Goal: Answer question/provide support: Share knowledge or assist other users

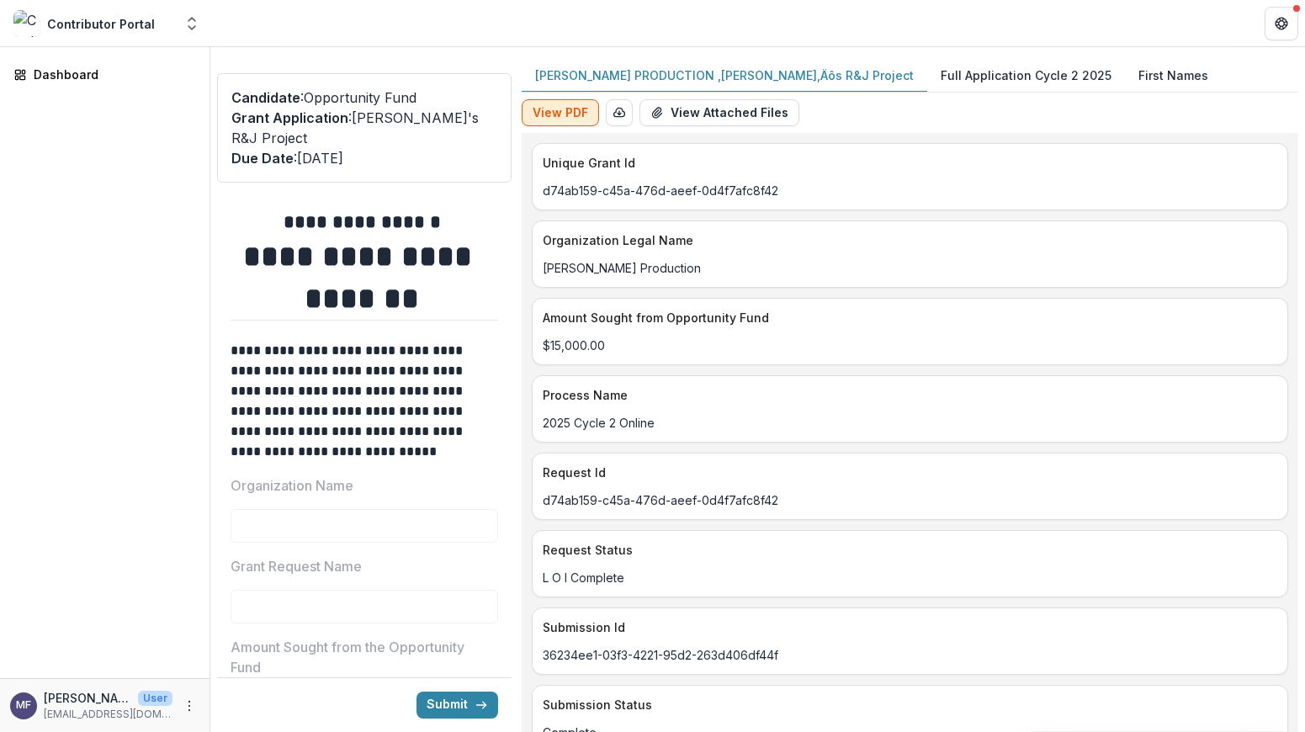
click at [574, 108] on button "View PDF" at bounding box center [560, 112] width 77 height 27
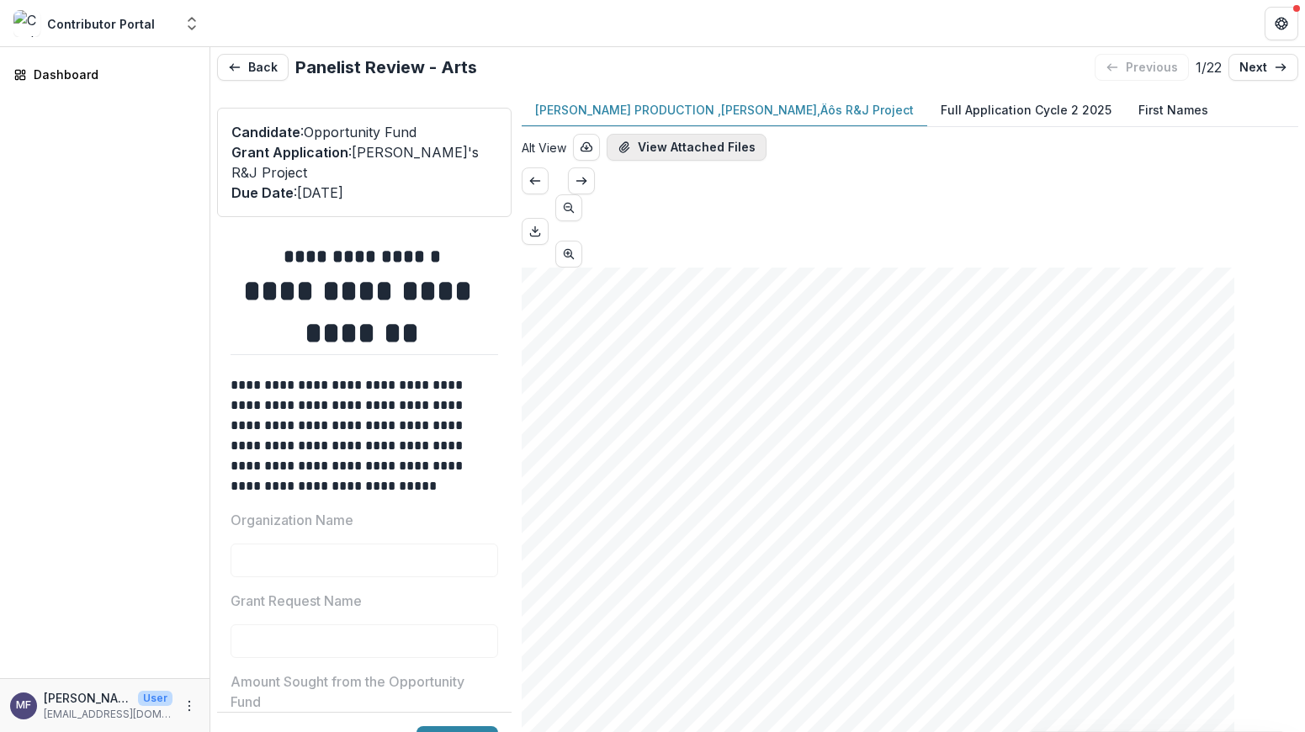
scroll to position [4, 0]
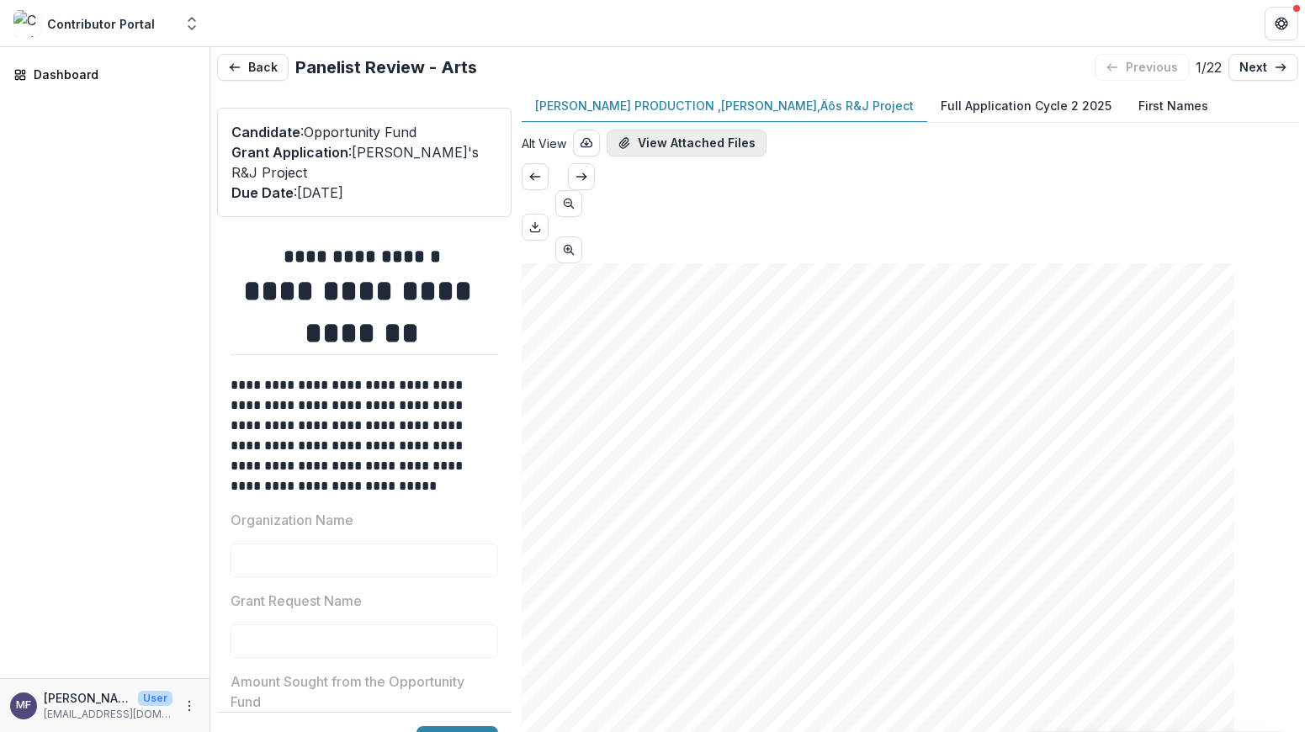
click at [738, 146] on button "View Attached Files" at bounding box center [686, 143] width 160 height 27
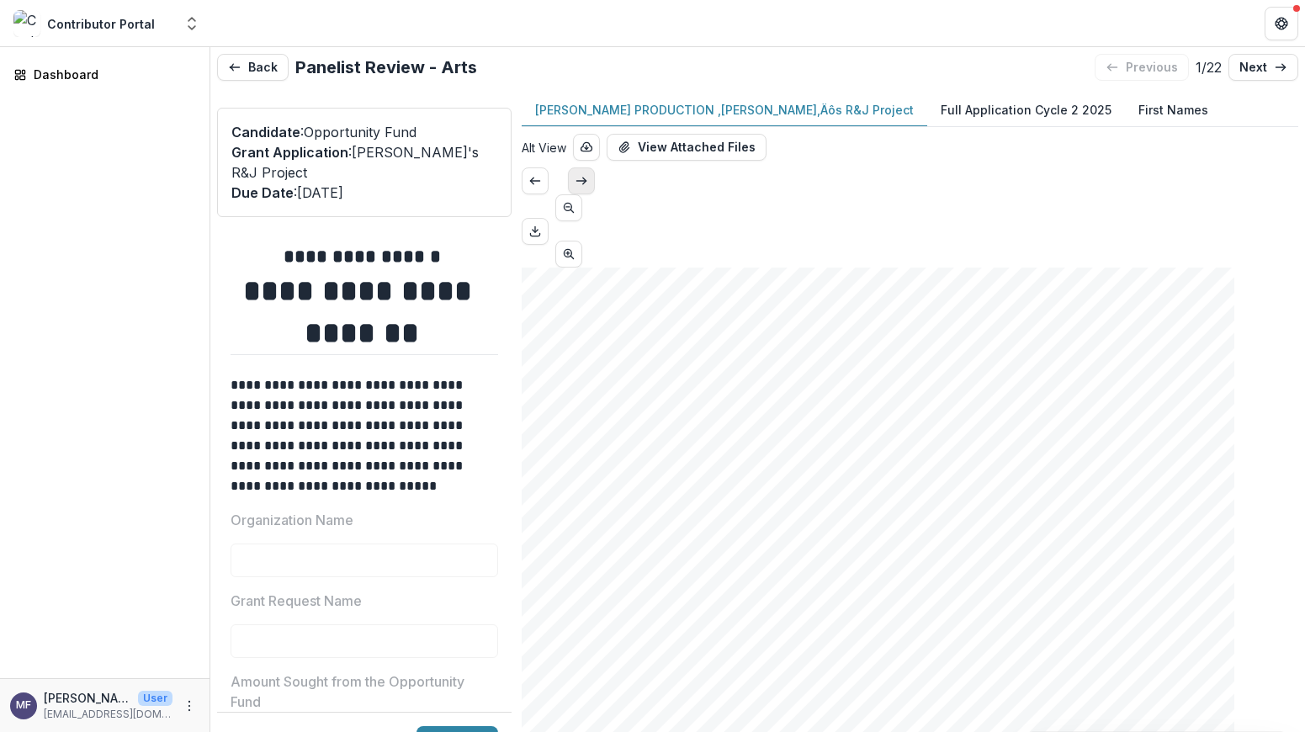
click at [588, 188] on icon "Scroll to next page" at bounding box center [581, 180] width 13 height 13
type input "*"
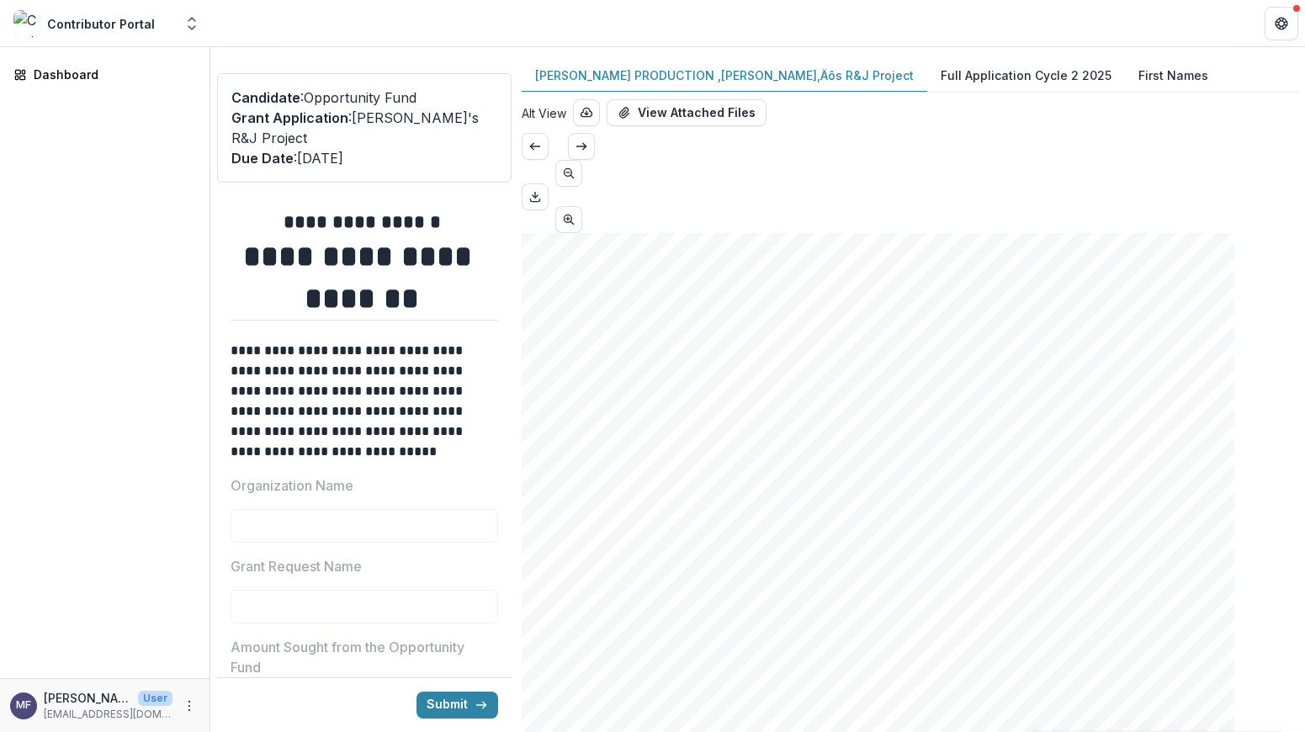
click at [739, 77] on p "[PERSON_NAME] PRODUCTION ‚[PERSON_NAME]‚Äôs R&J Project" at bounding box center [724, 75] width 379 height 18
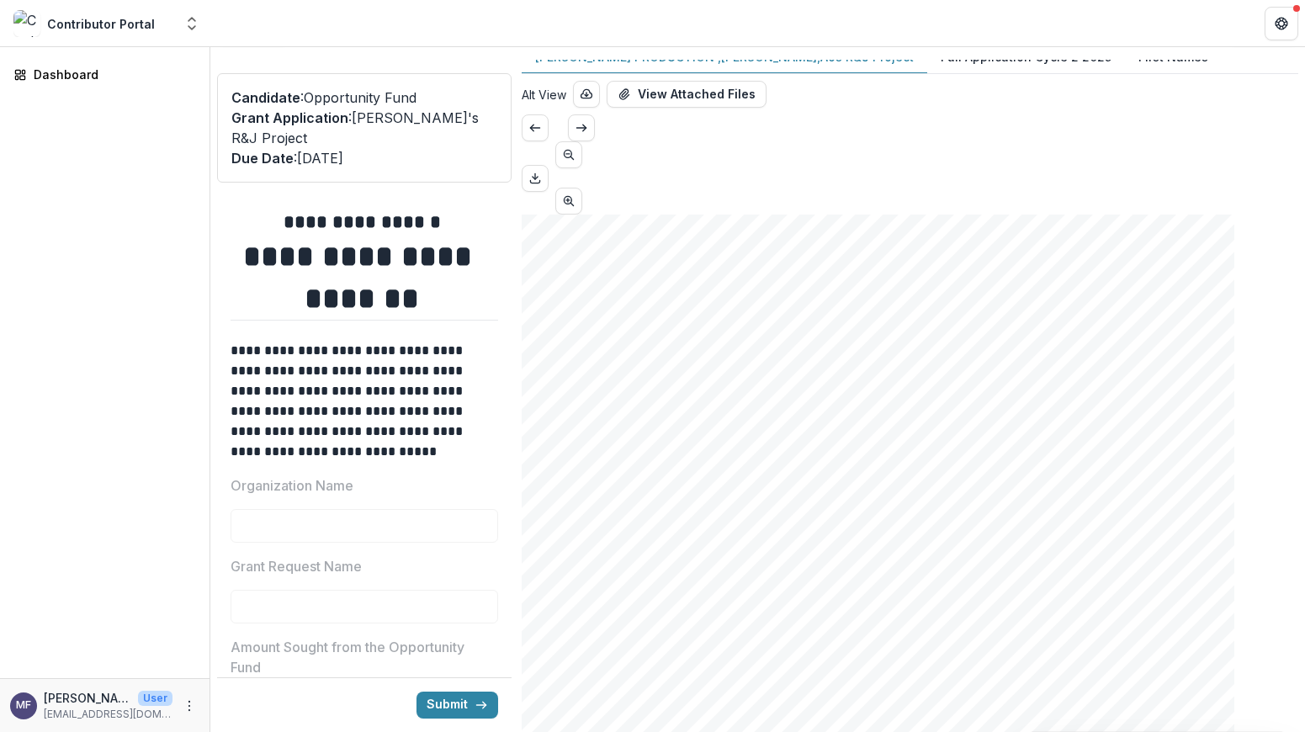
scroll to position [24, 0]
click at [559, 87] on button "Alt View" at bounding box center [544, 90] width 45 height 18
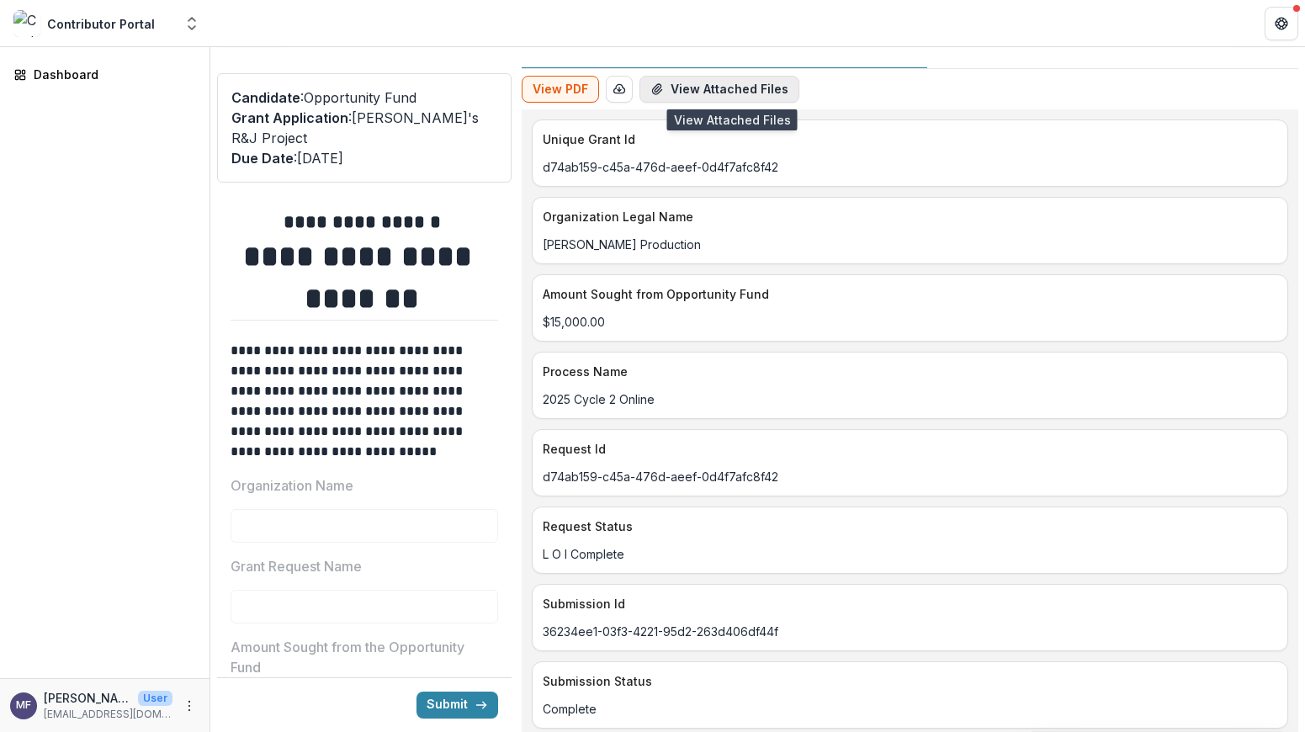
click at [676, 85] on button "View Attached Files" at bounding box center [719, 89] width 160 height 27
drag, startPoint x: 919, startPoint y: 76, endPoint x: 1162, endPoint y: 67, distance: 242.4
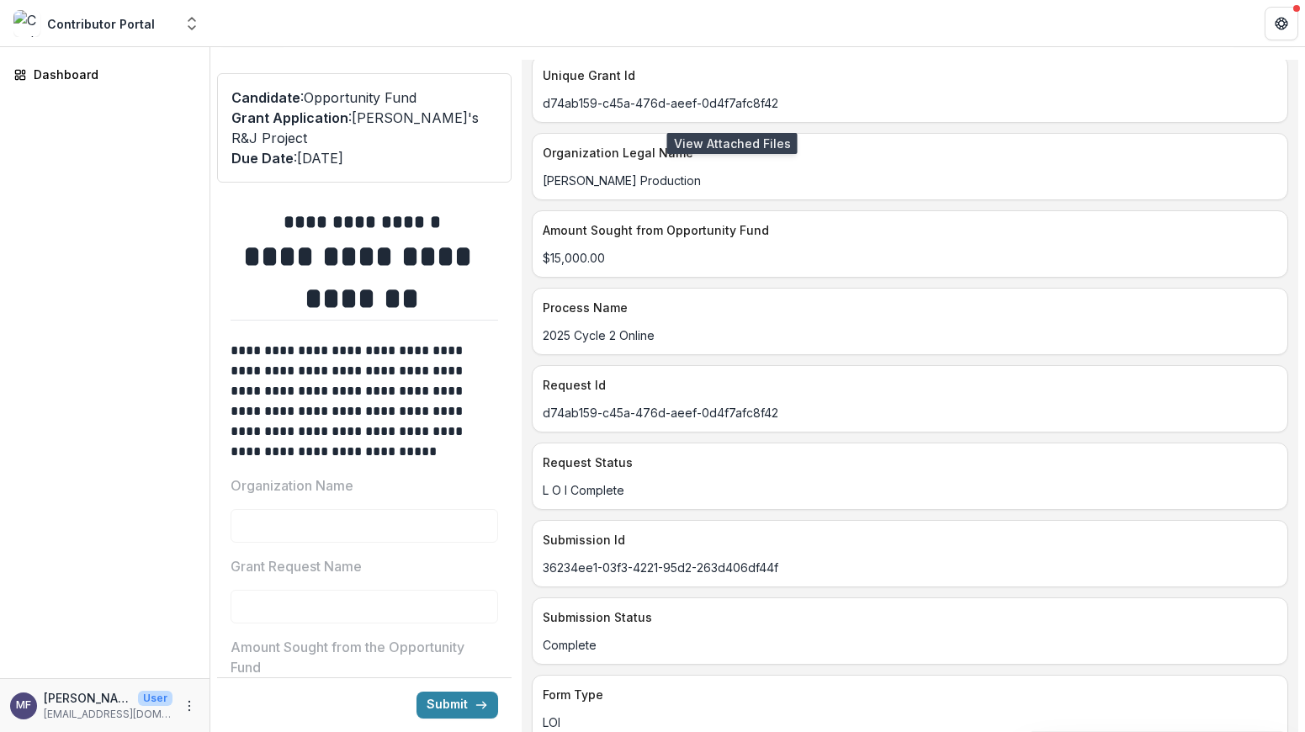
scroll to position [0, 0]
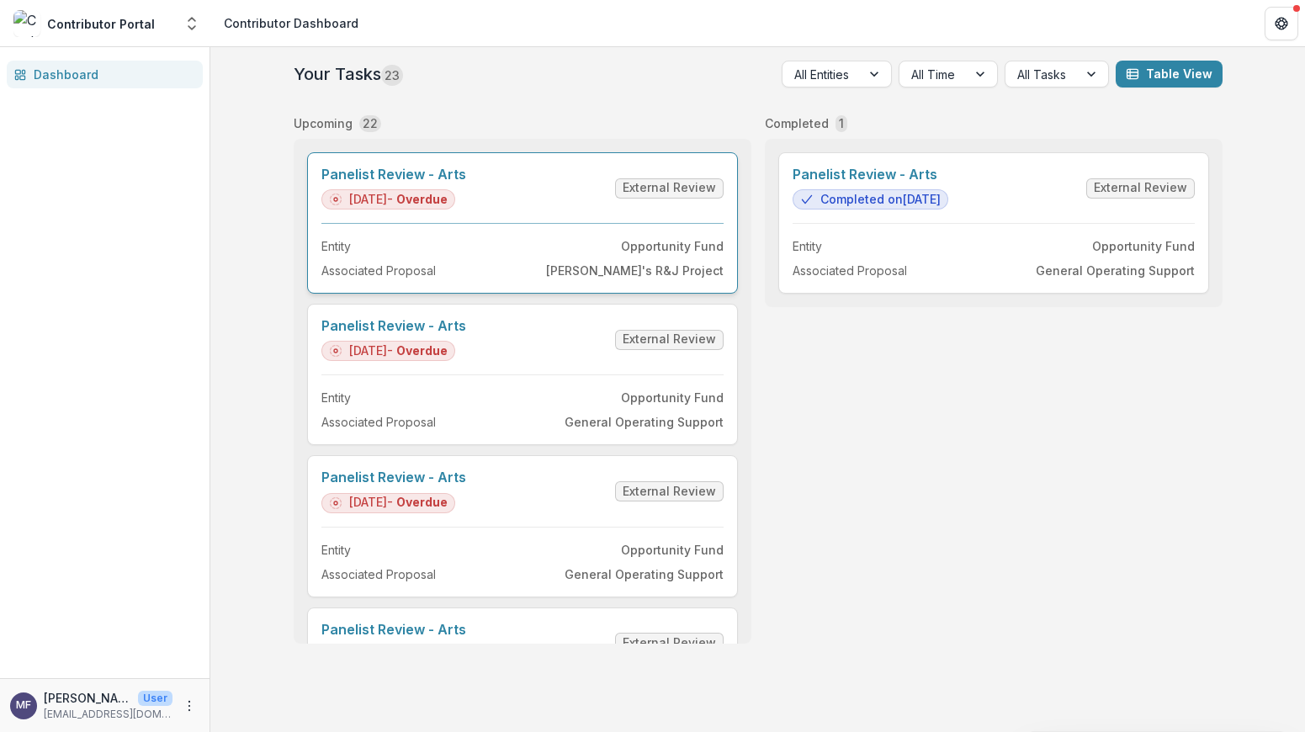
click at [466, 183] on link "Panelist Review - Arts" at bounding box center [393, 175] width 145 height 16
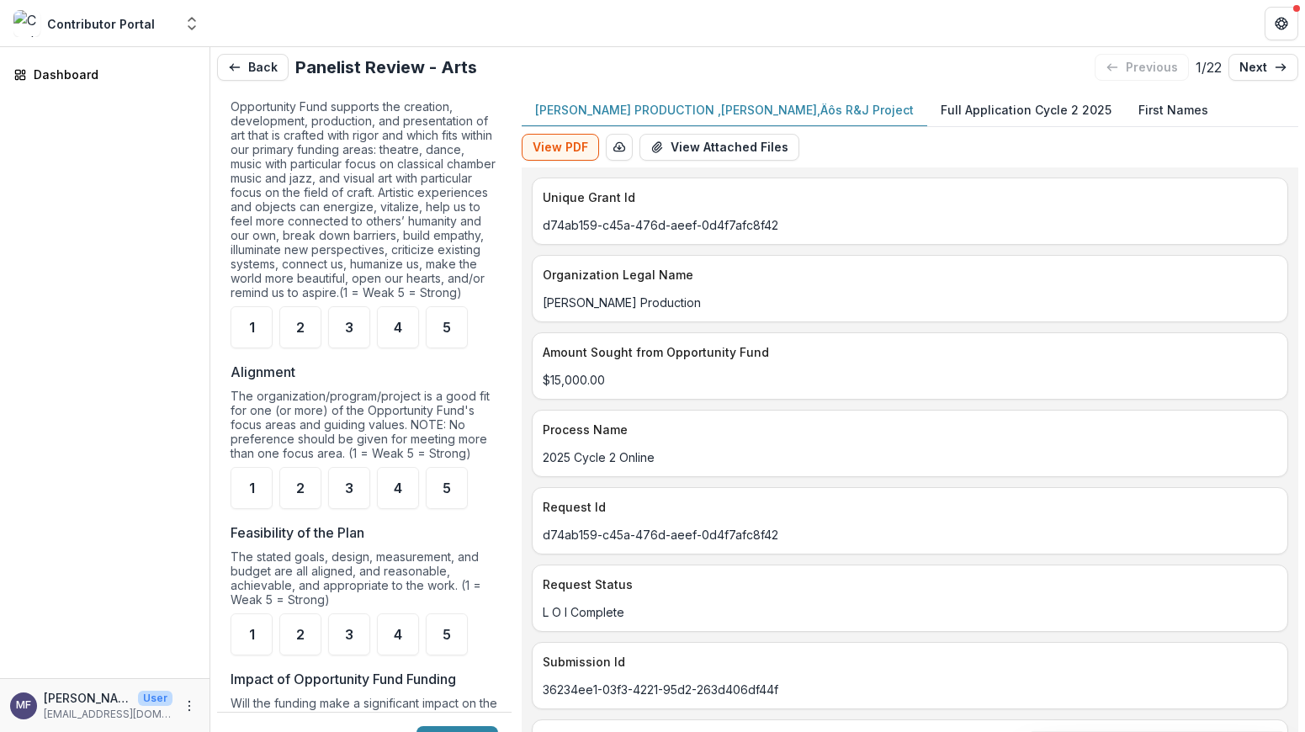
scroll to position [1200, 0]
click at [437, 346] on div "5" at bounding box center [447, 325] width 42 height 42
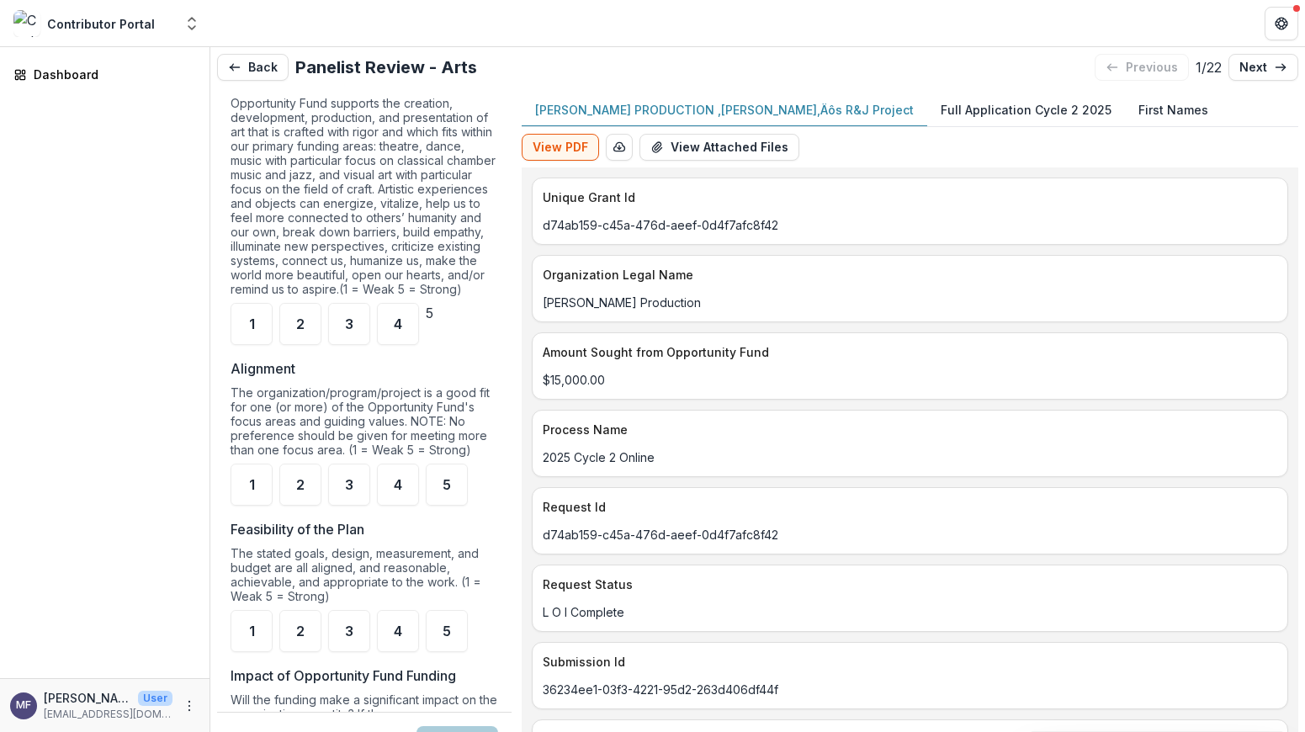
scroll to position [1311, 0]
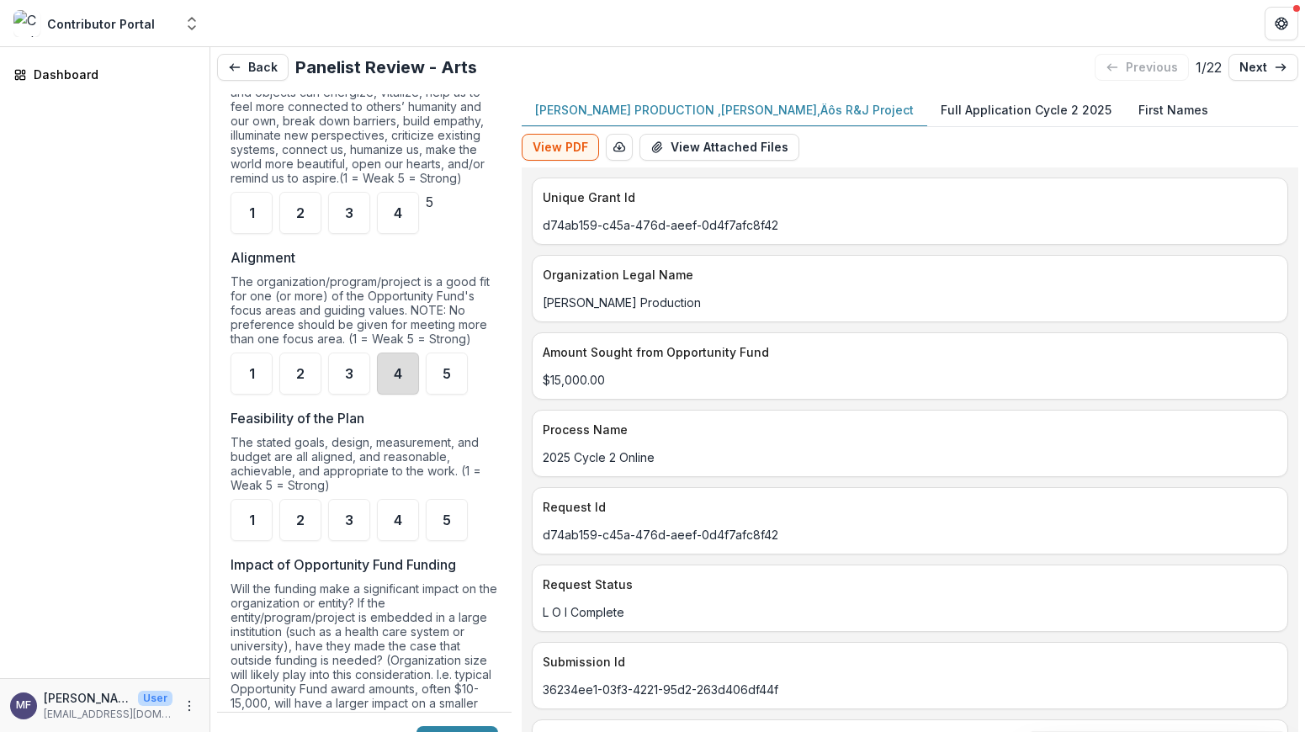
click at [400, 379] on div "4" at bounding box center [398, 373] width 42 height 42
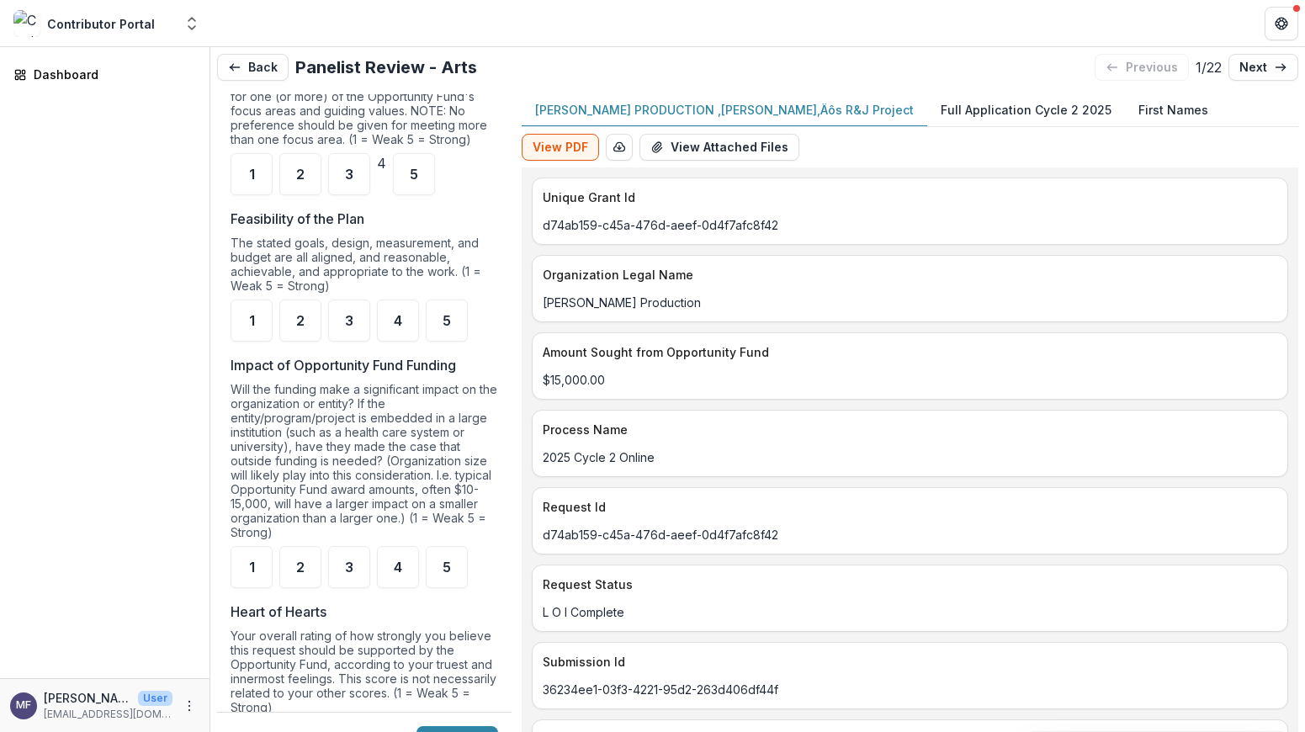
scroll to position [1512, 0]
click at [300, 326] on span "2" at bounding box center [300, 319] width 8 height 13
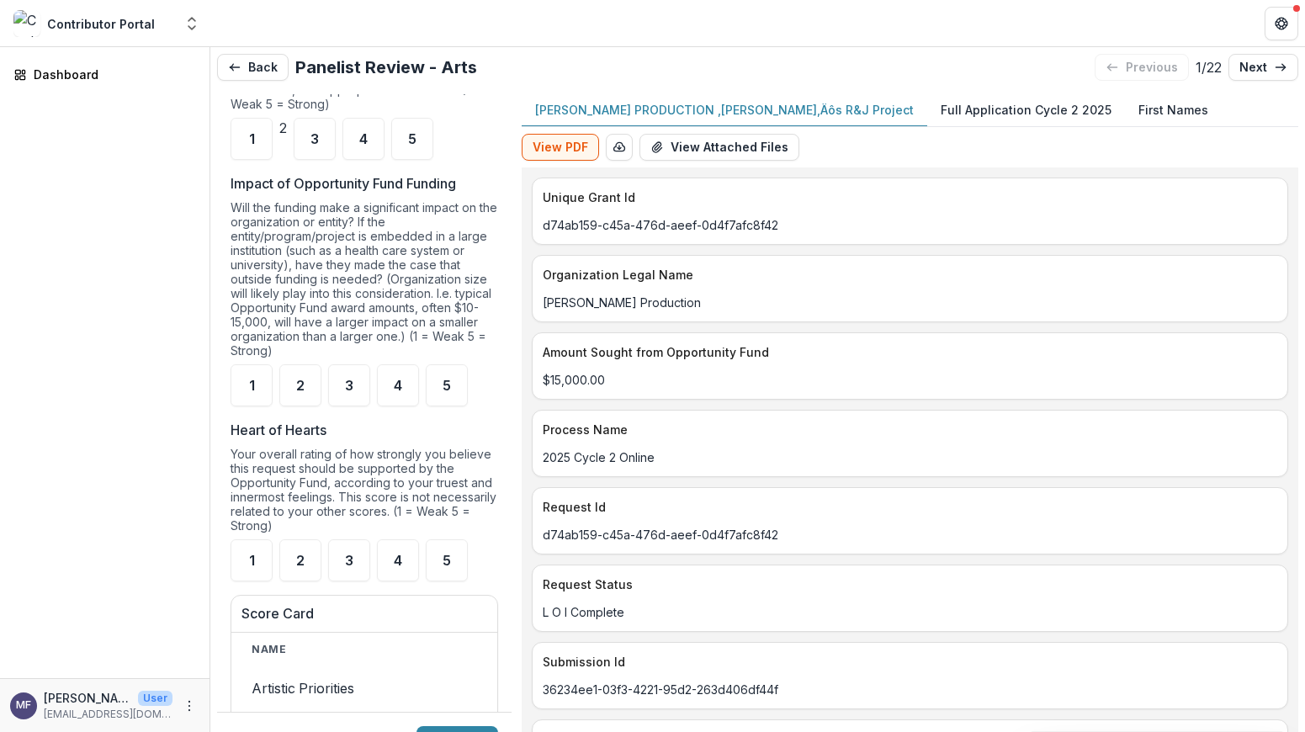
scroll to position [1756, 0]
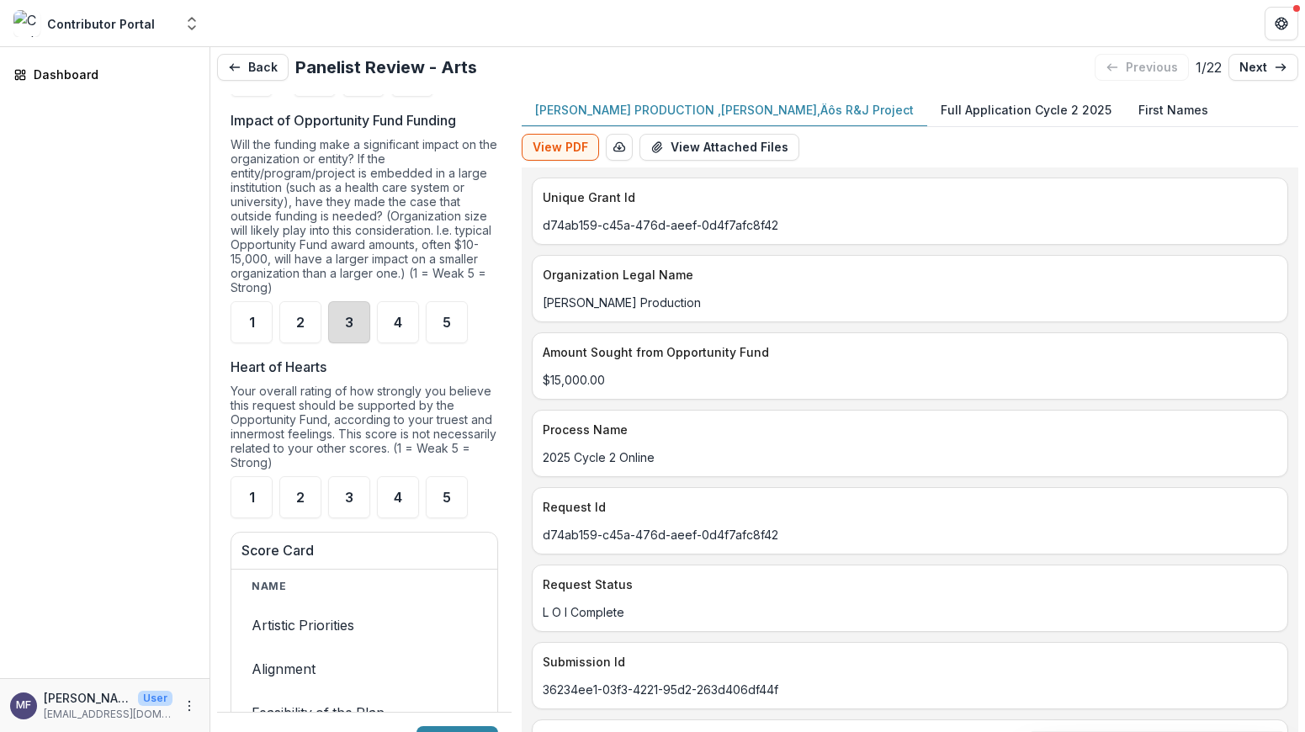
click at [355, 332] on div "3" at bounding box center [349, 322] width 42 height 42
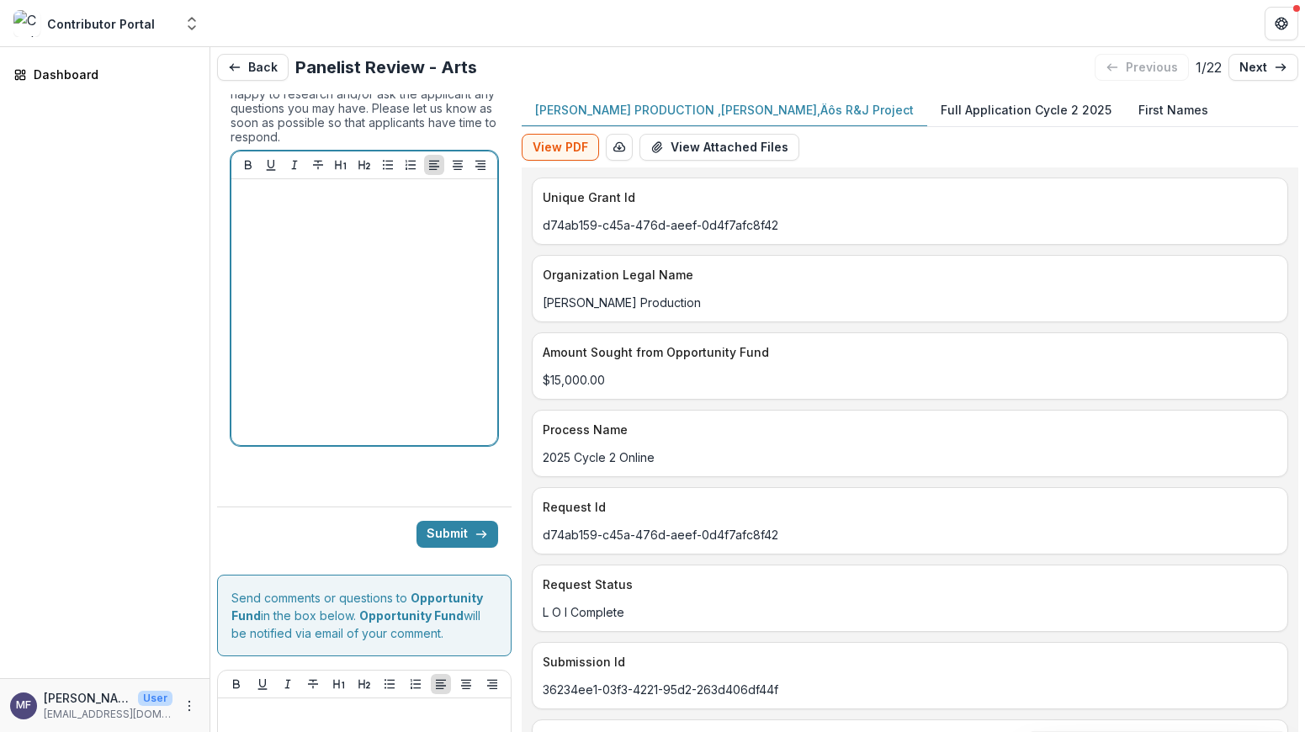
scroll to position [2603, 0]
click at [366, 325] on div at bounding box center [364, 314] width 252 height 252
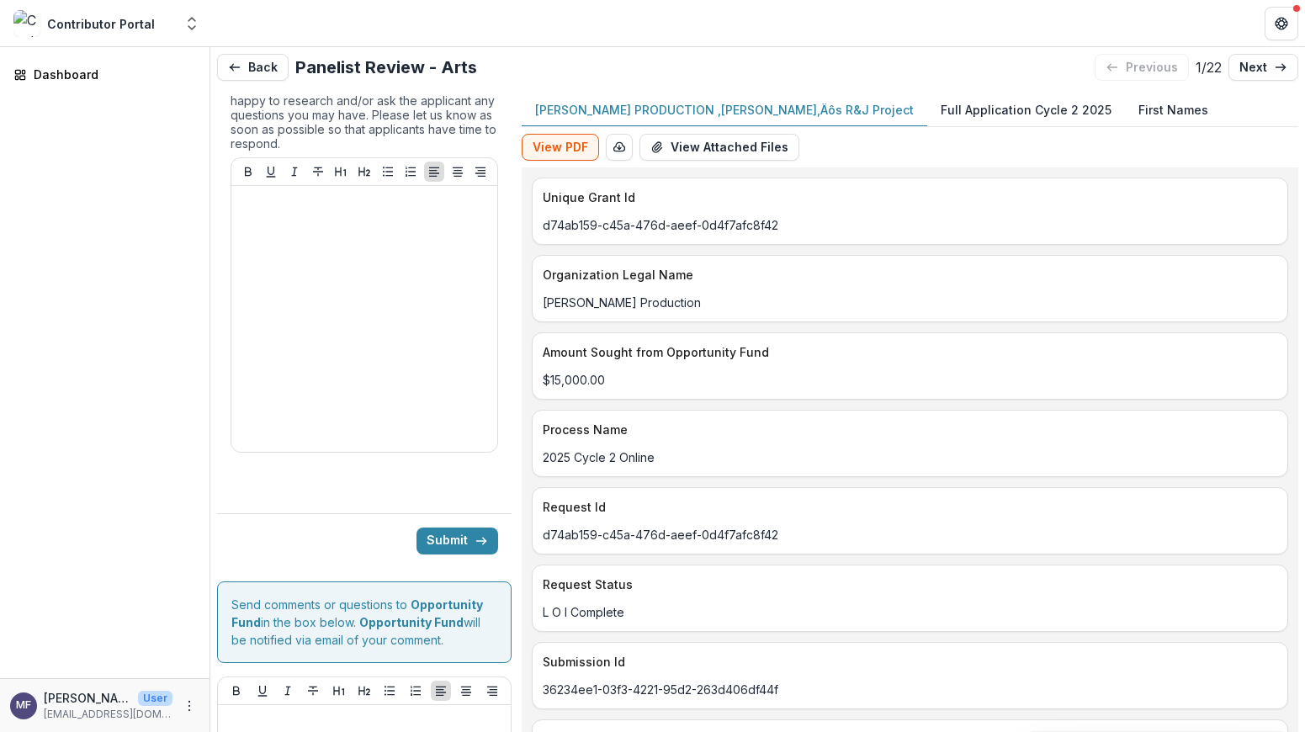
click at [996, 111] on p "Full Application Cycle 2 2025" at bounding box center [1025, 110] width 171 height 18
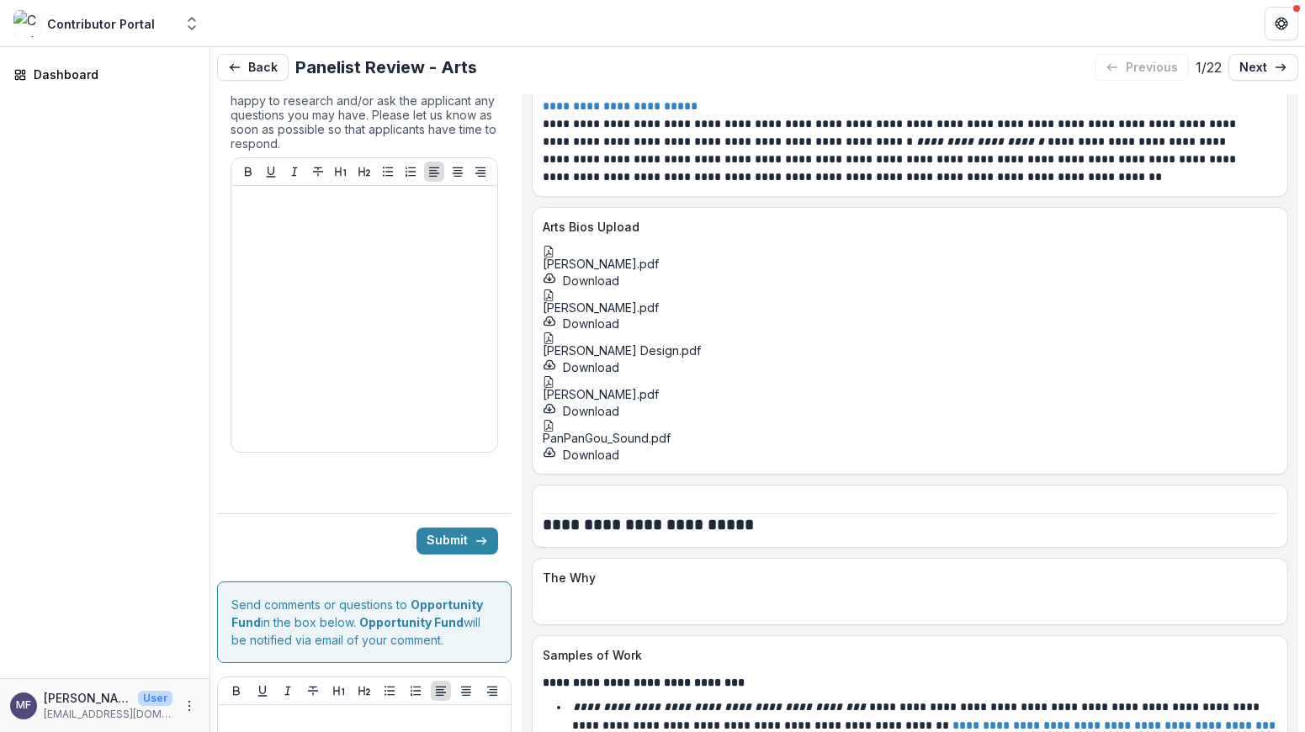
scroll to position [6192, 0]
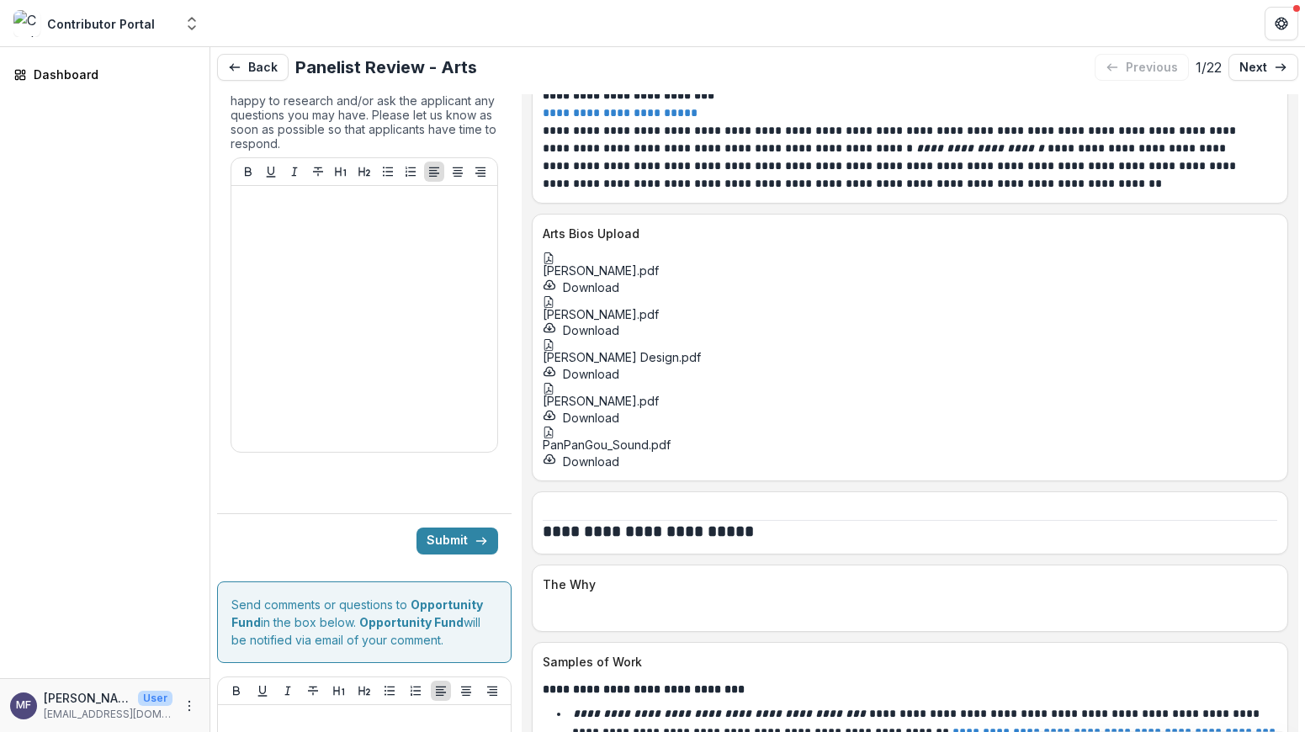
click at [554, 304] on icon at bounding box center [549, 302] width 12 height 12
click at [13, 731] on icon "Close" at bounding box center [6, 743] width 13 height 13
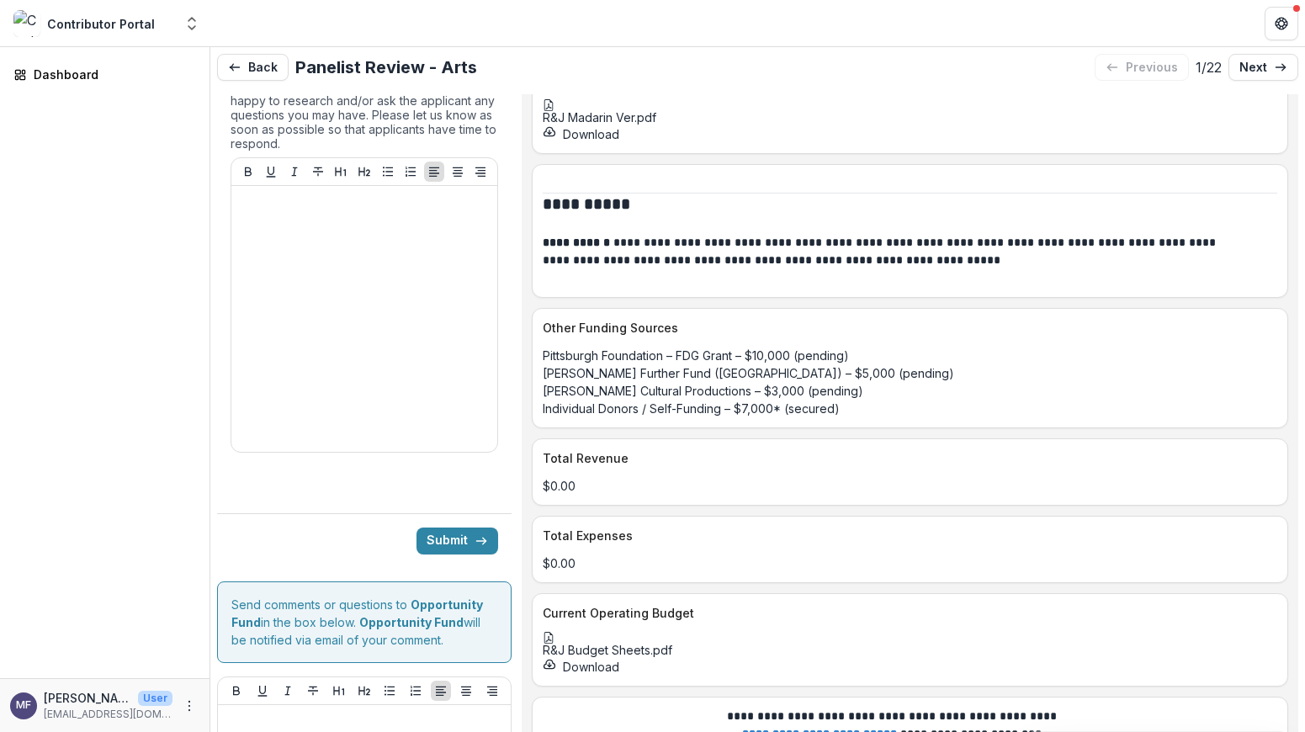
scroll to position [7415, 0]
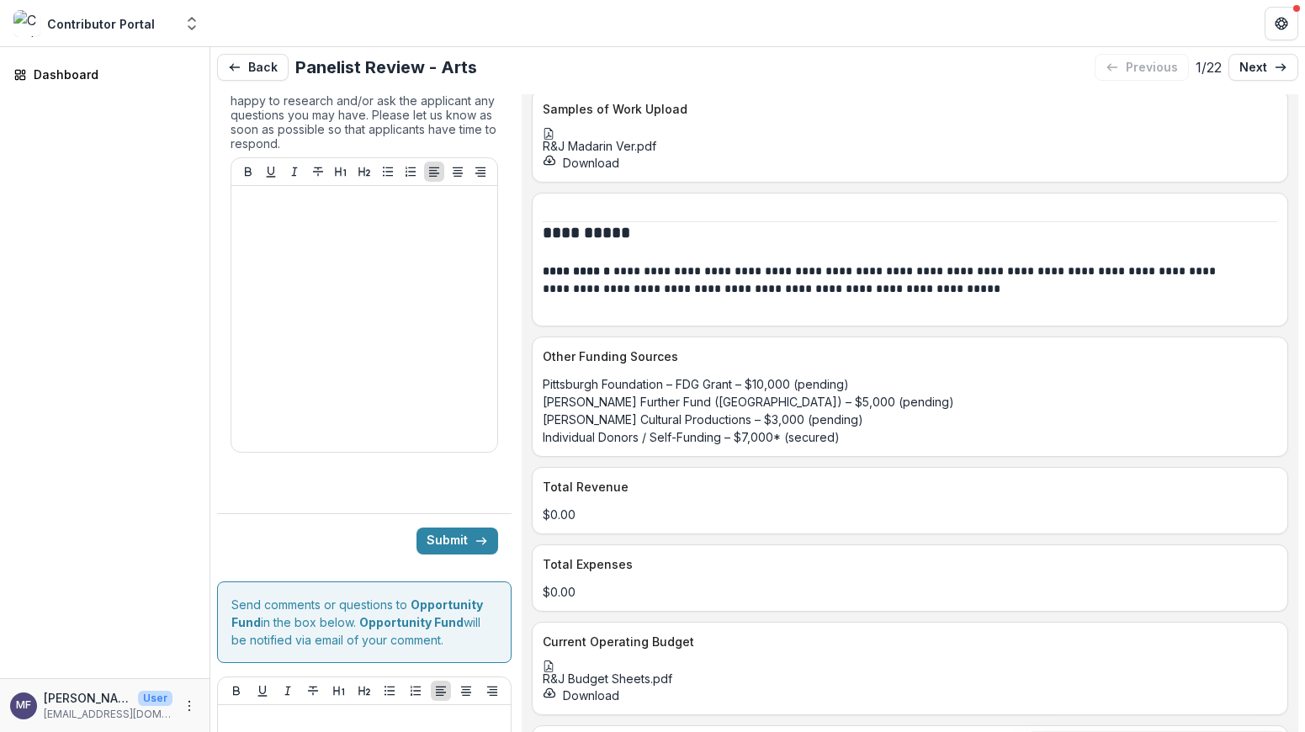
click at [602, 140] on div at bounding box center [910, 134] width 734 height 12
click at [13, 731] on button "Close" at bounding box center [6, 742] width 13 height 20
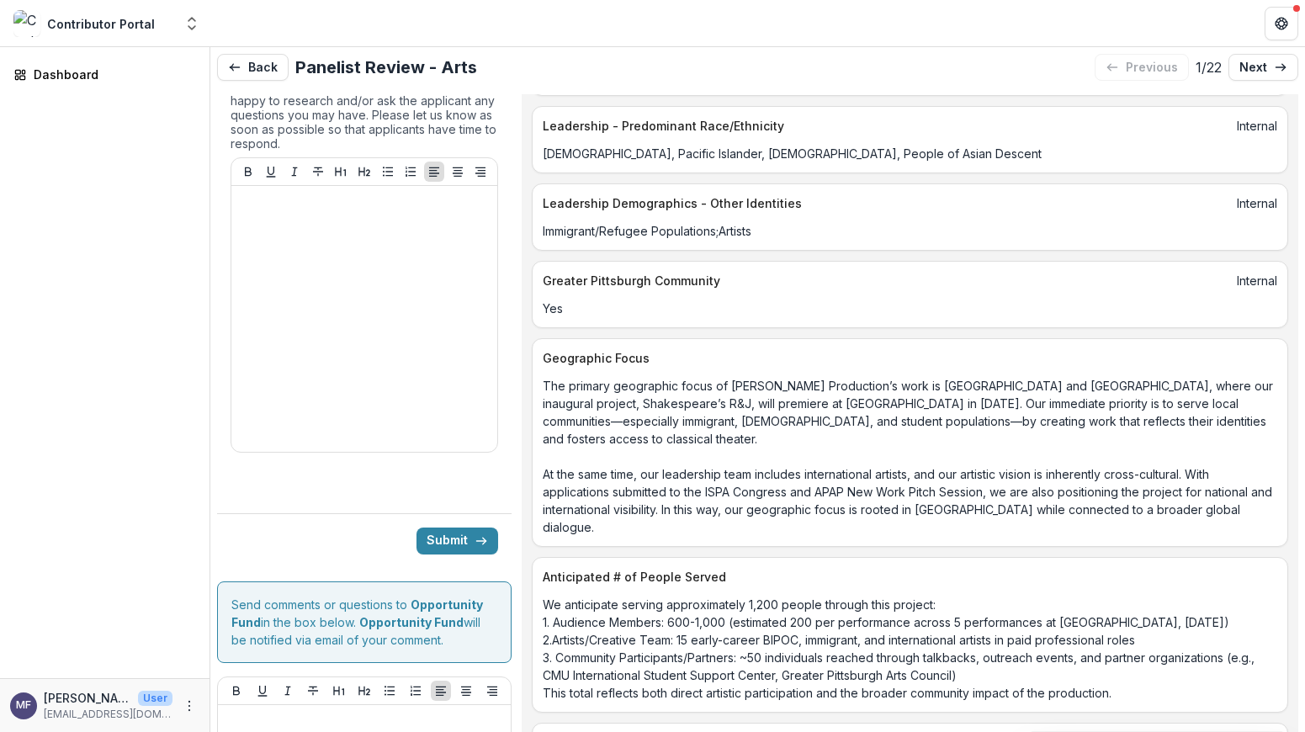
scroll to position [9916, 0]
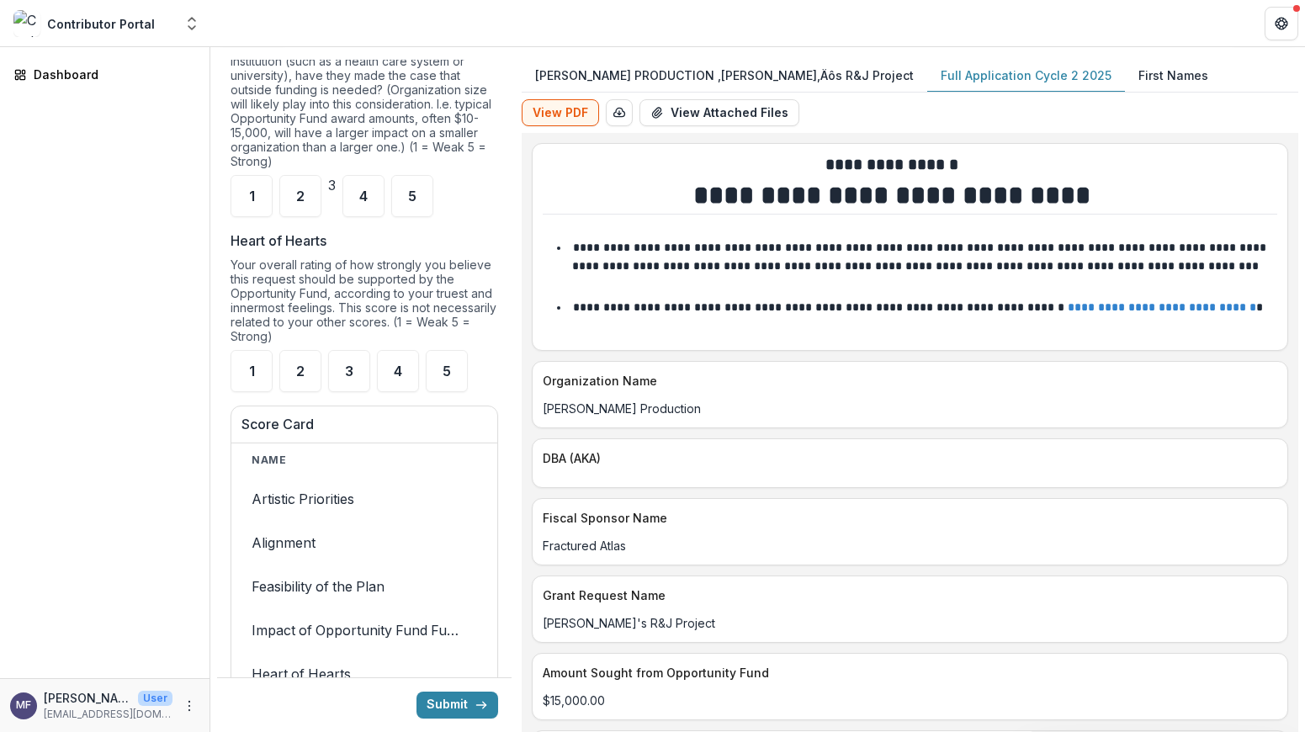
scroll to position [0, 0]
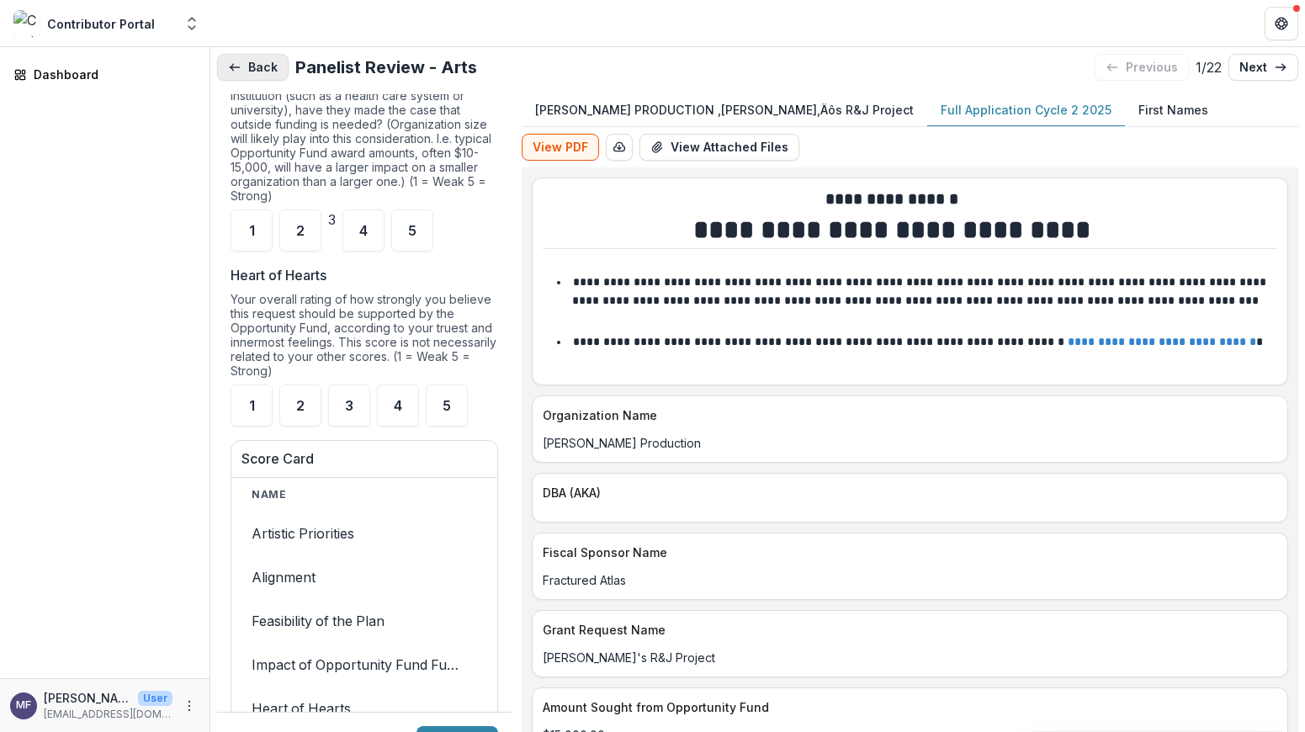
click at [269, 71] on button "Back" at bounding box center [252, 67] width 71 height 27
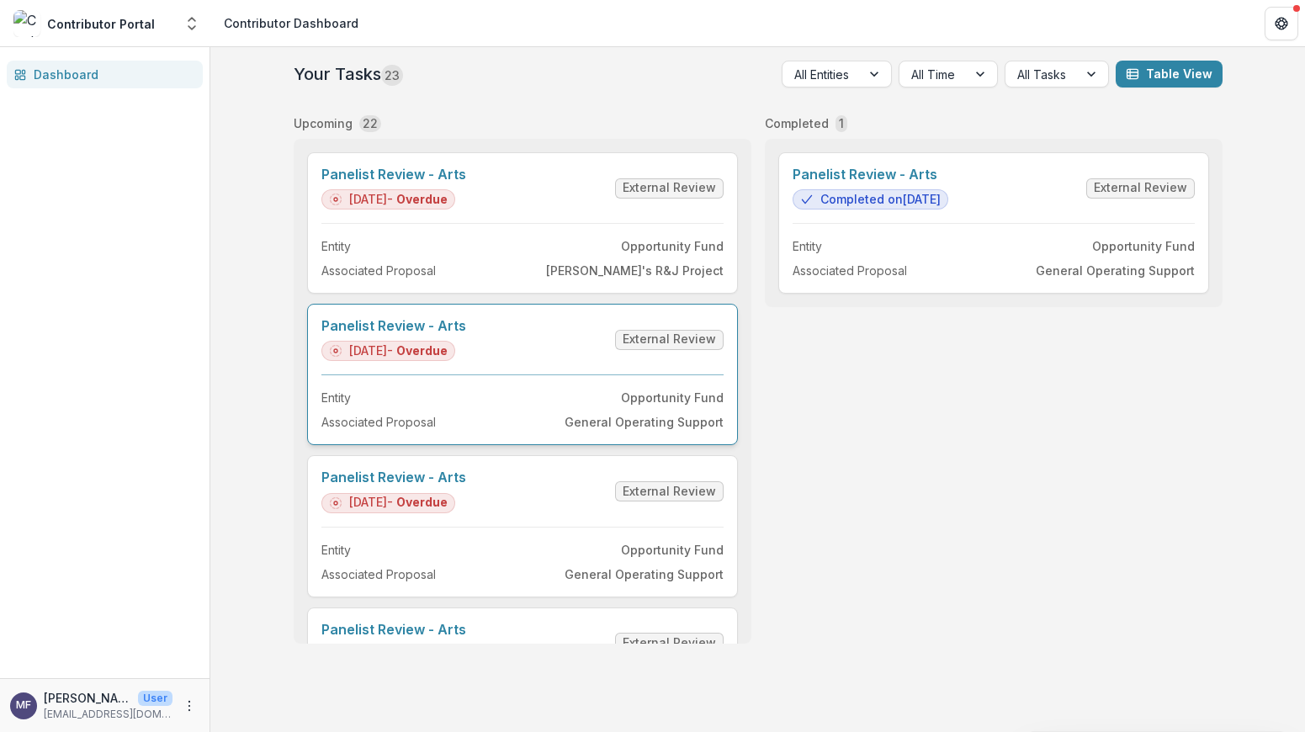
click at [466, 334] on link "Panelist Review - Arts" at bounding box center [393, 326] width 145 height 16
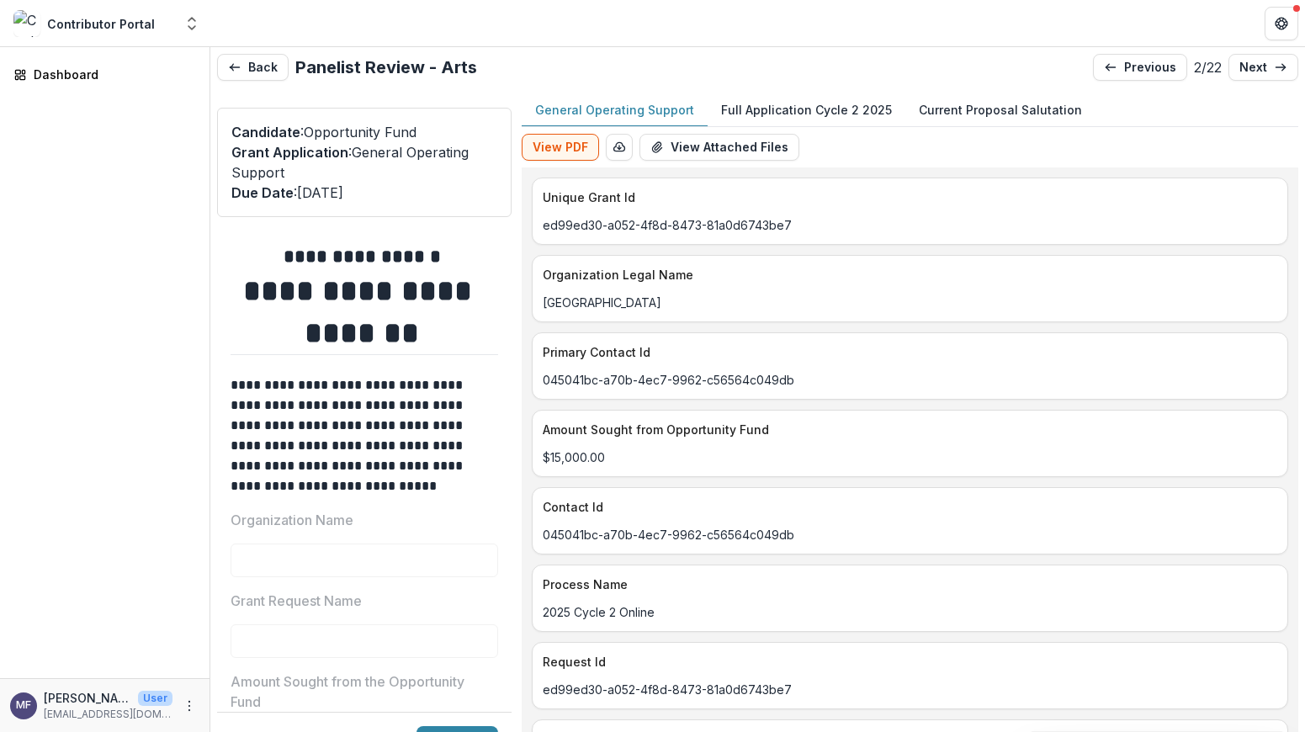
click at [828, 112] on p "Full Application Cycle 2 2025" at bounding box center [806, 110] width 171 height 18
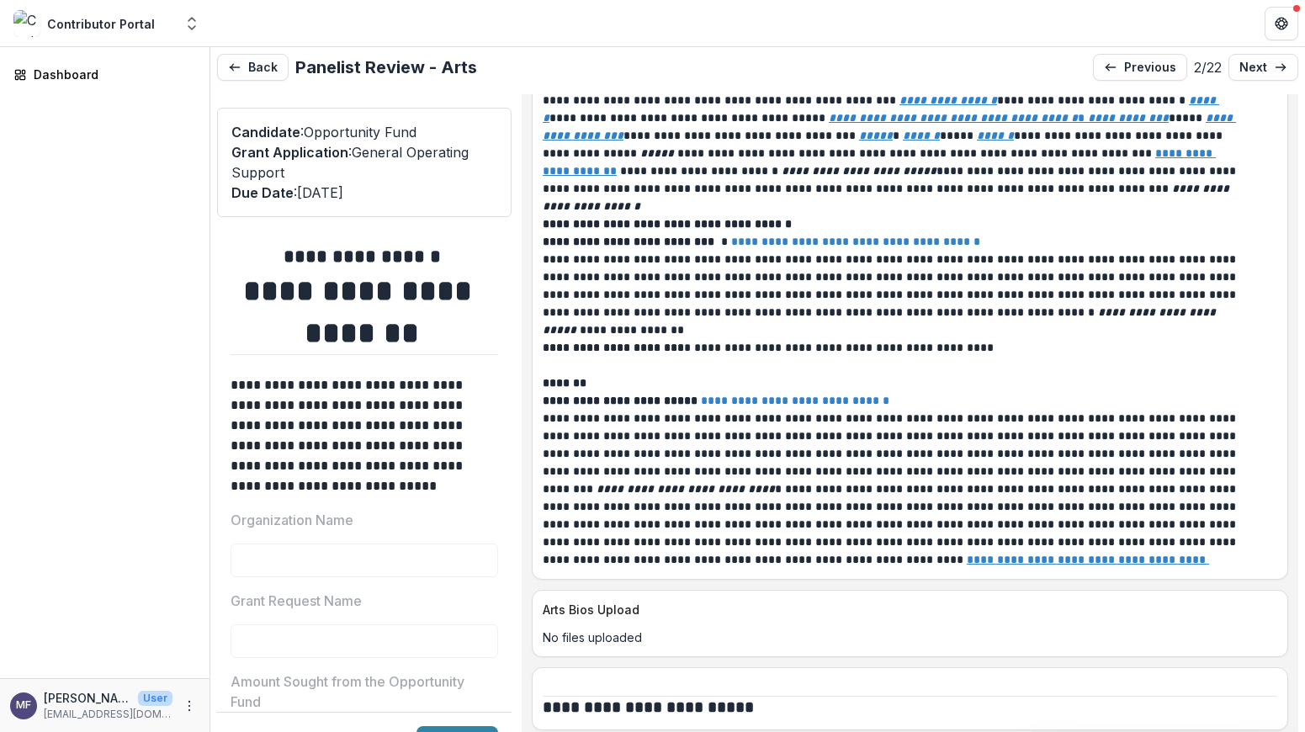
scroll to position [7269, 0]
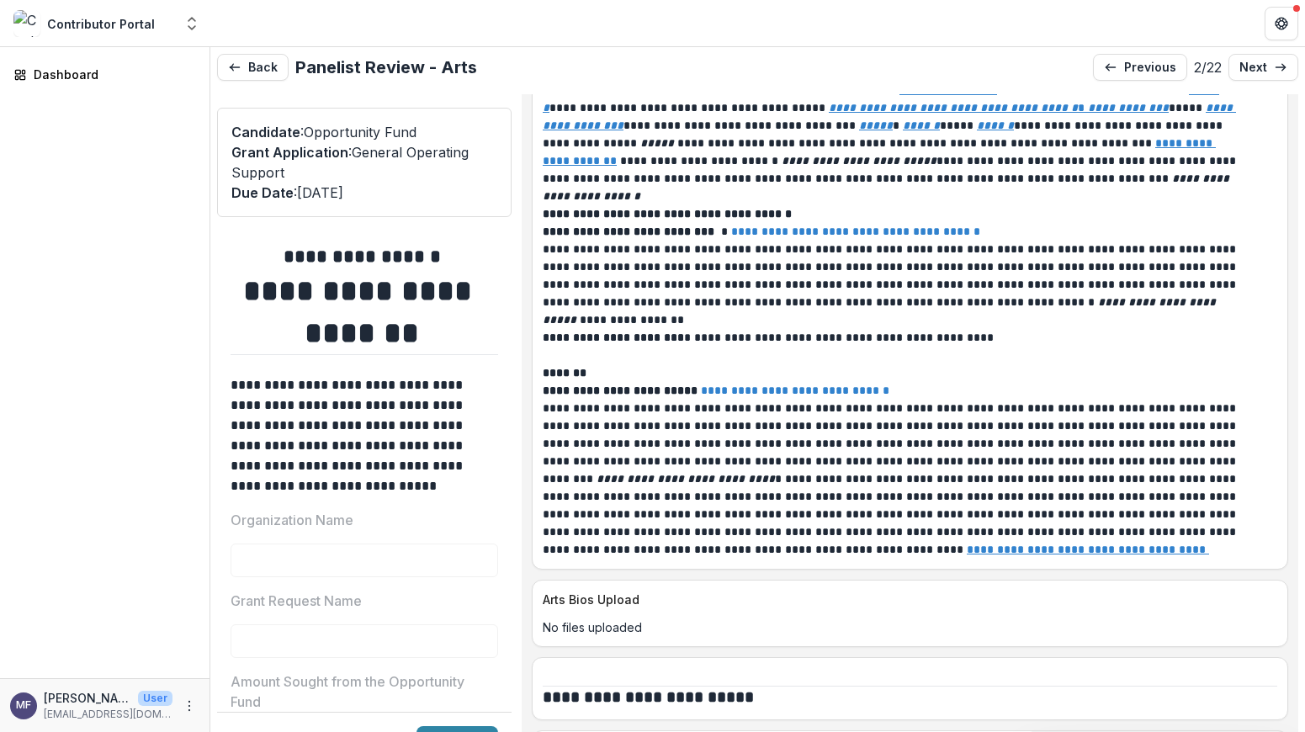
click at [909, 237] on link "**********" at bounding box center [855, 231] width 249 height 12
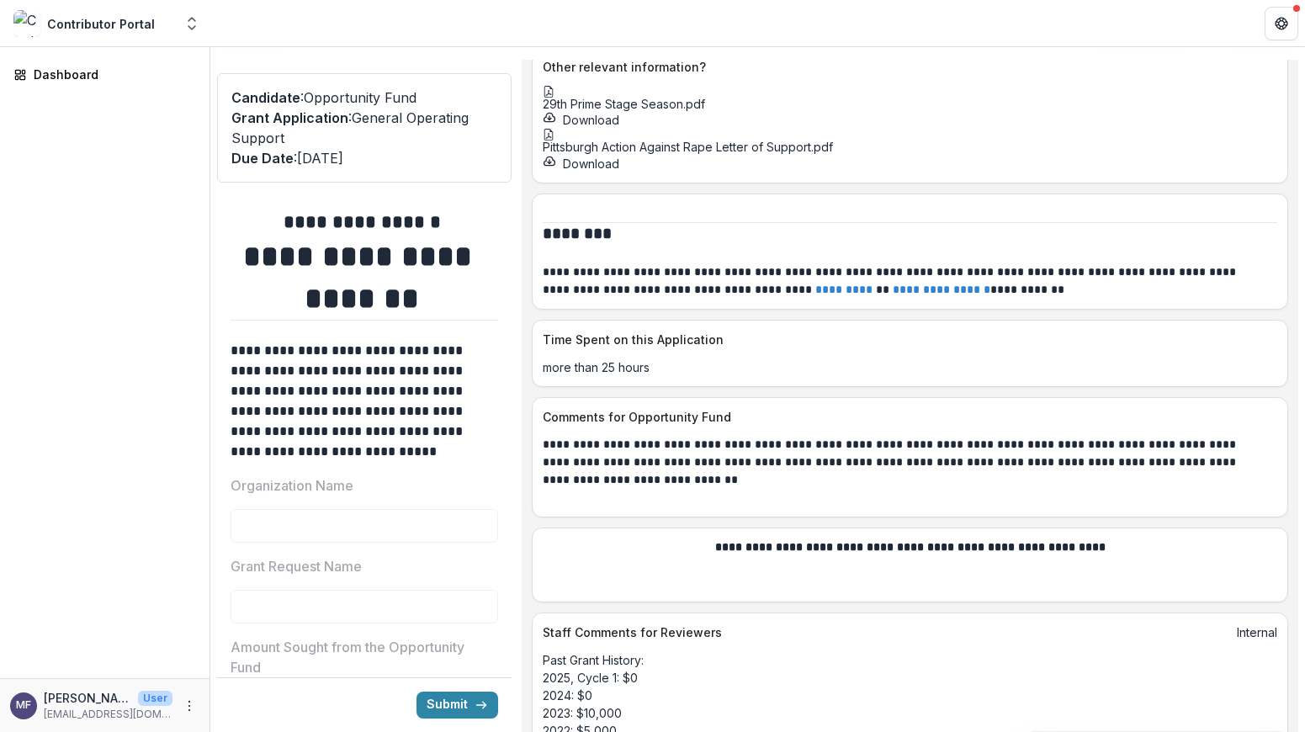
scroll to position [12125, 0]
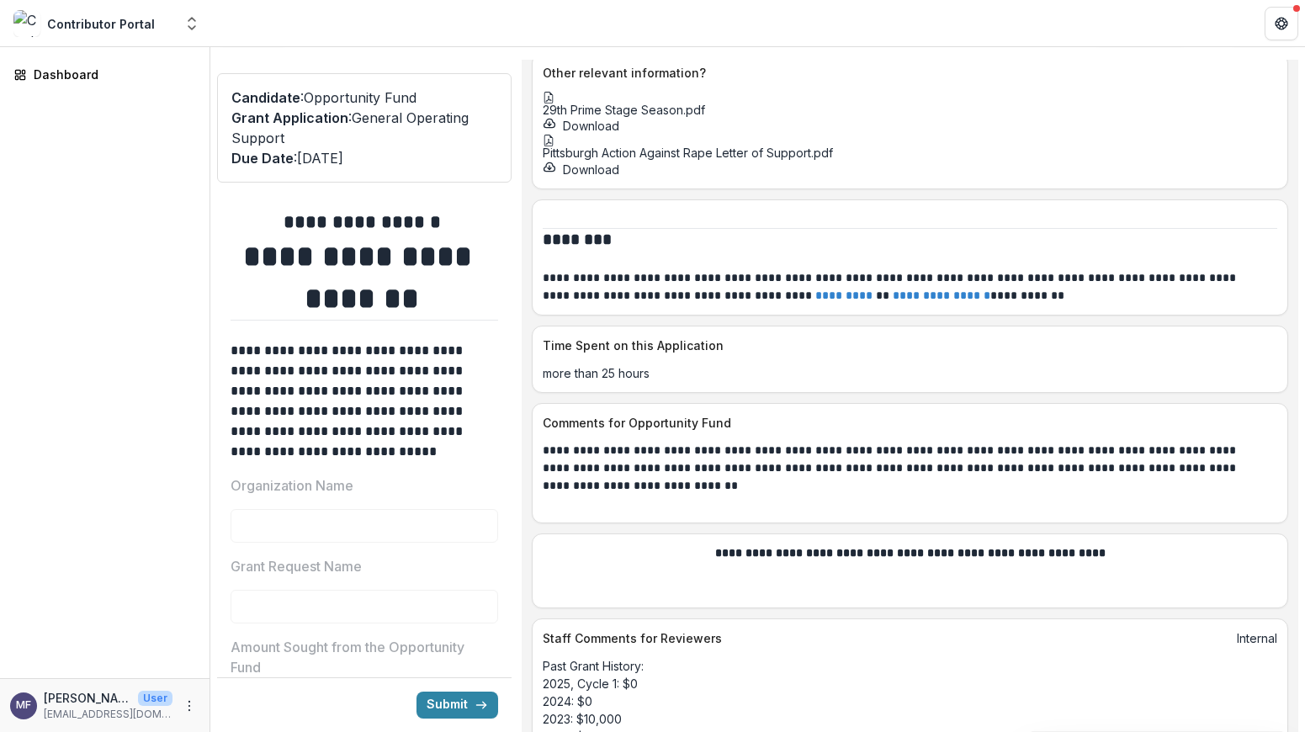
click at [591, 103] on div at bounding box center [910, 98] width 734 height 12
click at [13, 731] on icon "Close" at bounding box center [6, 743] width 13 height 13
click at [554, 146] on icon at bounding box center [549, 141] width 12 height 12
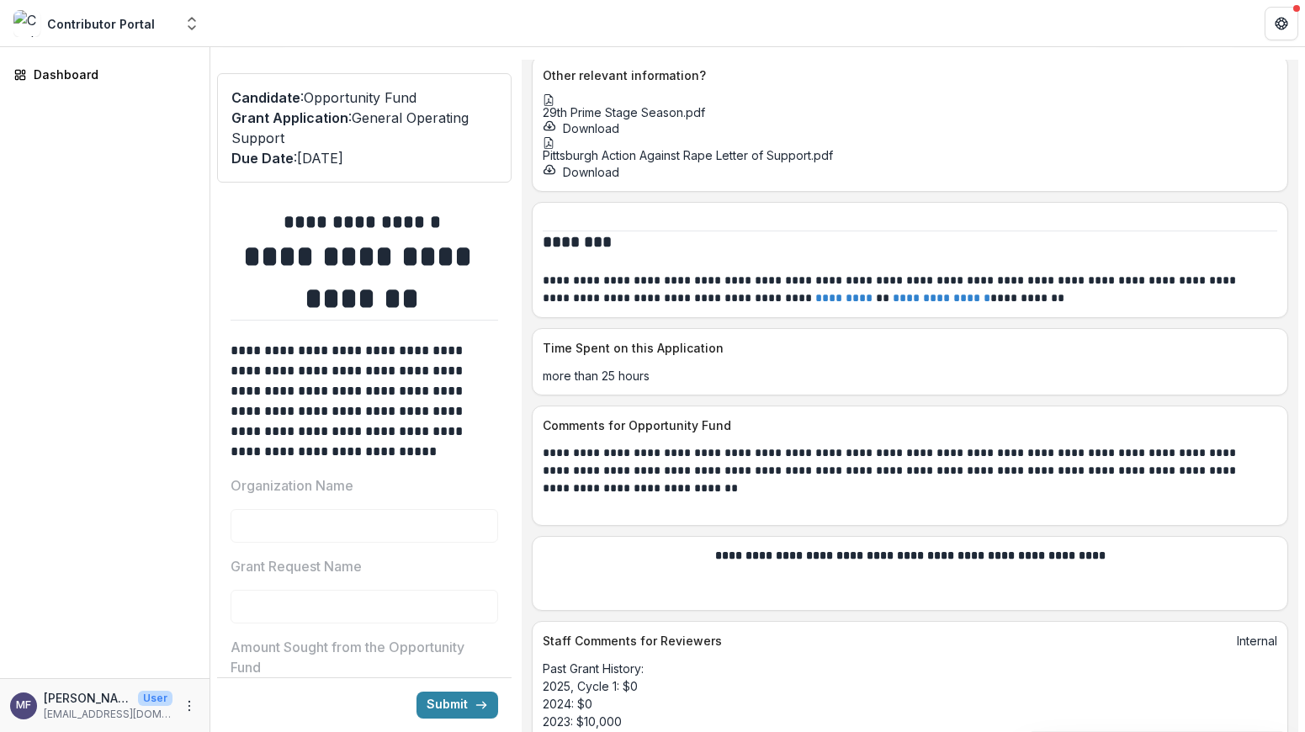
click at [13, 731] on icon "Close" at bounding box center [6, 743] width 13 height 13
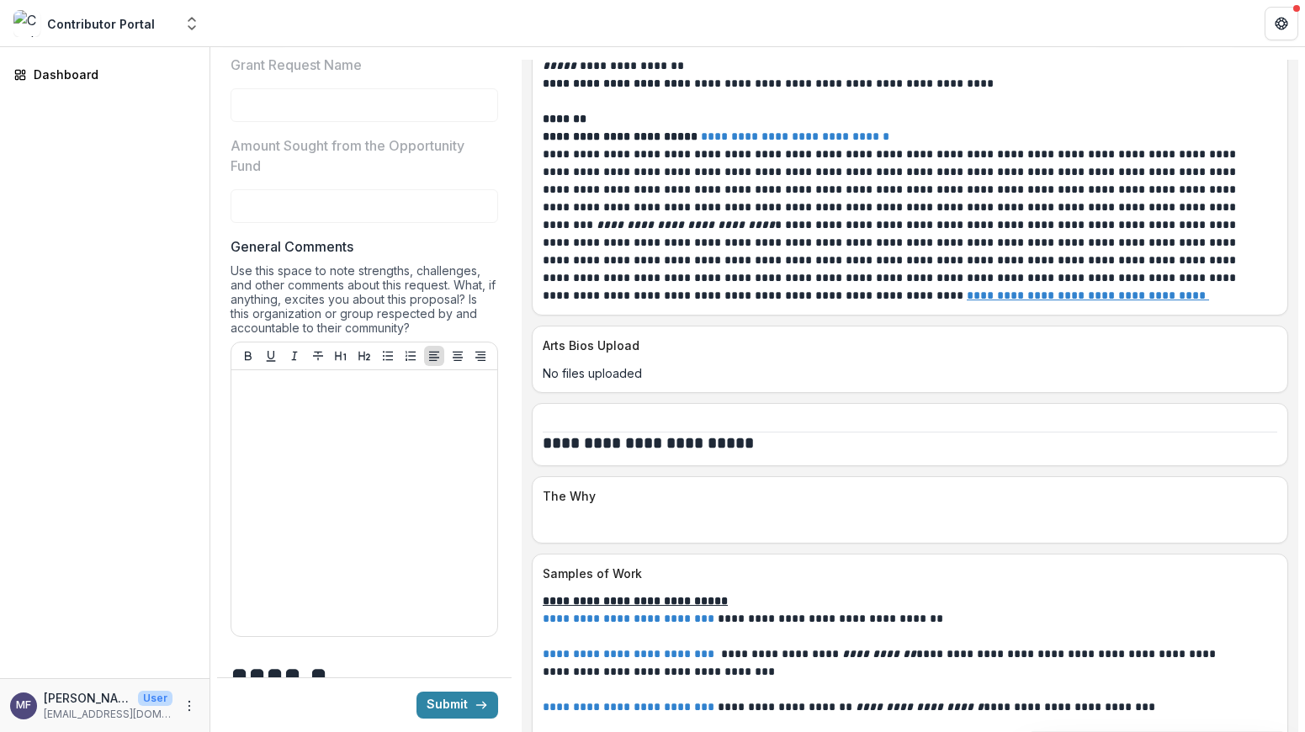
scroll to position [0, 0]
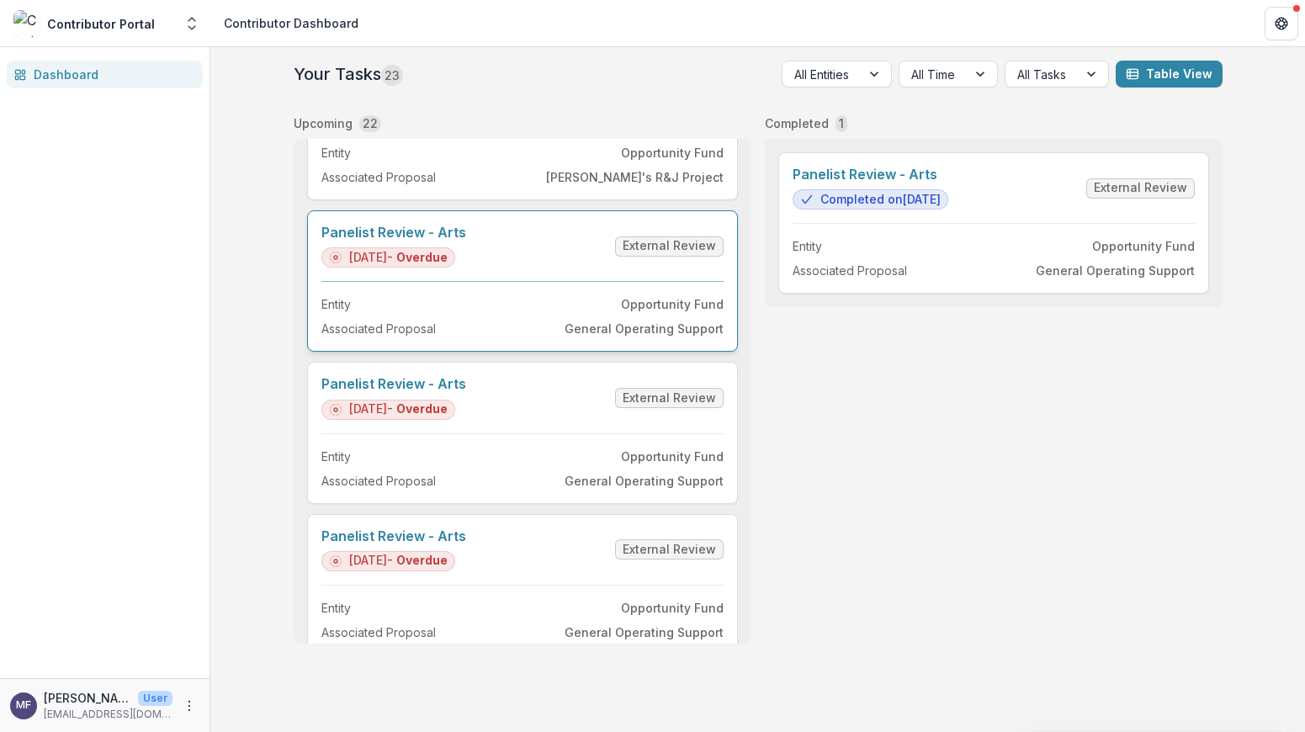
scroll to position [103, 0]
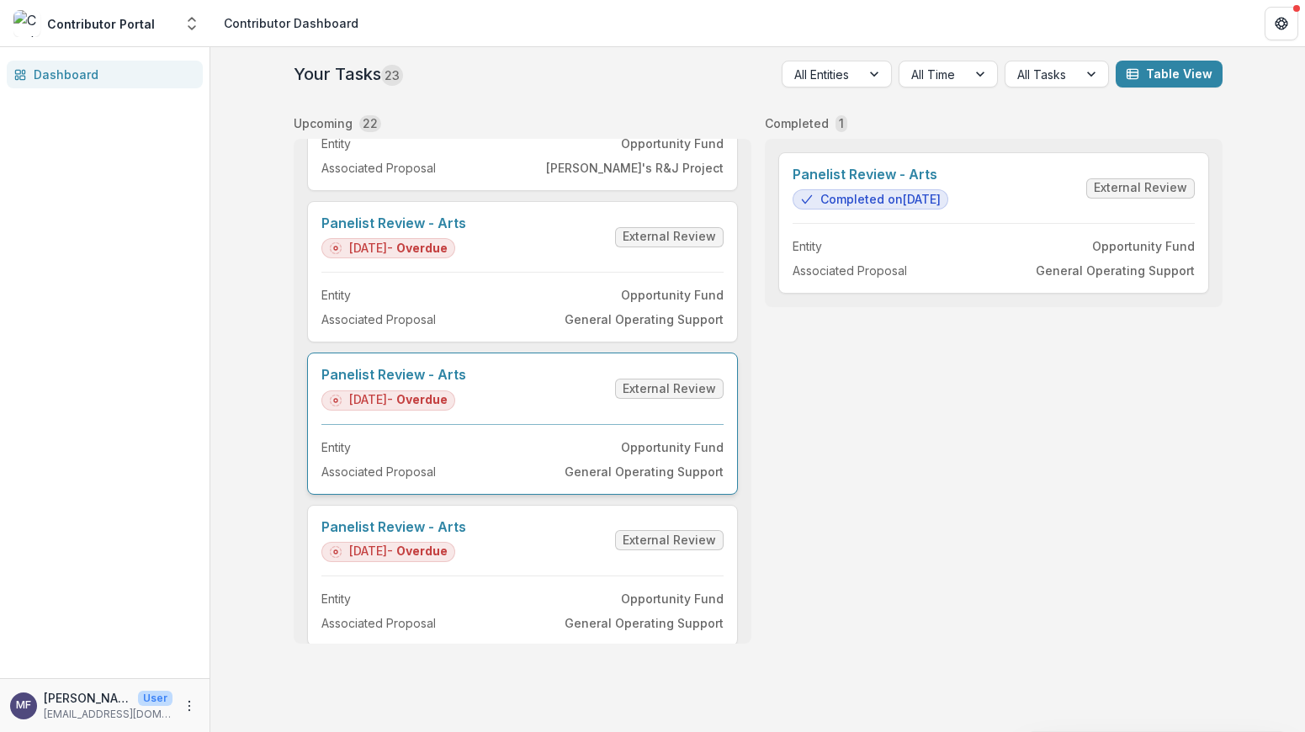
click at [466, 383] on link "Panelist Review - Arts" at bounding box center [393, 375] width 145 height 16
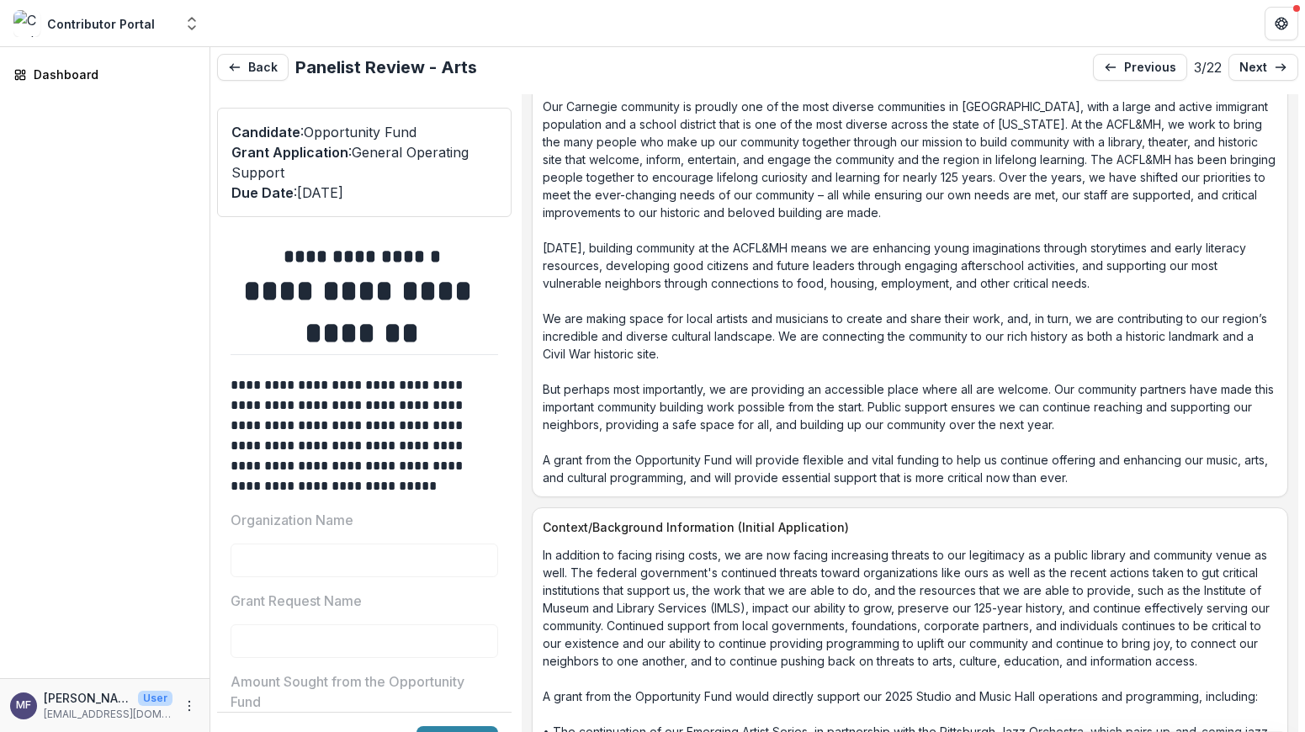
scroll to position [2649, 0]
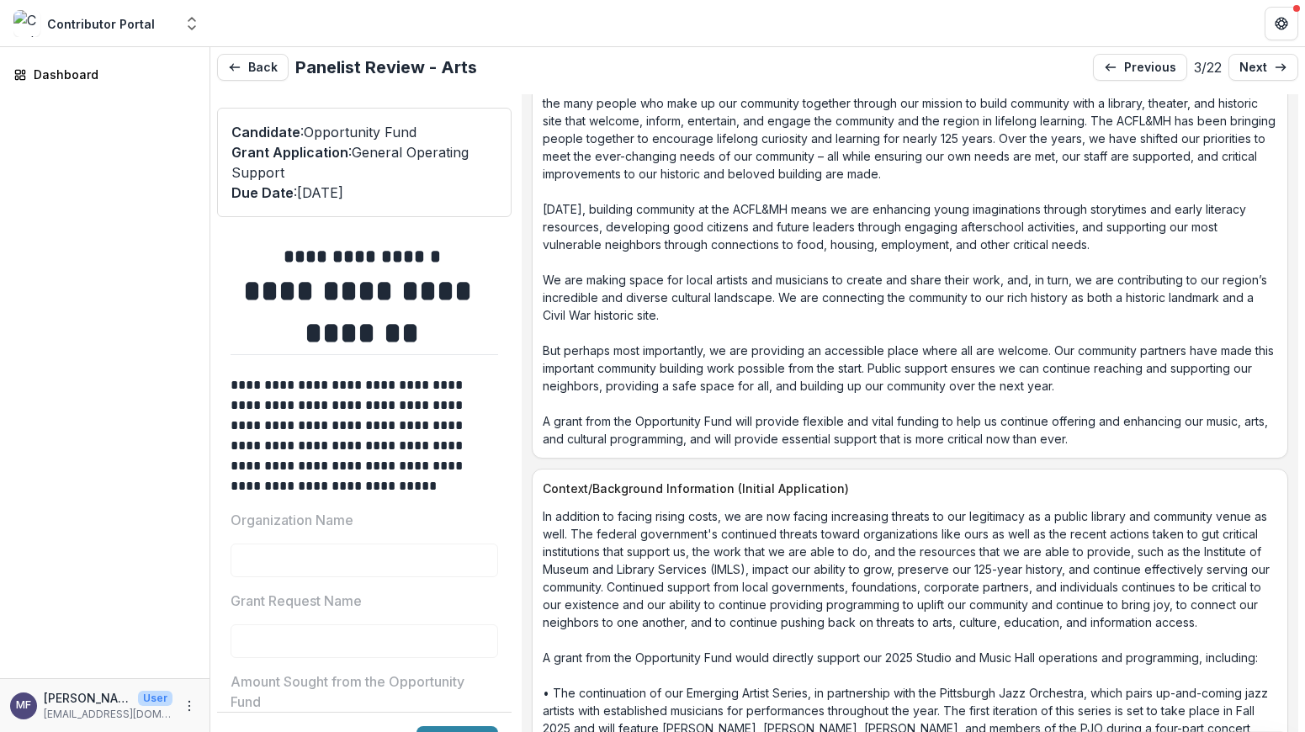
click at [1157, 423] on p "The [PERSON_NAME] Free Library & Music Hall (ACFL&MH) respectfully requests the…" at bounding box center [910, 156] width 734 height 583
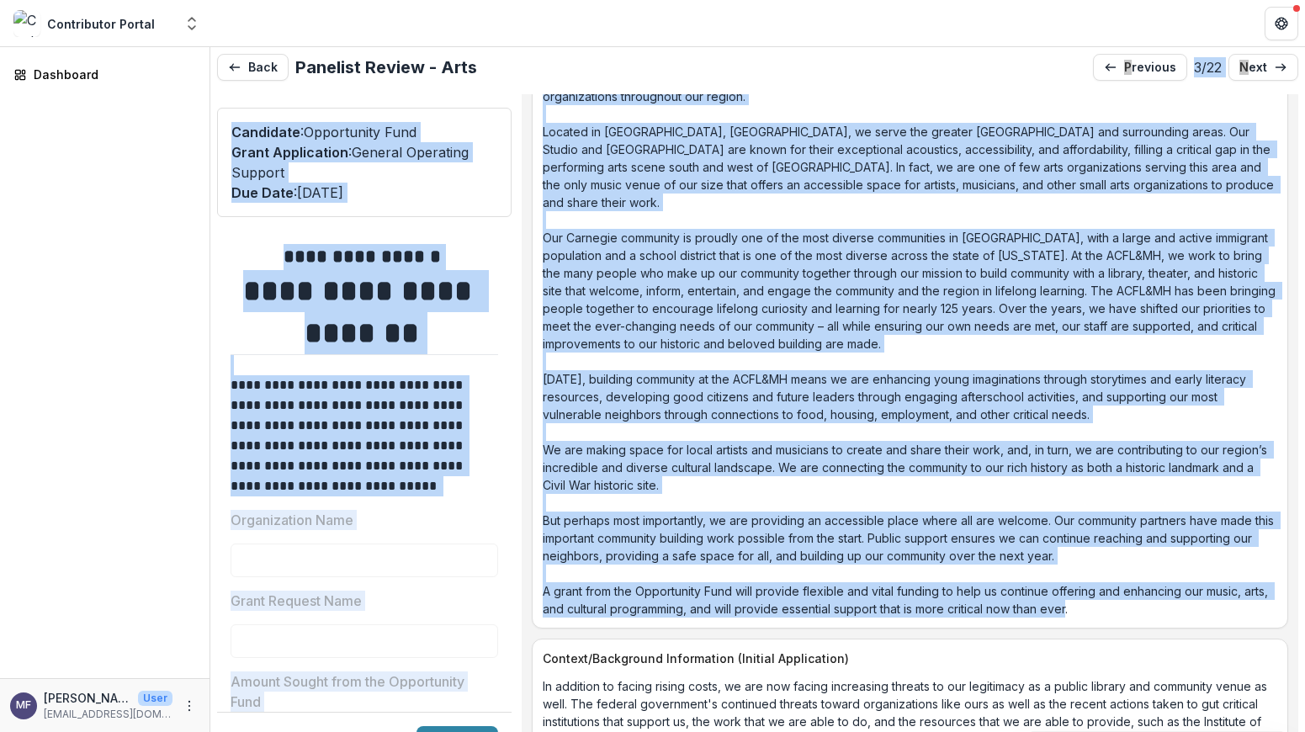
scroll to position [2318, 0]
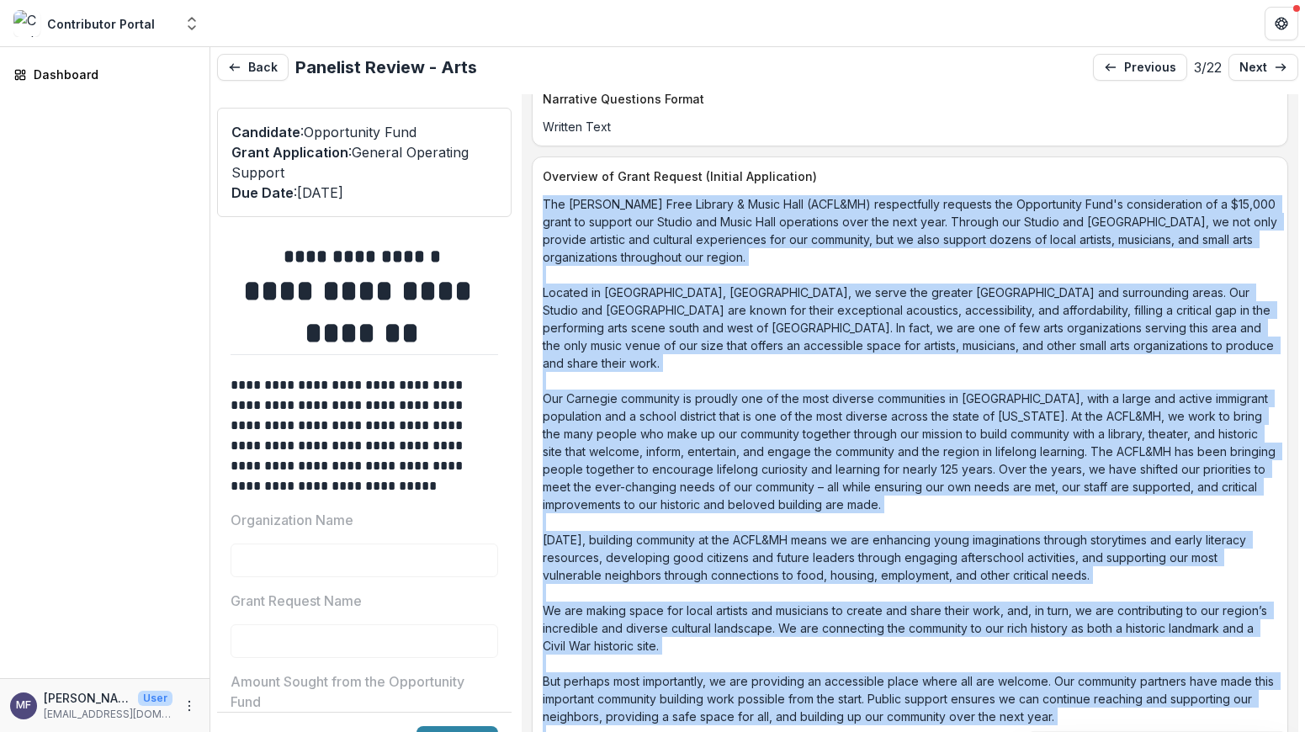
drag, startPoint x: 1151, startPoint y: 422, endPoint x: 548, endPoint y: 194, distance: 644.0
click at [548, 195] on div "The [PERSON_NAME] Free Library & Music Hall (ACFL&MH) respectfully requests the…" at bounding box center [909, 486] width 755 height 583
copy p "The [PERSON_NAME] Free Library & Music Hall (ACFL&MH) respectfully requests the…"
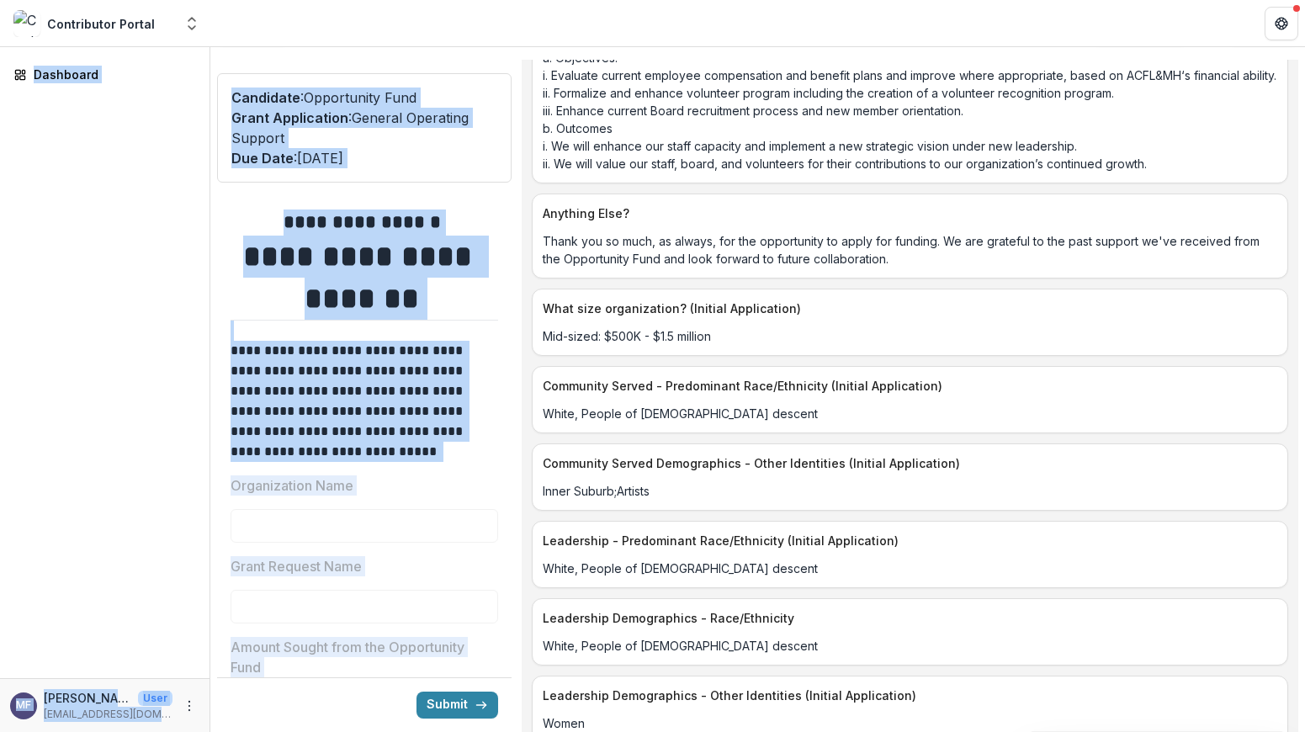
scroll to position [4084, 0]
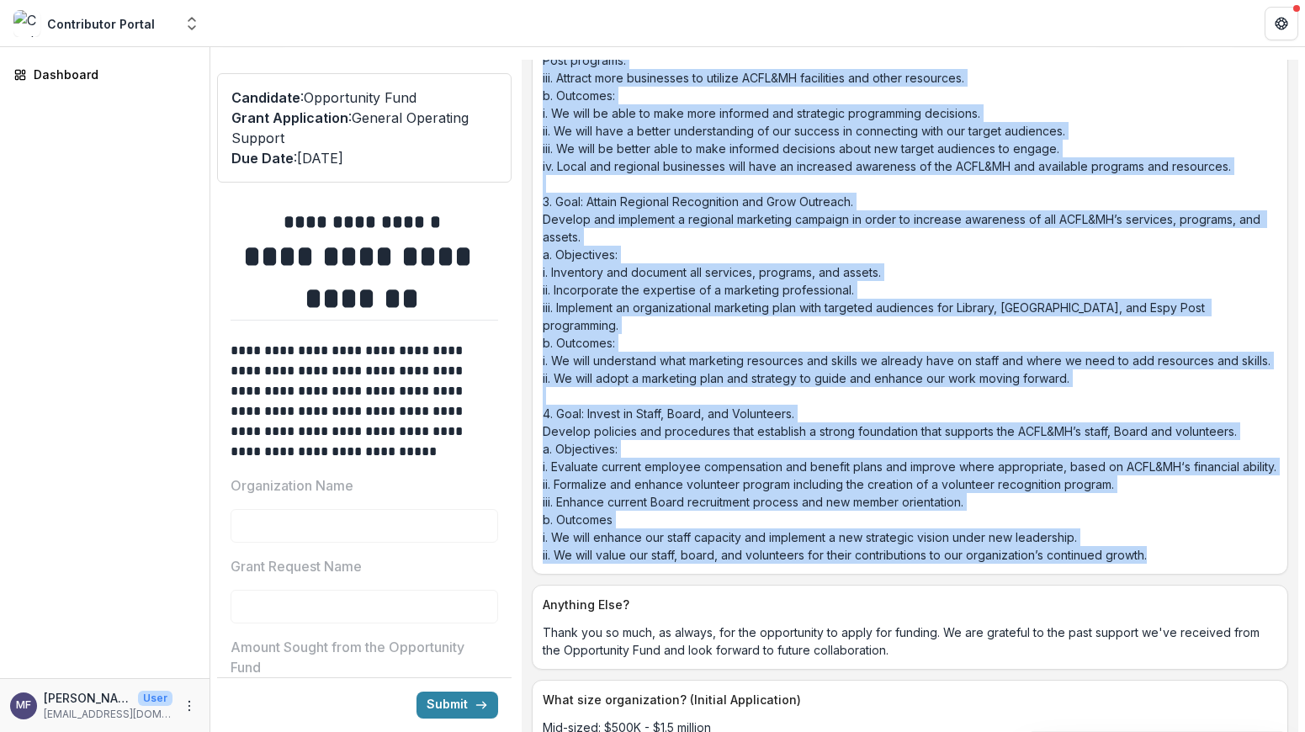
drag, startPoint x: 622, startPoint y: 215, endPoint x: 1205, endPoint y: 592, distance: 693.4
copy div "In addition to facing rising costs, we are now facing increasing threats to our…"
click at [774, 471] on p "We closely follow and regularly update the goals, objectives, and outcomes outl…" at bounding box center [910, 157] width 734 height 813
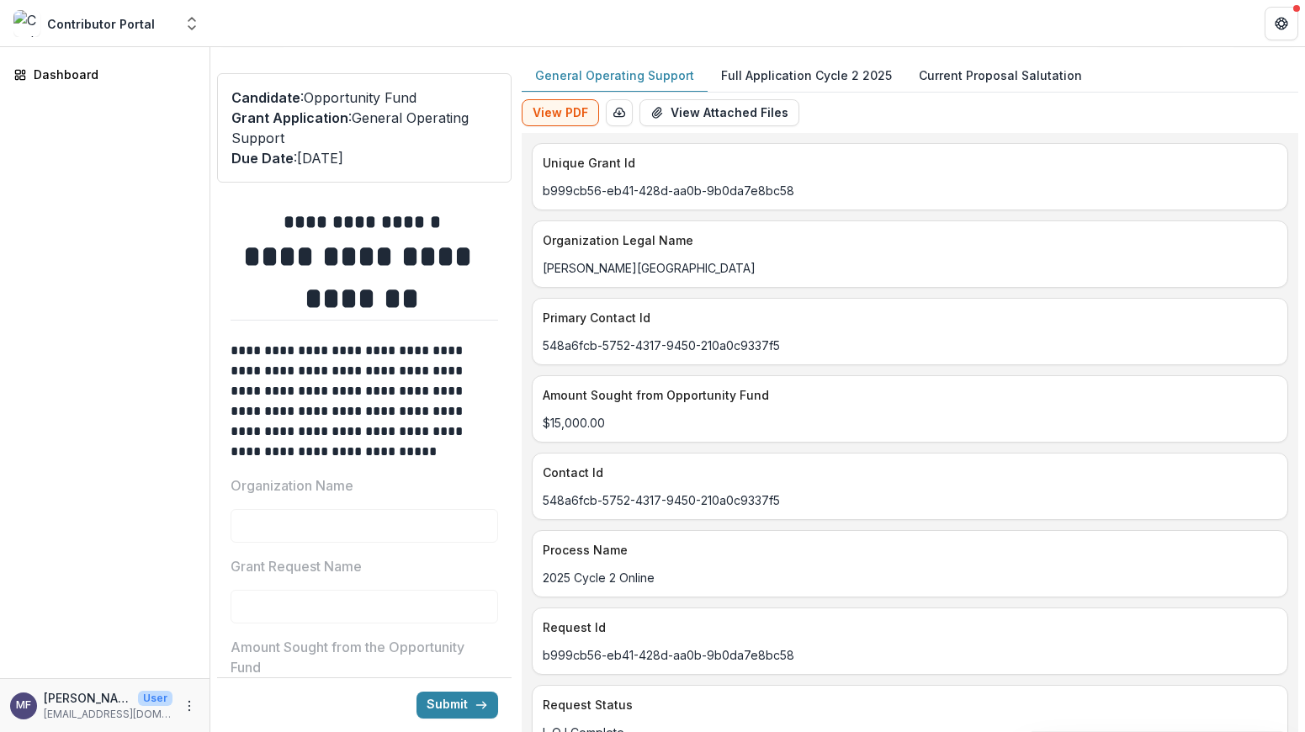
scroll to position [0, 0]
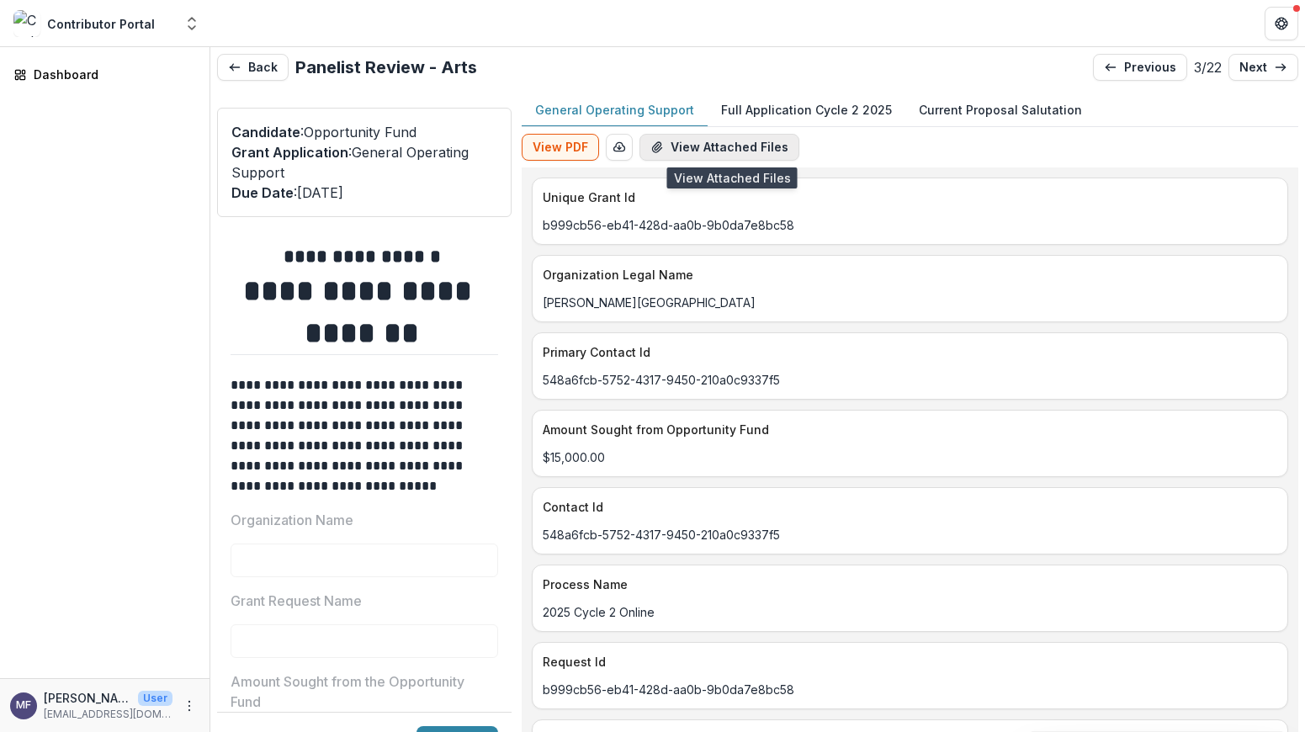
click at [742, 142] on button "View Attached Files" at bounding box center [719, 147] width 160 height 27
click at [826, 106] on p "Full Application Cycle 2 2025" at bounding box center [806, 110] width 171 height 18
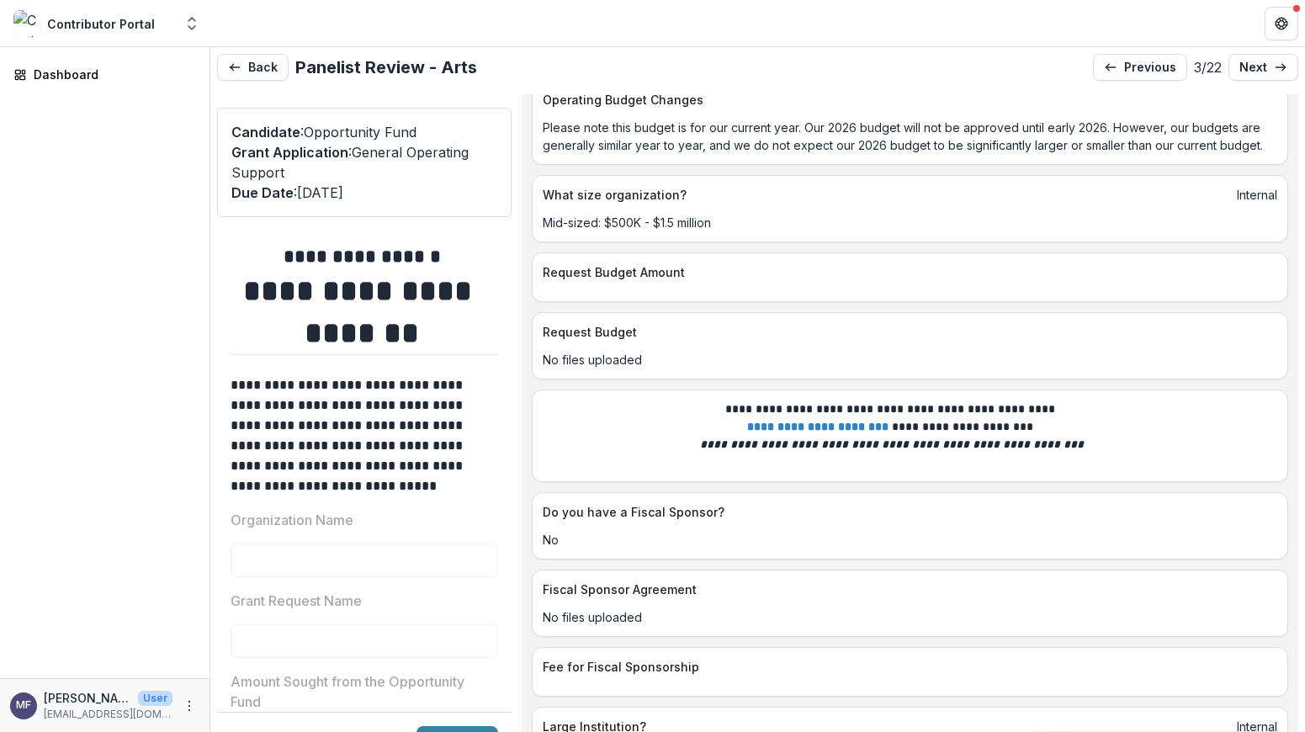
scroll to position [6273, 0]
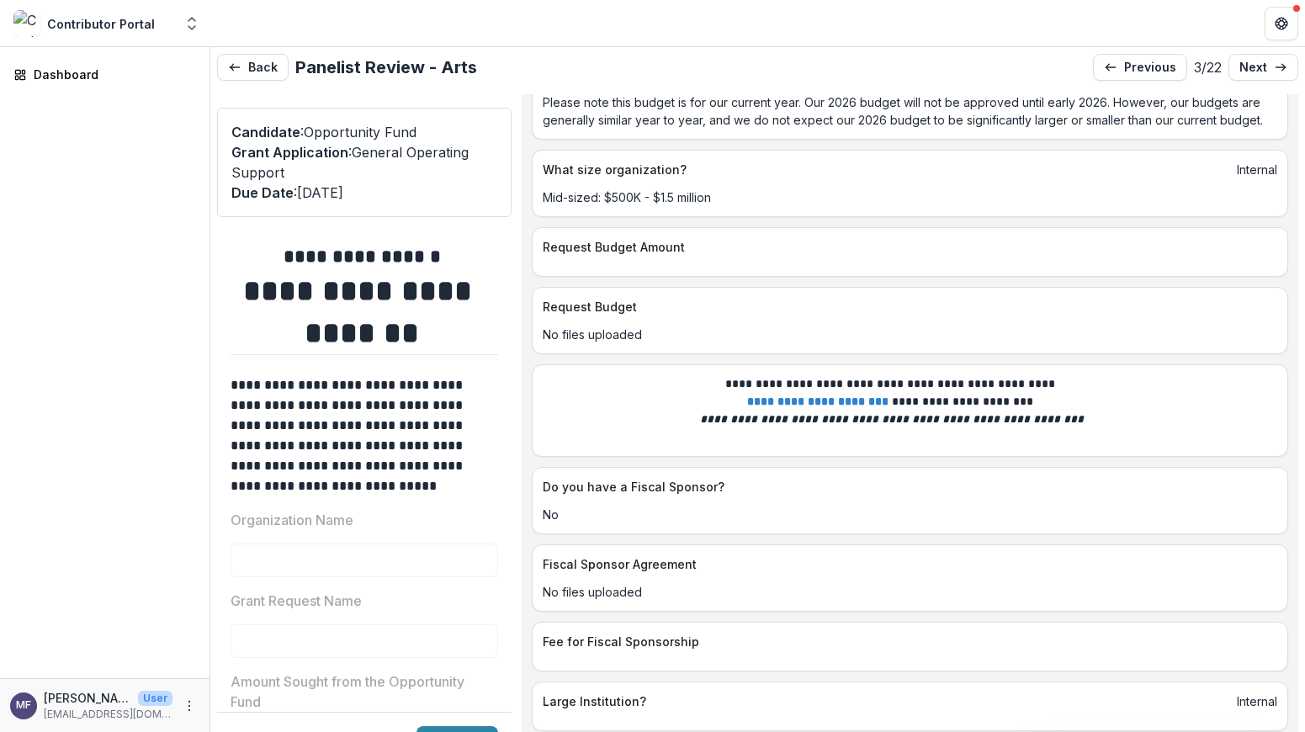
click at [13, 731] on button "Close" at bounding box center [6, 742] width 13 height 20
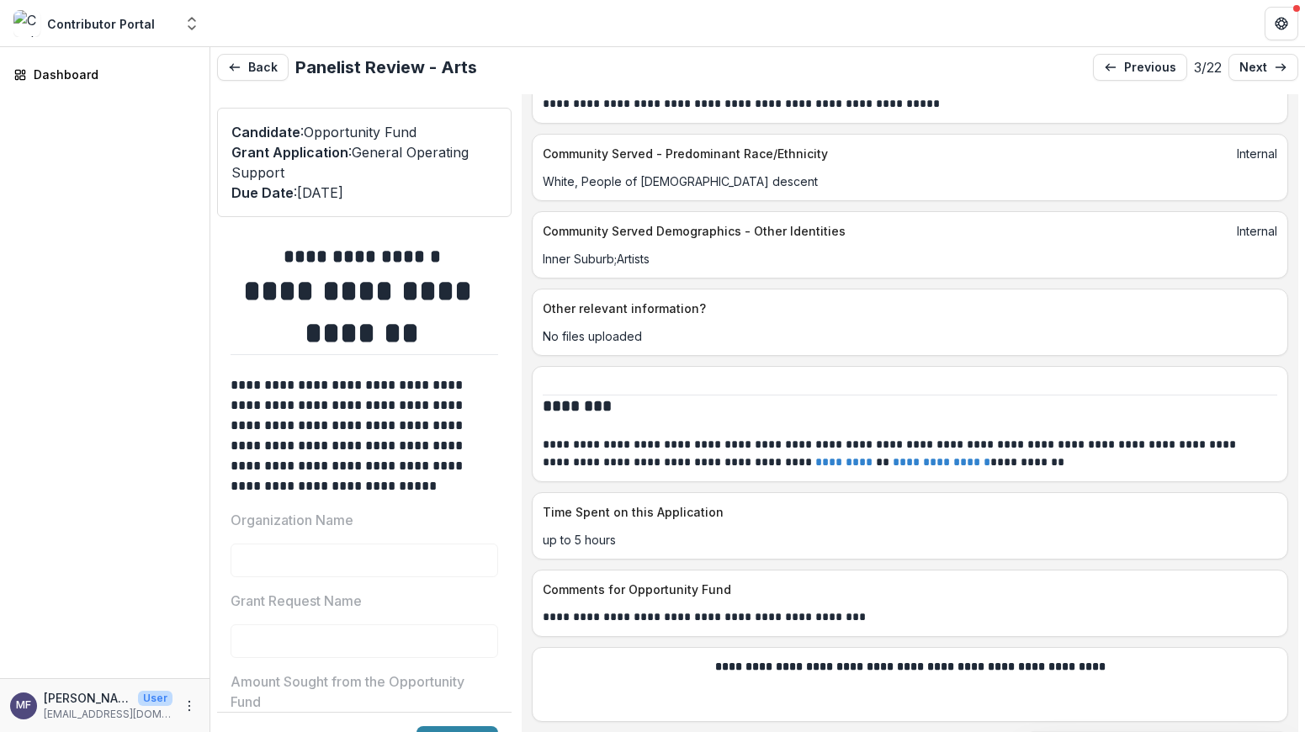
scroll to position [8384, 0]
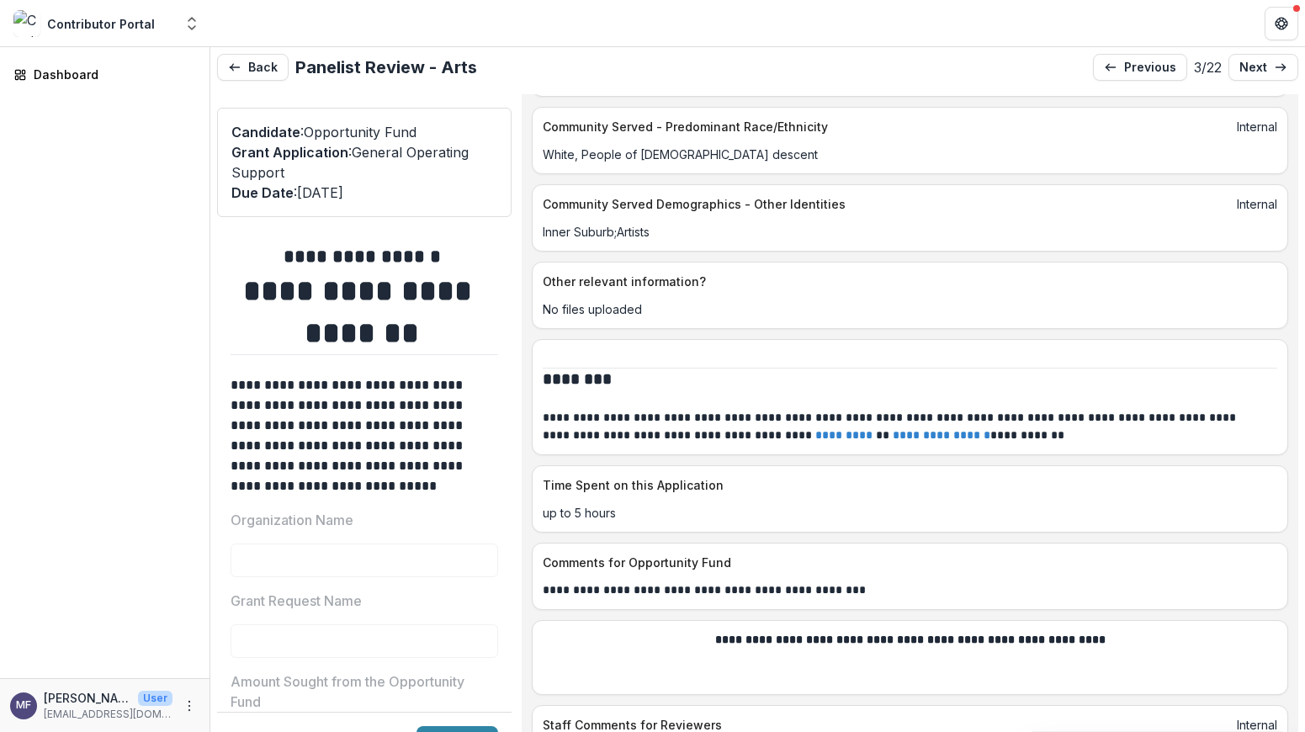
drag, startPoint x: 834, startPoint y: 174, endPoint x: 537, endPoint y: 151, distance: 297.9
copy p "**********"
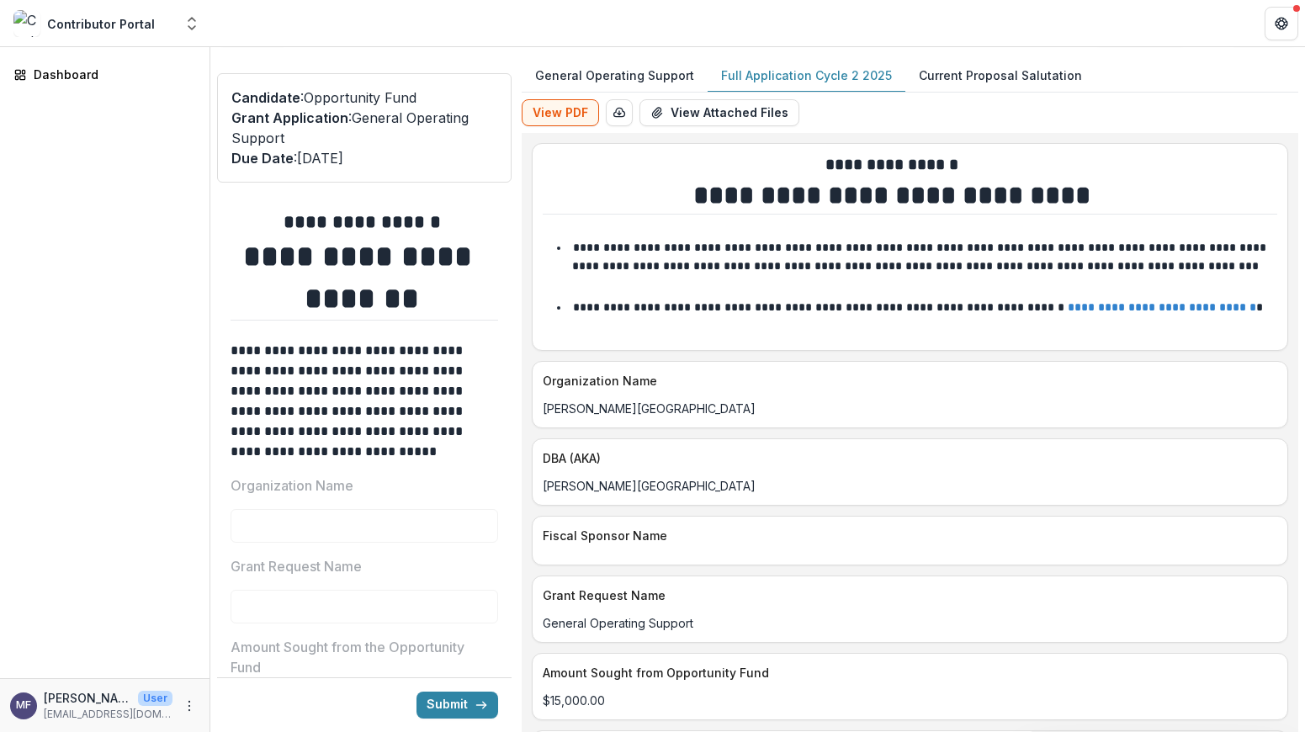
scroll to position [0, 0]
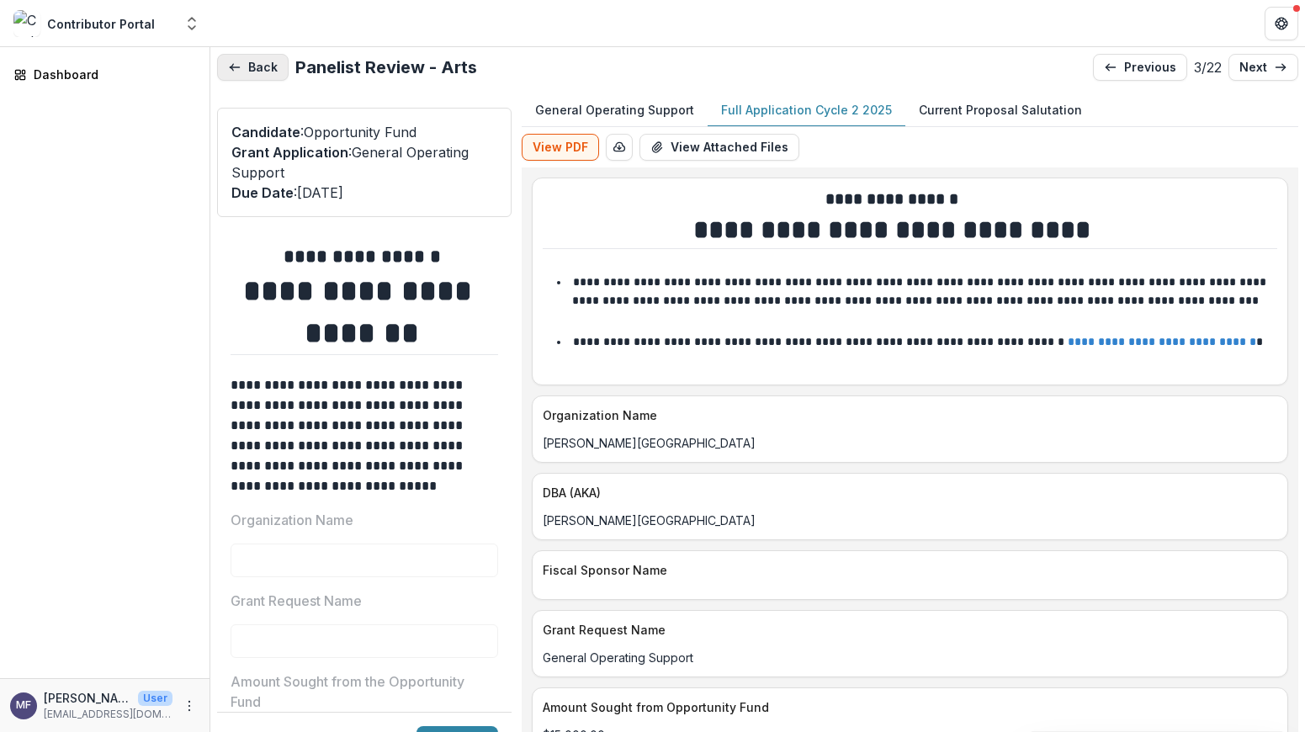
click at [259, 67] on button "Back" at bounding box center [252, 67] width 71 height 27
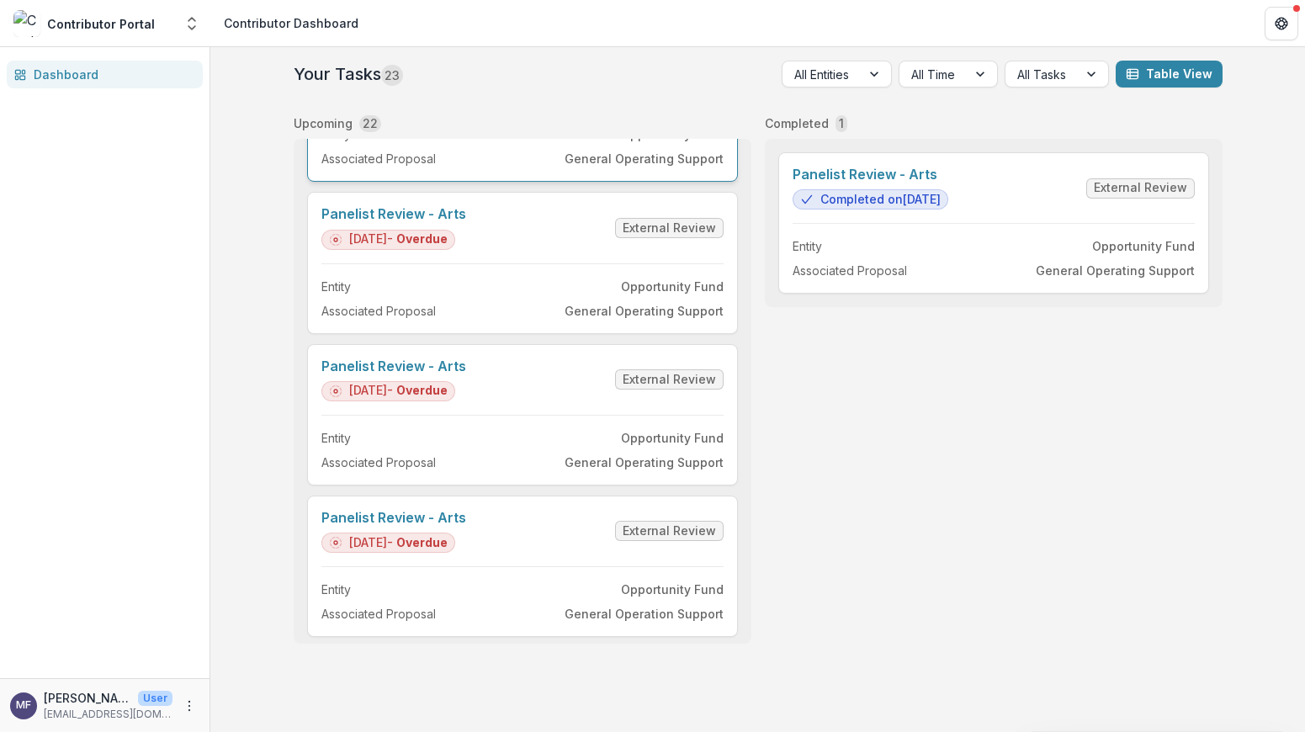
scroll to position [271, 0]
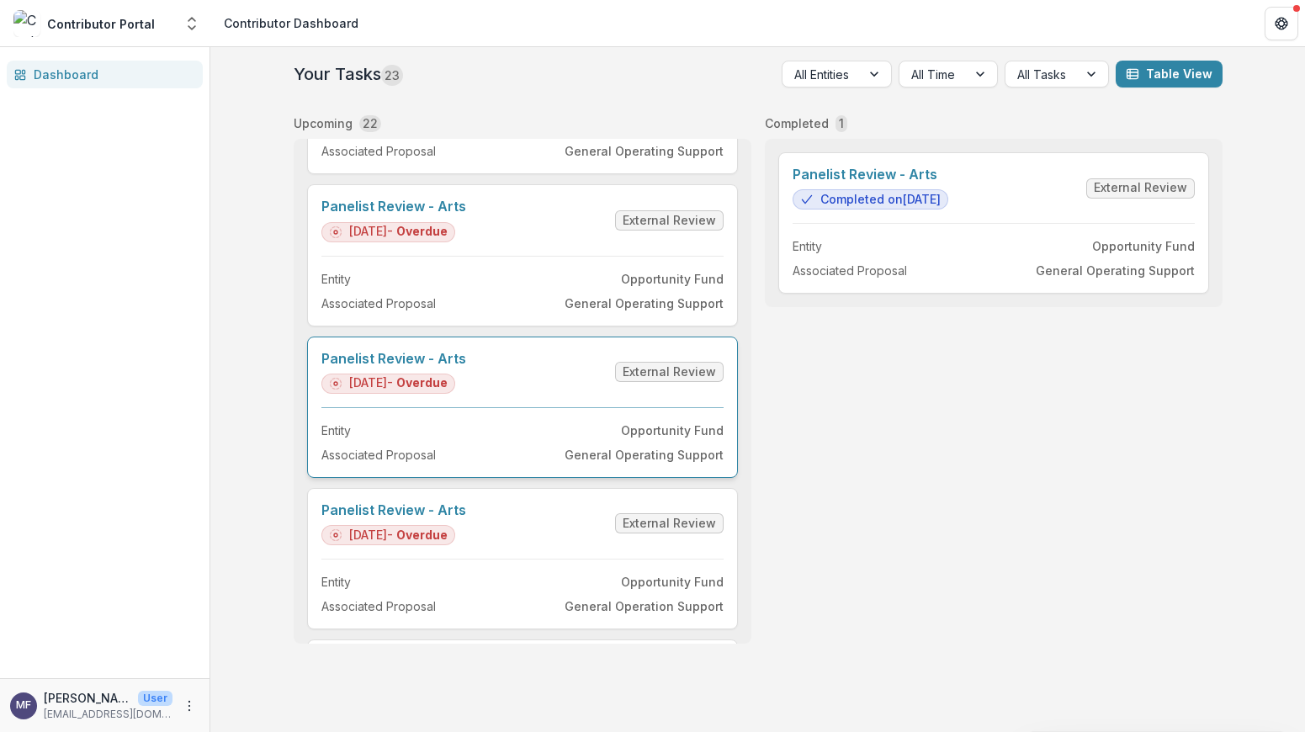
click at [466, 367] on link "Panelist Review - Arts" at bounding box center [393, 359] width 145 height 16
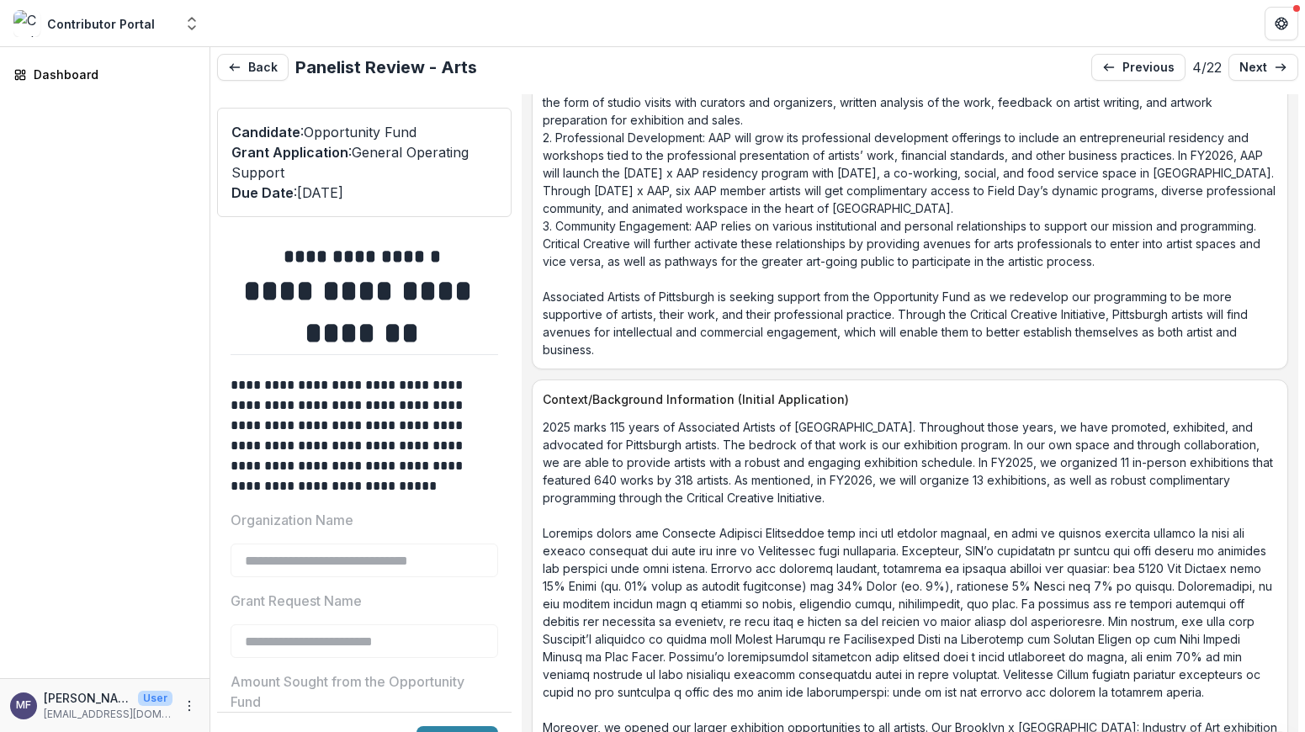
scroll to position [2666, 0]
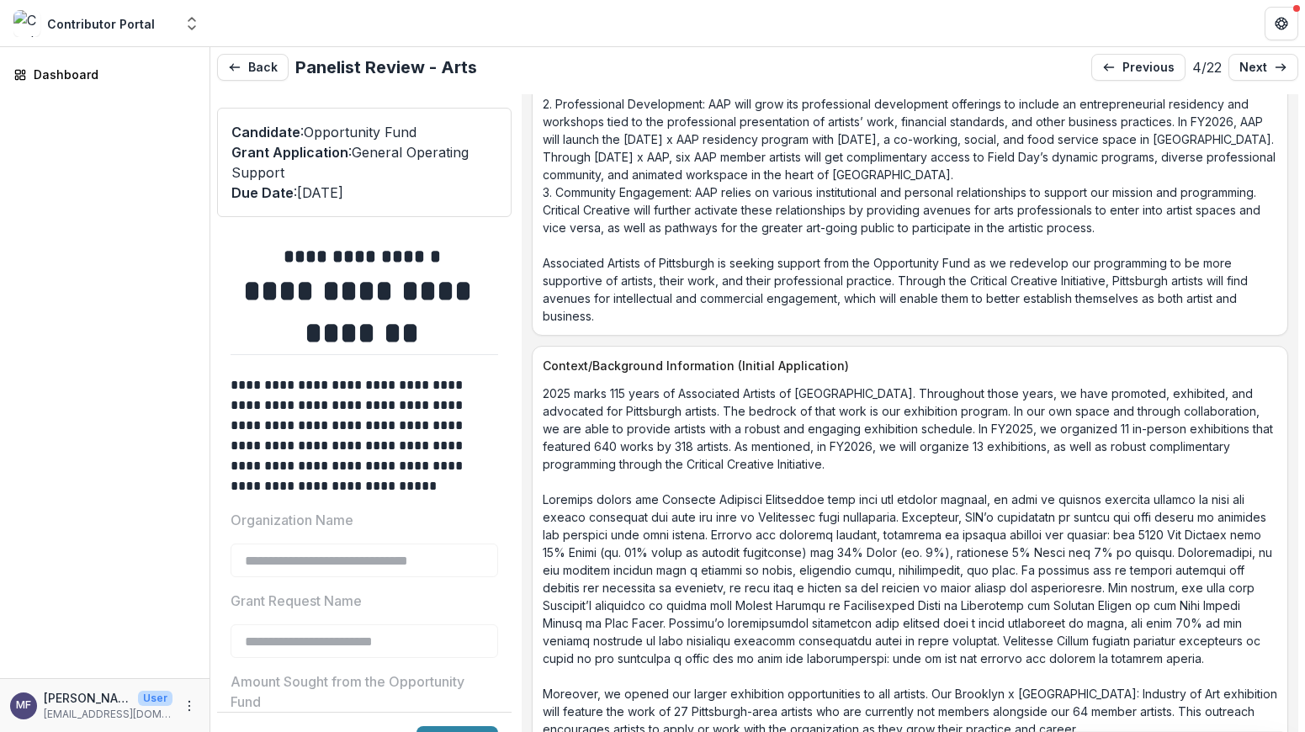
drag, startPoint x: 610, startPoint y: 294, endPoint x: 819, endPoint y: 298, distance: 209.5
click at [554, 288] on div "Associated Artists of Pittsburgh’s upcoming program year will see the organizat…" at bounding box center [909, 68] width 755 height 512
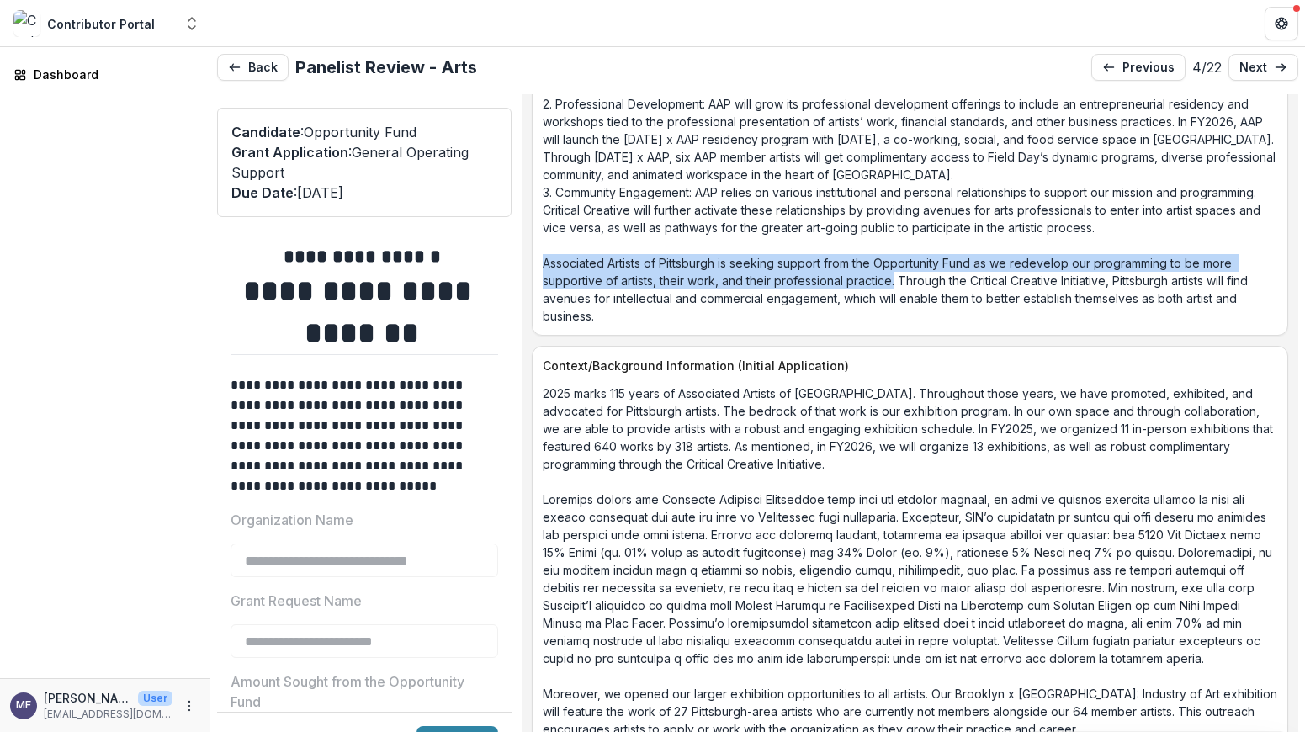
drag, startPoint x: 910, startPoint y: 303, endPoint x: 538, endPoint y: 283, distance: 372.3
copy p "Associated Artists of Pittsburgh is seeking support from the Opportunity Fund a…"
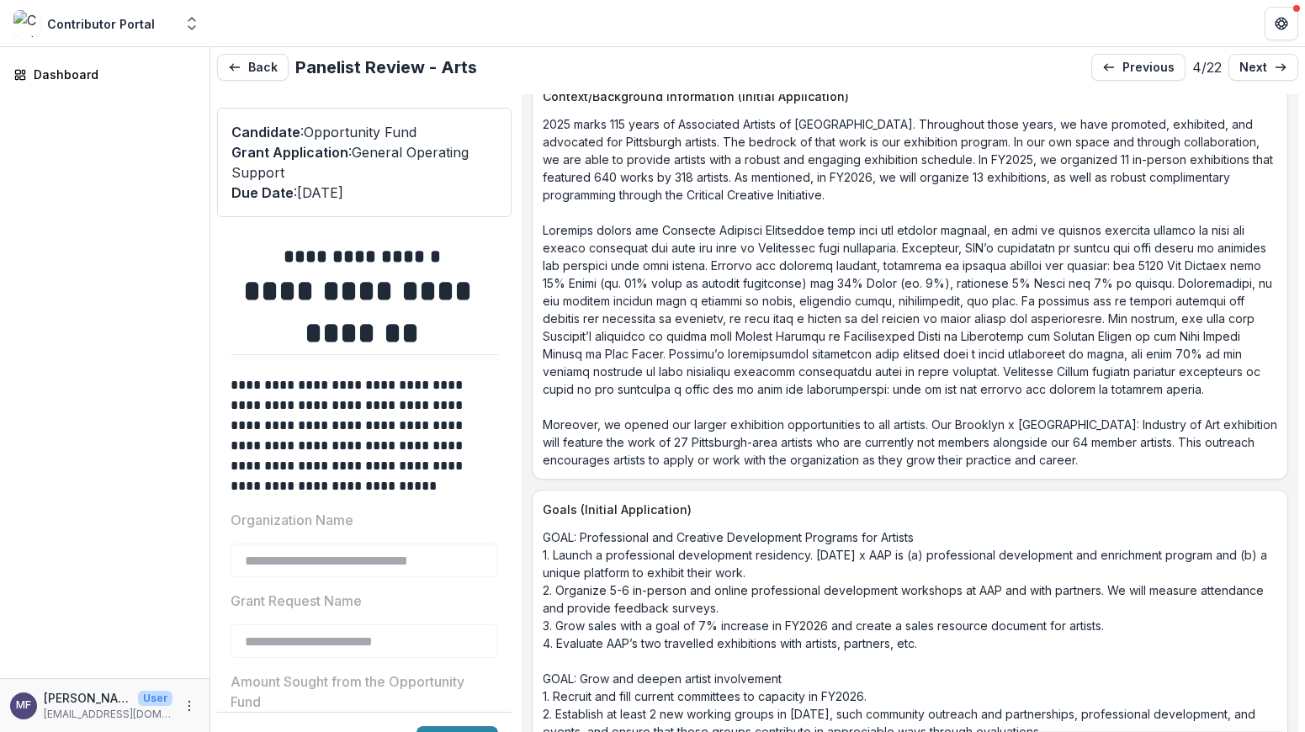
scroll to position [2941, 0]
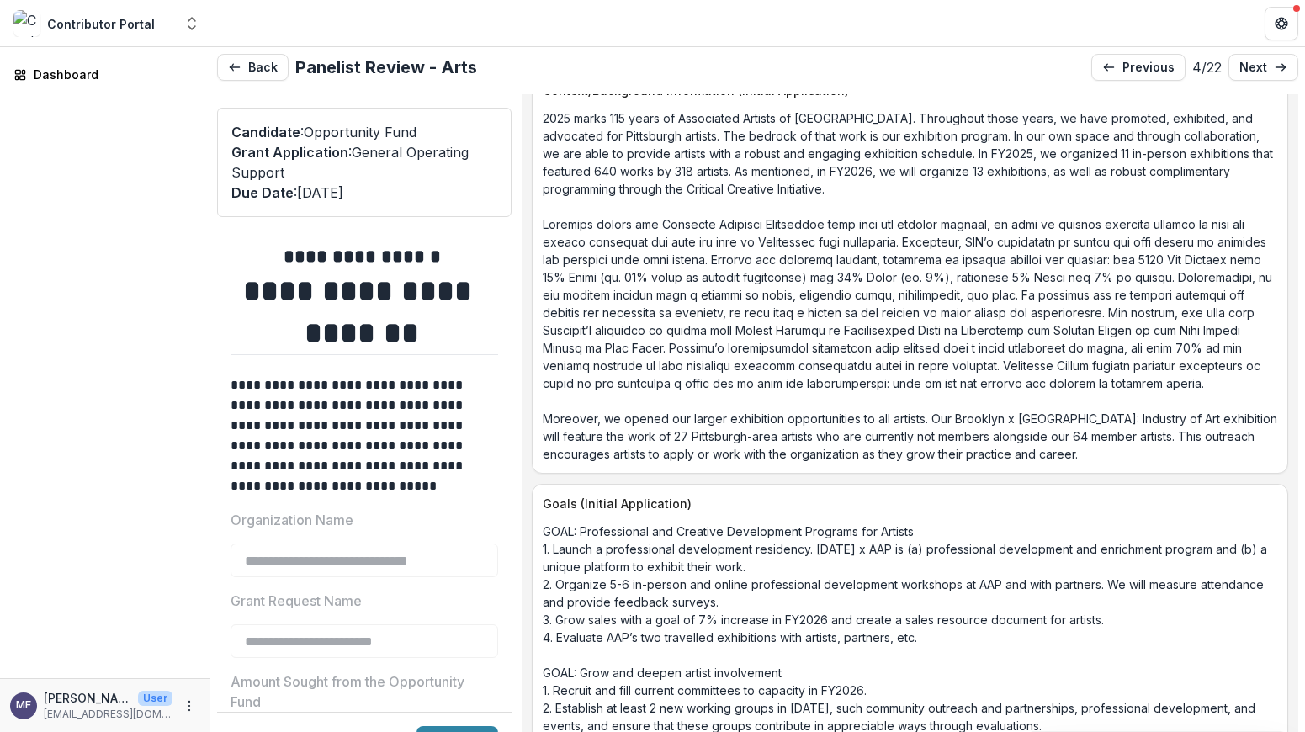
drag, startPoint x: 1013, startPoint y: 439, endPoint x: 935, endPoint y: 438, distance: 78.2
click at [935, 438] on p "2025 marks 115 years of Associated Artists of [GEOGRAPHIC_DATA]. Throughout tho…" at bounding box center [910, 285] width 734 height 353
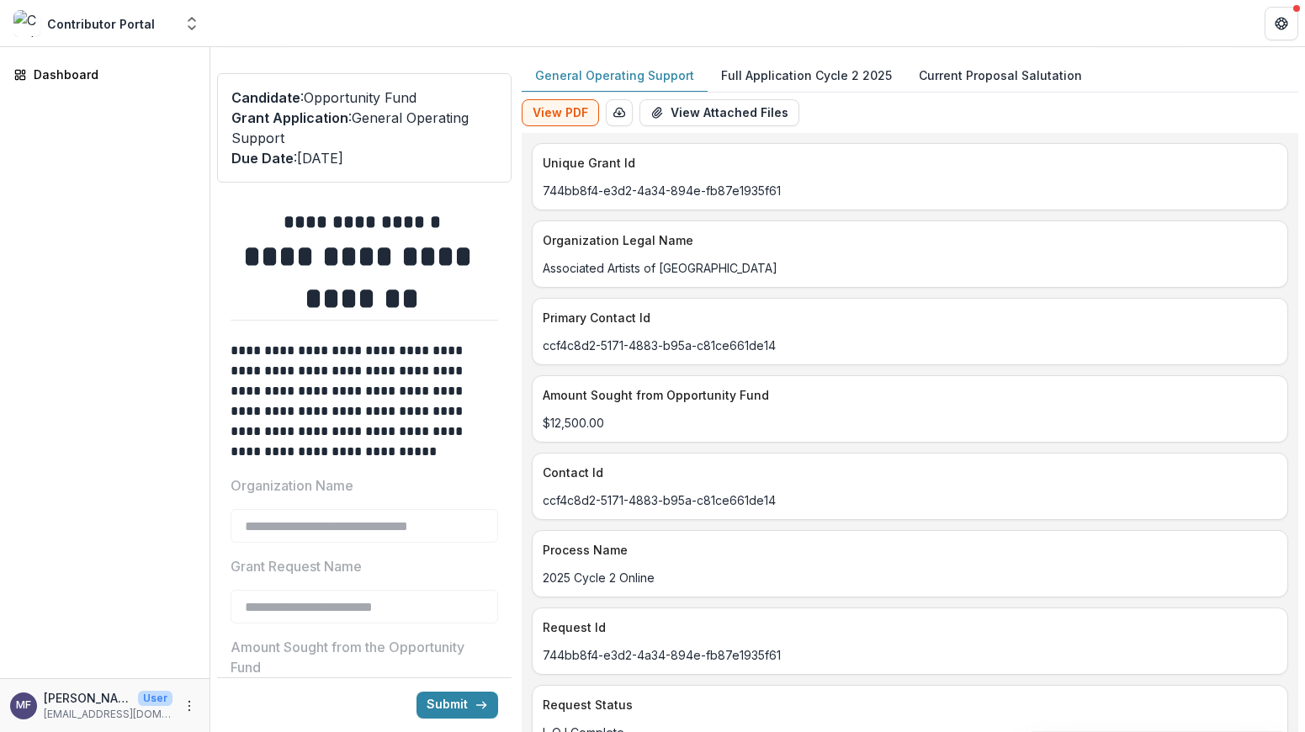
scroll to position [0, 0]
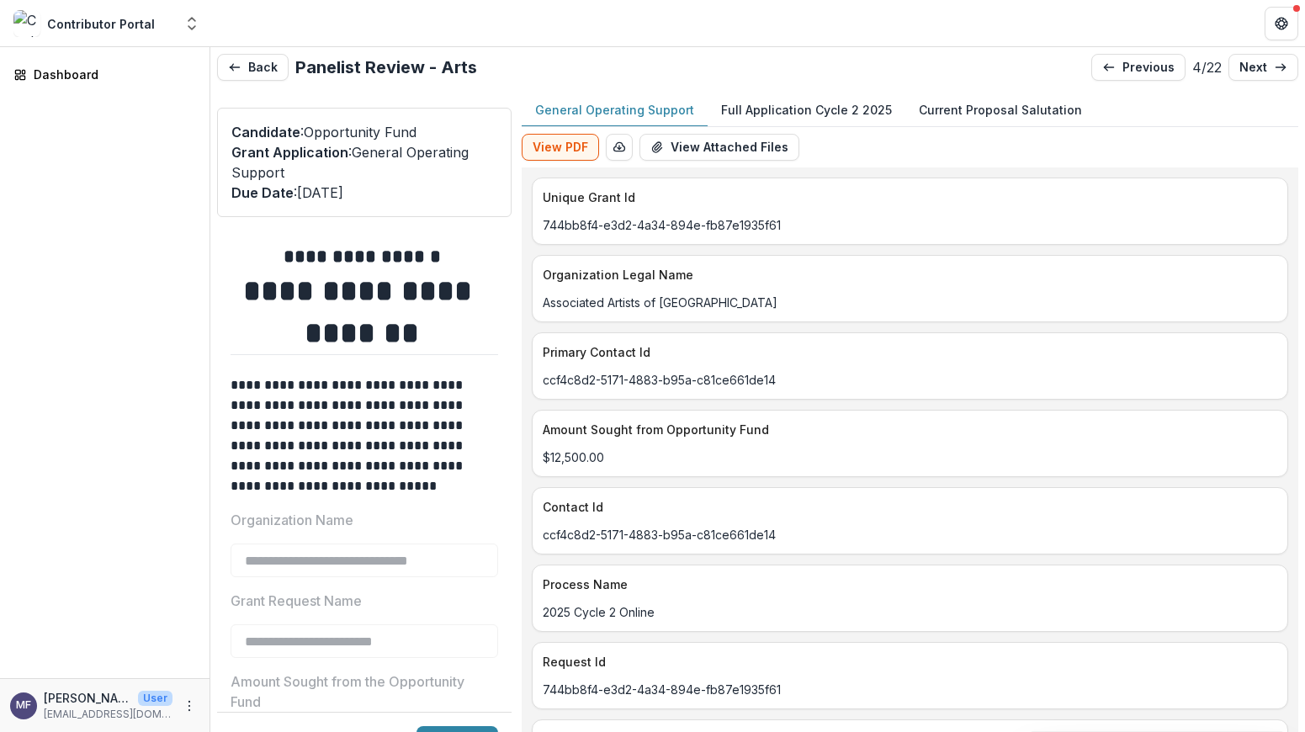
click at [823, 109] on p "Full Application Cycle 2 2025" at bounding box center [806, 110] width 171 height 18
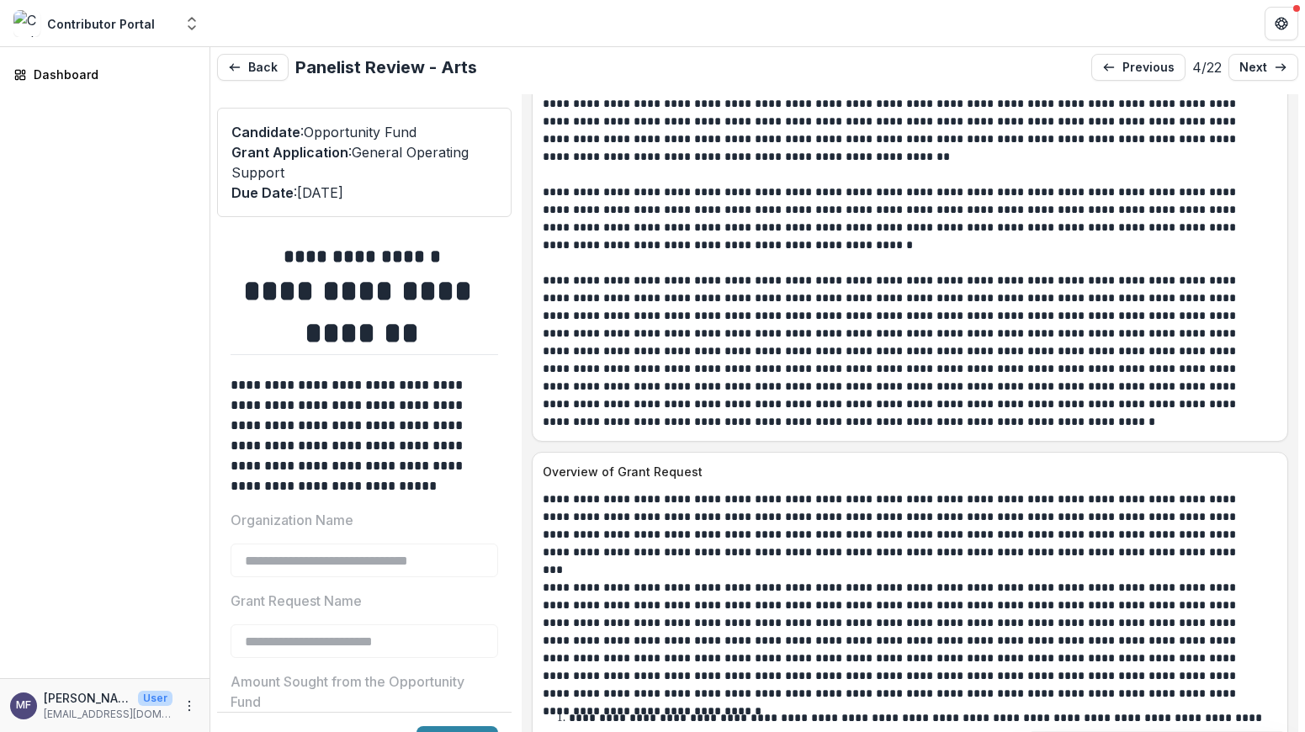
scroll to position [1460, 0]
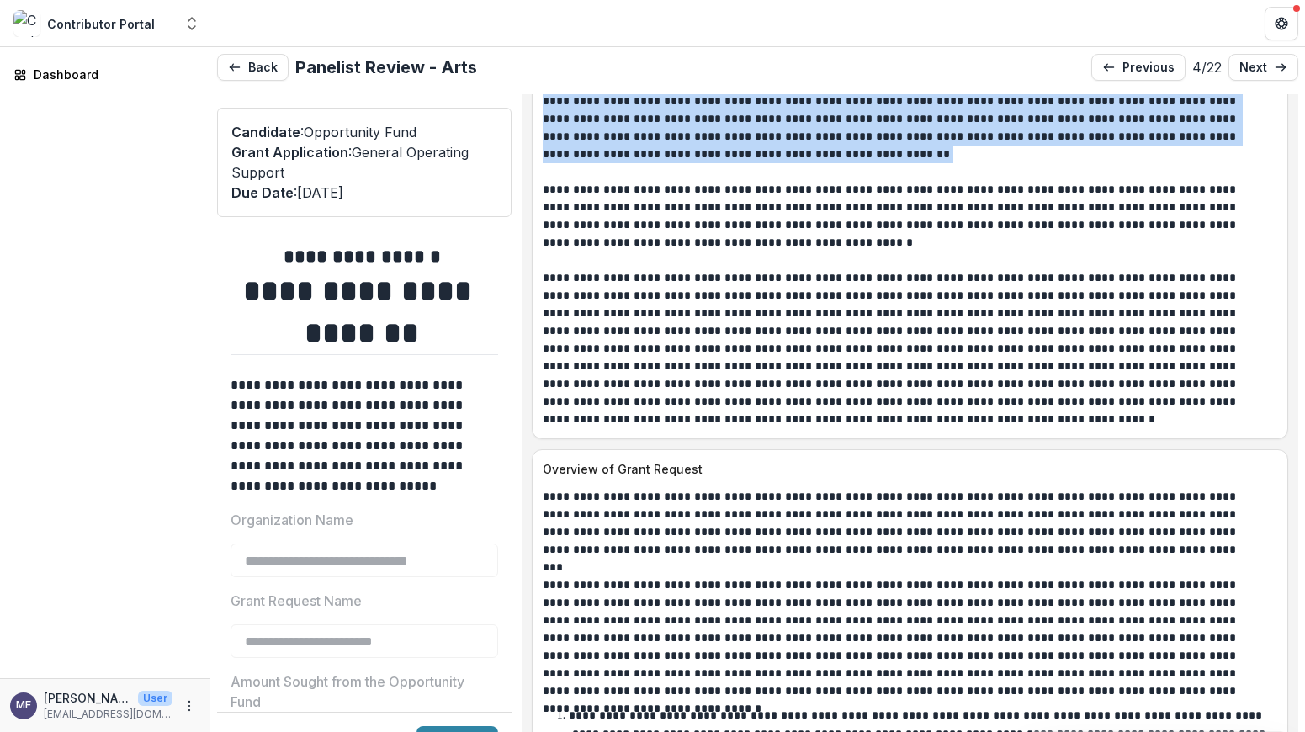
drag, startPoint x: 833, startPoint y: 178, endPoint x: 547, endPoint y: 125, distance: 290.9
click at [547, 125] on div "**********" at bounding box center [909, 225] width 755 height 406
click at [583, 307] on p "**********" at bounding box center [891, 348] width 697 height 159
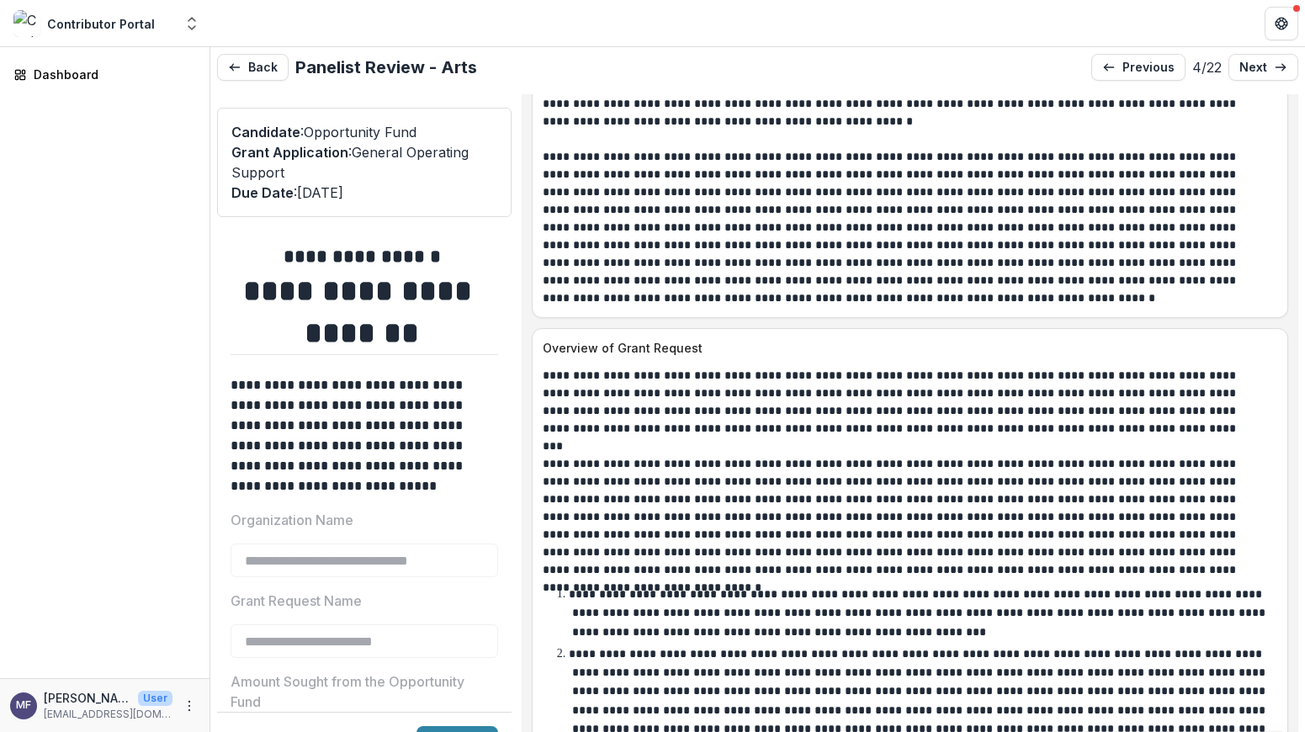
scroll to position [1581, 0]
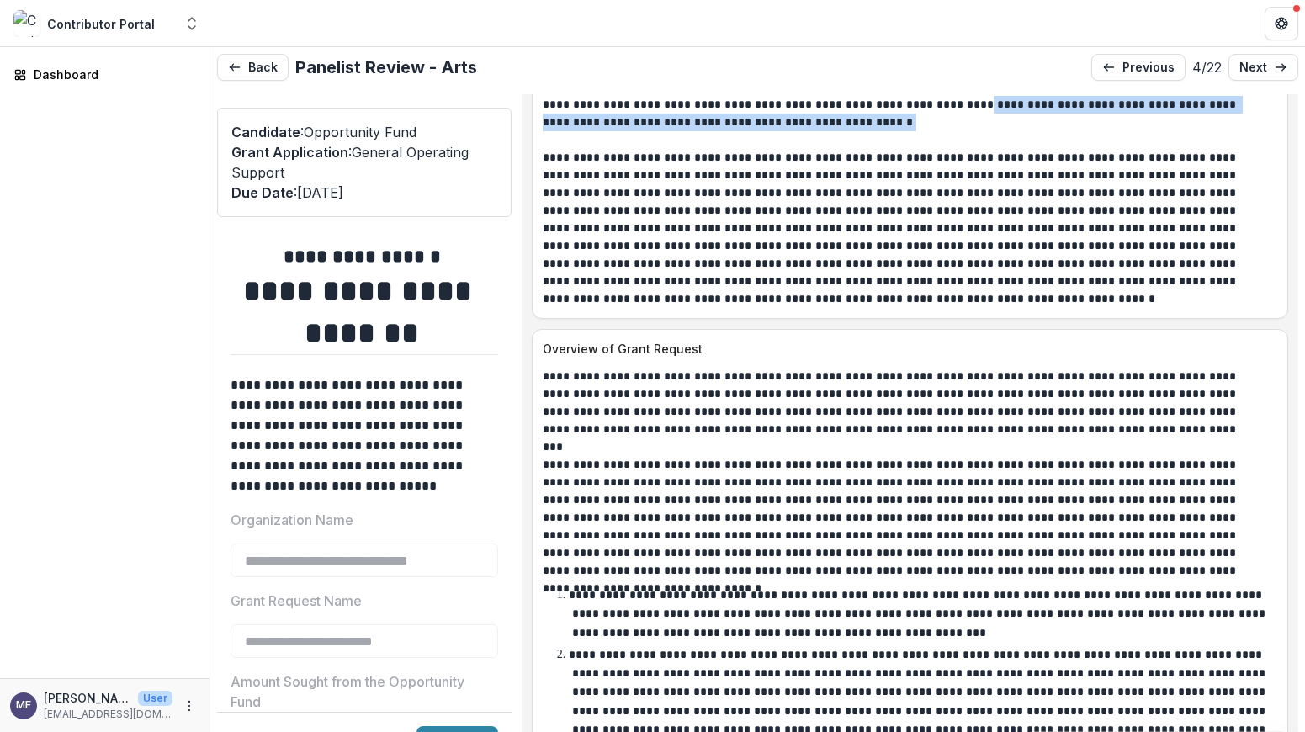
drag, startPoint x: 882, startPoint y: 152, endPoint x: 997, endPoint y: 139, distance: 116.0
click at [997, 131] on p "**********" at bounding box center [891, 96] width 697 height 71
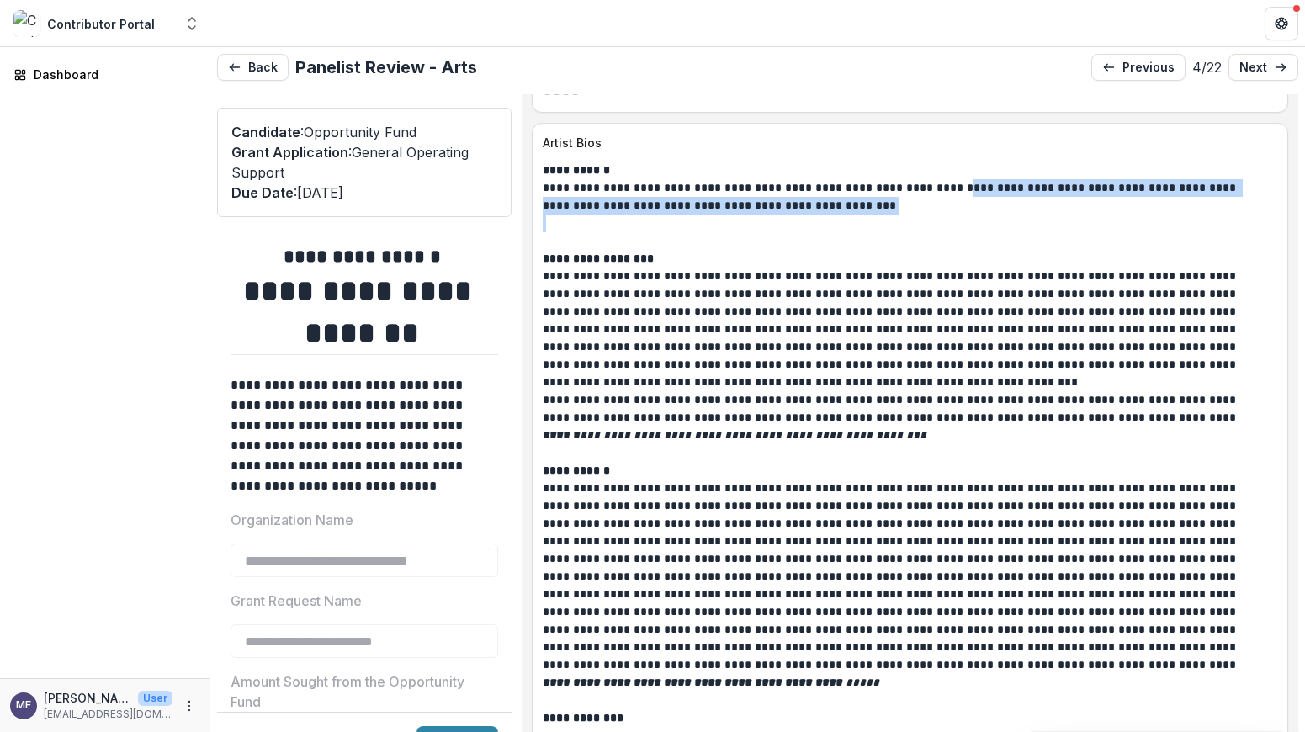
scroll to position [5109, 0]
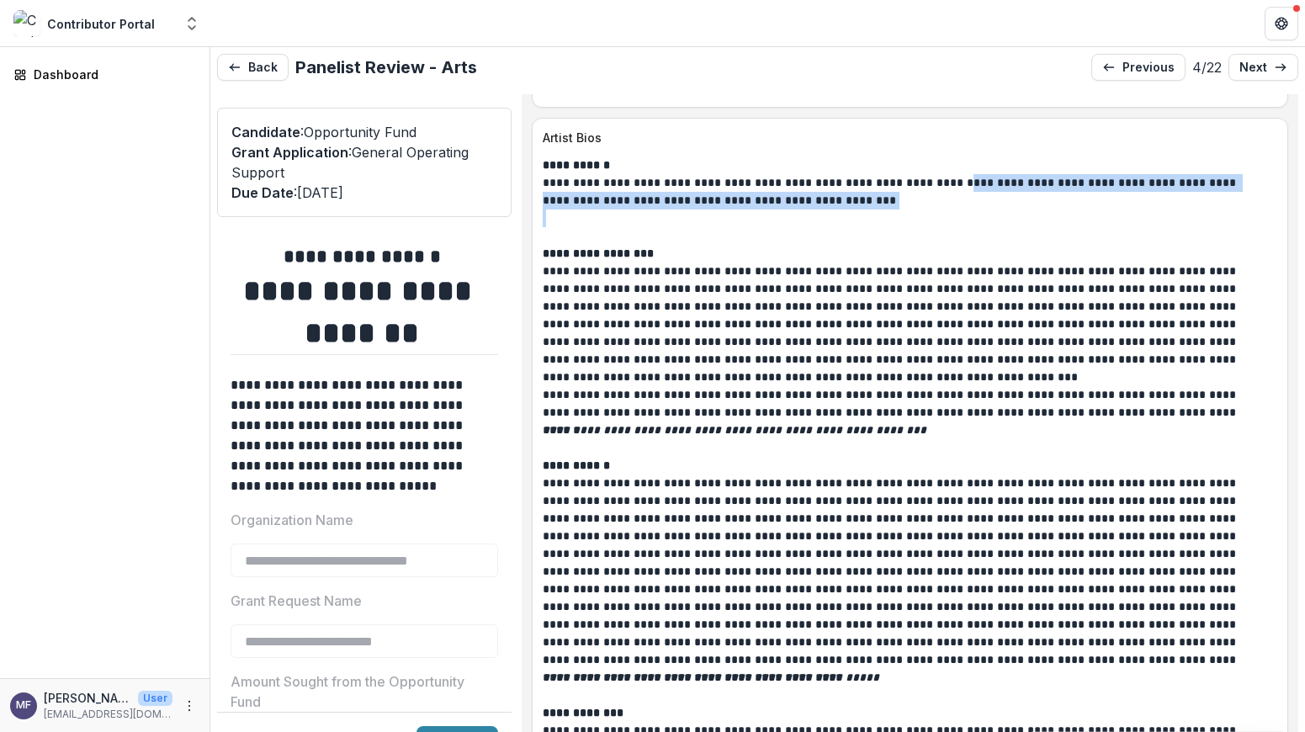
drag, startPoint x: 953, startPoint y: 221, endPoint x: 1025, endPoint y: 255, distance: 79.8
click at [1025, 255] on div "**********" at bounding box center [910, 712] width 734 height 1113
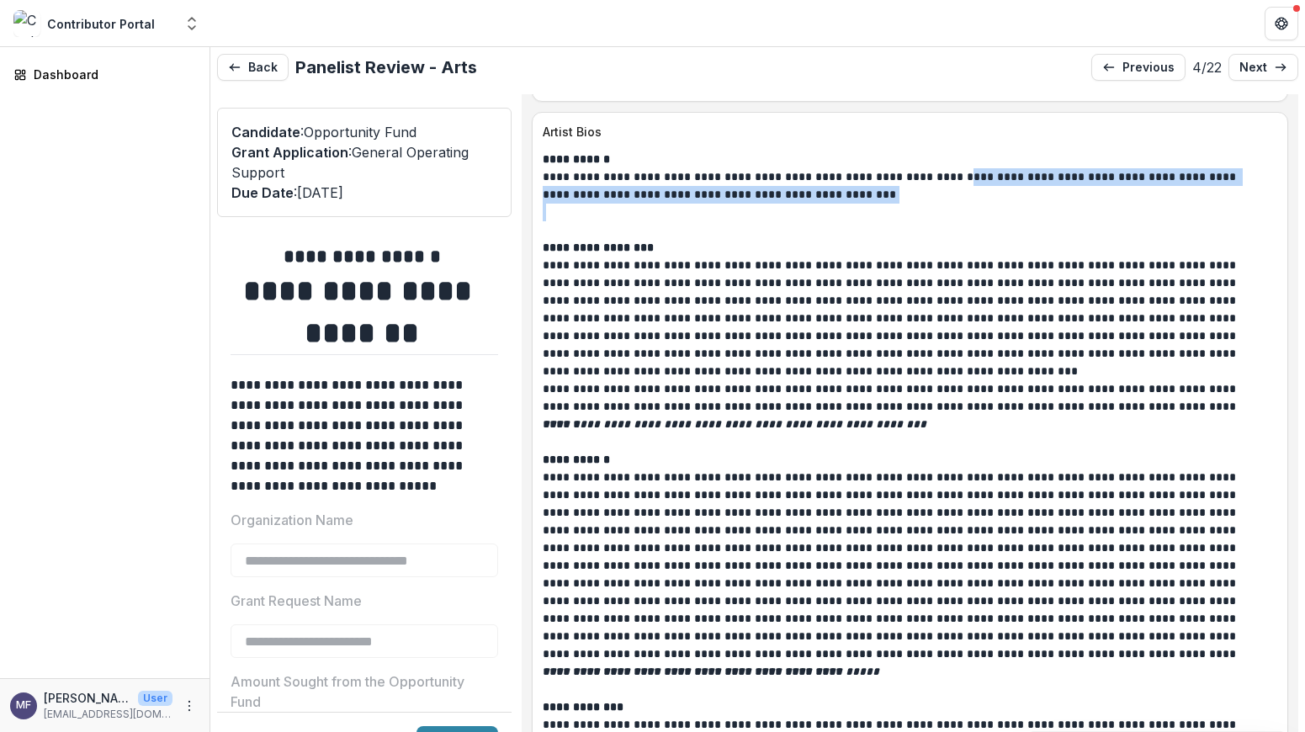
copy p "**********"
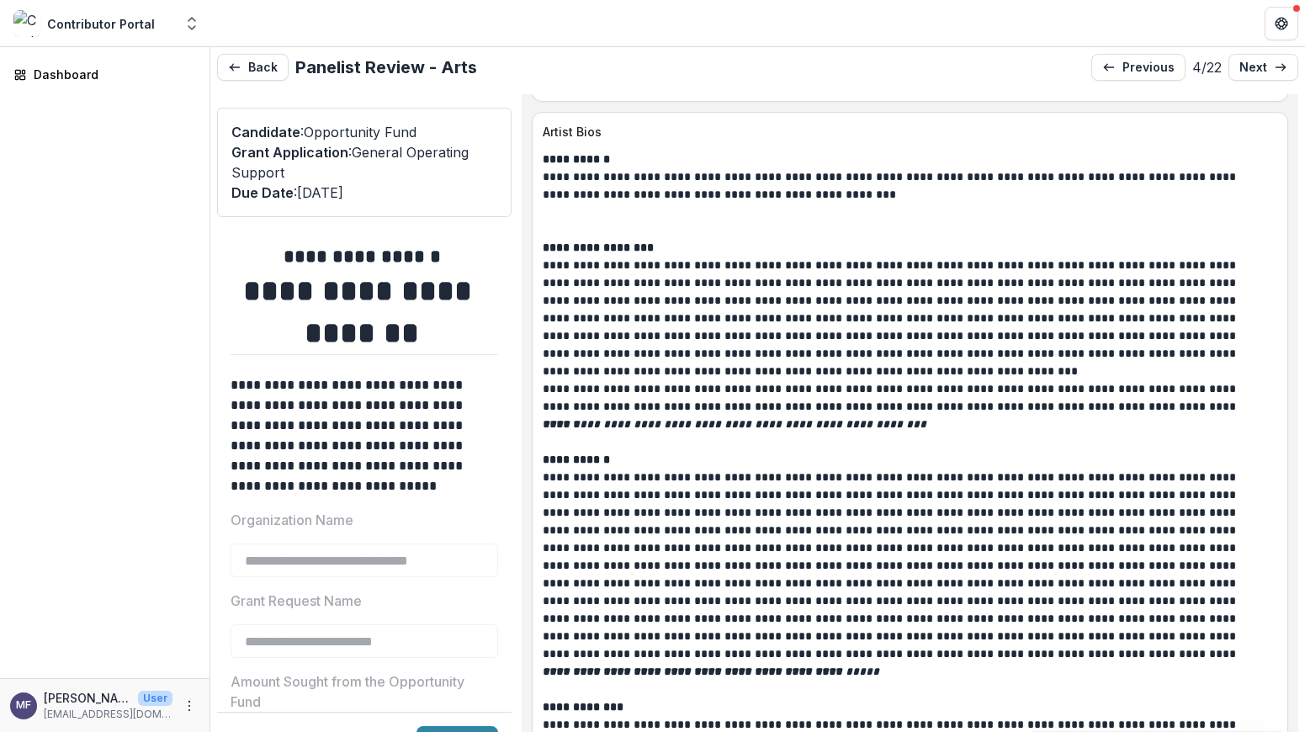
click at [871, 299] on p "**********" at bounding box center [891, 319] width 697 height 124
click at [861, 295] on p "**********" at bounding box center [891, 319] width 697 height 124
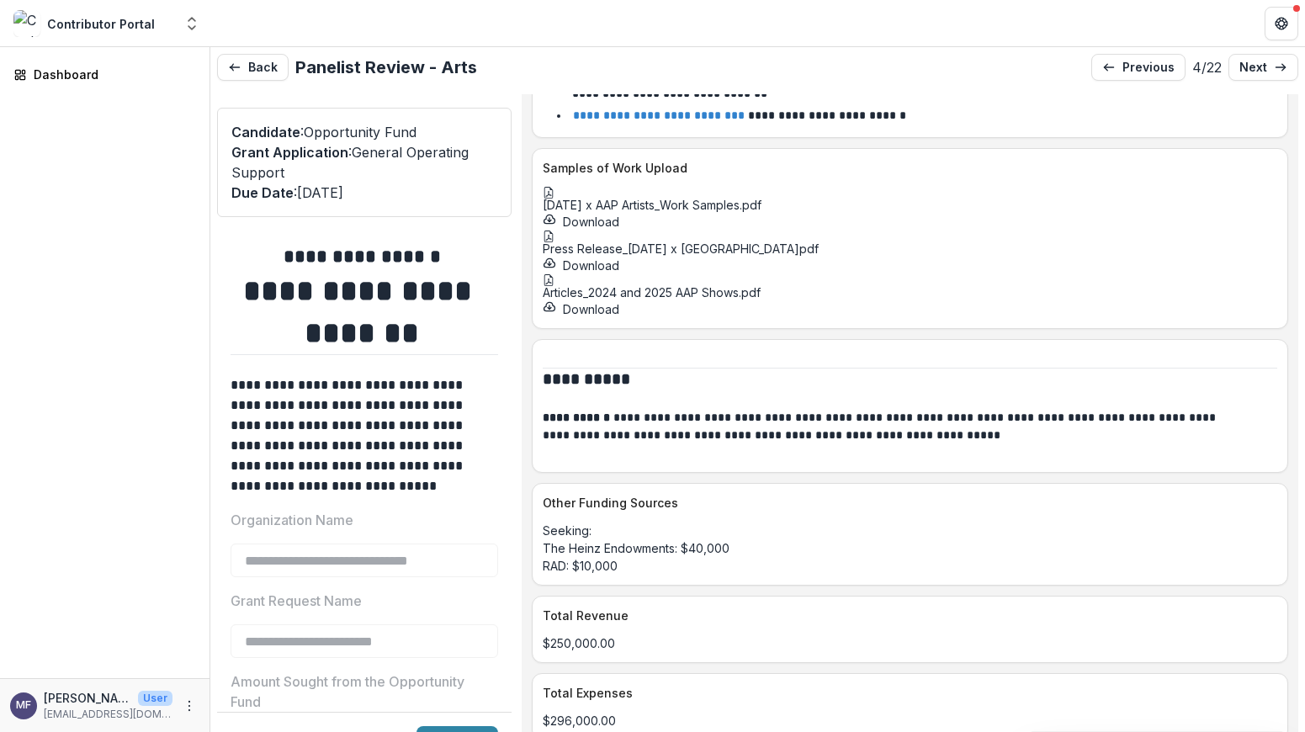
scroll to position [6713, 0]
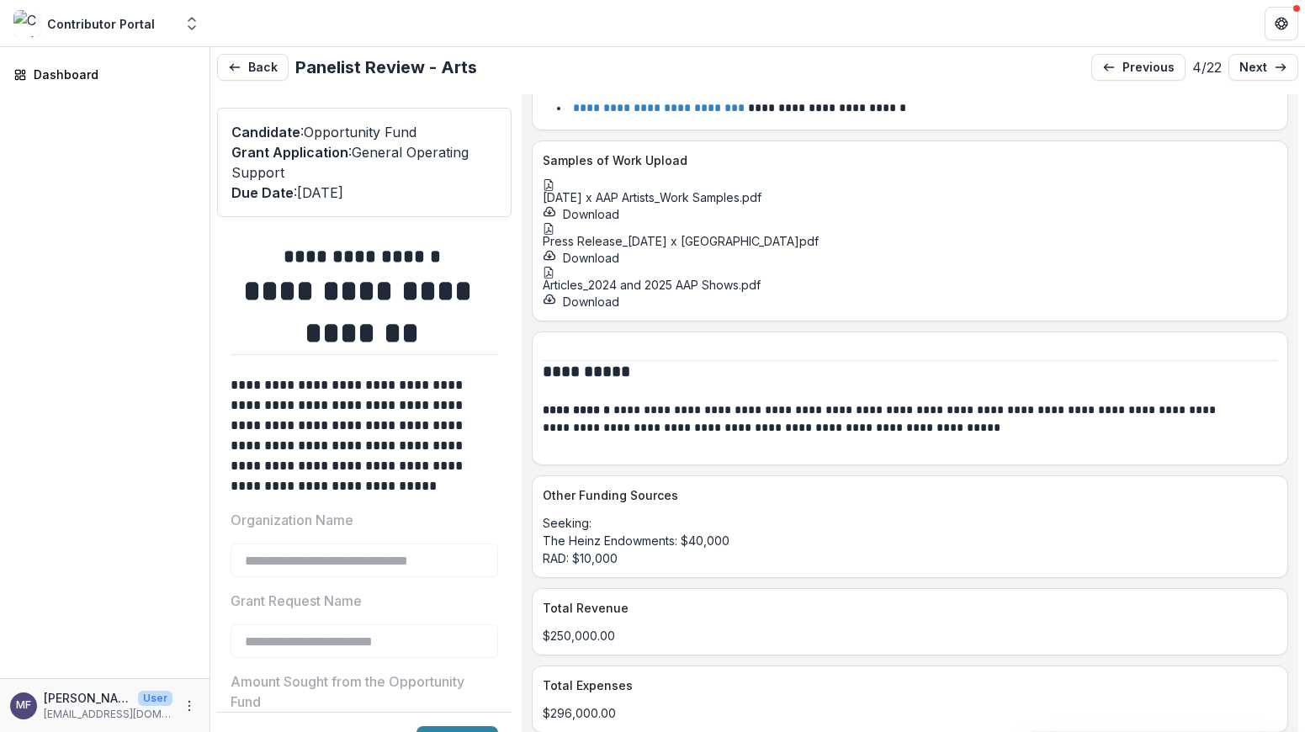
click at [610, 191] on div at bounding box center [910, 185] width 734 height 12
click at [13, 731] on icon "Close" at bounding box center [6, 743] width 13 height 13
click at [554, 235] on icon at bounding box center [549, 229] width 12 height 12
click at [13, 731] on button "Close" at bounding box center [6, 742] width 13 height 20
click at [554, 267] on icon at bounding box center [549, 273] width 12 height 12
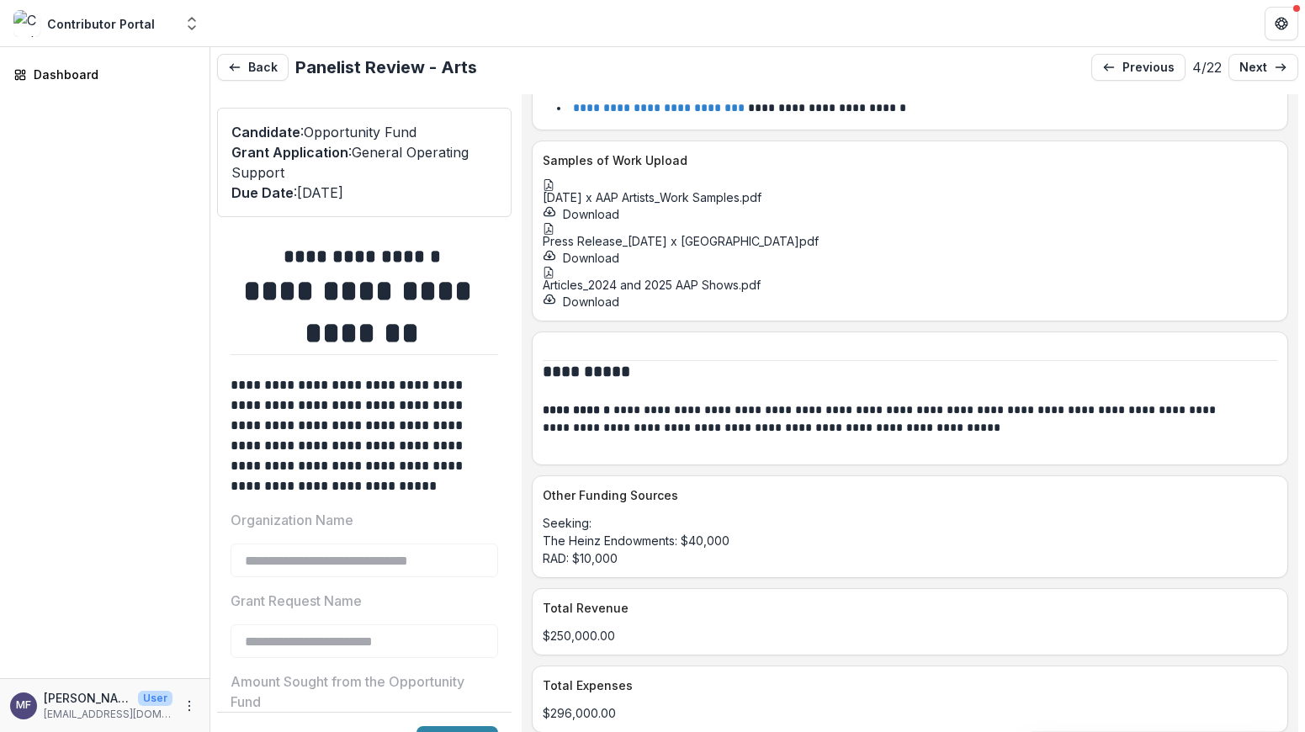
click at [13, 731] on button "Close" at bounding box center [6, 742] width 13 height 20
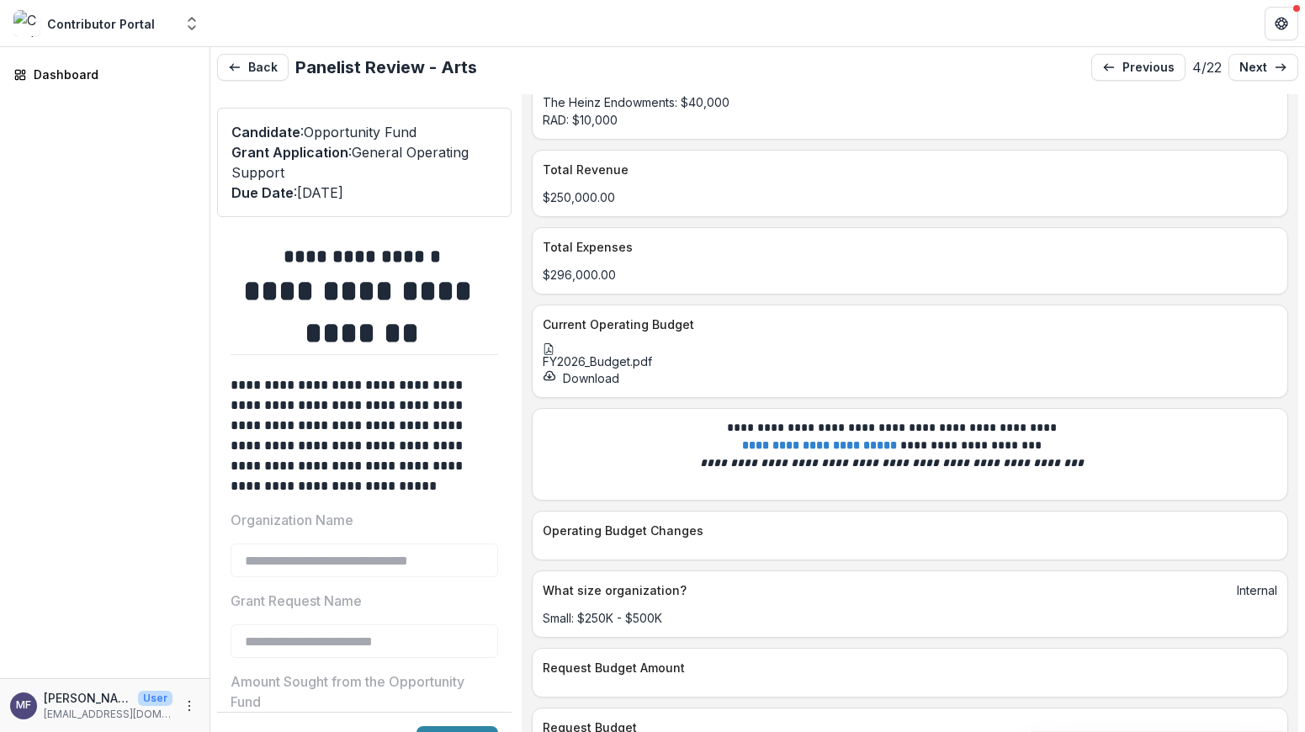
scroll to position [7150, 0]
click at [554, 357] on icon at bounding box center [549, 351] width 12 height 12
click at [13, 731] on icon "Close" at bounding box center [6, 743] width 13 height 13
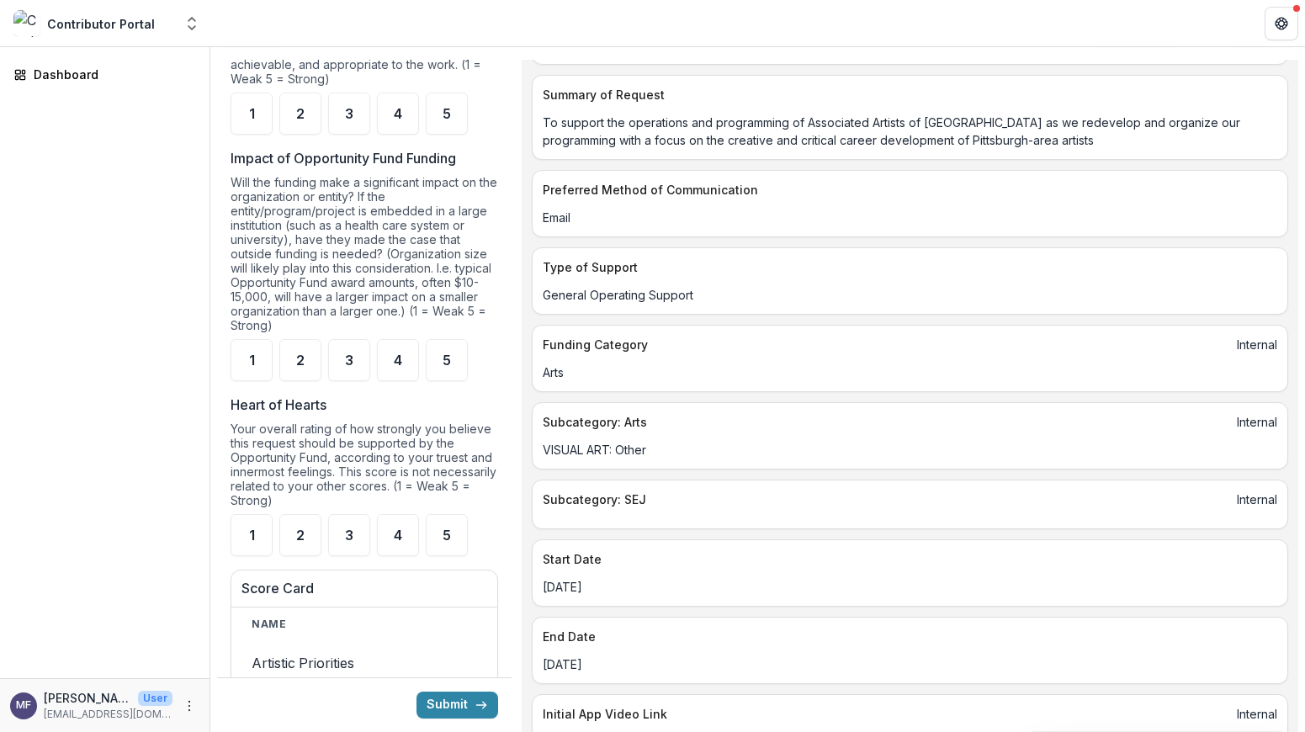
scroll to position [0, 0]
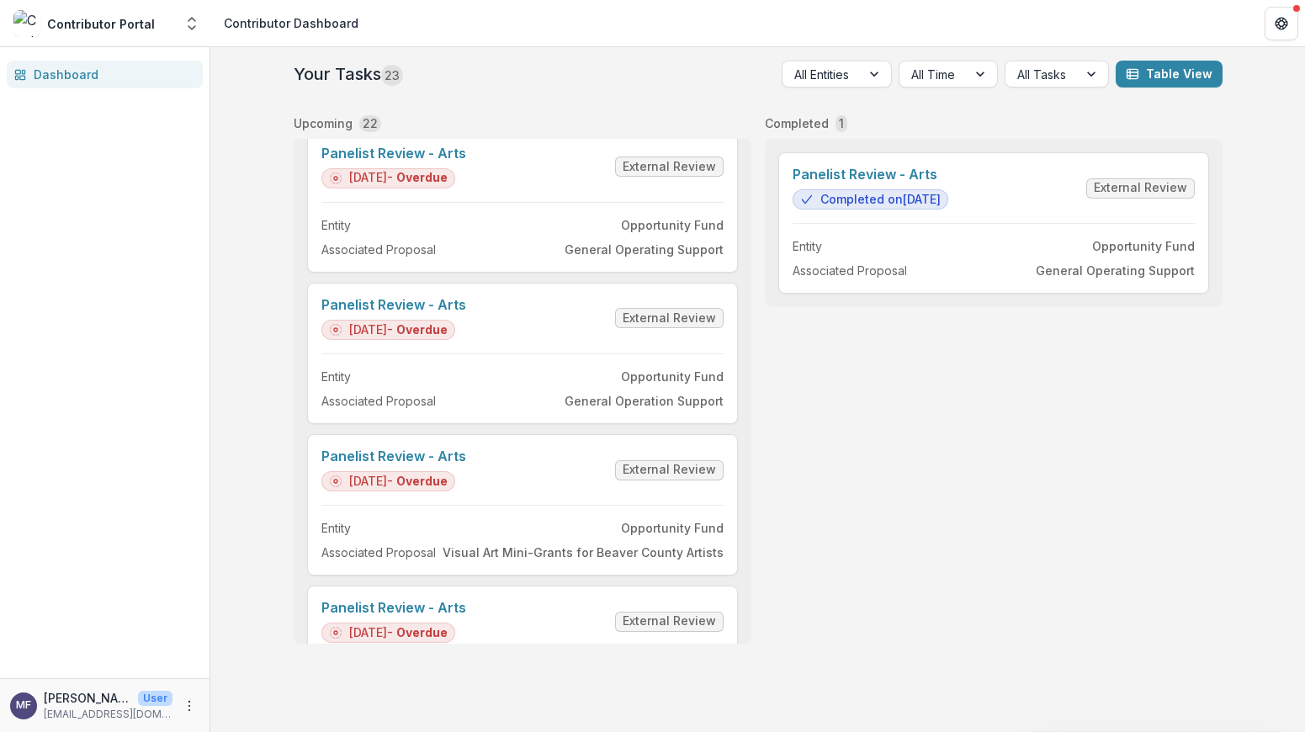
scroll to position [523, 0]
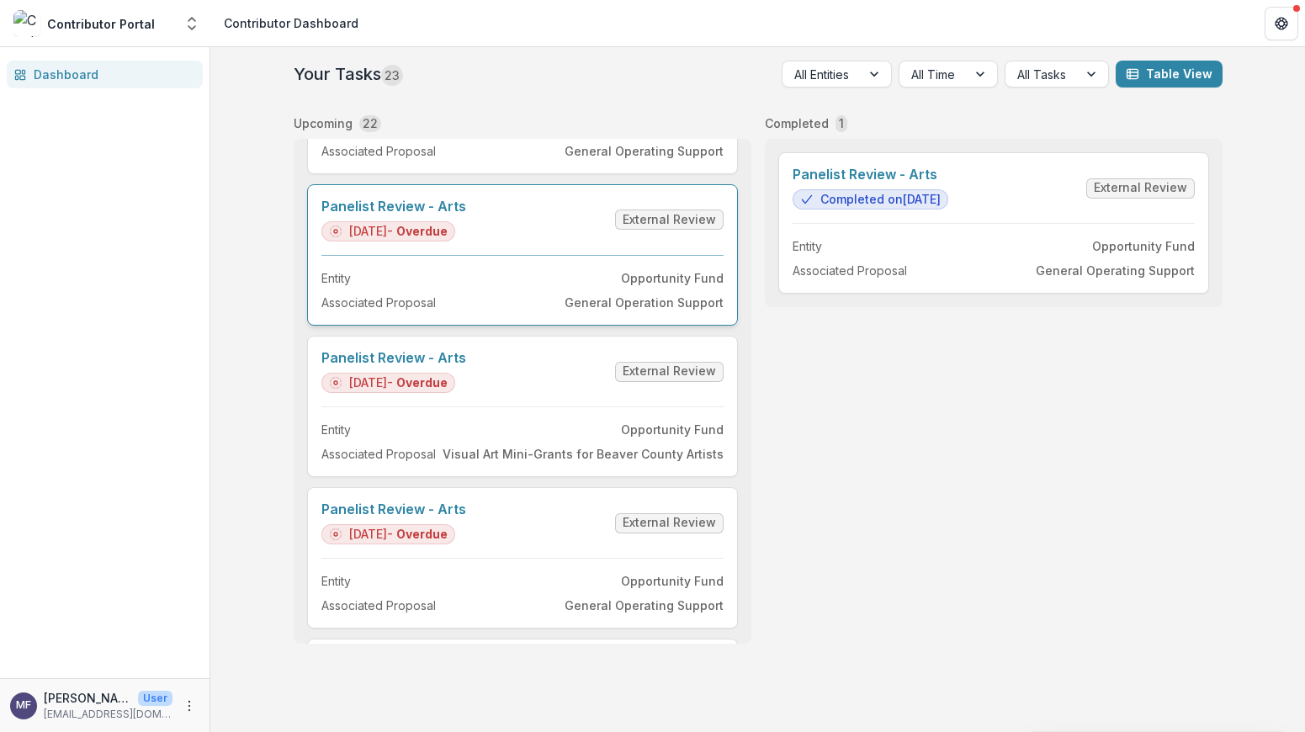
click at [466, 214] on link "Panelist Review - Arts" at bounding box center [393, 207] width 145 height 16
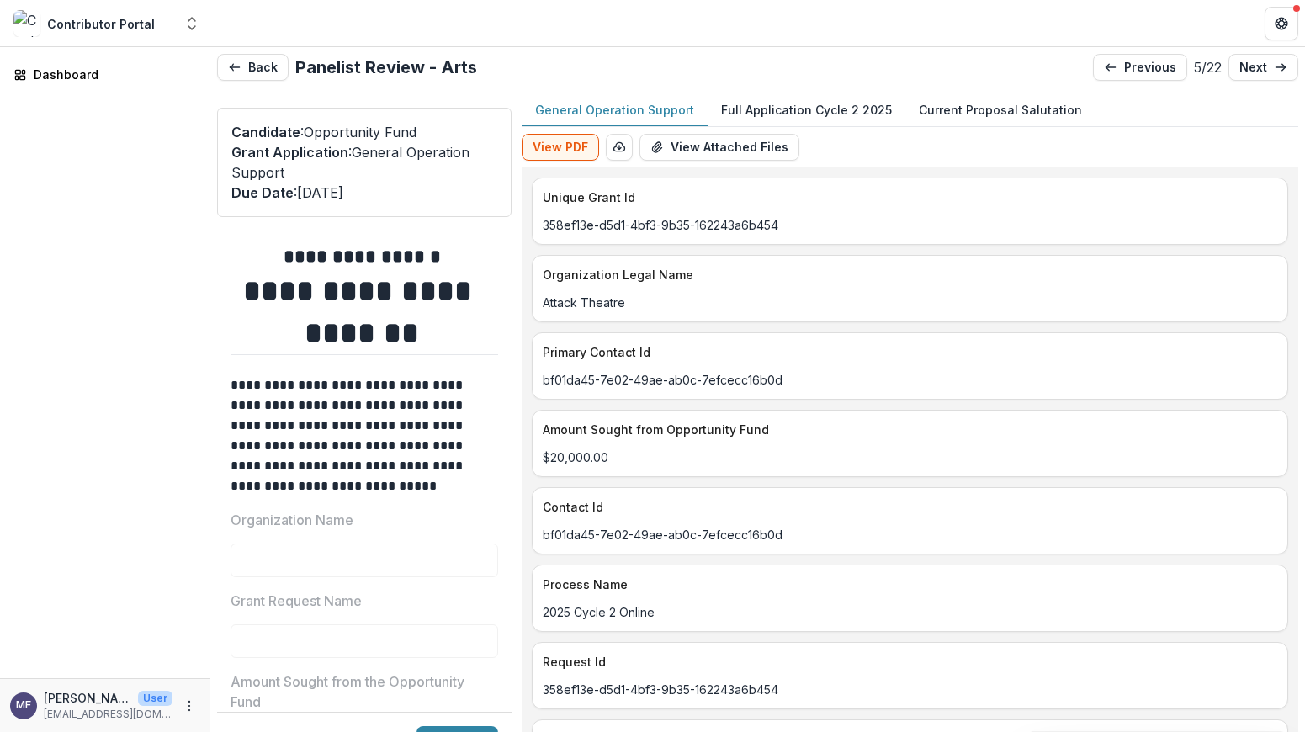
click at [803, 115] on p "Full Application Cycle 2 2025" at bounding box center [806, 110] width 171 height 18
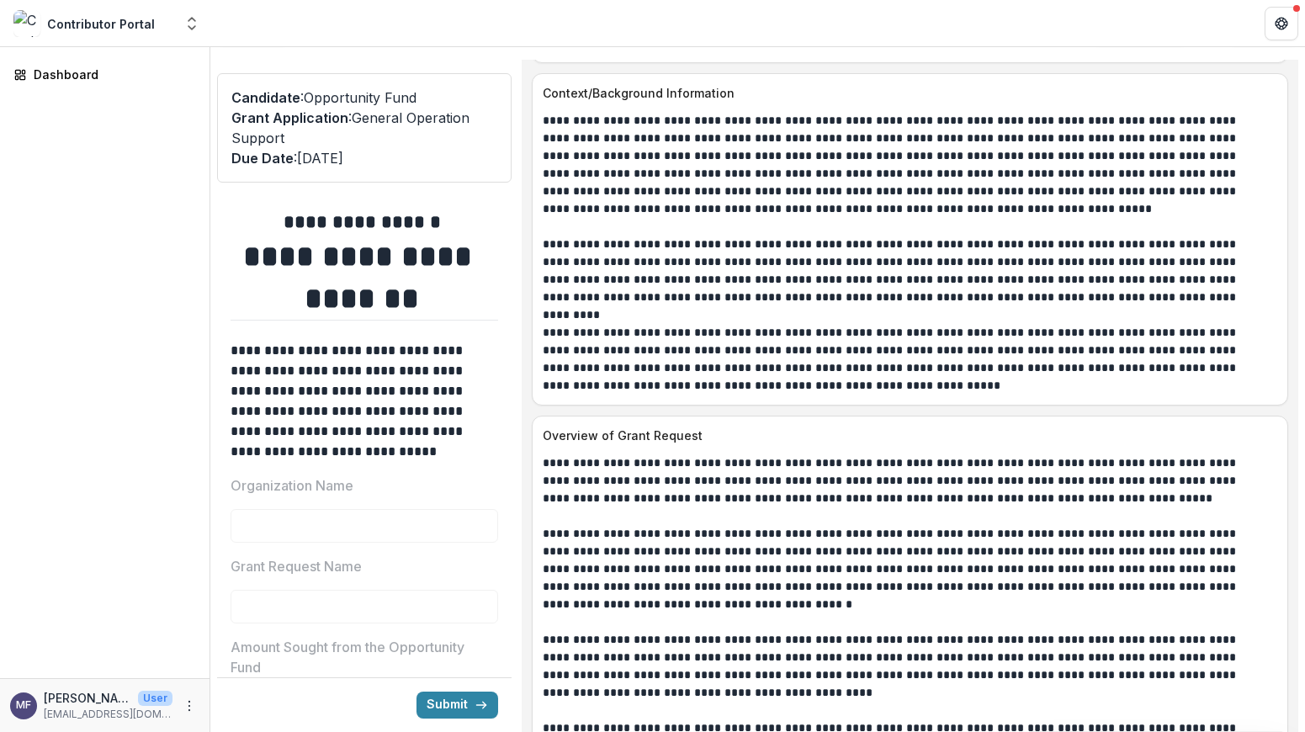
scroll to position [1274, 0]
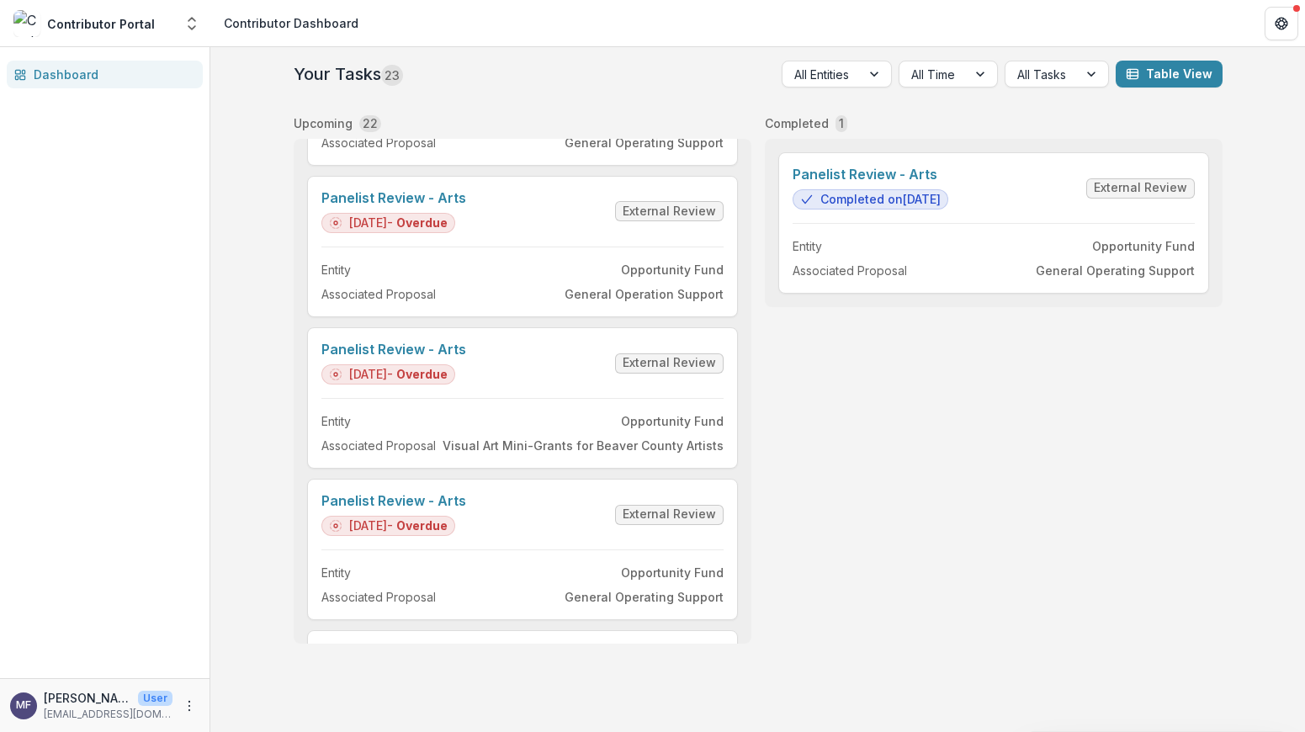
scroll to position [686, 0]
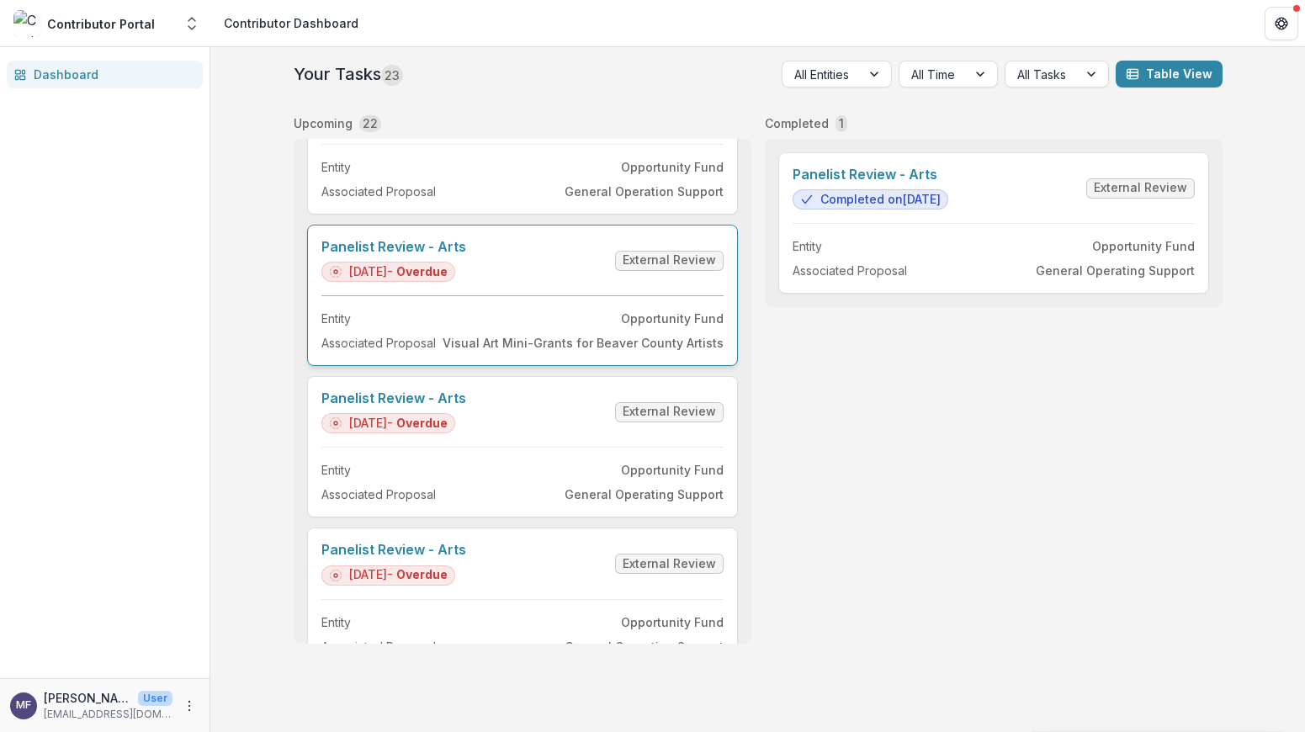
click at [466, 255] on link "Panelist Review - Arts" at bounding box center [393, 247] width 145 height 16
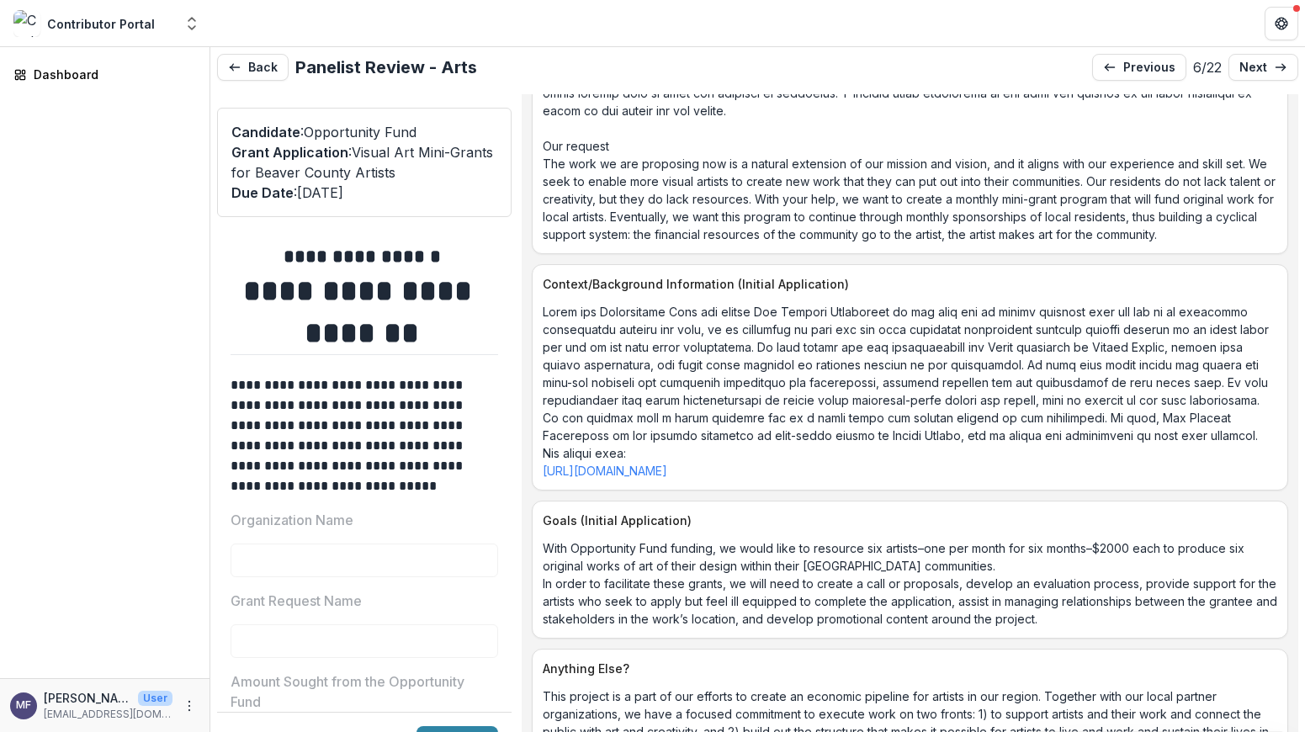
scroll to position [2623, 0]
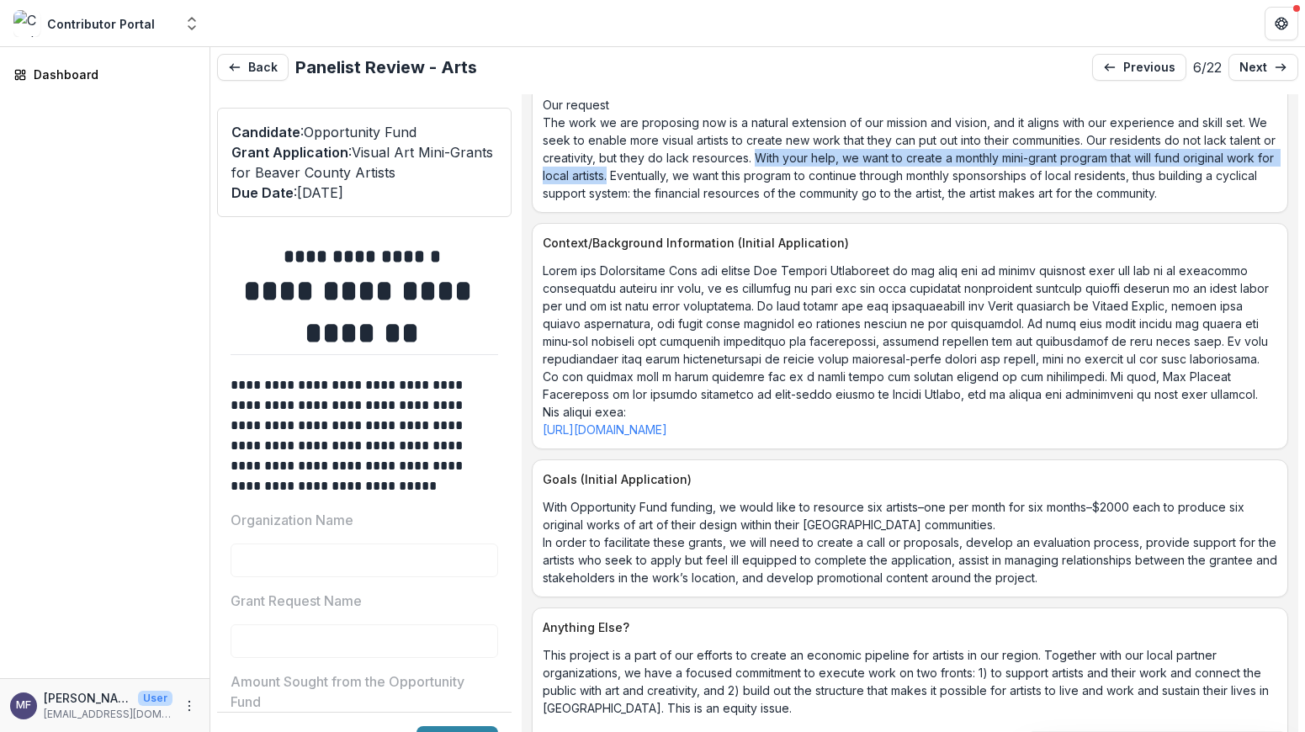
drag, startPoint x: 767, startPoint y: 178, endPoint x: 865, endPoint y: 155, distance: 100.4
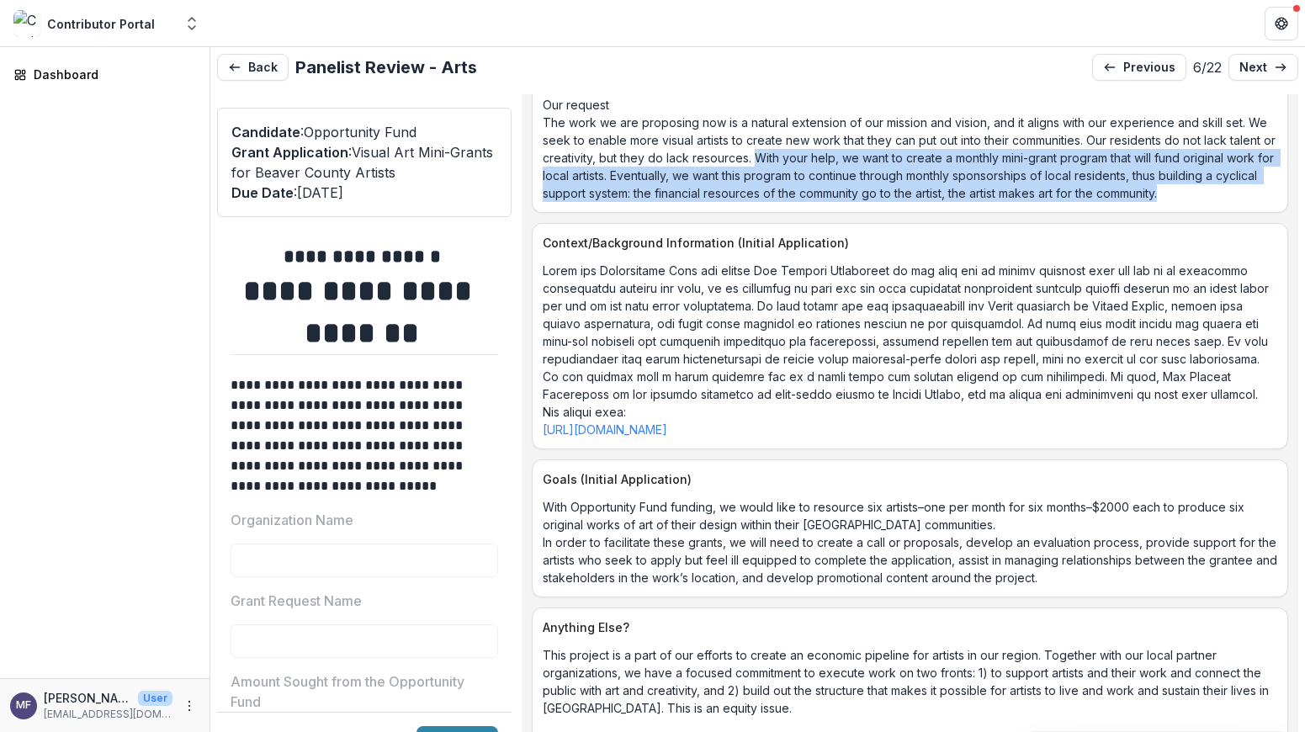
drag, startPoint x: 678, startPoint y: 211, endPoint x: 866, endPoint y: 161, distance: 194.3
copy p "With your help, we want to create a monthly mini-grant program that will fund o…"
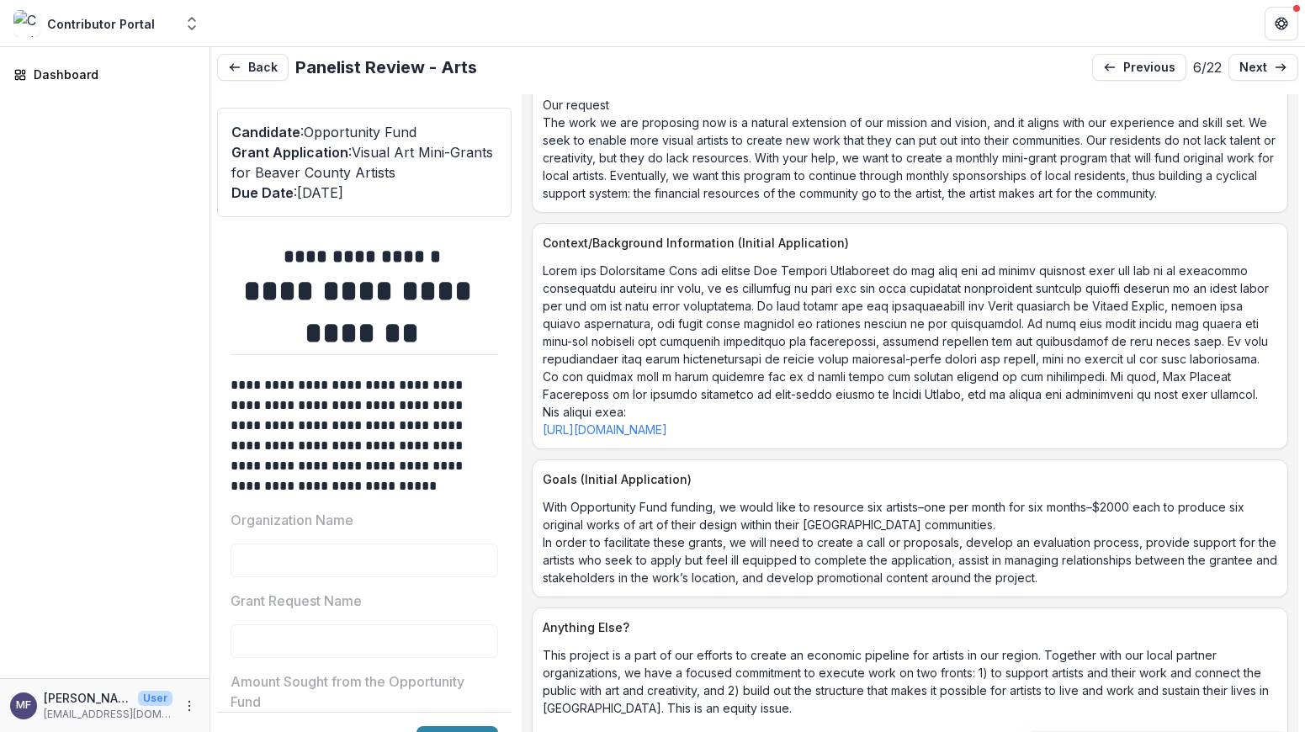
click at [894, 347] on p "[URL][DOMAIN_NAME]" at bounding box center [910, 350] width 734 height 177
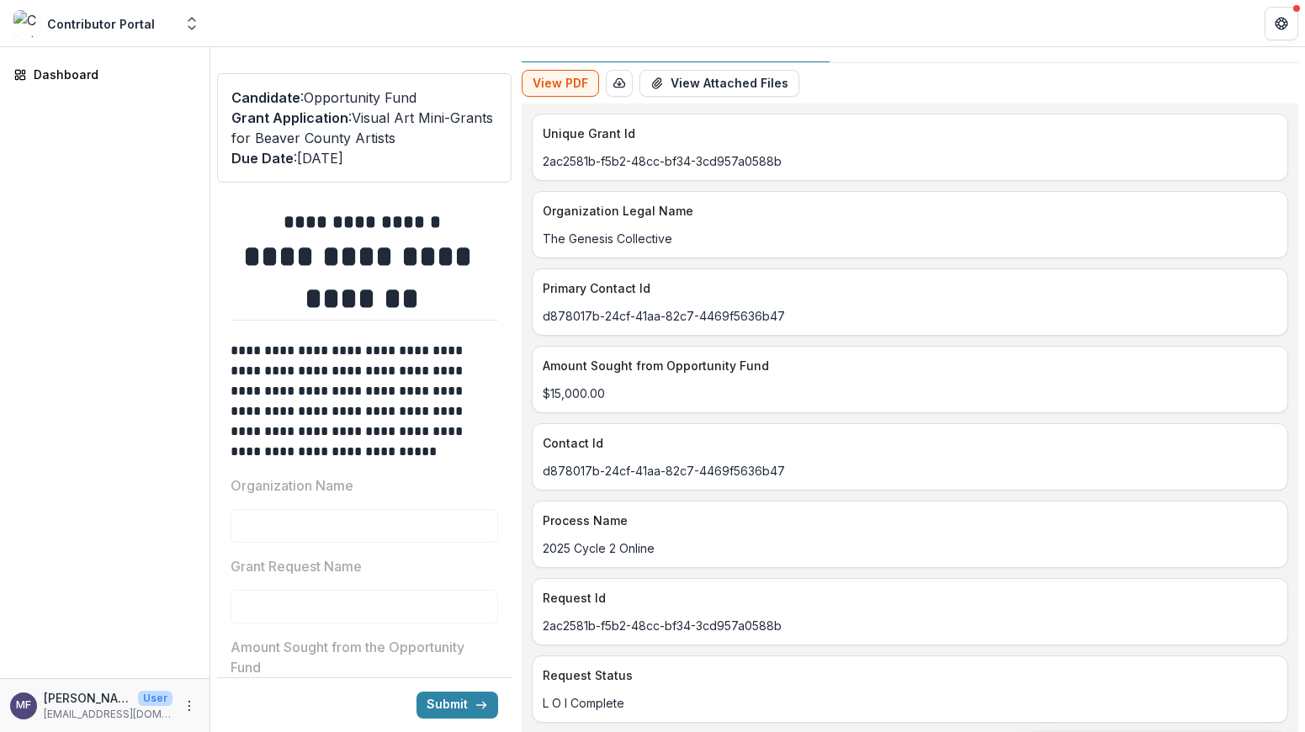
scroll to position [0, 0]
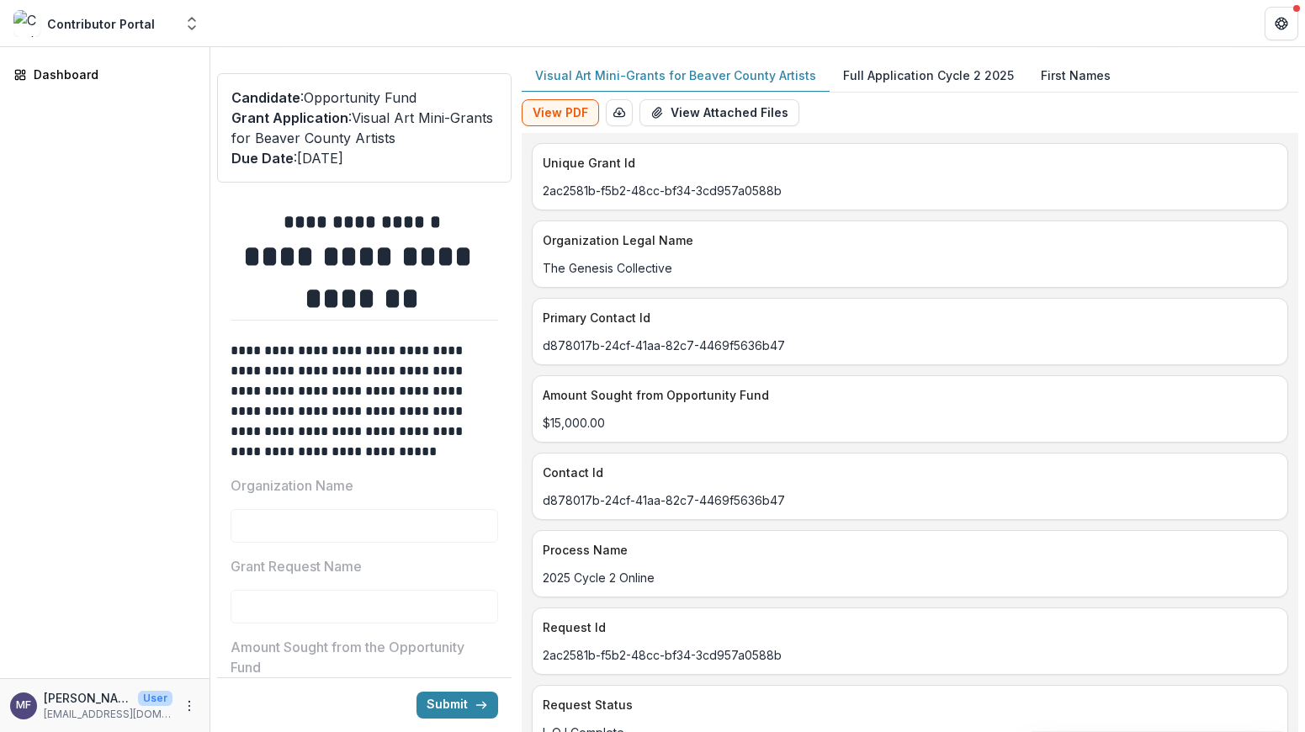
click at [914, 69] on p "Full Application Cycle 2 2025" at bounding box center [928, 75] width 171 height 18
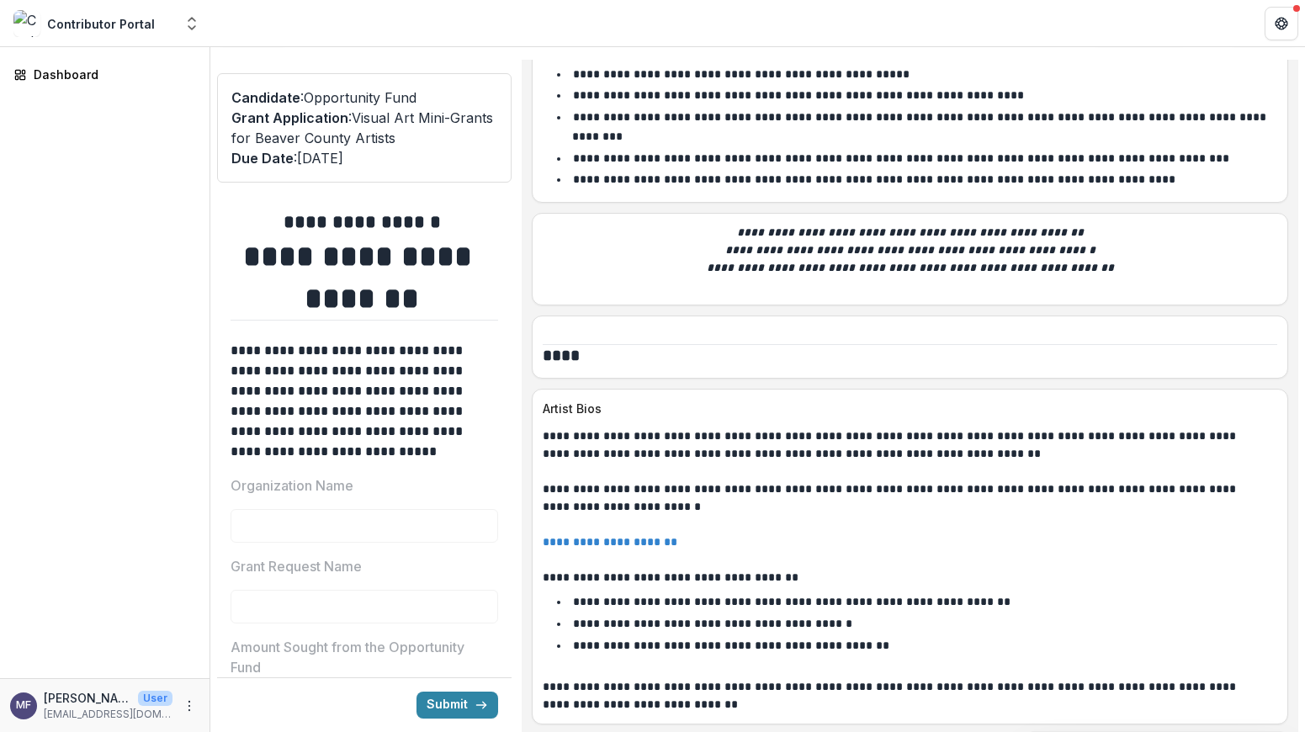
scroll to position [3397, 0]
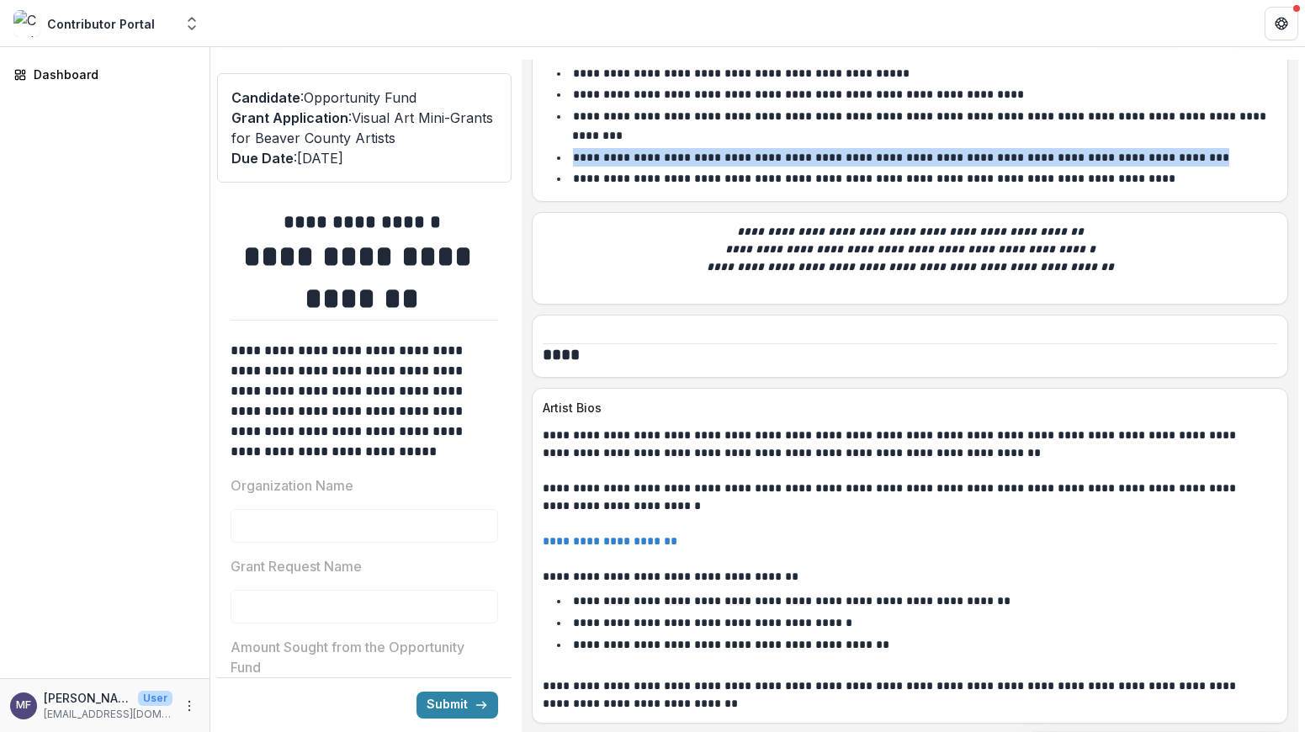
drag, startPoint x: 1213, startPoint y: 188, endPoint x: 589, endPoint y: 191, distance: 624.2
click at [589, 167] on li "**********" at bounding box center [918, 157] width 717 height 19
copy p "**********"
click at [998, 167] on li "**********" at bounding box center [918, 157] width 717 height 19
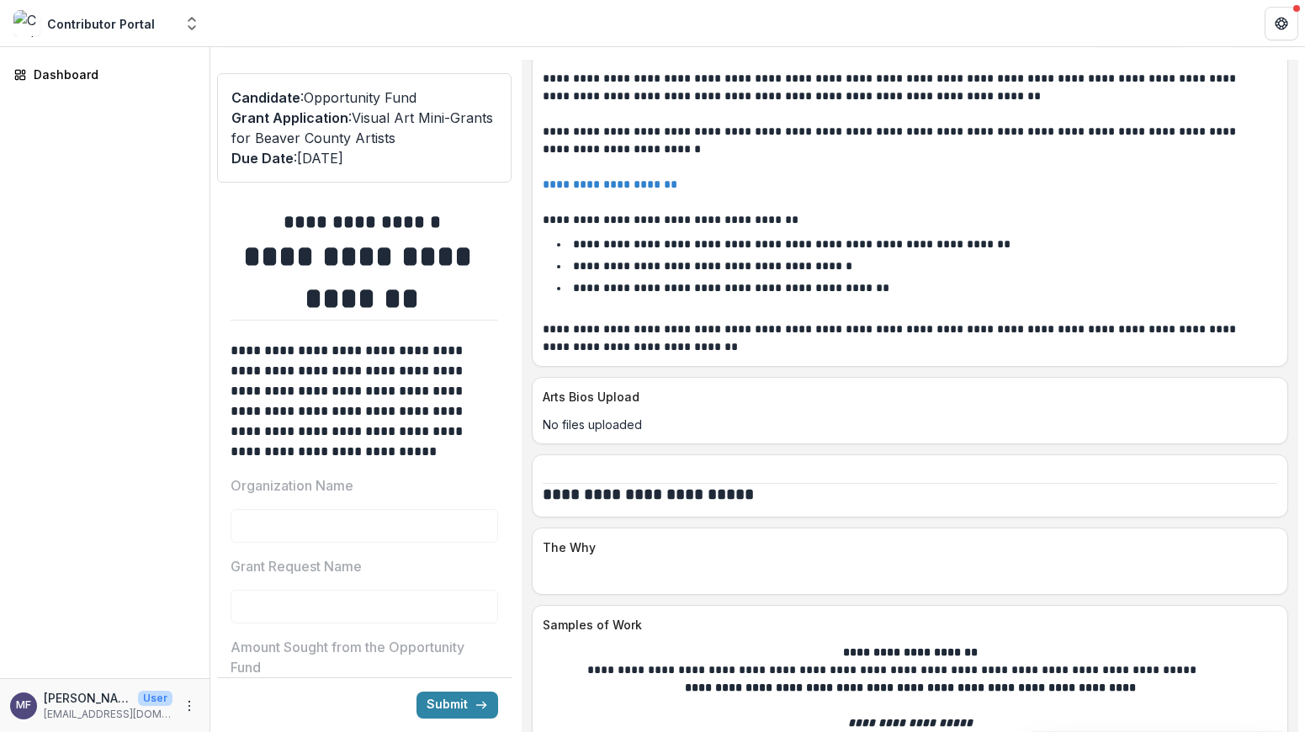
scroll to position [3758, 0]
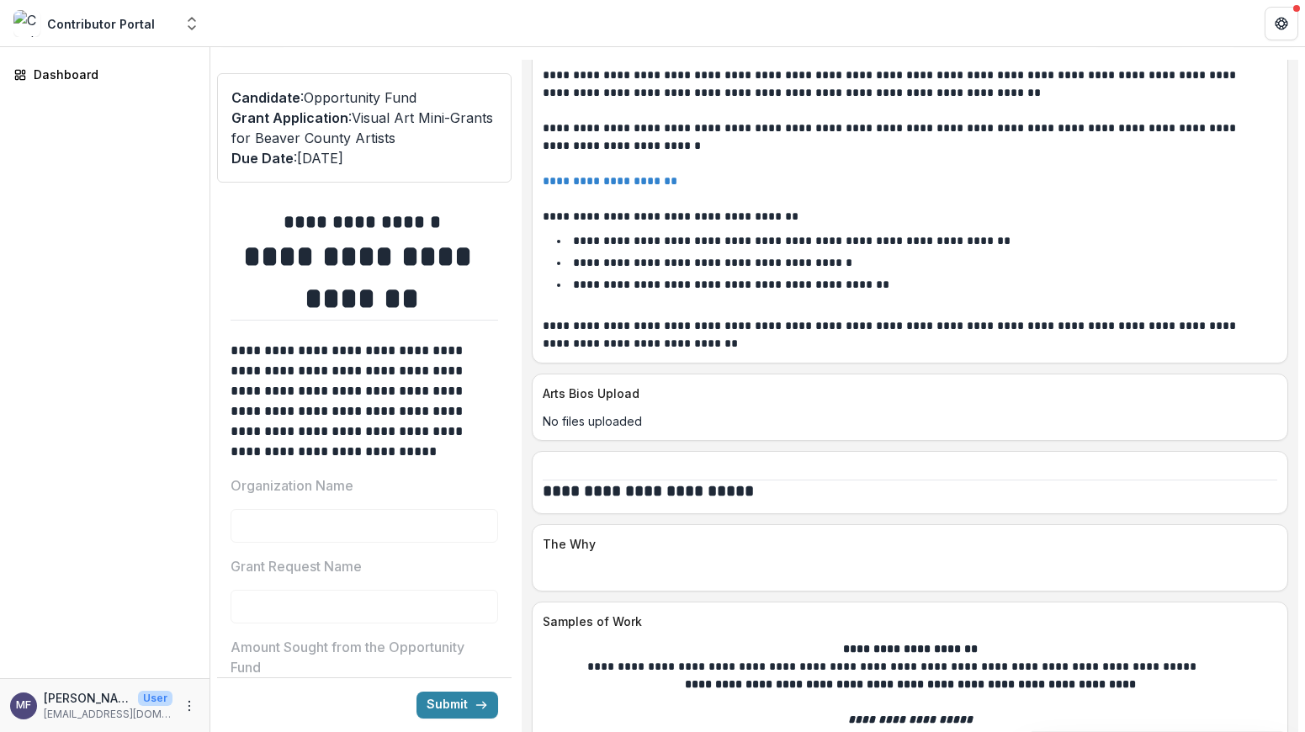
click at [670, 187] on link "**********" at bounding box center [610, 181] width 135 height 12
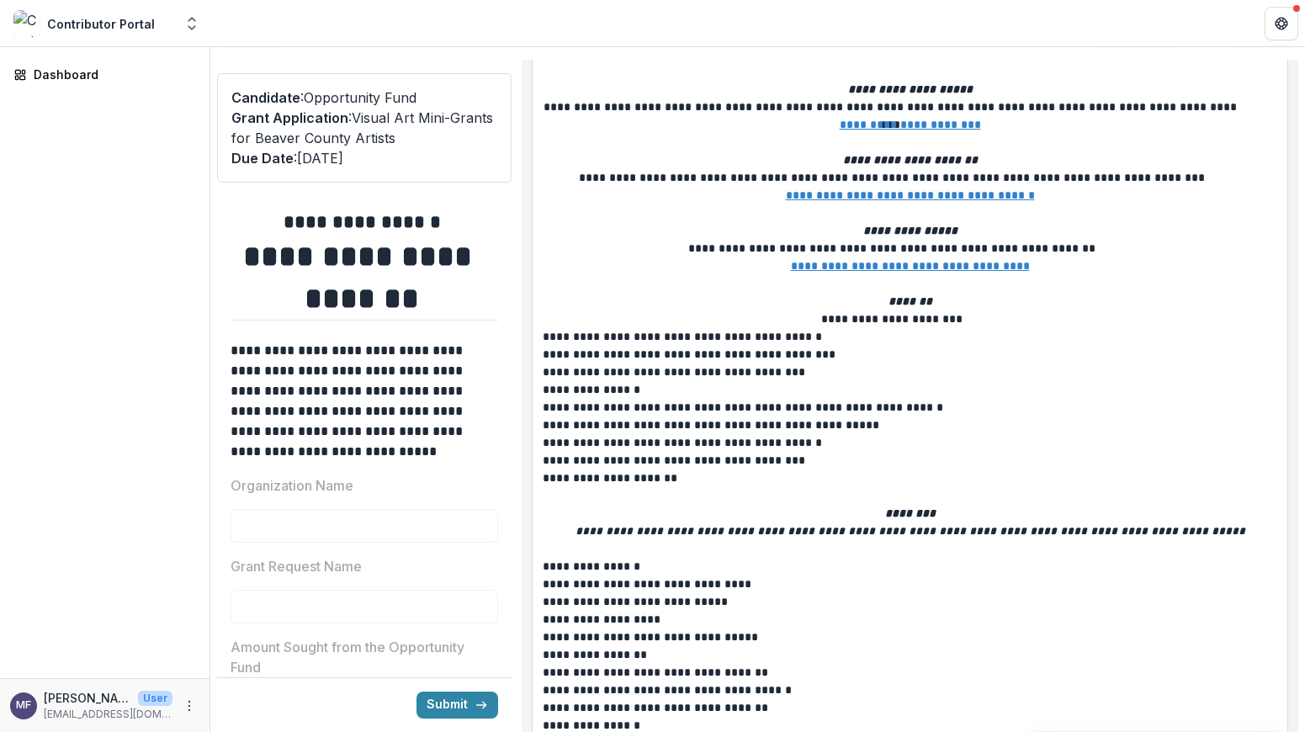
scroll to position [4405, 0]
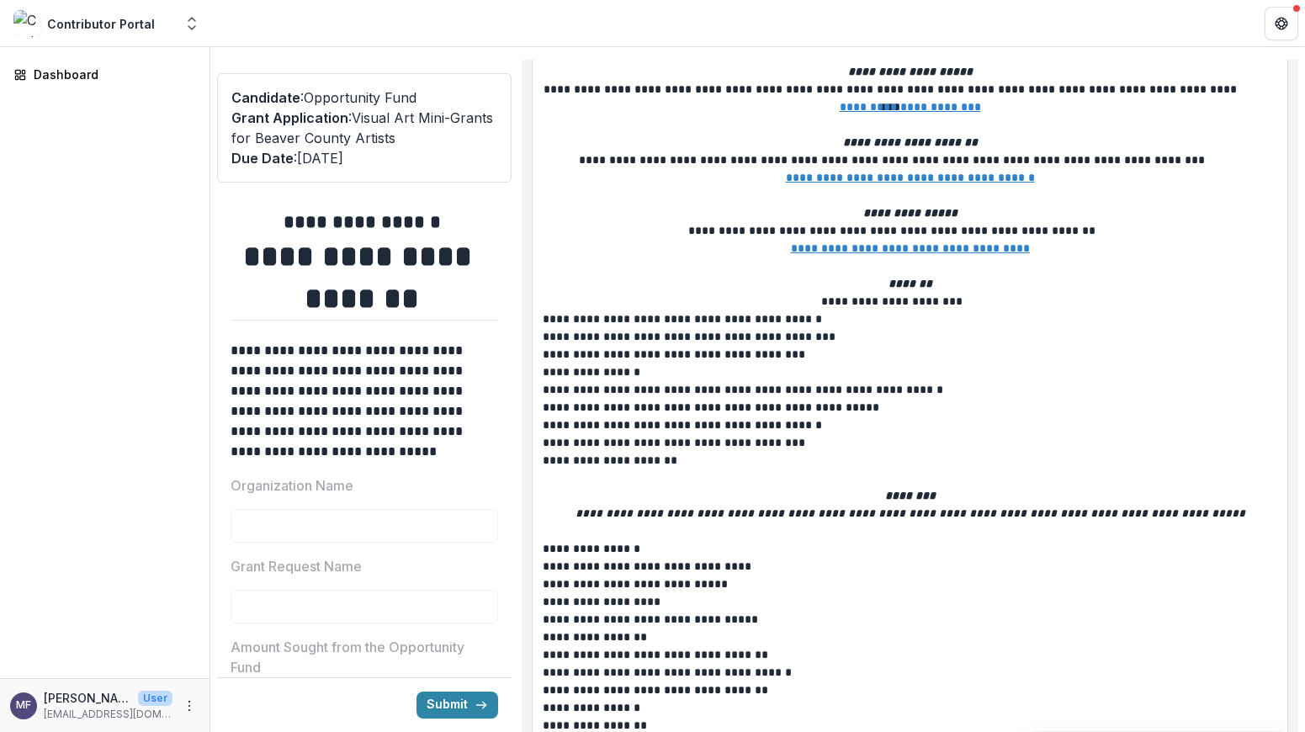
click at [881, 254] on u "**********" at bounding box center [910, 248] width 239 height 12
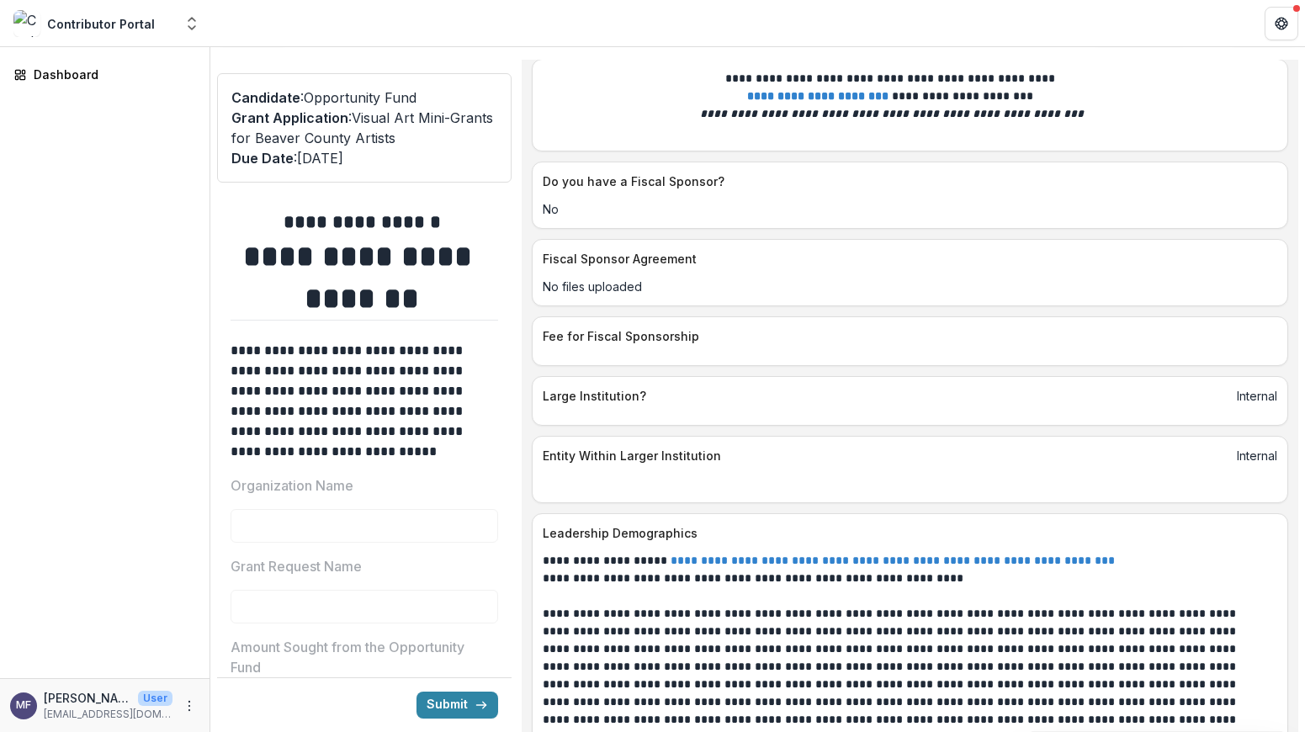
scroll to position [6239, 0]
click at [13, 731] on button "Close" at bounding box center [6, 742] width 13 height 20
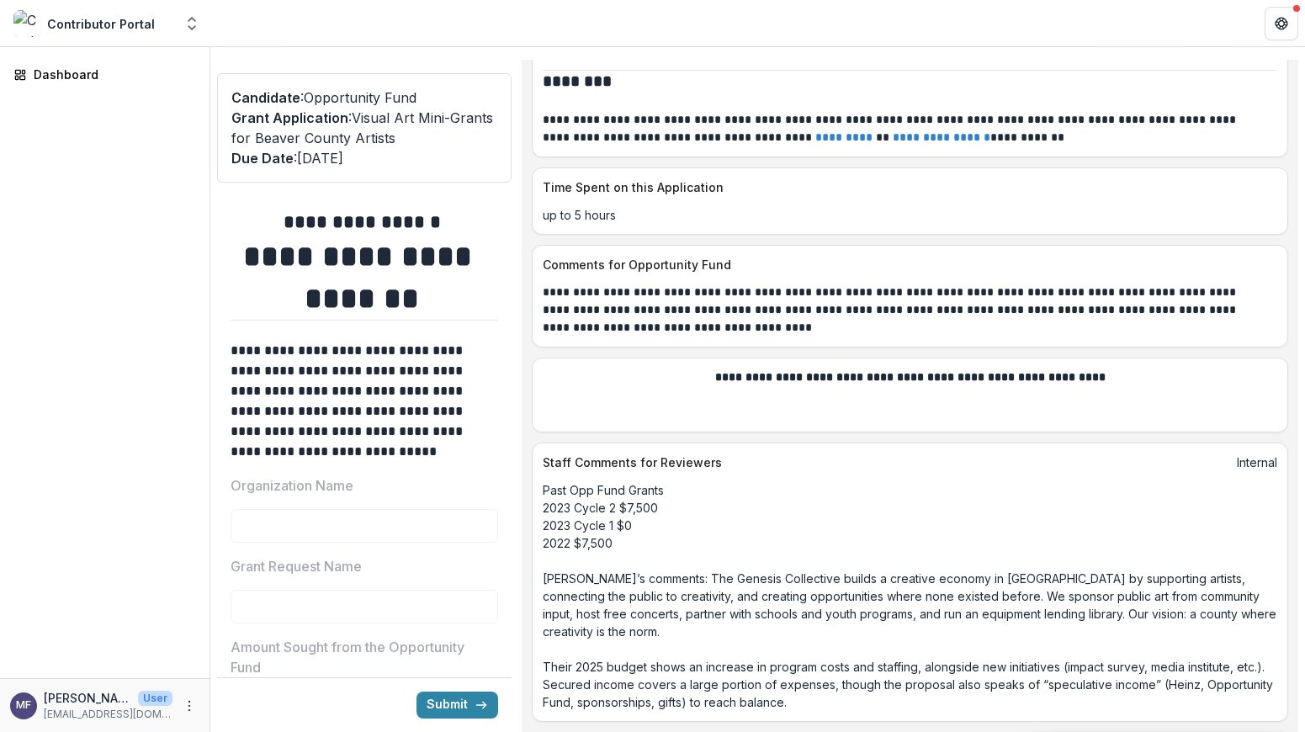
scroll to position [8870, 0]
click at [13, 731] on icon "Close" at bounding box center [6, 743] width 13 height 13
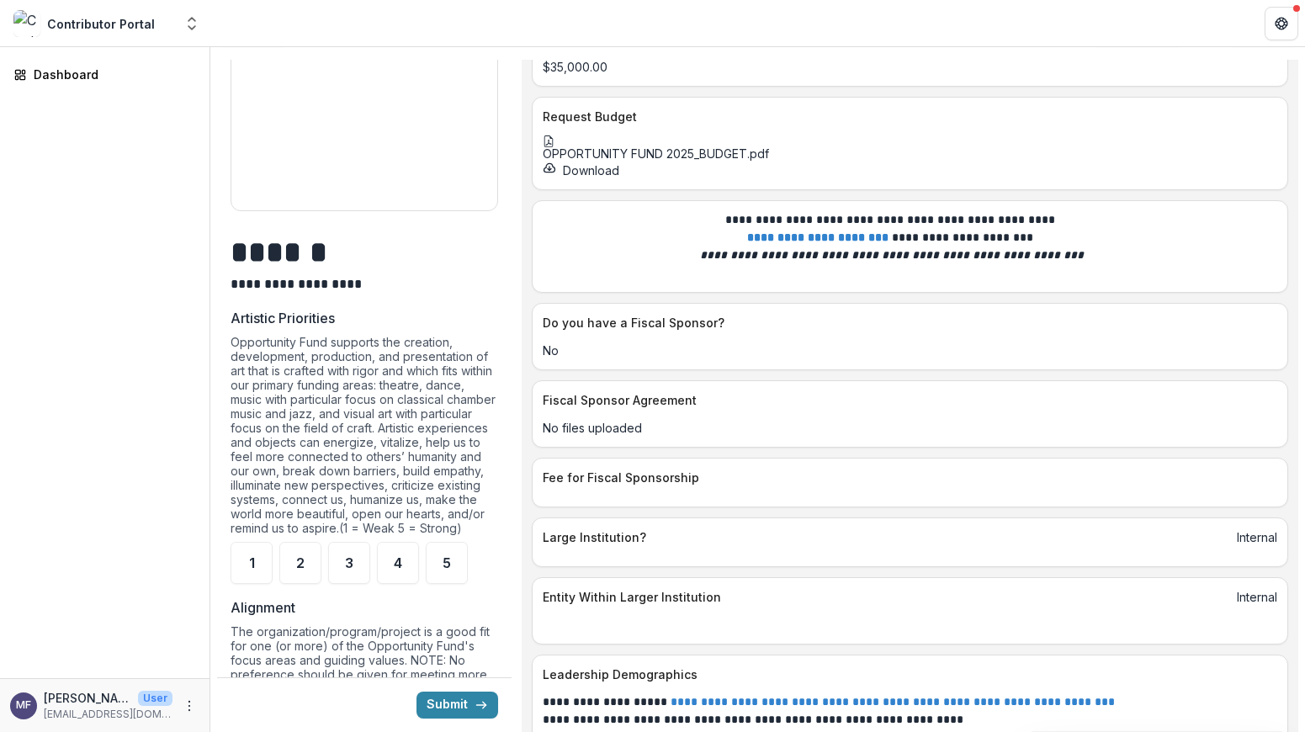
scroll to position [6003, 0]
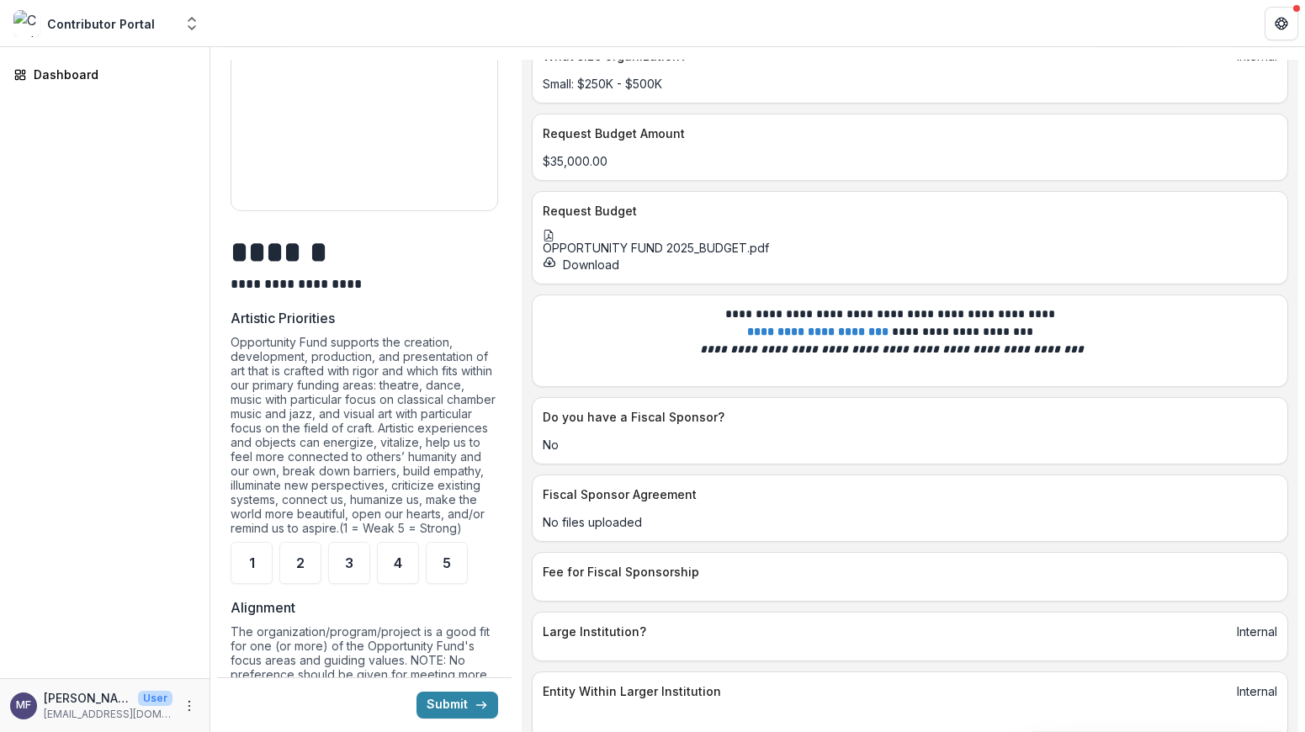
click at [554, 241] on icon at bounding box center [549, 236] width 12 height 12
click at [13, 731] on icon "Close" at bounding box center [6, 743] width 13 height 13
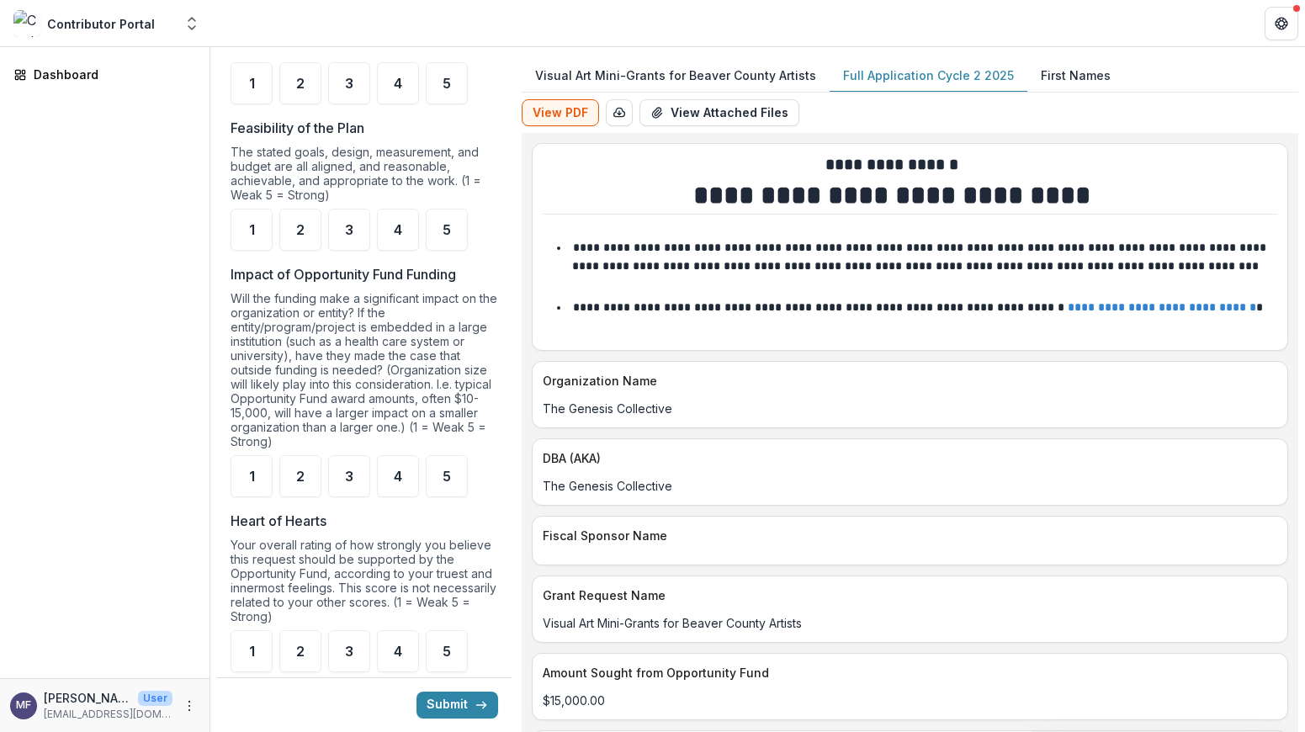
scroll to position [0, 0]
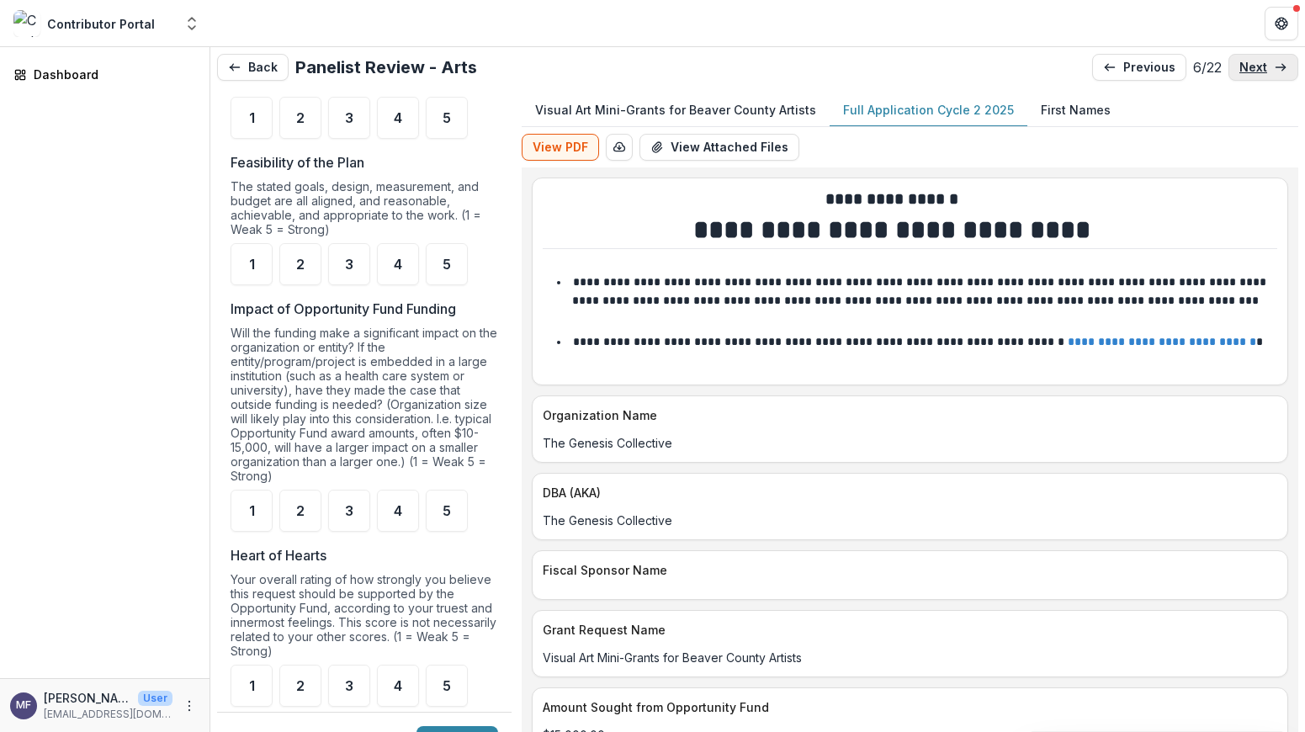
click at [1250, 70] on p "next" at bounding box center [1253, 68] width 28 height 14
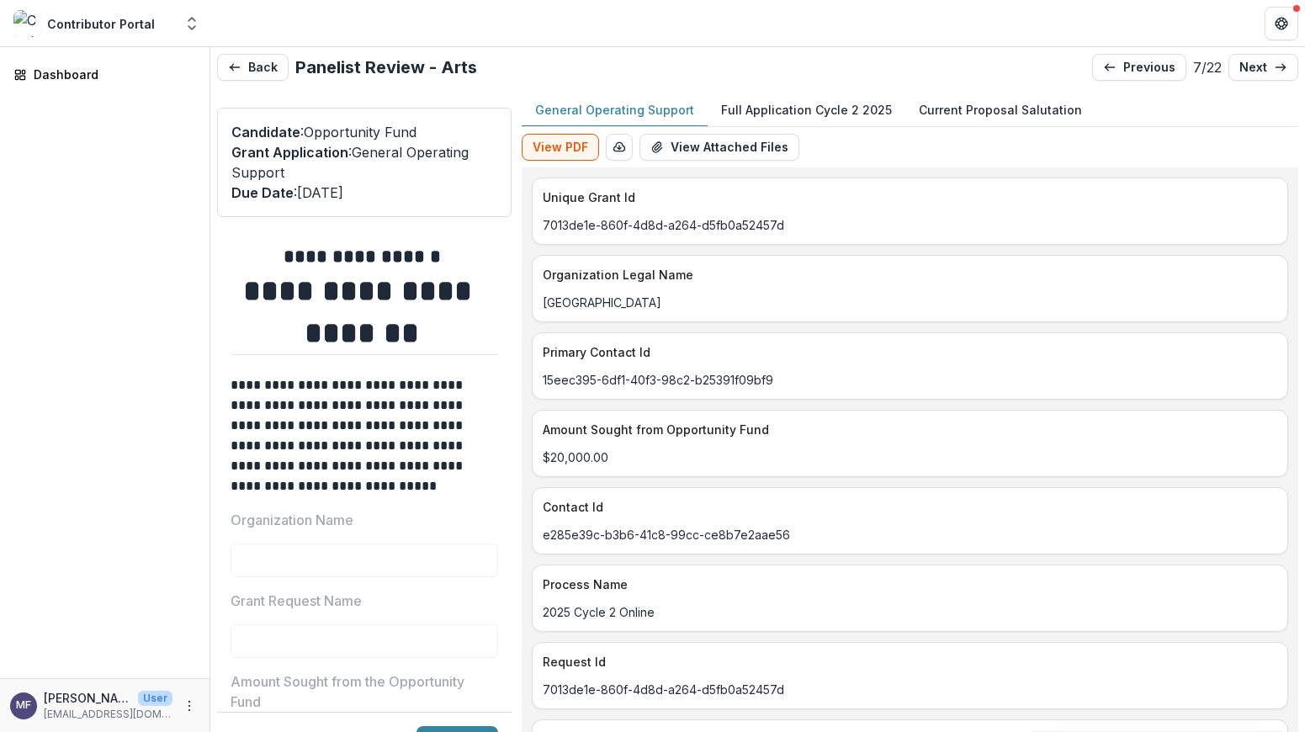
click at [858, 113] on p "Full Application Cycle 2 2025" at bounding box center [806, 110] width 171 height 18
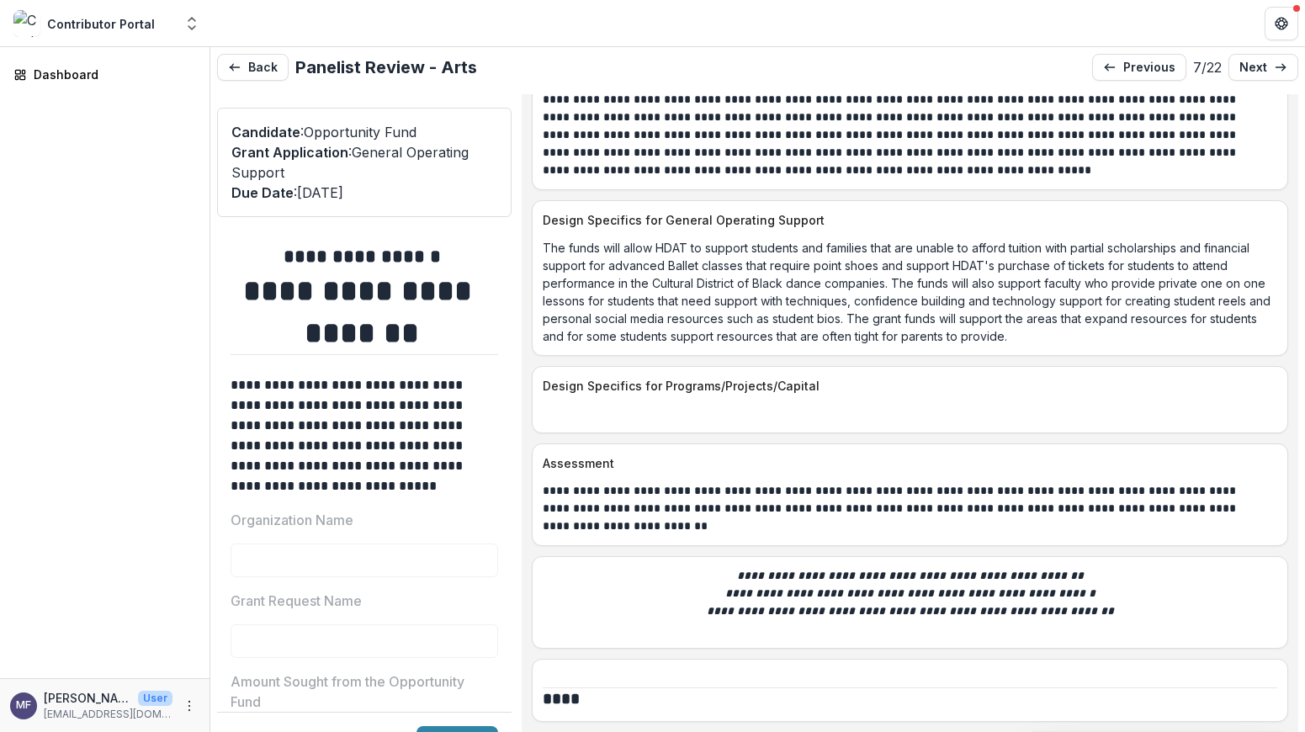
scroll to position [2243, 0]
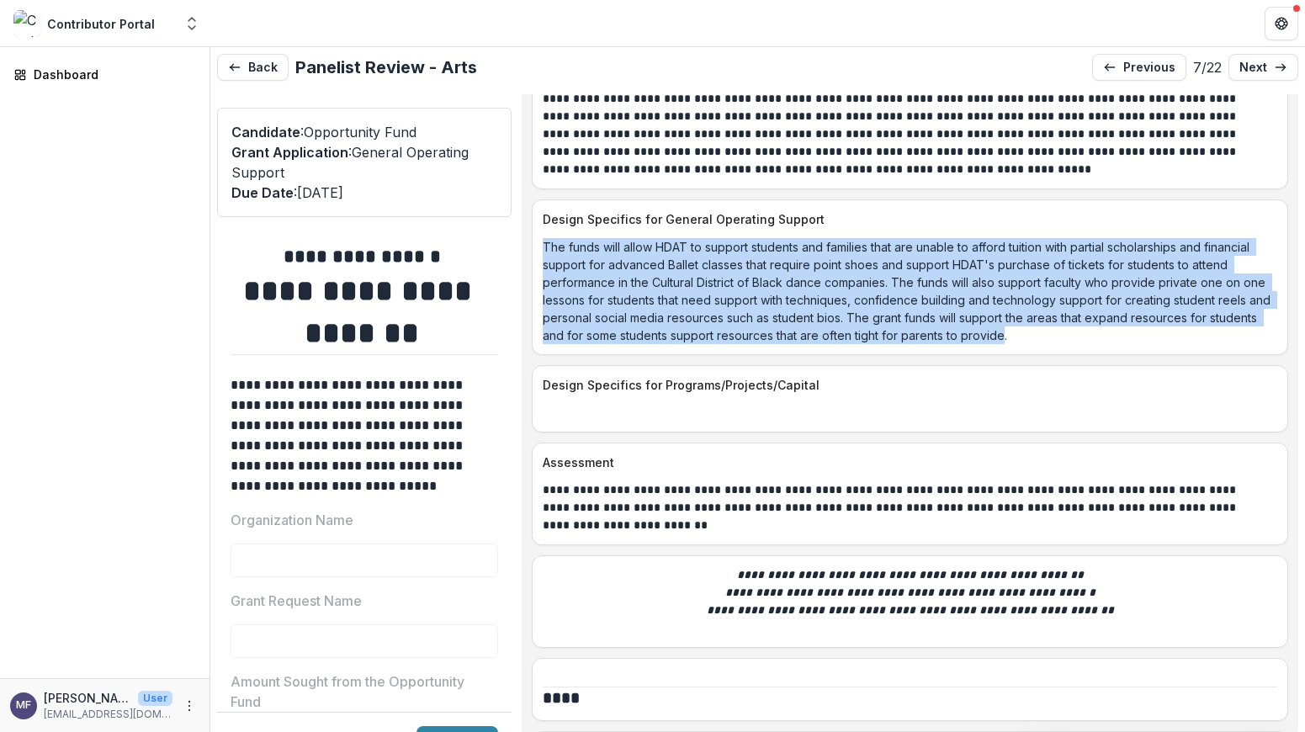
drag, startPoint x: 1143, startPoint y: 363, endPoint x: 551, endPoint y: 262, distance: 600.6
click at [551, 262] on div "The funds will allow HDAT to support students and families that are unable to a…" at bounding box center [909, 286] width 755 height 116
copy p "The funds will allow HDAT to support students and families that are unable to a…"
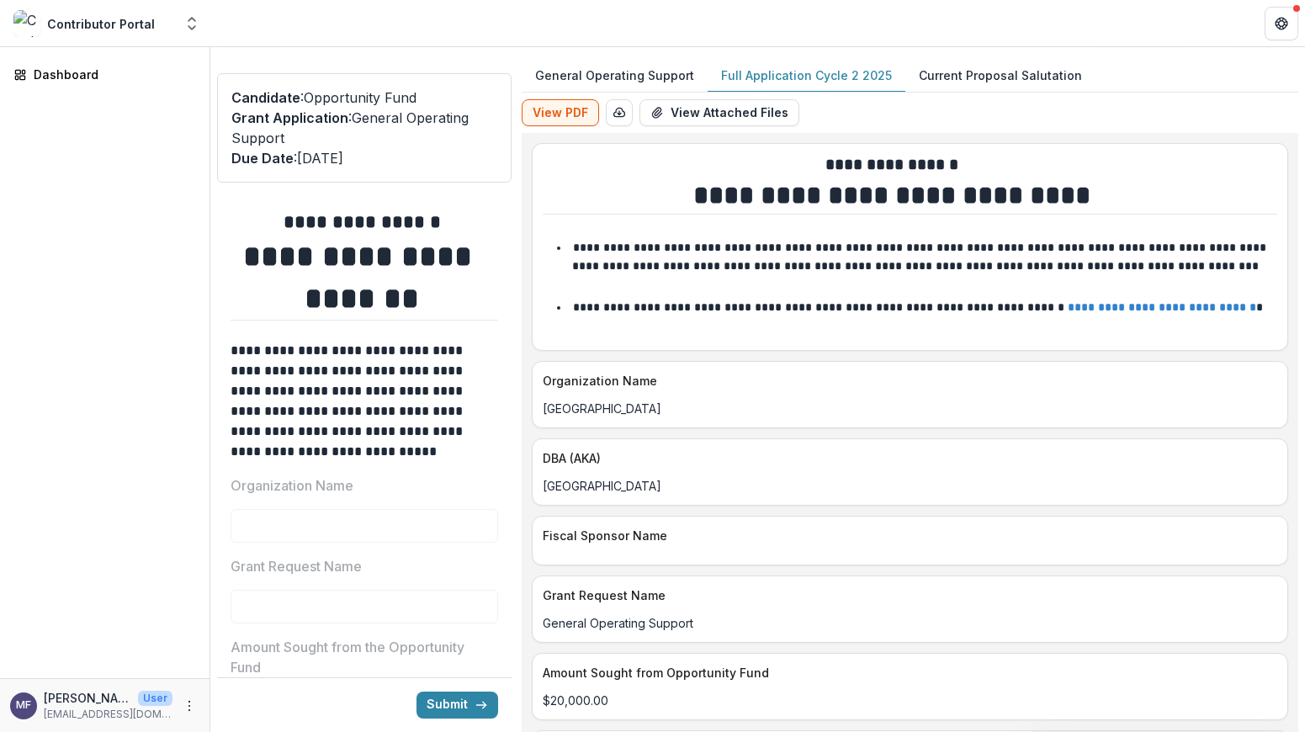
scroll to position [0, 0]
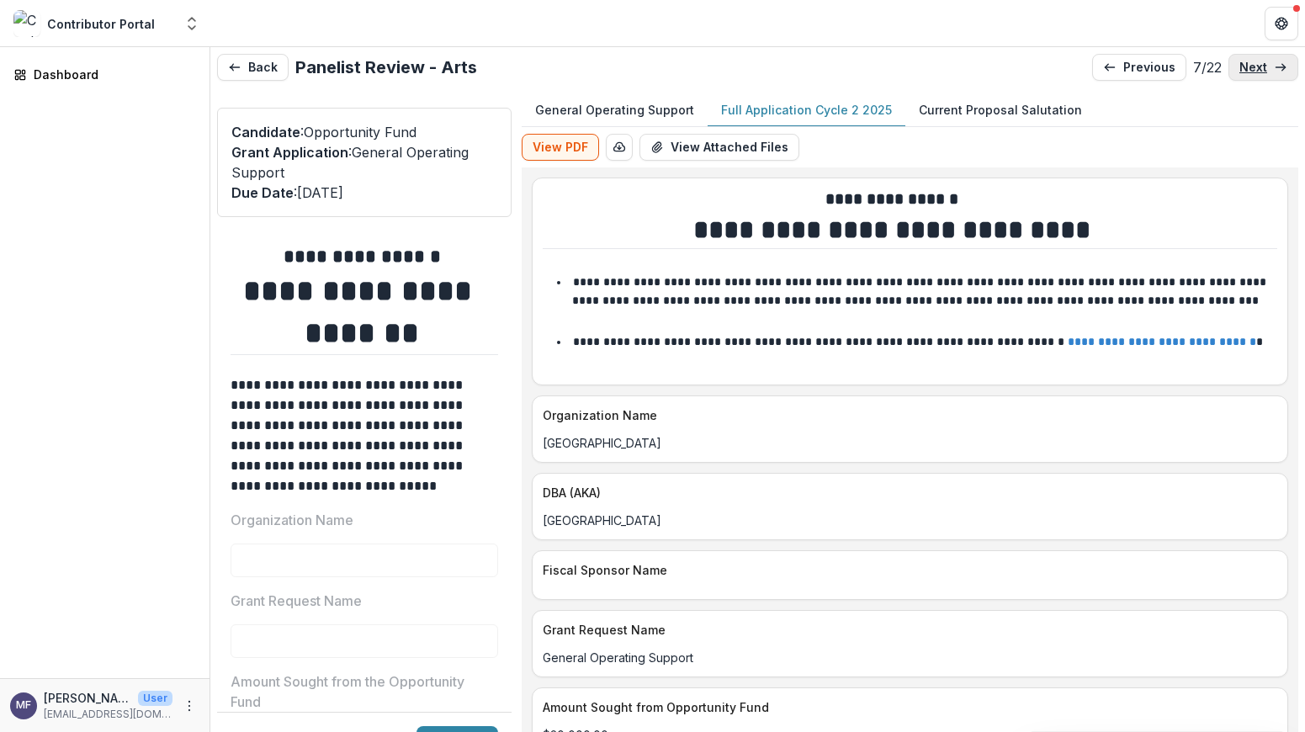
click at [1263, 64] on link "next" at bounding box center [1263, 67] width 70 height 27
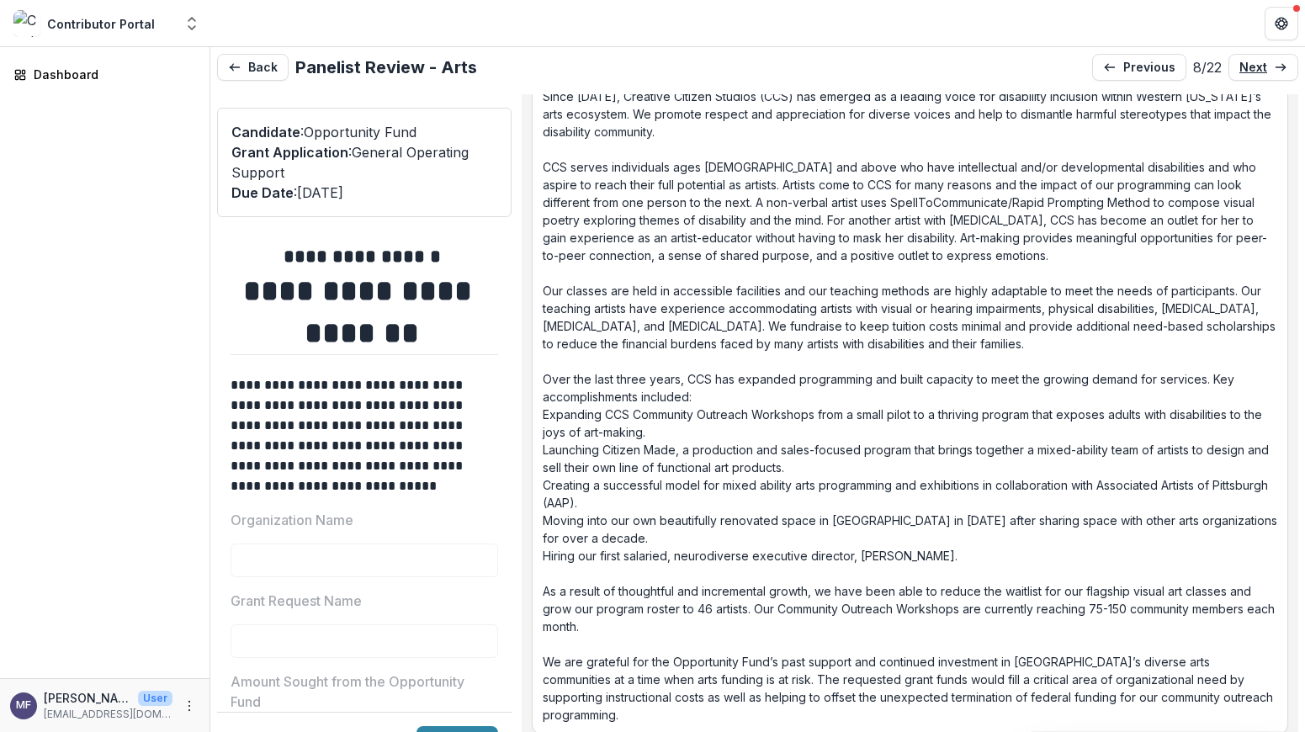
scroll to position [2328, 0]
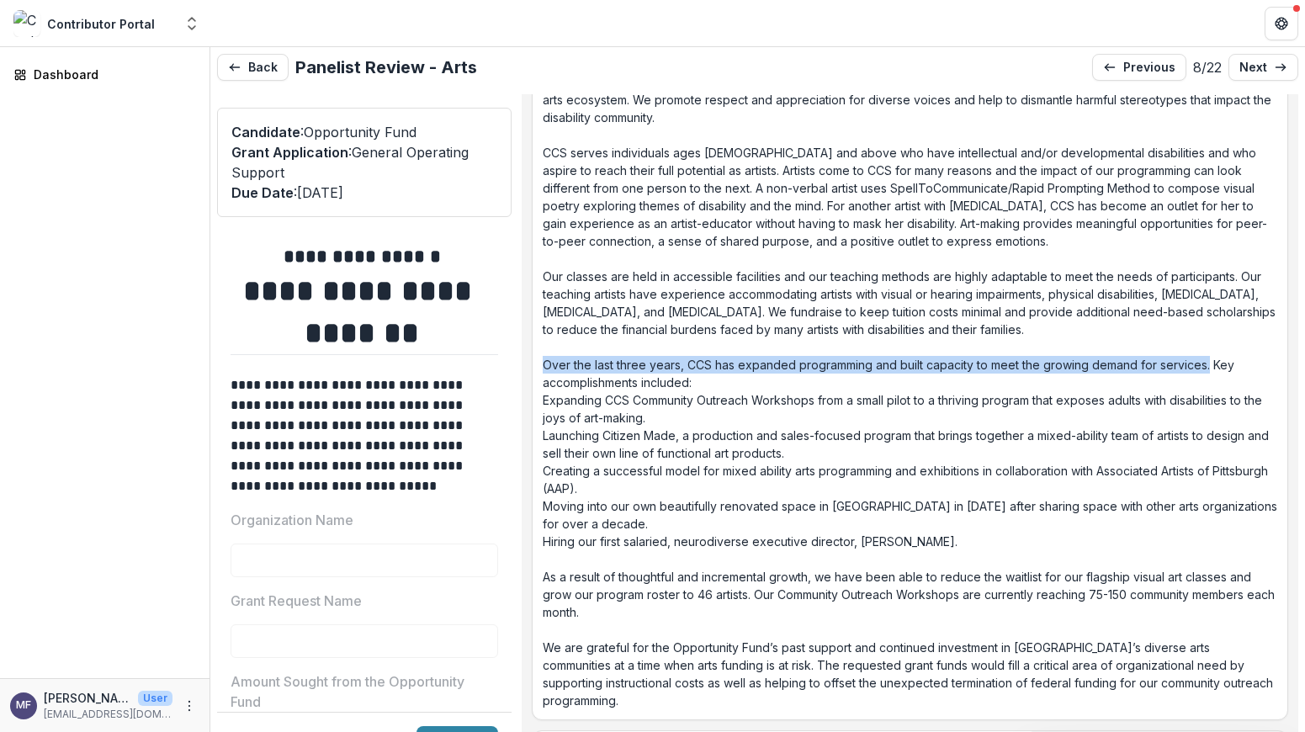
drag, startPoint x: 1221, startPoint y: 370, endPoint x: 538, endPoint y: 357, distance: 684.0
click at [538, 357] on div "Unique Grant Id 16390735-0f03-4413-ac9e-64bf93a1bf0c Organization Legal Name Cr…" at bounding box center [910, 526] width 776 height 5373
copy p "Over the last three years, CCS has expanded programming and built capacity to m…"
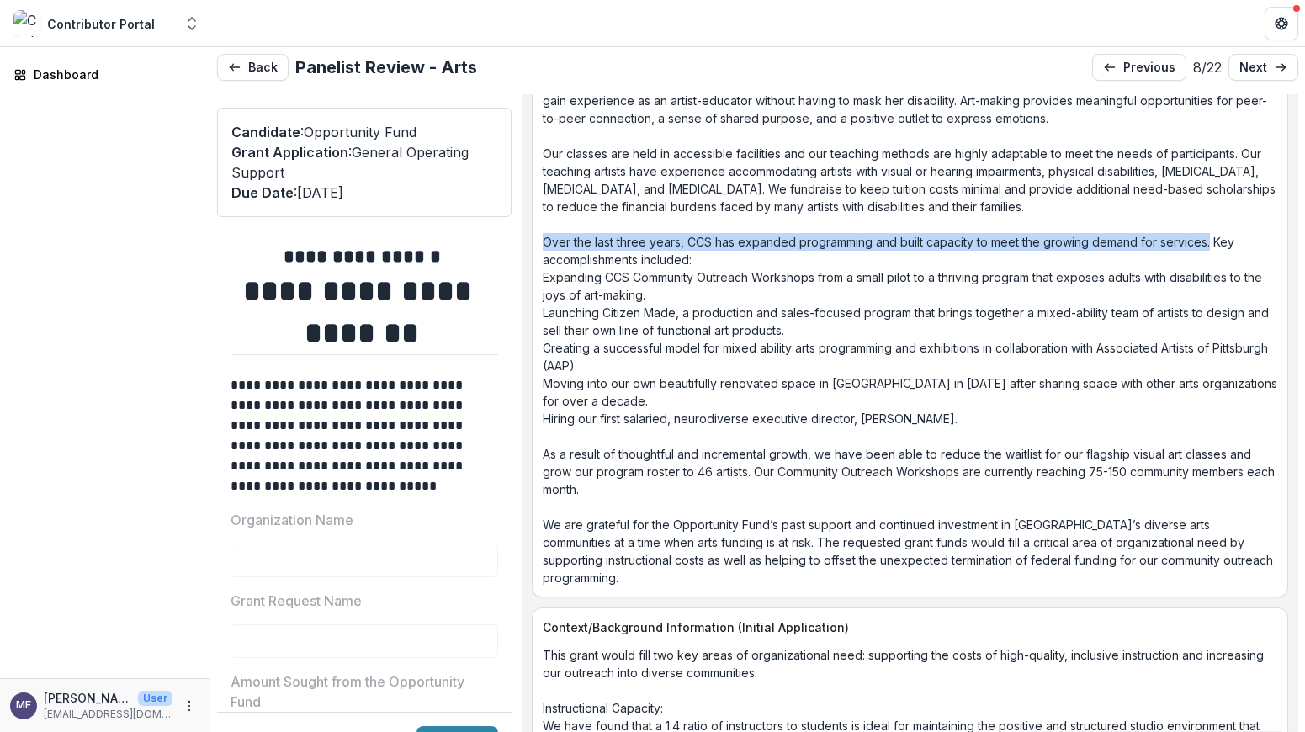
scroll to position [2459, 0]
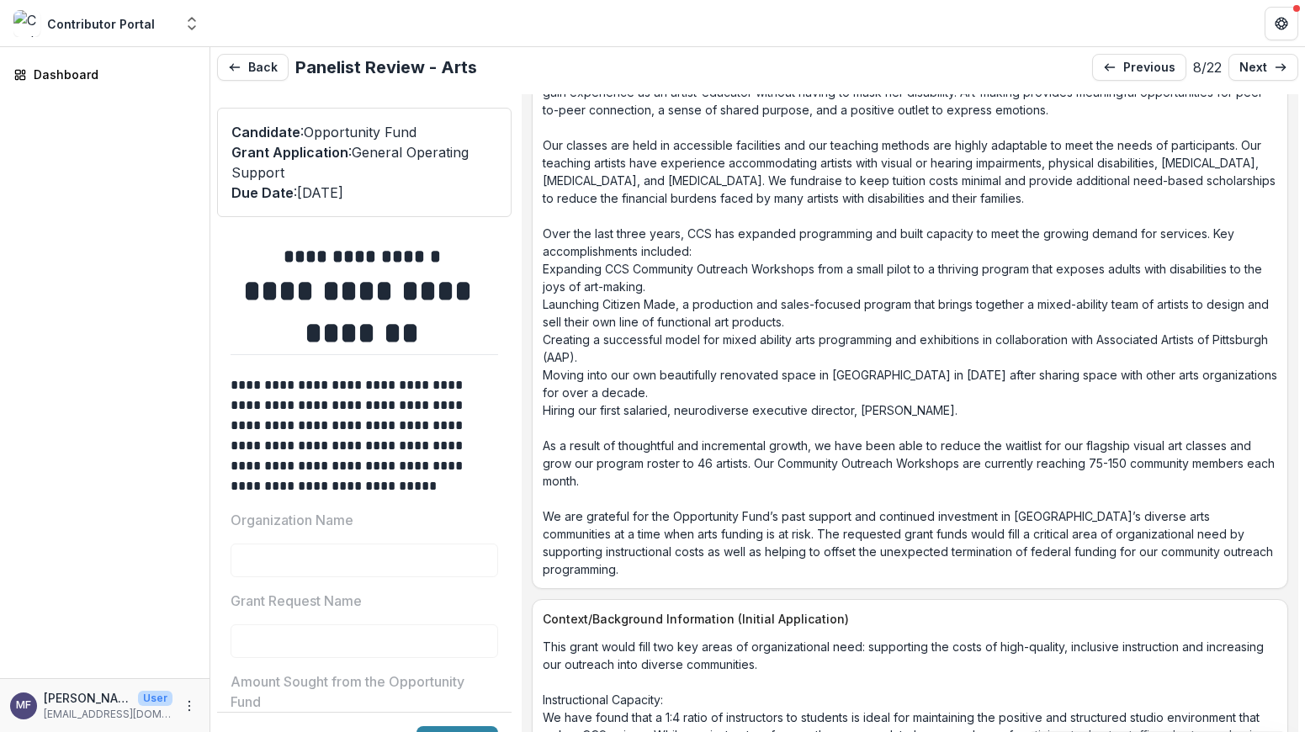
click at [652, 292] on p "Since [DATE], Creative Citizen Studios (CCS) has emerged as a leading voice for…" at bounding box center [910, 260] width 734 height 636
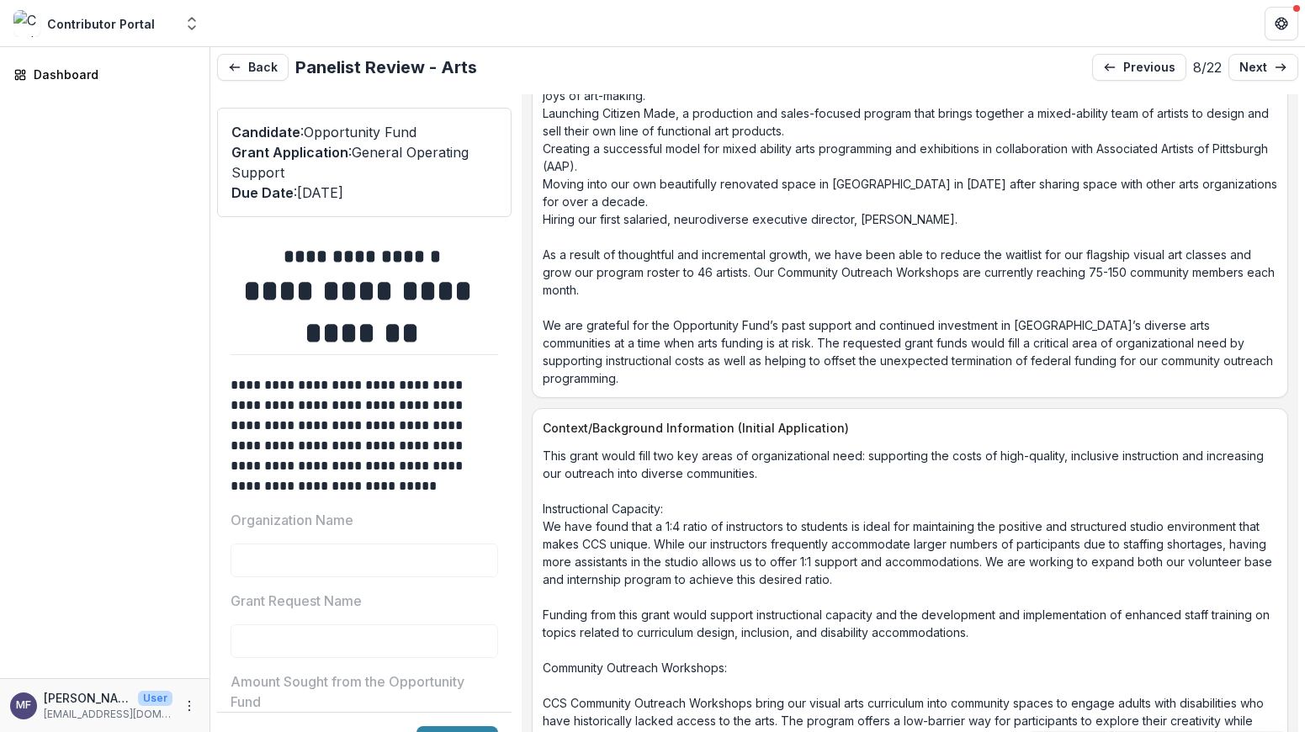
scroll to position [2645, 0]
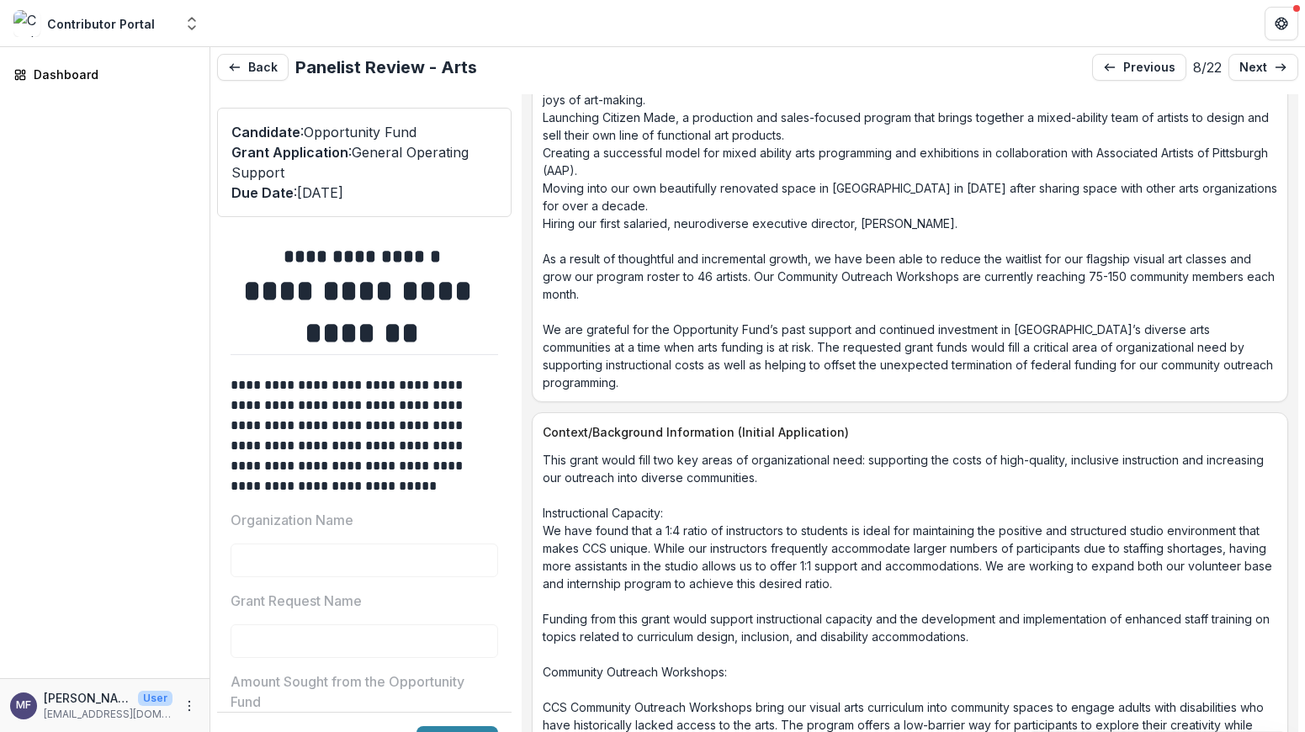
click at [684, 293] on p "Since [DATE], Creative Citizen Studios (CCS) has emerged as a leading voice for…" at bounding box center [910, 73] width 734 height 636
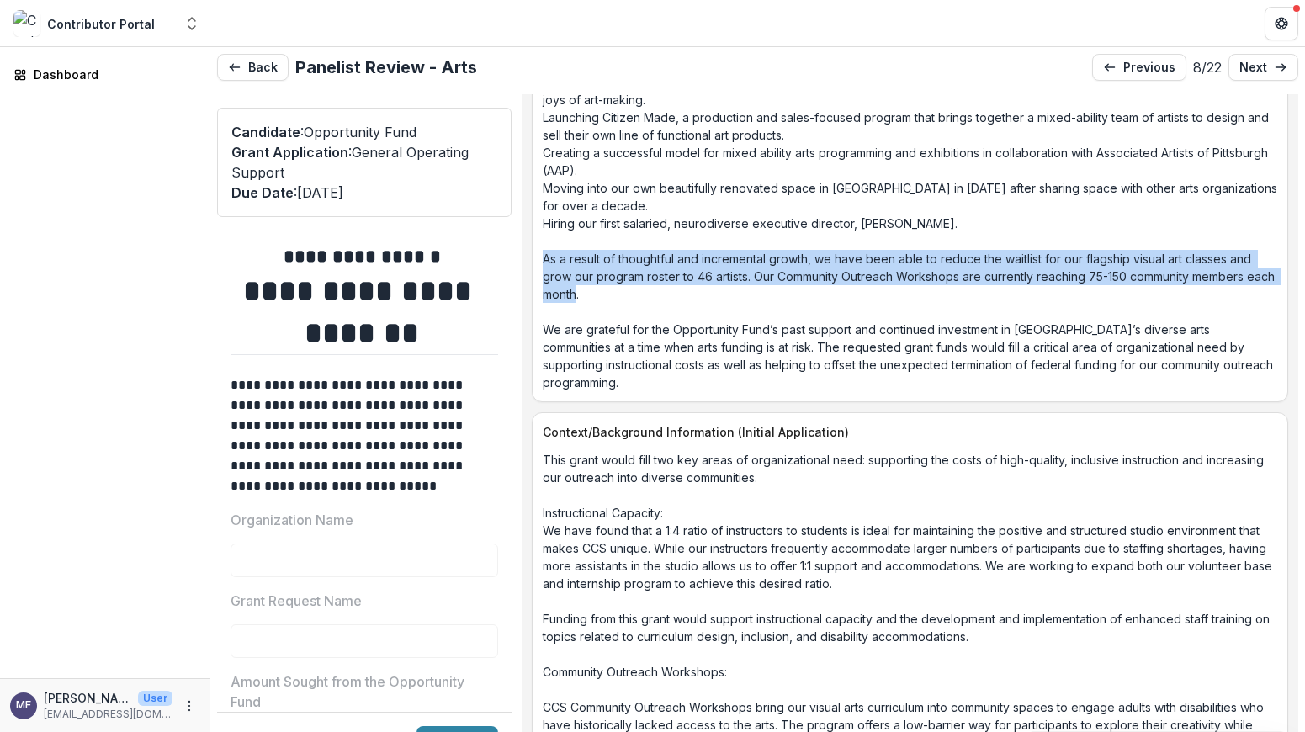
drag, startPoint x: 679, startPoint y: 294, endPoint x: 553, endPoint y: 261, distance: 130.4
click at [553, 261] on div "Since [DATE], Creative Citizen Studios (CCS) has emerged as a leading voice for…" at bounding box center [909, 73] width 755 height 636
copy p "As a result of thoughtful and incremental growth, we have been able to reduce t…"
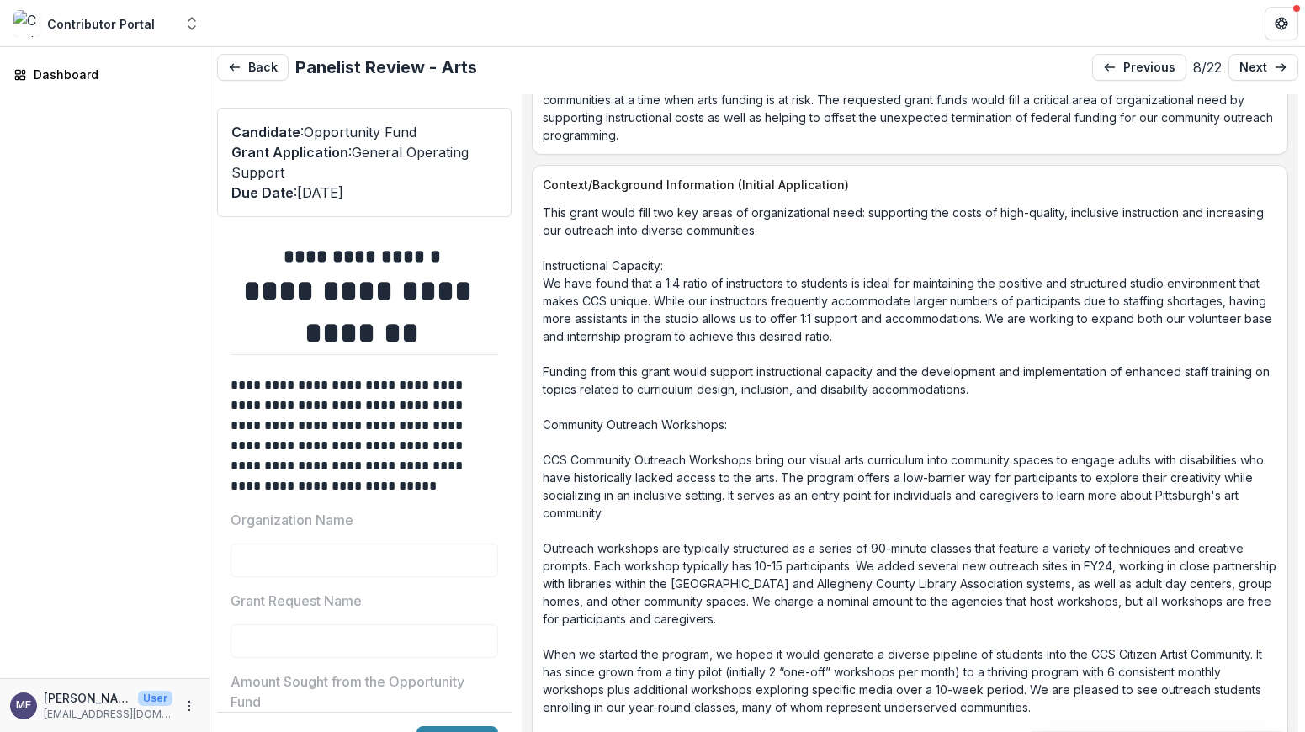
scroll to position [2895, 0]
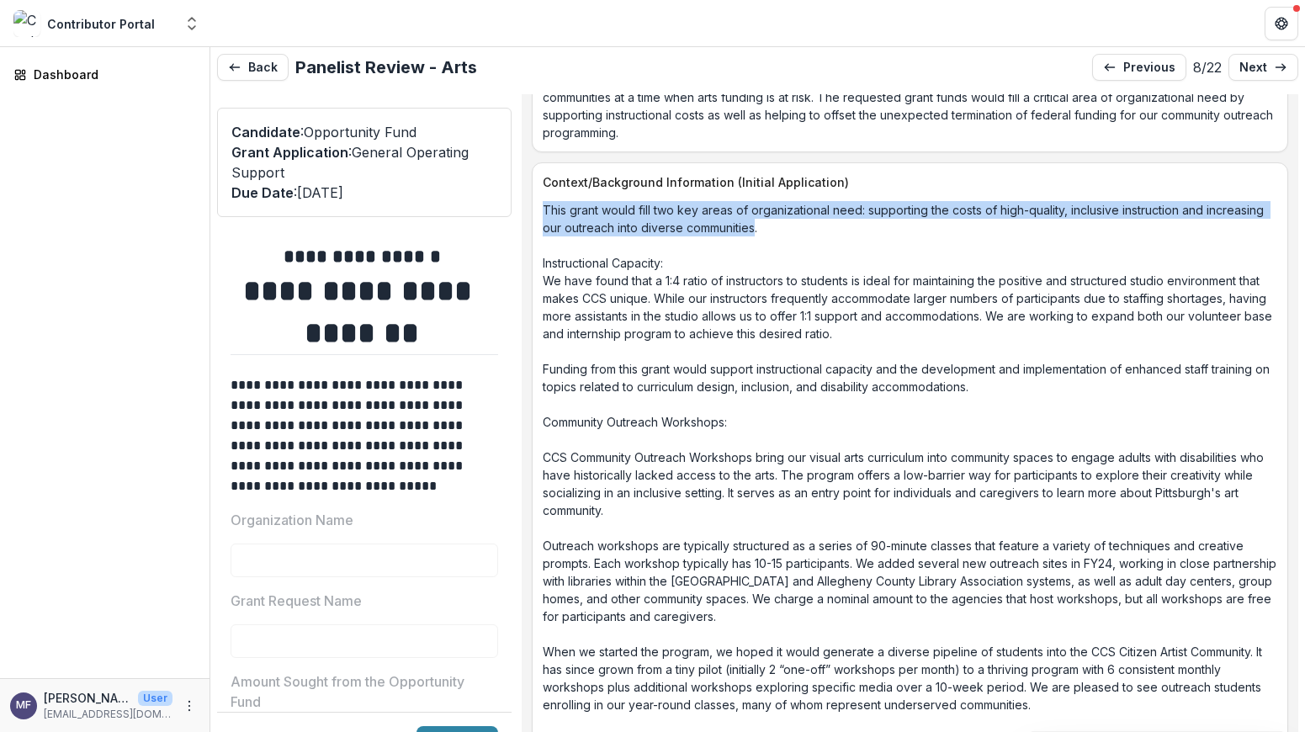
drag, startPoint x: 832, startPoint y: 226, endPoint x: 545, endPoint y: 203, distance: 287.8
click at [545, 203] on div "Context/Background Information (Initial Application) This grant would fill two …" at bounding box center [910, 496] width 756 height 668
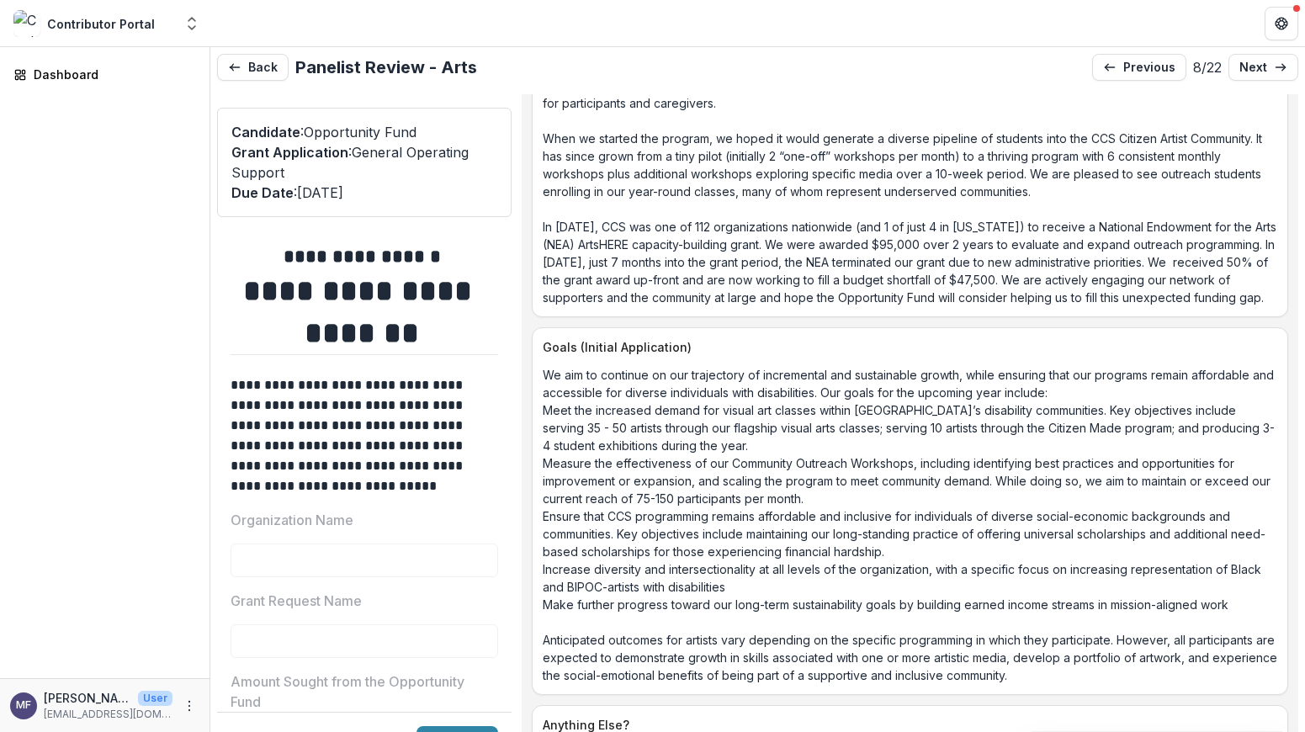
scroll to position [3407, 0]
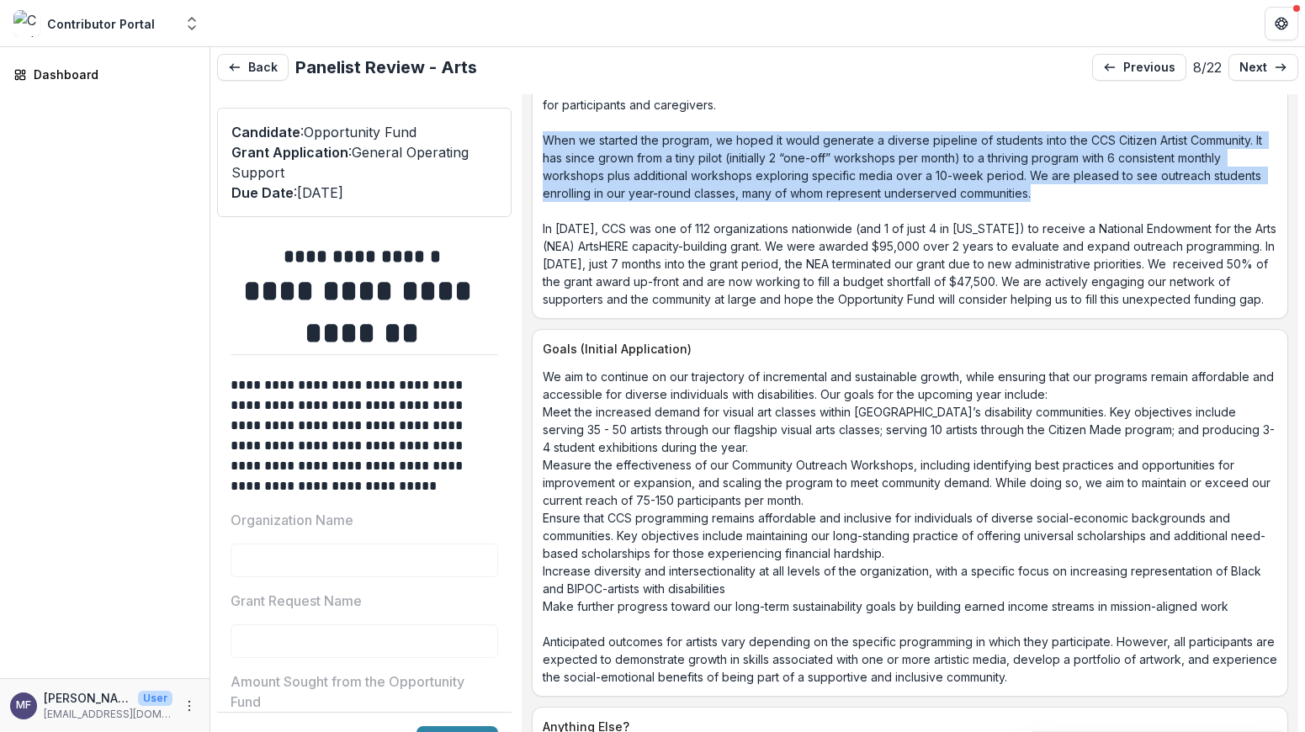
drag, startPoint x: 1157, startPoint y: 193, endPoint x: 546, endPoint y: 136, distance: 614.2
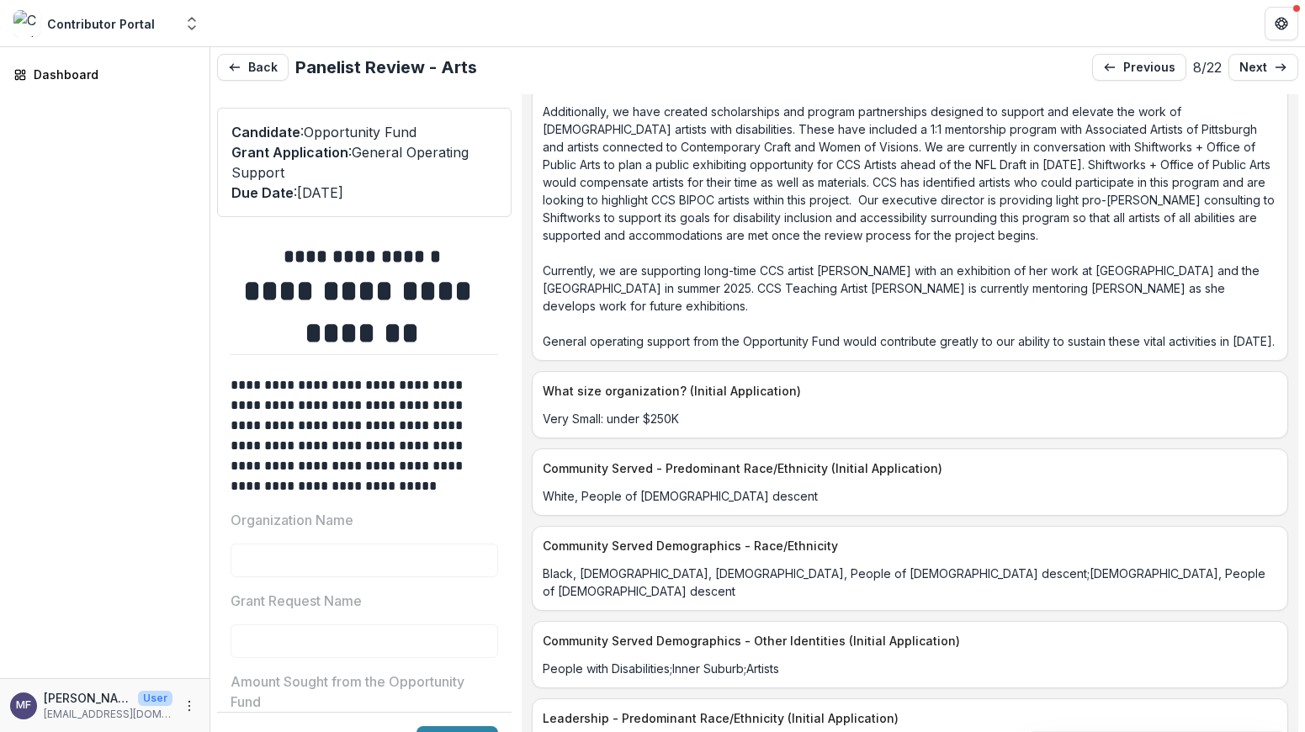
scroll to position [4437, 0]
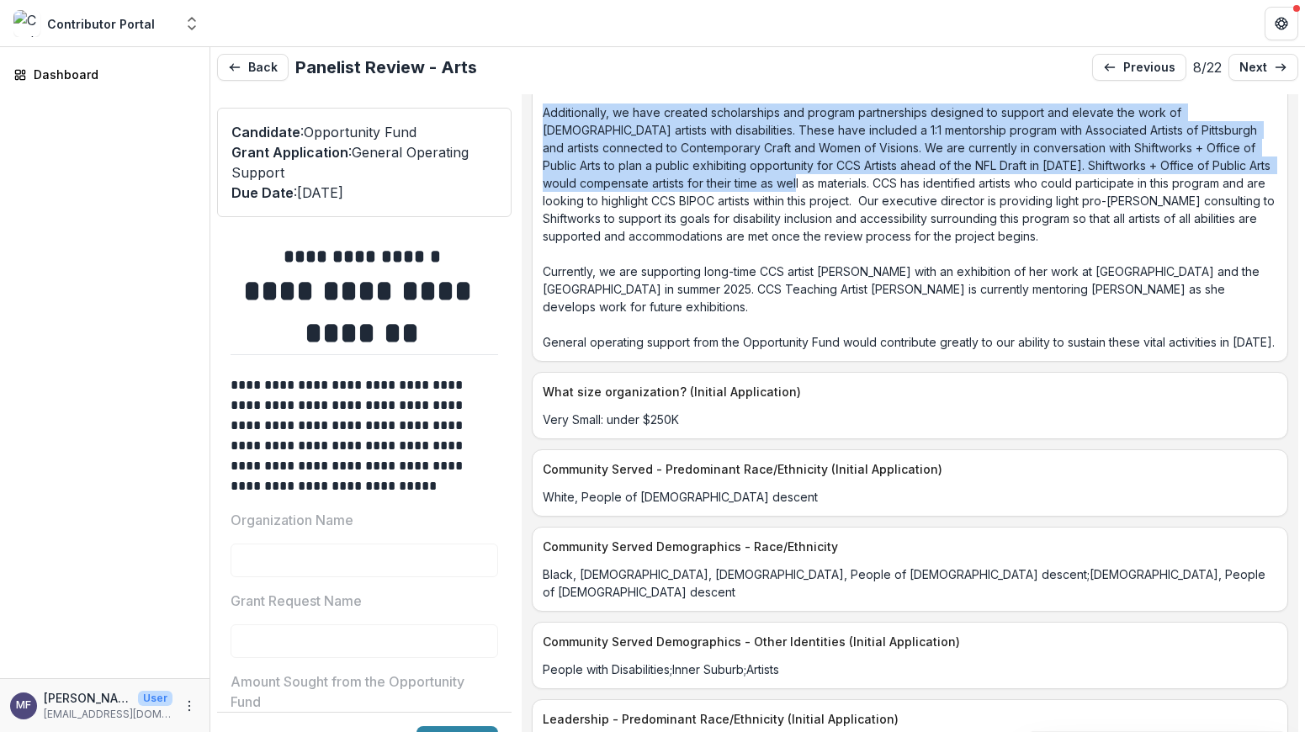
drag, startPoint x: 591, startPoint y: 147, endPoint x: 887, endPoint y: 220, distance: 305.0
click at [887, 220] on p "The work outlined is intrinsically connected to our goals of equity, inclusion,…" at bounding box center [910, 33] width 734 height 636
click at [997, 315] on p "The work outlined is intrinsically connected to our goals of equity, inclusion,…" at bounding box center [910, 33] width 734 height 636
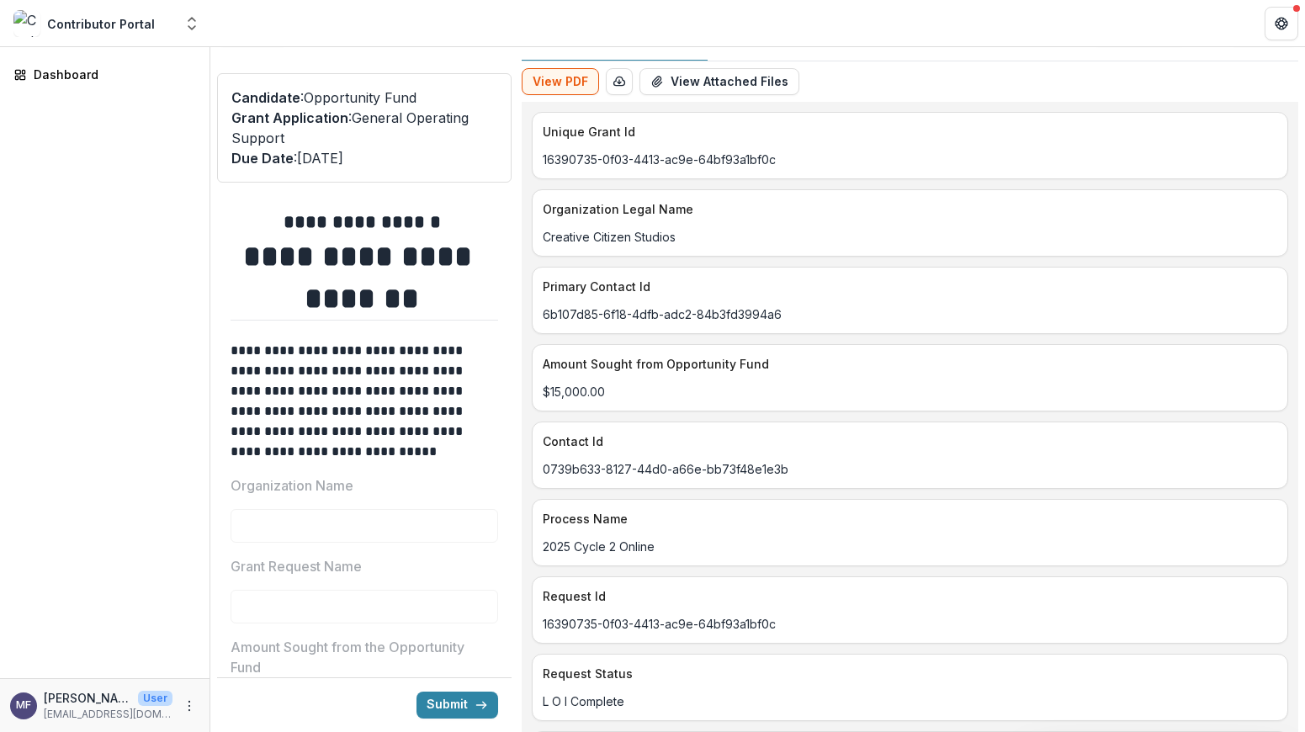
scroll to position [0, 0]
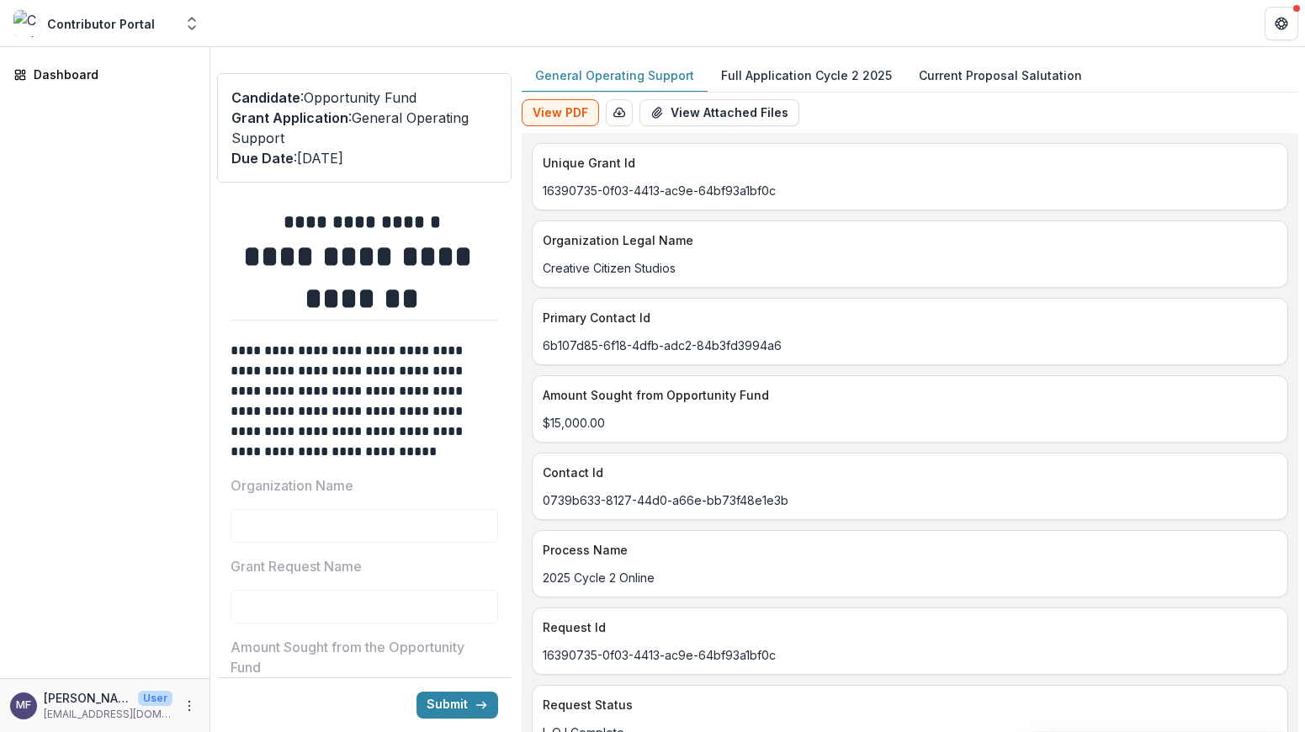
click at [824, 75] on p "Full Application Cycle 2 2025" at bounding box center [806, 75] width 171 height 18
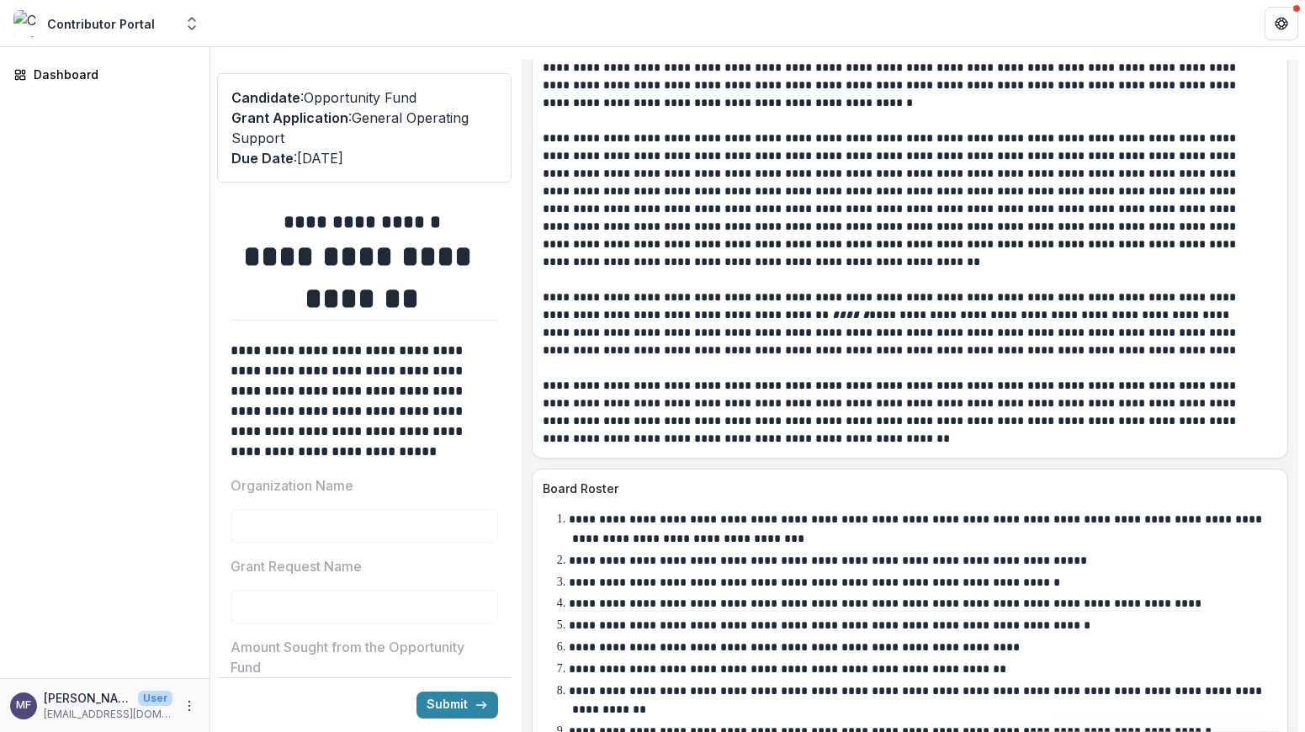
scroll to position [9038, 0]
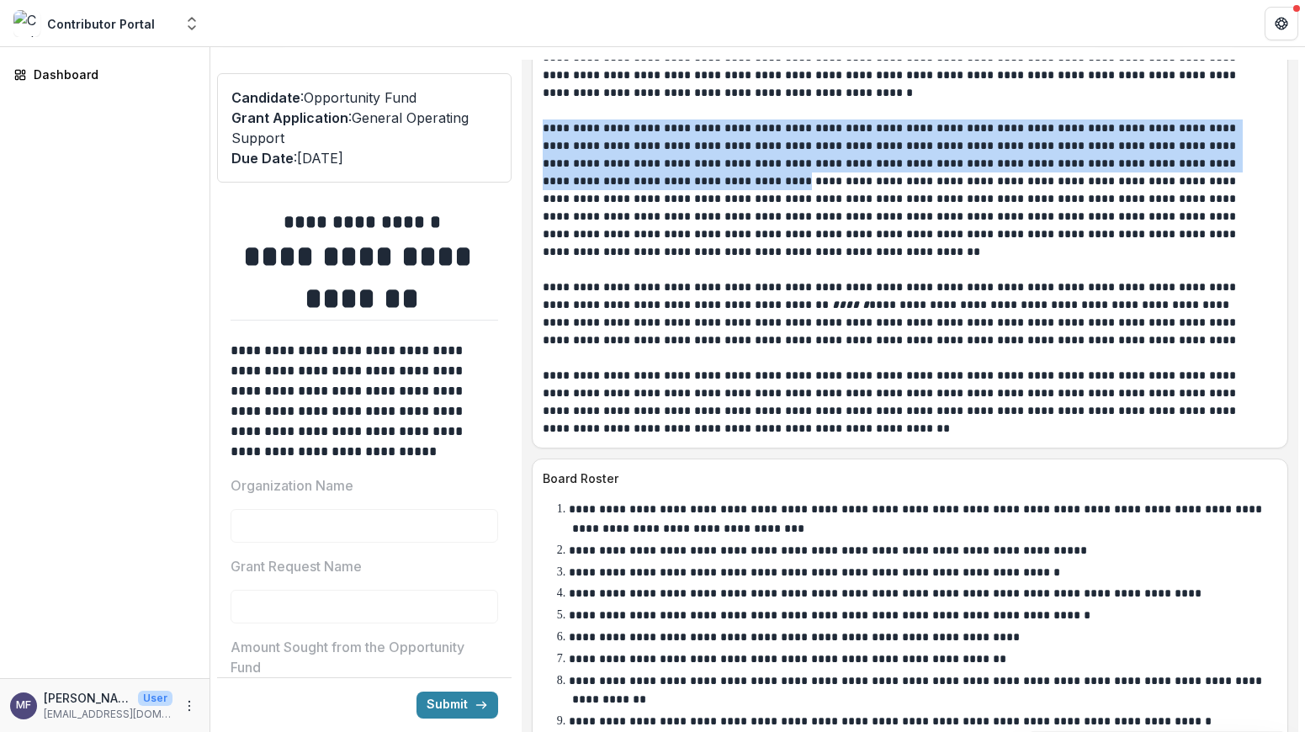
drag, startPoint x: 664, startPoint y: 443, endPoint x: 541, endPoint y: 390, distance: 133.8
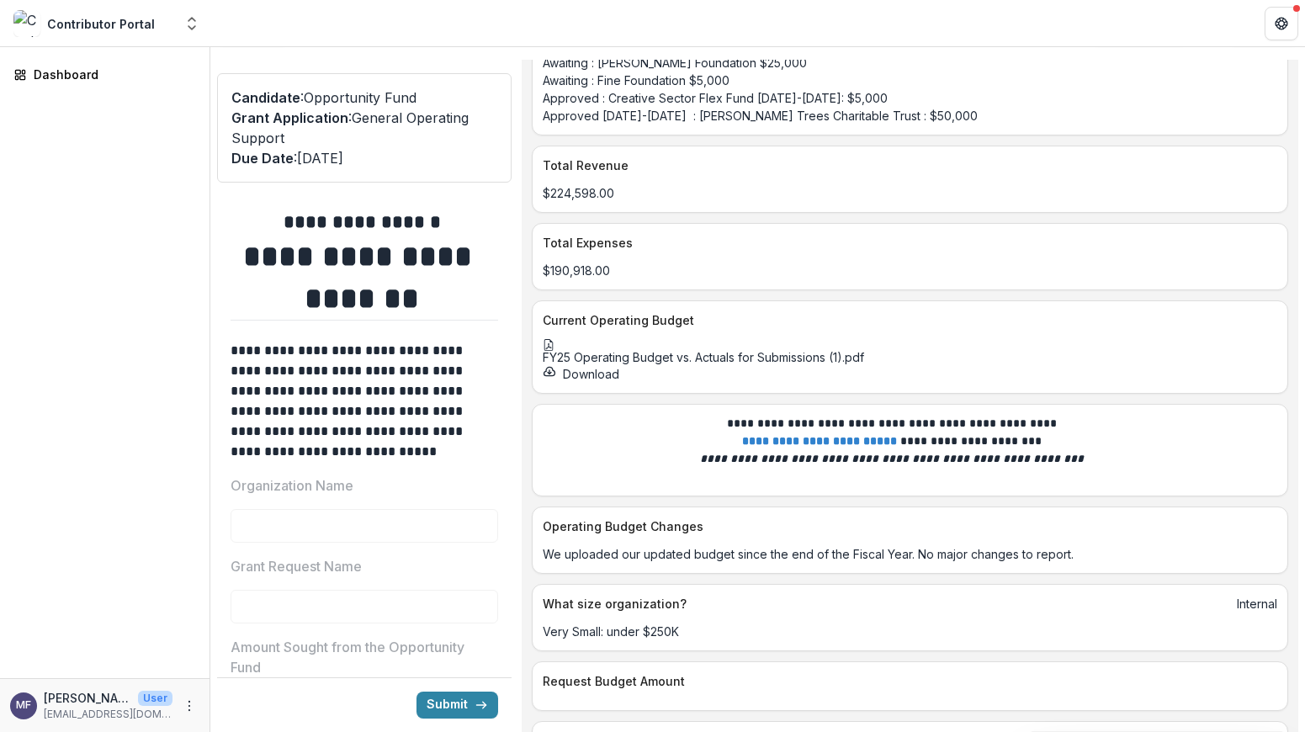
scroll to position [7068, 0]
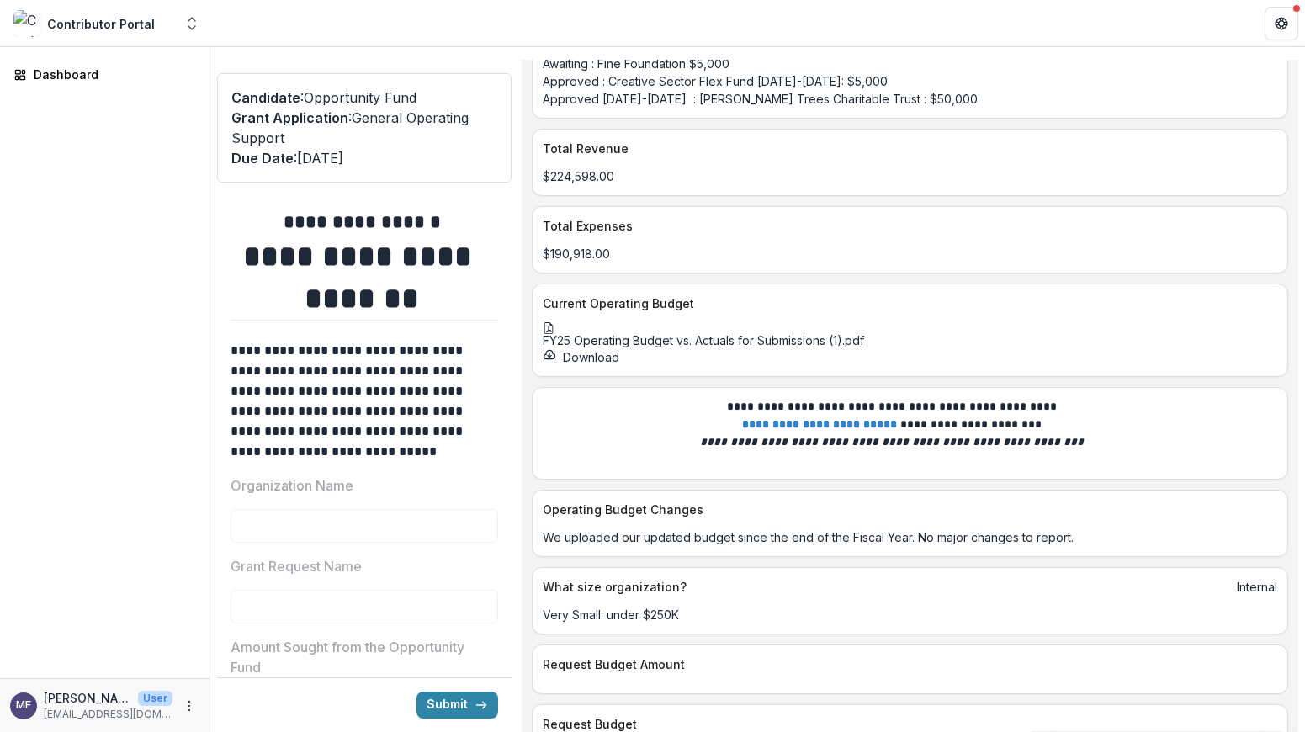
click at [554, 334] on icon at bounding box center [549, 328] width 12 height 12
click at [13, 731] on icon "Close" at bounding box center [6, 743] width 13 height 13
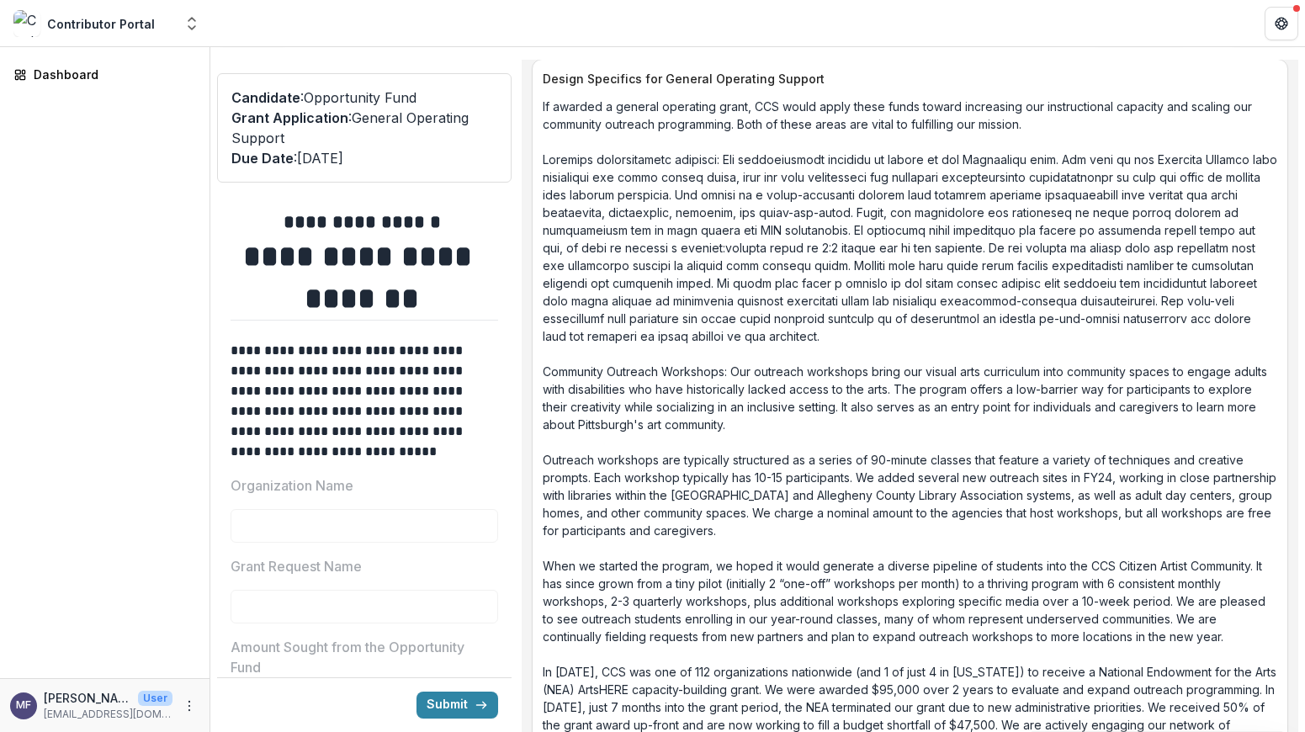
scroll to position [4037, 0]
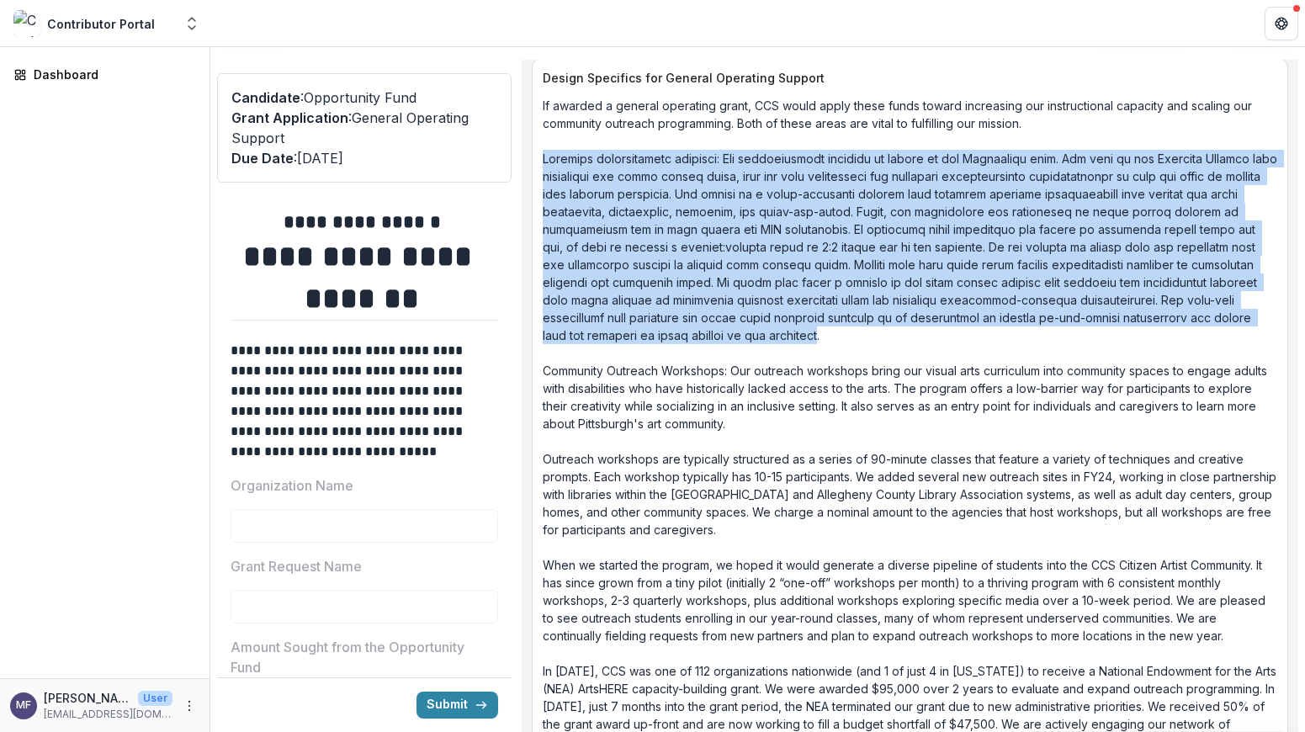
drag, startPoint x: 1079, startPoint y: 351, endPoint x: 553, endPoint y: 161, distance: 559.8
click at [553, 161] on div "If awarded a general operating grant, CCS would apply these funds toward increa…" at bounding box center [909, 424] width 755 height 654
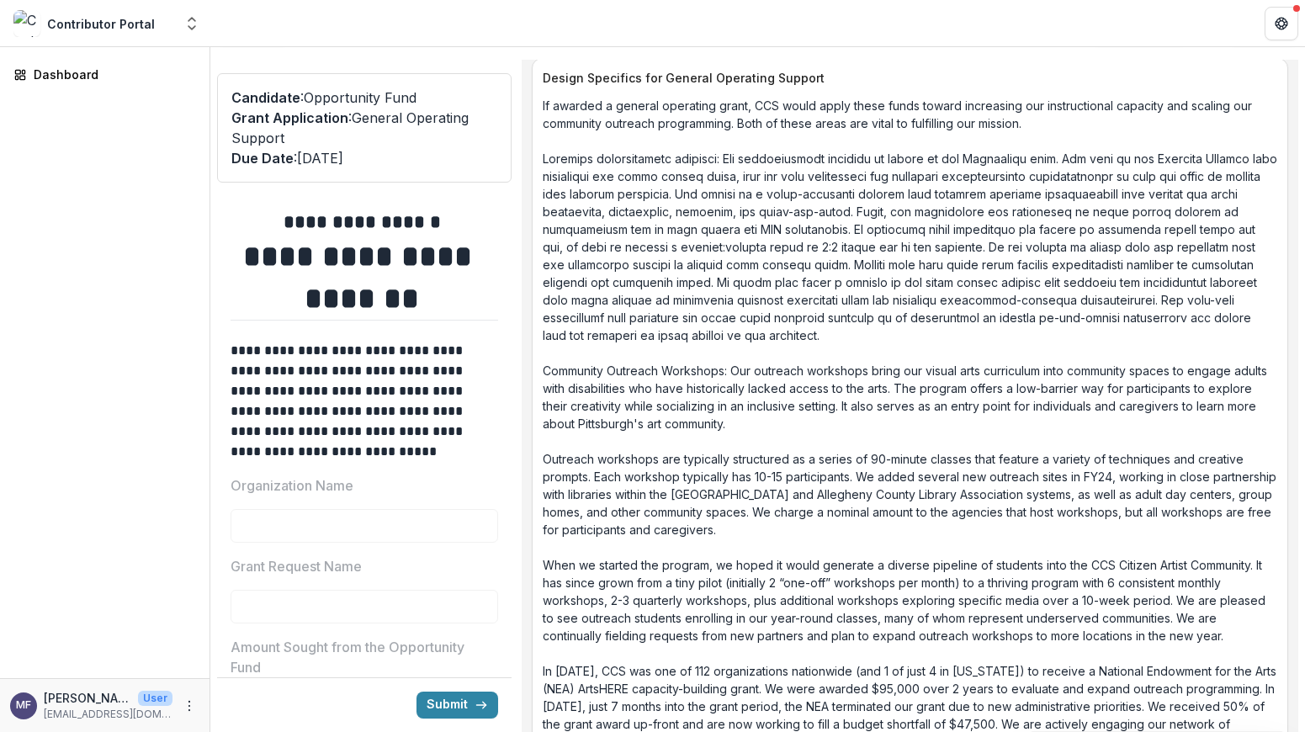
click at [830, 394] on p "If awarded a general operating grant, CCS would apply these funds toward increa…" at bounding box center [910, 424] width 734 height 654
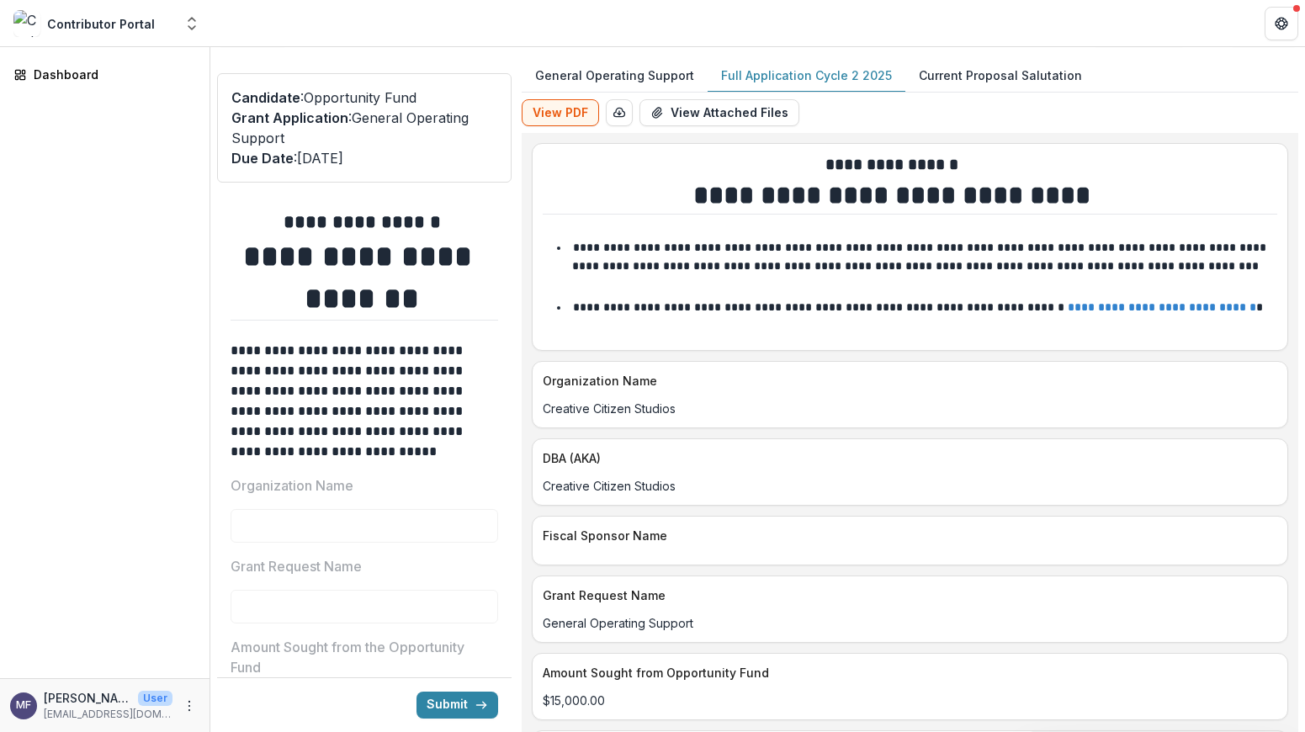
scroll to position [0, 0]
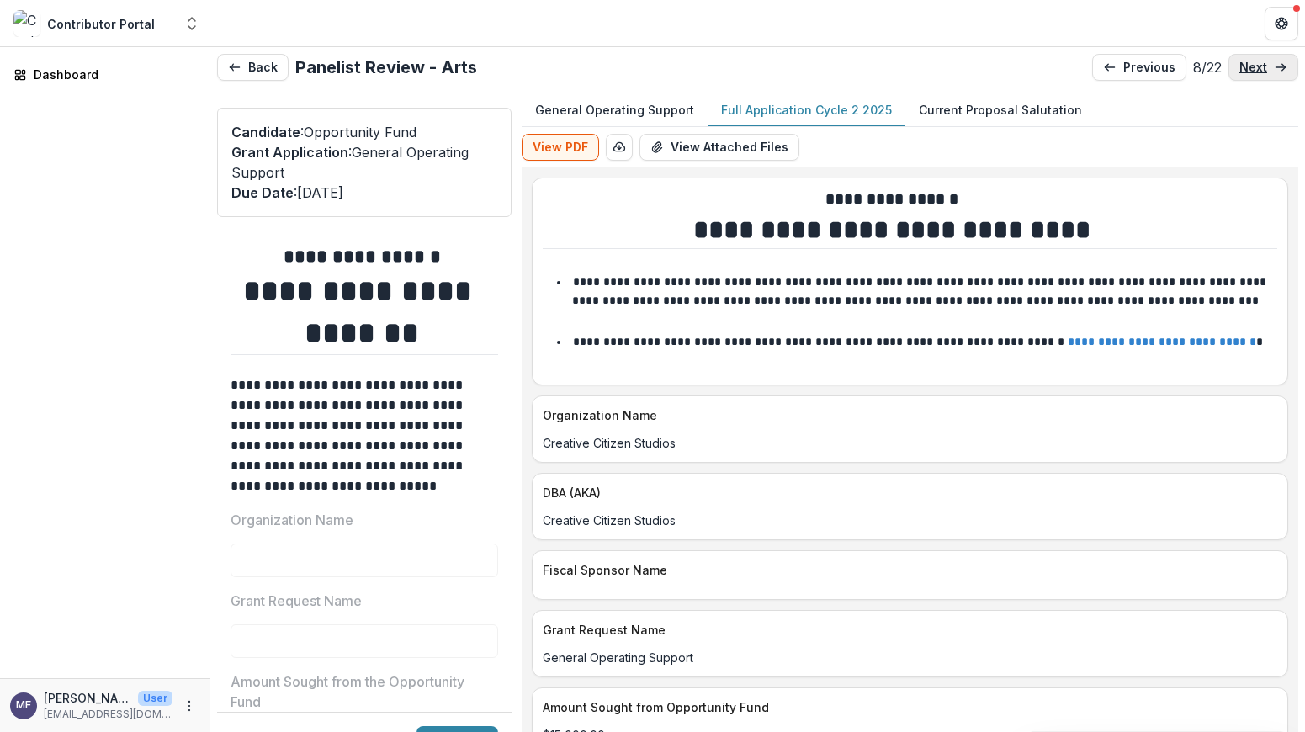
click at [1250, 62] on p "next" at bounding box center [1253, 68] width 28 height 14
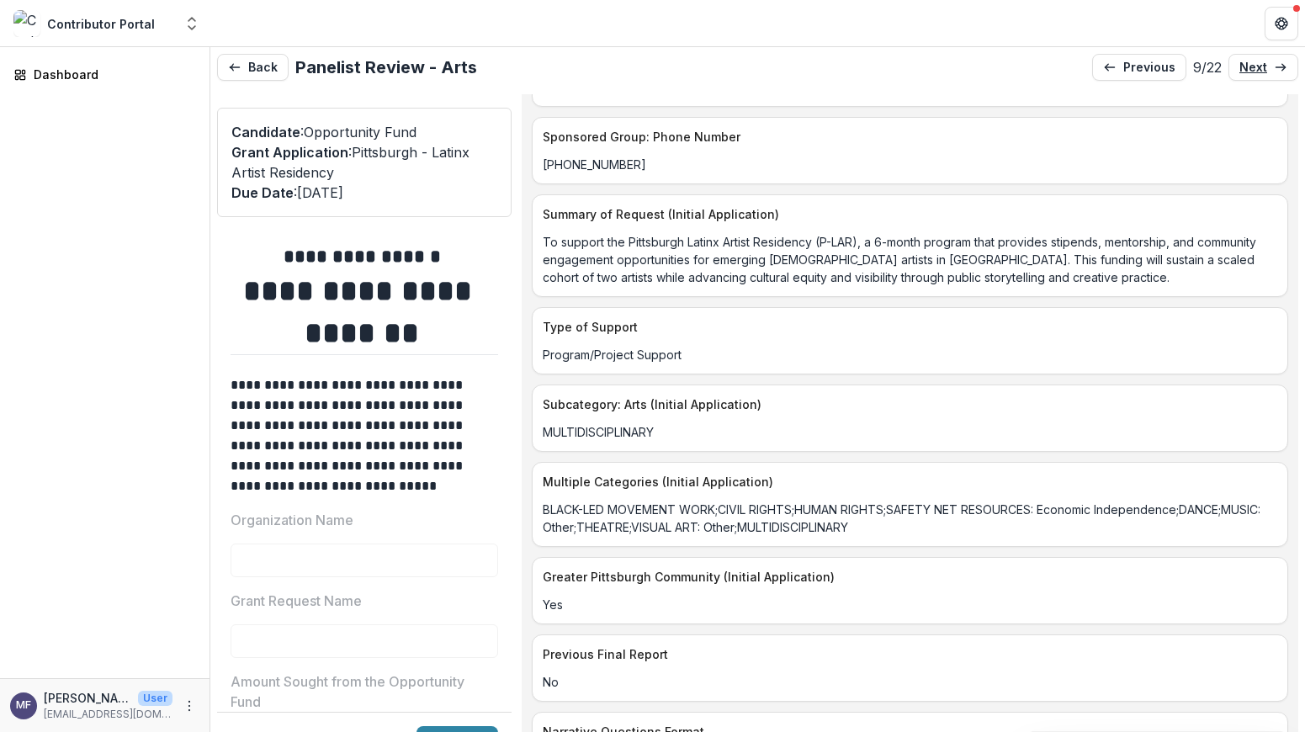
scroll to position [2010, 0]
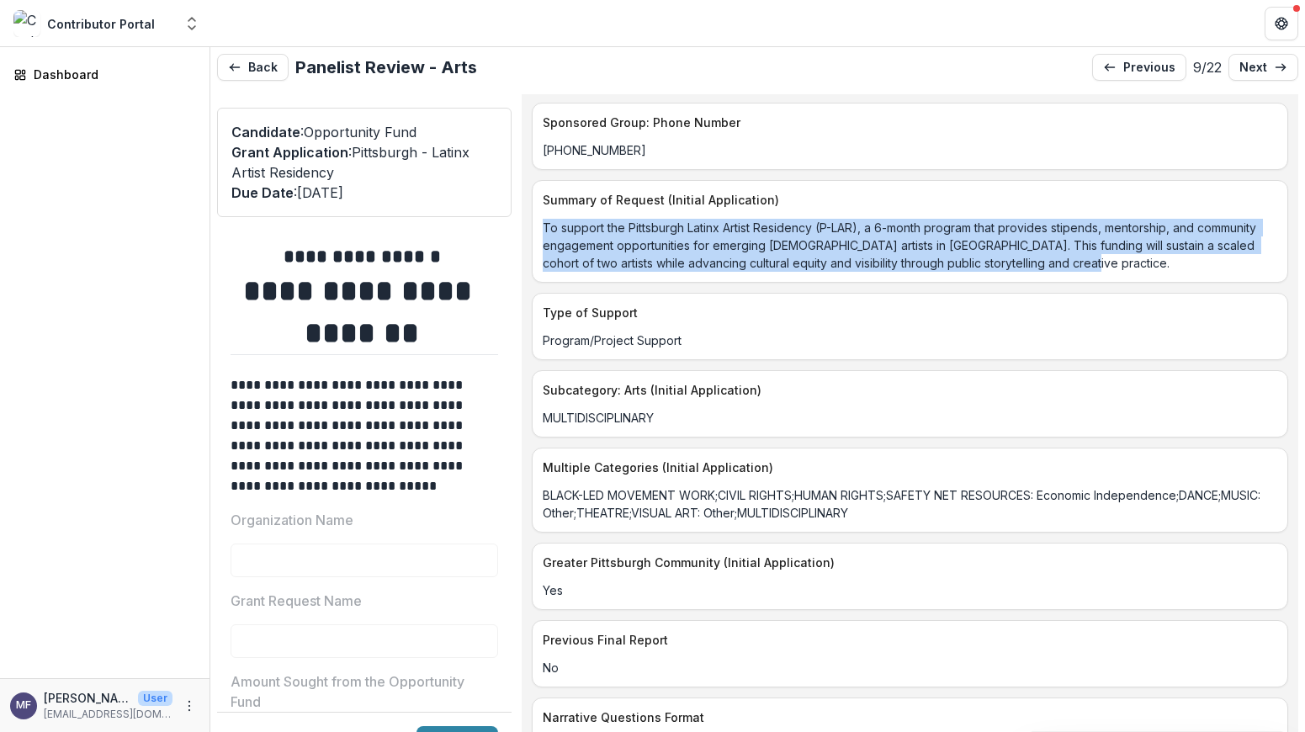
drag, startPoint x: 1191, startPoint y: 264, endPoint x: 557, endPoint y: 231, distance: 635.1
click at [557, 231] on p "To support the Pittsburgh Latinx Artist Residency (P-LAR), a 6-month program th…" at bounding box center [910, 245] width 734 height 53
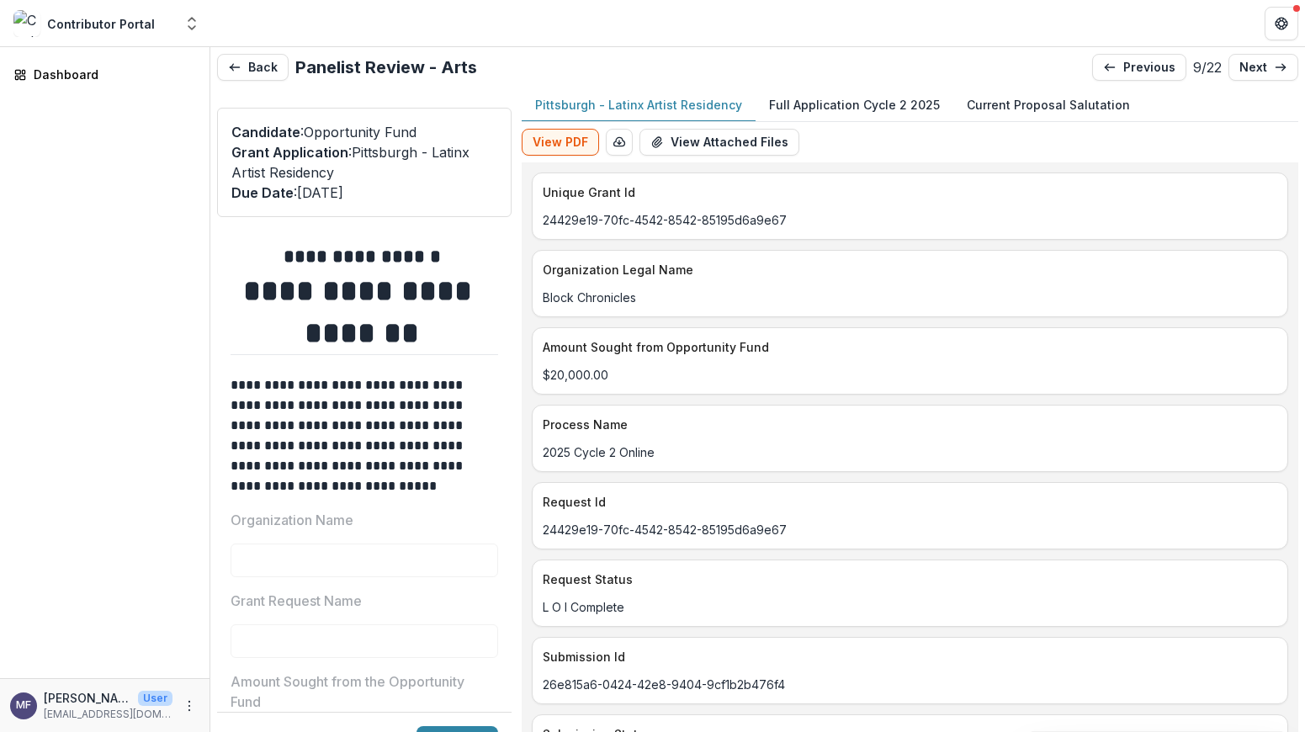
scroll to position [0, 0]
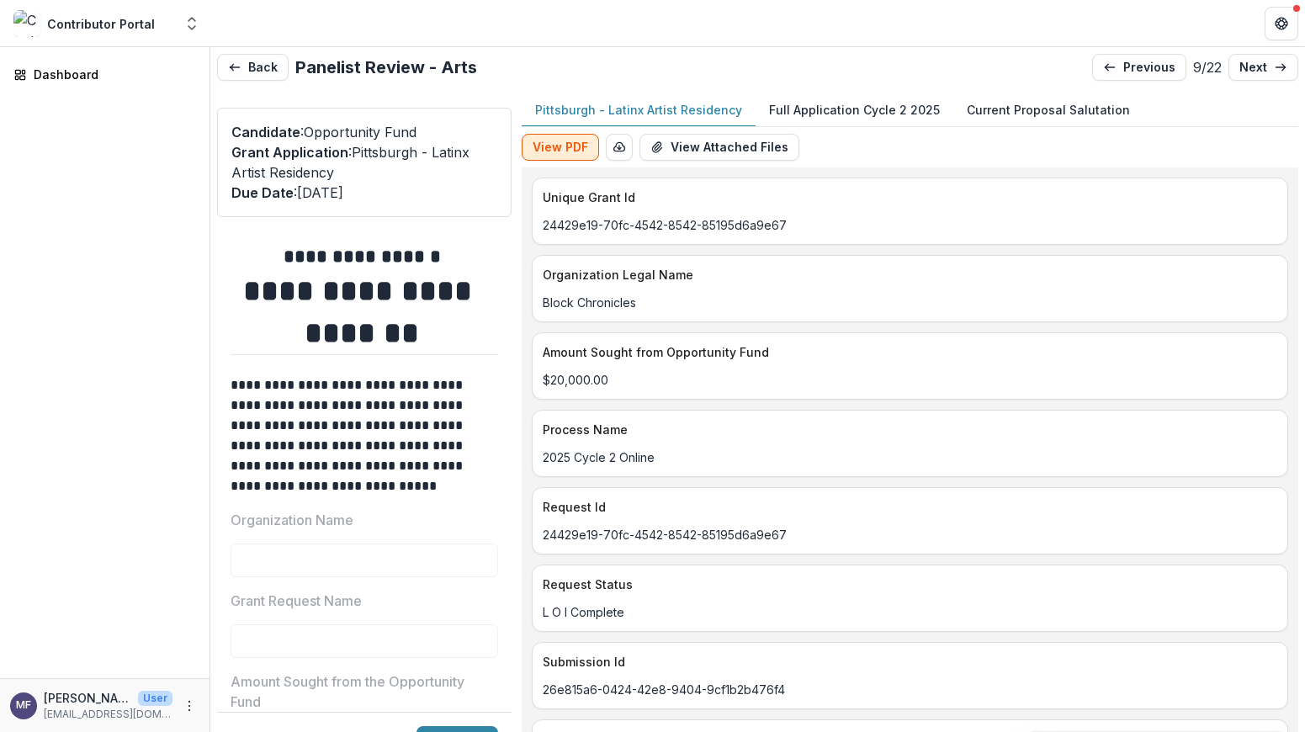
click at [578, 146] on button "View PDF" at bounding box center [560, 147] width 77 height 27
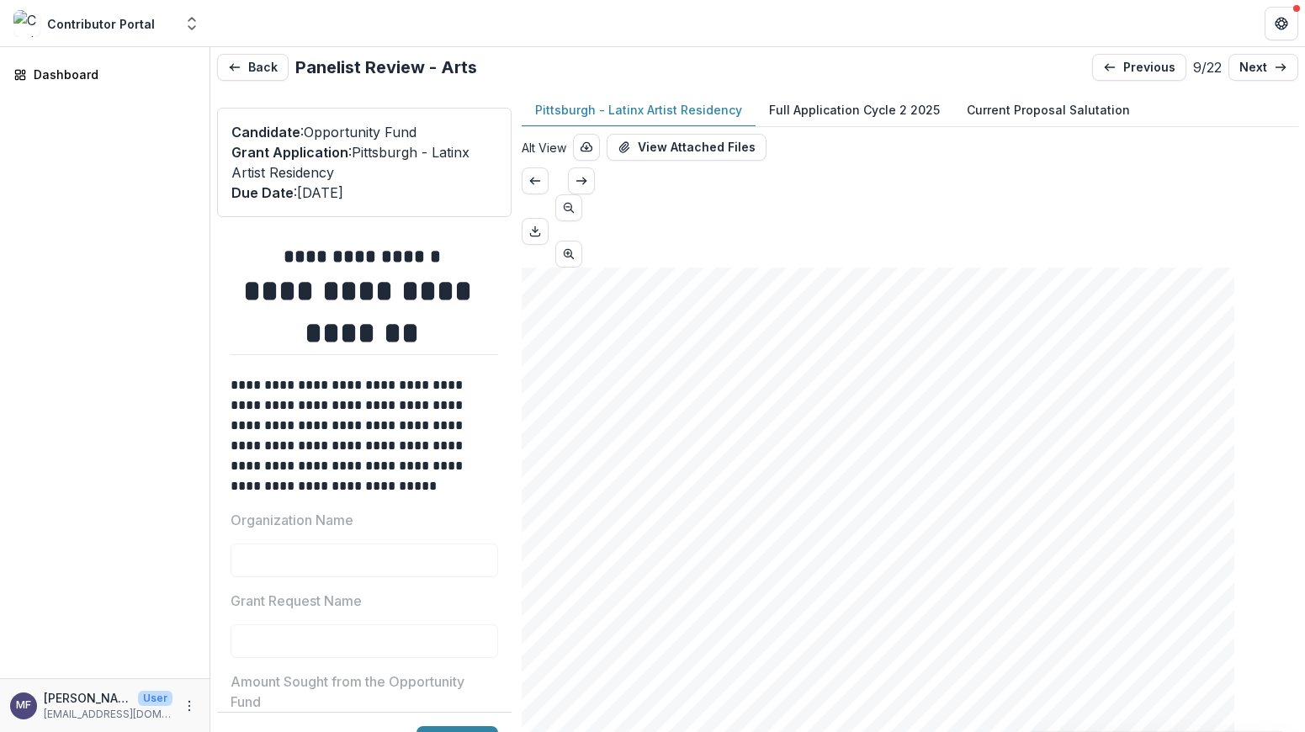
click at [845, 109] on p "Full Application Cycle 2 2025" at bounding box center [854, 110] width 171 height 18
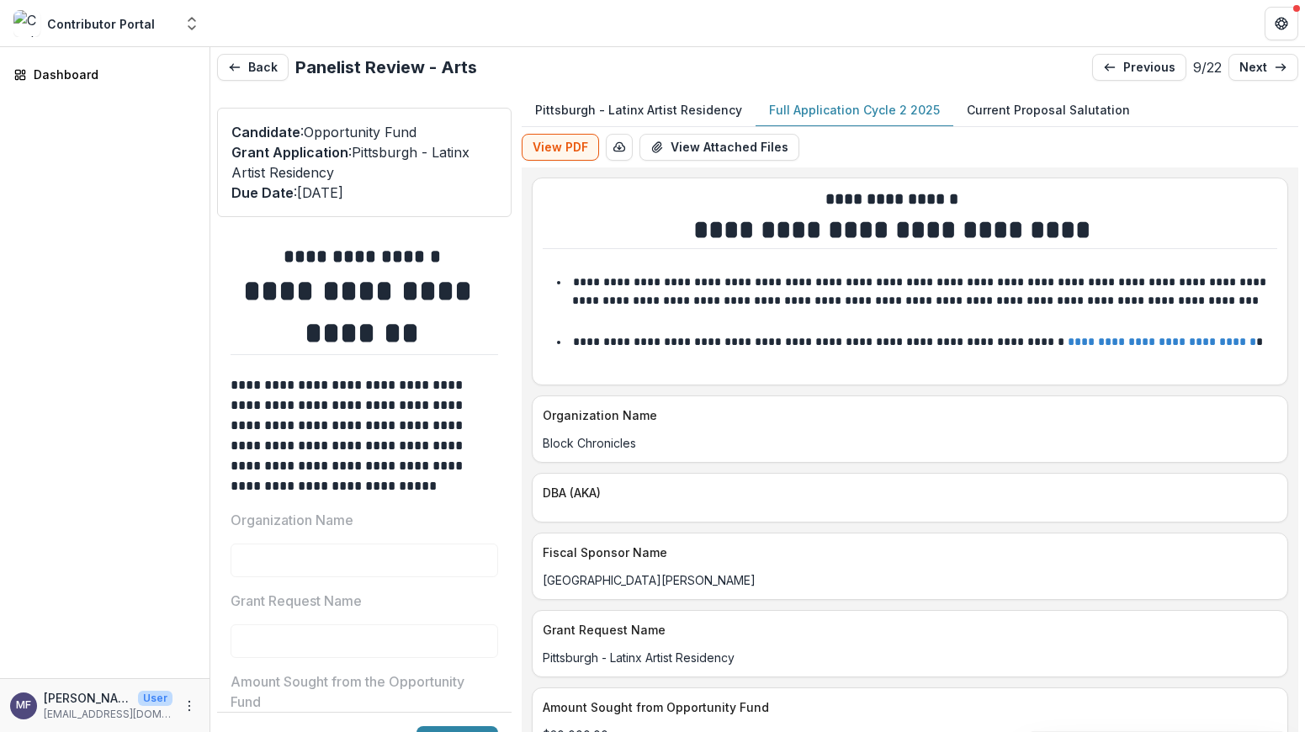
click at [656, 109] on p "Pittsburgh - Latinx Artist Residency" at bounding box center [638, 110] width 207 height 18
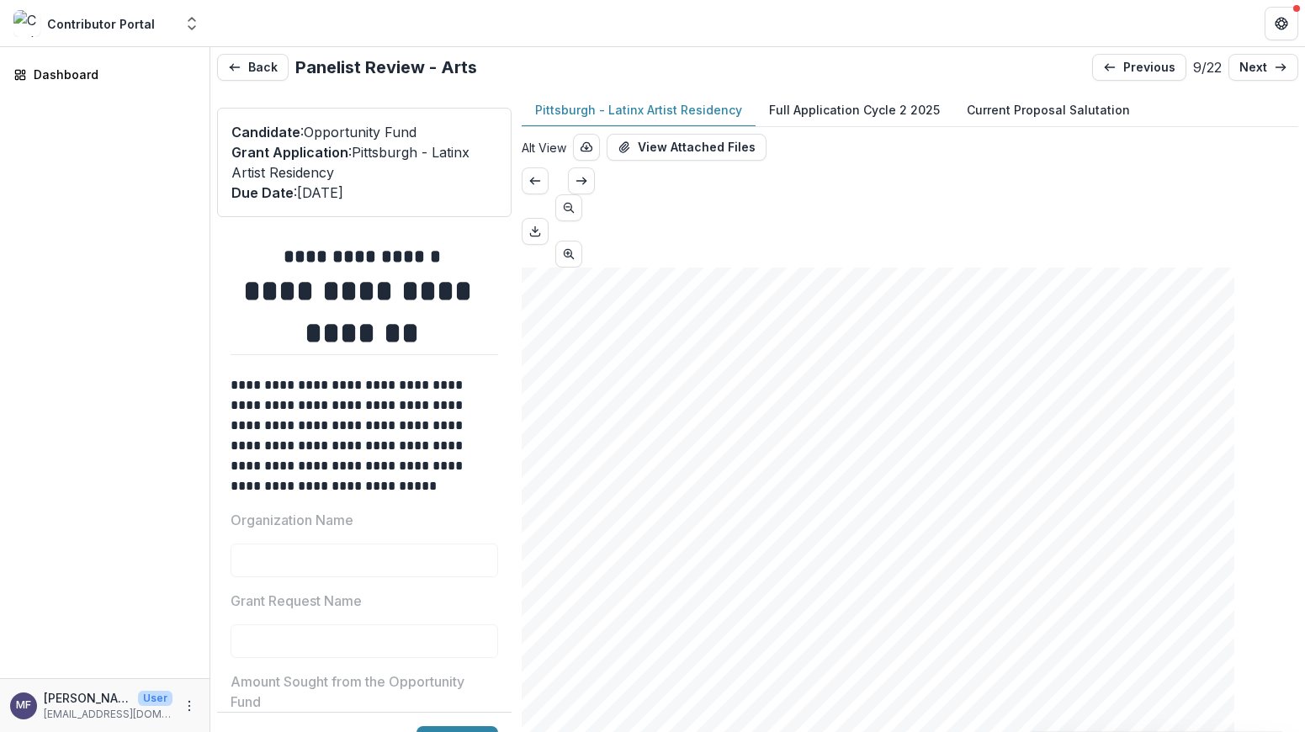
click at [845, 107] on p "Full Application Cycle 2 2025" at bounding box center [854, 110] width 171 height 18
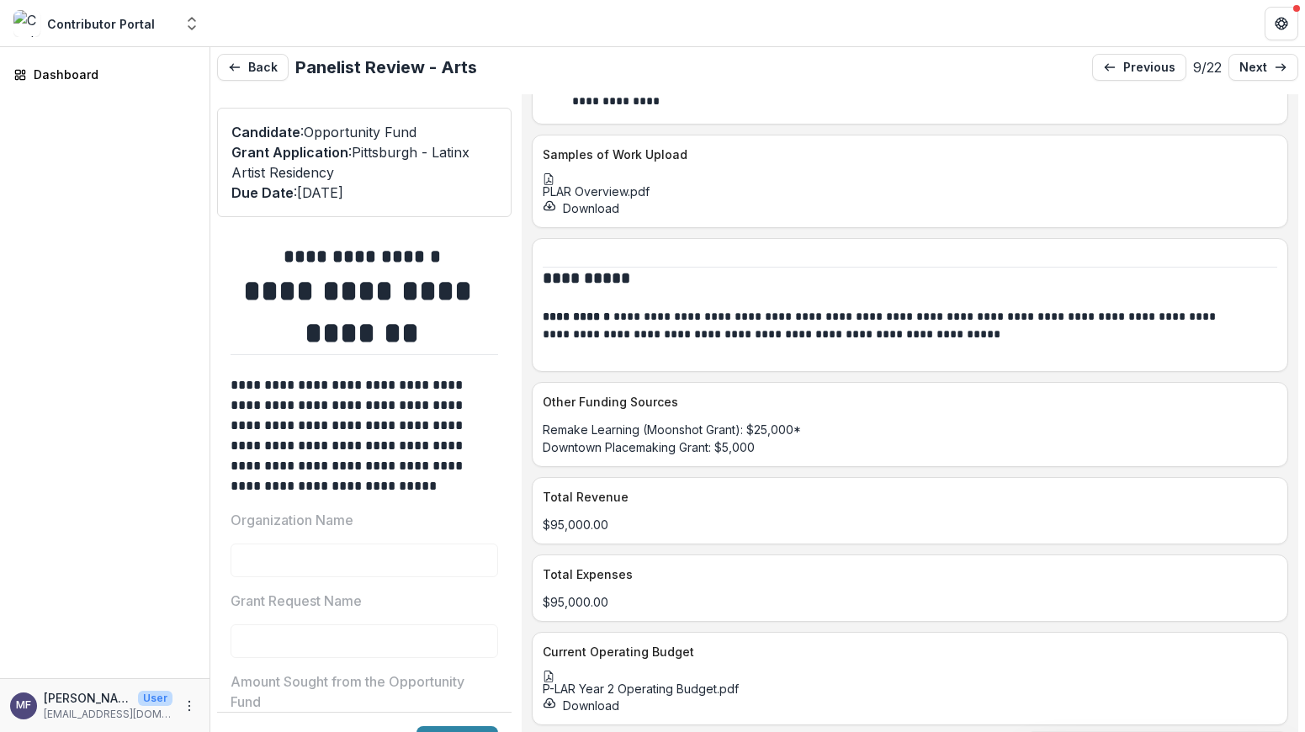
scroll to position [5532, 0]
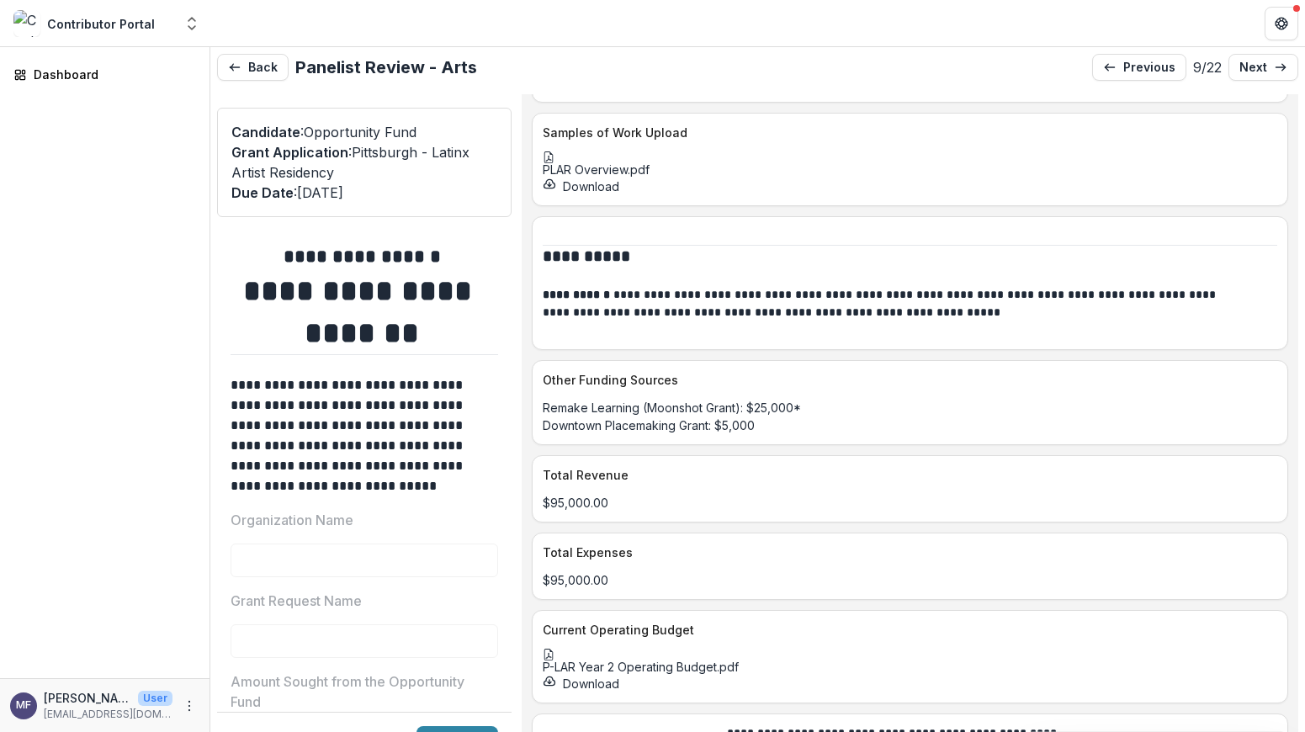
click at [588, 163] on div at bounding box center [910, 157] width 734 height 12
click at [13, 731] on icon "Close" at bounding box center [6, 743] width 13 height 13
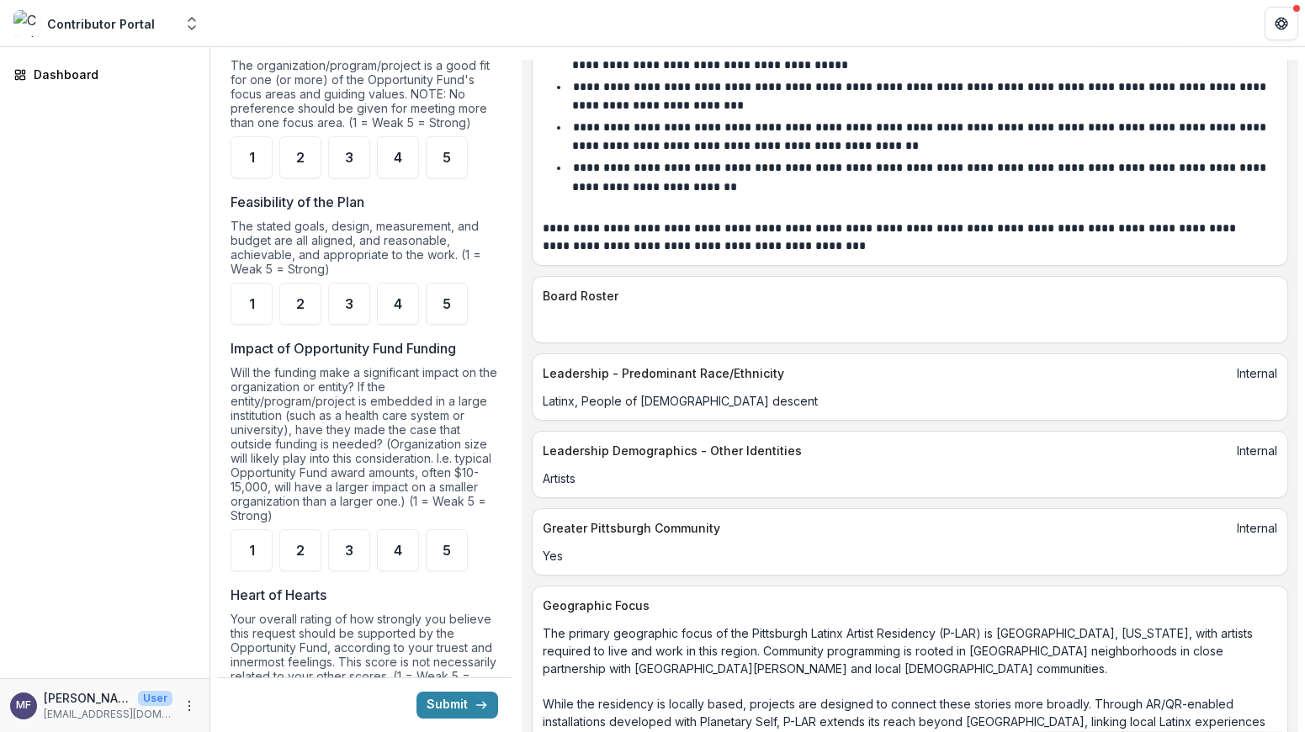
scroll to position [7798, 0]
drag, startPoint x: 871, startPoint y: 366, endPoint x: 581, endPoint y: 358, distance: 289.5
drag, startPoint x: 677, startPoint y: 454, endPoint x: 543, endPoint y: 315, distance: 192.7
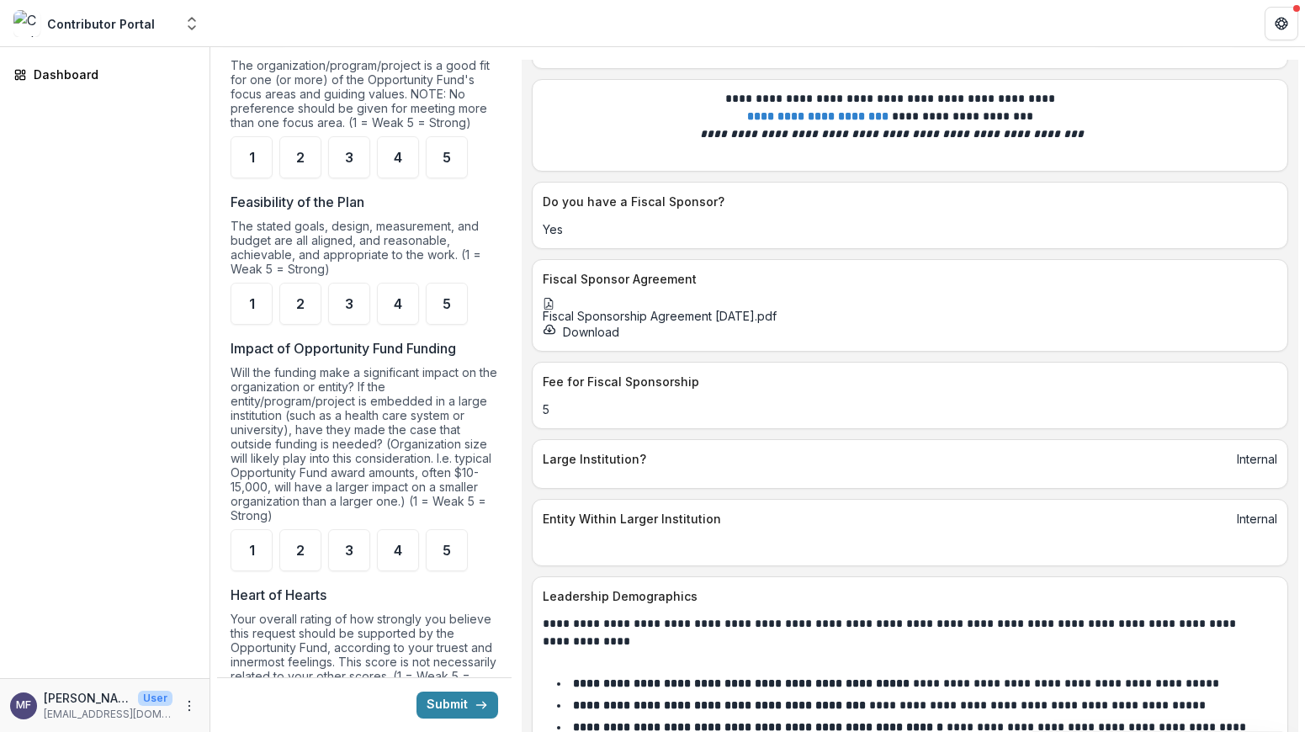
scroll to position [6622, 0]
click at [592, 28] on div at bounding box center [910, 22] width 734 height 12
click at [13, 731] on button "Close" at bounding box center [6, 742] width 13 height 20
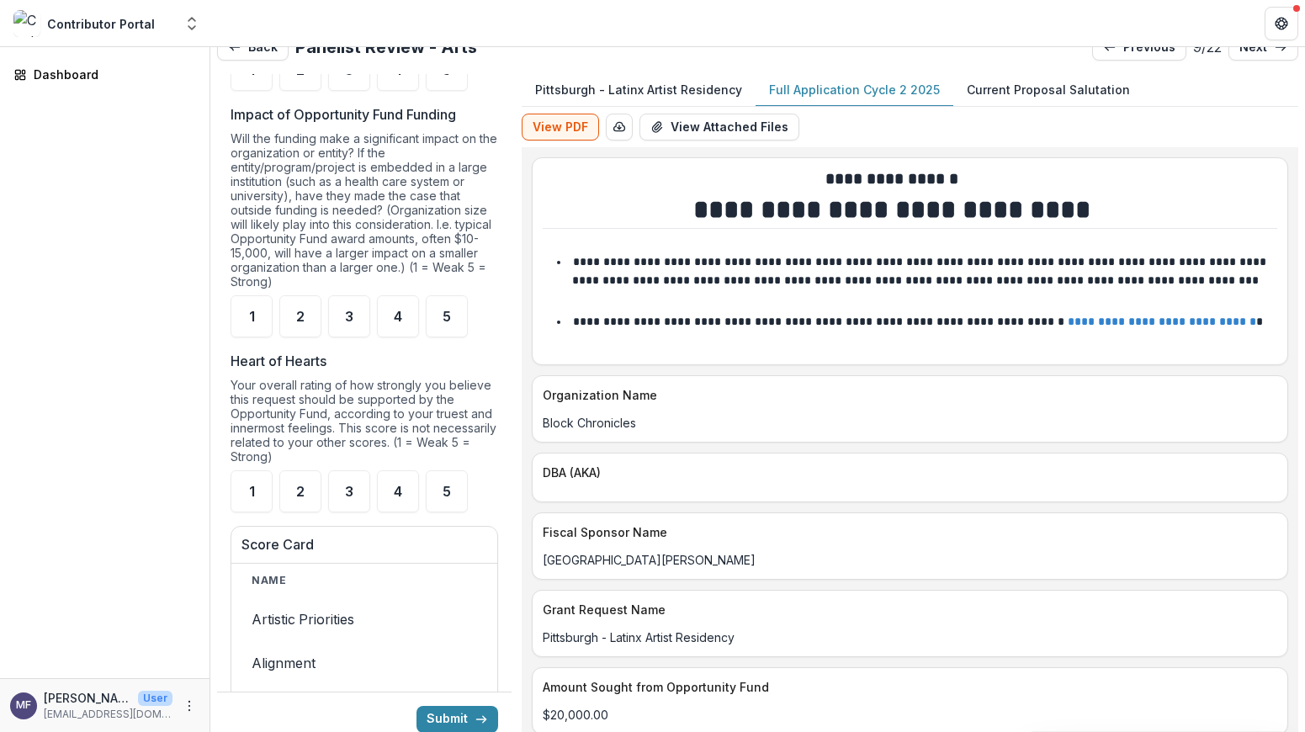
scroll to position [22, 0]
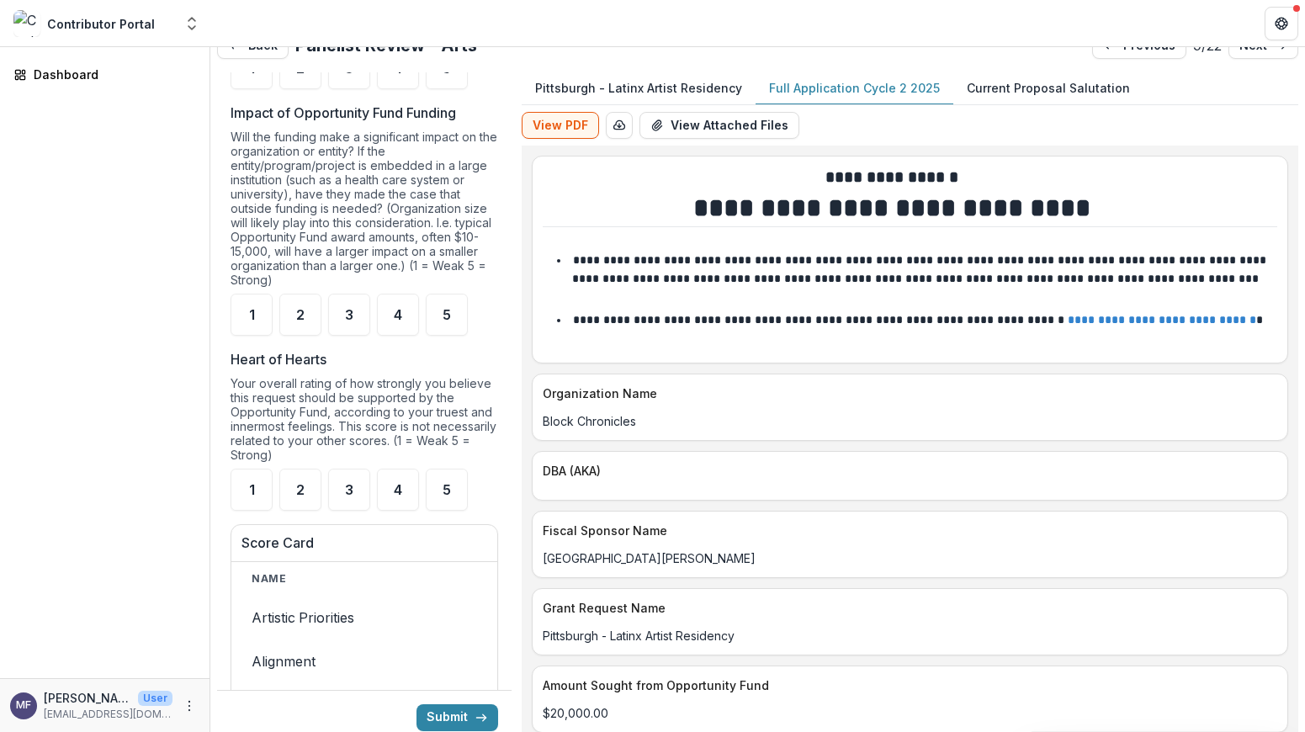
click at [1261, 62] on div "**********" at bounding box center [757, 368] width 1094 height 686
click at [1251, 53] on link "next" at bounding box center [1263, 45] width 70 height 27
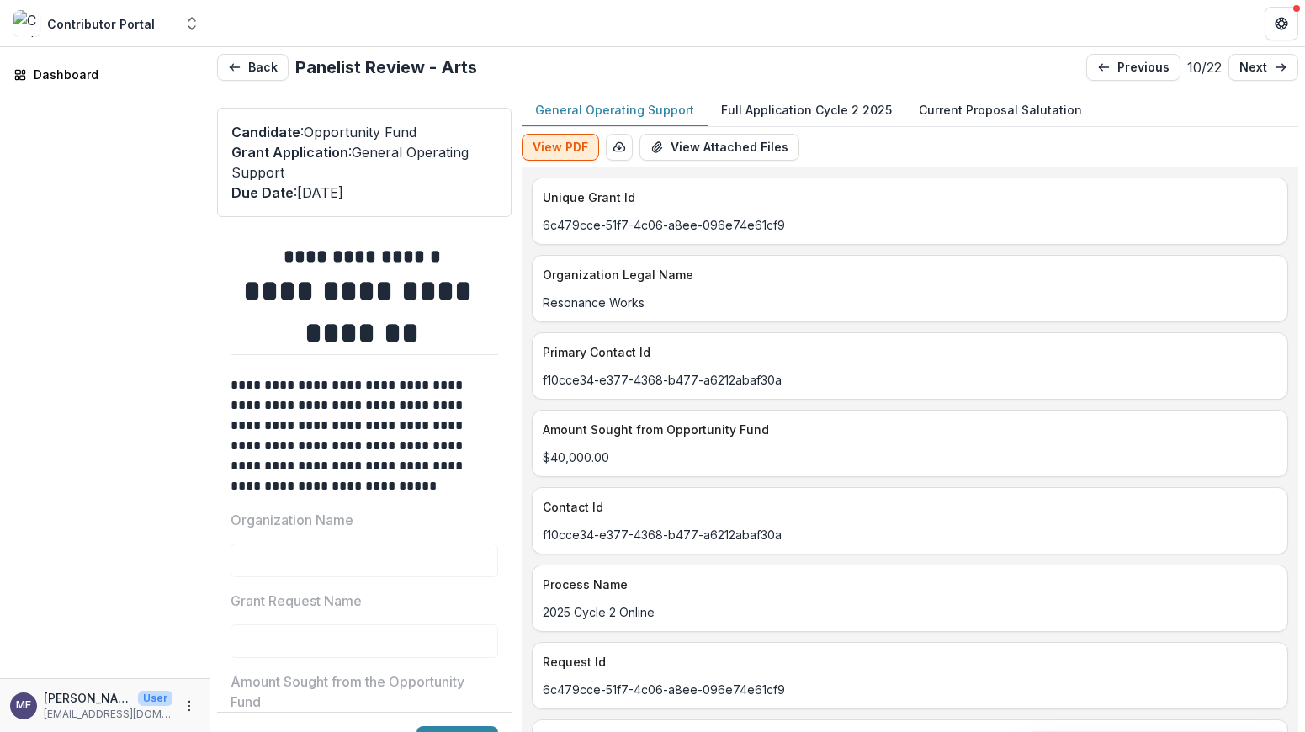
click at [560, 145] on button "View PDF" at bounding box center [560, 147] width 77 height 27
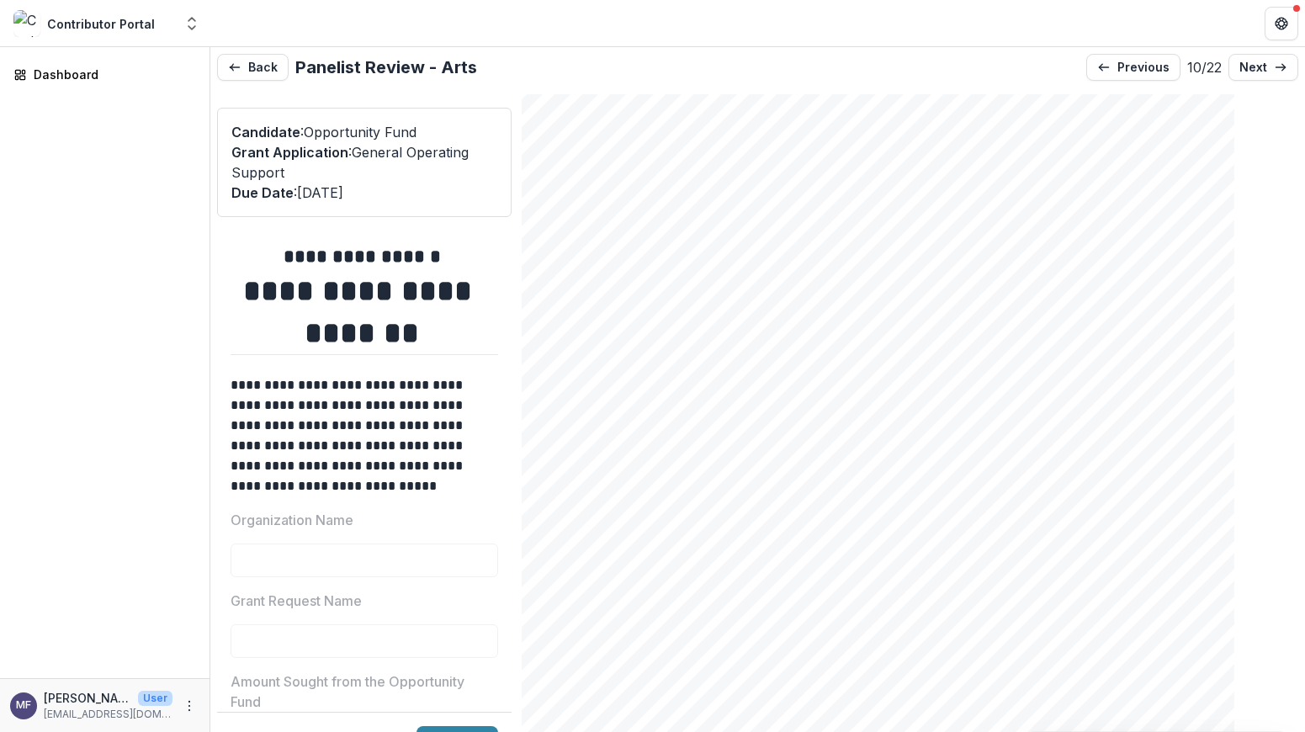
scroll to position [3475, 0]
drag, startPoint x: 1041, startPoint y: 206, endPoint x: 594, endPoint y: 198, distance: 446.7
click at [594, 210] on span "We welcomed 739 patrons, an 88% increase over the previous record. We renewed o…" at bounding box center [843, 217] width 558 height 14
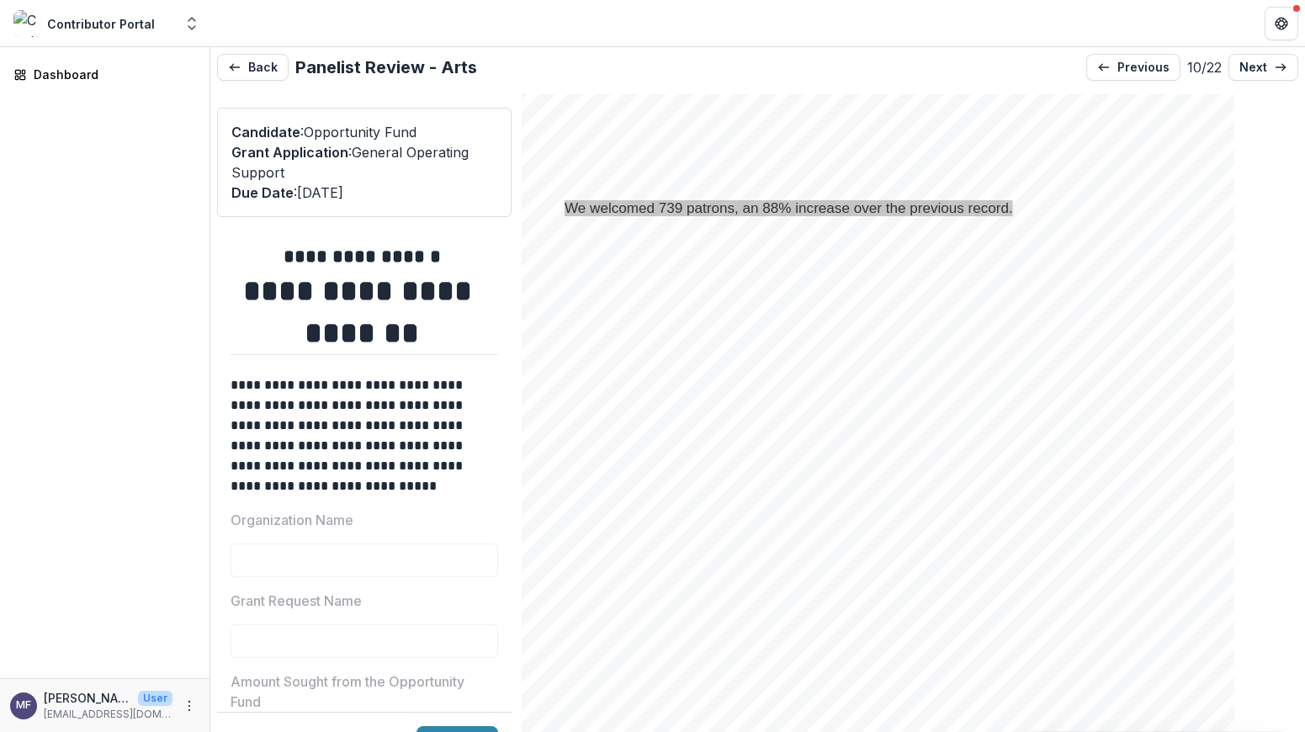
scroll to position [3485, 0]
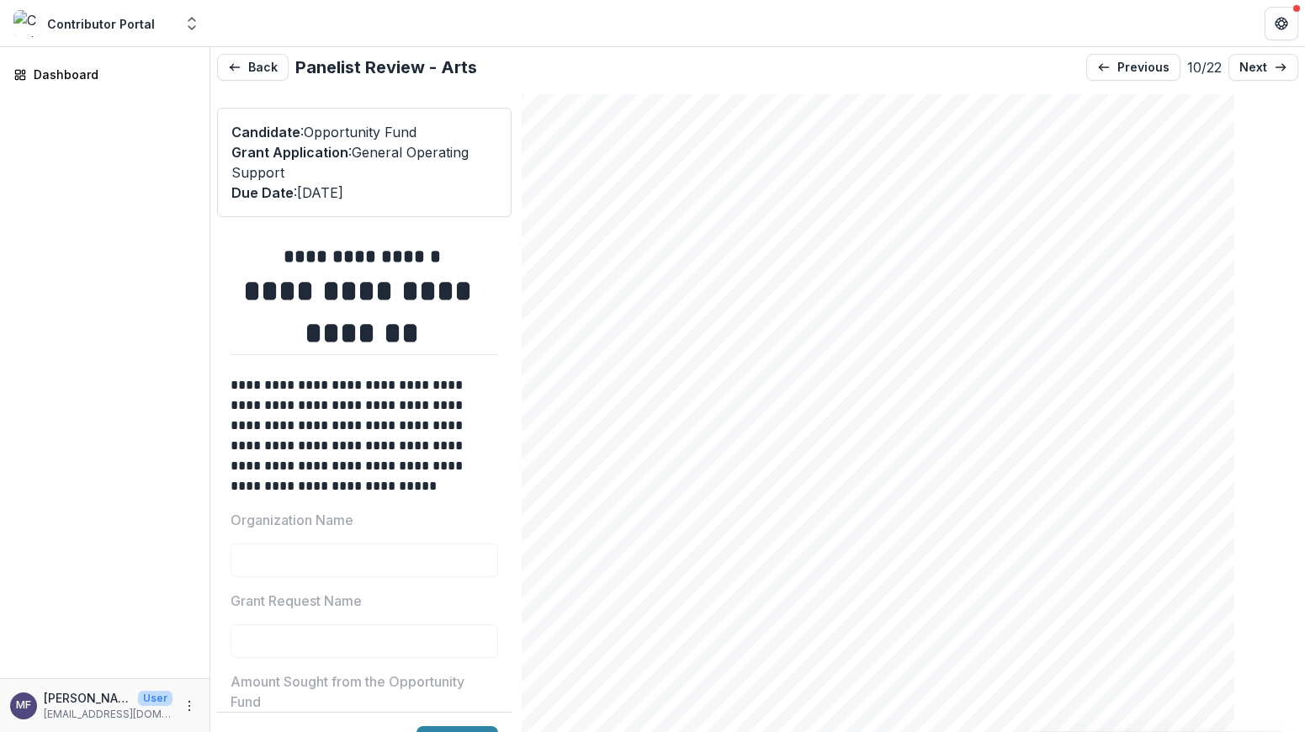
click at [580, 315] on div "Page: 4 General Operating Support Yes Narrative Questions Format Written Text S…" at bounding box center [878, 310] width 712 height 1009
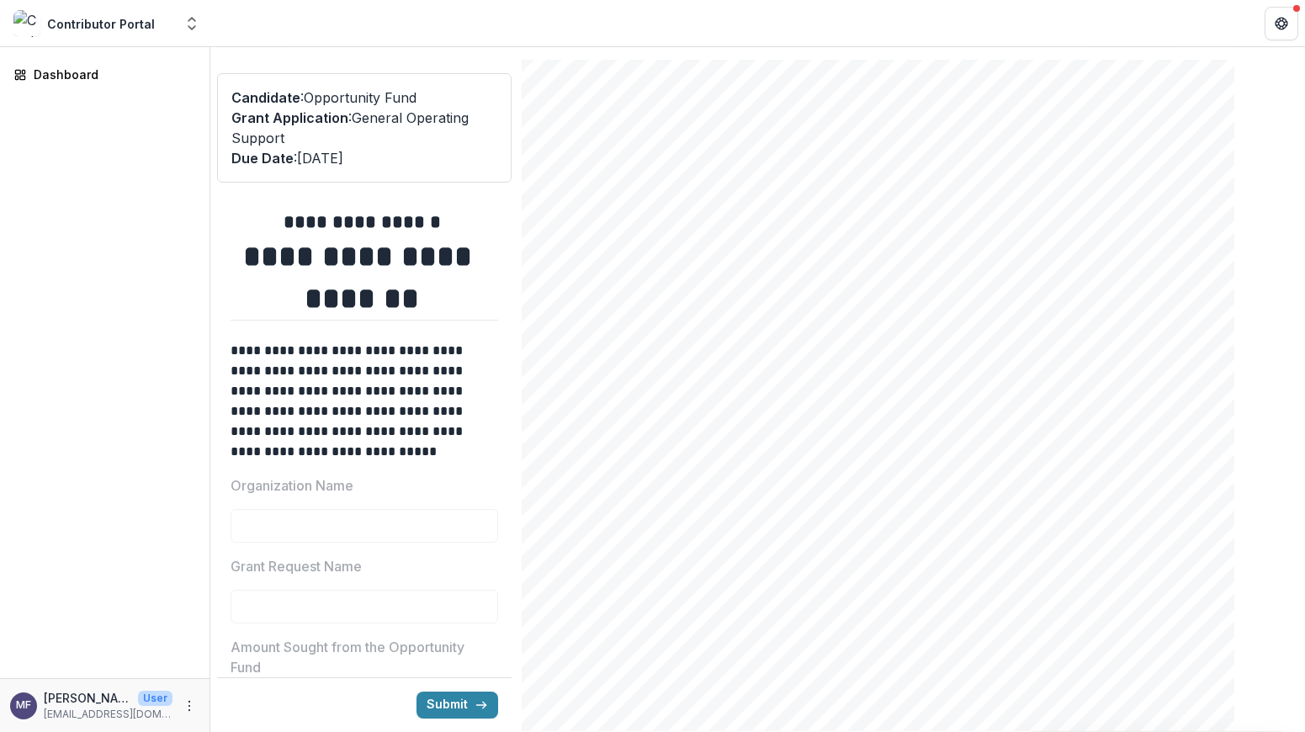
click at [792, 89] on div "Page: 9 General Operating Support What size organization? (Initial Application)…" at bounding box center [878, 227] width 712 height 1009
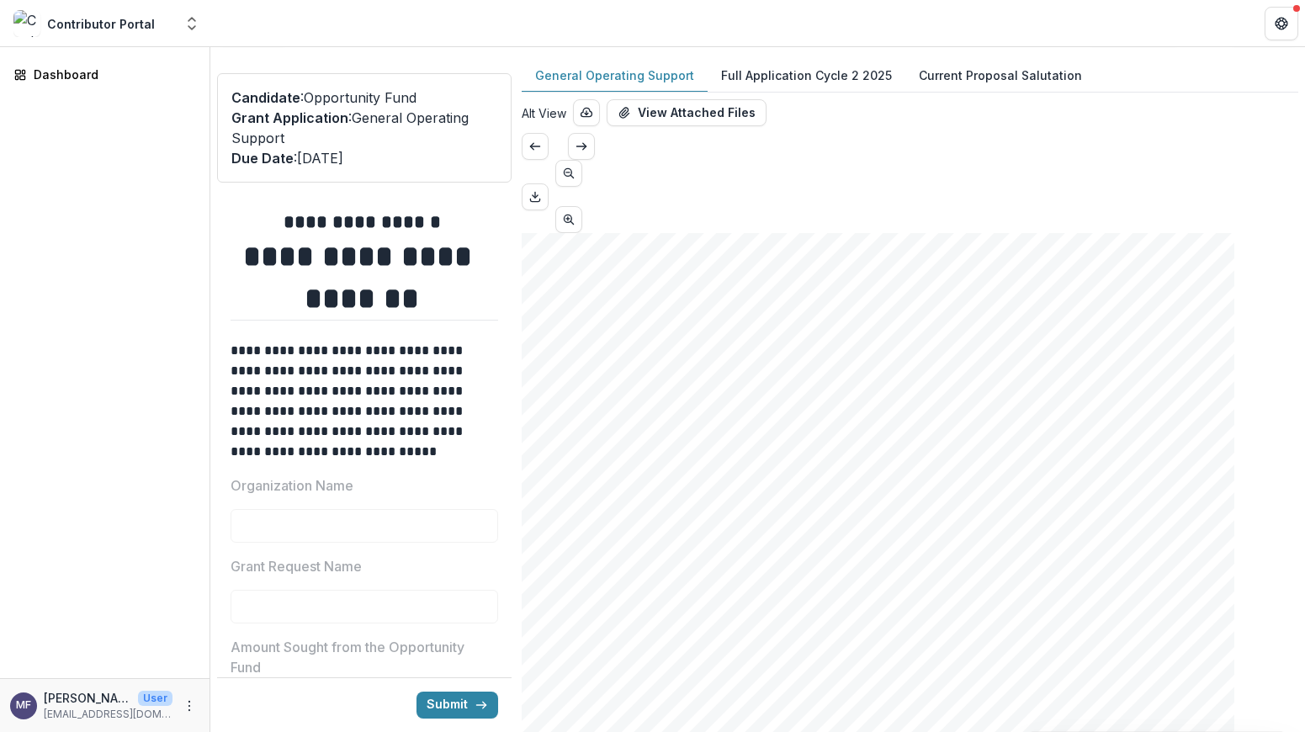
click at [548, 111] on button "Alt View" at bounding box center [544, 113] width 45 height 18
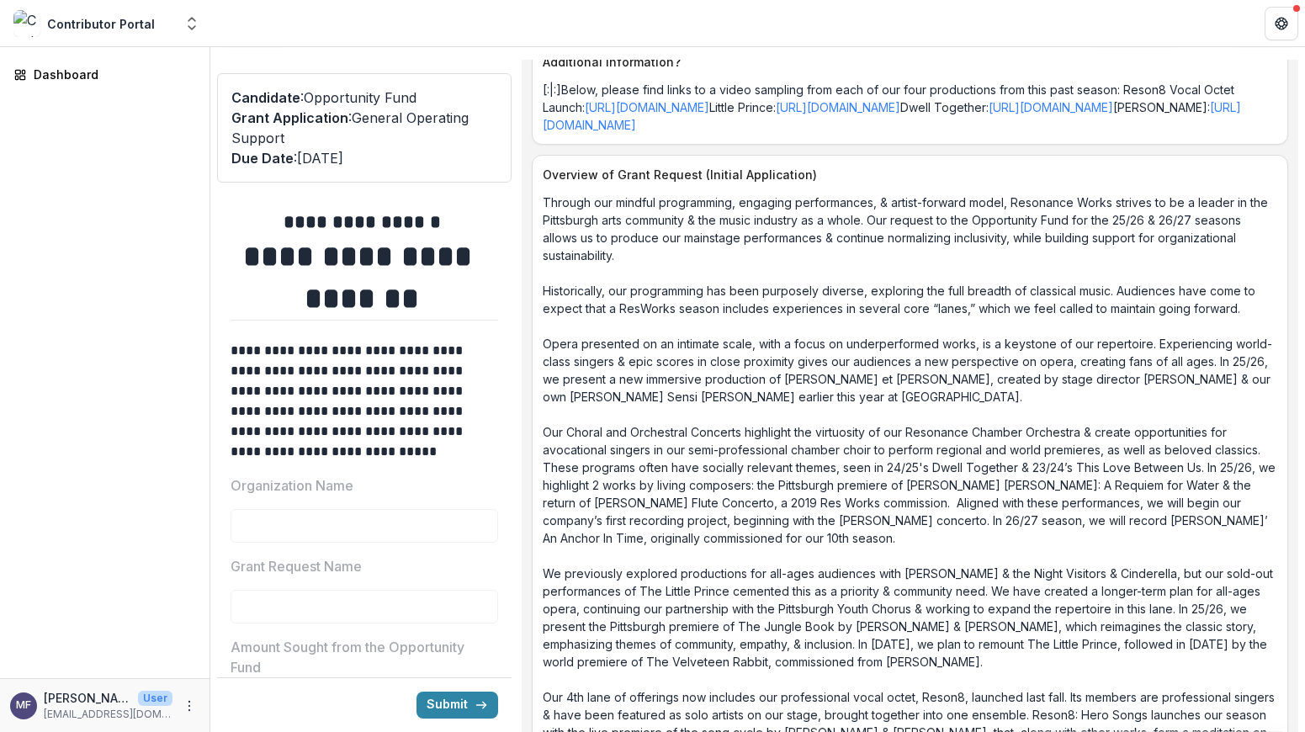
scroll to position [3648, 0]
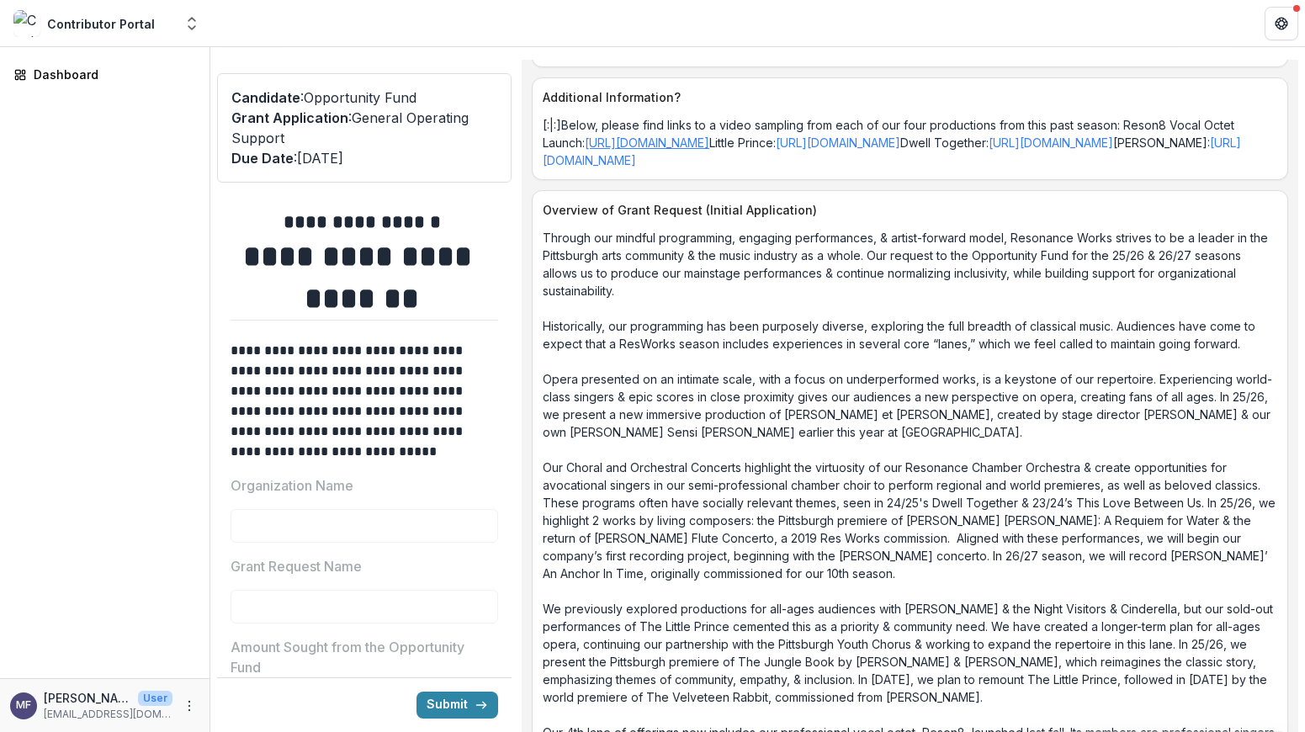
click at [709, 150] on link "[URL][DOMAIN_NAME]" at bounding box center [647, 142] width 124 height 14
click at [900, 150] on link "[URL][DOMAIN_NAME]" at bounding box center [838, 142] width 124 height 14
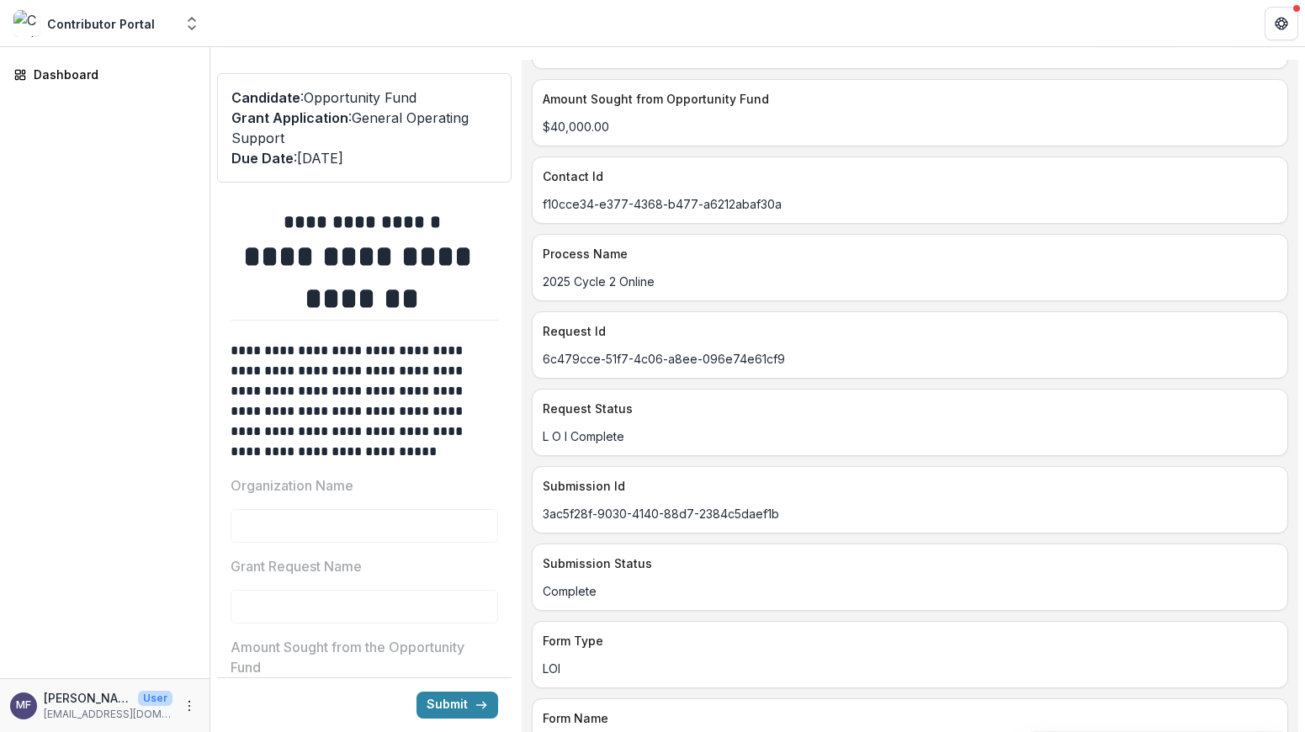
scroll to position [0, 0]
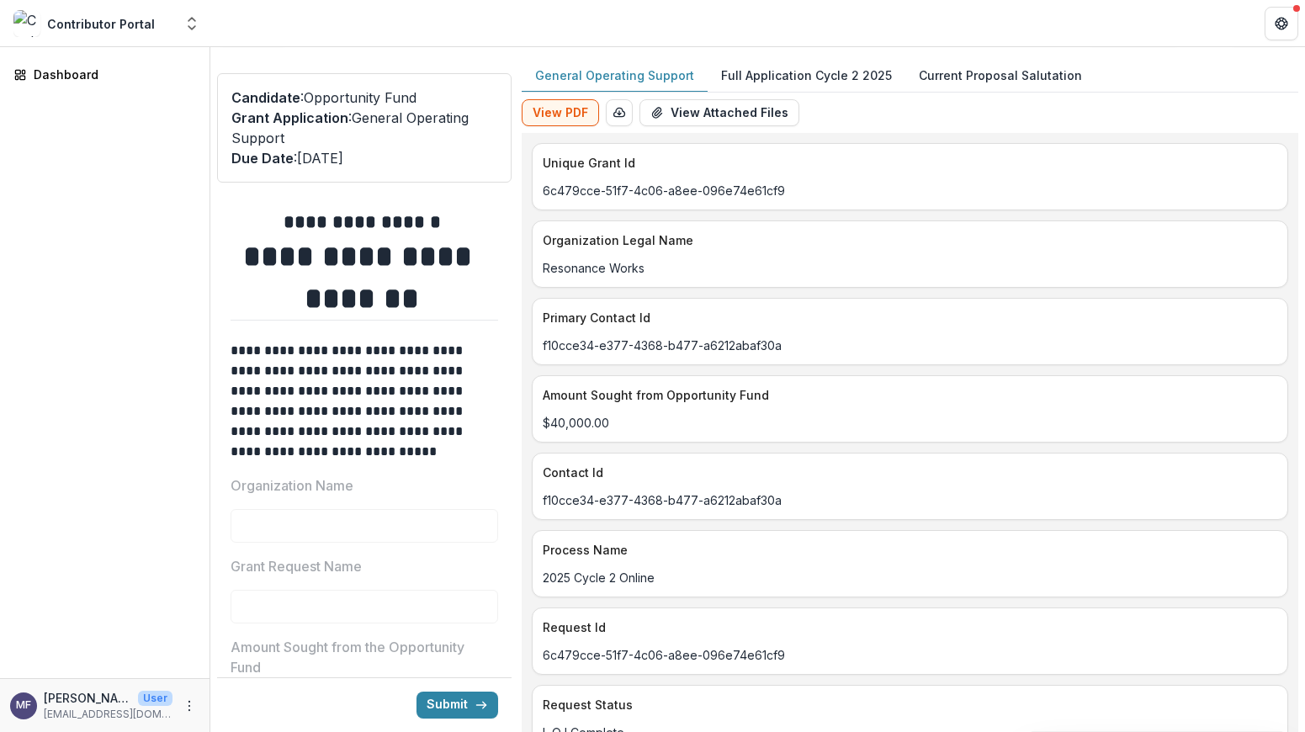
click at [816, 72] on p "Full Application Cycle 2 2025" at bounding box center [806, 75] width 171 height 18
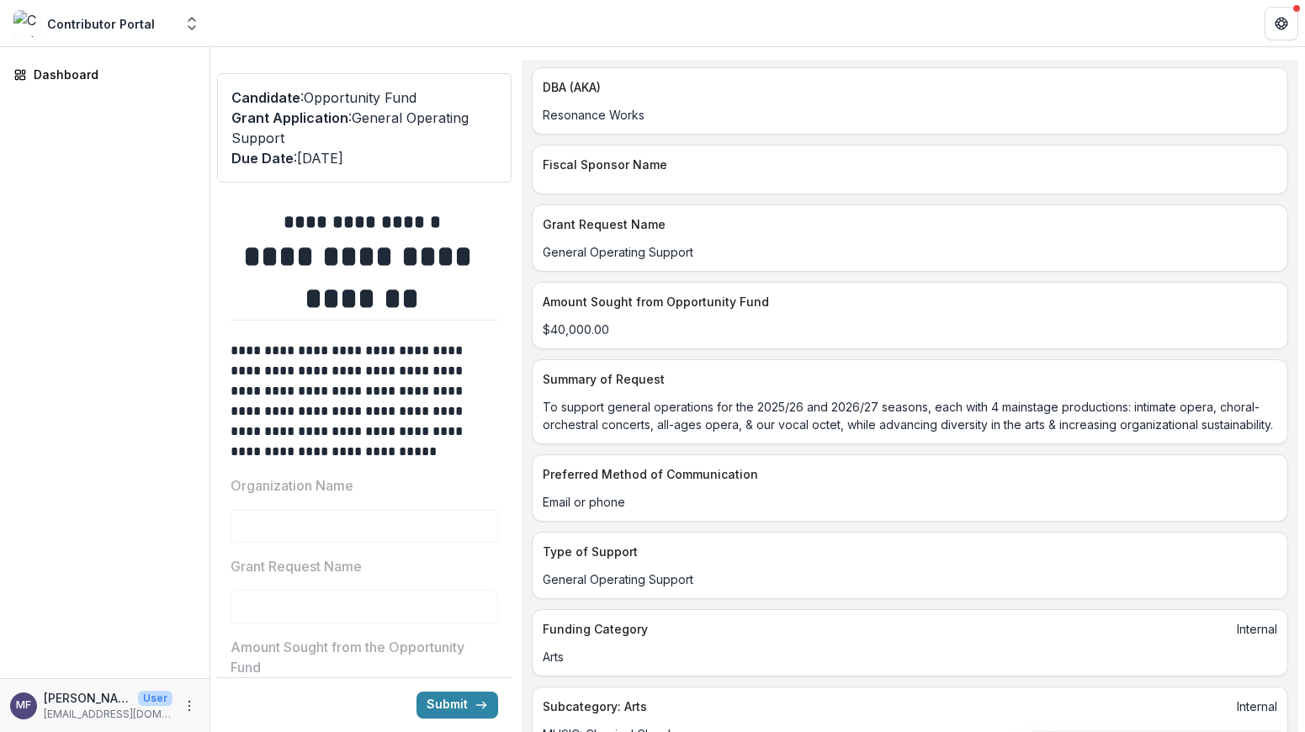
scroll to position [349, 0]
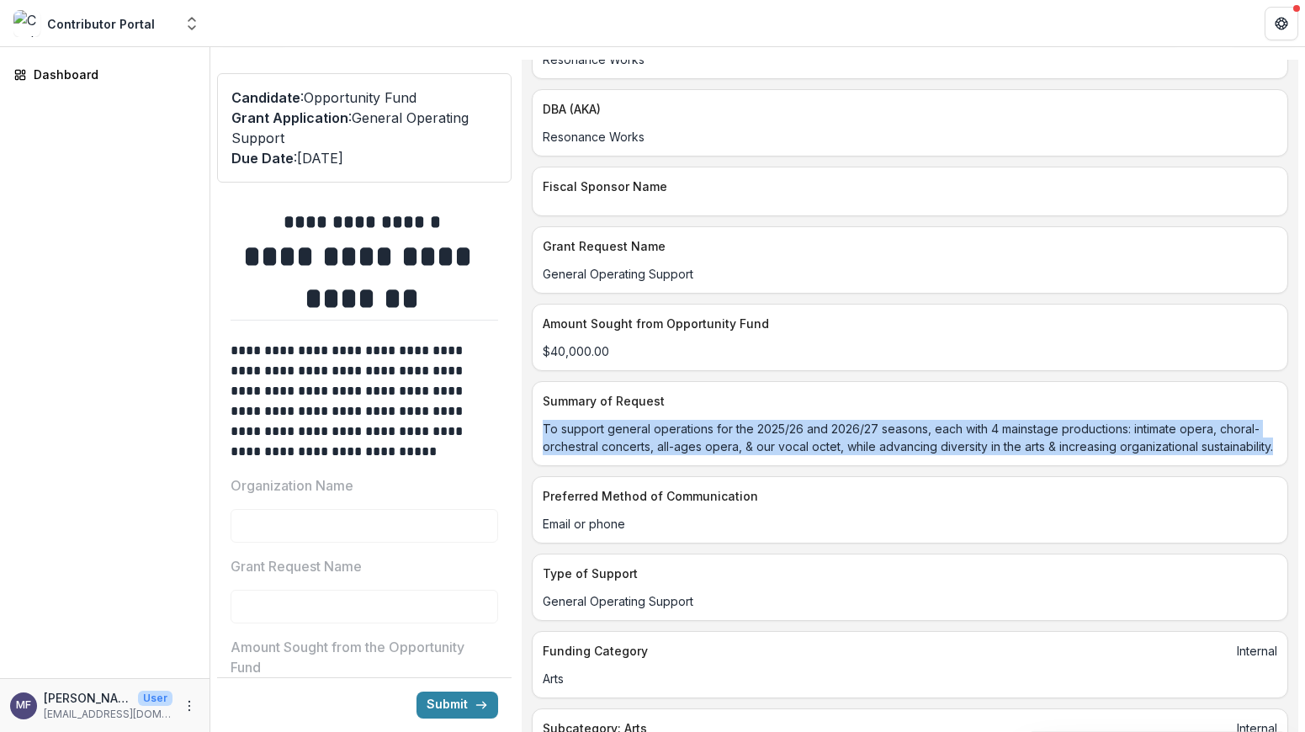
drag, startPoint x: 630, startPoint y: 485, endPoint x: 547, endPoint y: 444, distance: 92.9
click at [548, 446] on div "To support general operations for the 2025/26 and 2026/27 seasons, each with 4 …" at bounding box center [909, 437] width 755 height 35
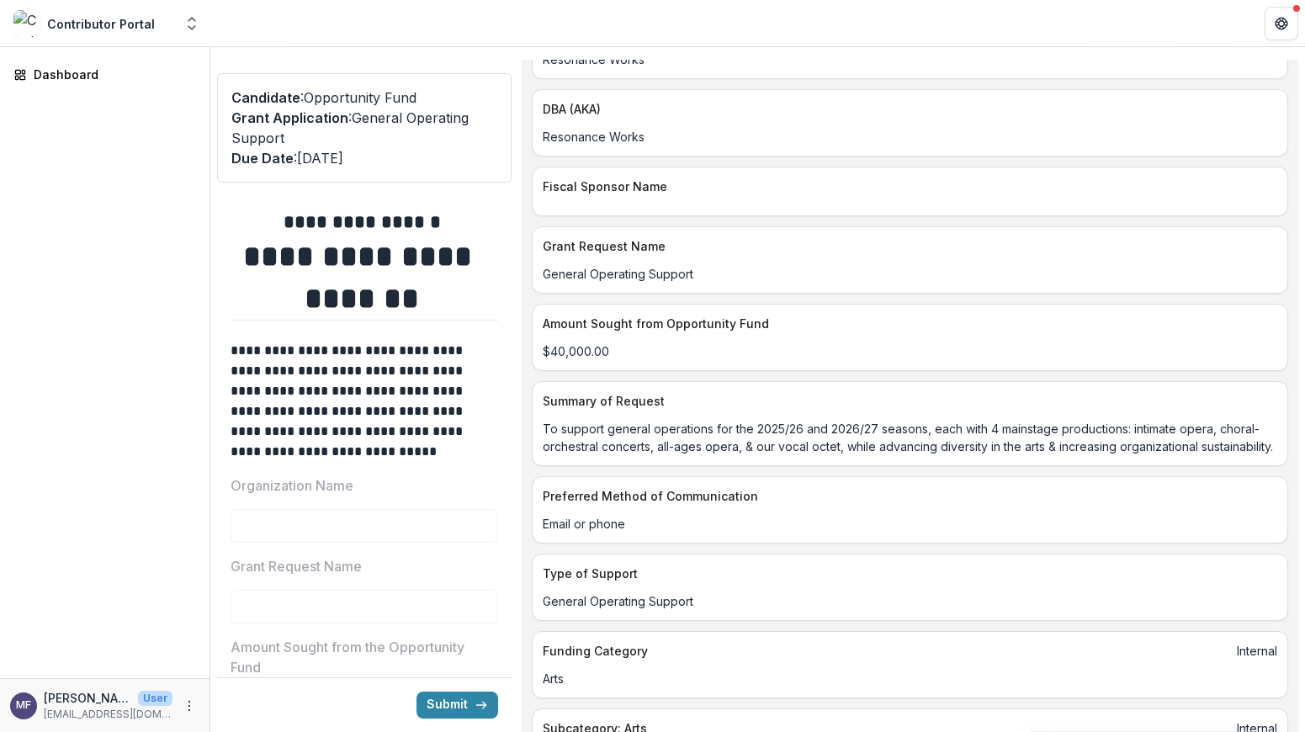
click at [840, 532] on div "Email or phone" at bounding box center [909, 519] width 755 height 28
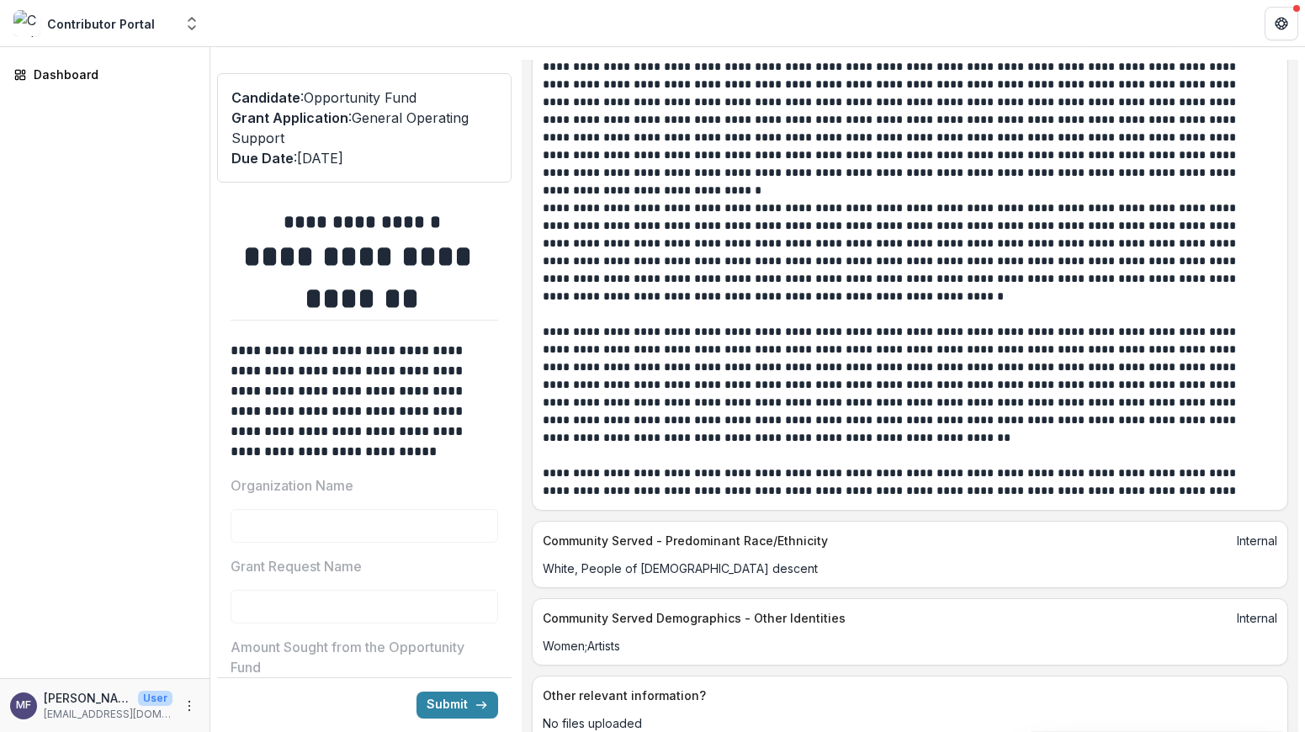
scroll to position [10311, 0]
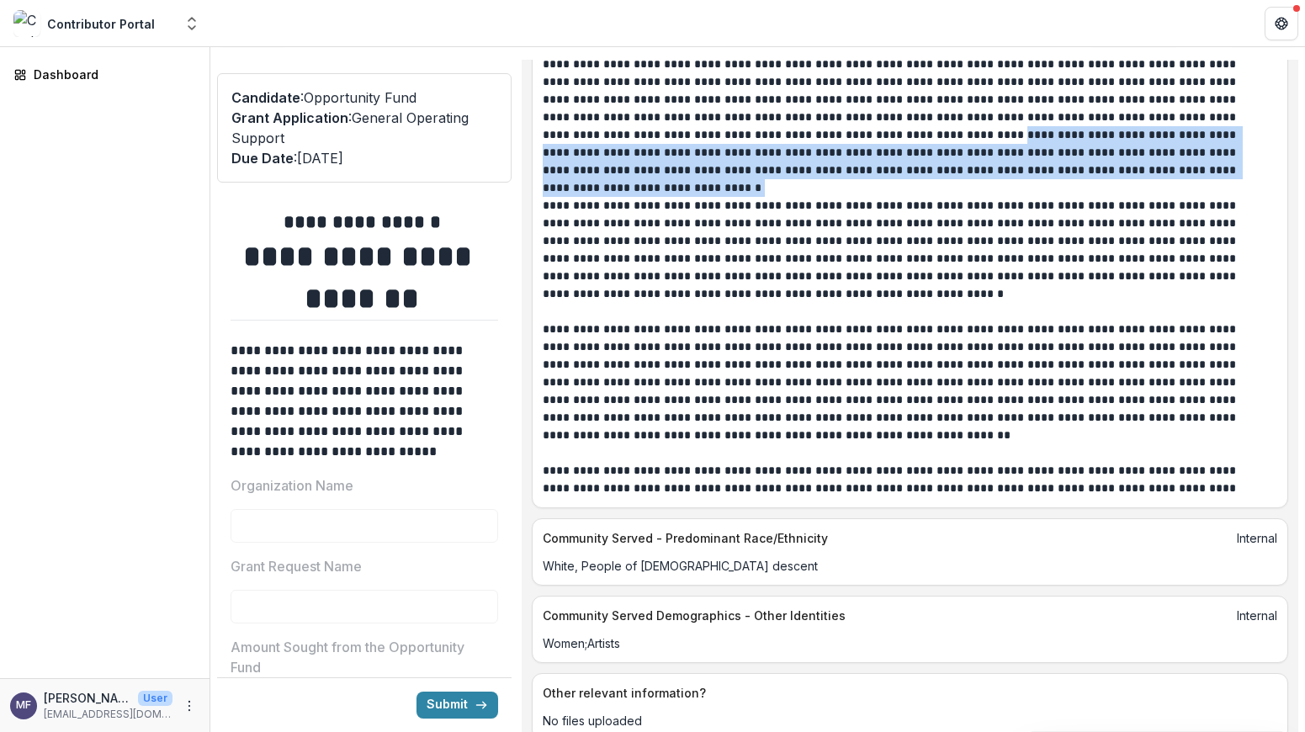
drag, startPoint x: 1192, startPoint y: 348, endPoint x: 863, endPoint y: 314, distance: 330.7
click at [864, 197] on p "**********" at bounding box center [891, 117] width 697 height 159
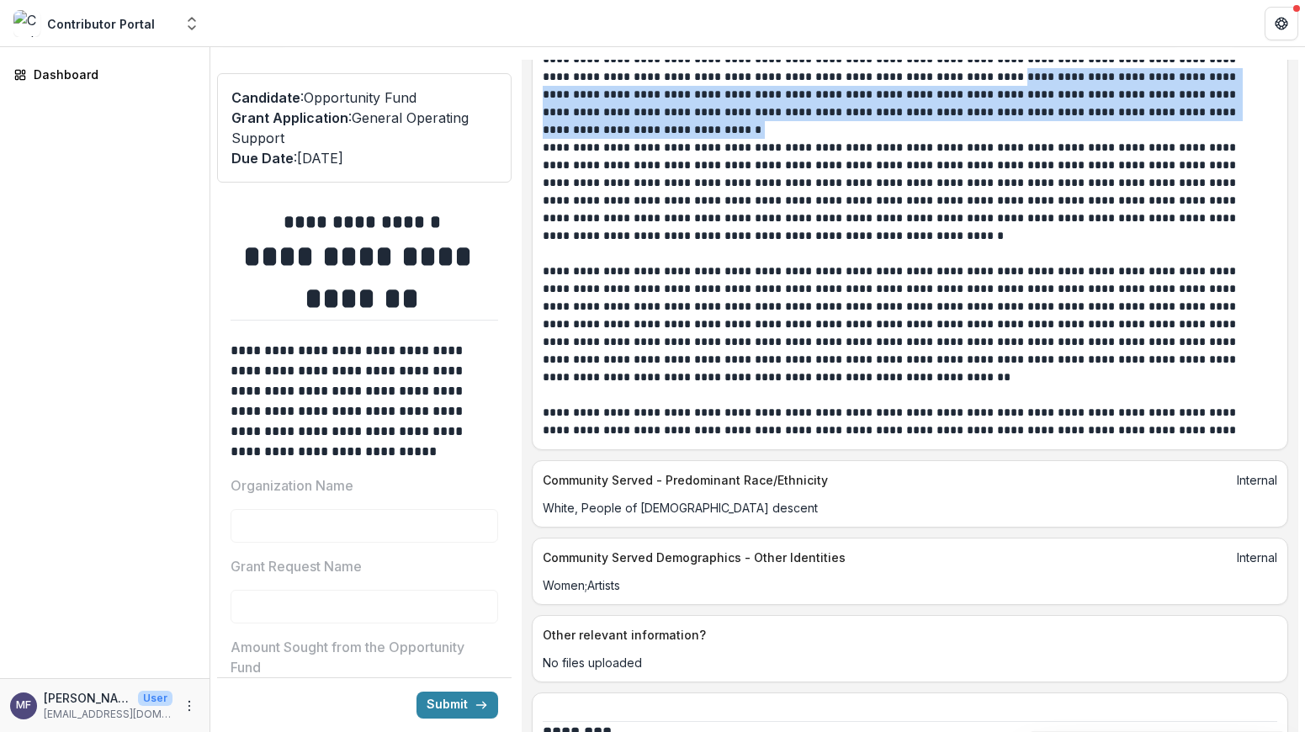
scroll to position [10378, 0]
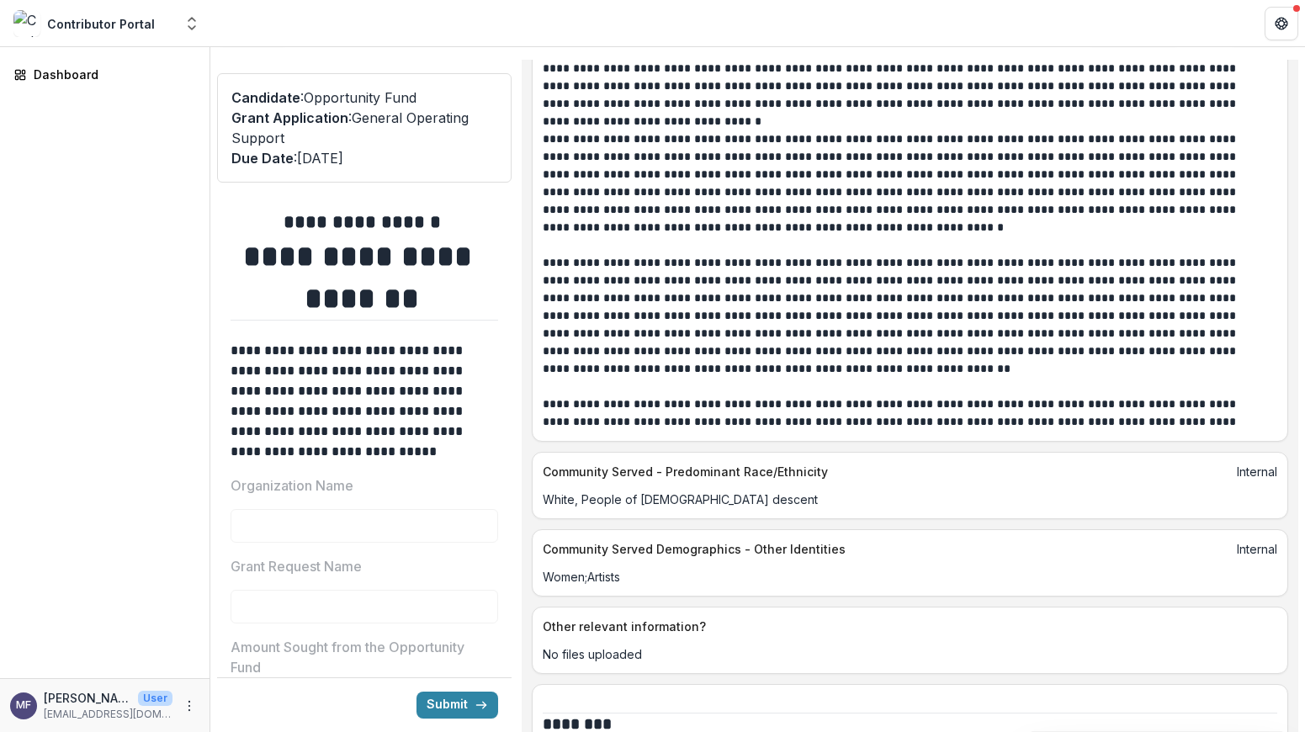
click at [881, 236] on p "**********" at bounding box center [891, 183] width 697 height 106
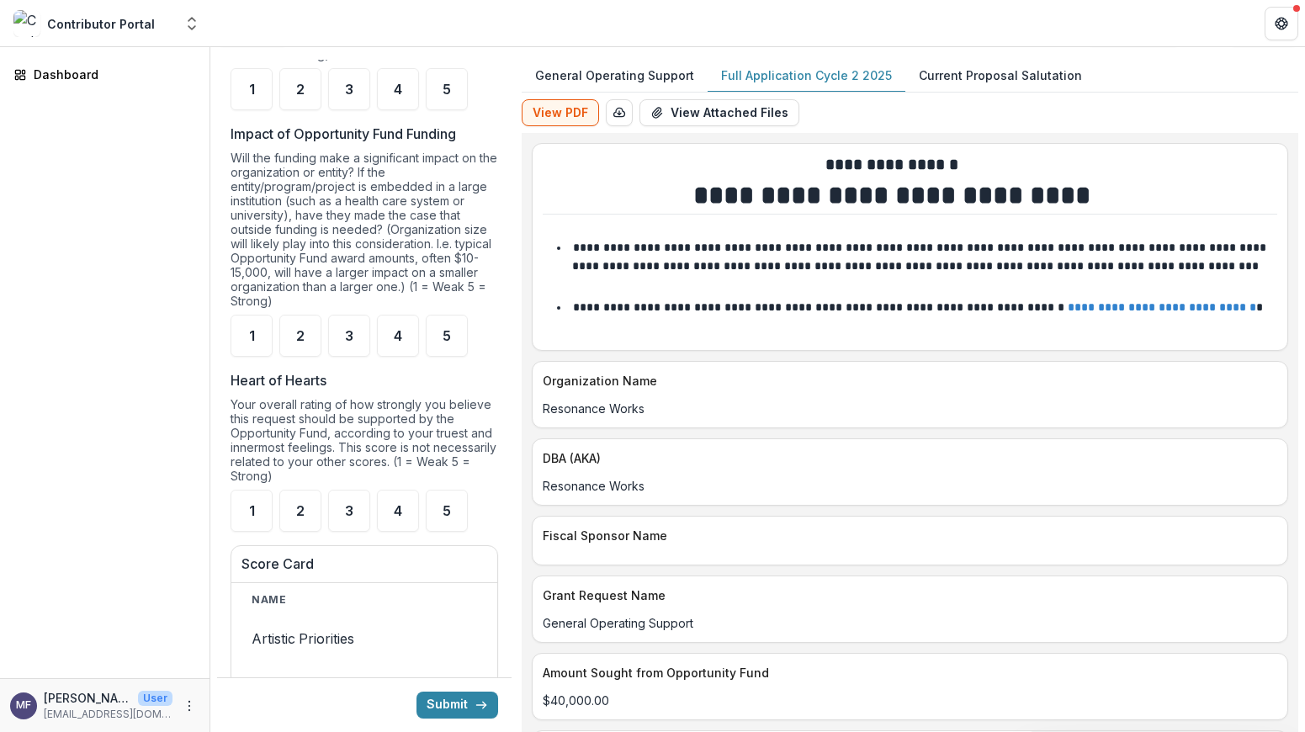
scroll to position [0, 0]
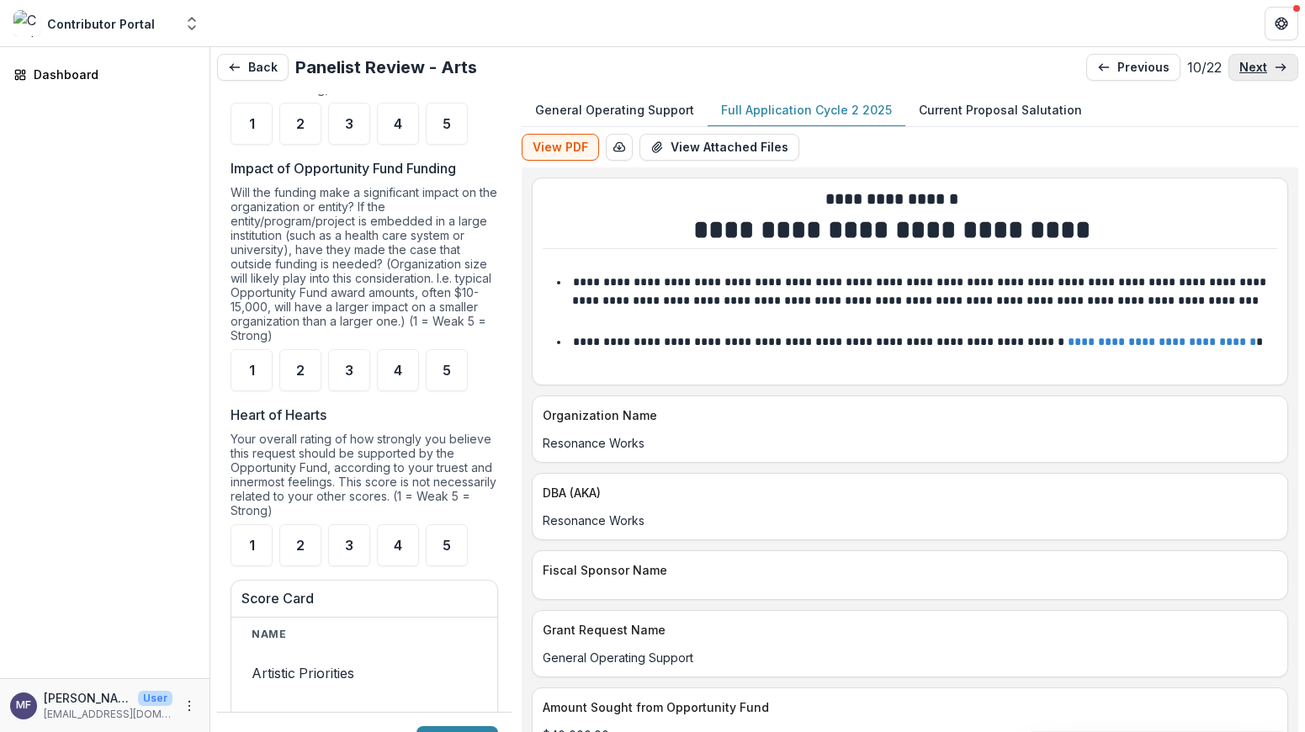
click at [1263, 65] on link "next" at bounding box center [1263, 67] width 70 height 27
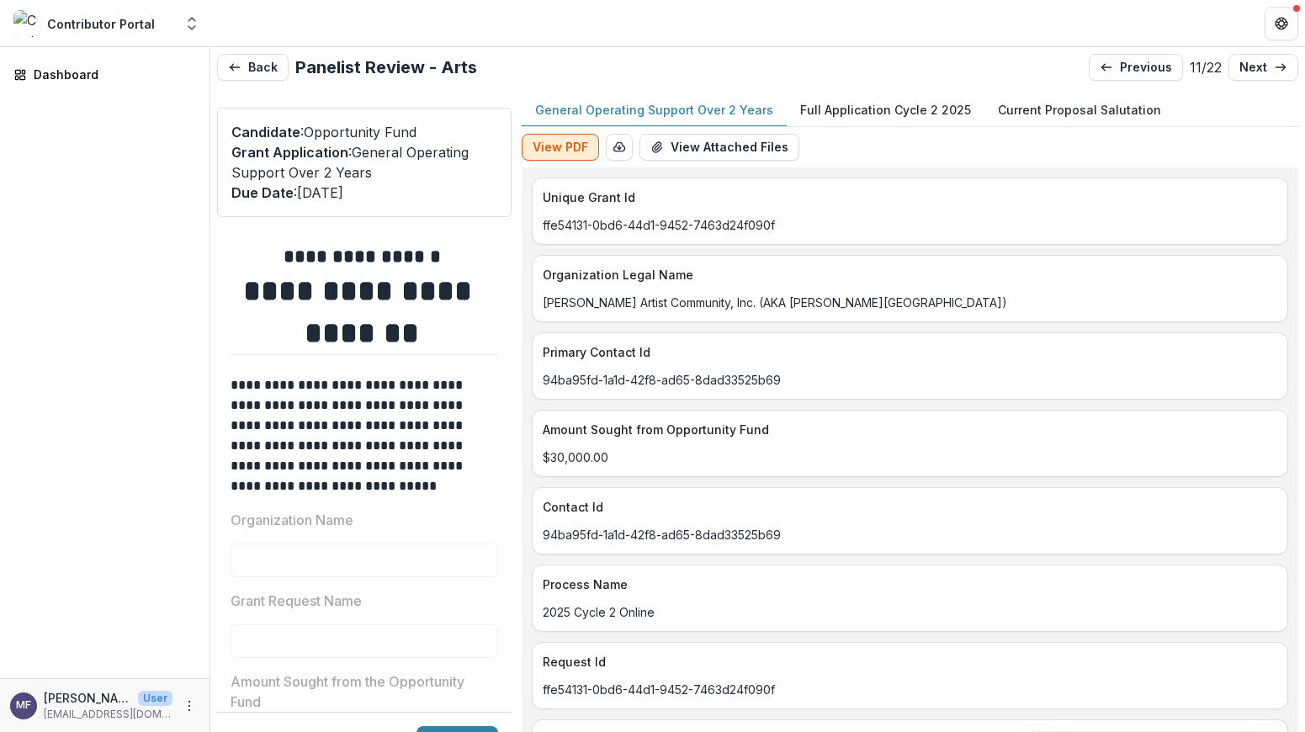
click at [557, 151] on button "View PDF" at bounding box center [560, 147] width 77 height 27
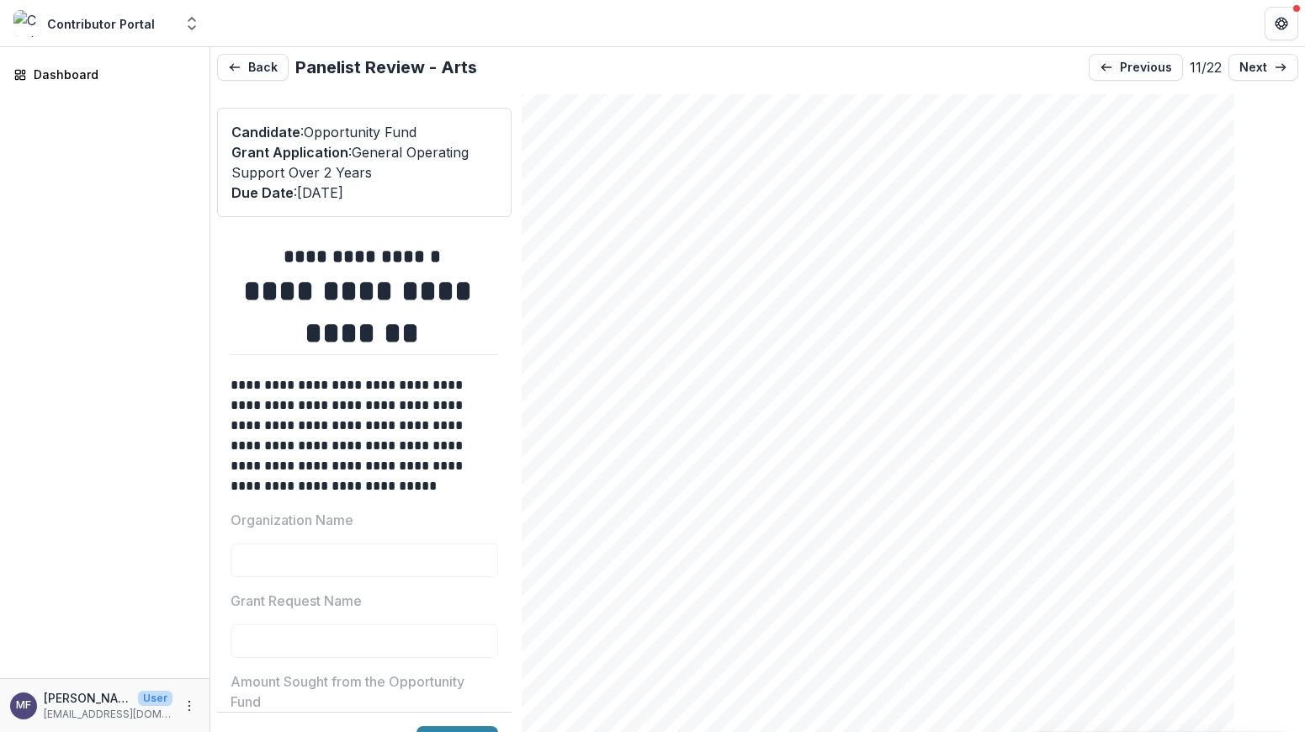
scroll to position [3490, 0]
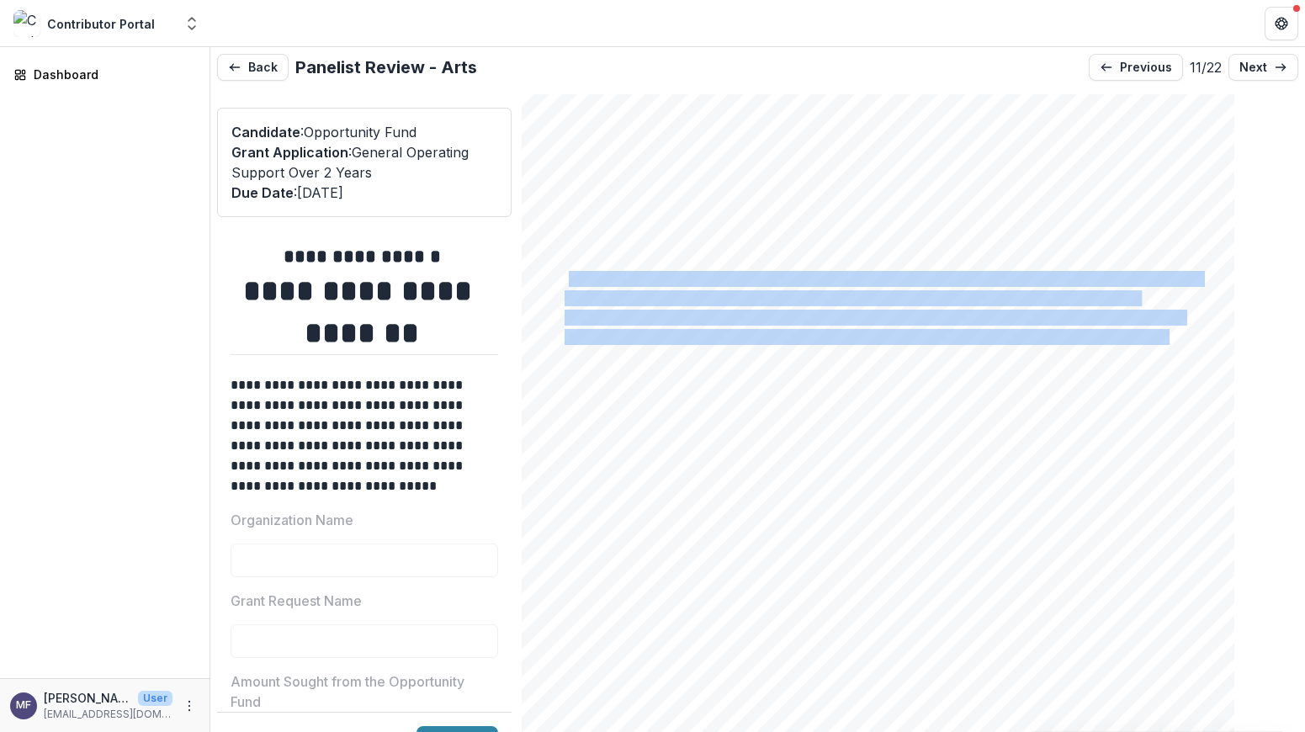
drag, startPoint x: 1196, startPoint y: 322, endPoint x: 596, endPoint y: 262, distance: 602.7
click at [596, 262] on div "Page: 4 General Operating Support Over 2 Years Narrative Questions Format Writt…" at bounding box center [878, 305] width 712 height 1009
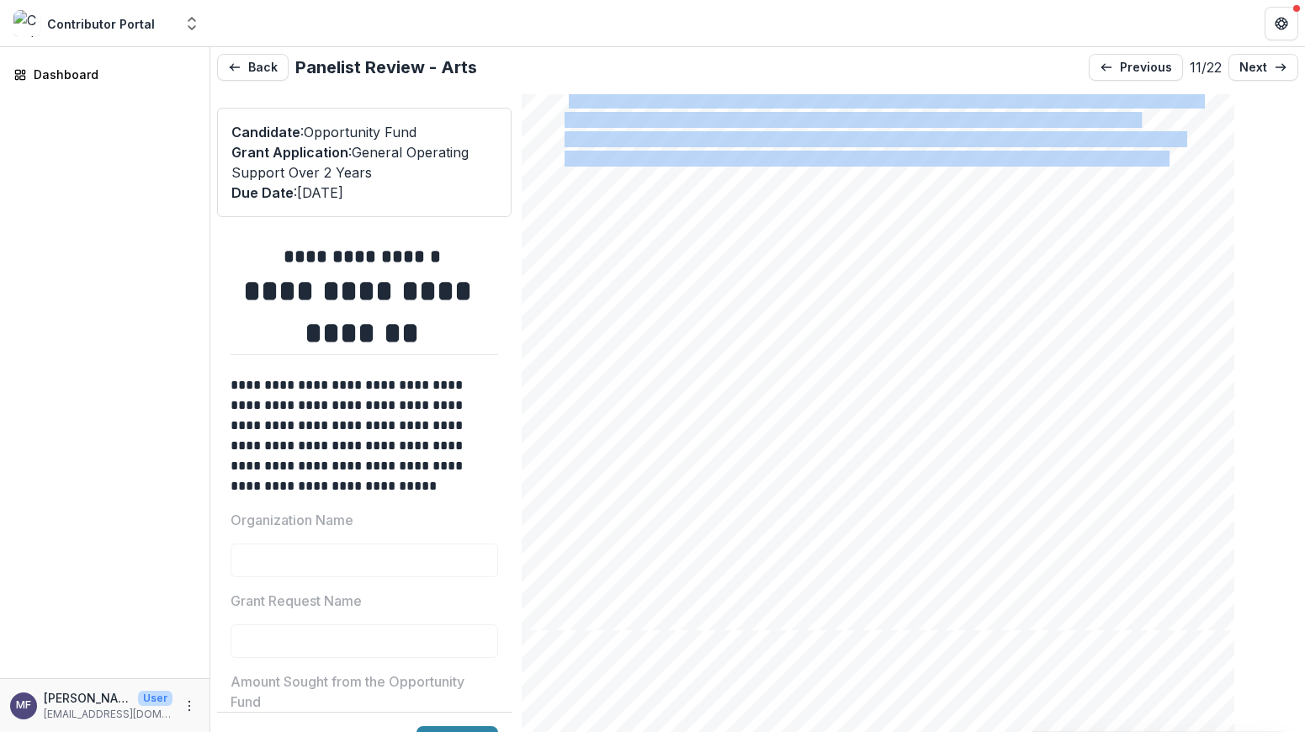
scroll to position [3670, 0]
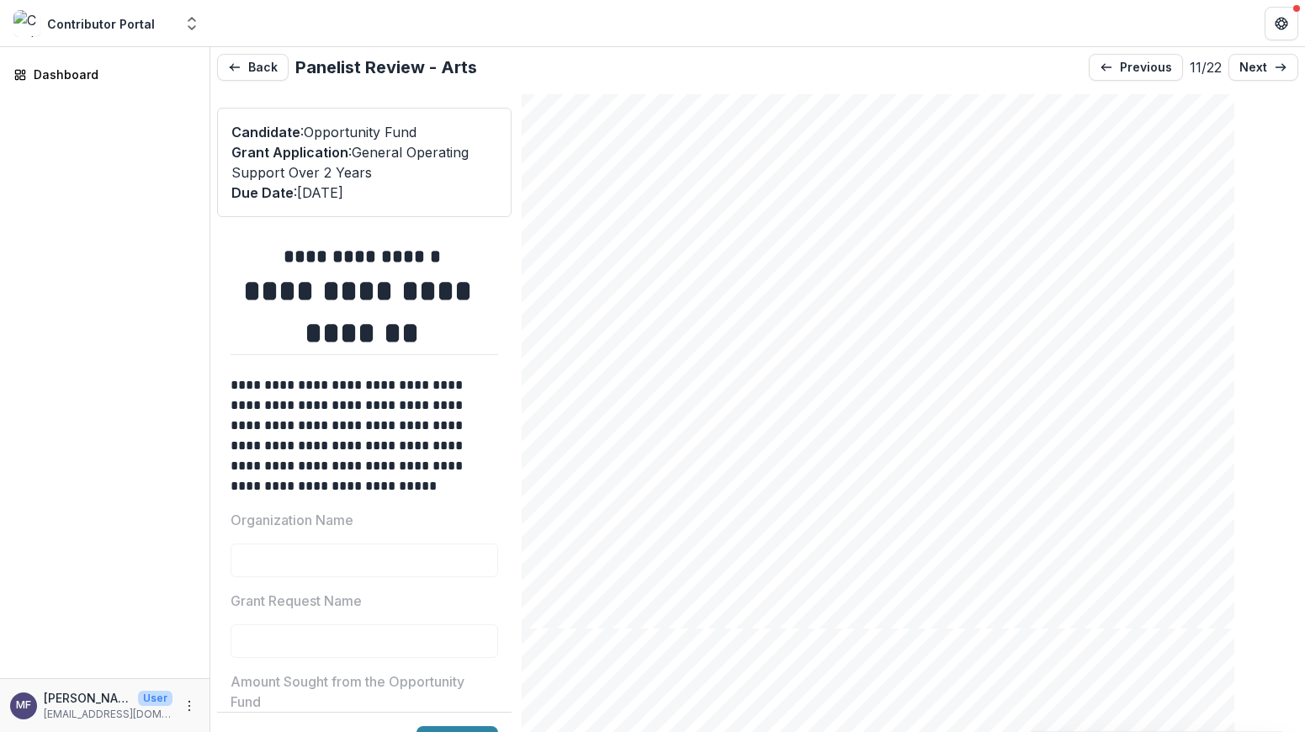
click at [1056, 437] on span "powerful body of work gave voice to the Black American experience, and his chil…" at bounding box center [896, 444] width 549 height 14
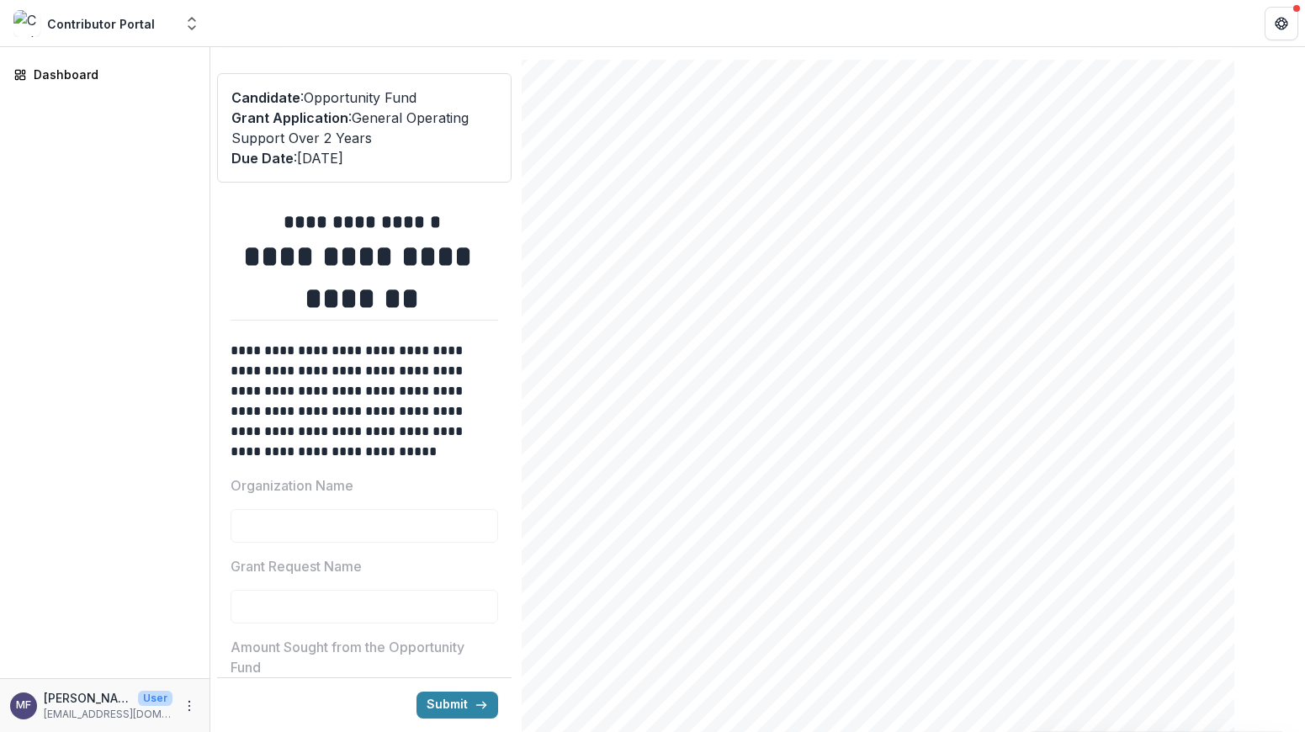
scroll to position [4224, 0]
drag, startPoint x: 649, startPoint y: 516, endPoint x: 586, endPoint y: 479, distance: 72.0
click at [585, 479] on div "Page: 5 General Operating Support Over 2 Years mother—the organization has long…" at bounding box center [878, 544] width 712 height 1009
click at [654, 523] on div "Page: 5 General Operating Support Over 2 Years mother—the organization has long…" at bounding box center [878, 555] width 712 height 1009
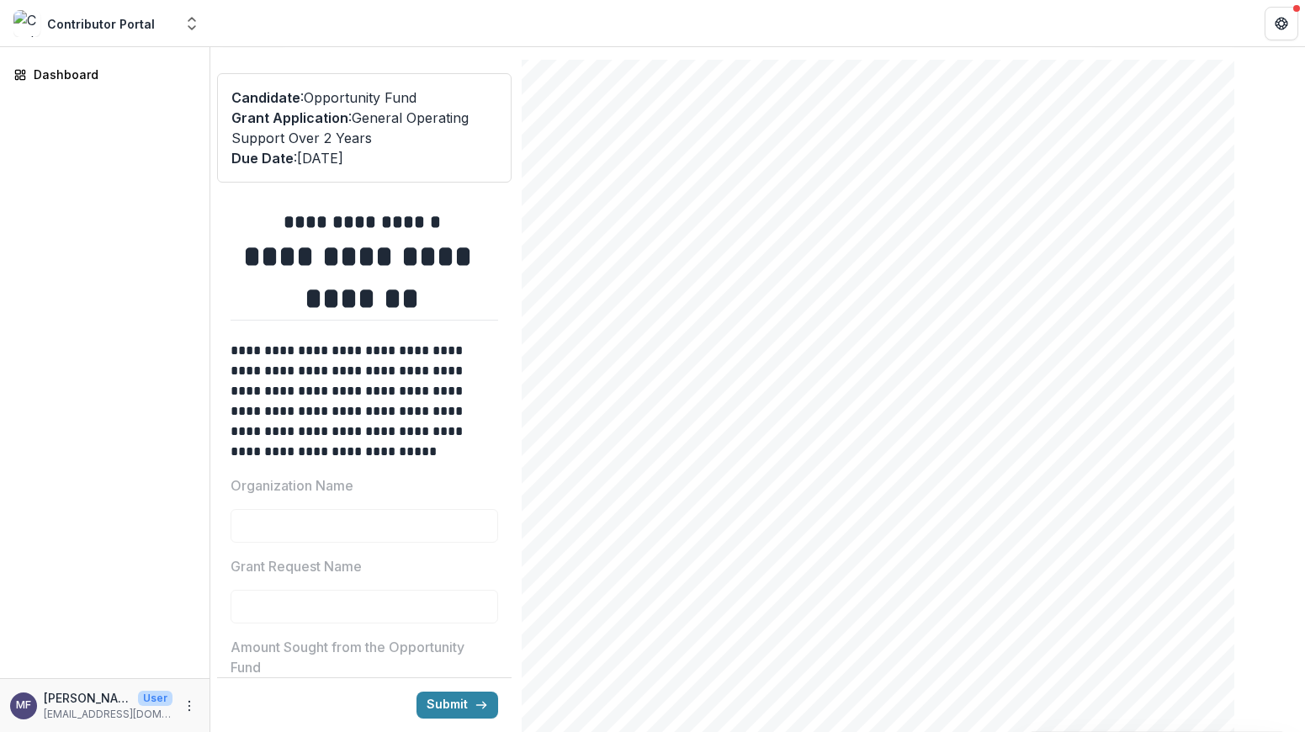
drag, startPoint x: 648, startPoint y: 527, endPoint x: 589, endPoint y: 490, distance: 69.1
click at [589, 490] on div "Page: 5 General Operating Support Over 2 Years mother—the organization has long…" at bounding box center [878, 555] width 712 height 1009
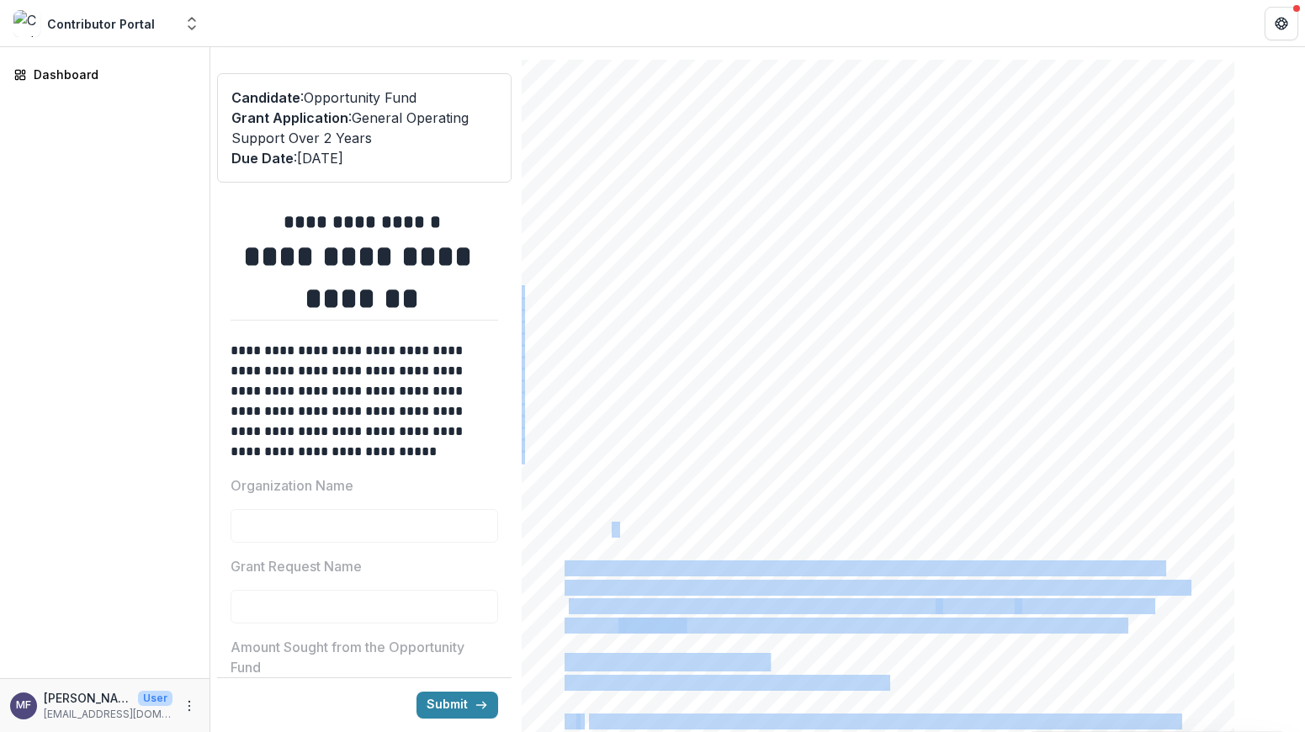
drag, startPoint x: 588, startPoint y: 482, endPoint x: 638, endPoint y: 527, distance: 67.3
click at [638, 527] on div "Page: 5 General Operating Support Over 2 Years mother—the organization has long…" at bounding box center [878, 555] width 712 height 1009
click at [616, 527] on span "funding." at bounding box center [589, 529] width 51 height 14
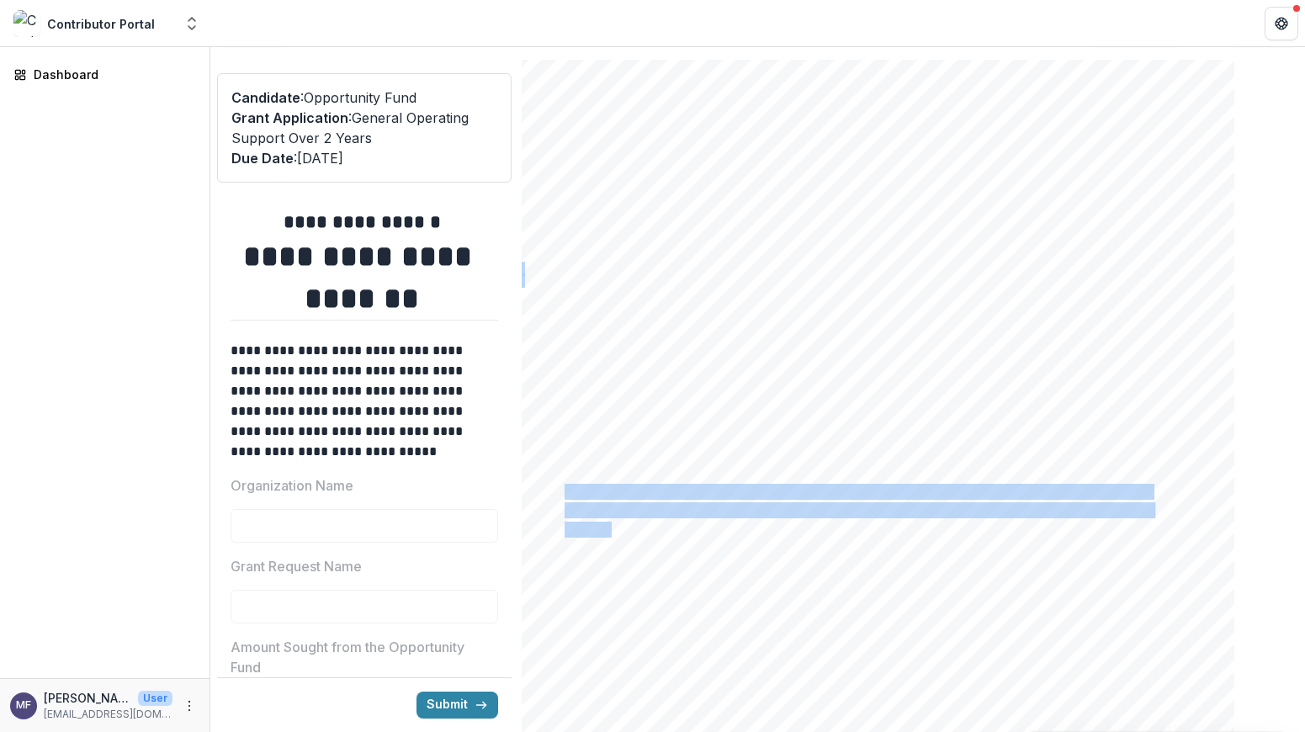
drag, startPoint x: 639, startPoint y: 526, endPoint x: 595, endPoint y: 484, distance: 61.3
click at [595, 484] on div "Page: 5 General Operating Support Over 2 Years mother—the organization has long…" at bounding box center [878, 555] width 712 height 1009
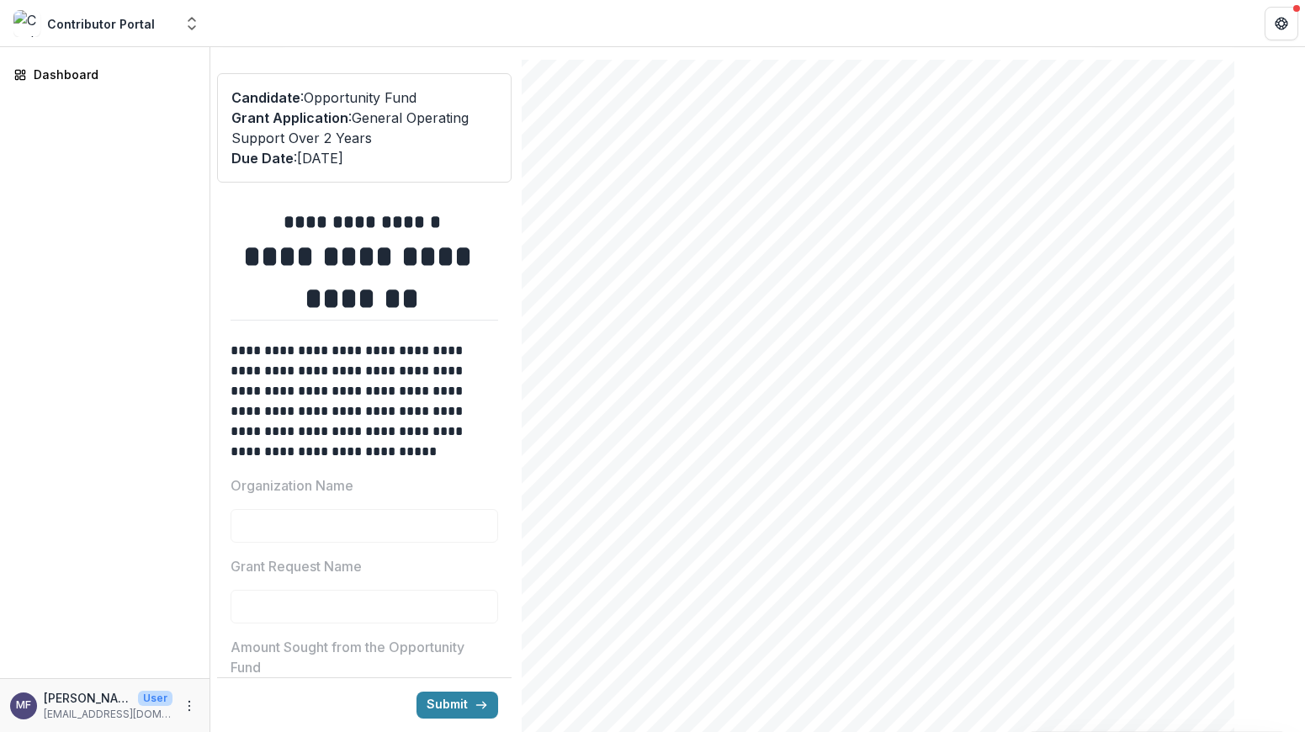
click at [910, 566] on span "The [PERSON_NAME] House needs general operating support to fully realize its mi…" at bounding box center [862, 568] width 597 height 14
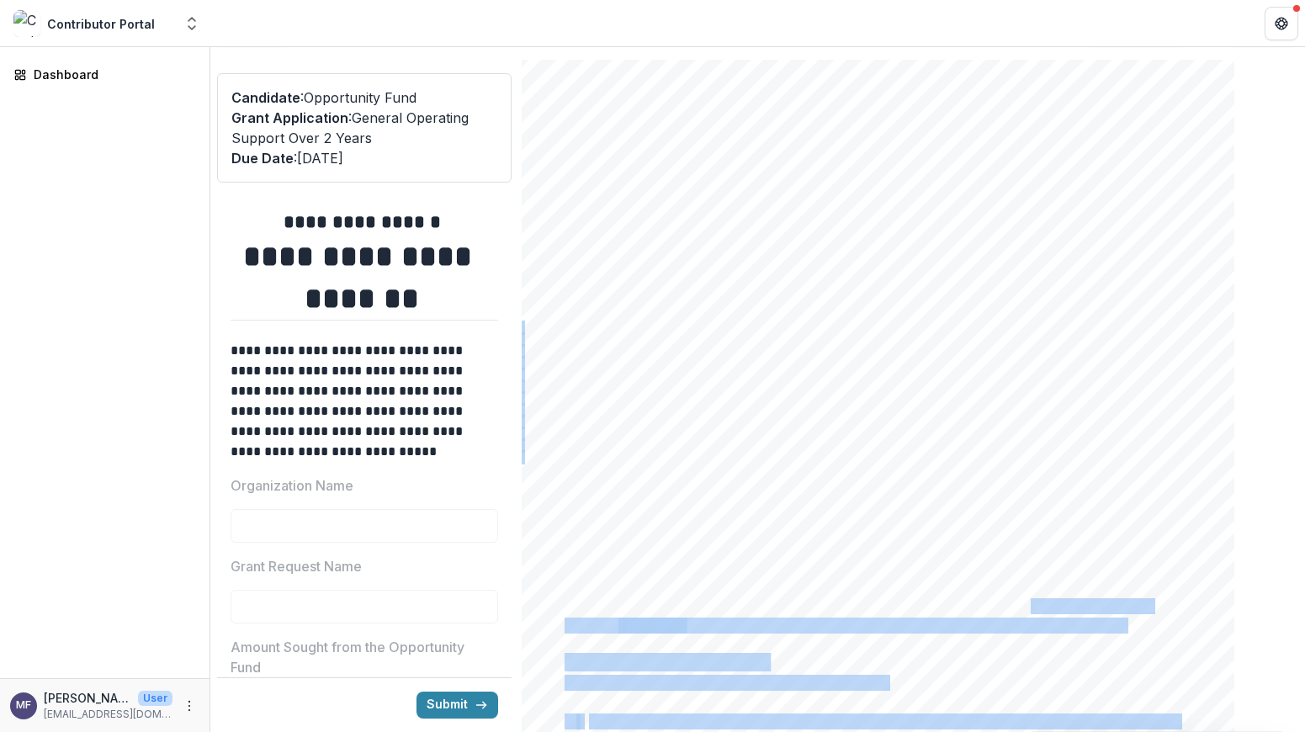
drag, startPoint x: 1174, startPoint y: 614, endPoint x: 1058, endPoint y: 605, distance: 116.4
click at [1058, 605] on div "Page: 5 General Operating Support Over 2 Years mother—the organization has long…" at bounding box center [878, 555] width 712 height 1009
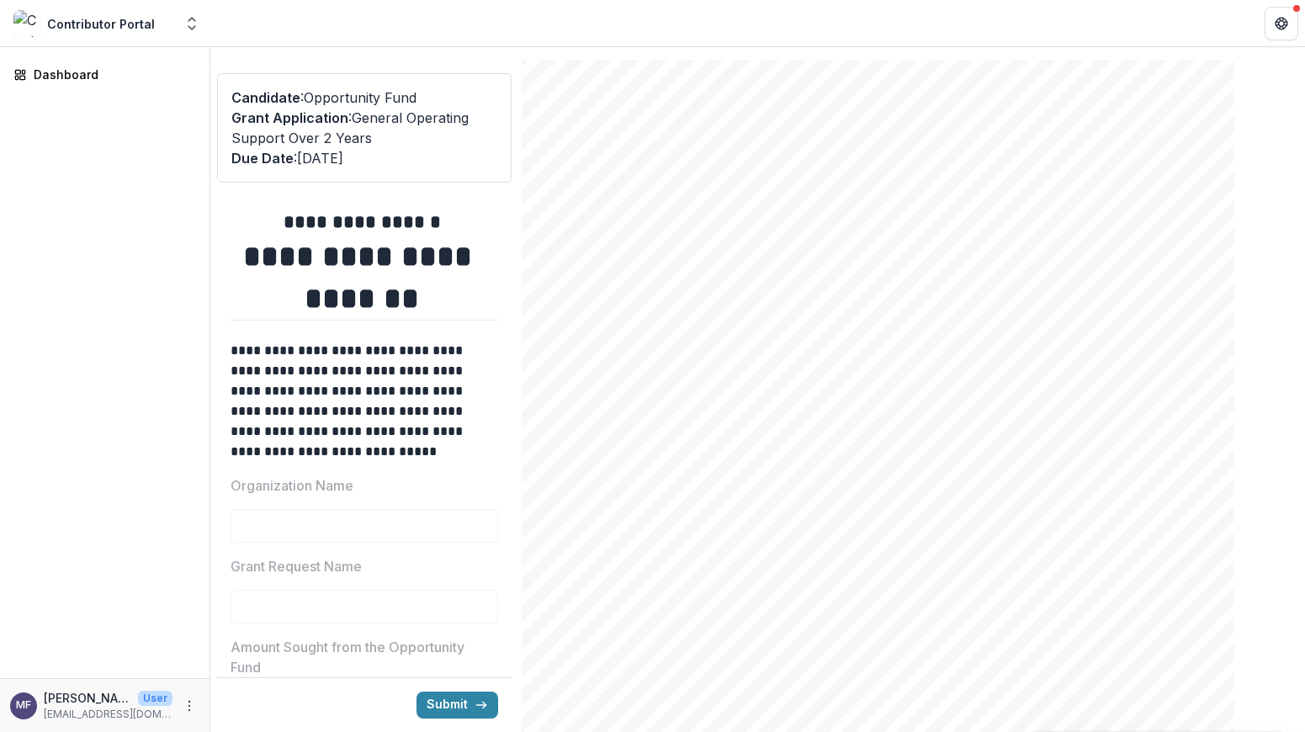
drag, startPoint x: 1180, startPoint y: 628, endPoint x: 1167, endPoint y: 624, distance: 14.1
click at [1180, 628] on div "Page: 5 General Operating Support Over 2 Years mother—the organization has long…" at bounding box center [878, 555] width 712 height 1009
drag, startPoint x: 1141, startPoint y: 620, endPoint x: 1001, endPoint y: 595, distance: 141.9
click at [924, 591] on div "Page: 5 General Operating Support Over 2 Years mother—the organization has long…" at bounding box center [878, 555] width 712 height 1009
drag, startPoint x: 1178, startPoint y: 622, endPoint x: 1163, endPoint y: 616, distance: 15.5
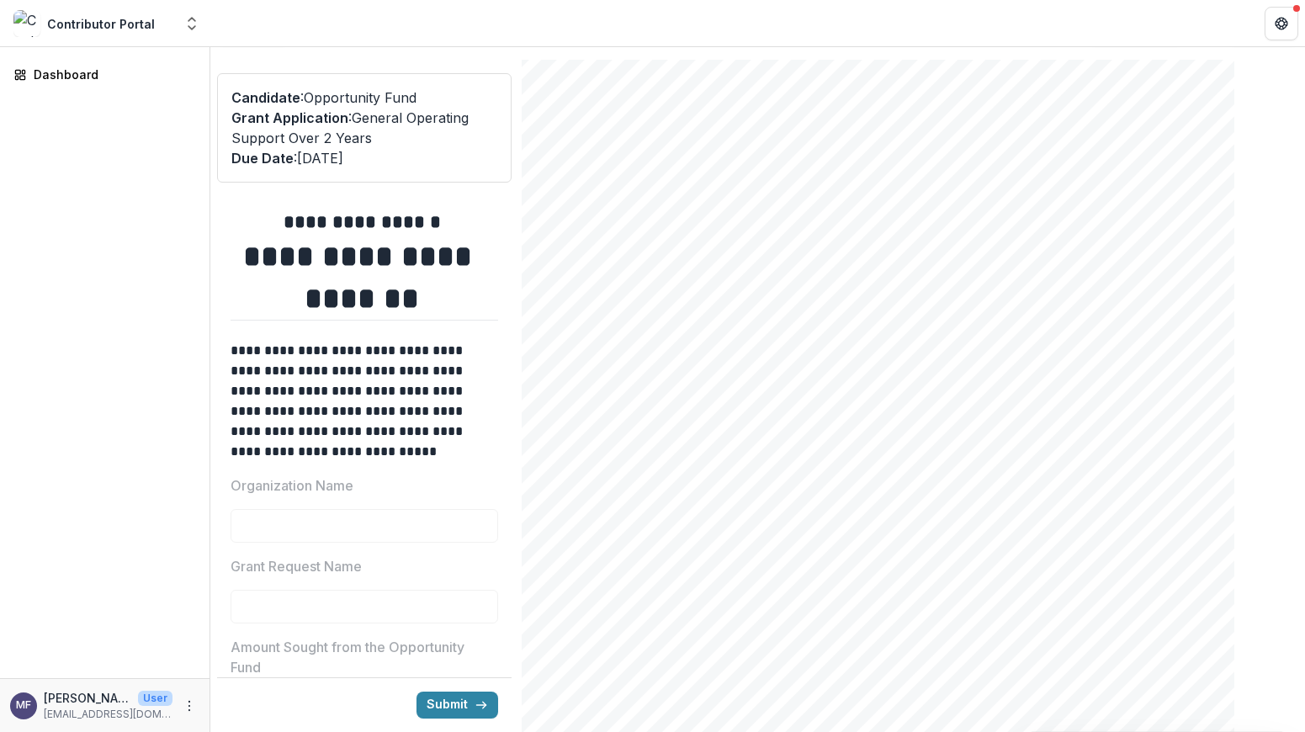
click at [1177, 622] on div "Page: 5 General Operating Support Over 2 Years mother—the organization has long…" at bounding box center [878, 555] width 712 height 1009
drag, startPoint x: 1151, startPoint y: 619, endPoint x: 887, endPoint y: 610, distance: 263.4
click at [864, 610] on div "Page: 5 General Operating Support Over 2 Years mother—the organization has long…" at bounding box center [878, 555] width 712 height 1009
click at [1165, 624] on div "Page: 5 General Operating Support Over 2 Years mother—the organization has long…" at bounding box center [878, 555] width 712 height 1009
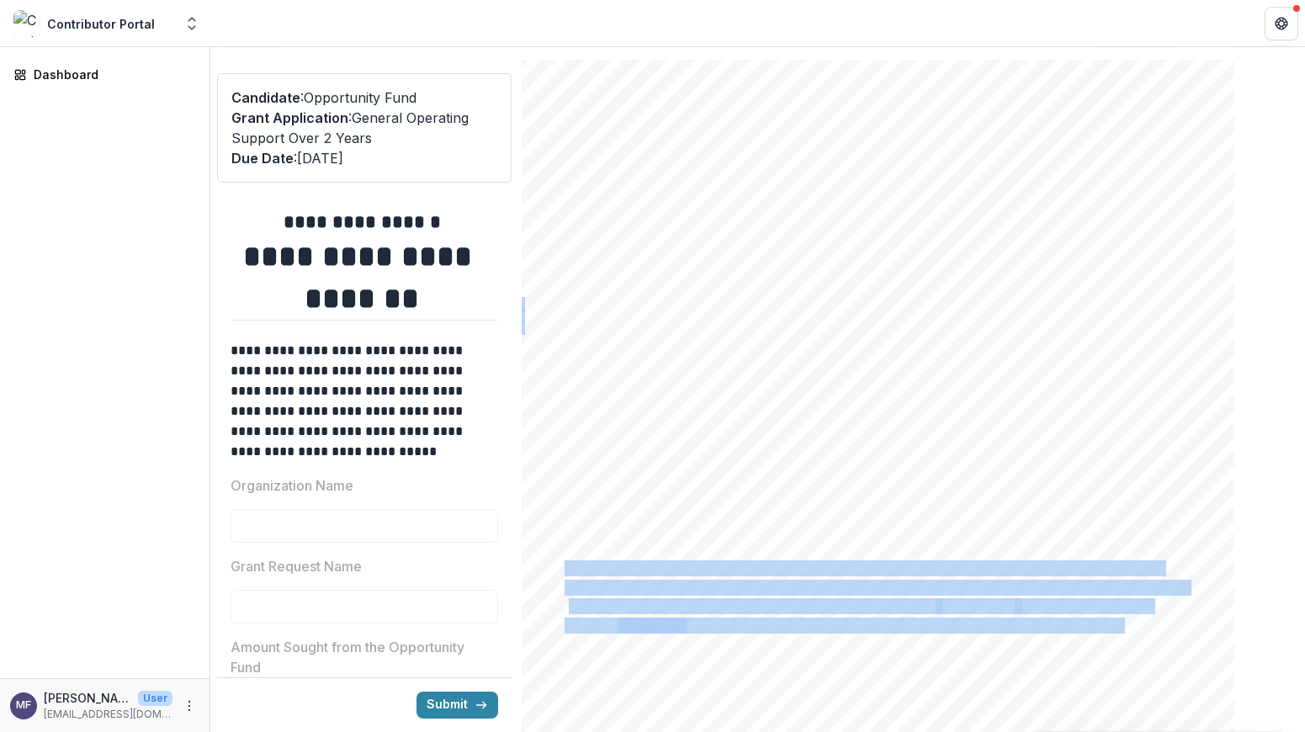
drag, startPoint x: 1150, startPoint y: 621, endPoint x: 591, endPoint y: 559, distance: 562.8
click at [591, 559] on div "Page: 5 General Operating Support Over 2 Years mother—the organization has long…" at bounding box center [878, 555] width 712 height 1009
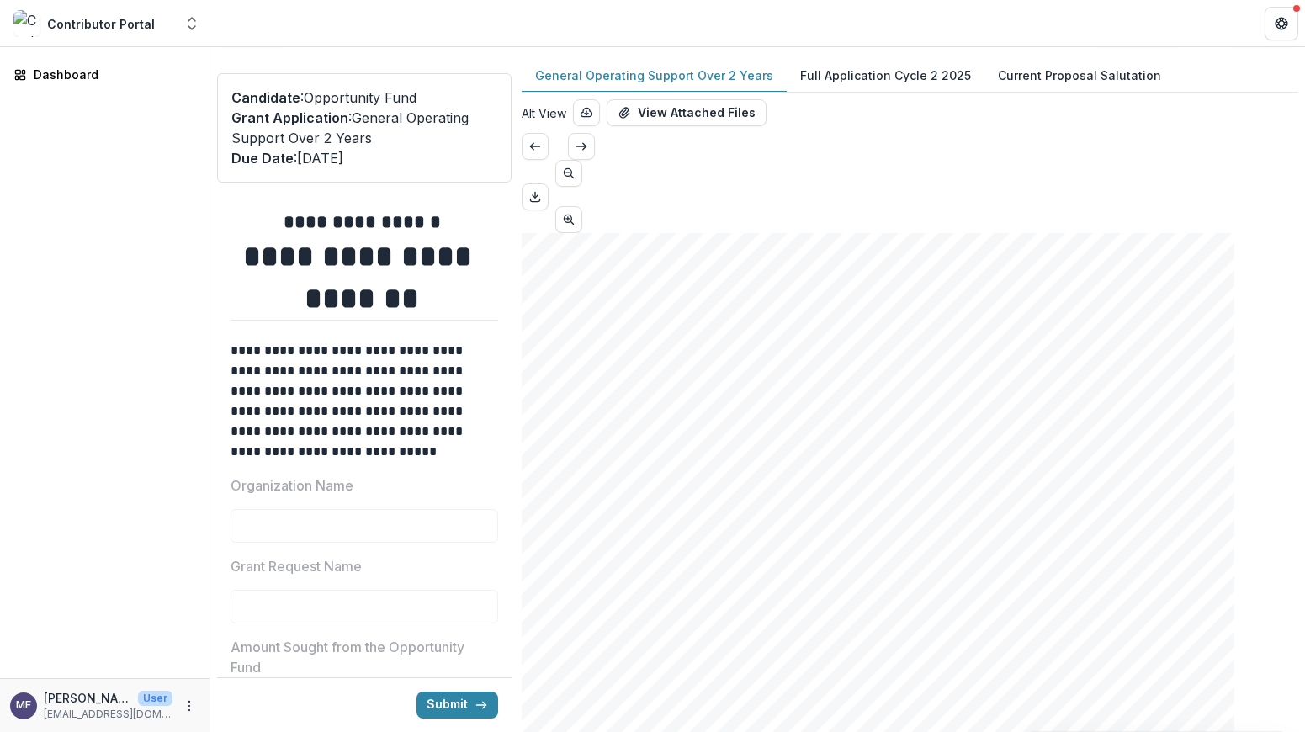
scroll to position [0, 0]
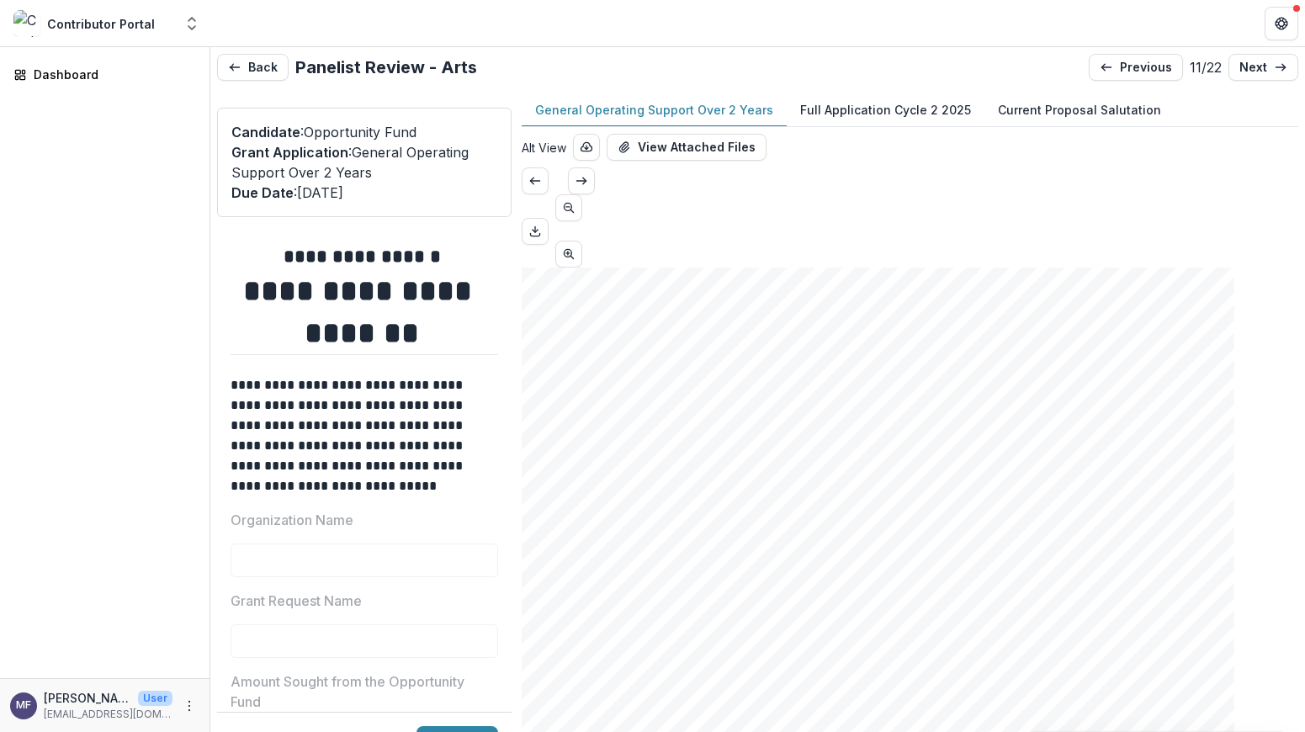
click at [868, 111] on p "Full Application Cycle 2 2025" at bounding box center [885, 110] width 171 height 18
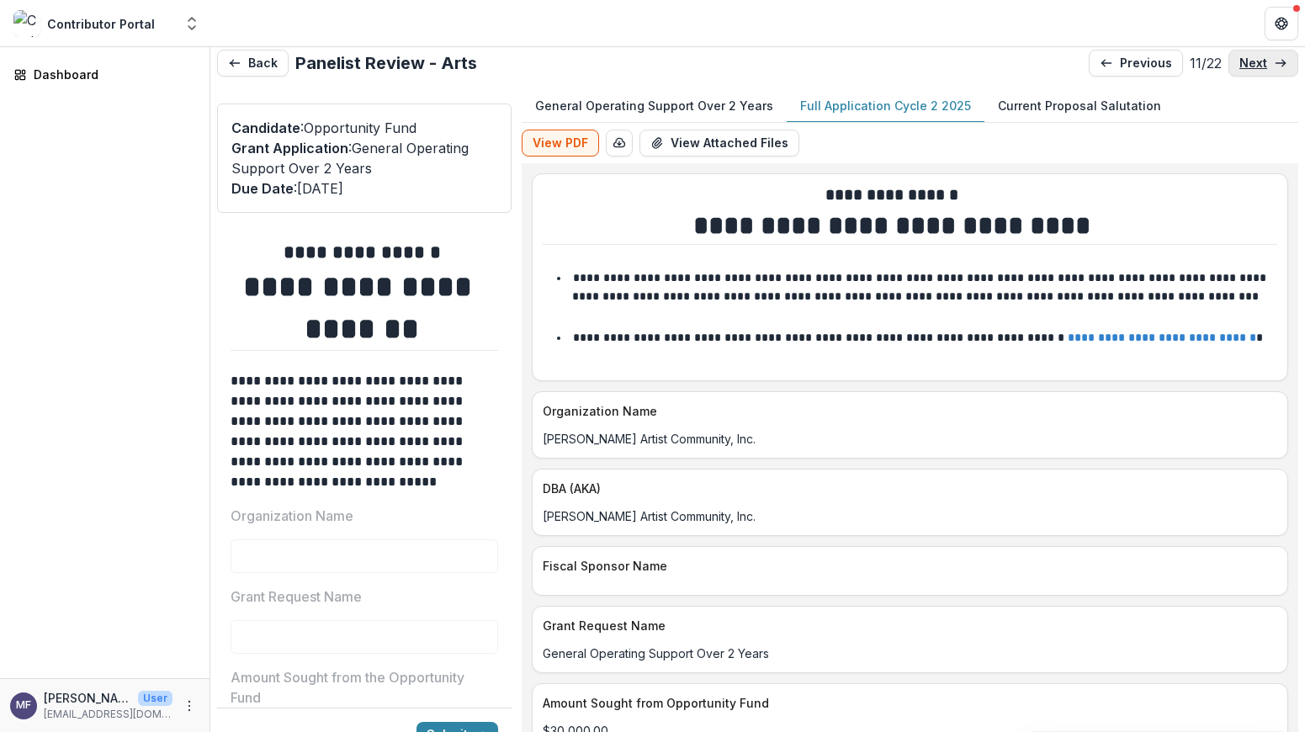
click at [1253, 62] on p "next" at bounding box center [1253, 63] width 28 height 14
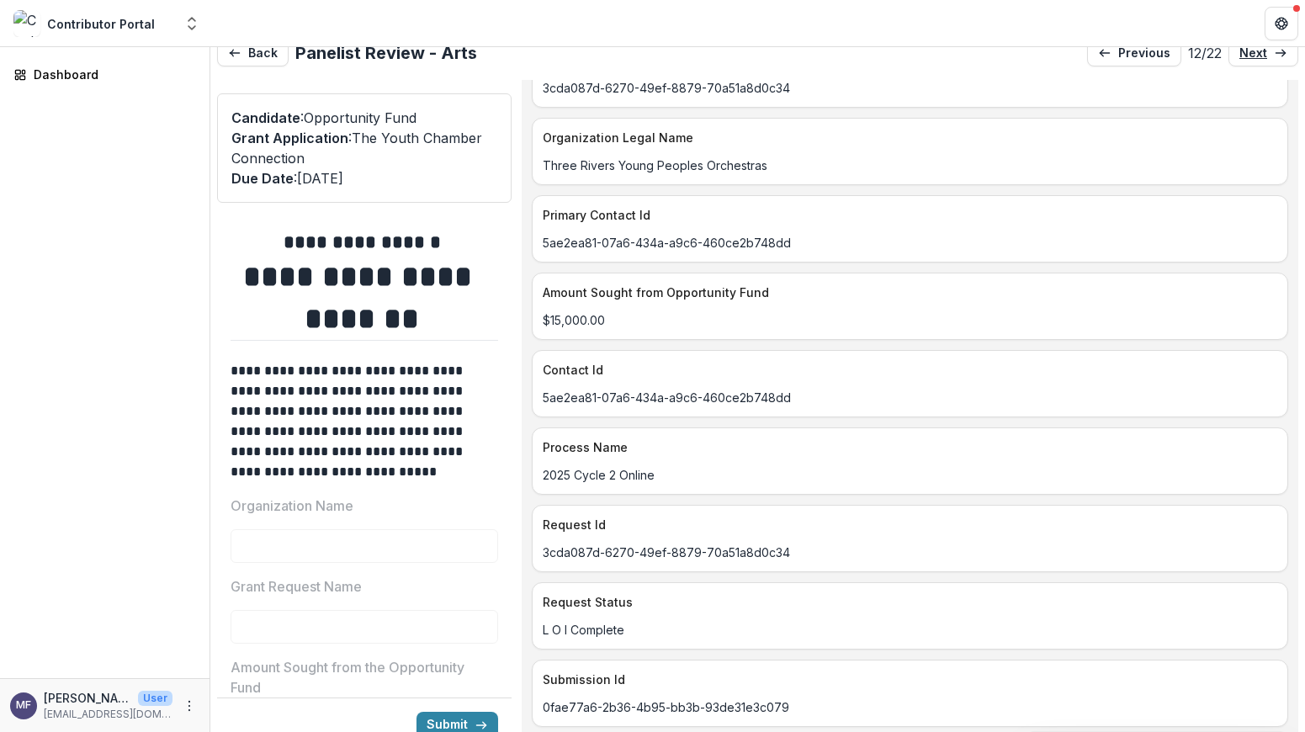
scroll to position [118, 0]
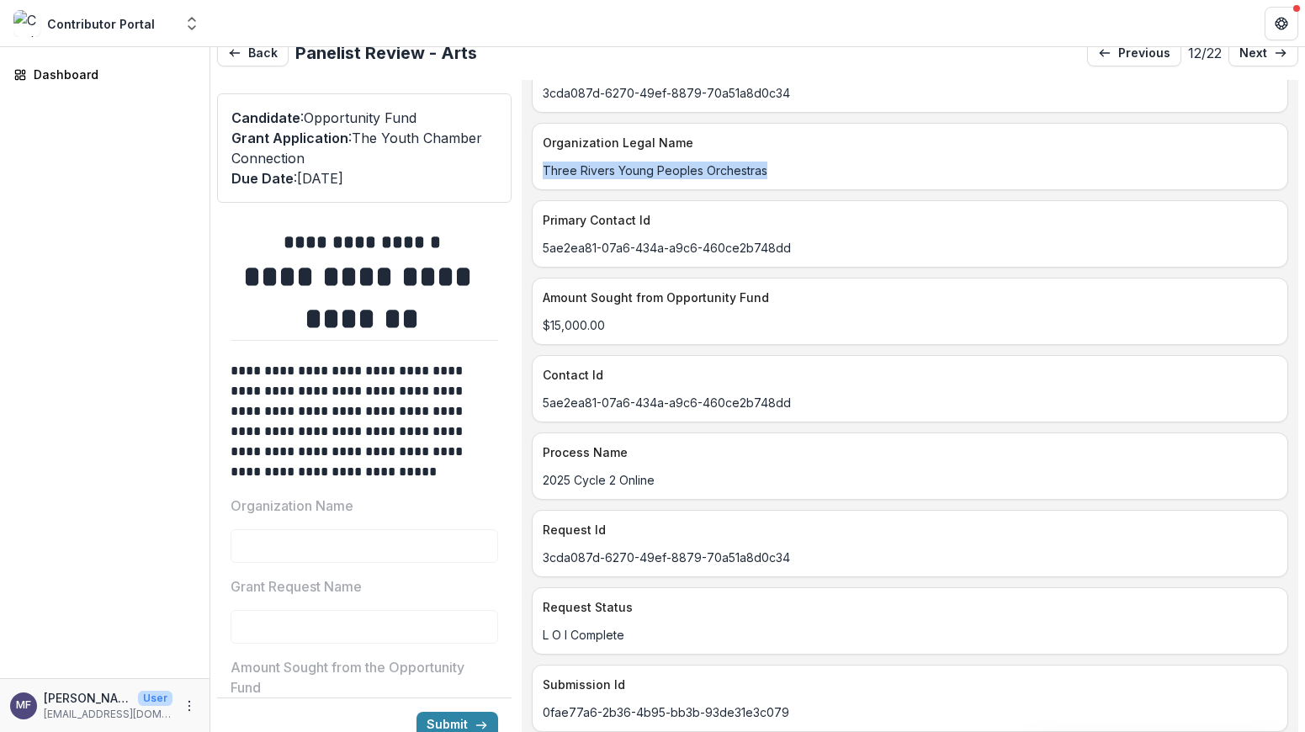
drag, startPoint x: 775, startPoint y: 169, endPoint x: 551, endPoint y: 173, distance: 223.8
click at [551, 173] on div "Three Rivers Young Peoples Orchestras" at bounding box center [909, 171] width 755 height 18
click at [3, 390] on div "Dashboard" at bounding box center [104, 362] width 209 height 631
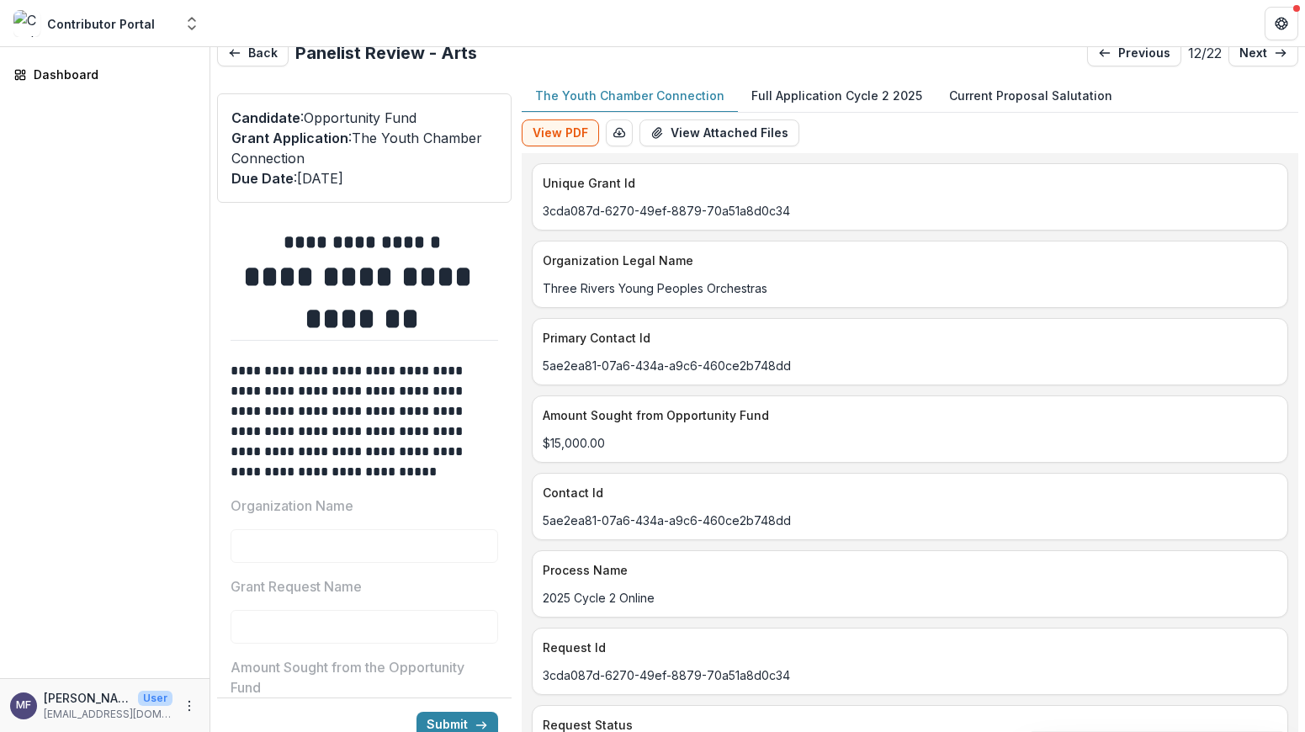
scroll to position [0, 0]
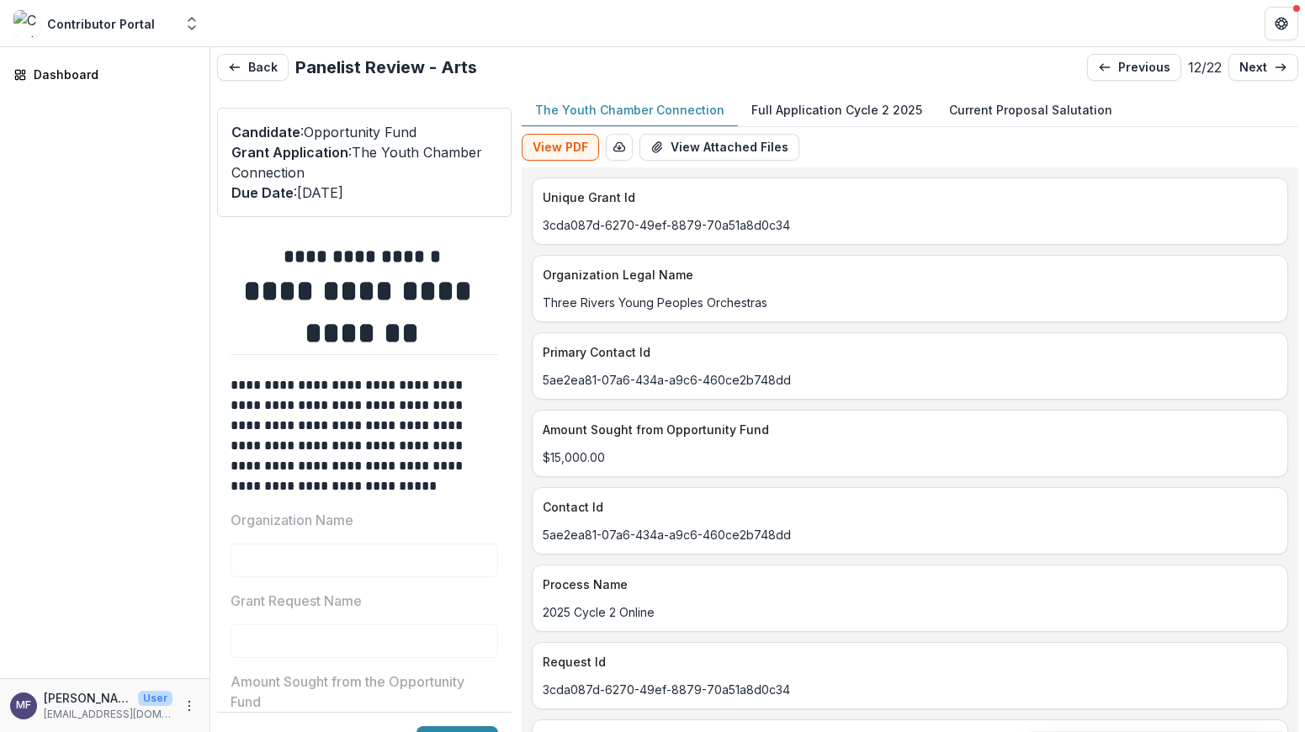
click at [809, 101] on p "Full Application Cycle 2 2025" at bounding box center [836, 110] width 171 height 18
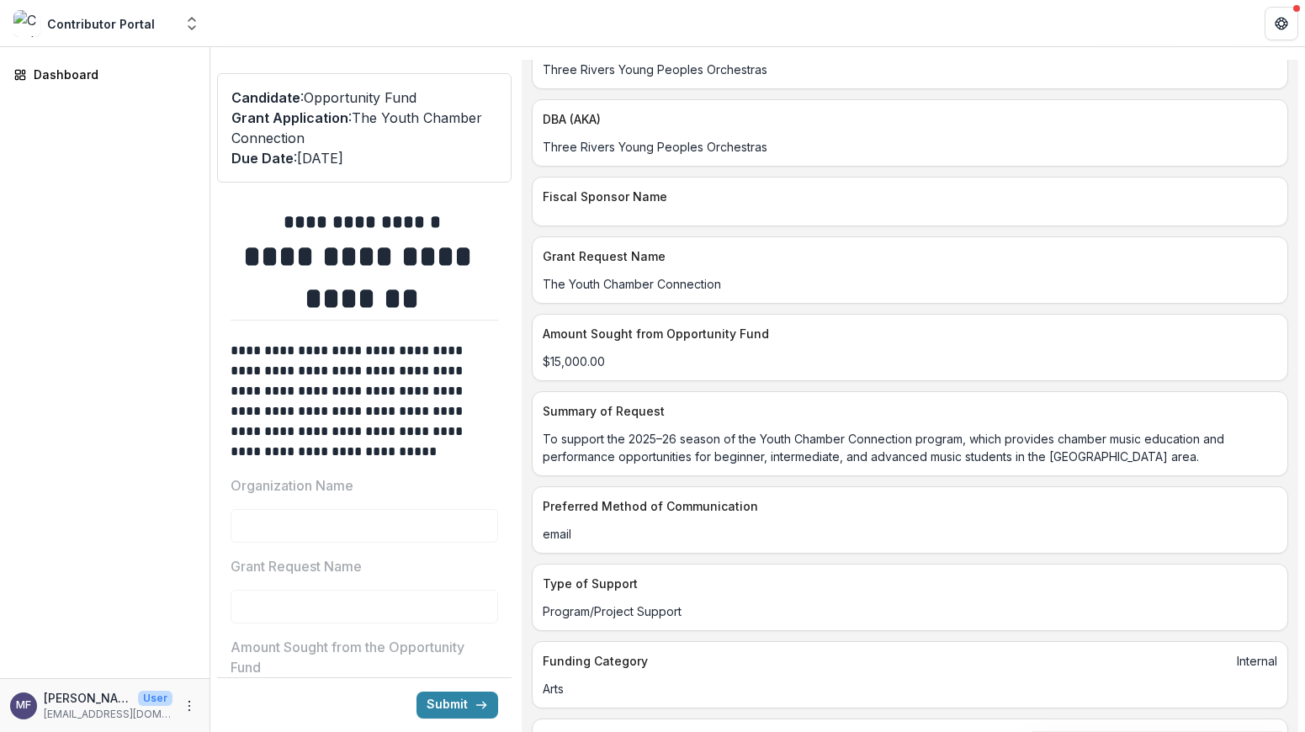
scroll to position [343, 0]
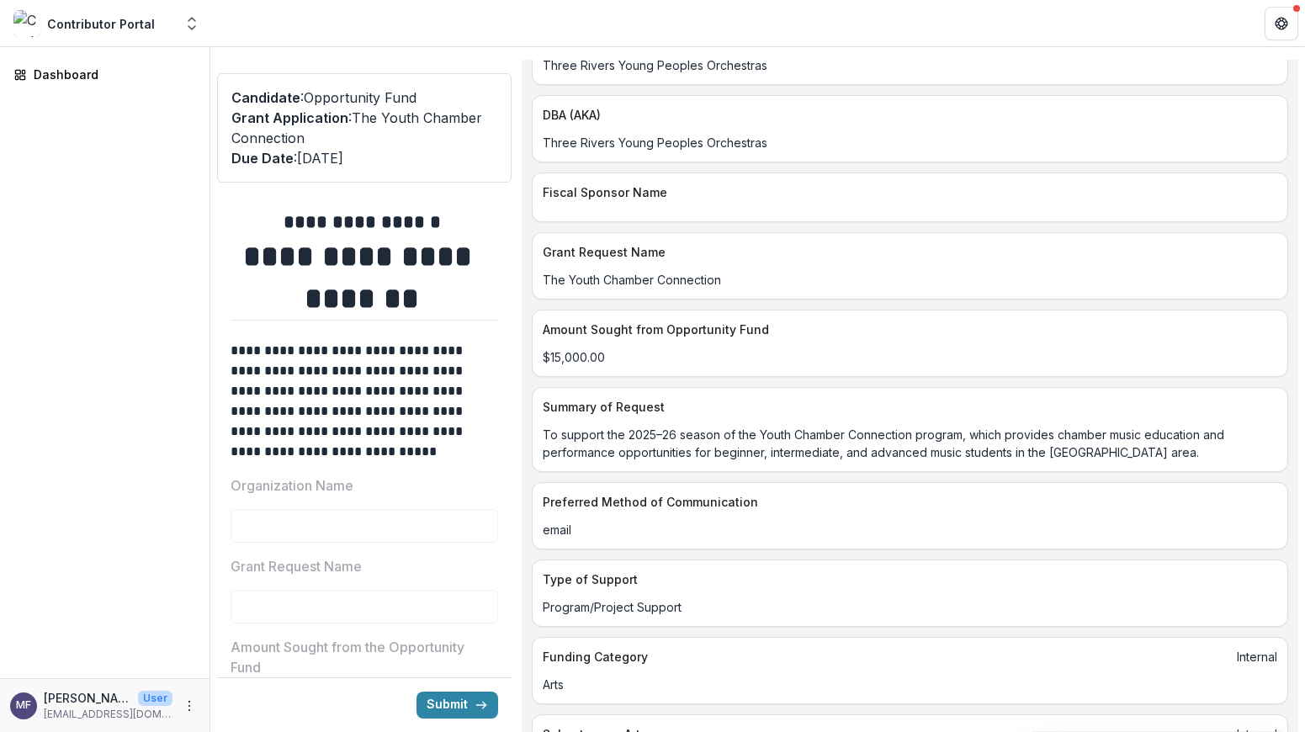
drag, startPoint x: 589, startPoint y: 487, endPoint x: 563, endPoint y: 447, distance: 48.1
click at [563, 447] on p "To support the 2025–26 season of the Youth Chamber Connection program, which pr…" at bounding box center [910, 443] width 734 height 35
click at [584, 461] on p "To support the 2025–26 season of the Youth Chamber Connection program, which pr…" at bounding box center [910, 443] width 734 height 35
drag, startPoint x: 581, startPoint y: 490, endPoint x: 541, endPoint y: 453, distance: 54.2
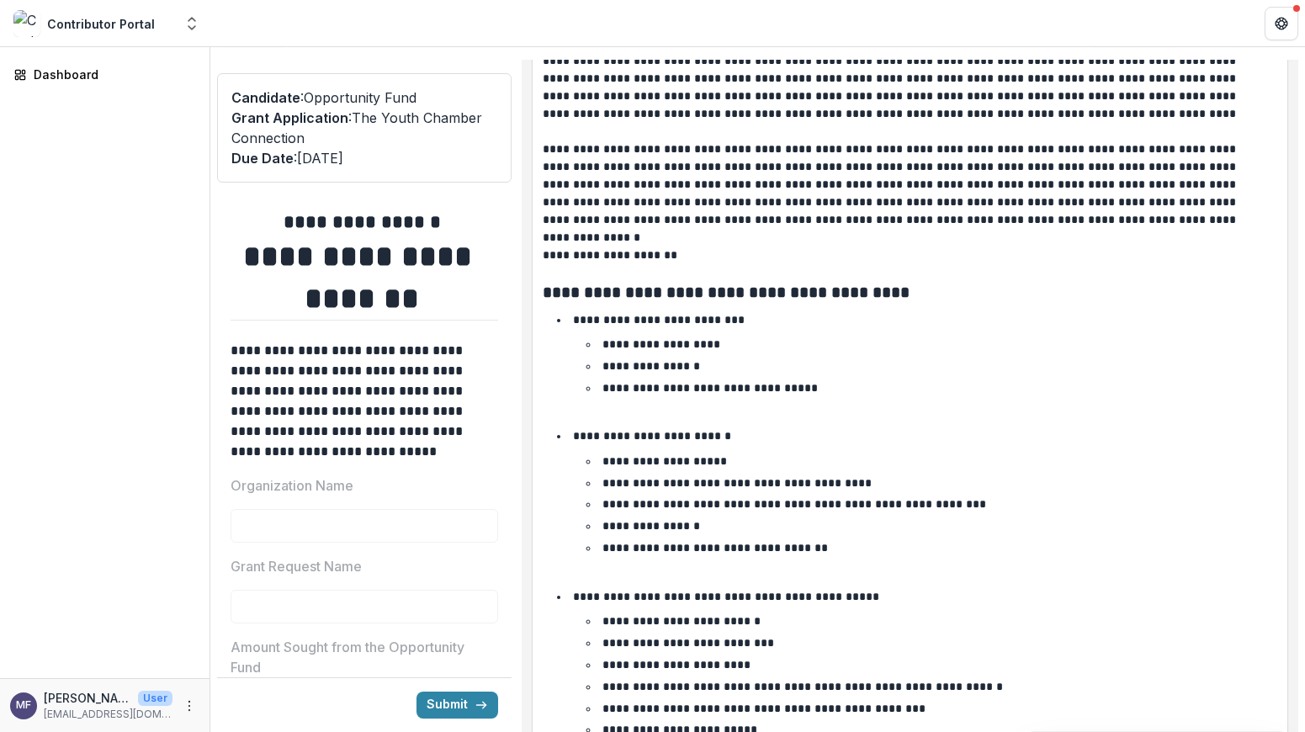
scroll to position [1543, 0]
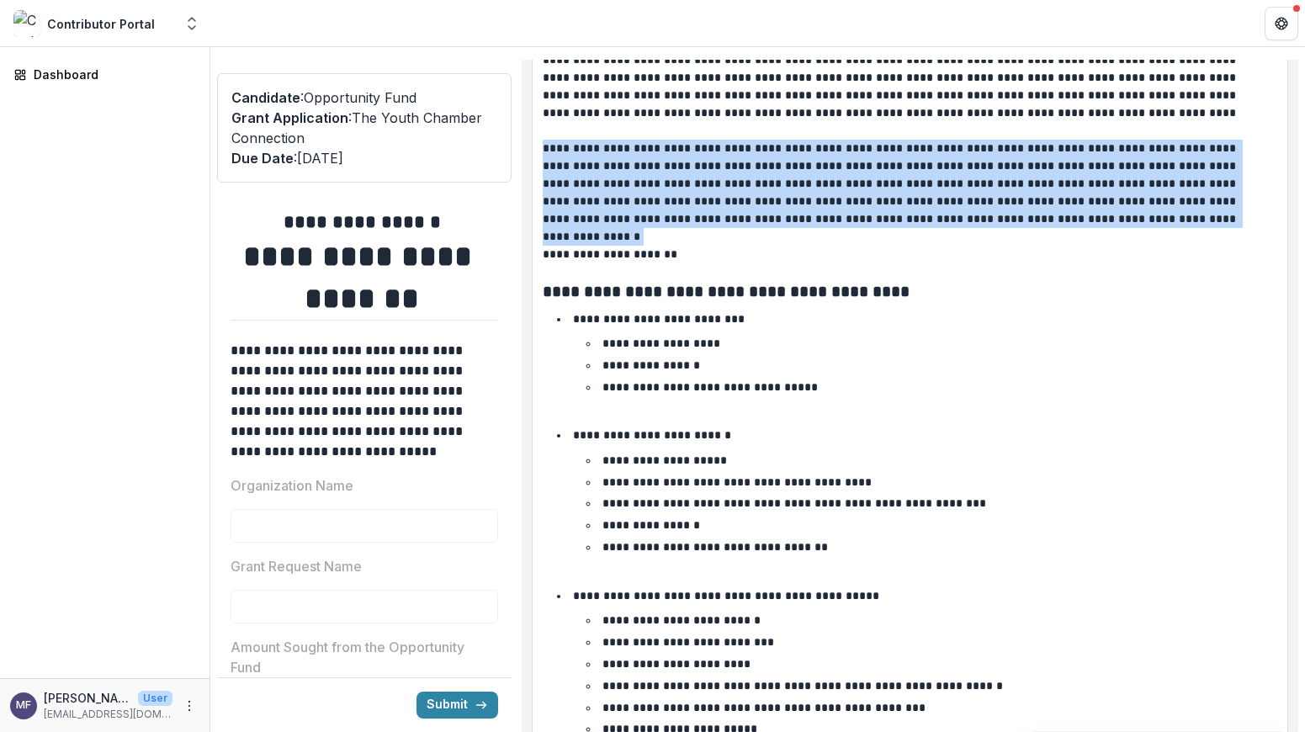
drag, startPoint x: 1156, startPoint y: 264, endPoint x: 534, endPoint y: 194, distance: 625.5
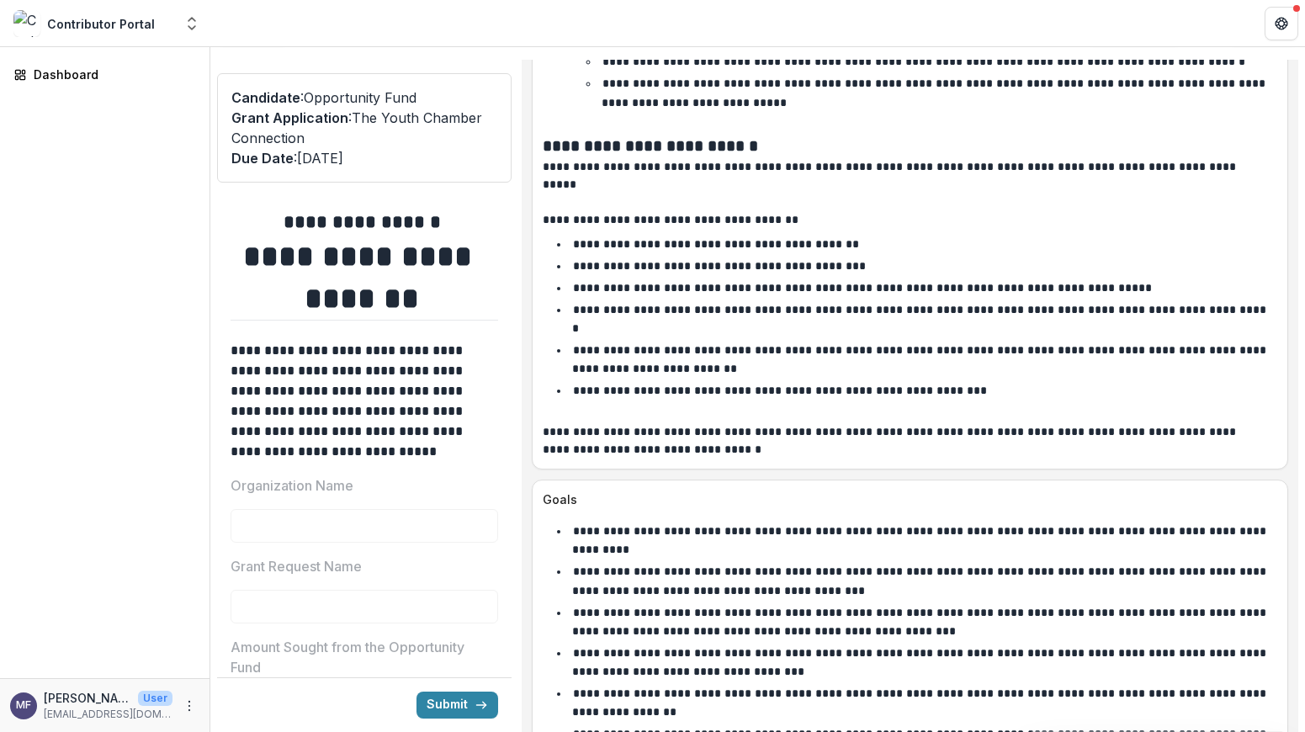
scroll to position [3122, 0]
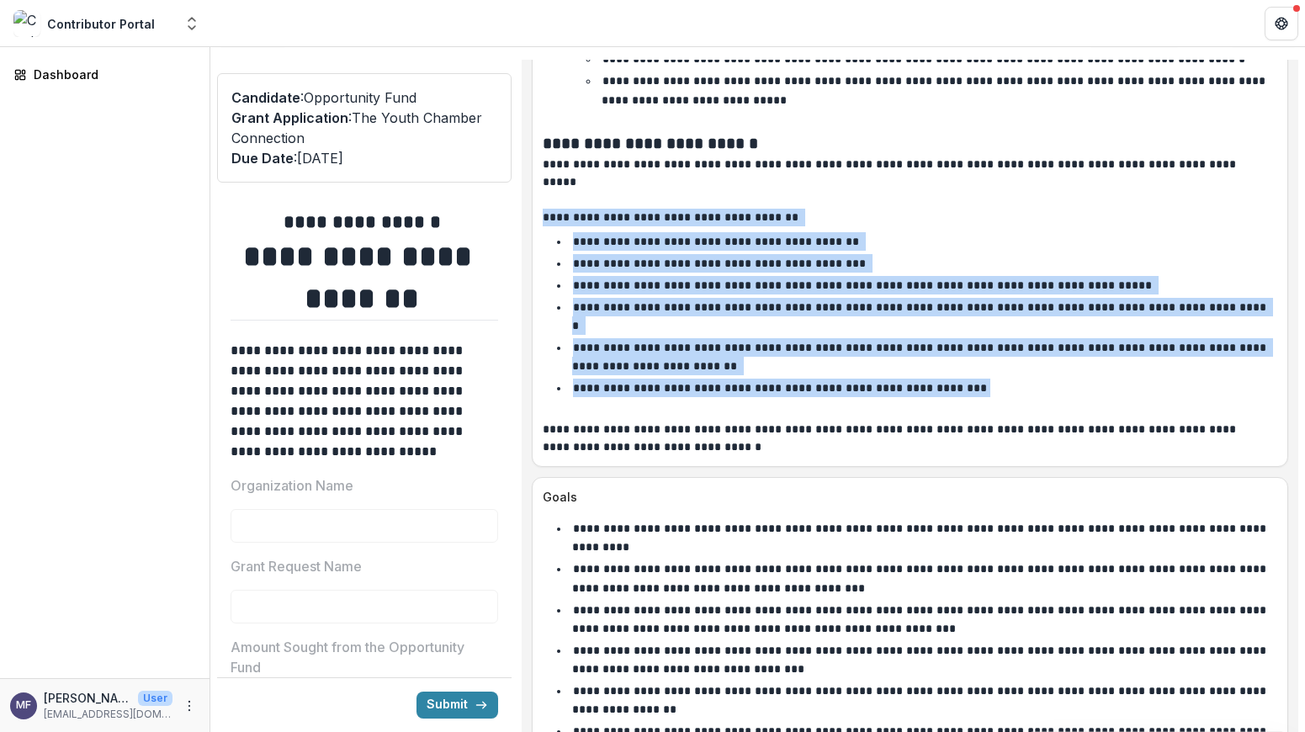
drag, startPoint x: 559, startPoint y: 270, endPoint x: 1008, endPoint y: 415, distance: 471.1
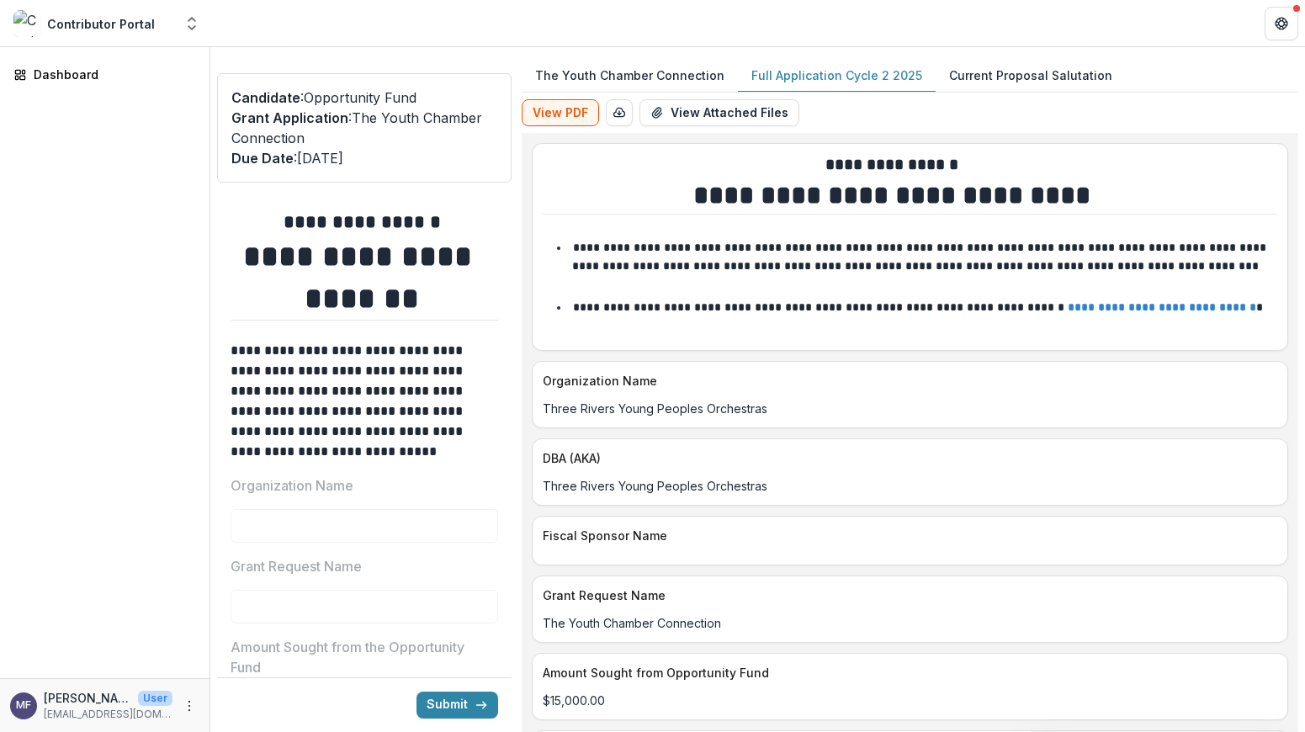
scroll to position [0, 0]
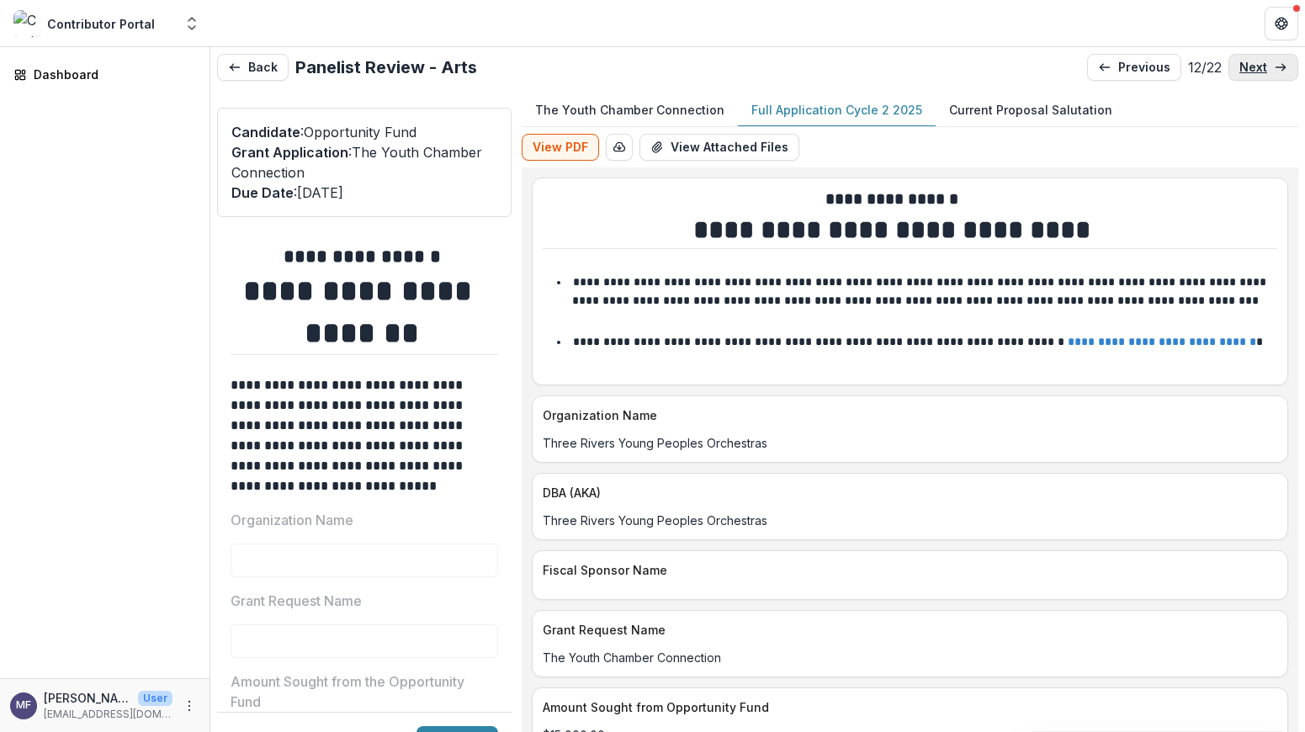
click at [1239, 67] on p "next" at bounding box center [1253, 68] width 28 height 14
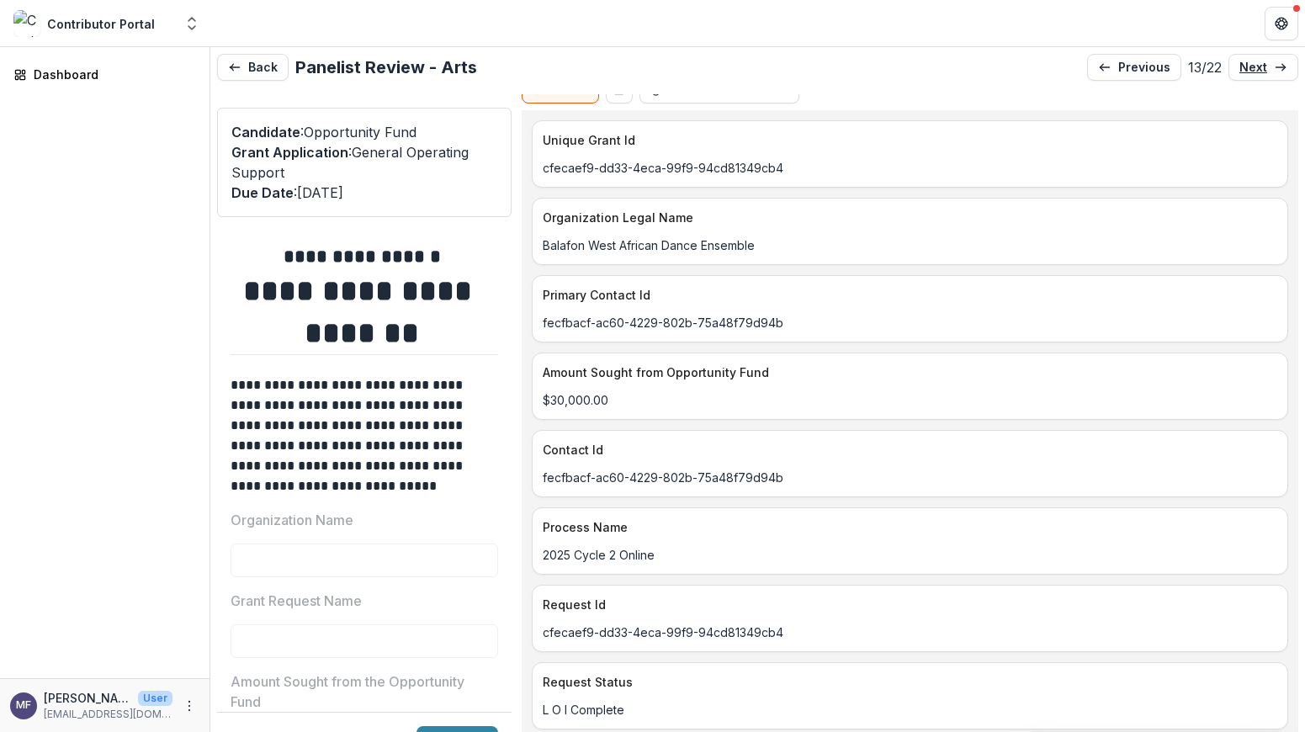
scroll to position [59, 0]
drag, startPoint x: 777, startPoint y: 241, endPoint x: 546, endPoint y: 249, distance: 231.4
click at [546, 249] on div "Balafon West African Dance Ensemble" at bounding box center [909, 244] width 755 height 18
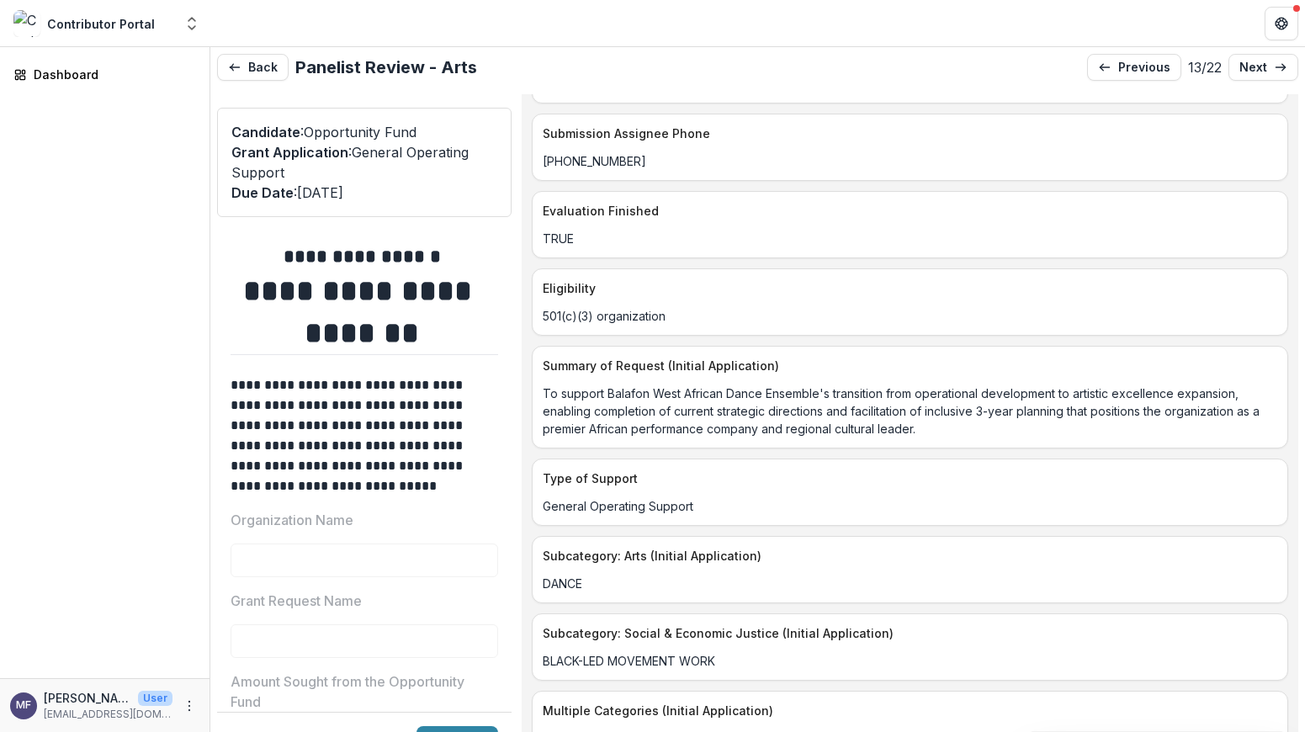
scroll to position [1612, 0]
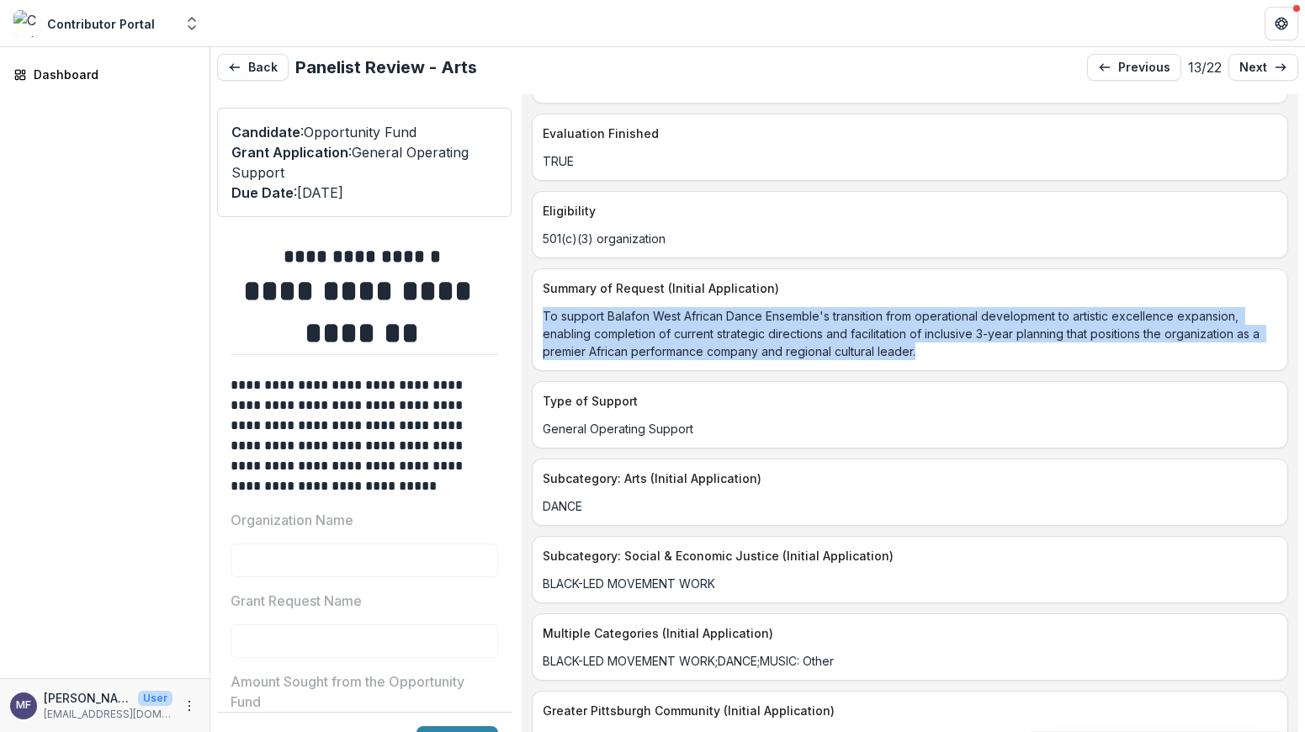
drag, startPoint x: 982, startPoint y: 353, endPoint x: 571, endPoint y: 304, distance: 414.3
click at [548, 305] on div "To support Balafon West African Dance Ensemble's transition from operational de…" at bounding box center [909, 328] width 755 height 63
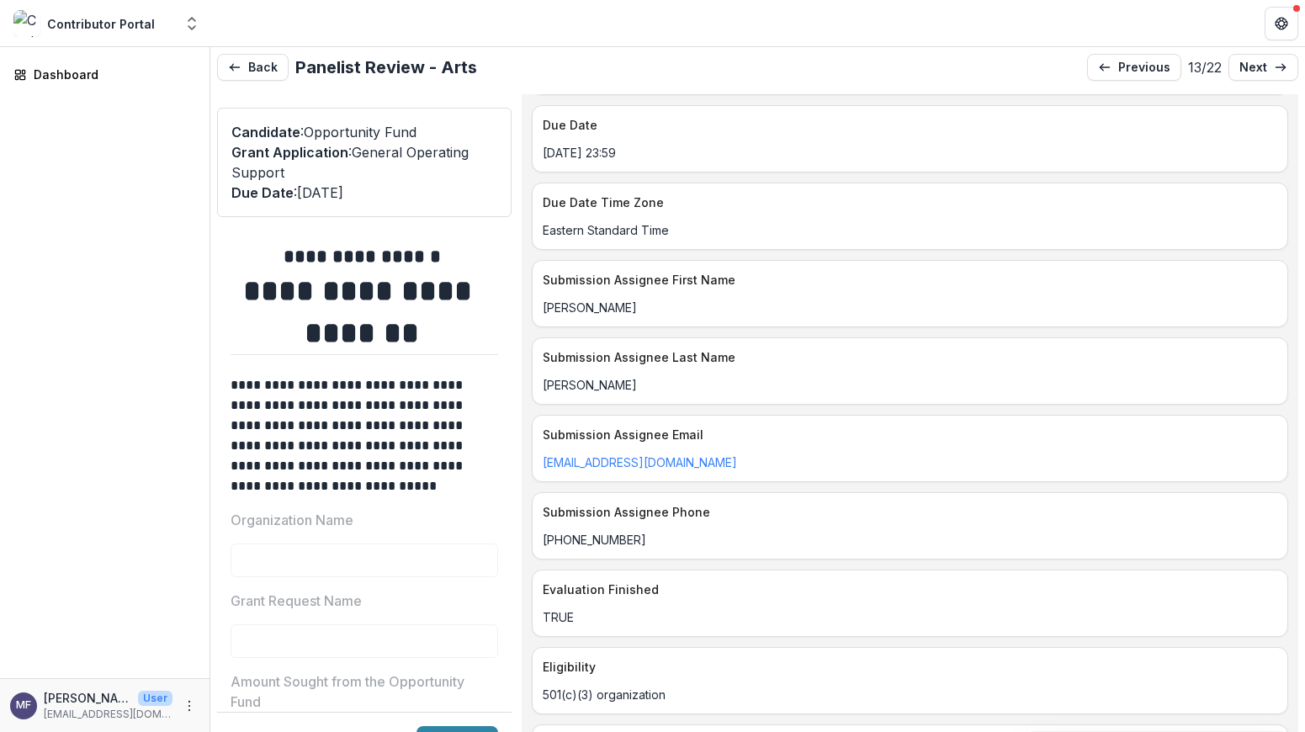
scroll to position [0, 0]
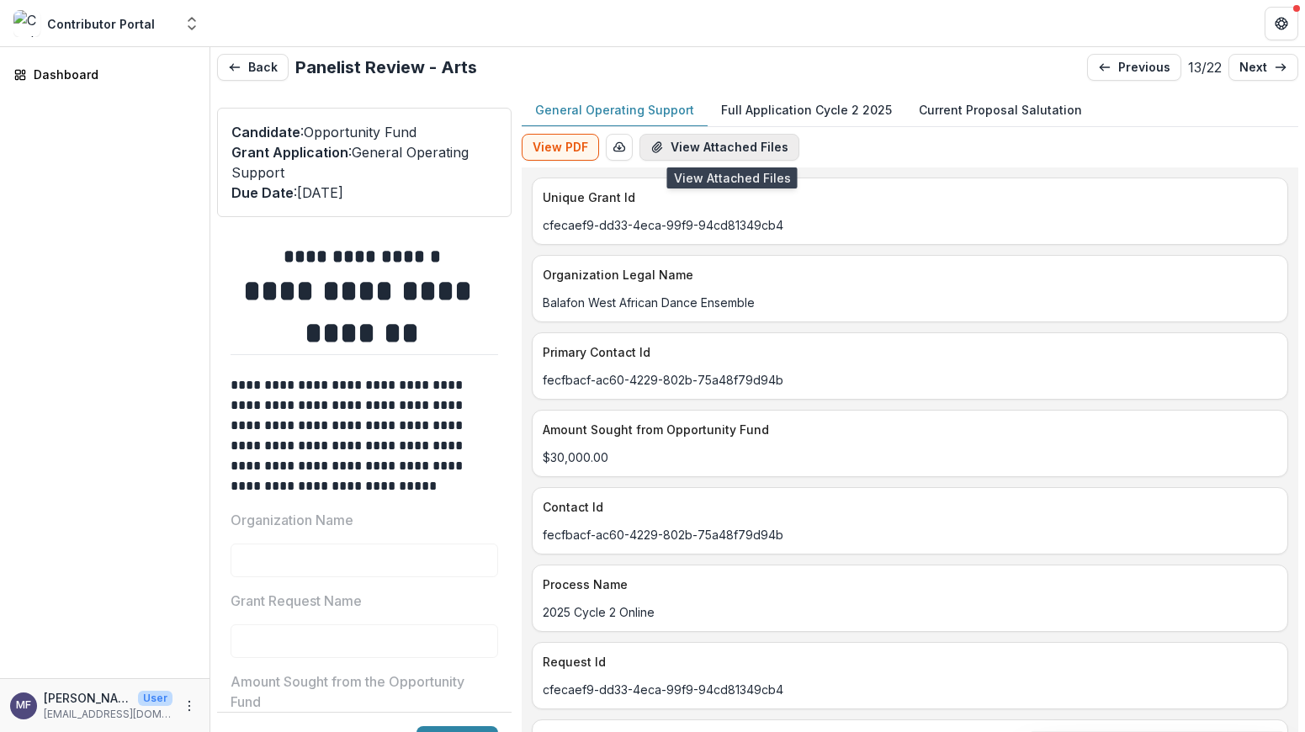
click at [770, 144] on button "View Attached Files" at bounding box center [719, 147] width 160 height 27
click at [811, 103] on p "Full Application Cycle 2 2025" at bounding box center [806, 110] width 171 height 18
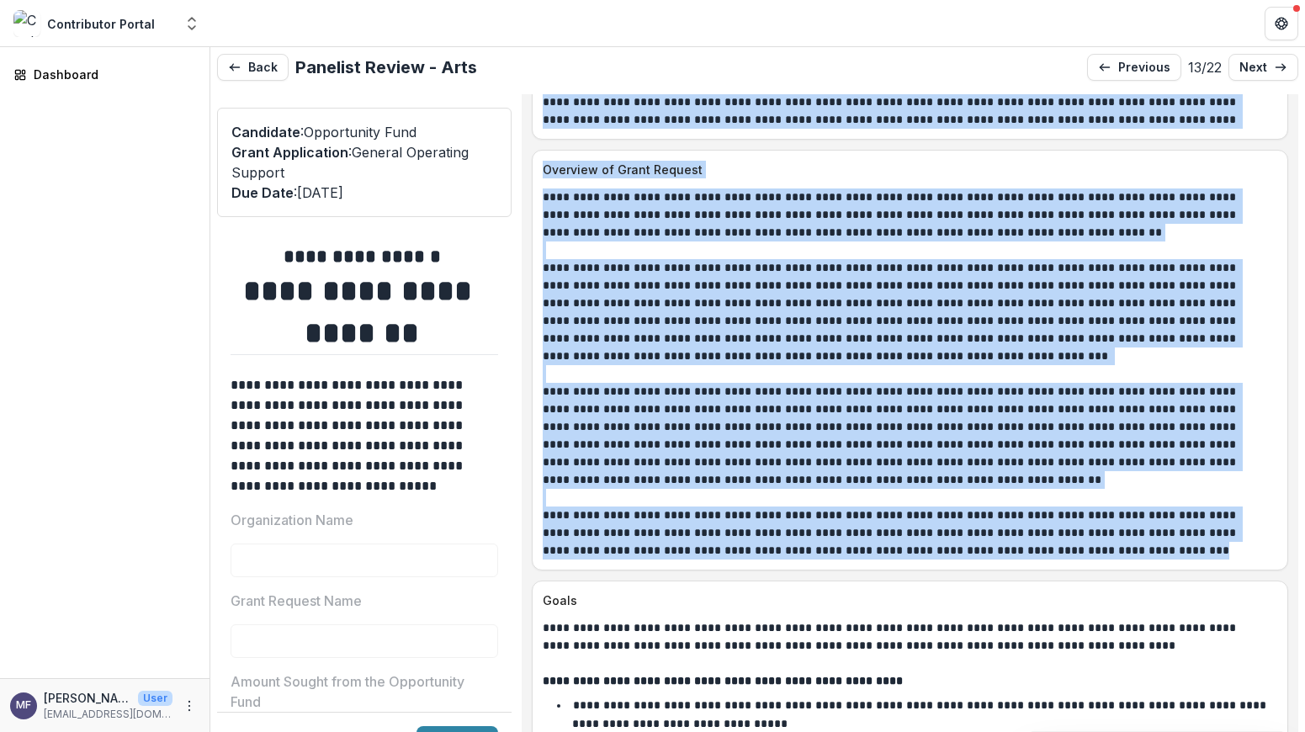
scroll to position [1742, 0]
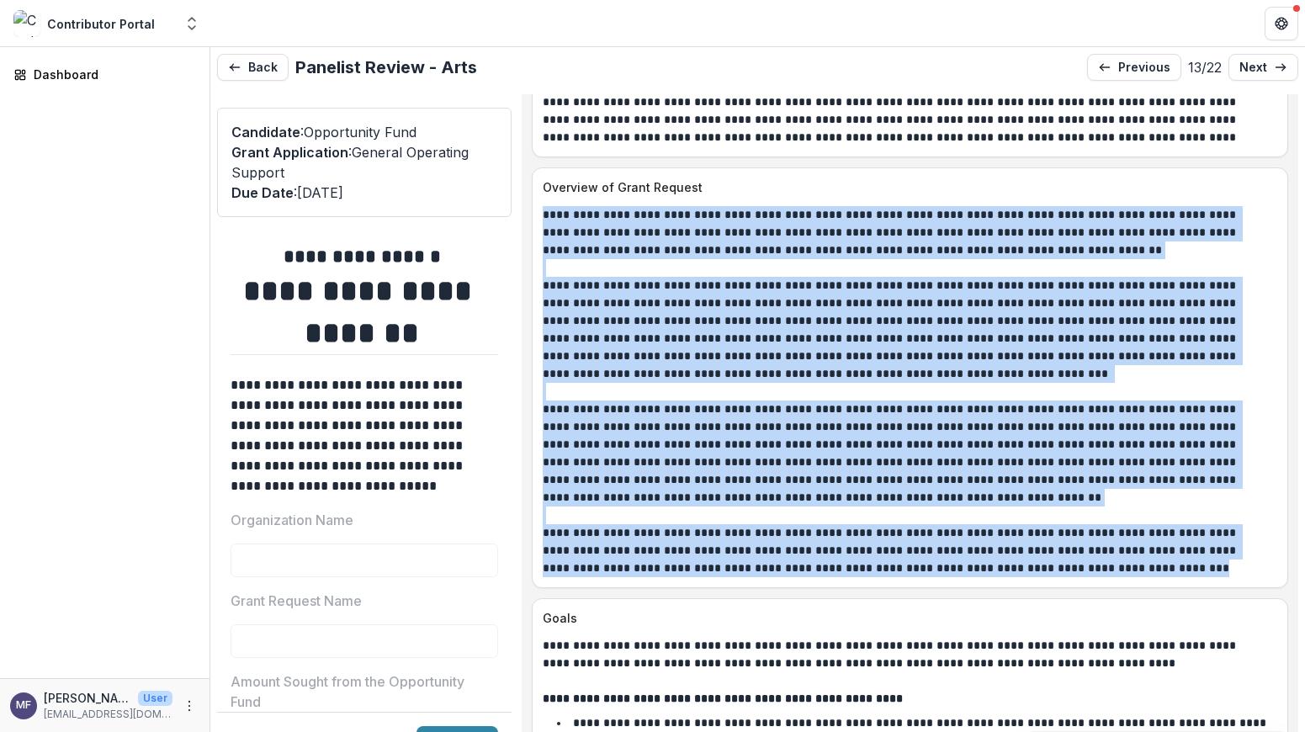
drag, startPoint x: 1127, startPoint y: 465, endPoint x: 541, endPoint y: 236, distance: 629.4
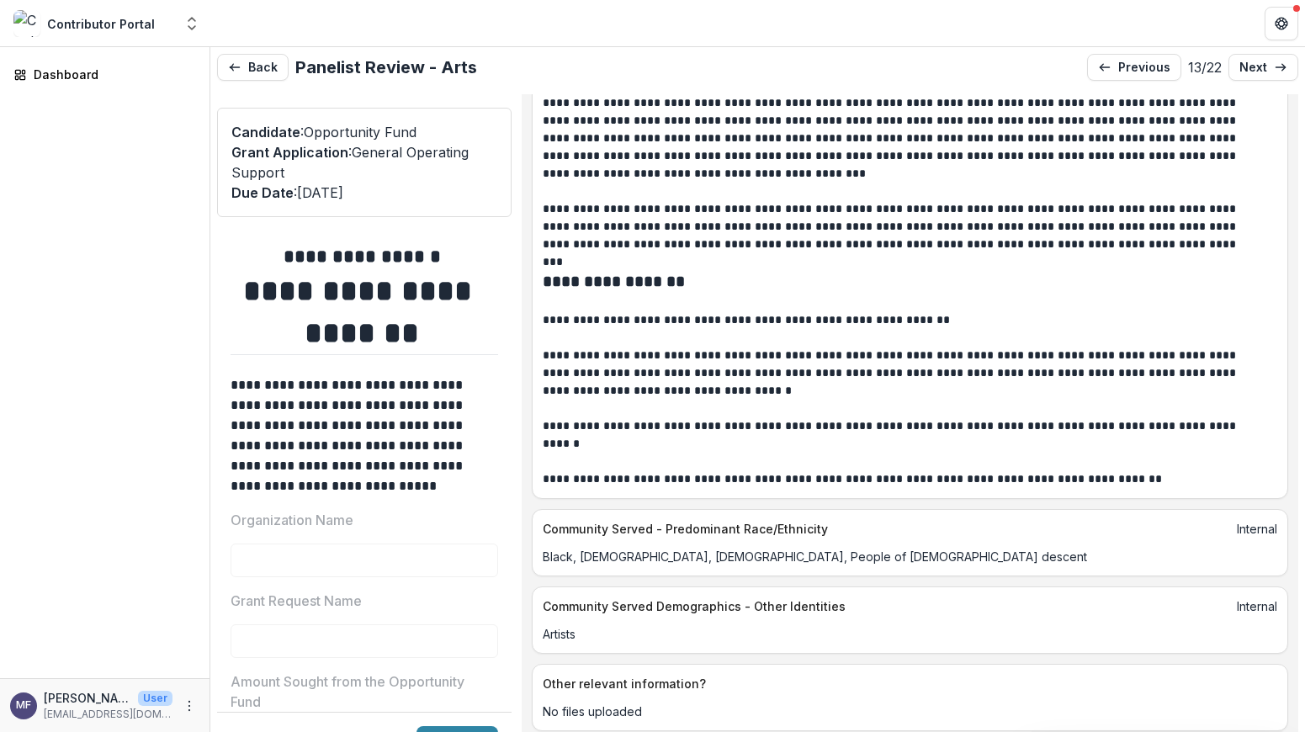
scroll to position [10754, 0]
drag, startPoint x: 1217, startPoint y: 187, endPoint x: 553, endPoint y: 121, distance: 666.9
click at [553, 121] on div "**********" at bounding box center [910, 179] width 756 height 638
click at [889, 199] on p "**********" at bounding box center [891, 128] width 697 height 141
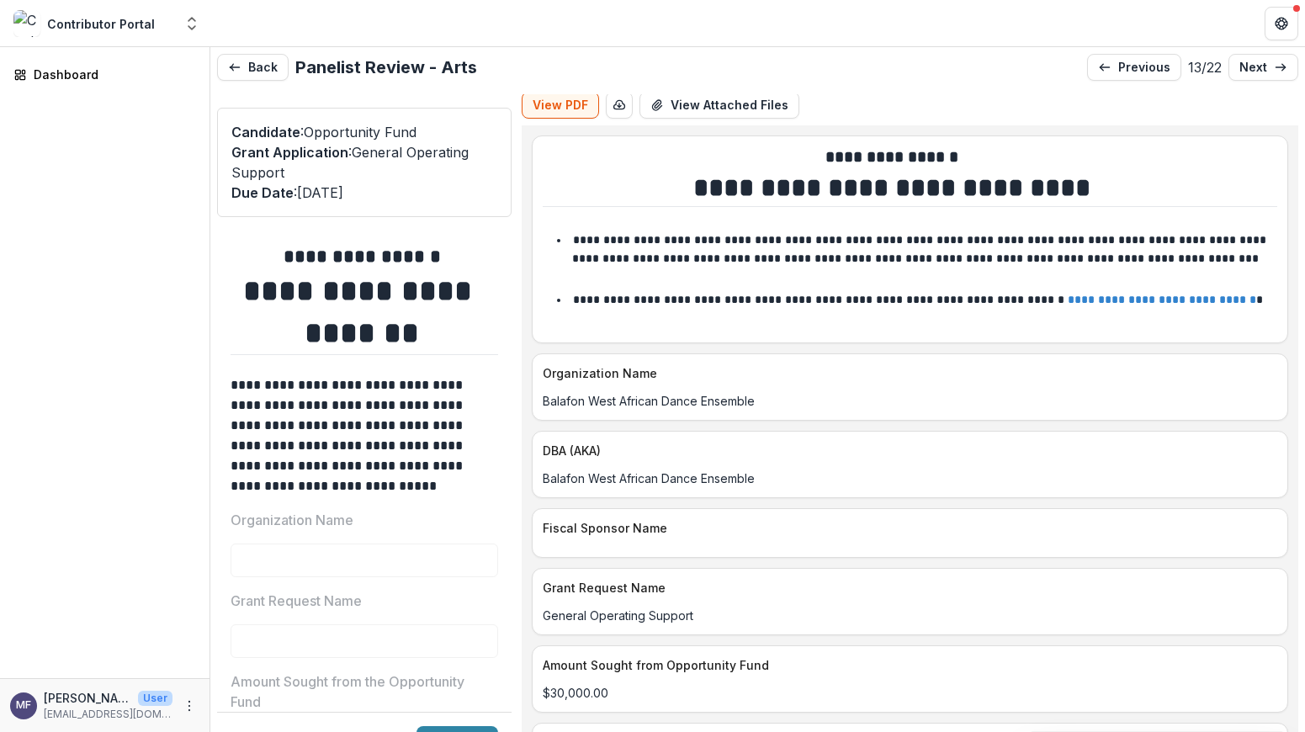
scroll to position [0, 0]
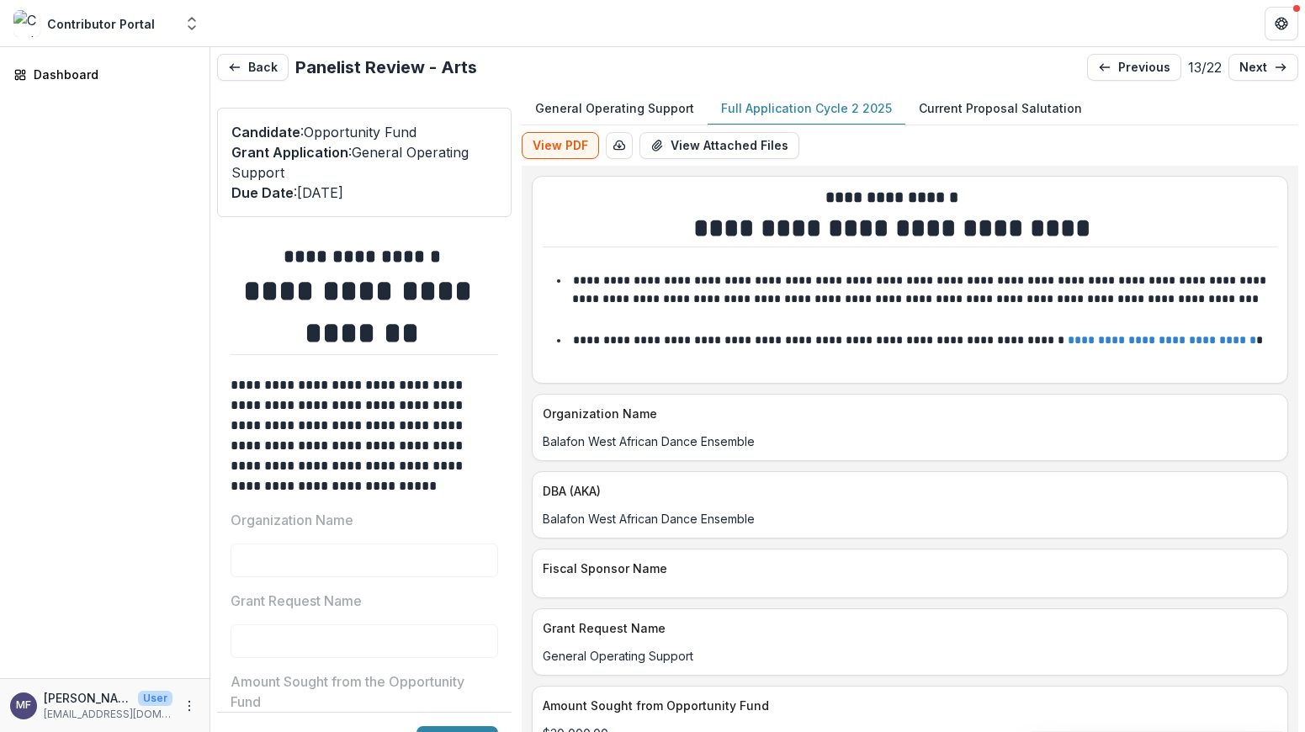
click at [624, 109] on p "General Operating Support" at bounding box center [614, 108] width 159 height 18
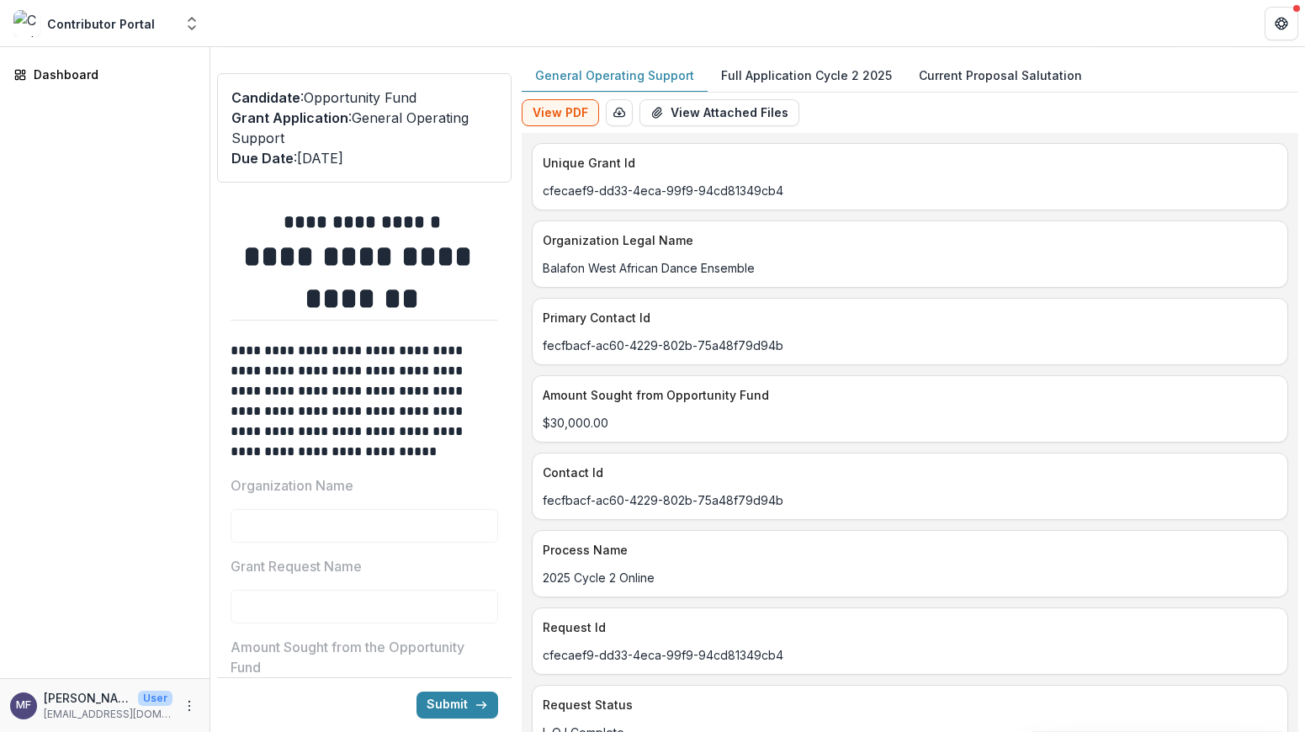
click at [811, 77] on p "Full Application Cycle 2 2025" at bounding box center [806, 75] width 171 height 18
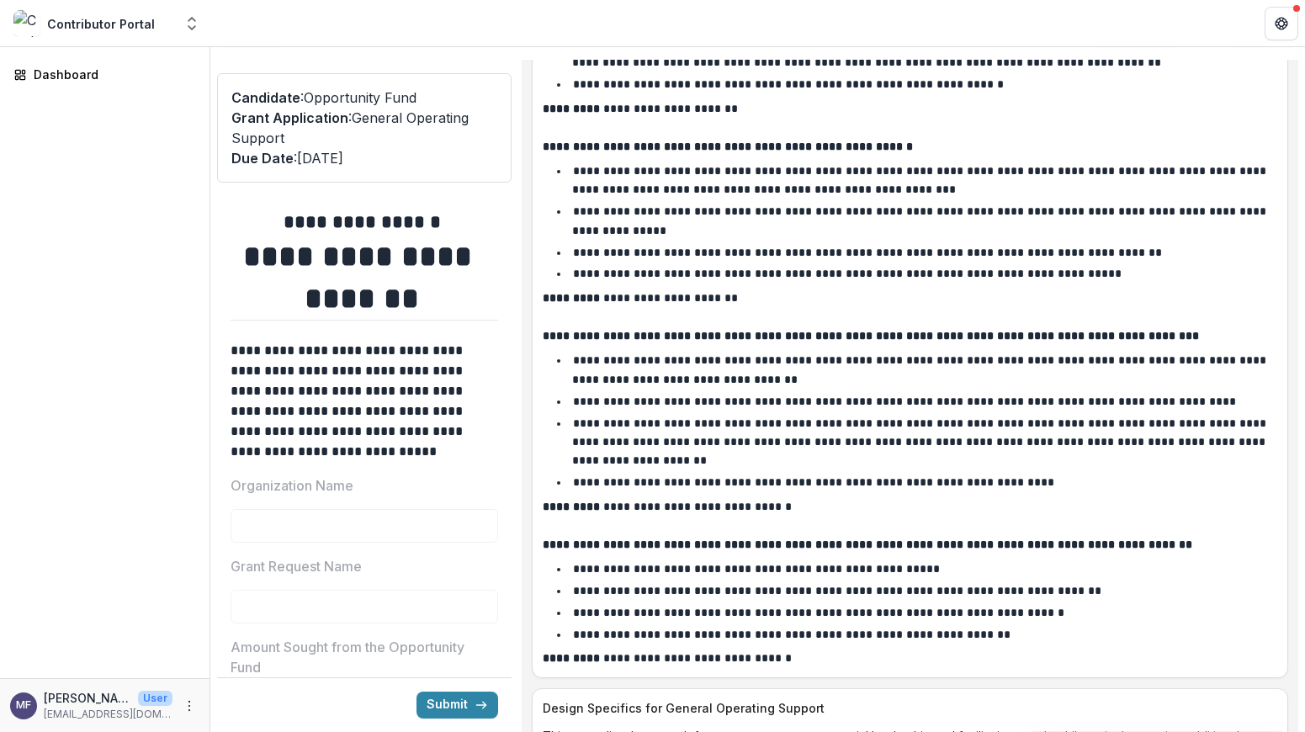
scroll to position [3169, 0]
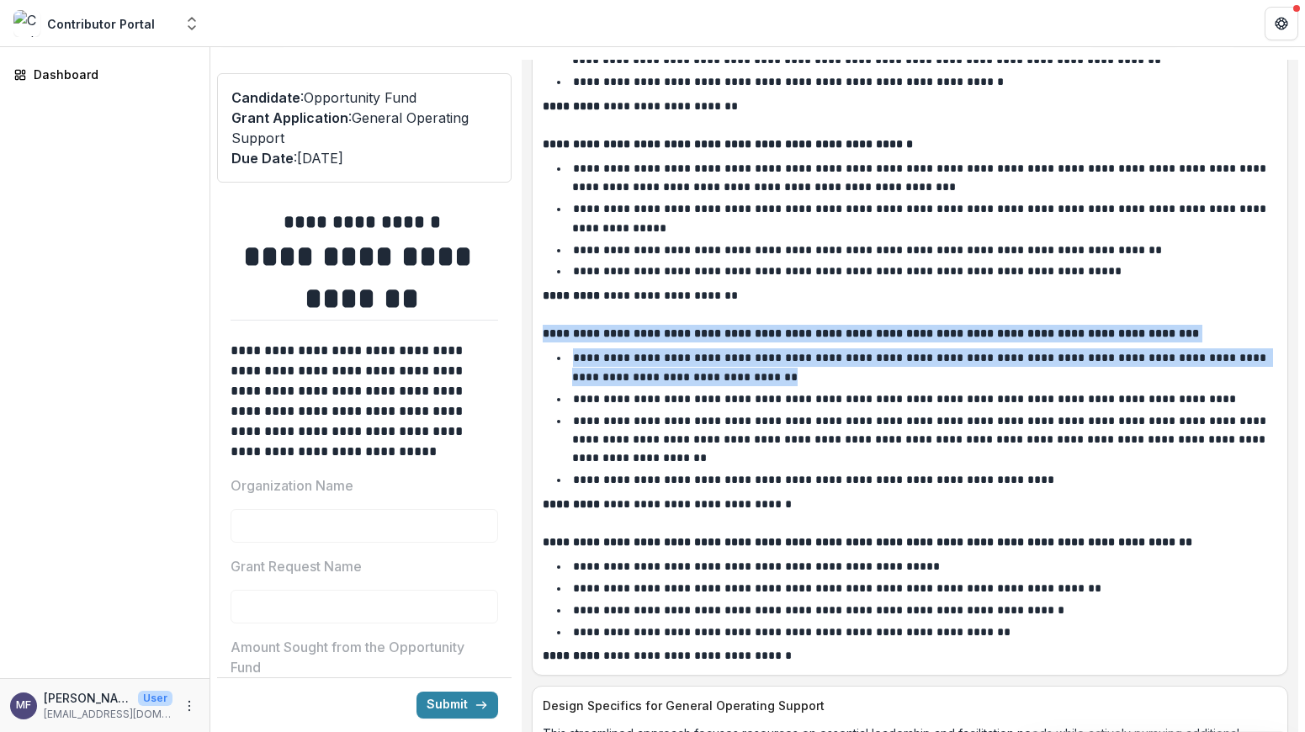
drag, startPoint x: 860, startPoint y: 432, endPoint x: 543, endPoint y: 387, distance: 320.4
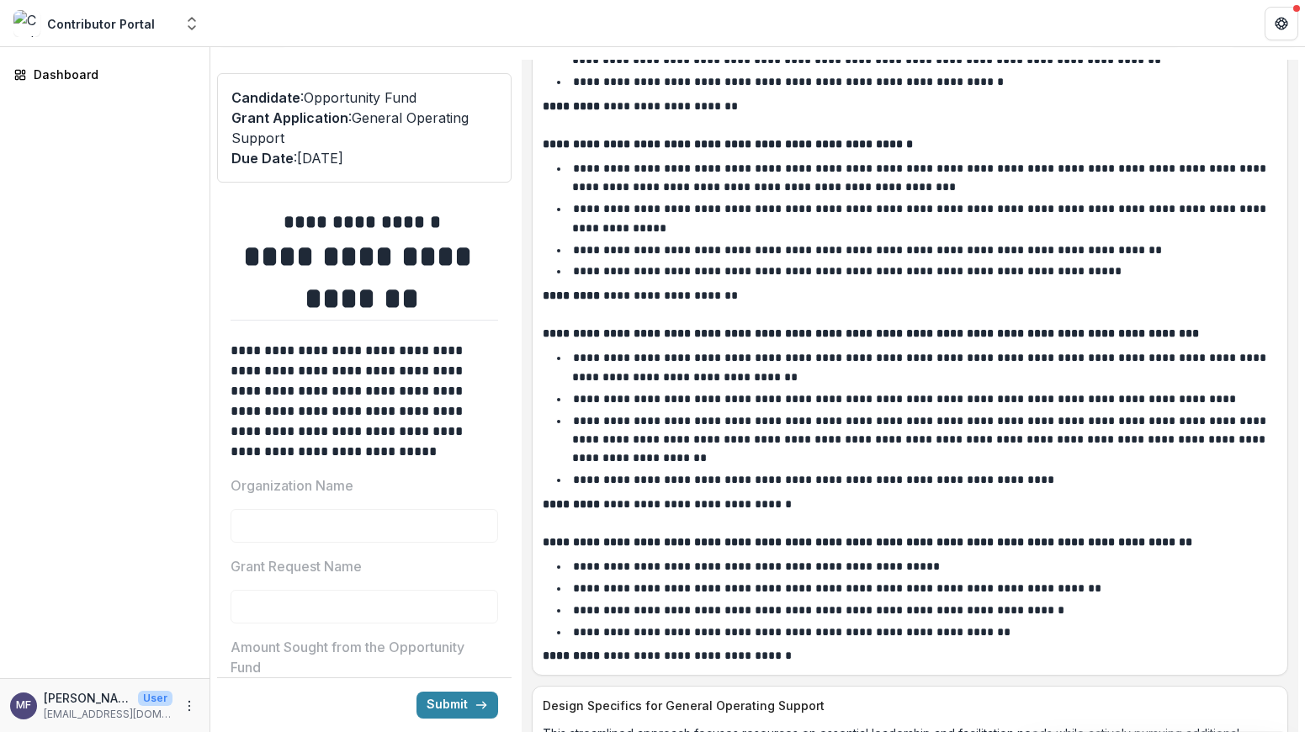
click at [1071, 489] on li "**********" at bounding box center [918, 479] width 717 height 19
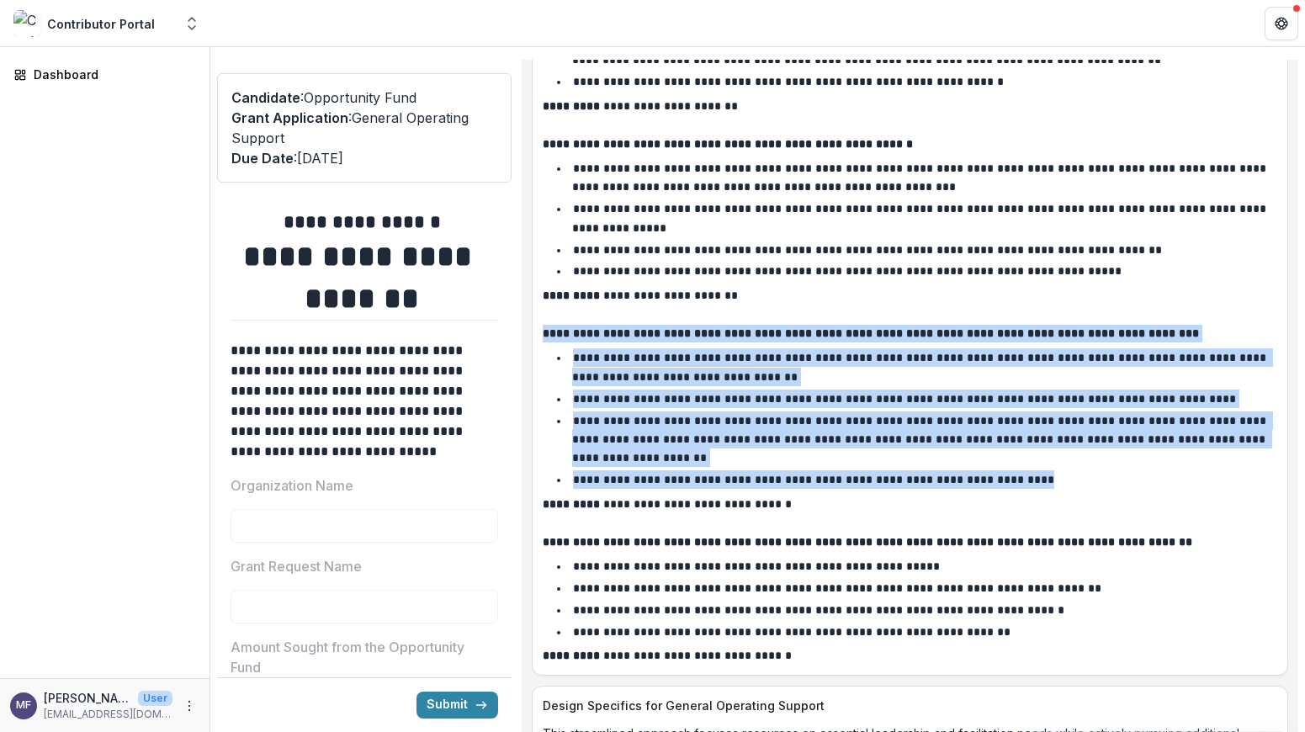
drag, startPoint x: 1071, startPoint y: 537, endPoint x: 557, endPoint y: 376, distance: 538.5
click at [557, 376] on div "**********" at bounding box center [910, 233] width 734 height 861
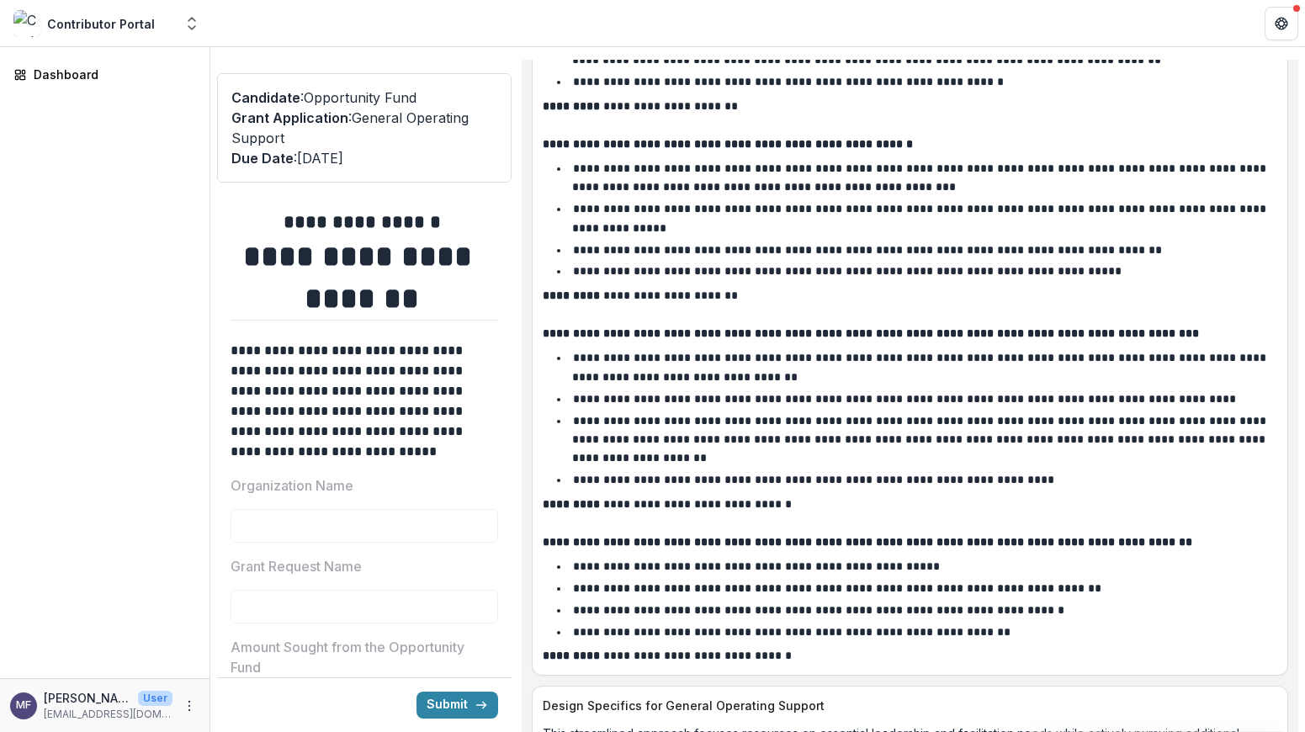
click at [1173, 489] on li "**********" at bounding box center [918, 479] width 717 height 19
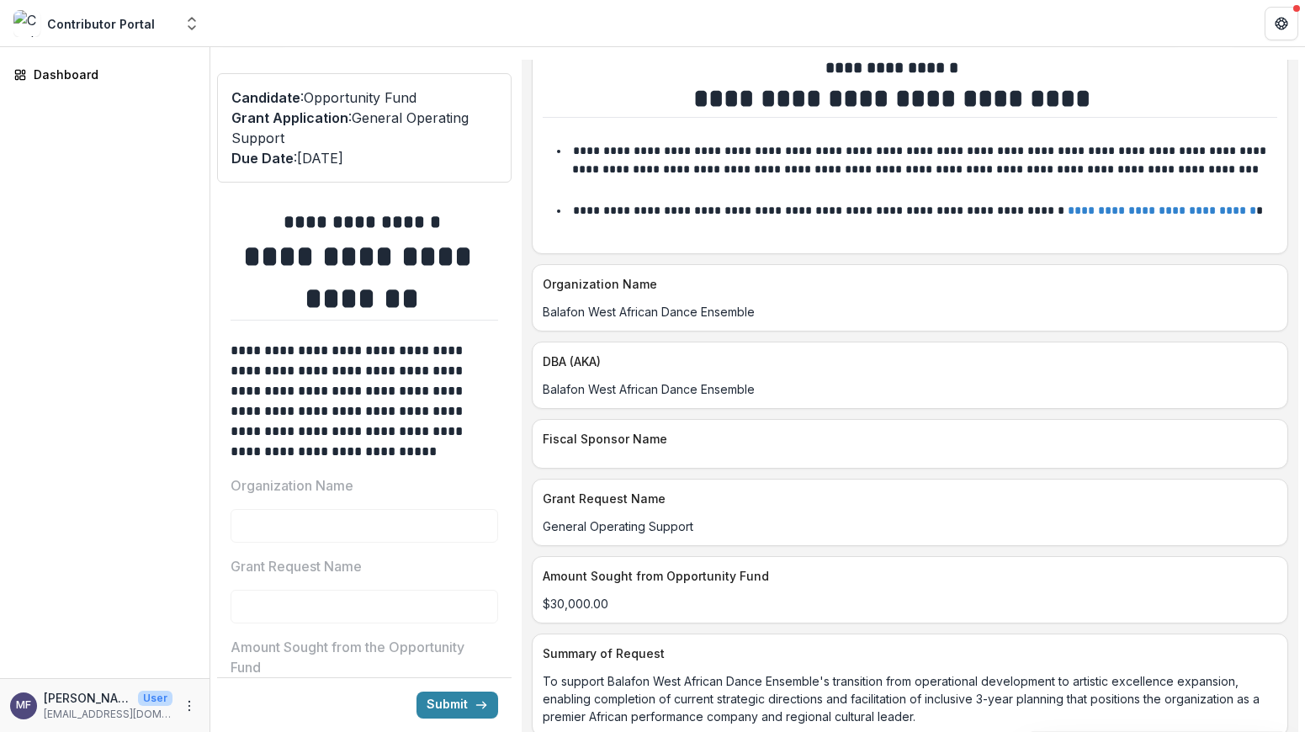
scroll to position [0, 0]
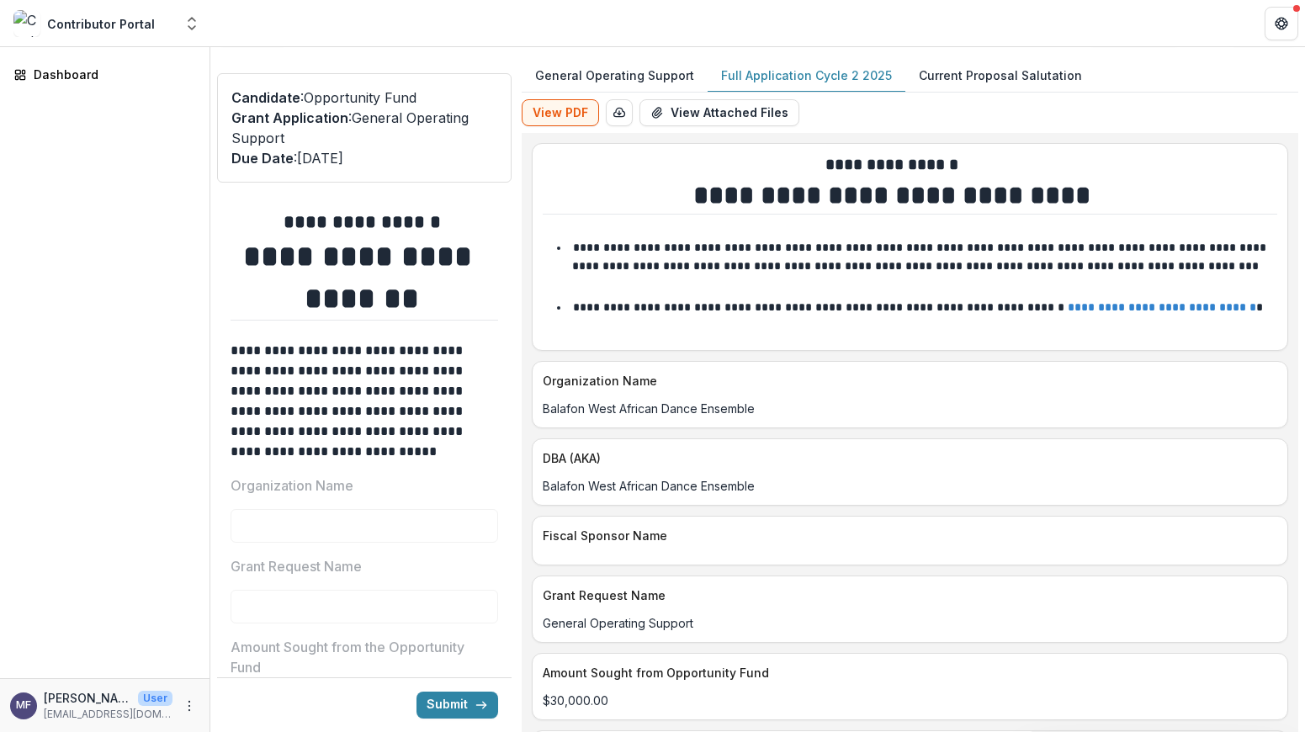
click at [597, 71] on p "General Operating Support" at bounding box center [614, 75] width 159 height 18
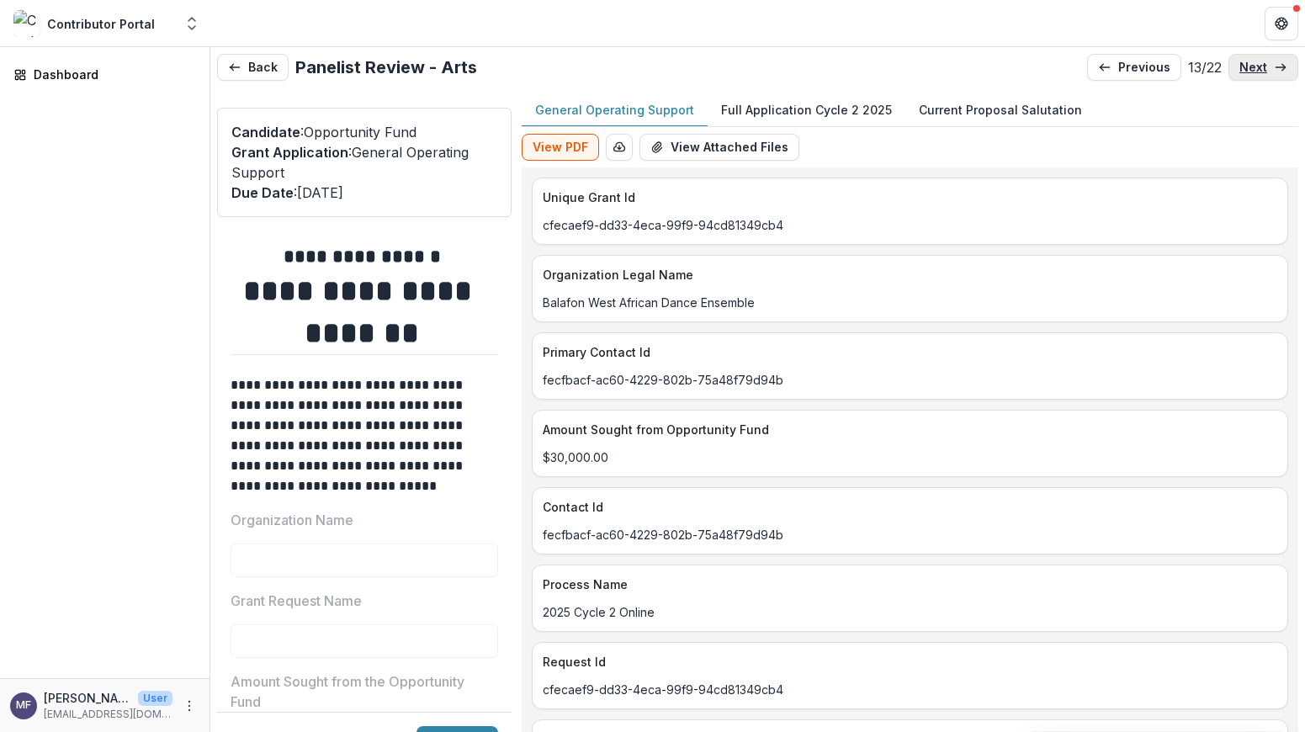
click at [1258, 68] on p "next" at bounding box center [1253, 68] width 28 height 14
click at [817, 111] on p "Full Application Cycle 2 2025" at bounding box center [806, 110] width 171 height 18
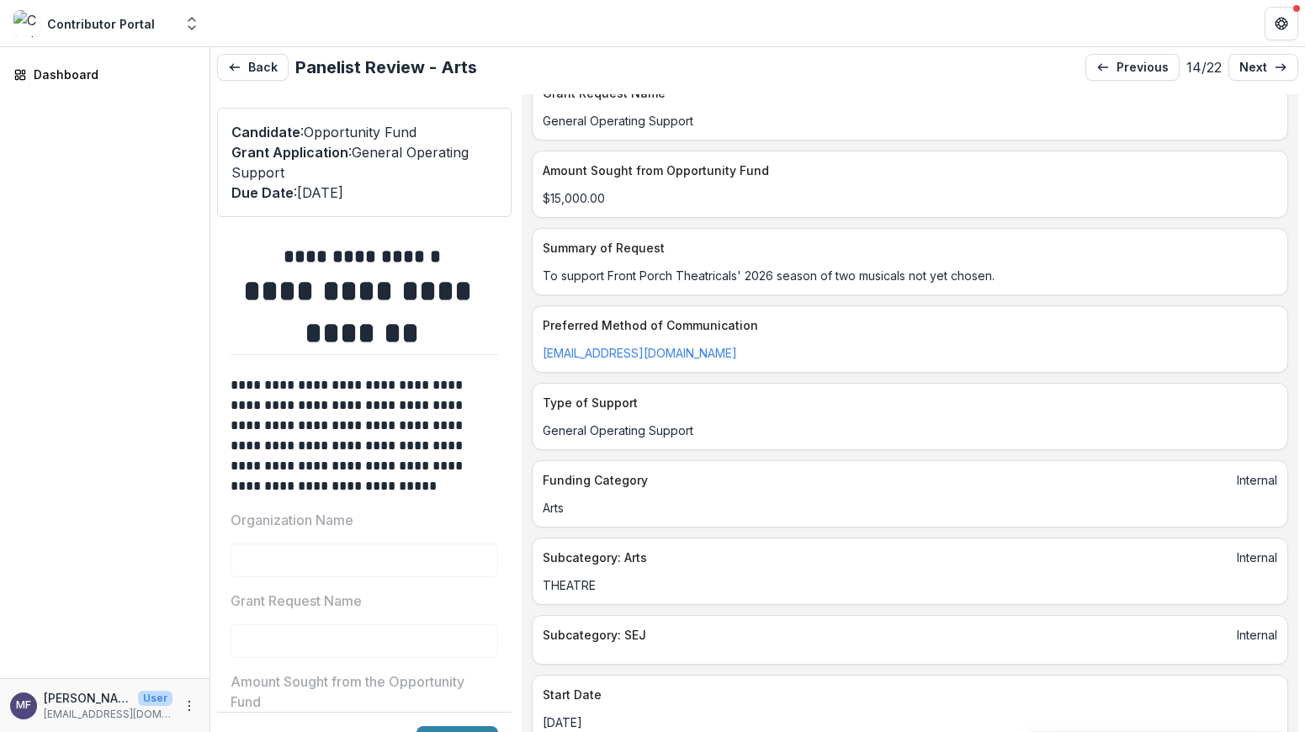
scroll to position [539, 0]
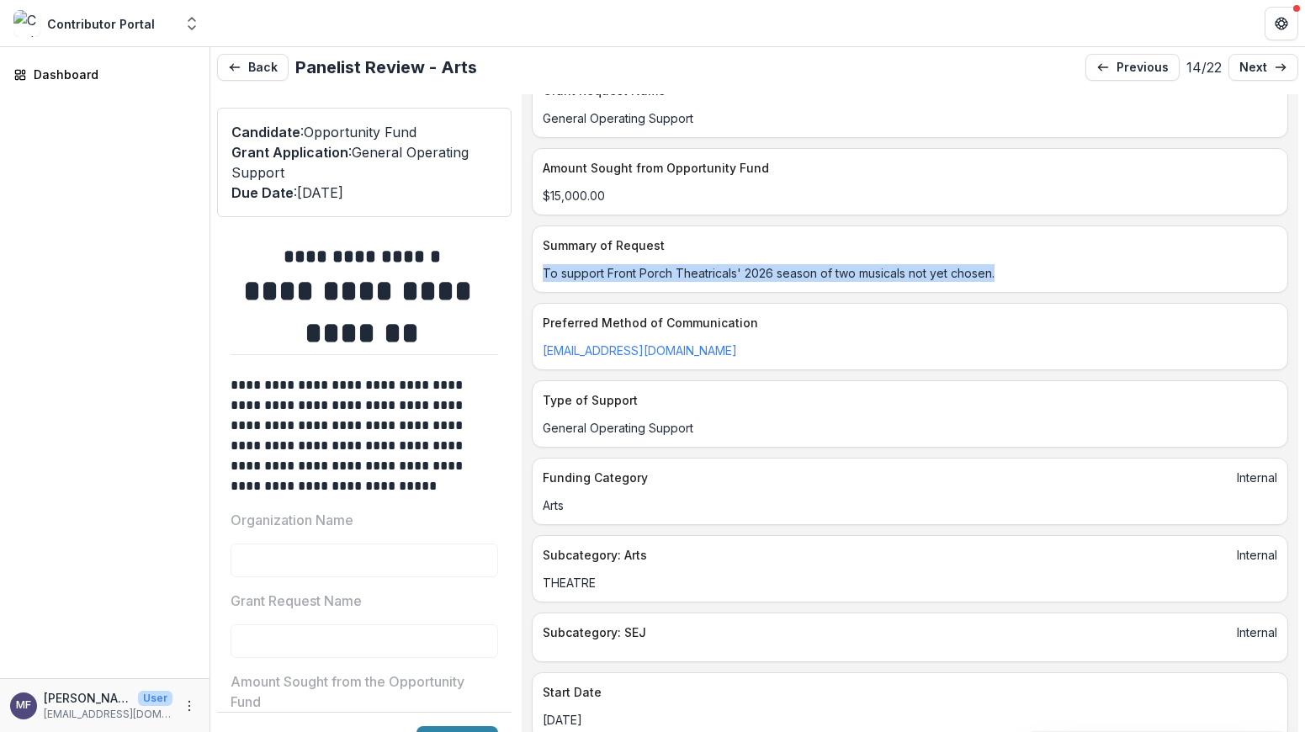
drag, startPoint x: 1009, startPoint y: 291, endPoint x: 534, endPoint y: 296, distance: 475.3
click at [1099, 273] on div "To support Front Porch Theatricals' 2026 season of two musicals not yet chosen." at bounding box center [909, 268] width 755 height 28
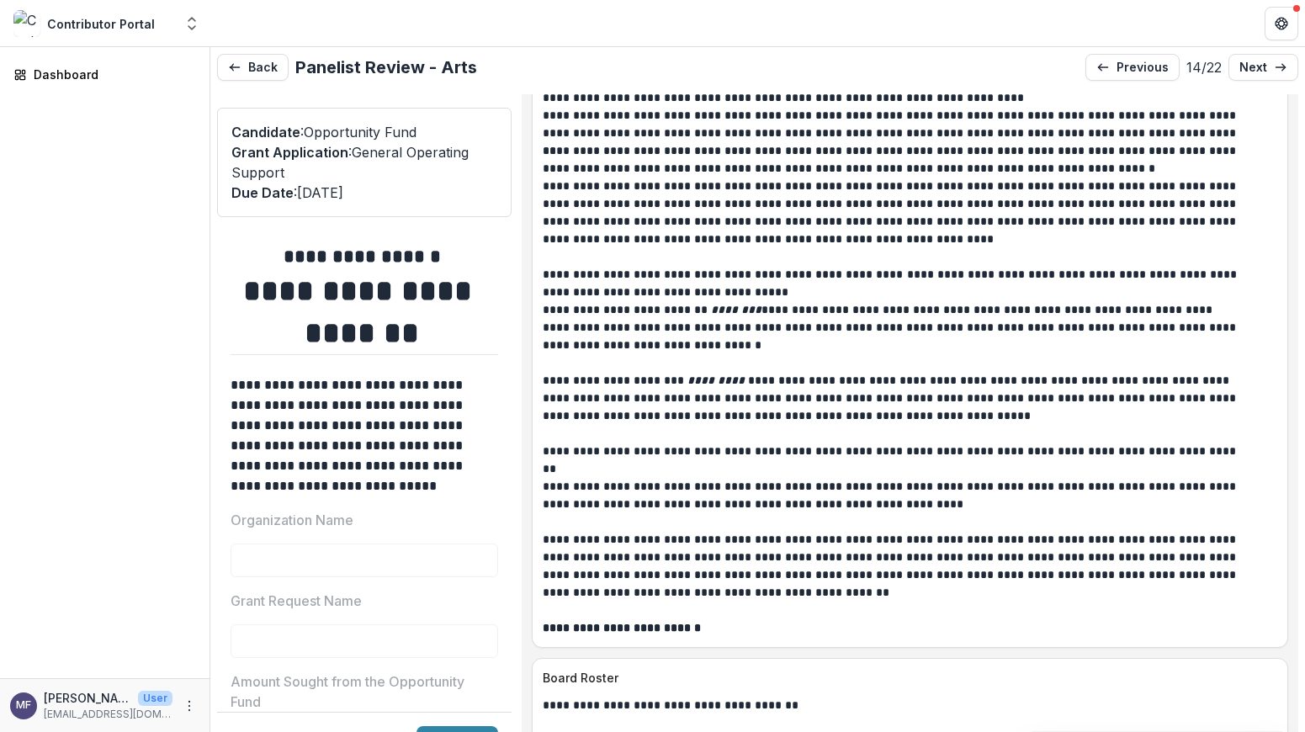
scroll to position [6499, 0]
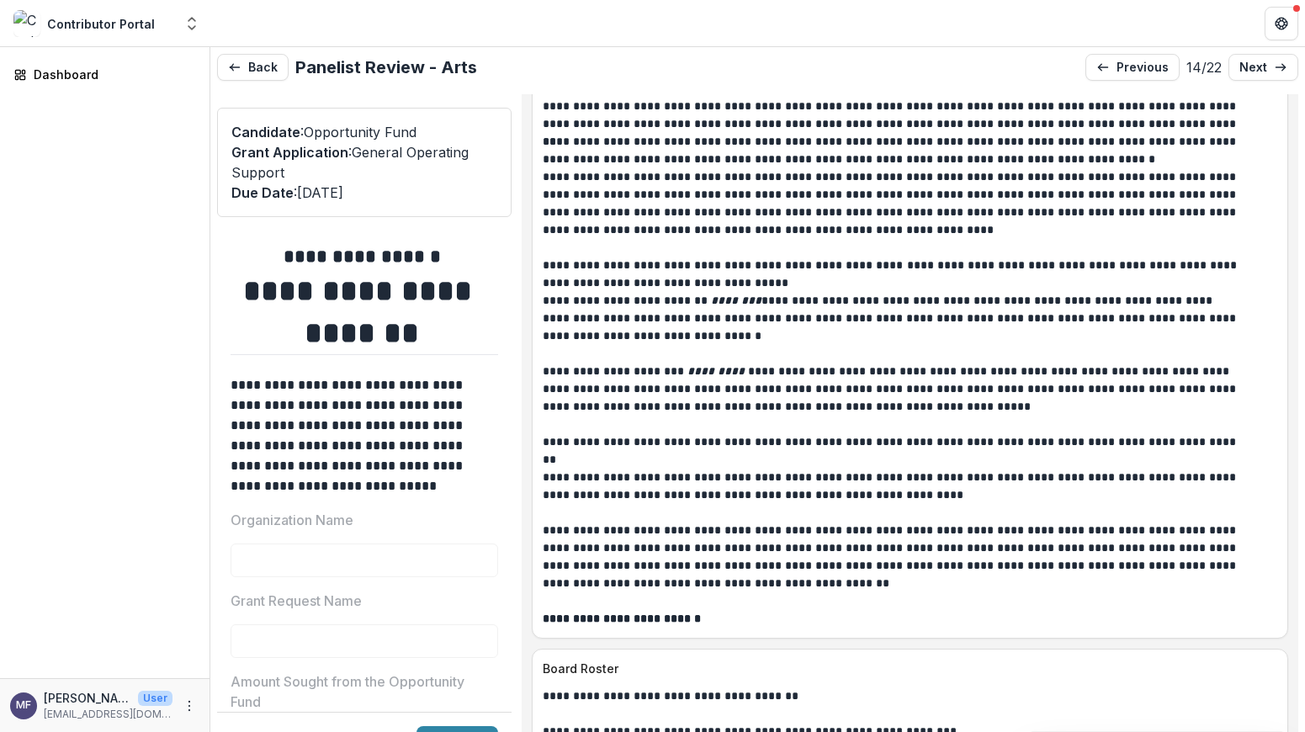
drag, startPoint x: 1086, startPoint y: 262, endPoint x: 557, endPoint y: 169, distance: 537.3
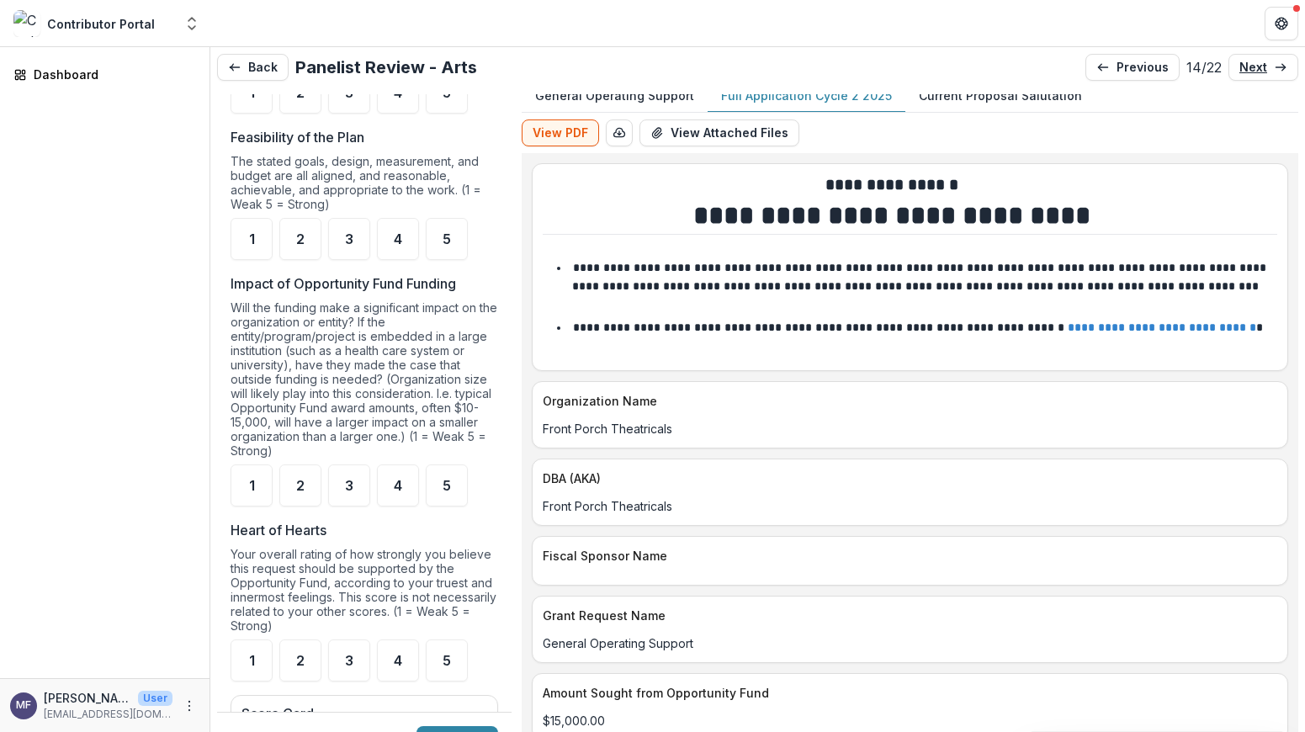
scroll to position [0, 0]
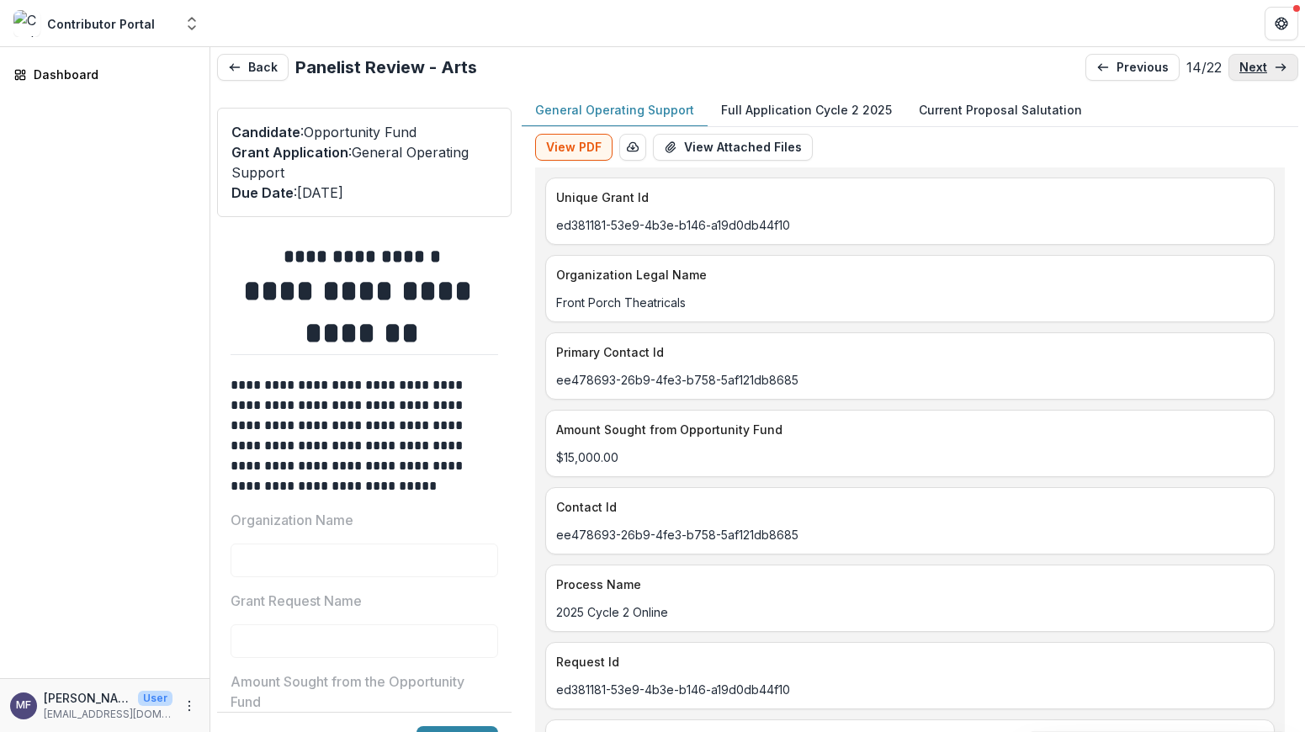
click at [1258, 70] on p "next" at bounding box center [1253, 68] width 28 height 14
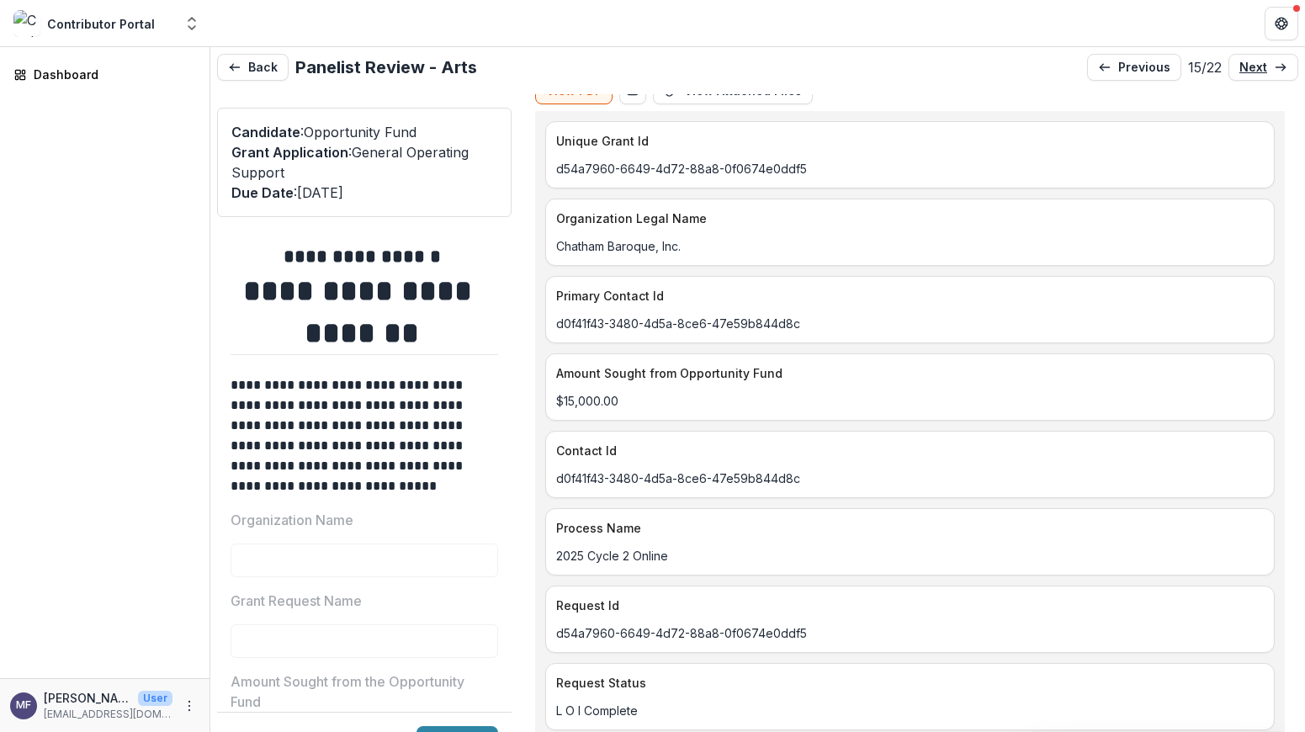
scroll to position [58, 0]
drag, startPoint x: 682, startPoint y: 245, endPoint x: 518, endPoint y: 241, distance: 164.1
click at [518, 241] on div "**********" at bounding box center [757, 430] width 1081 height 672
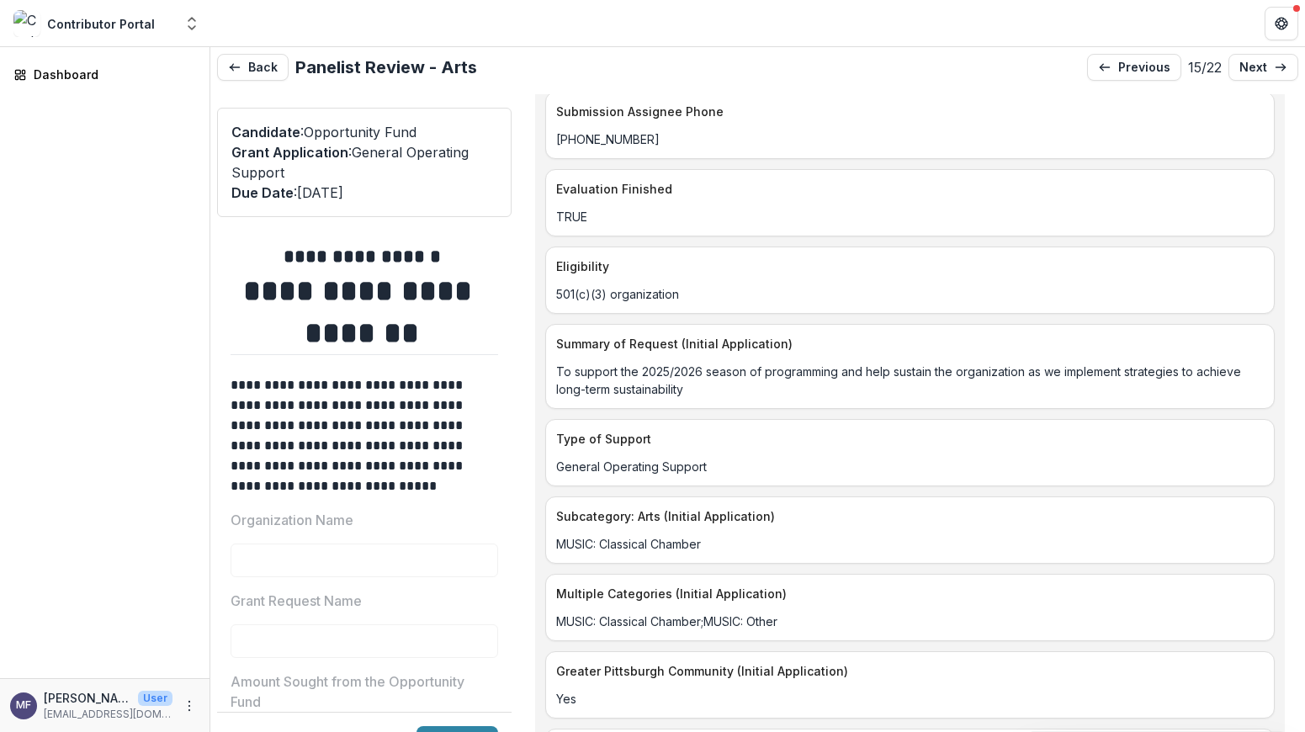
scroll to position [1559, 0]
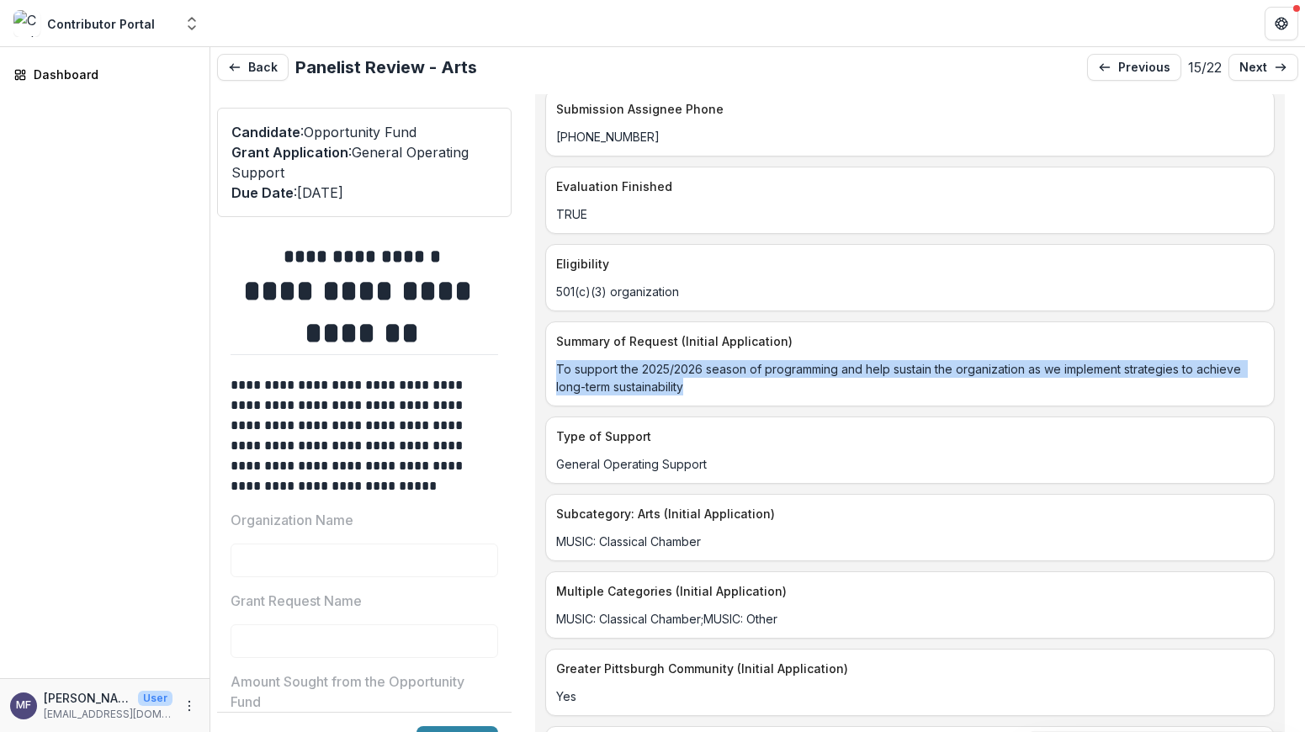
drag, startPoint x: 692, startPoint y: 389, endPoint x: 553, endPoint y: 371, distance: 140.7
click at [553, 371] on div "To support the 2025/2026 season of programming and help sustain the organizatio…" at bounding box center [910, 377] width 728 height 35
copy p "To support the 2025/2026 season of programming and help sustain the organizatio…"
click at [1249, 67] on p "next" at bounding box center [1253, 68] width 28 height 14
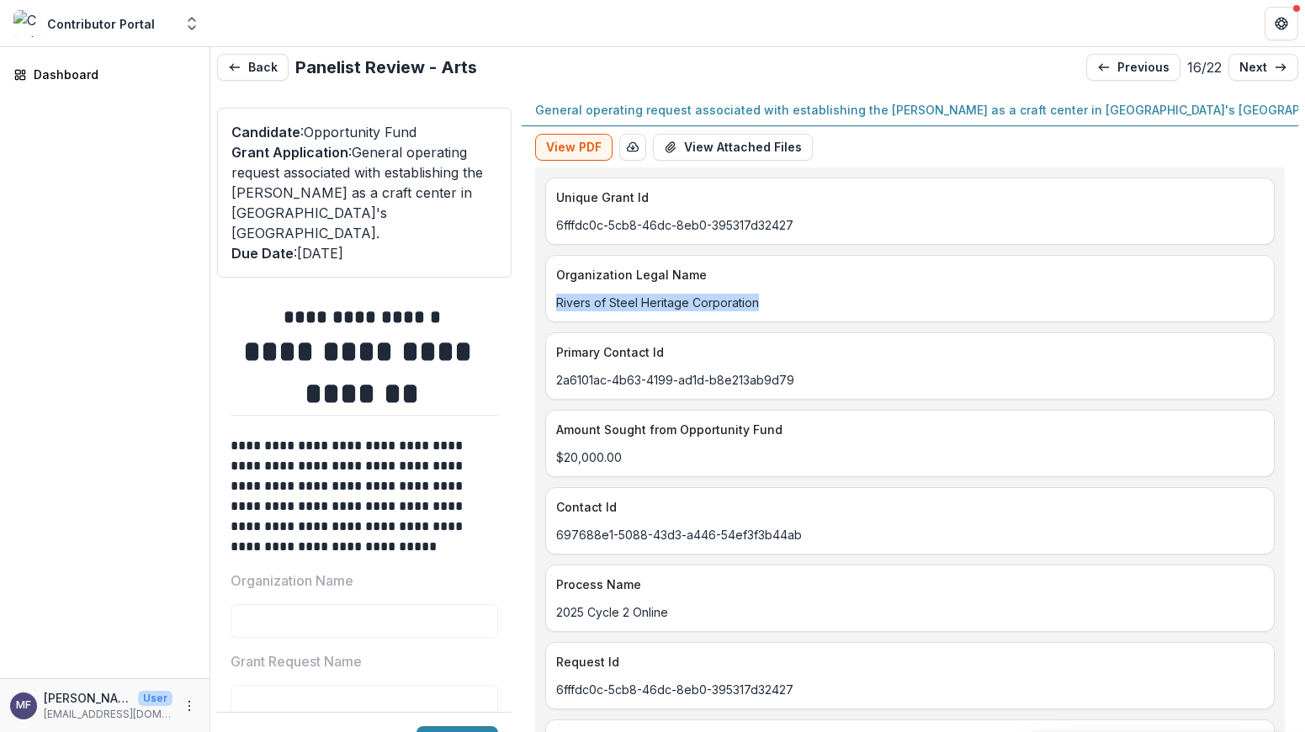
drag, startPoint x: 755, startPoint y: 303, endPoint x: 559, endPoint y: 302, distance: 196.0
click at [559, 302] on p "Rivers of Steel Heritage Corporation" at bounding box center [909, 303] width 707 height 18
click at [1114, 77] on link "previous" at bounding box center [1133, 67] width 94 height 27
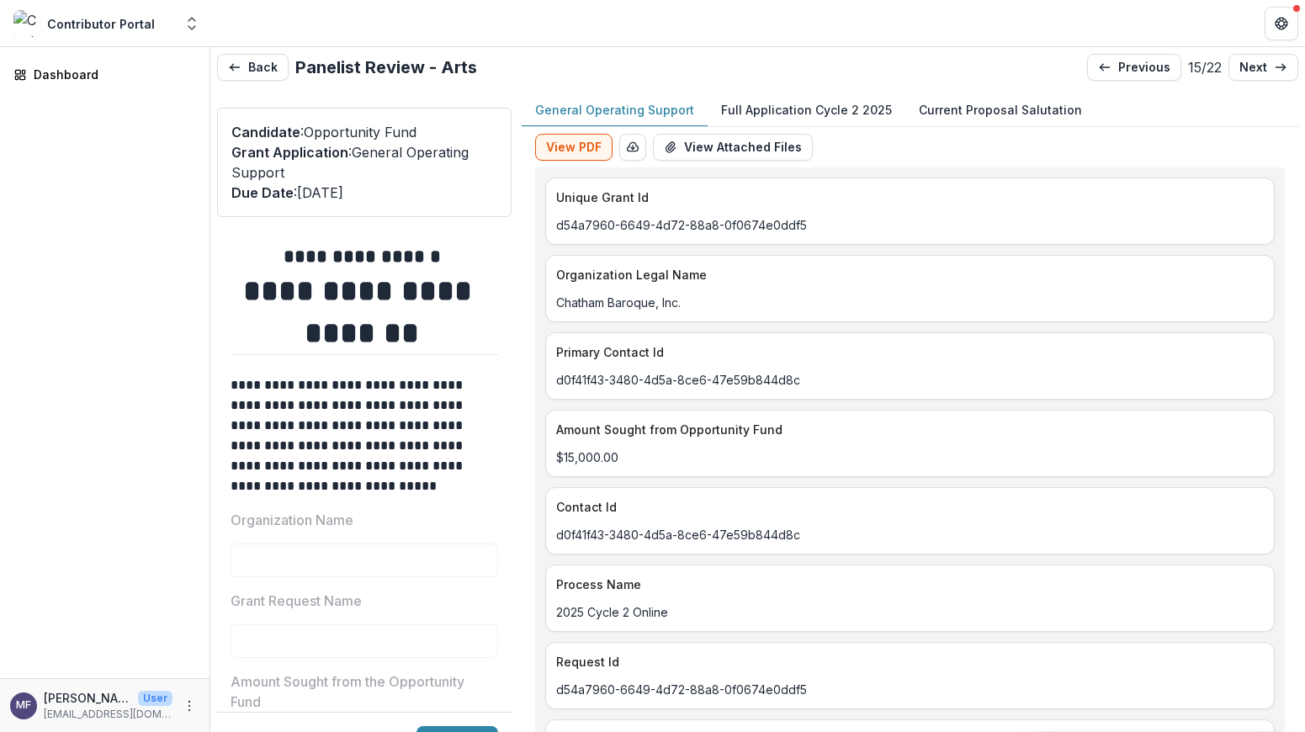
click at [808, 113] on p "Full Application Cycle 2 2025" at bounding box center [806, 110] width 171 height 18
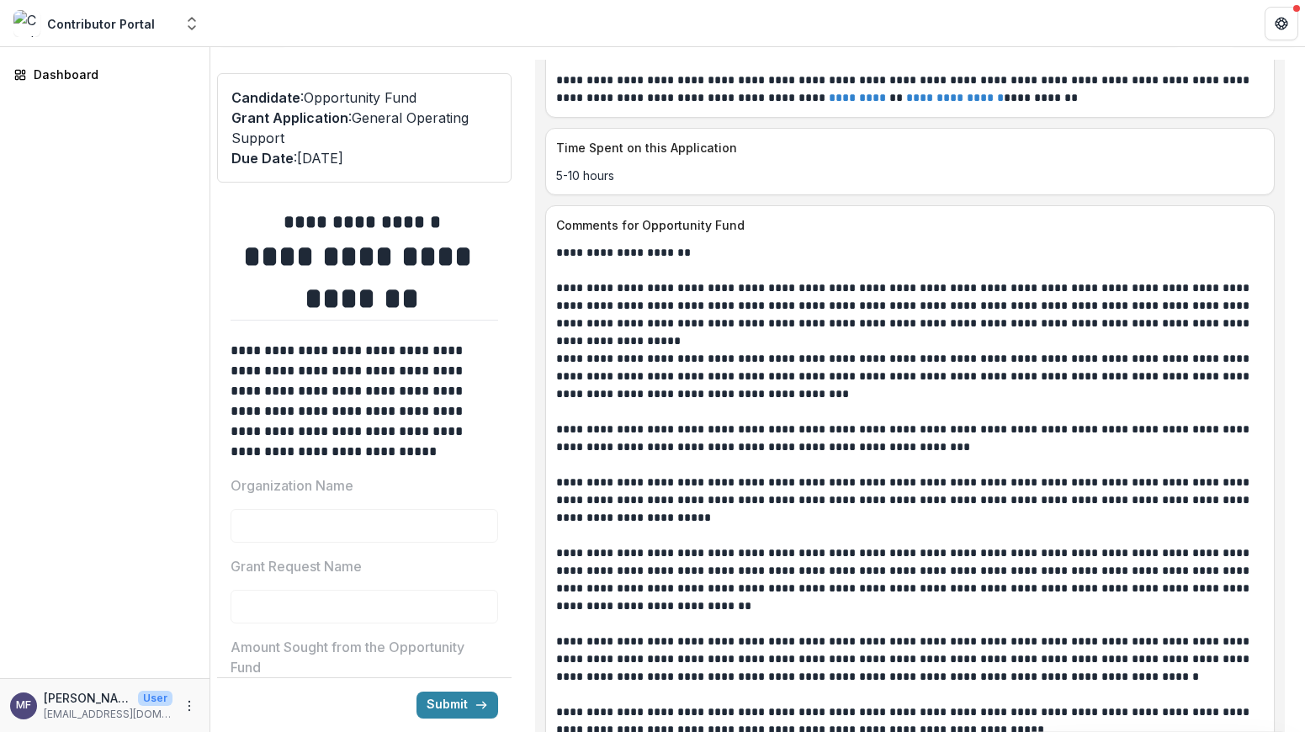
scroll to position [10132, 0]
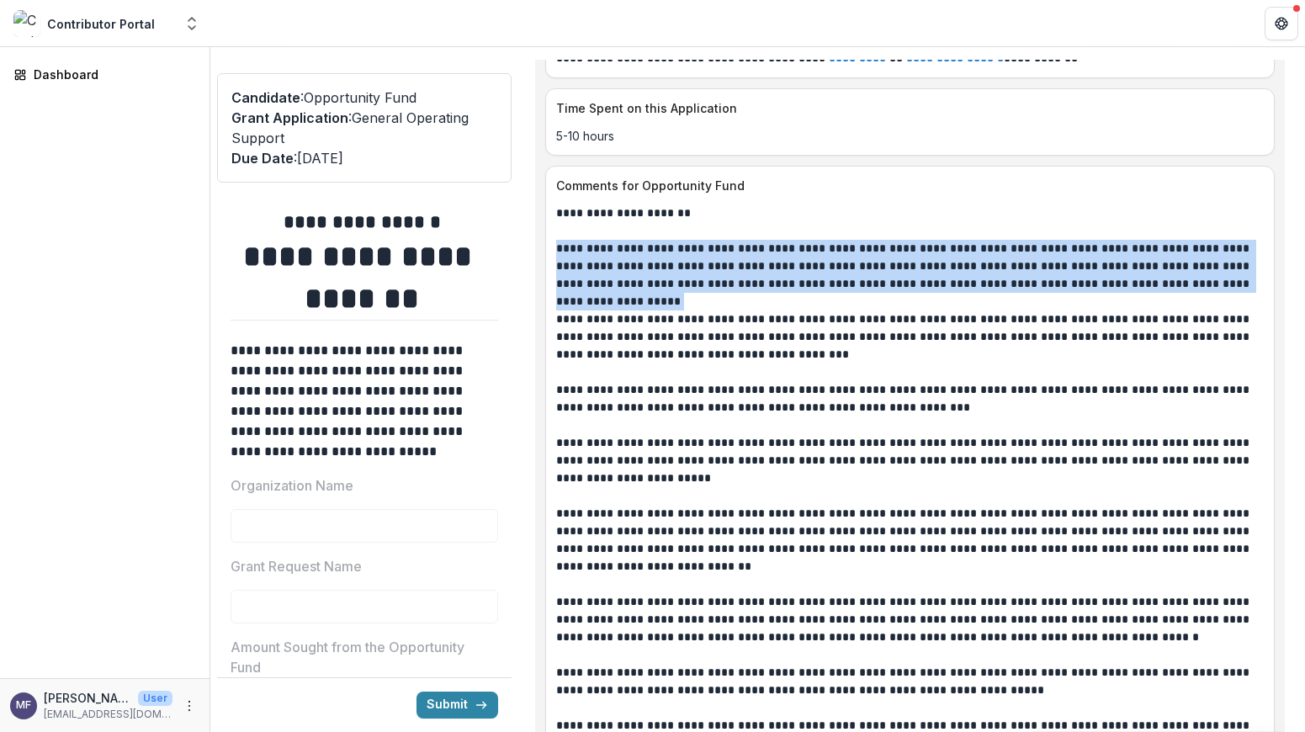
drag, startPoint x: 1224, startPoint y: 270, endPoint x: 546, endPoint y: 233, distance: 679.0
click at [547, 233] on div "**********" at bounding box center [910, 601] width 728 height 795
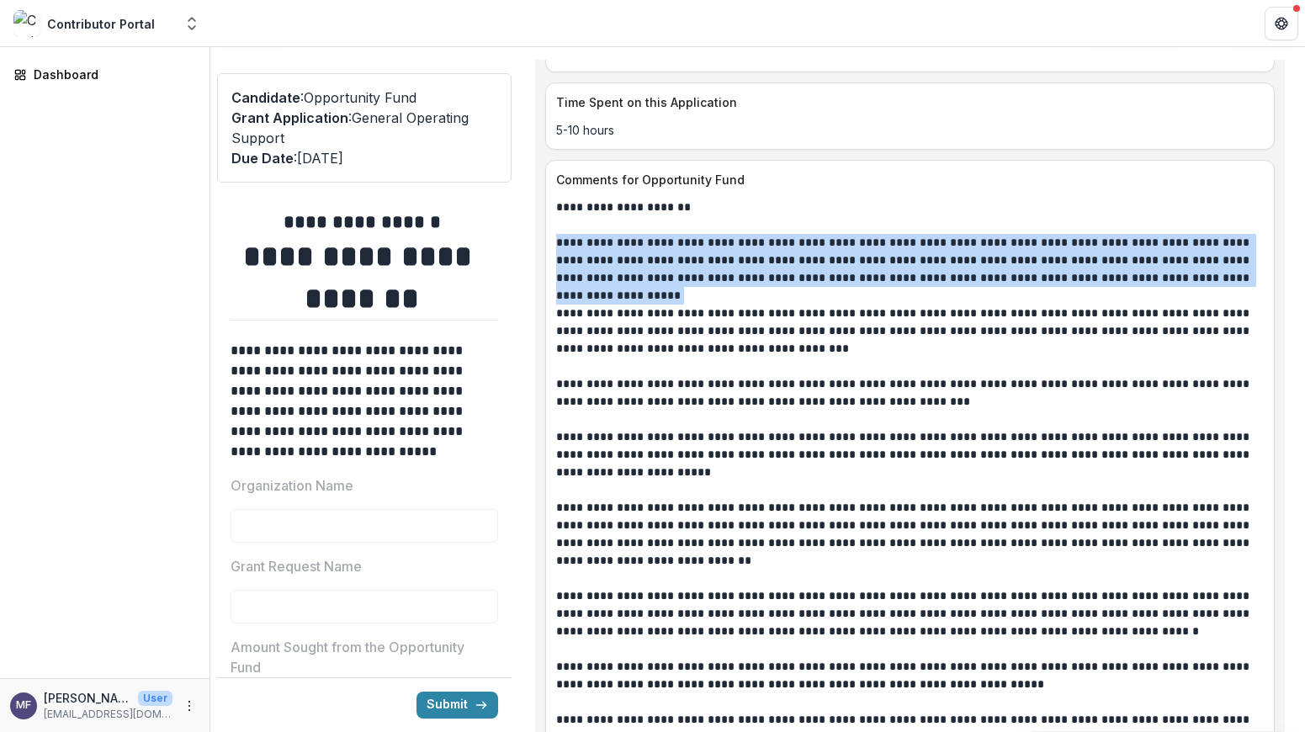
scroll to position [10139, 0]
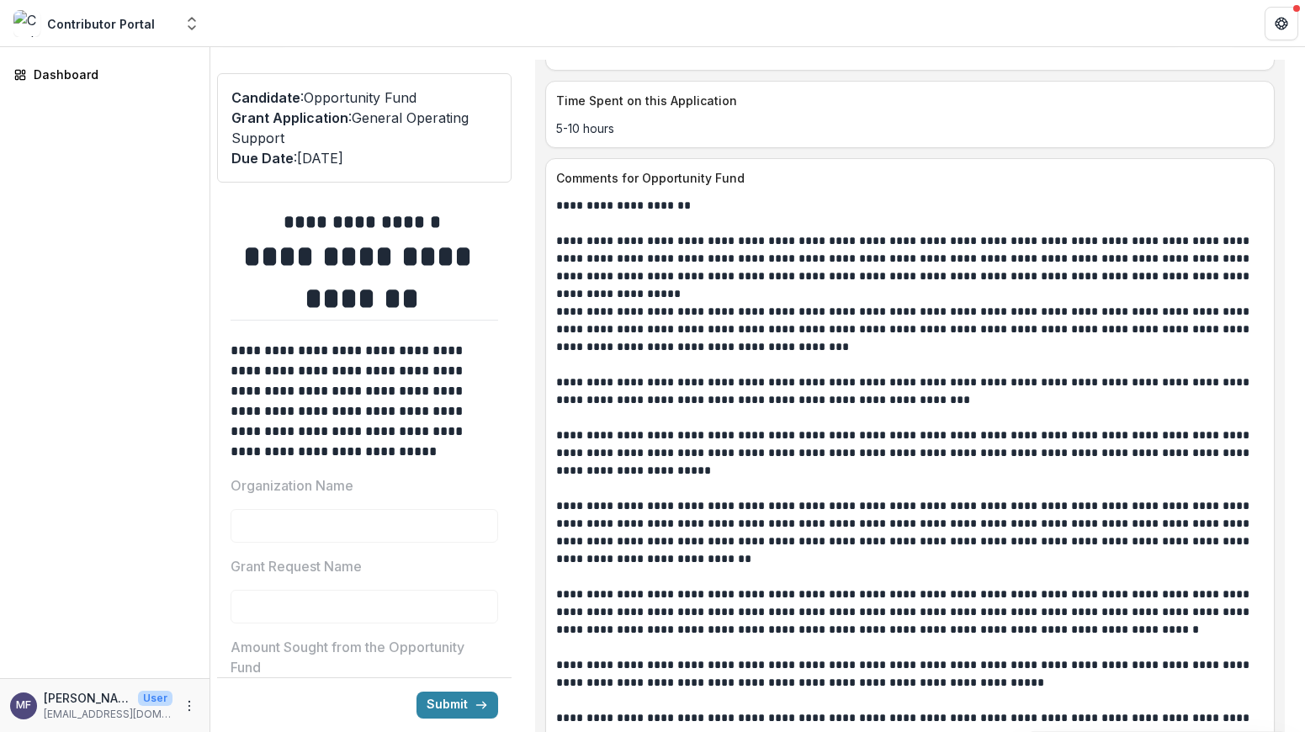
click at [1155, 450] on p "**********" at bounding box center [904, 452] width 697 height 53
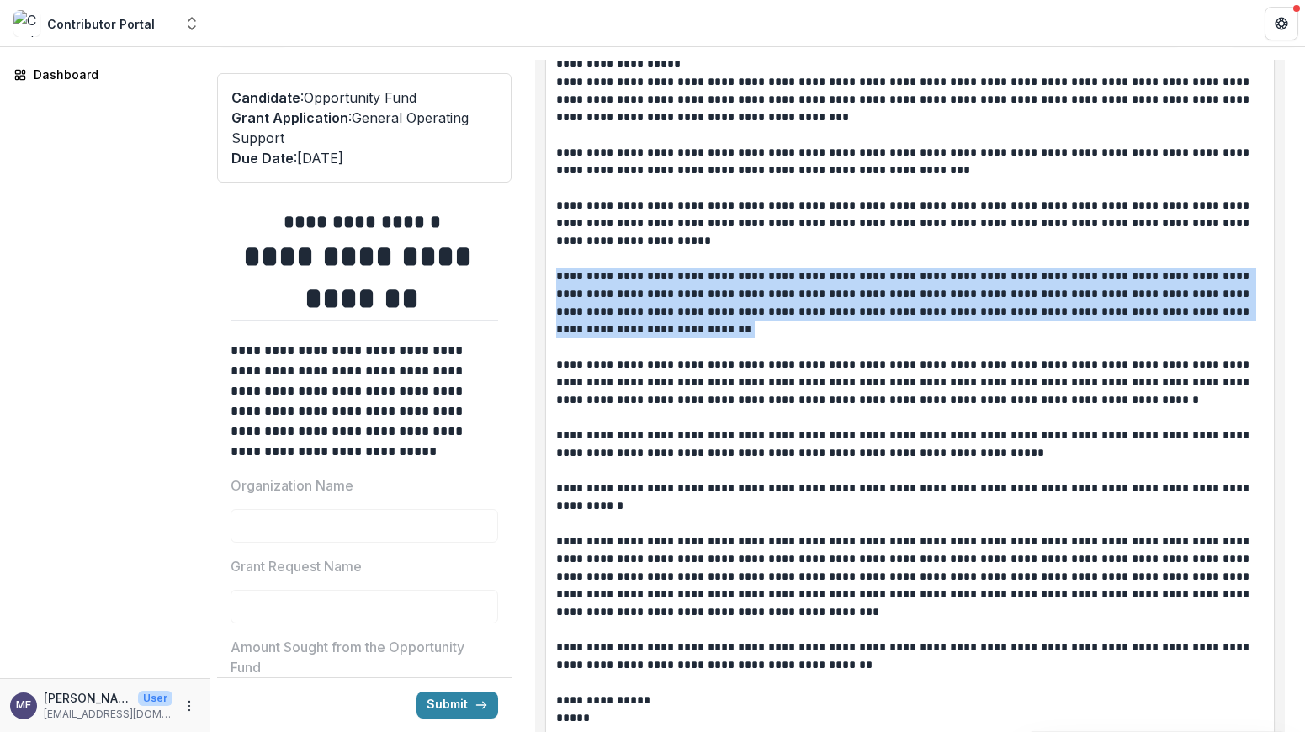
scroll to position [10368, 0]
drag, startPoint x: 654, startPoint y: 310, endPoint x: 553, endPoint y: 252, distance: 116.8
click at [553, 252] on div "**********" at bounding box center [910, 365] width 728 height 795
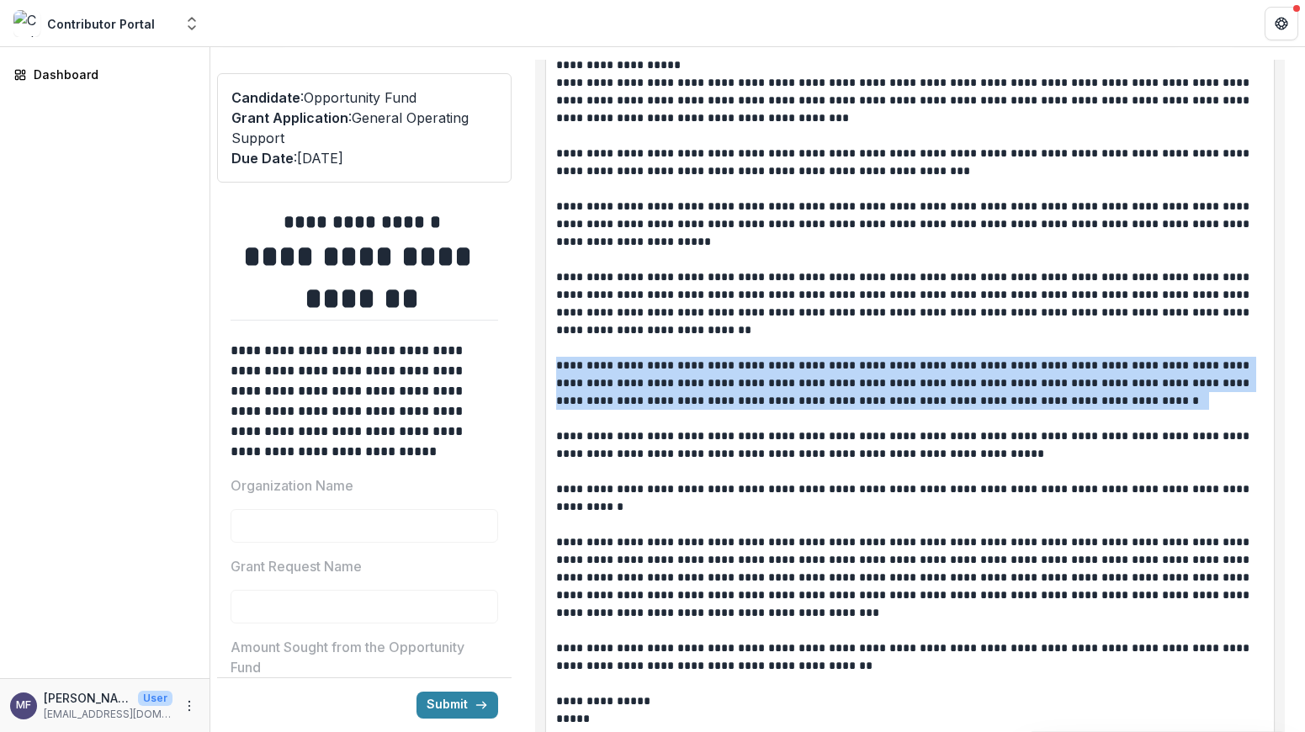
drag, startPoint x: 1017, startPoint y: 382, endPoint x: 545, endPoint y: 347, distance: 473.2
click at [545, 347] on div "**********" at bounding box center [909, 351] width 729 height 845
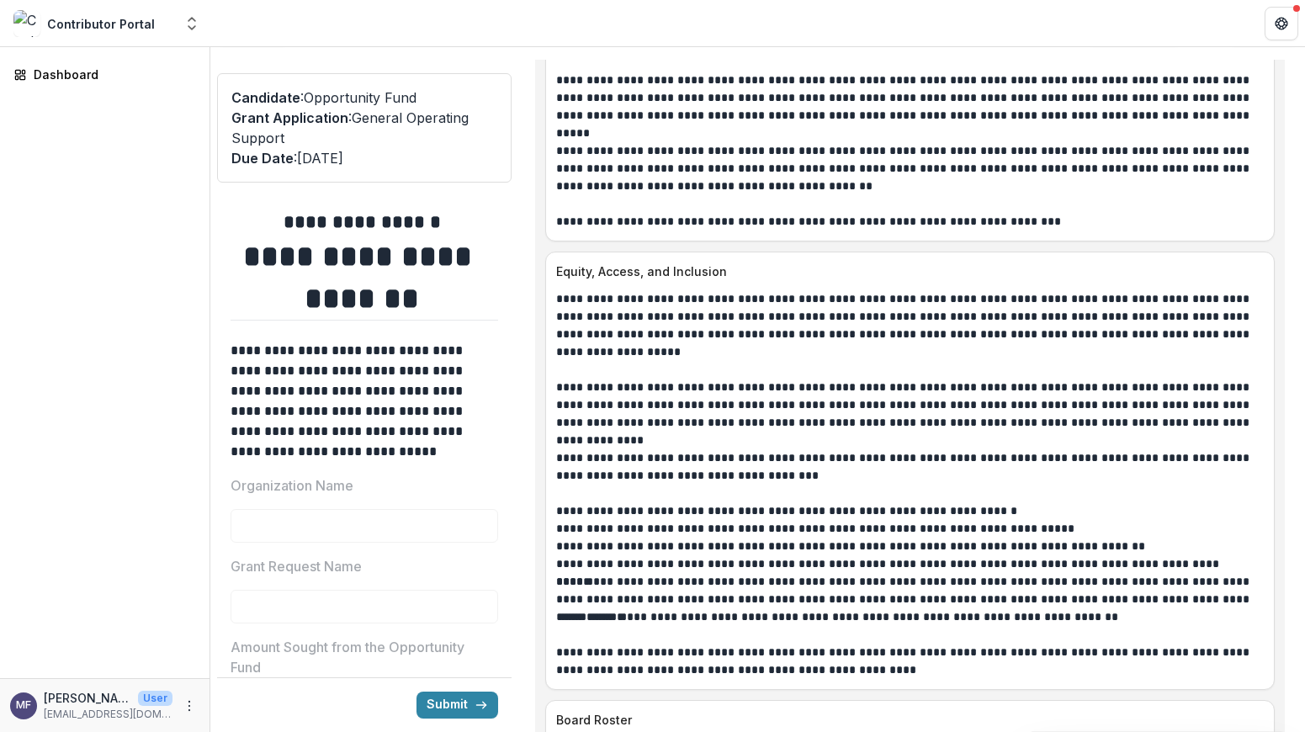
scroll to position [7883, 0]
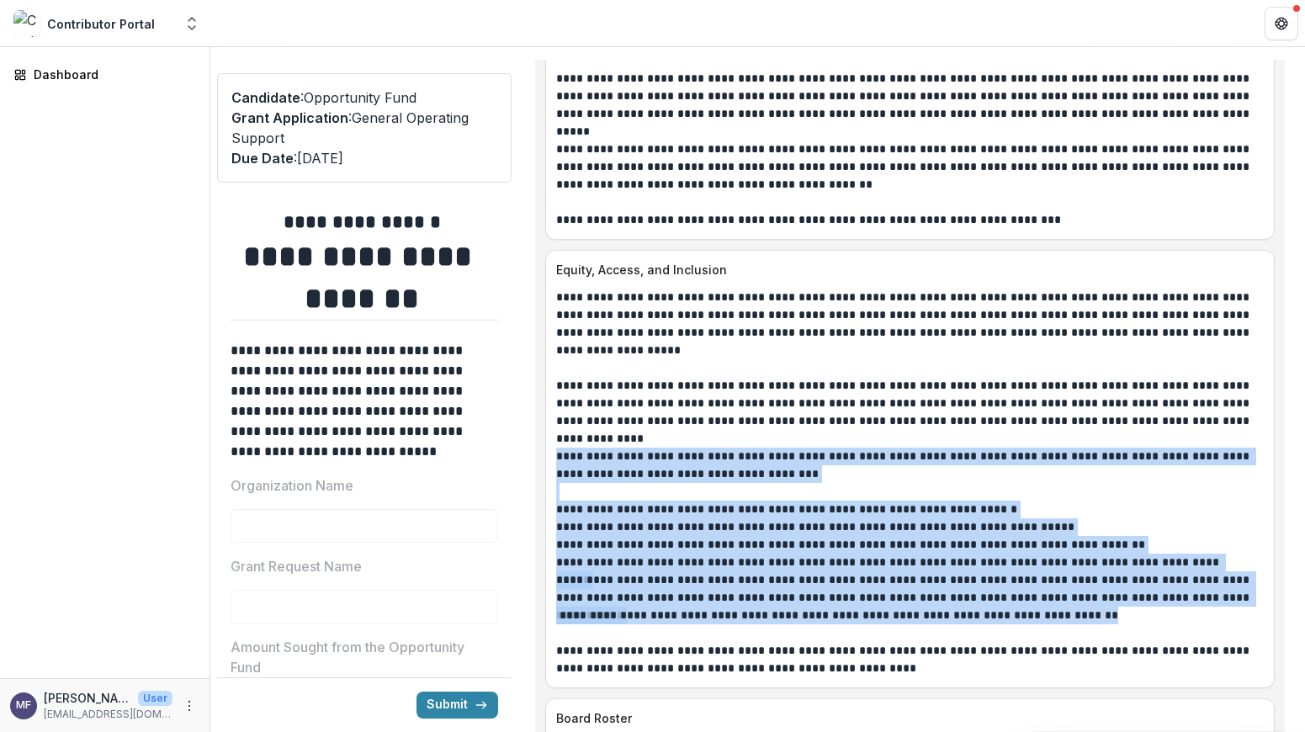
drag, startPoint x: 557, startPoint y: 438, endPoint x: 1197, endPoint y: 604, distance: 661.2
click at [1197, 604] on div "**********" at bounding box center [909, 483] width 707 height 389
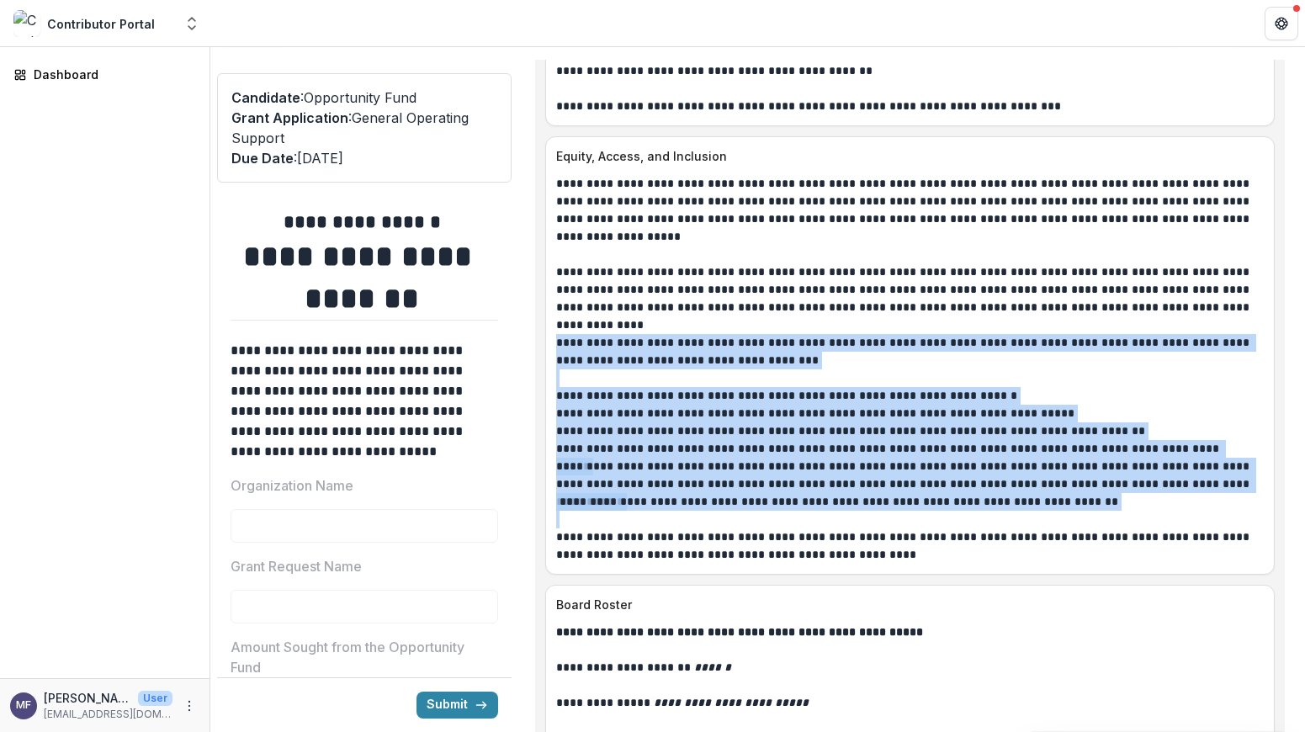
scroll to position [8004, 0]
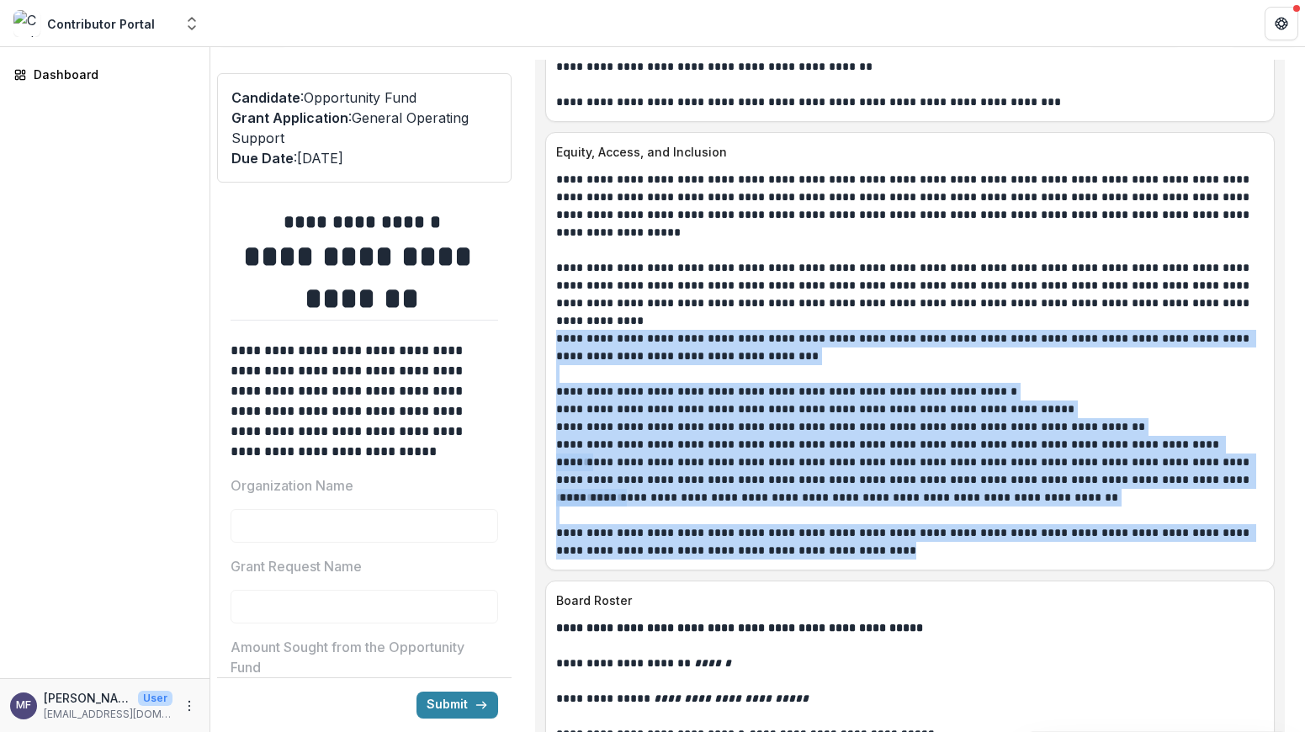
drag, startPoint x: 824, startPoint y: 533, endPoint x: 551, endPoint y: 315, distance: 348.9
click at [551, 315] on div "**********" at bounding box center [910, 365] width 728 height 389
copy div "**********"
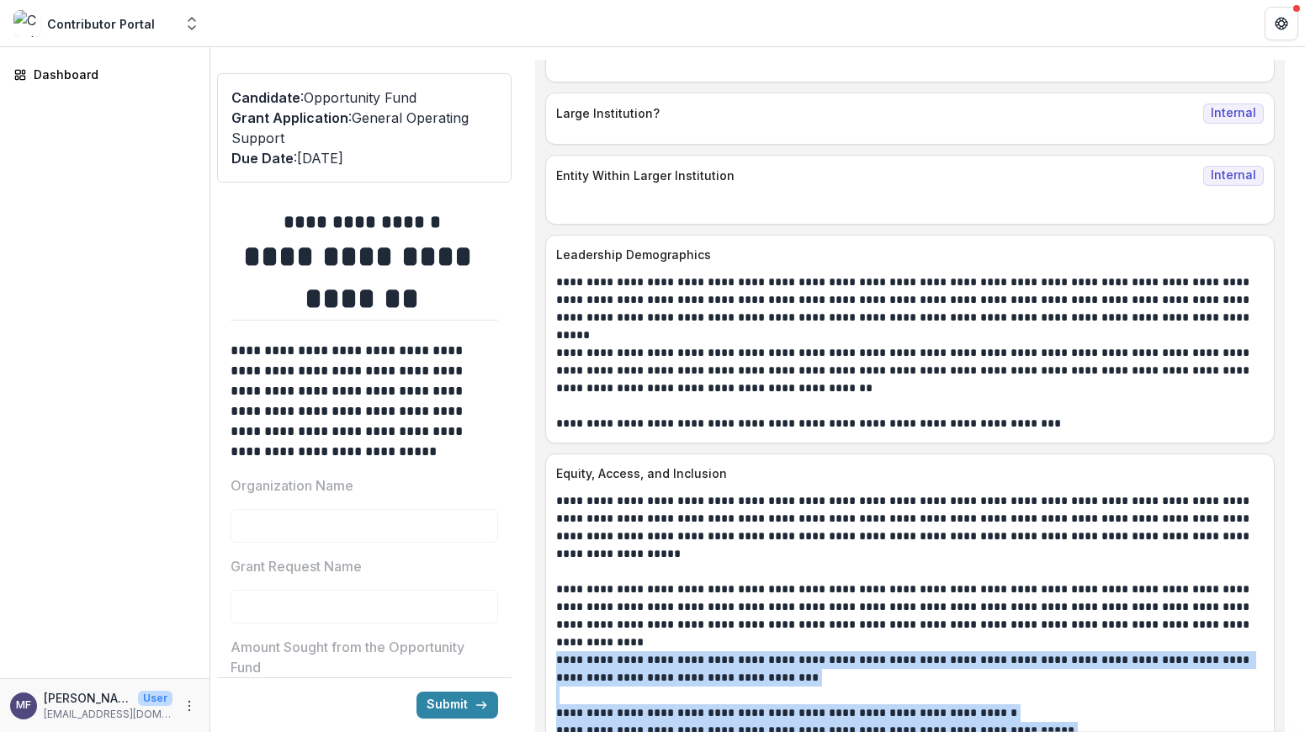
scroll to position [7683, 0]
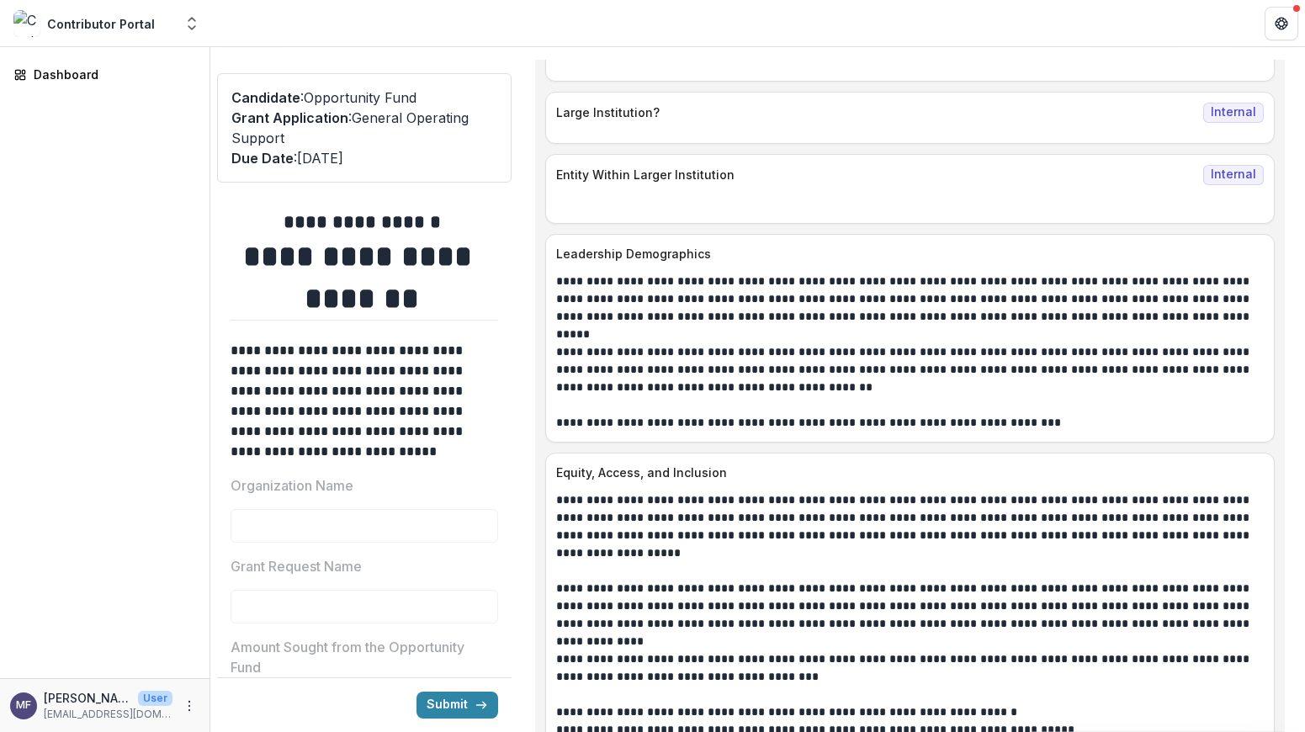
click at [839, 289] on p "**********" at bounding box center [904, 299] width 697 height 53
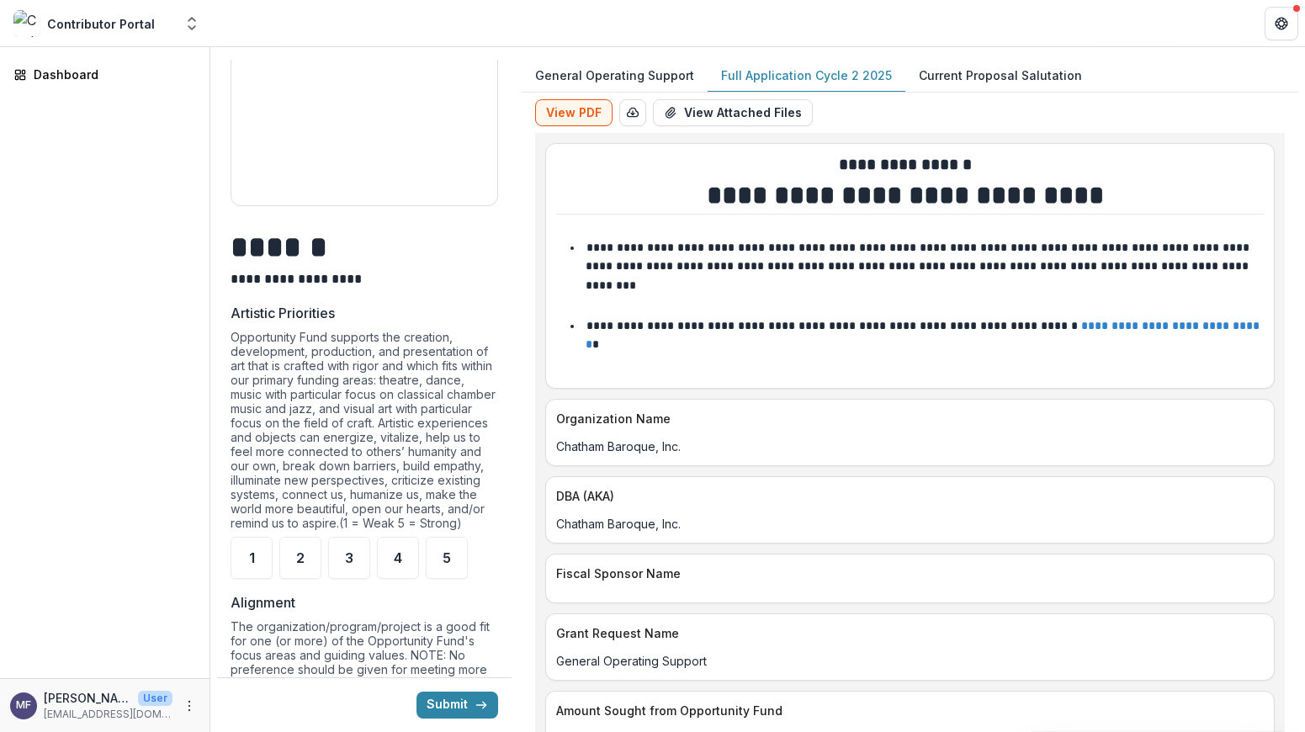
scroll to position [0, 0]
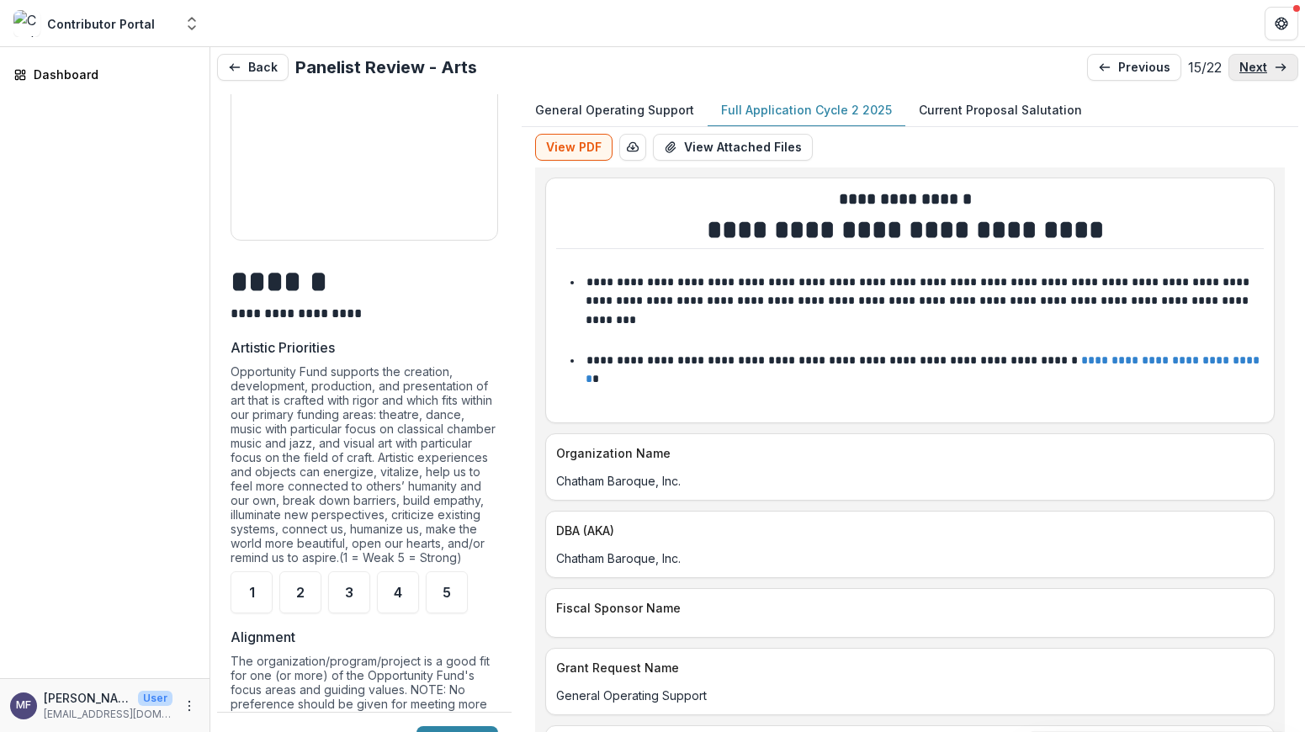
click at [1263, 74] on link "next" at bounding box center [1263, 67] width 70 height 27
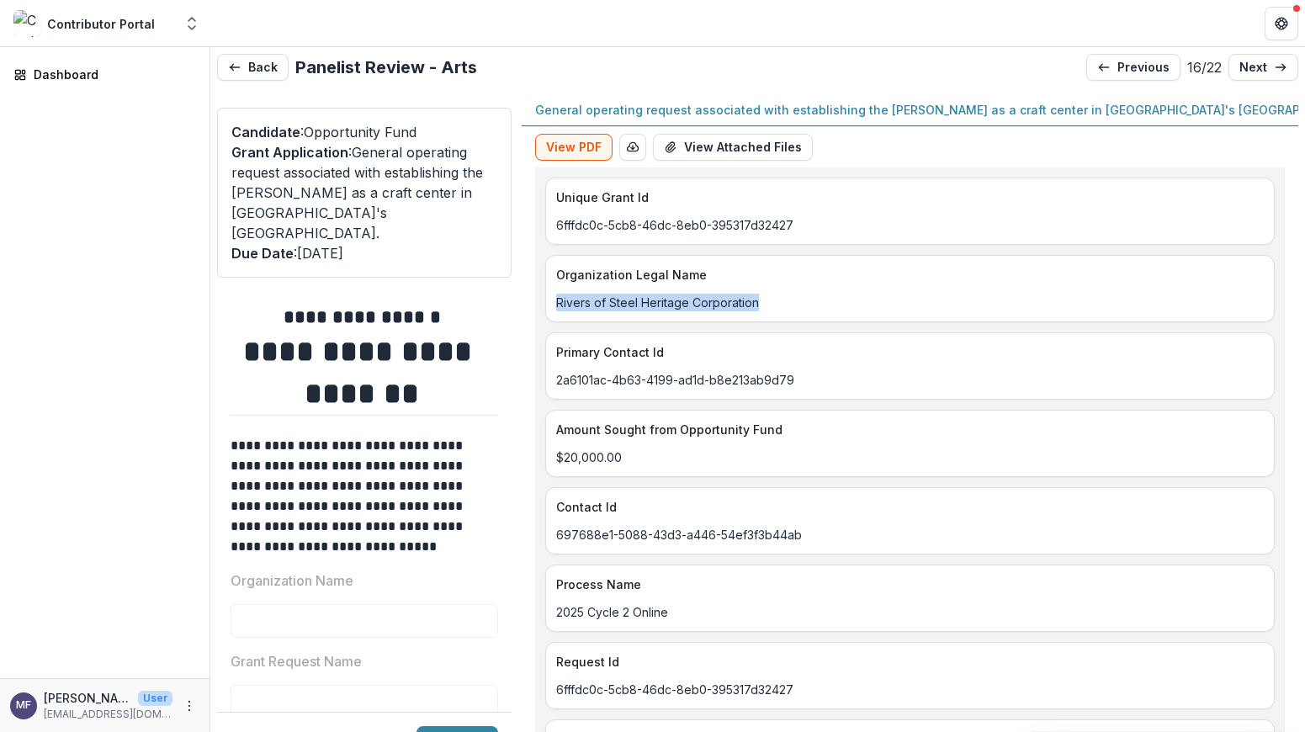
drag, startPoint x: 755, startPoint y: 303, endPoint x: 552, endPoint y: 302, distance: 203.6
click at [553, 304] on div "Rivers of Steel Heritage Corporation" at bounding box center [910, 303] width 728 height 18
copy p "Rivers of Steel Heritage Corporation"
click at [1127, 355] on p "Primary Contact Id" at bounding box center [906, 352] width 701 height 18
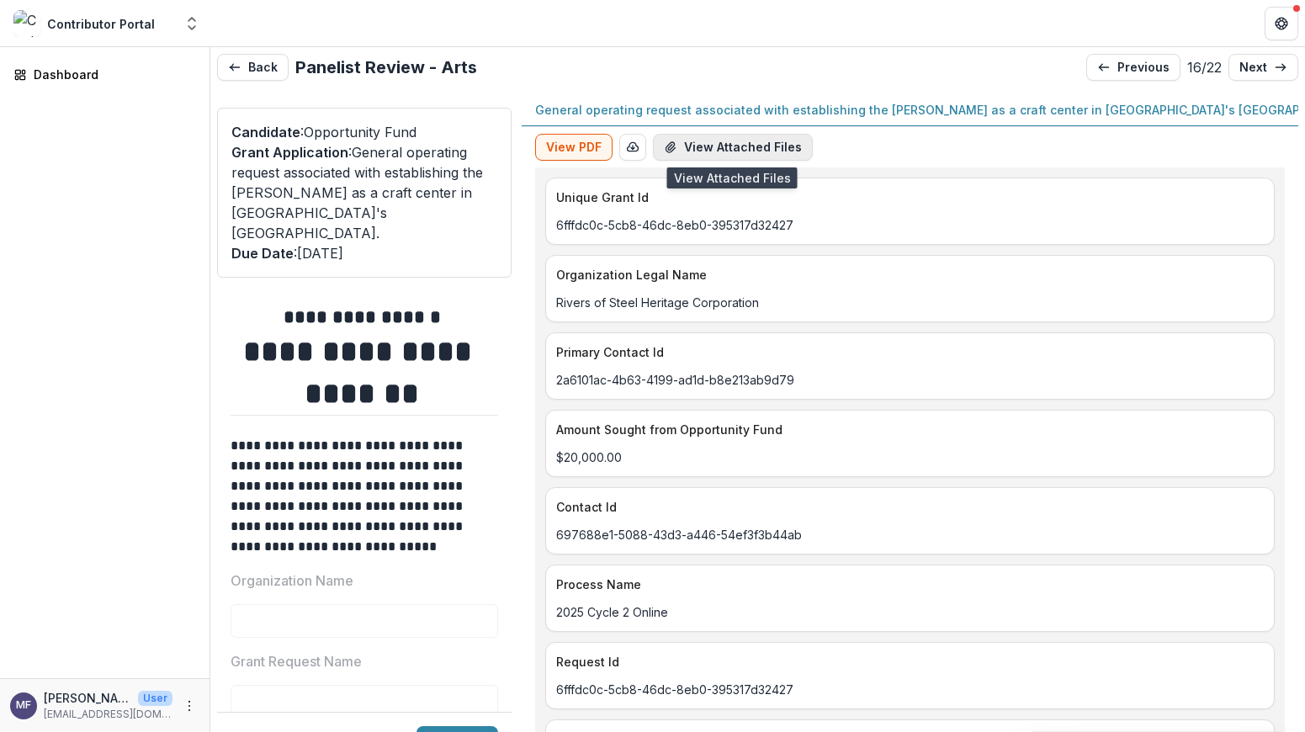
click at [723, 145] on button "View Attached Files" at bounding box center [733, 147] width 160 height 27
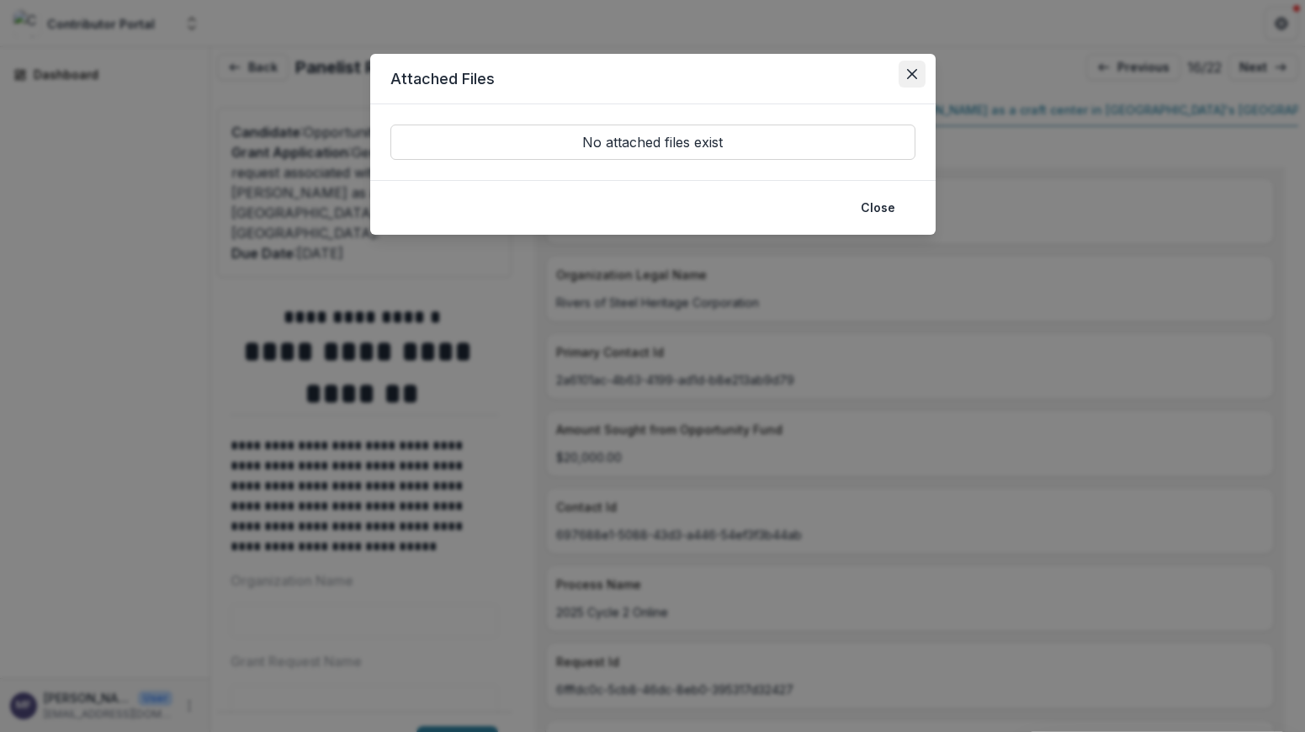
click at [913, 71] on icon "Close" at bounding box center [911, 74] width 10 height 10
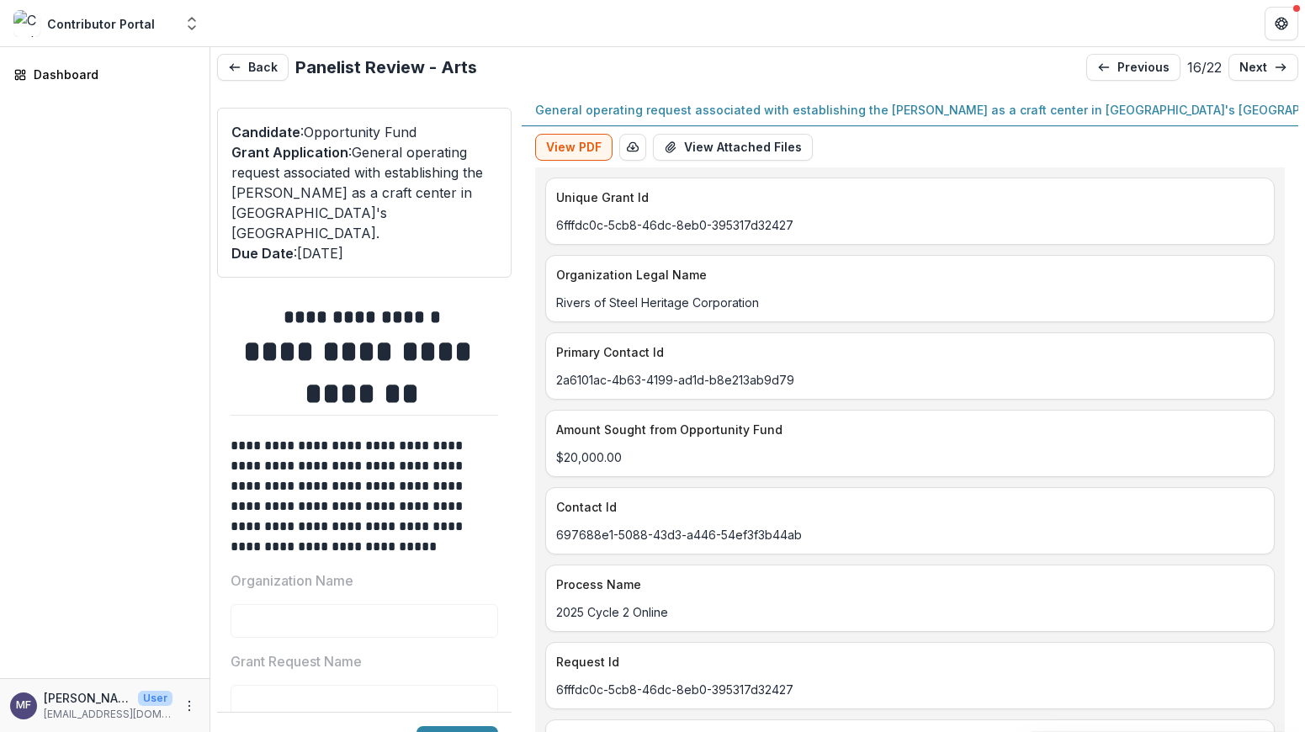
click at [1082, 108] on p "General operating request associated with establishing the [PERSON_NAME] as a c…" at bounding box center [948, 110] width 826 height 18
click at [1034, 101] on p "Full Application Cycle 2 2025" at bounding box center [1119, 109] width 171 height 18
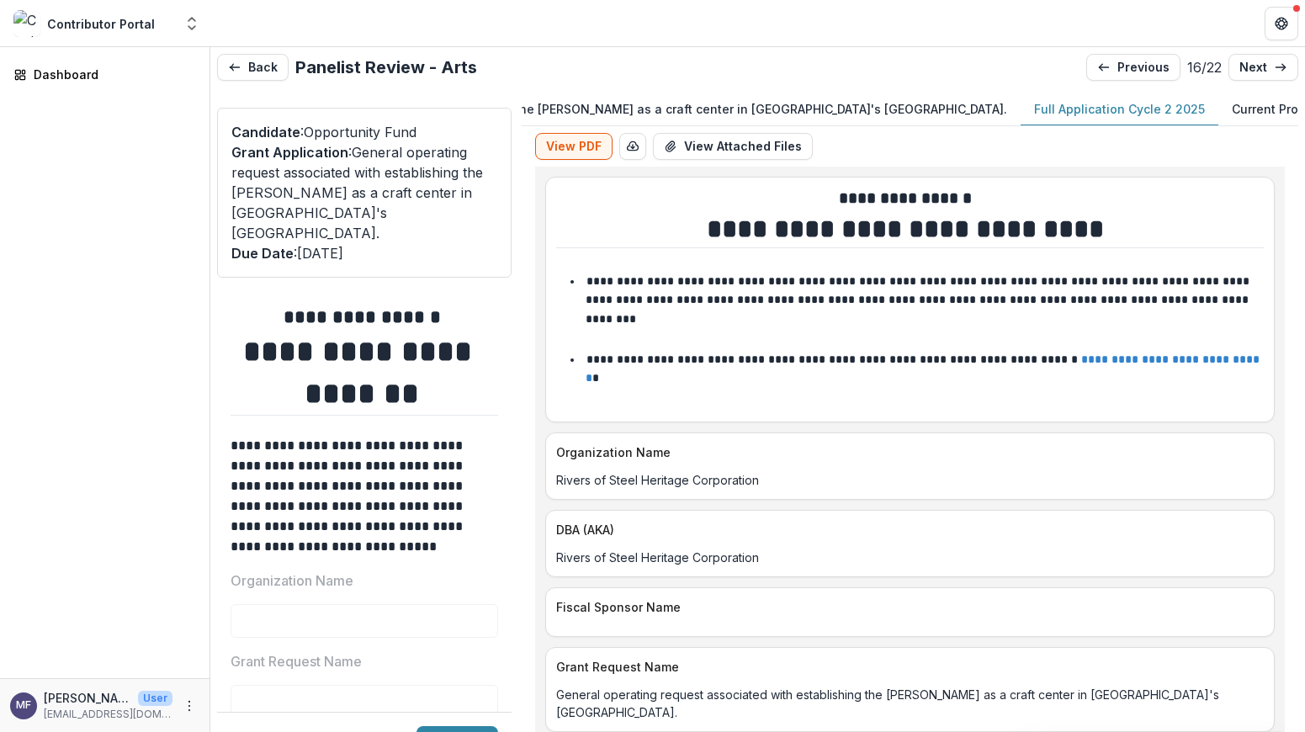
click at [1037, 104] on p "Full Application Cycle 2 2025" at bounding box center [1119, 109] width 171 height 18
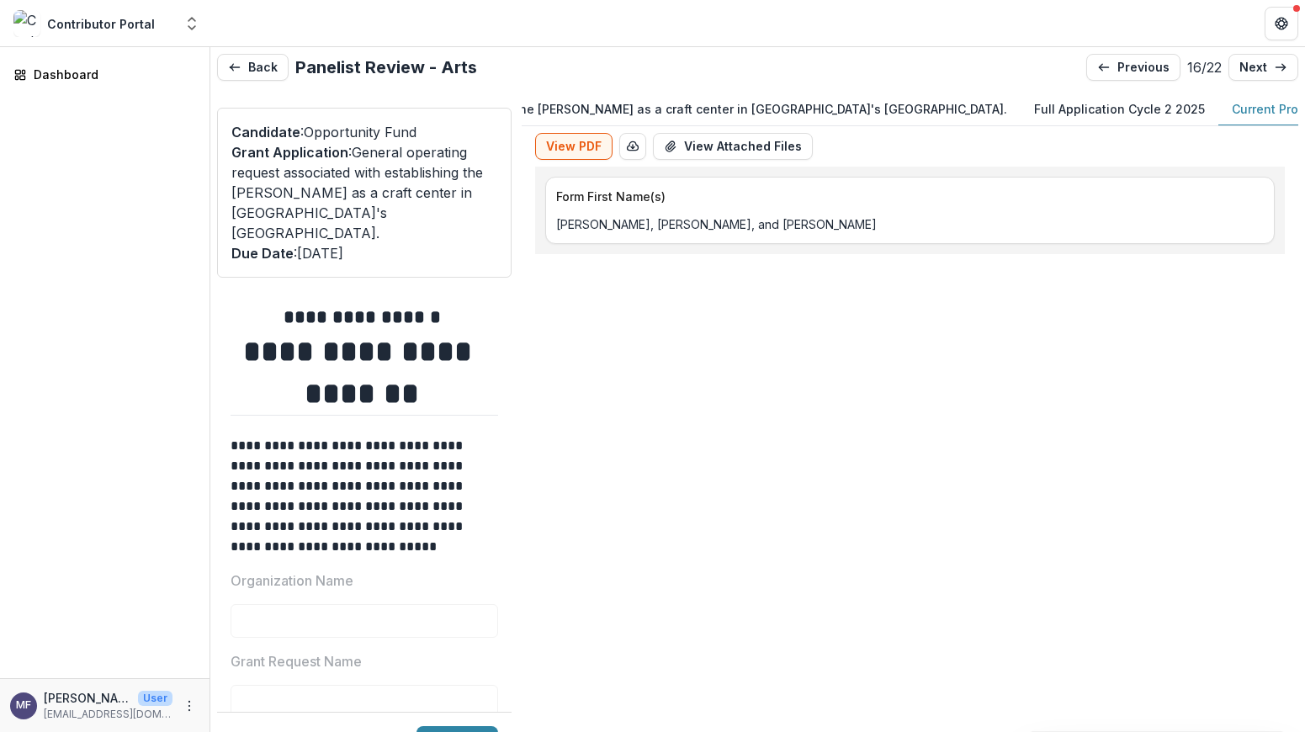
click at [1231, 109] on p "Current Proposal Salutation" at bounding box center [1312, 109] width 163 height 18
click at [1034, 112] on p "Full Application Cycle 2 2025" at bounding box center [1119, 109] width 171 height 18
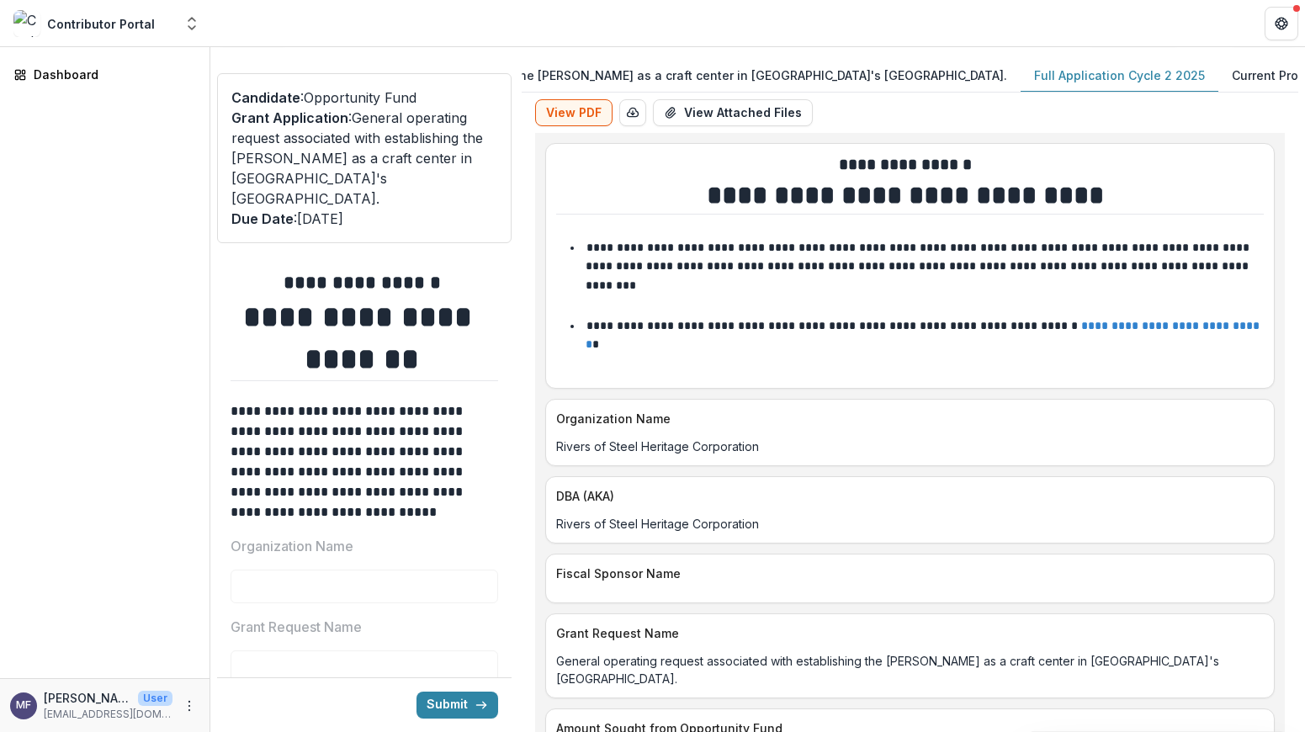
scroll to position [0, 0]
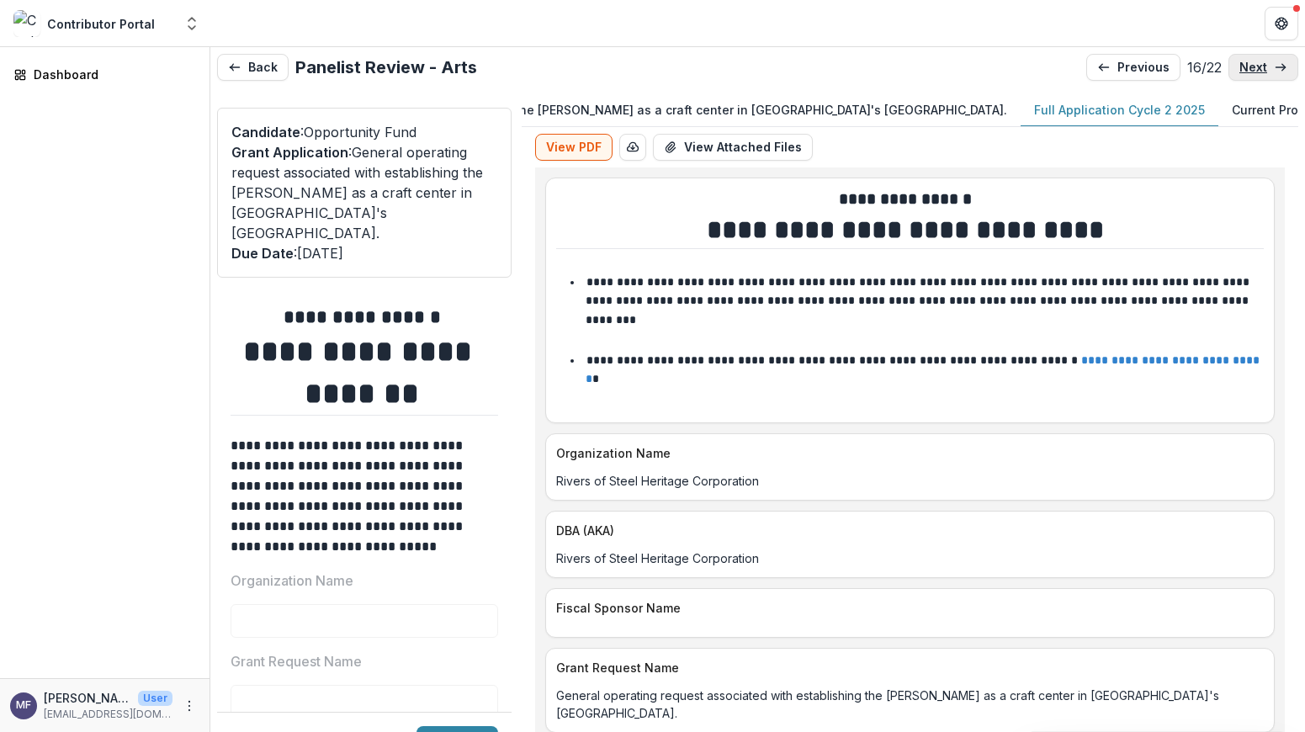
click at [1246, 63] on p "next" at bounding box center [1253, 68] width 28 height 14
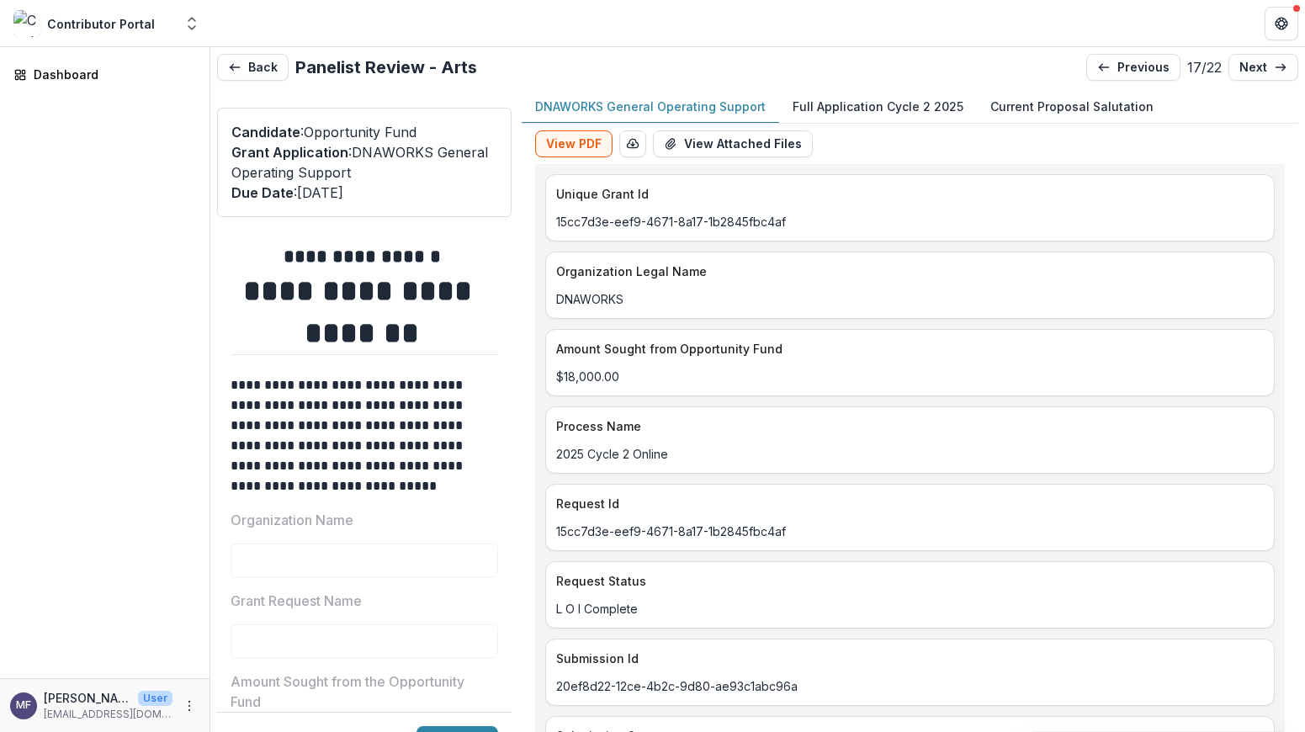
click at [876, 108] on p "Full Application Cycle 2 2025" at bounding box center [877, 107] width 171 height 18
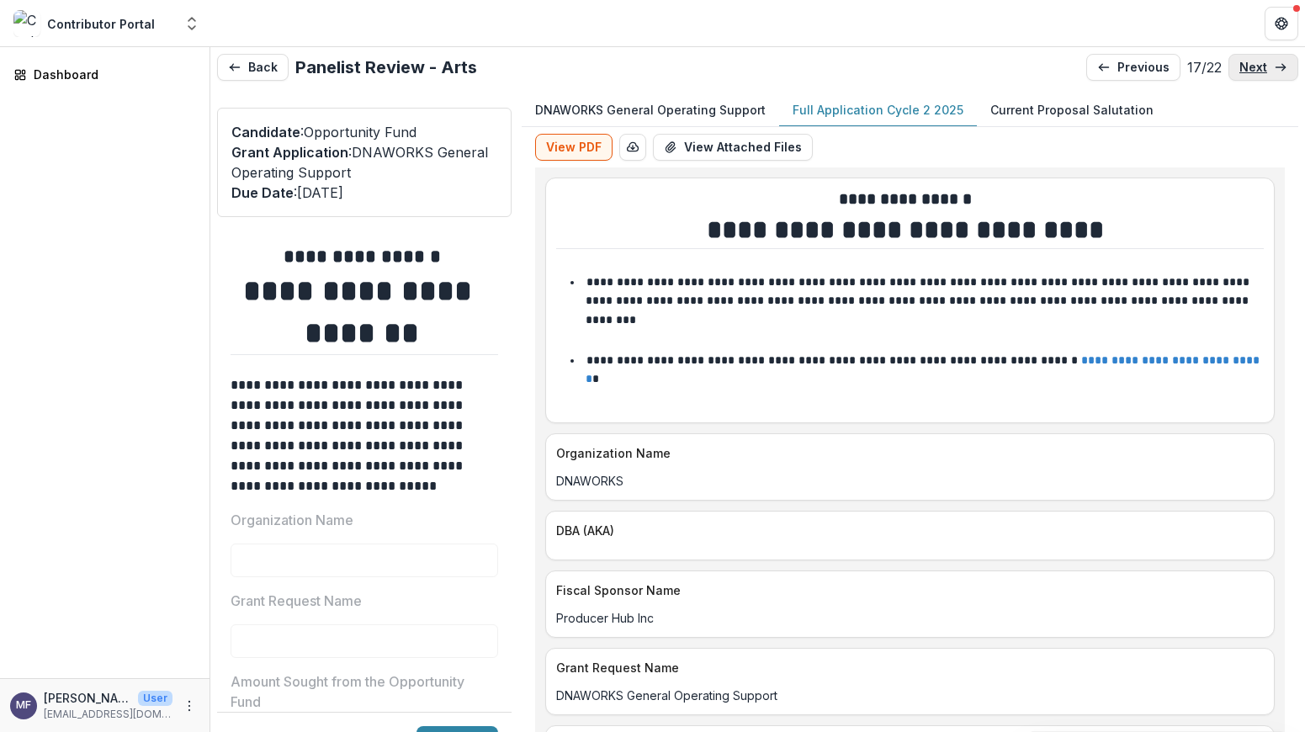
click at [1257, 62] on p "next" at bounding box center [1253, 68] width 28 height 14
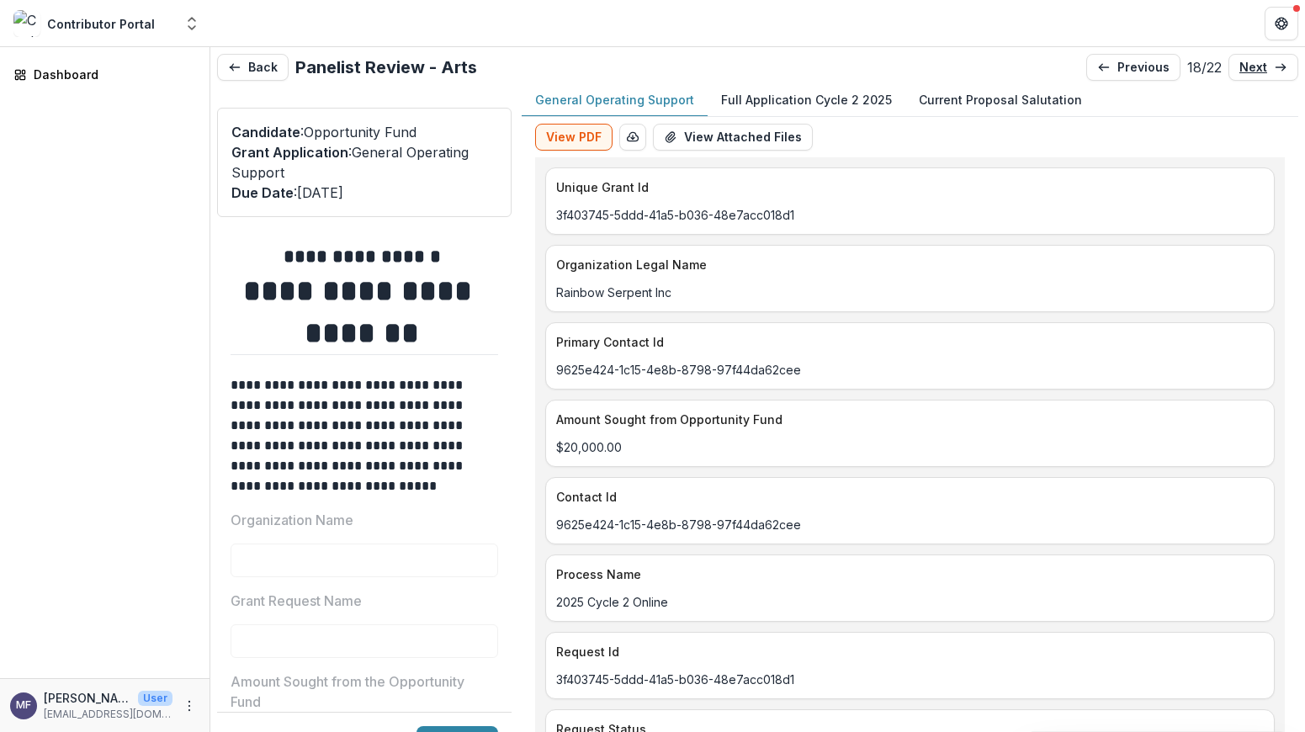
scroll to position [13, 0]
click at [803, 95] on p "Full Application Cycle 2 2025" at bounding box center [806, 97] width 171 height 18
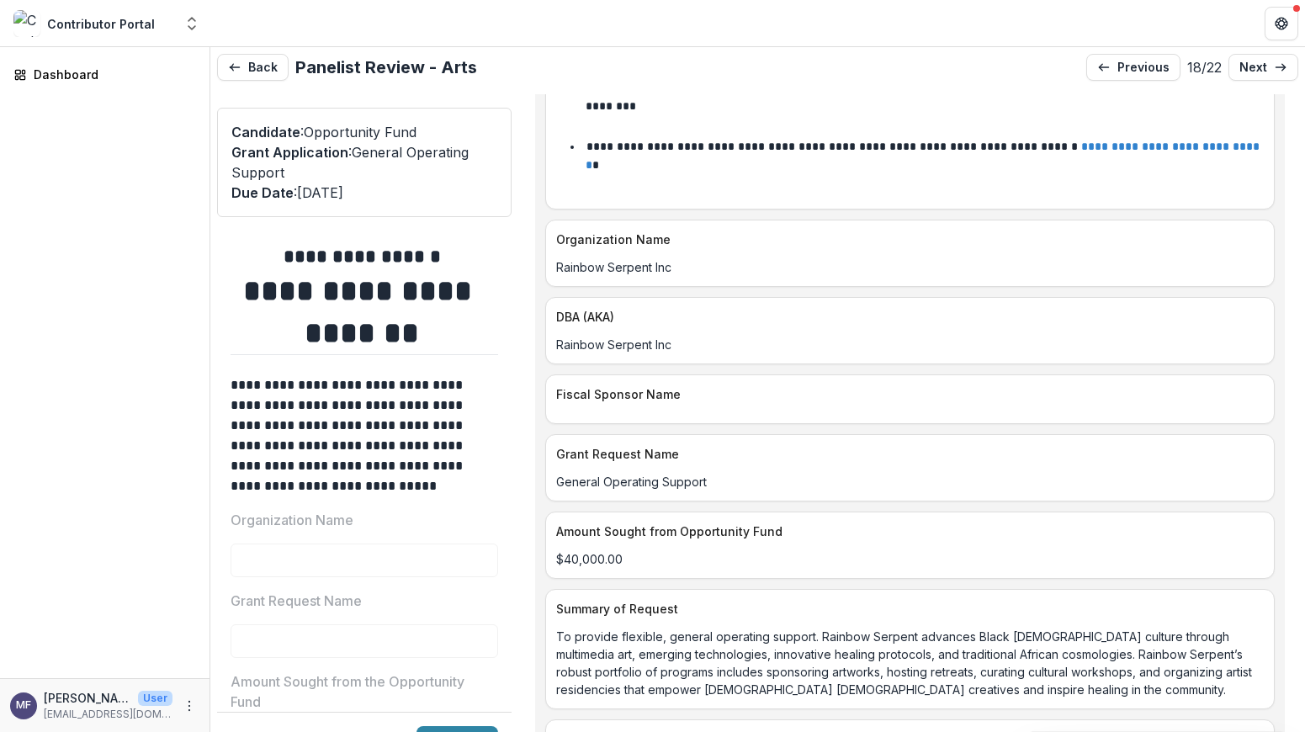
scroll to position [229, 0]
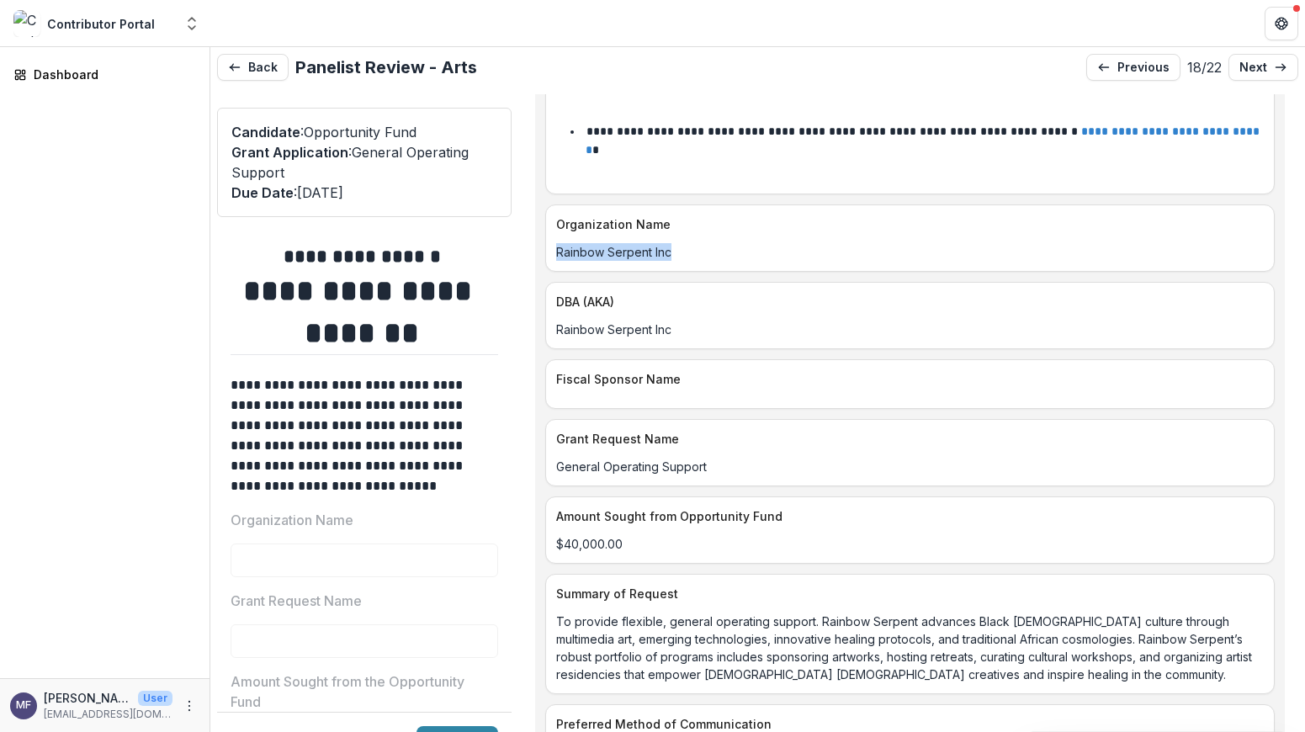
drag, startPoint x: 670, startPoint y: 233, endPoint x: 530, endPoint y: 238, distance: 139.7
click at [533, 240] on div "**********" at bounding box center [910, 217] width 776 height 639
copy p "Rainbow Serpent Inc"
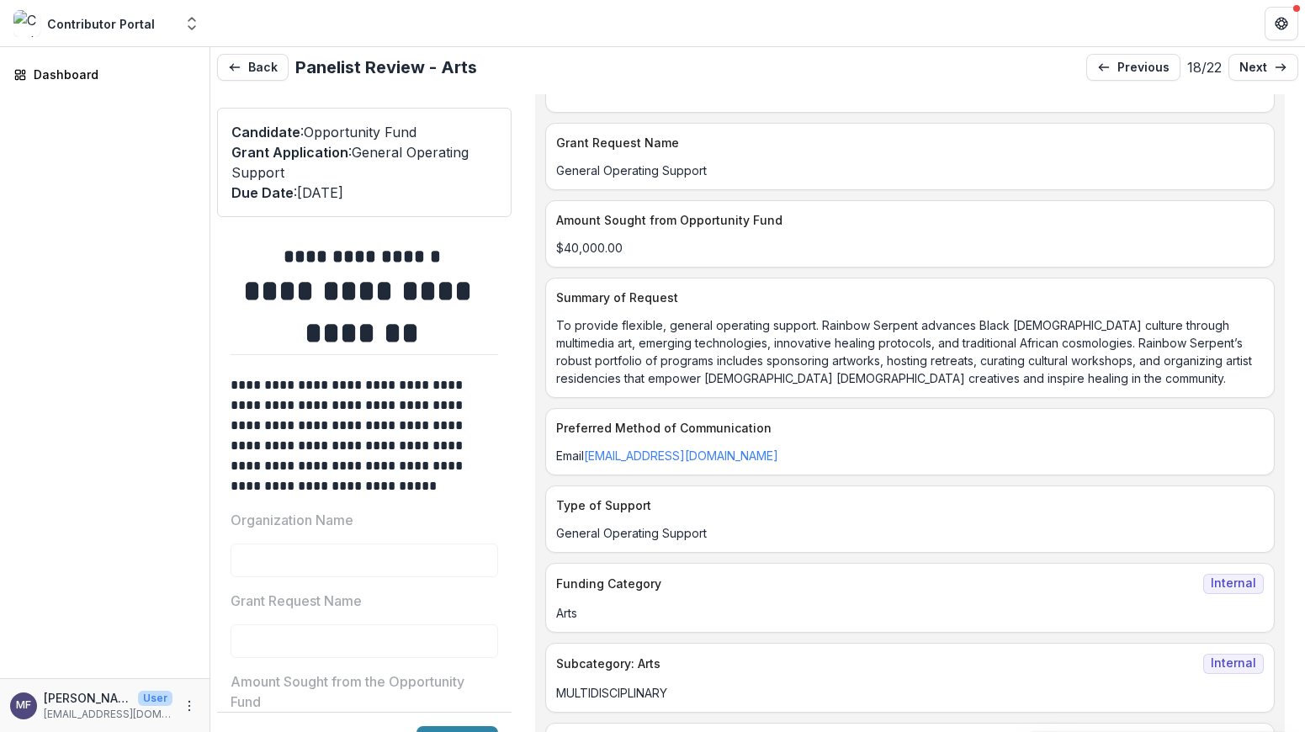
scroll to position [0, 0]
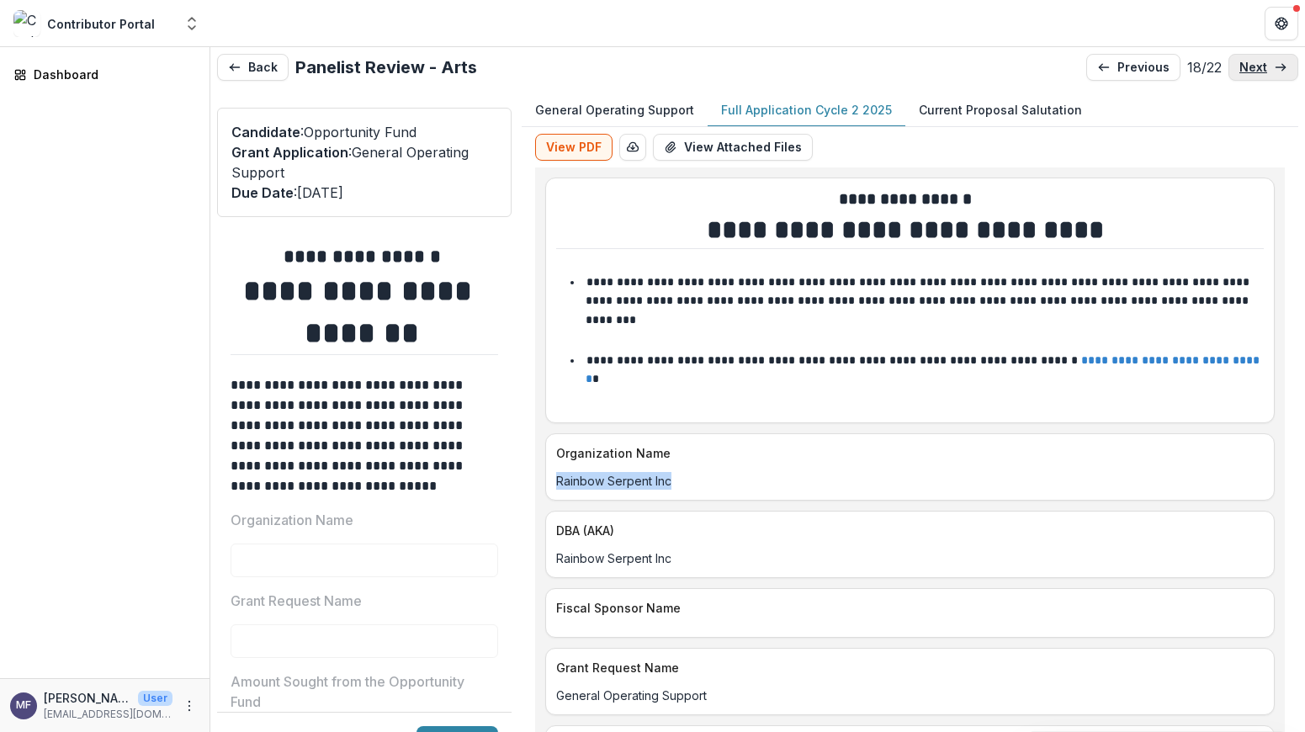
click at [1261, 66] on link "next" at bounding box center [1263, 67] width 70 height 27
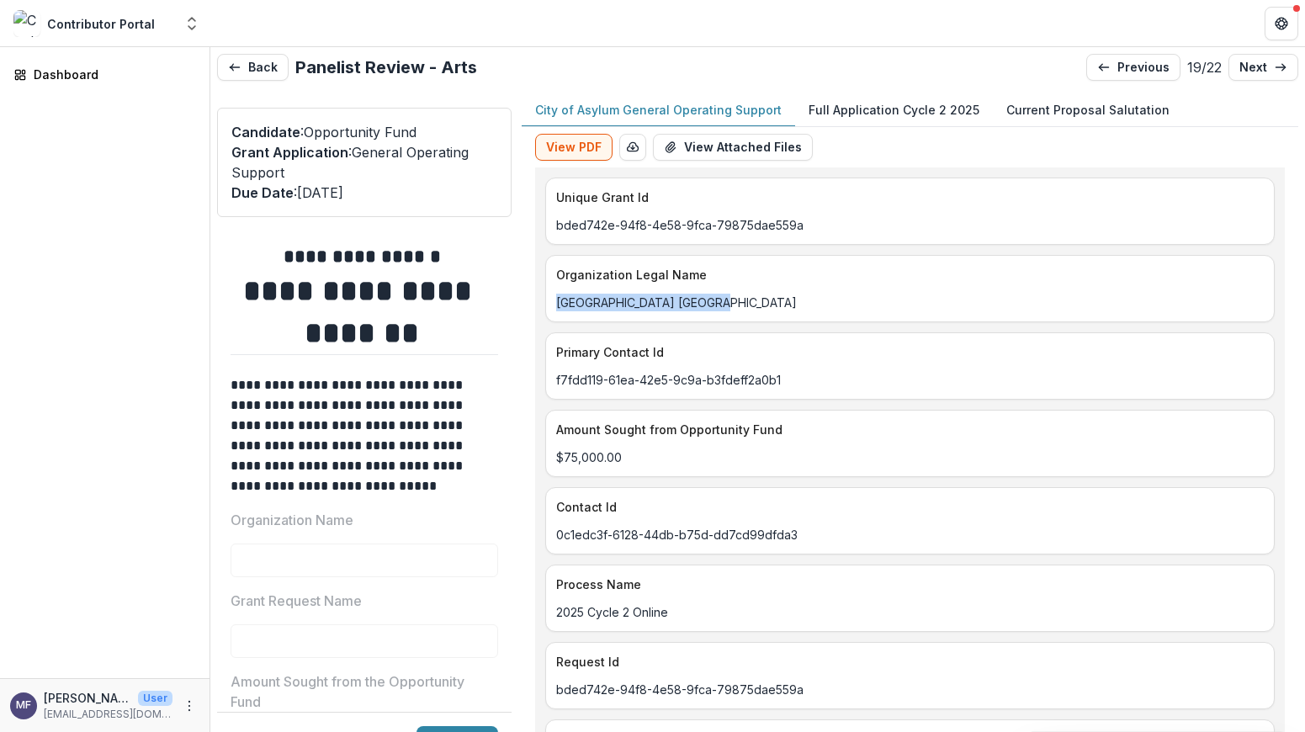
drag, startPoint x: 698, startPoint y: 299, endPoint x: 539, endPoint y: 305, distance: 159.1
copy p "City of Asylum Pittsburgh"
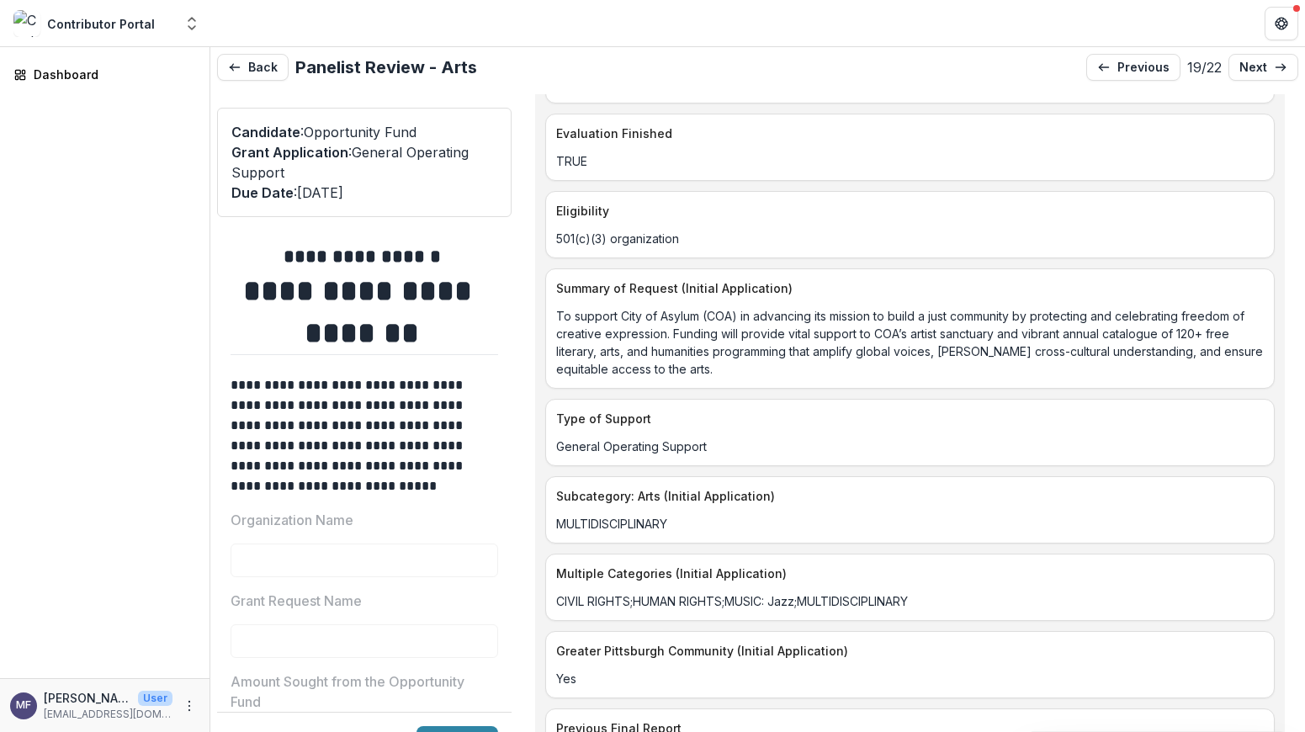
scroll to position [1614, 0]
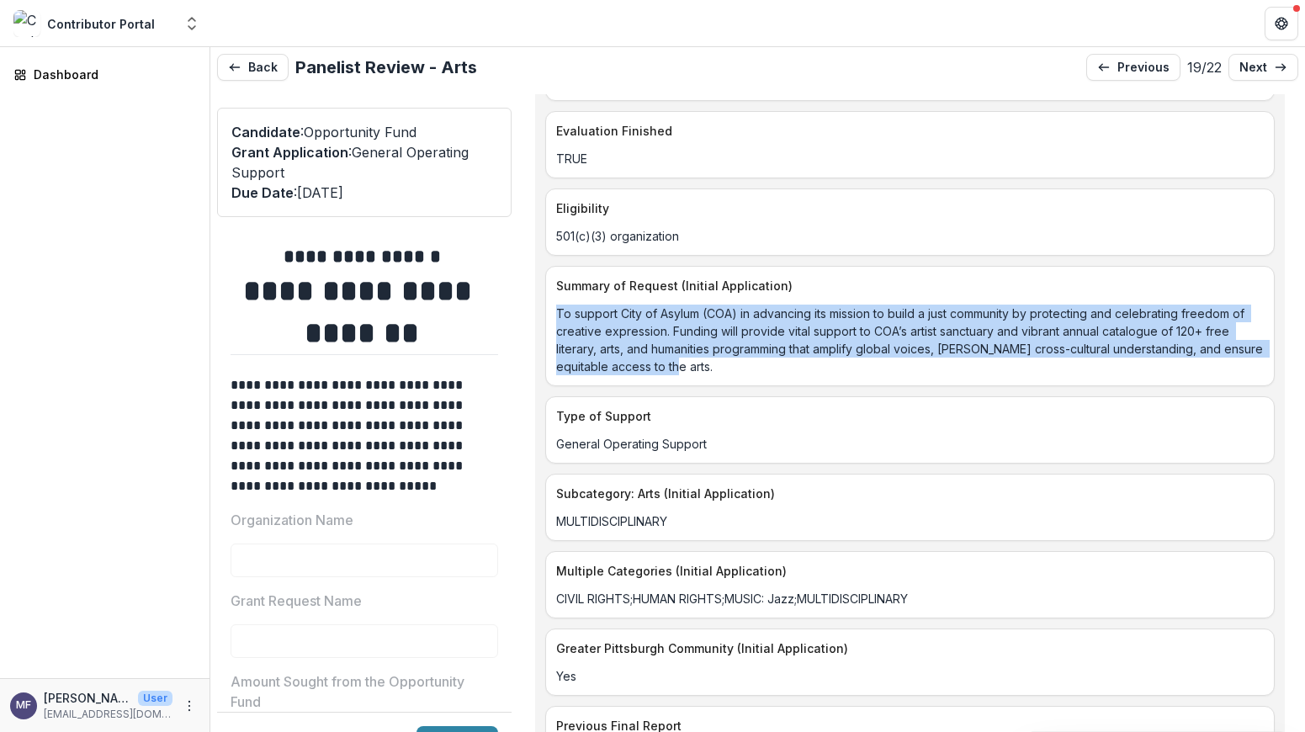
drag, startPoint x: 723, startPoint y: 368, endPoint x: 535, endPoint y: 310, distance: 196.4
copy p "To support City of Asylum (COA) in advancing its mission to build a just commun…"
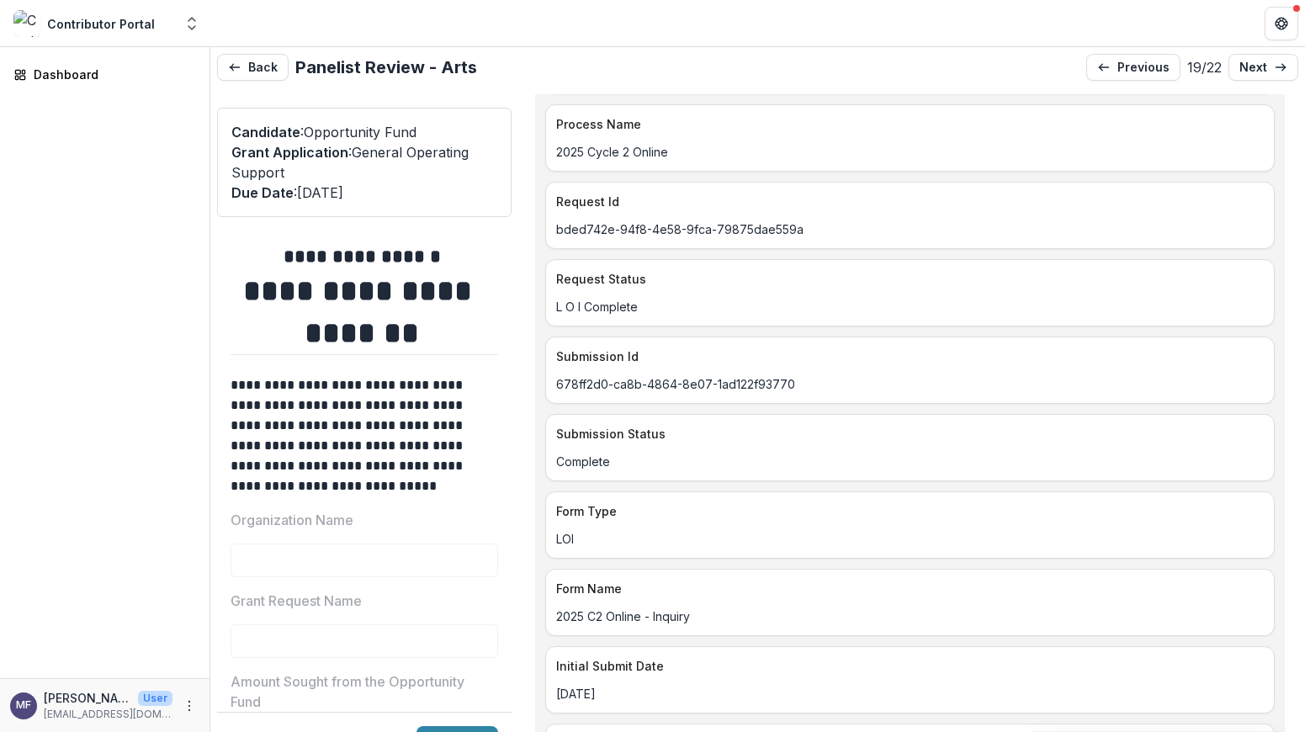
scroll to position [0, 0]
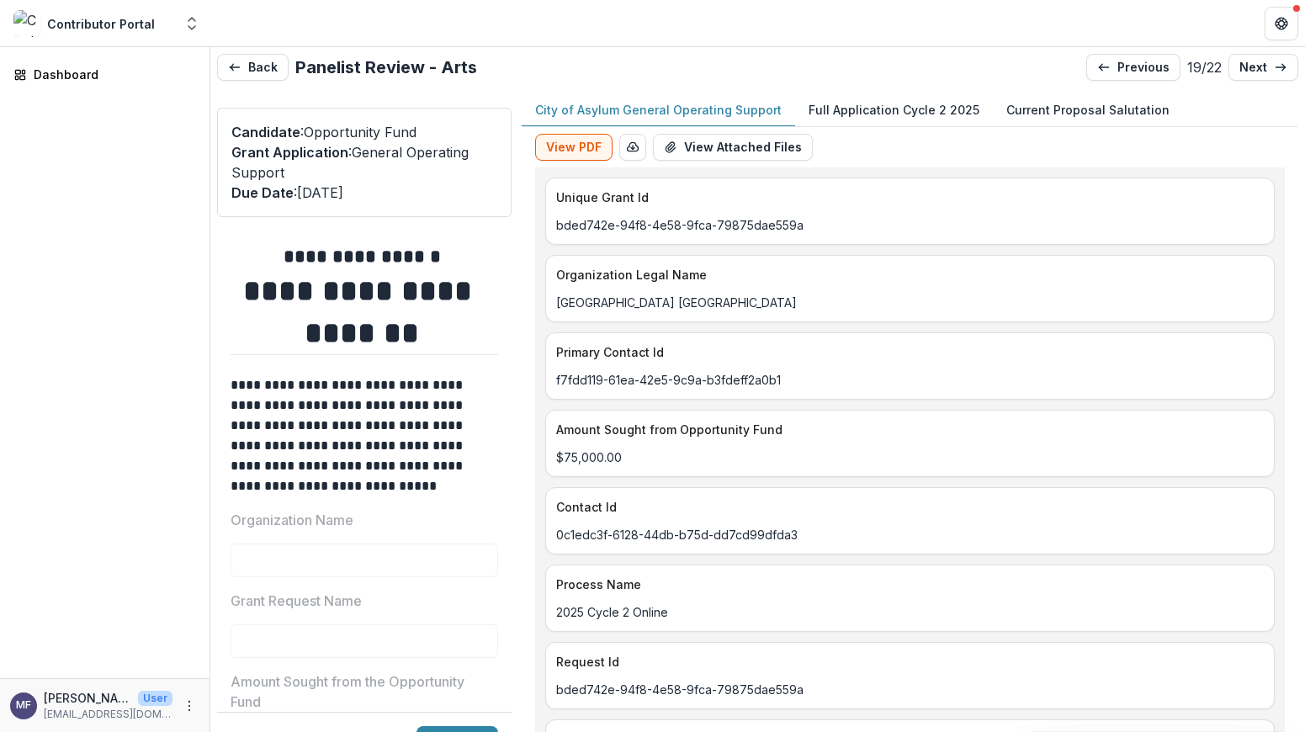
click at [859, 112] on p "Full Application Cycle 2 2025" at bounding box center [893, 110] width 171 height 18
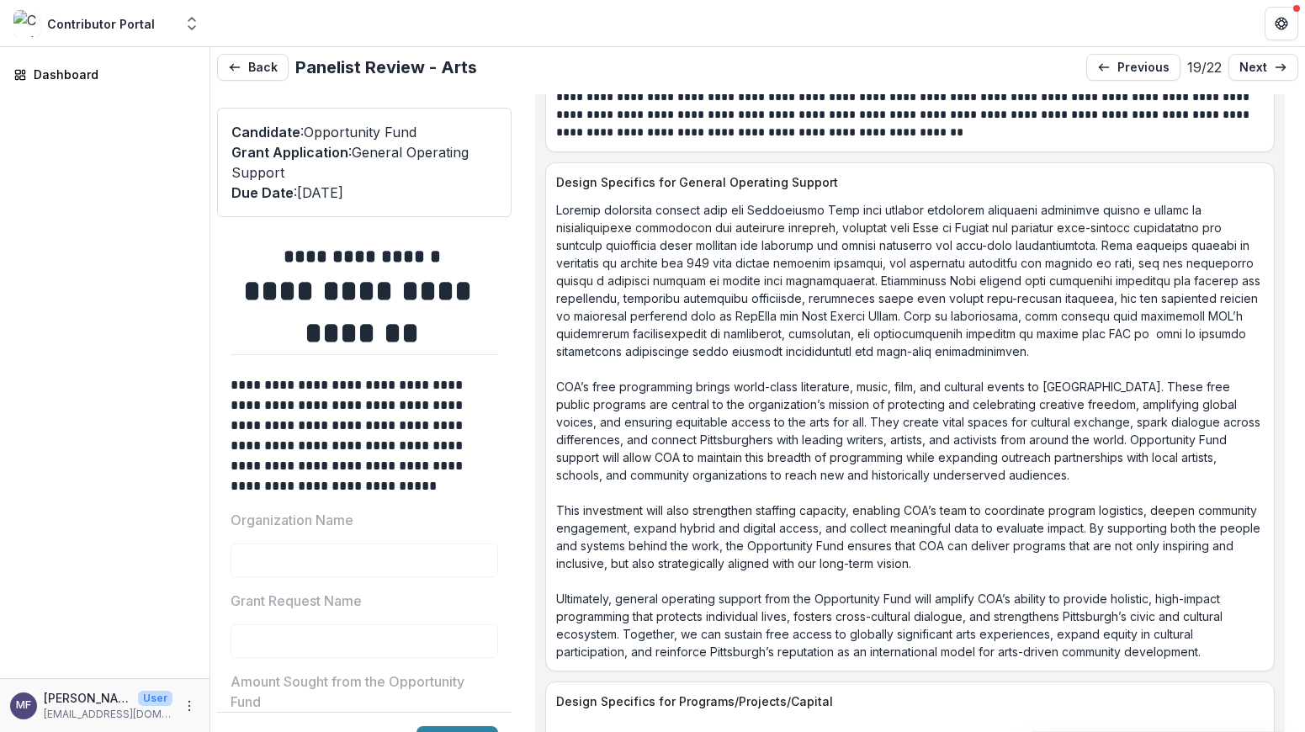
scroll to position [3016, 0]
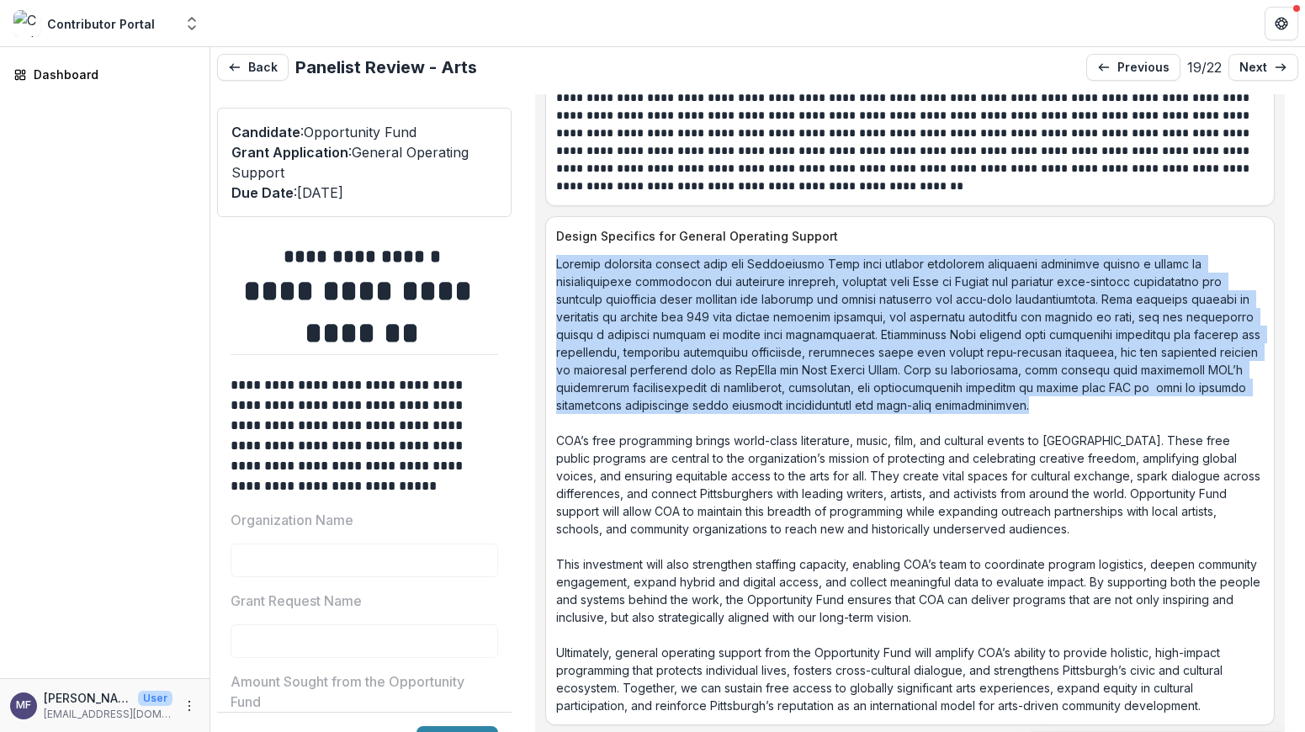
drag, startPoint x: 1009, startPoint y: 389, endPoint x: 555, endPoint y: 247, distance: 474.9
click at [556, 255] on p "COA’s free programming brings world-class literature, music, film, and cultural…" at bounding box center [909, 484] width 707 height 459
copy p "General operating support from the Opportunity Fund will provide essential fina…"
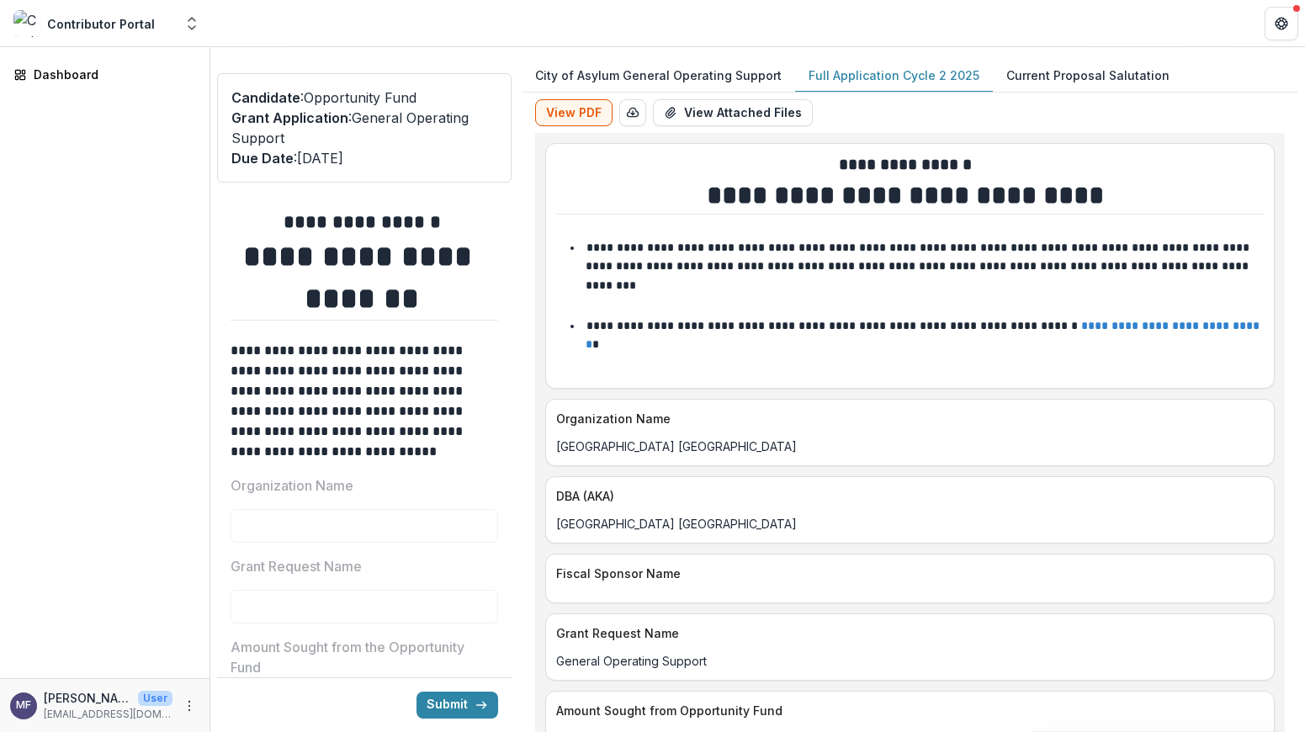
scroll to position [0, 0]
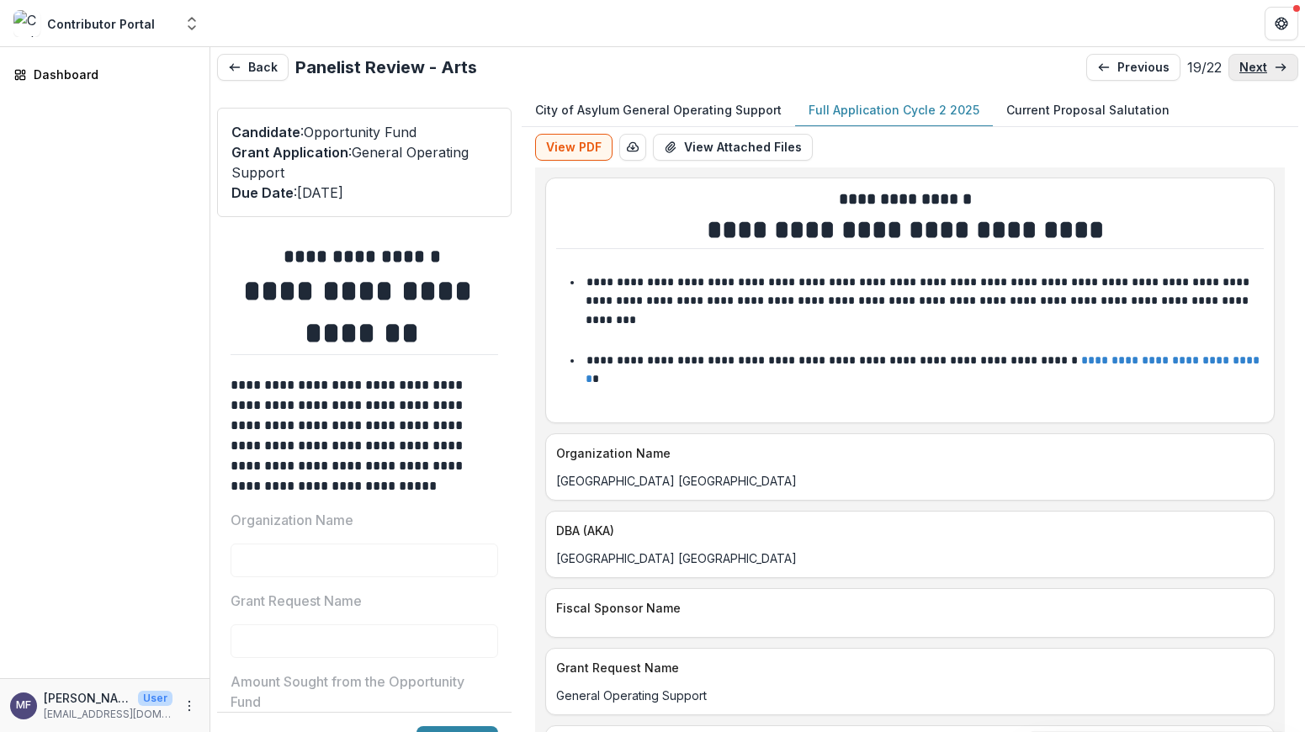
click at [1254, 73] on p "next" at bounding box center [1253, 68] width 28 height 14
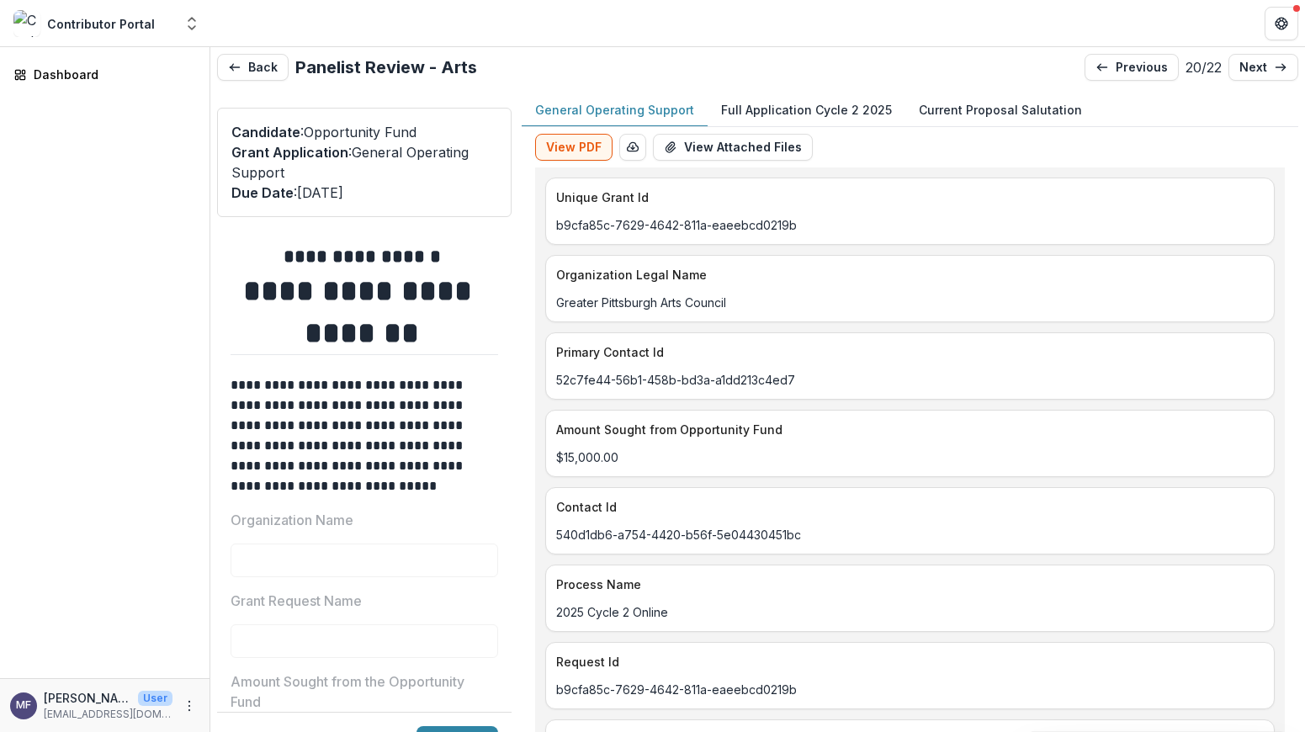
click at [807, 105] on p "Full Application Cycle 2 2025" at bounding box center [806, 110] width 171 height 18
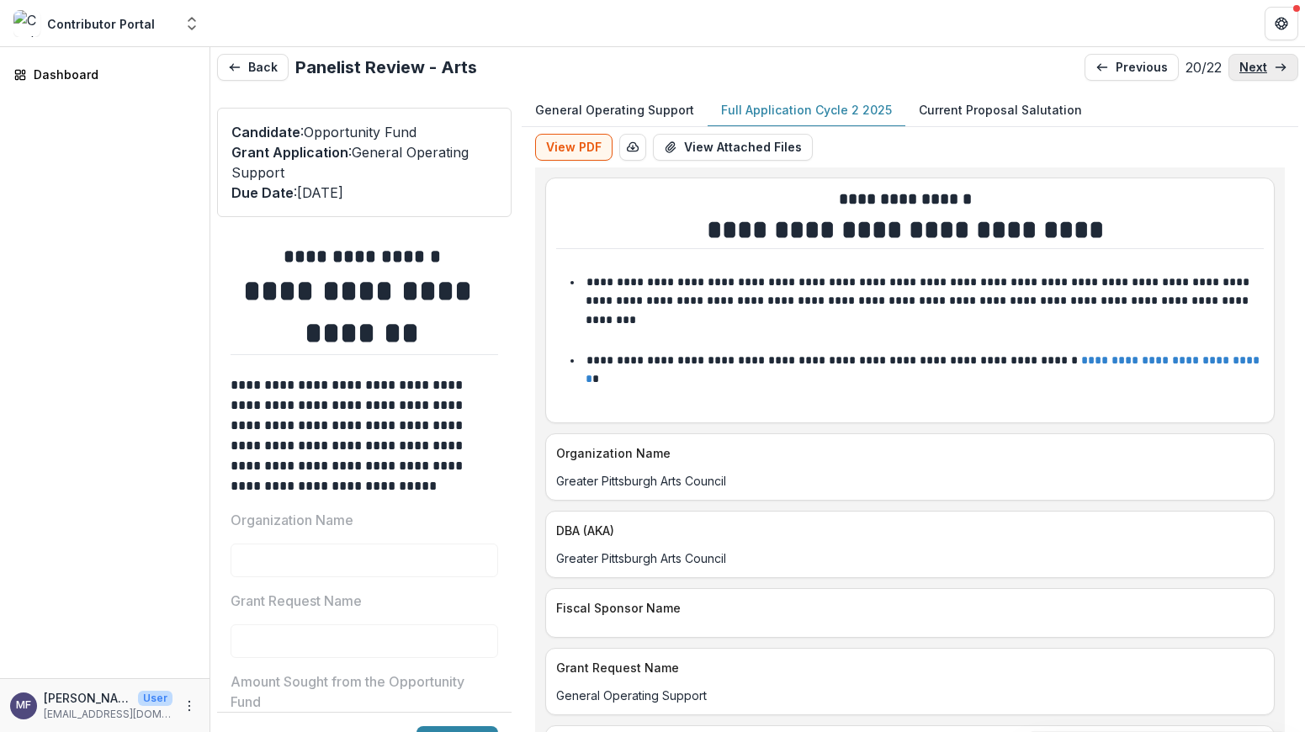
click at [1249, 62] on p "next" at bounding box center [1253, 68] width 28 height 14
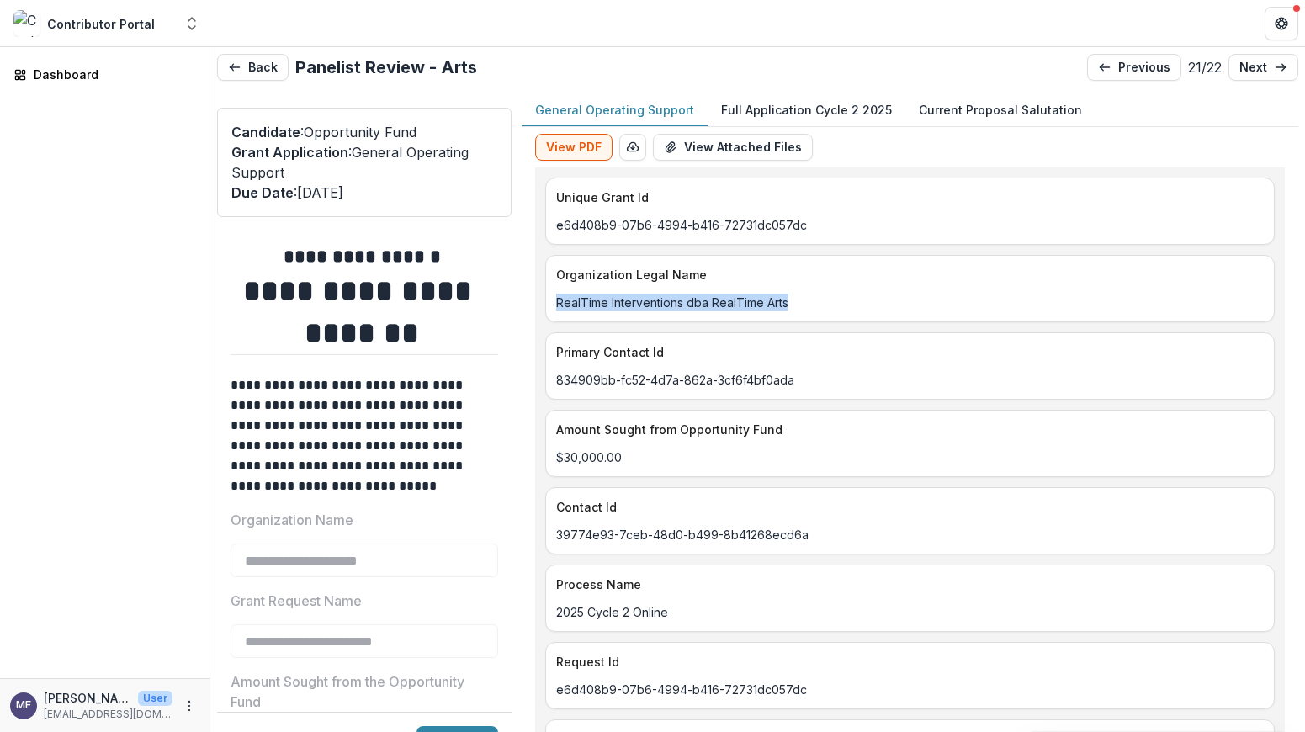
drag, startPoint x: 787, startPoint y: 303, endPoint x: 549, endPoint y: 305, distance: 238.1
click at [549, 305] on div "RealTime Interventions dba RealTime Arts" at bounding box center [910, 303] width 728 height 18
copy p "RealTime Interventions dba RealTime Arts"
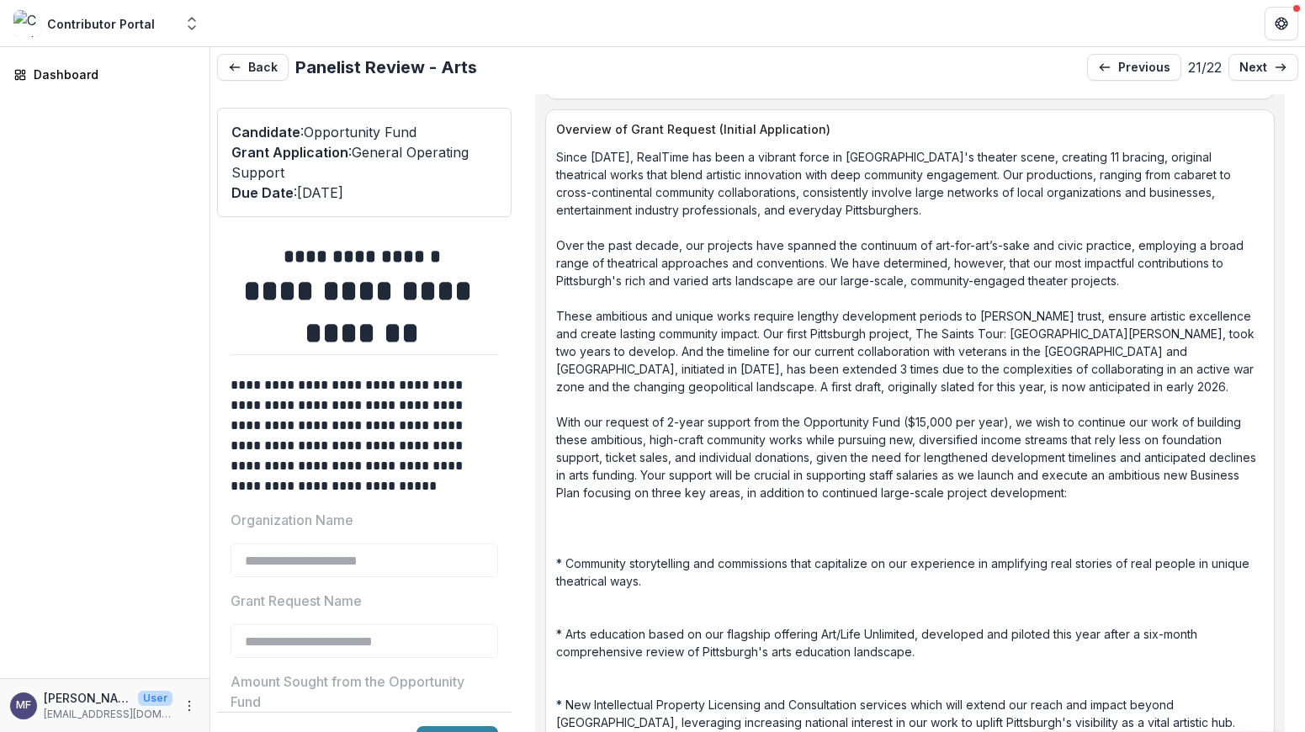
scroll to position [2336, 0]
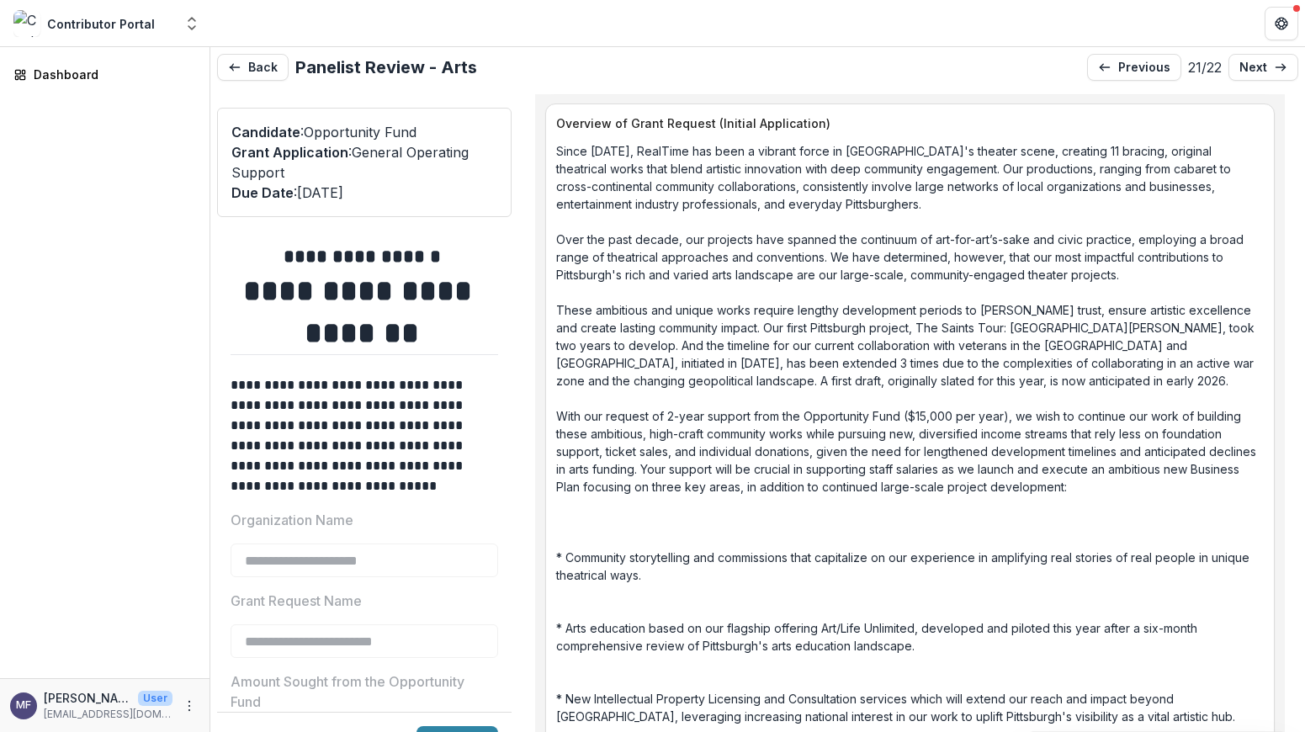
click at [1057, 487] on p "Since 2015, RealTime has been a vibrant force in Pittsburgh's theater scene, cr…" at bounding box center [909, 477] width 707 height 671
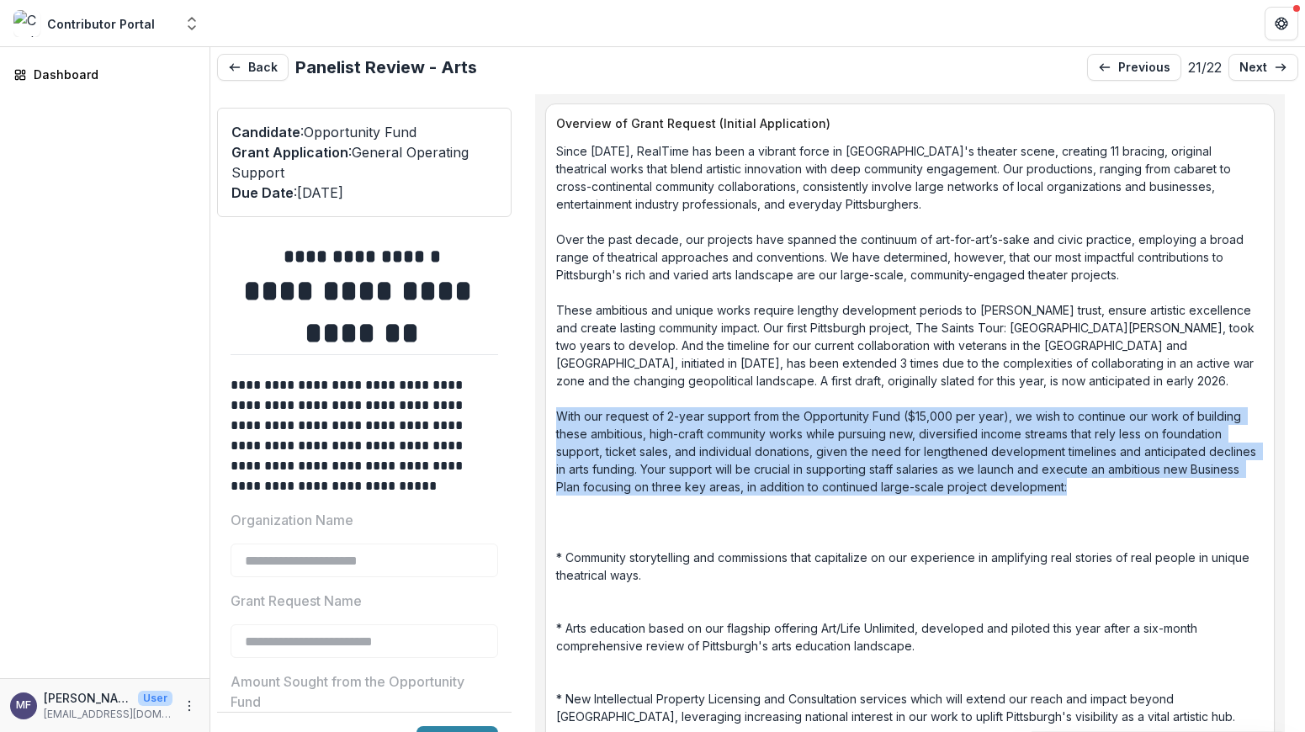
drag, startPoint x: 1080, startPoint y: 485, endPoint x: 551, endPoint y: 416, distance: 533.5
click at [551, 416] on div "Since 2015, RealTime has been a vibrant force in Pittsburgh's theater scene, cr…" at bounding box center [910, 477] width 728 height 671
copy p "With our request of 2-year support from the Opportunity Fund ($15,000 per year)…"
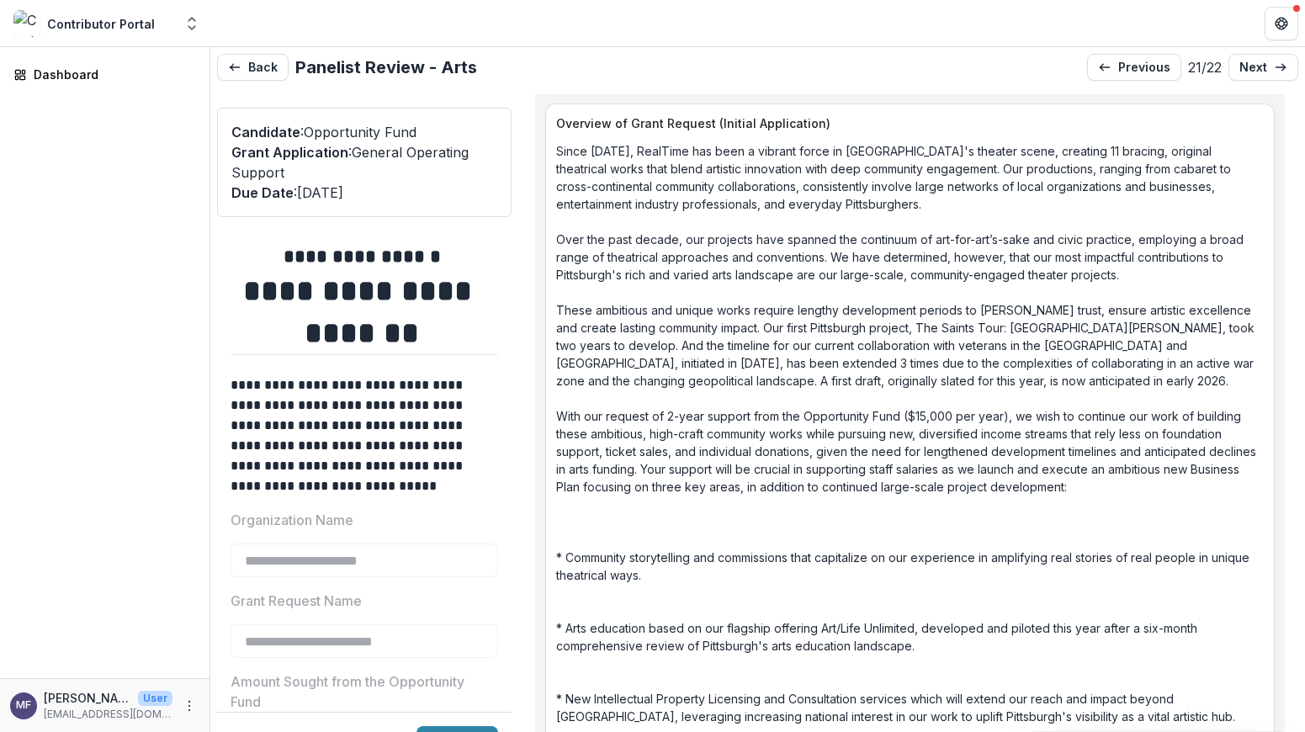
click at [1139, 510] on p "Since 2015, RealTime has been a vibrant force in Pittsburgh's theater scene, cr…" at bounding box center [909, 477] width 707 height 671
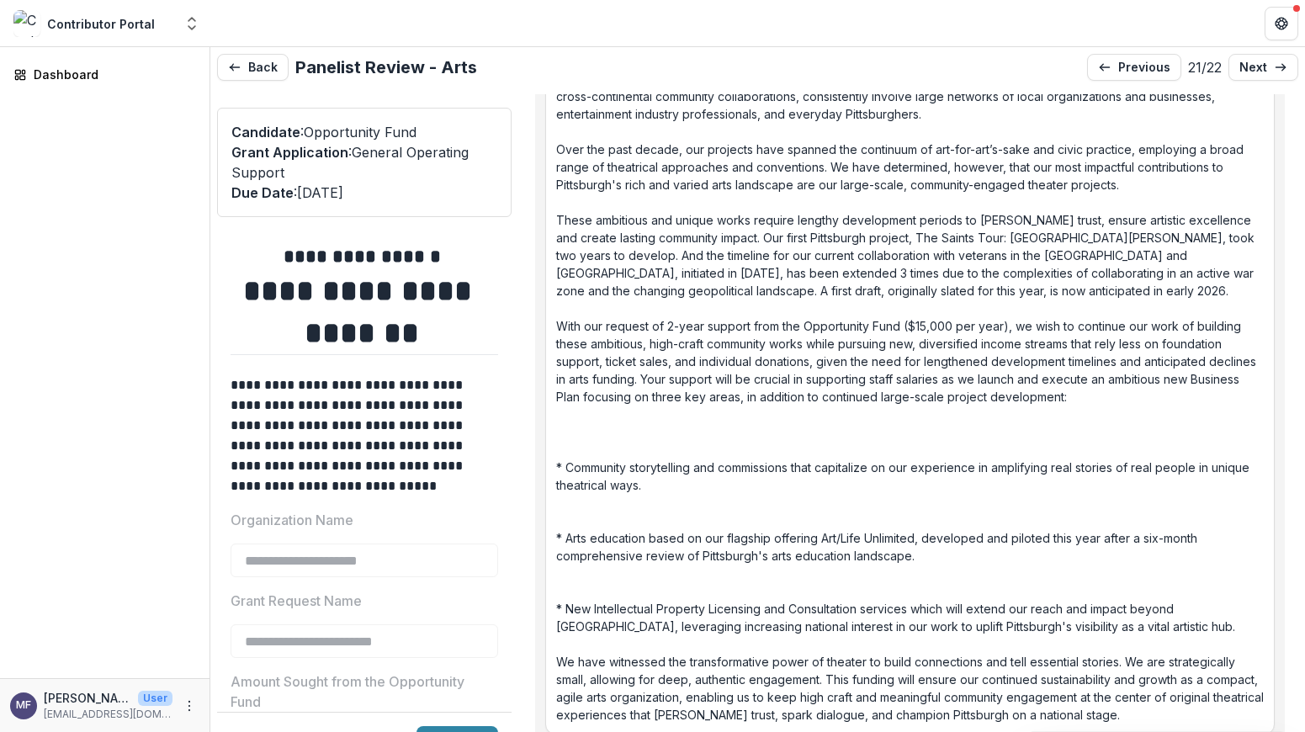
scroll to position [2419, 0]
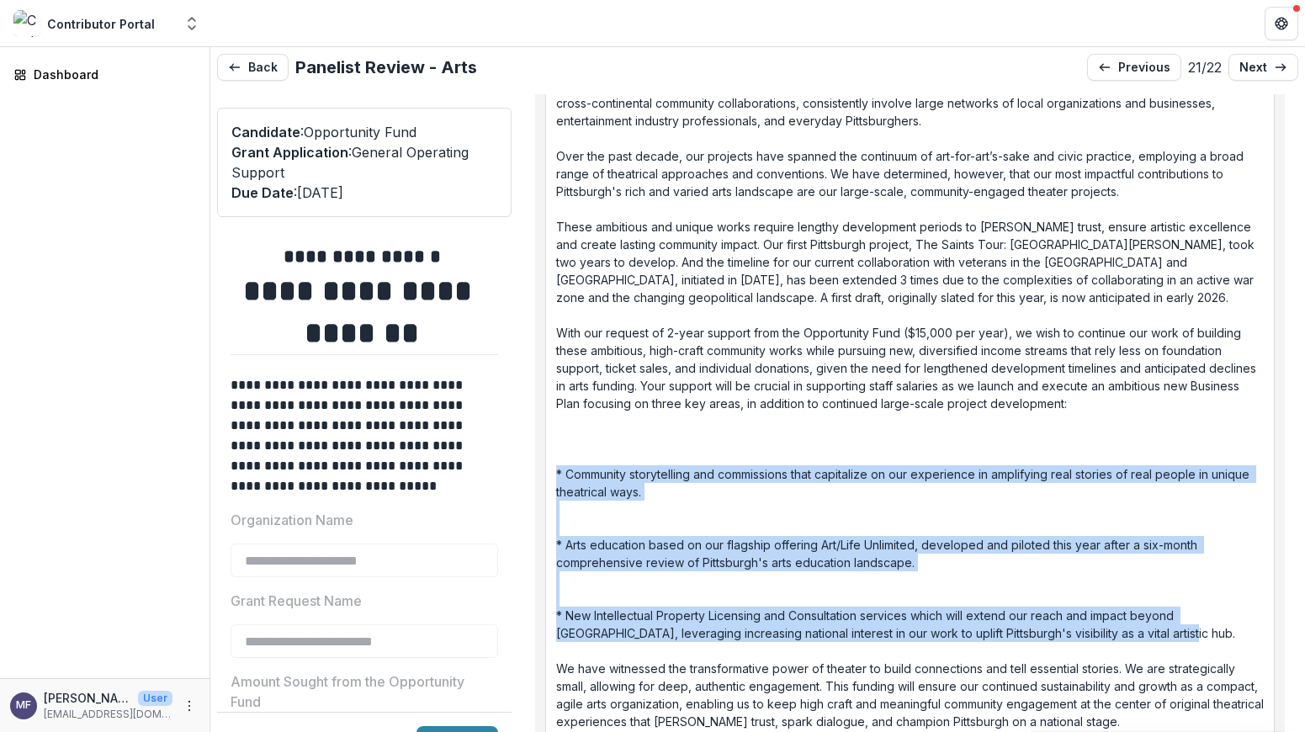
drag, startPoint x: 1123, startPoint y: 635, endPoint x: 551, endPoint y: 476, distance: 593.7
click at [553, 477] on div "Since 2015, RealTime has been a vibrant force in Pittsburgh's theater scene, cr…" at bounding box center [910, 394] width 728 height 671
copy p "* Community storytelling and commissions that capitalize on our experience in a…"
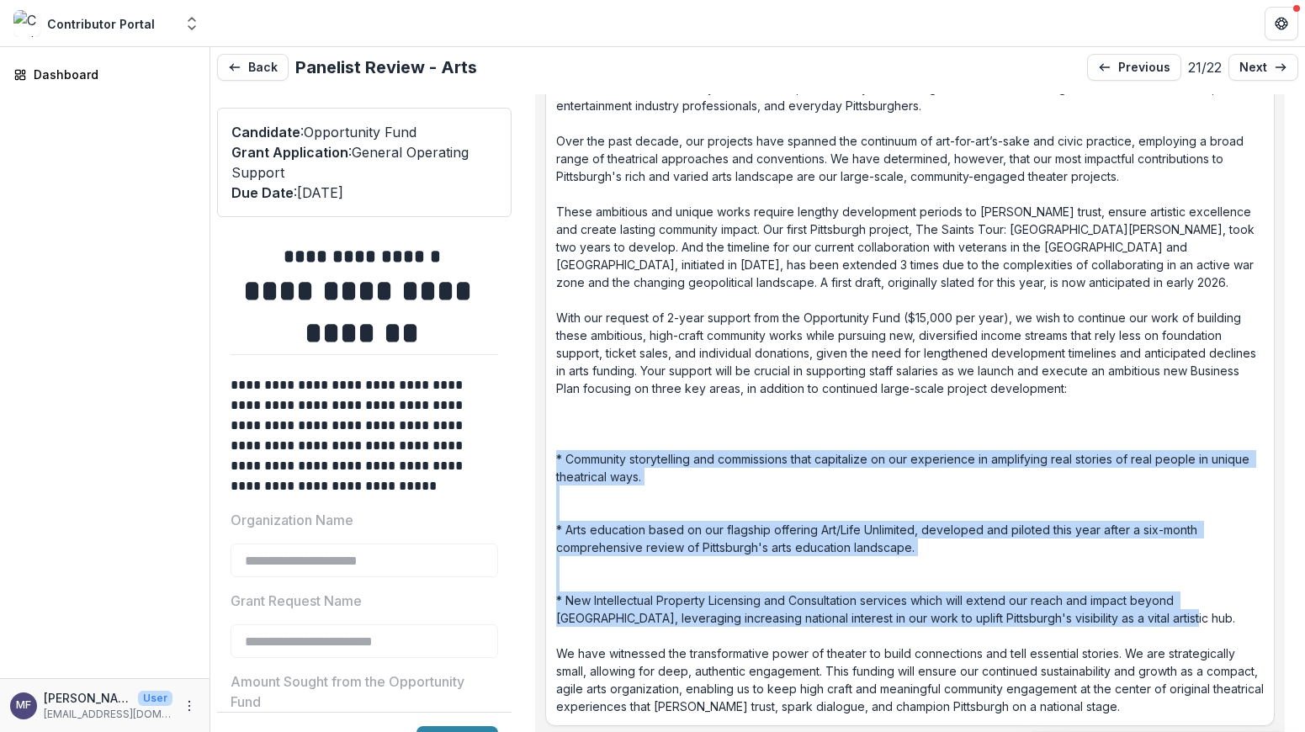
click at [1161, 478] on p "Since 2015, RealTime has been a vibrant force in Pittsburgh's theater scene, cr…" at bounding box center [909, 379] width 707 height 671
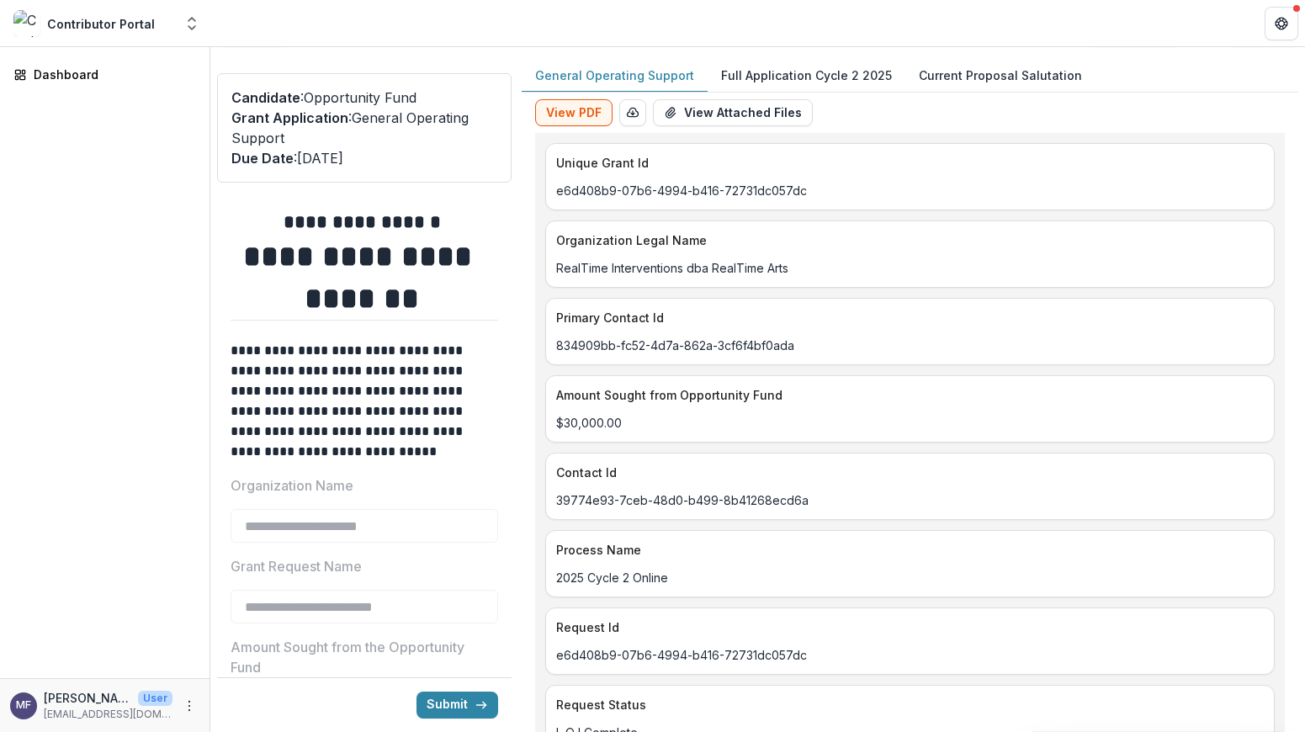
scroll to position [0, 0]
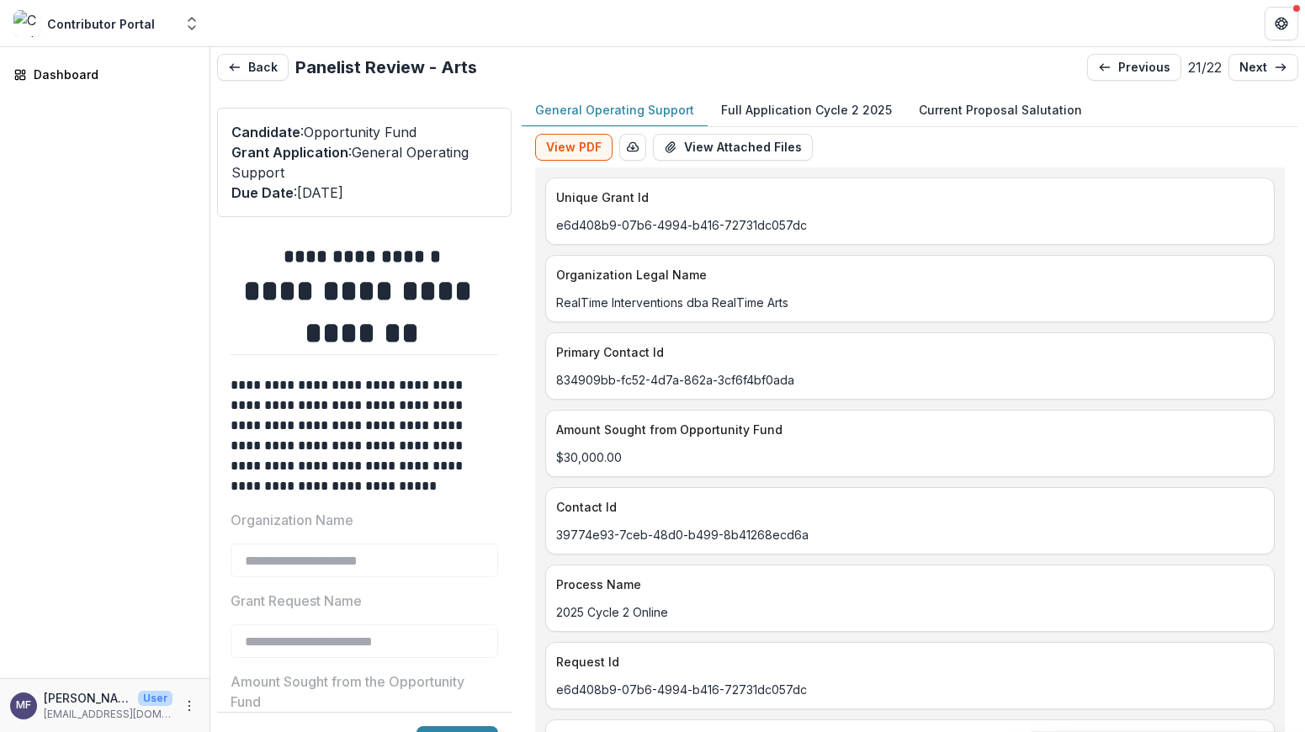
click at [792, 101] on p "Full Application Cycle 2 2025" at bounding box center [806, 110] width 171 height 18
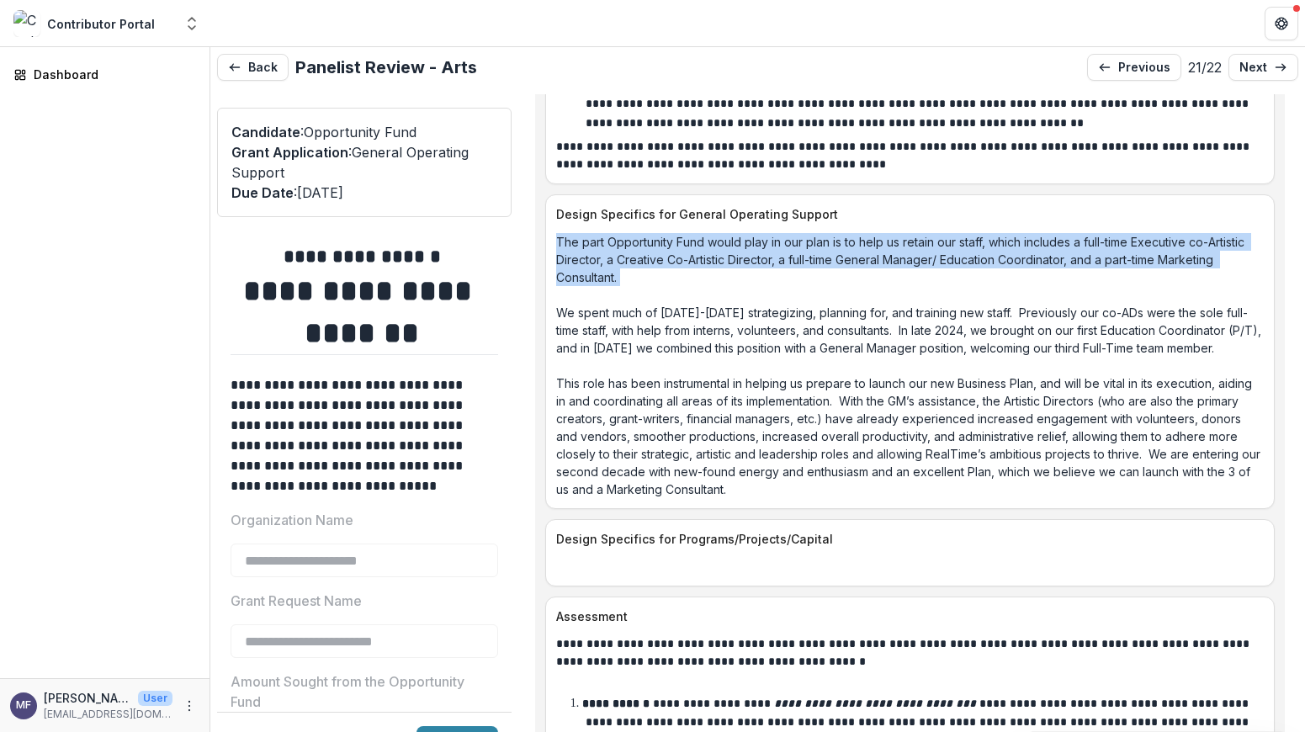
scroll to position [3953, 0]
drag, startPoint x: 628, startPoint y: 251, endPoint x: 551, endPoint y: 207, distance: 88.2
click at [551, 234] on div "The part Opportunity Fund would play in our plan is to help us retain our staff…" at bounding box center [910, 366] width 728 height 265
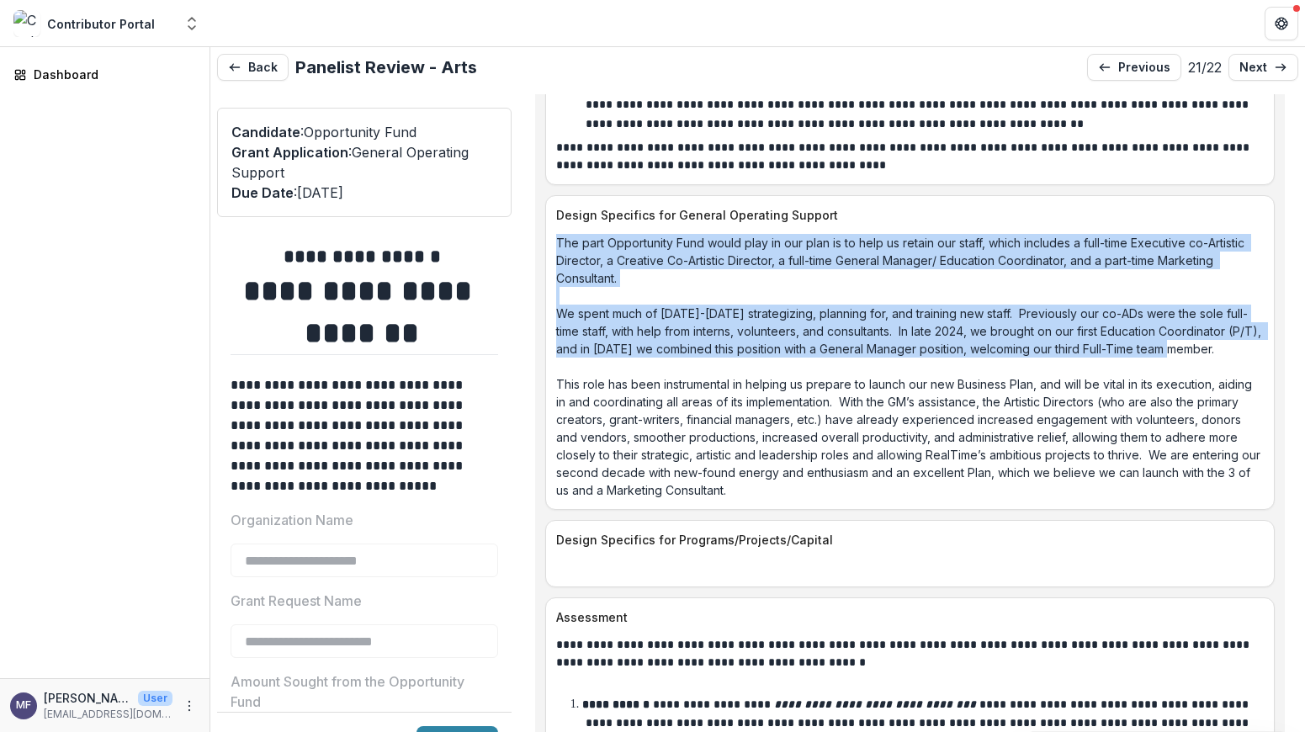
drag, startPoint x: 1240, startPoint y: 312, endPoint x: 552, endPoint y: 204, distance: 696.5
click at [552, 234] on div "The part Opportunity Fund would play in our plan is to help us retain our staff…" at bounding box center [910, 366] width 728 height 265
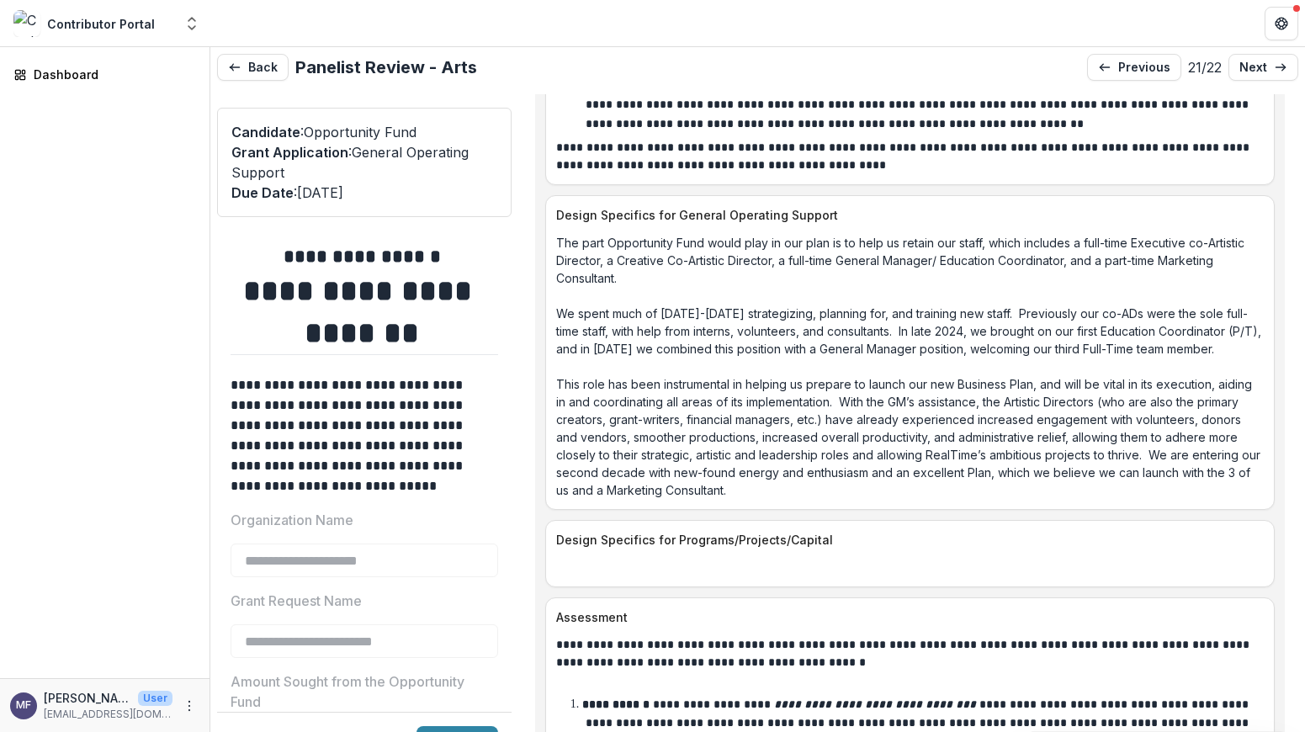
click at [1116, 410] on p "The part Opportunity Fund would play in our plan is to help us retain our staff…" at bounding box center [909, 366] width 707 height 265
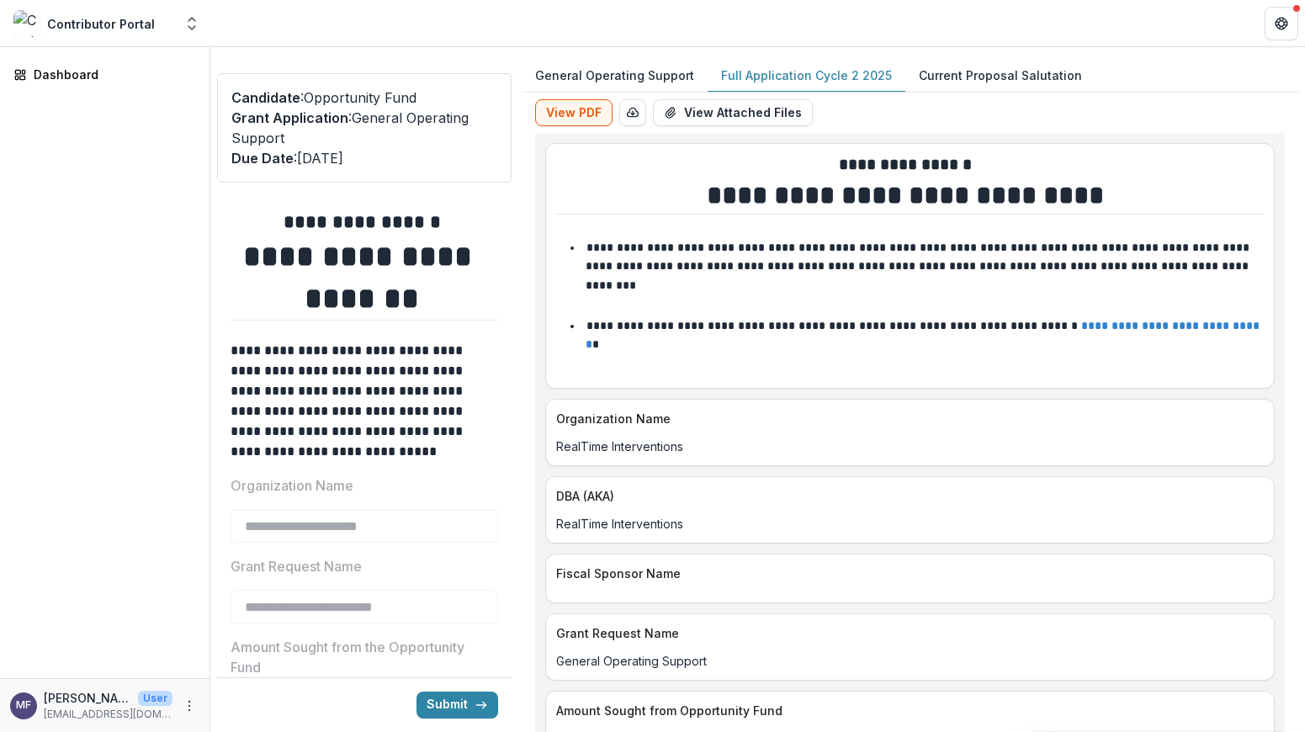
scroll to position [0, 0]
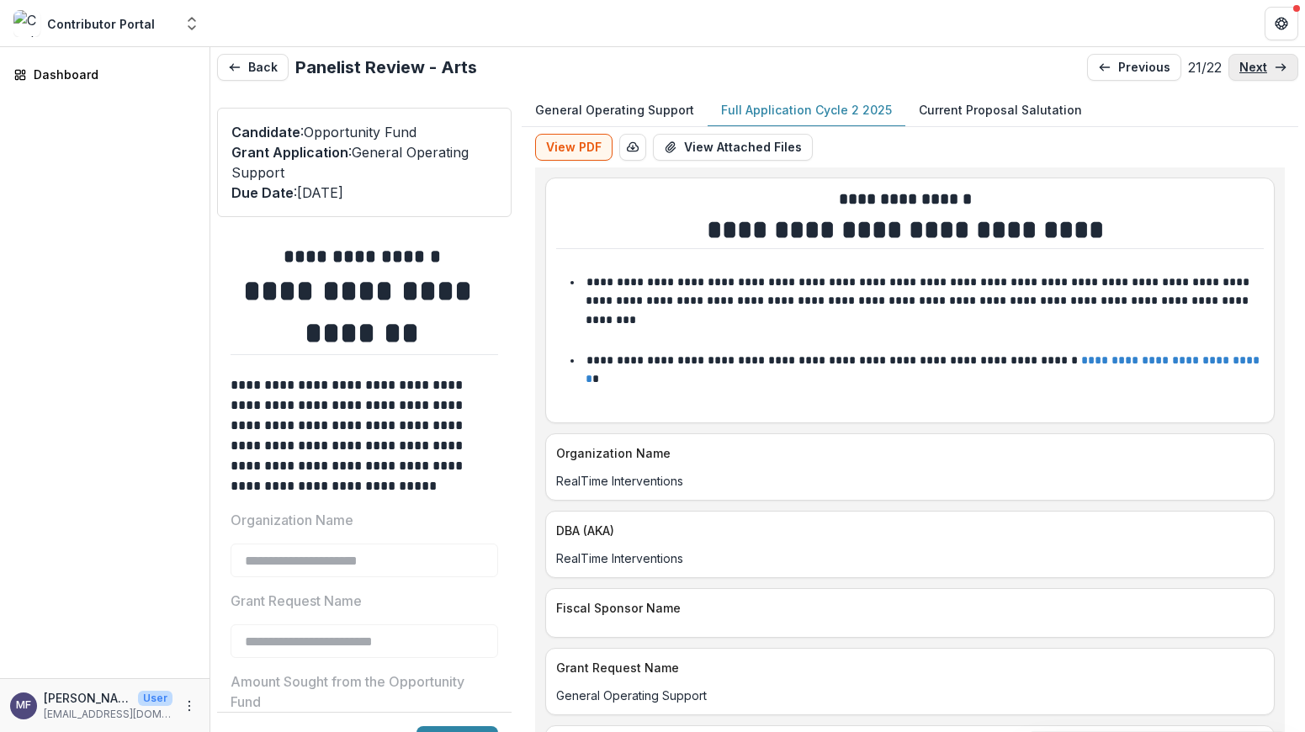
click at [1253, 68] on p "next" at bounding box center [1253, 68] width 28 height 14
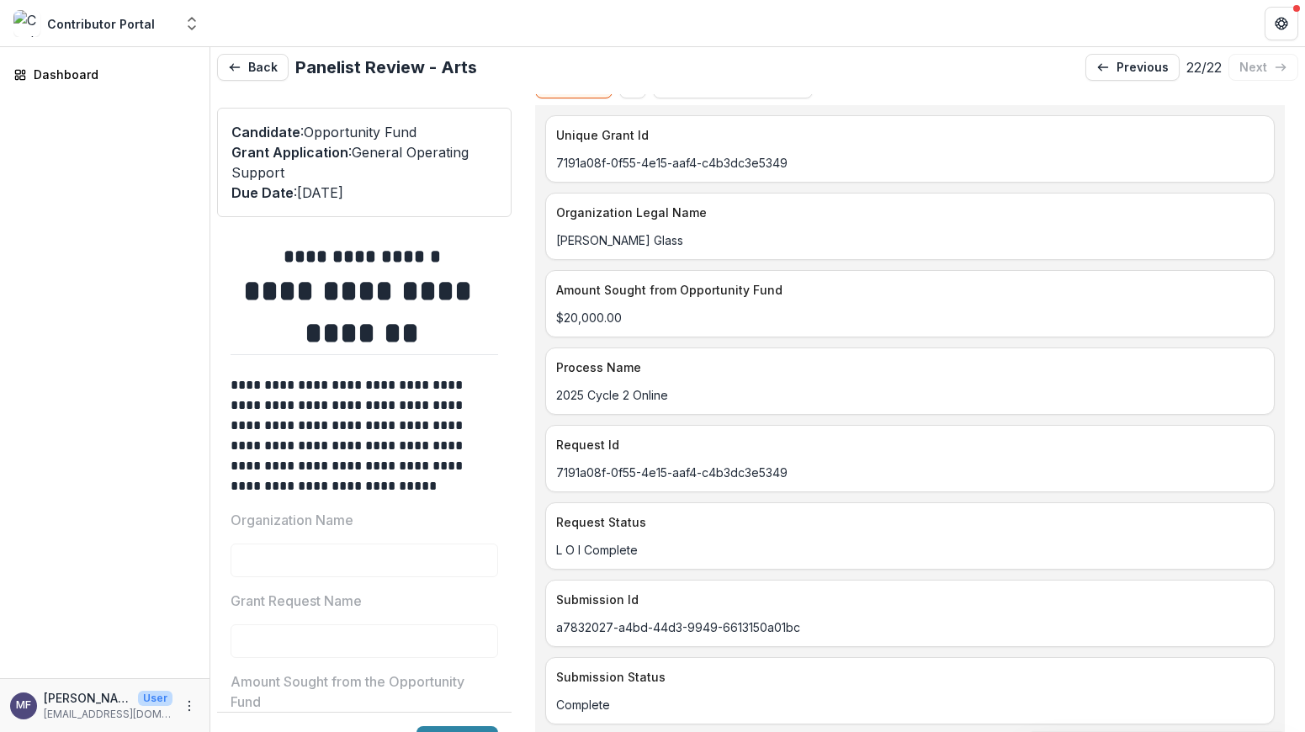
scroll to position [63, 0]
drag, startPoint x: 645, startPoint y: 240, endPoint x: 530, endPoint y: 243, distance: 115.3
click at [529, 243] on div "View PDF Word Download Word Download (with field descriptions) Zip Download Pre…" at bounding box center [910, 383] width 776 height 639
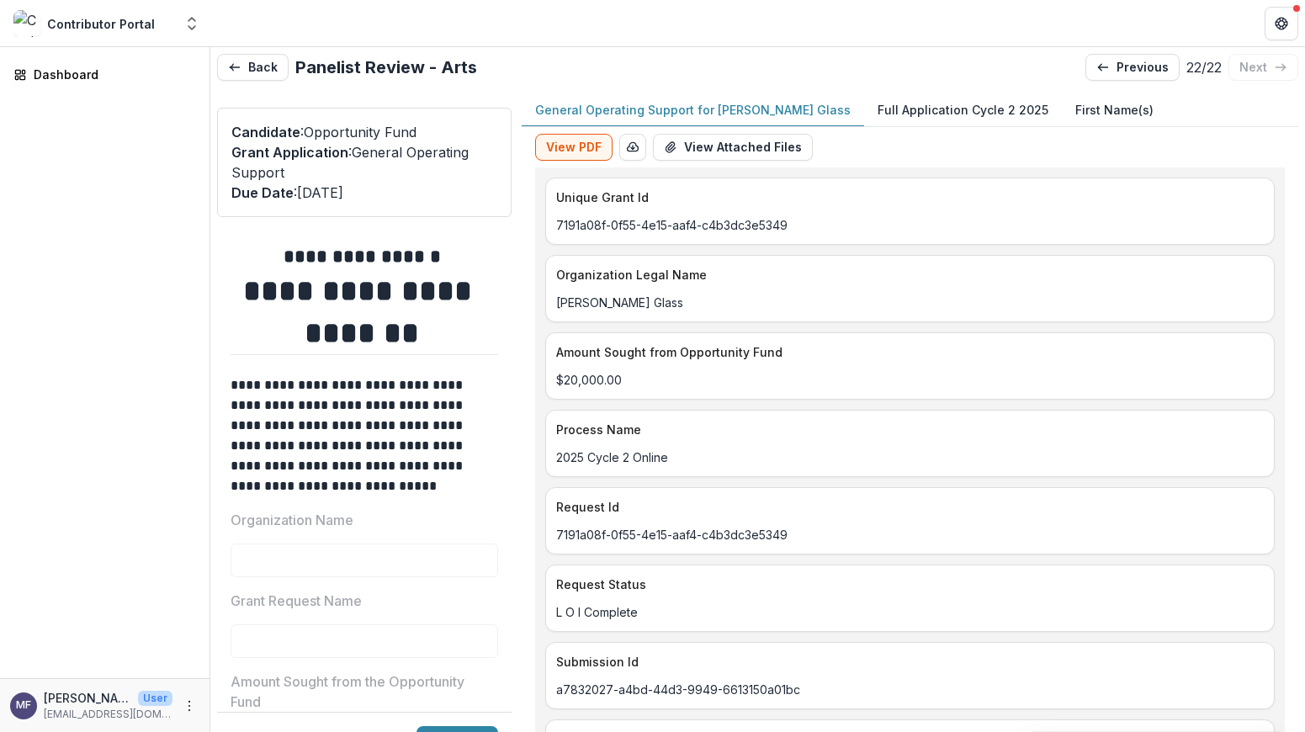
click at [923, 107] on p "Full Application Cycle 2 2025" at bounding box center [962, 110] width 171 height 18
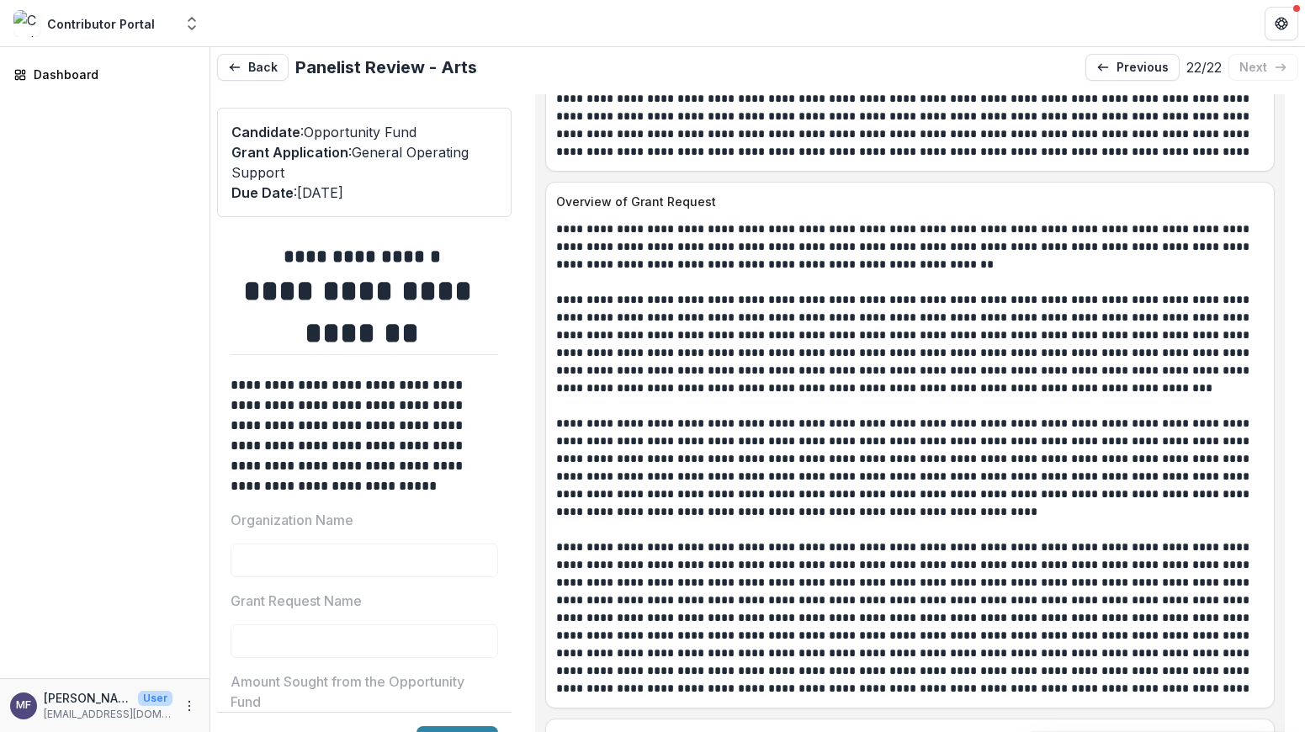
scroll to position [1886, 0]
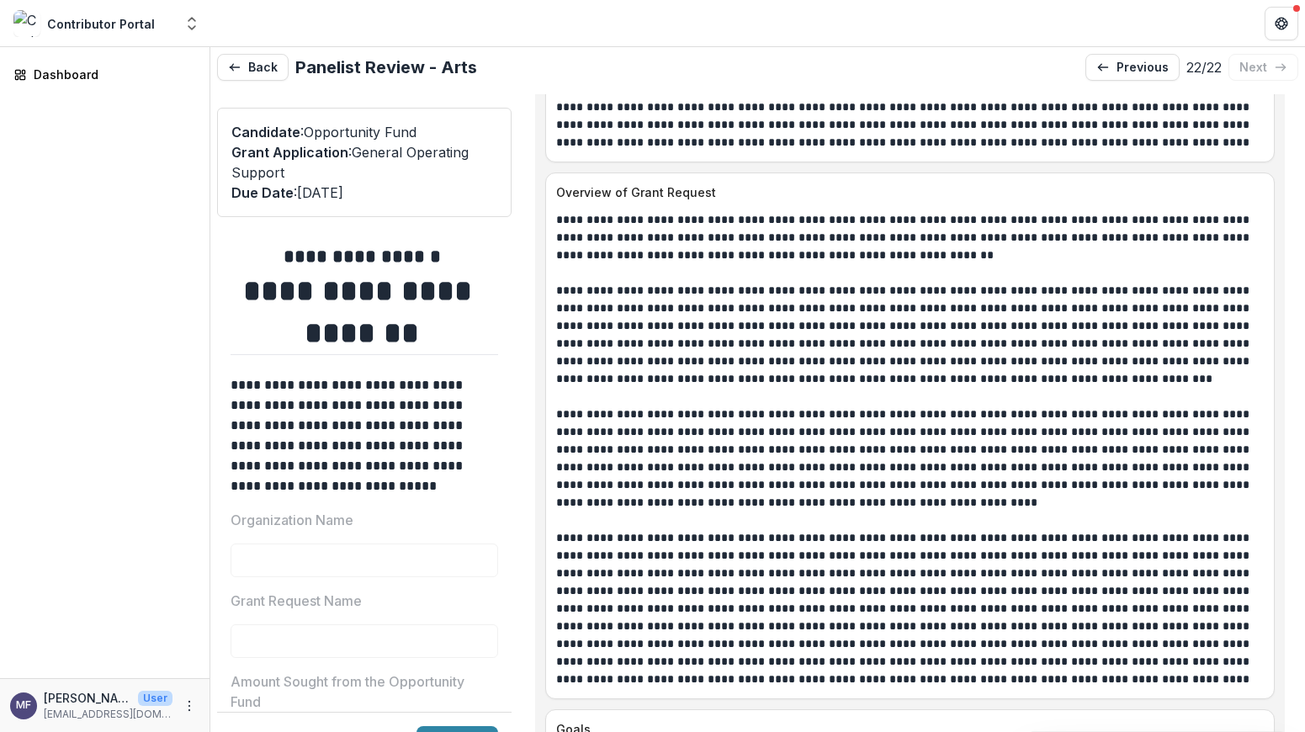
click at [1009, 241] on p "**********" at bounding box center [904, 237] width 697 height 53
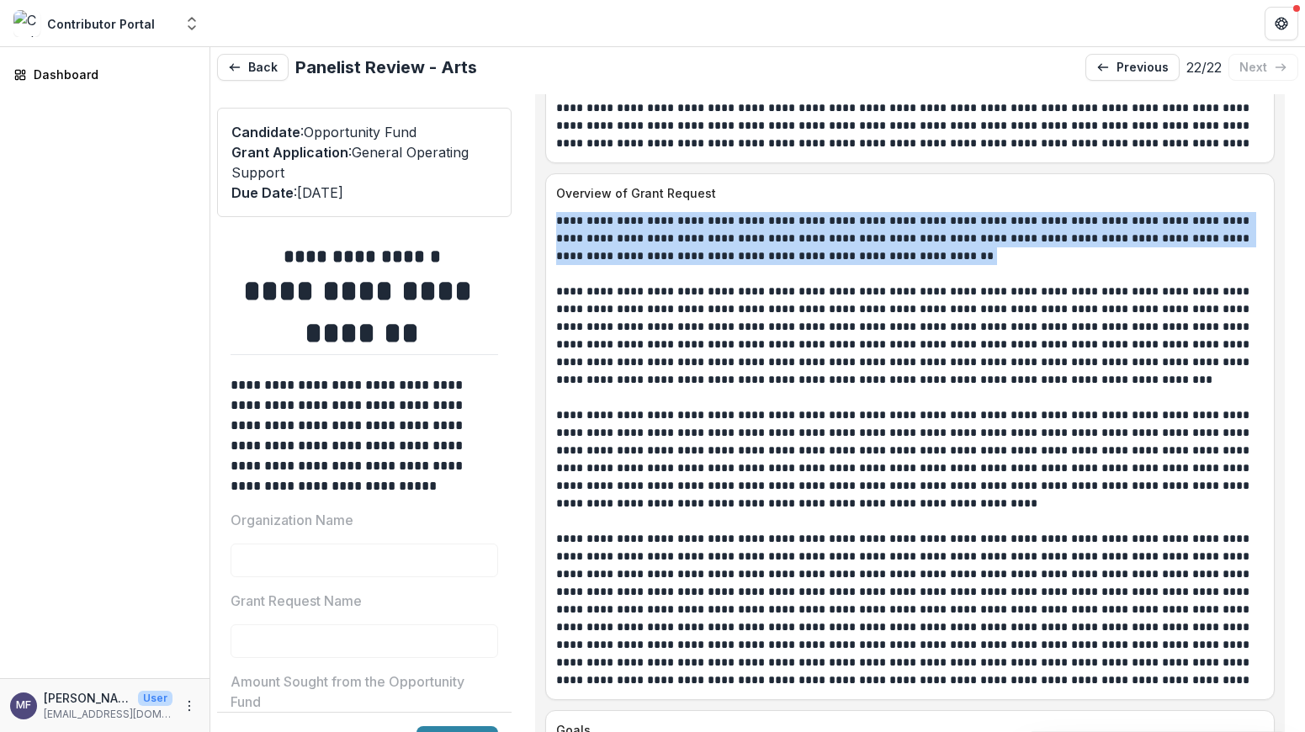
drag, startPoint x: 973, startPoint y: 236, endPoint x: 555, endPoint y: 201, distance: 419.6
click at [556, 212] on p "**********" at bounding box center [904, 238] width 697 height 53
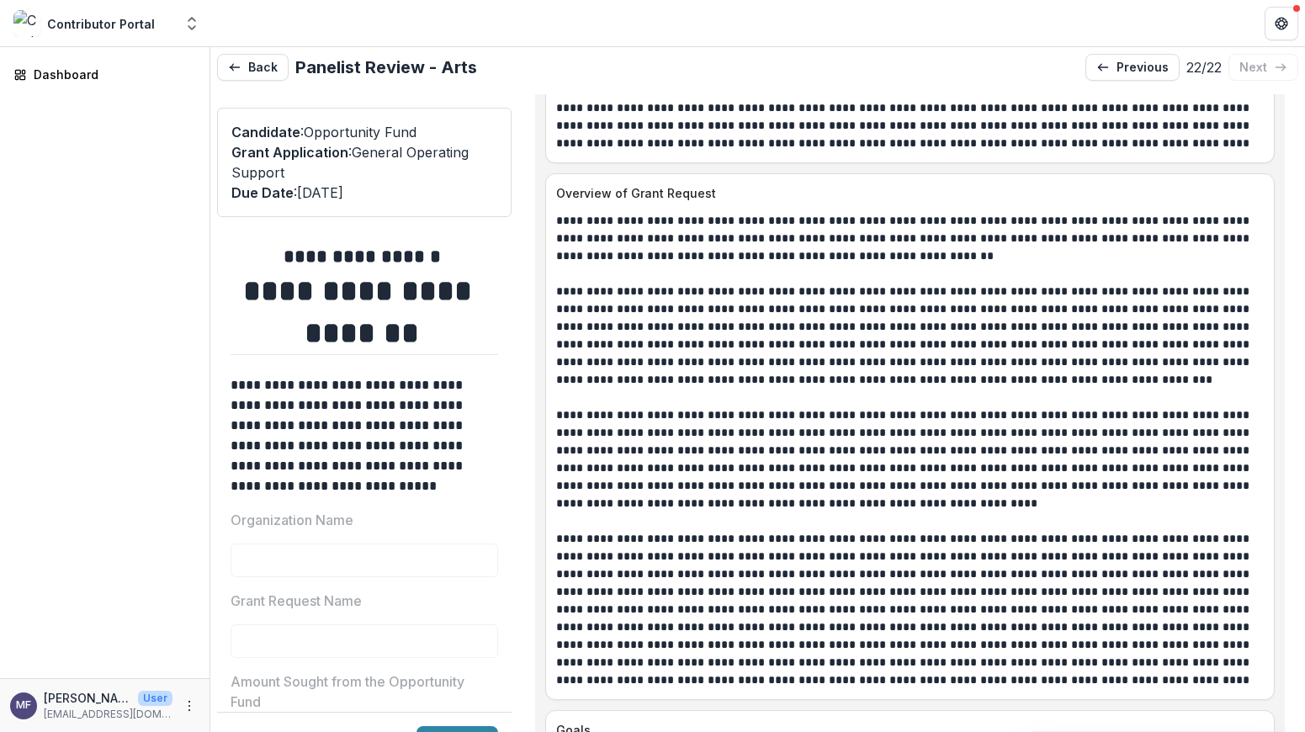
click at [961, 348] on p "**********" at bounding box center [904, 336] width 697 height 106
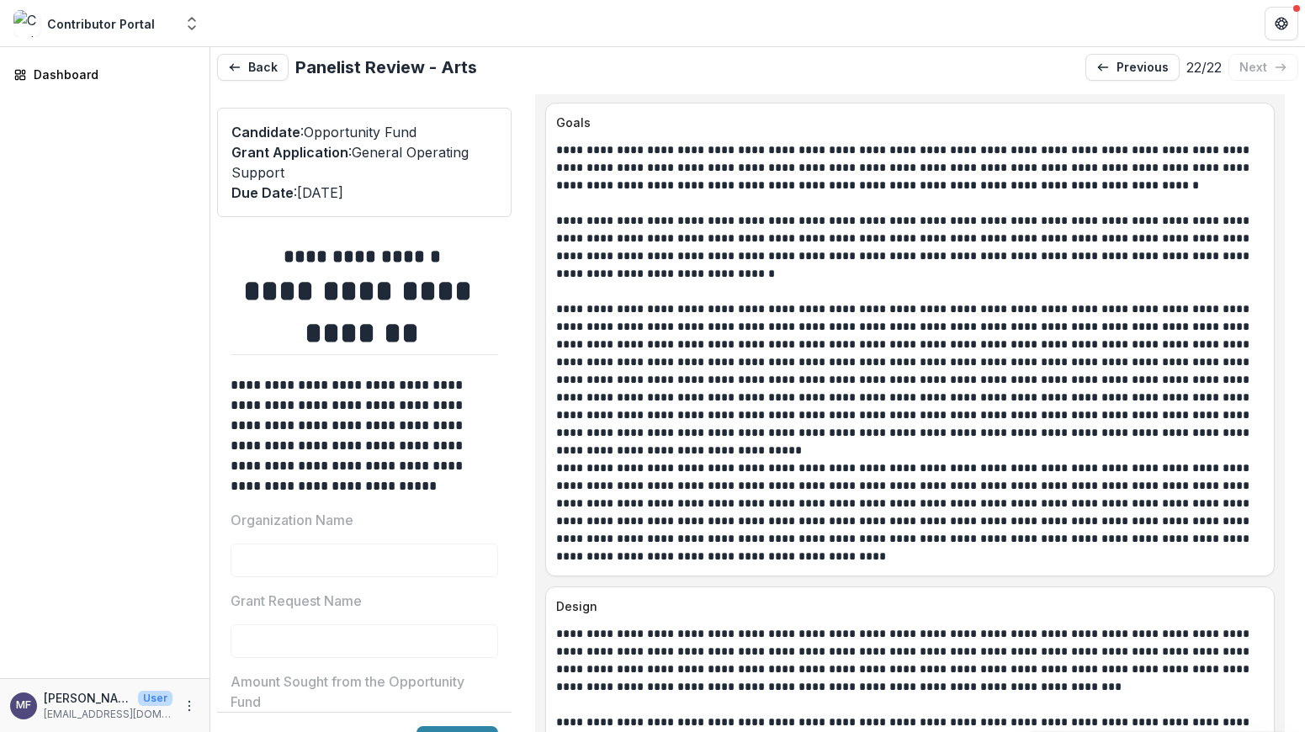
scroll to position [2506, 0]
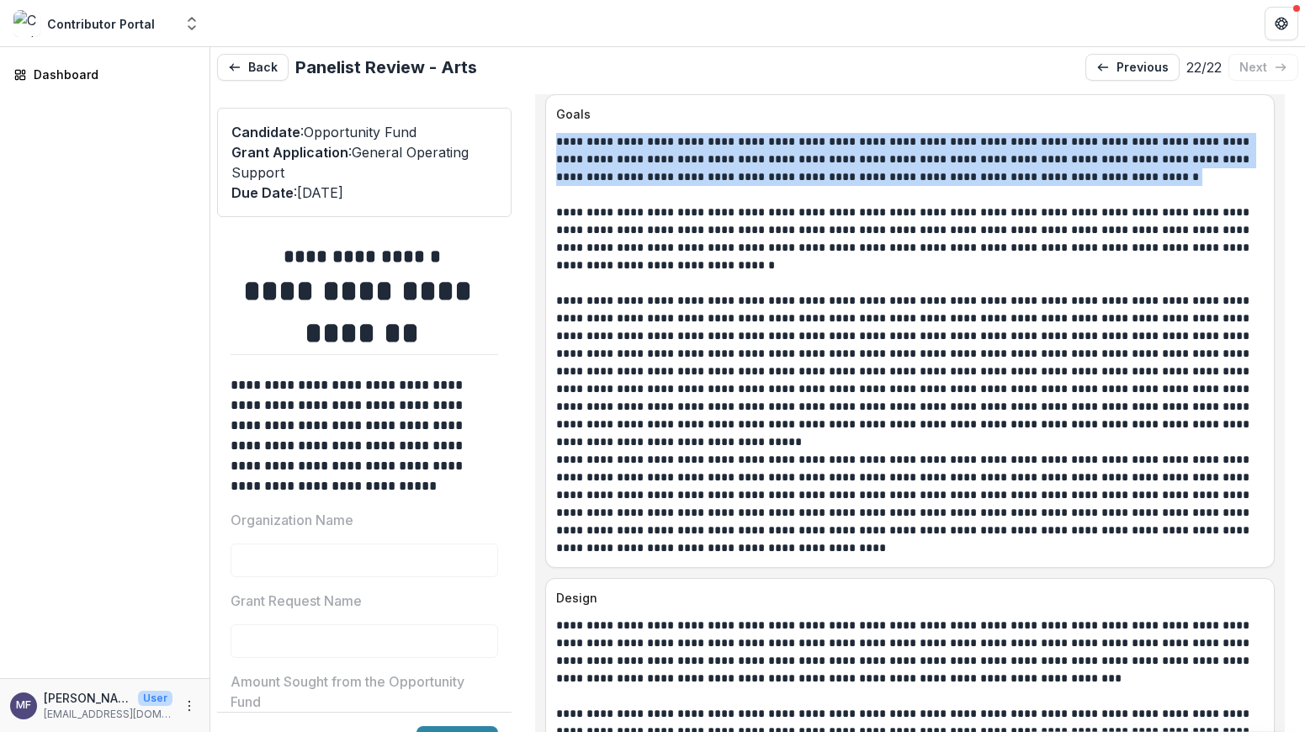
drag, startPoint x: 996, startPoint y: 158, endPoint x: 522, endPoint y: 124, distance: 474.8
click at [522, 124] on div "**********" at bounding box center [910, 430] width 776 height 672
click at [1122, 341] on p "**********" at bounding box center [904, 362] width 697 height 141
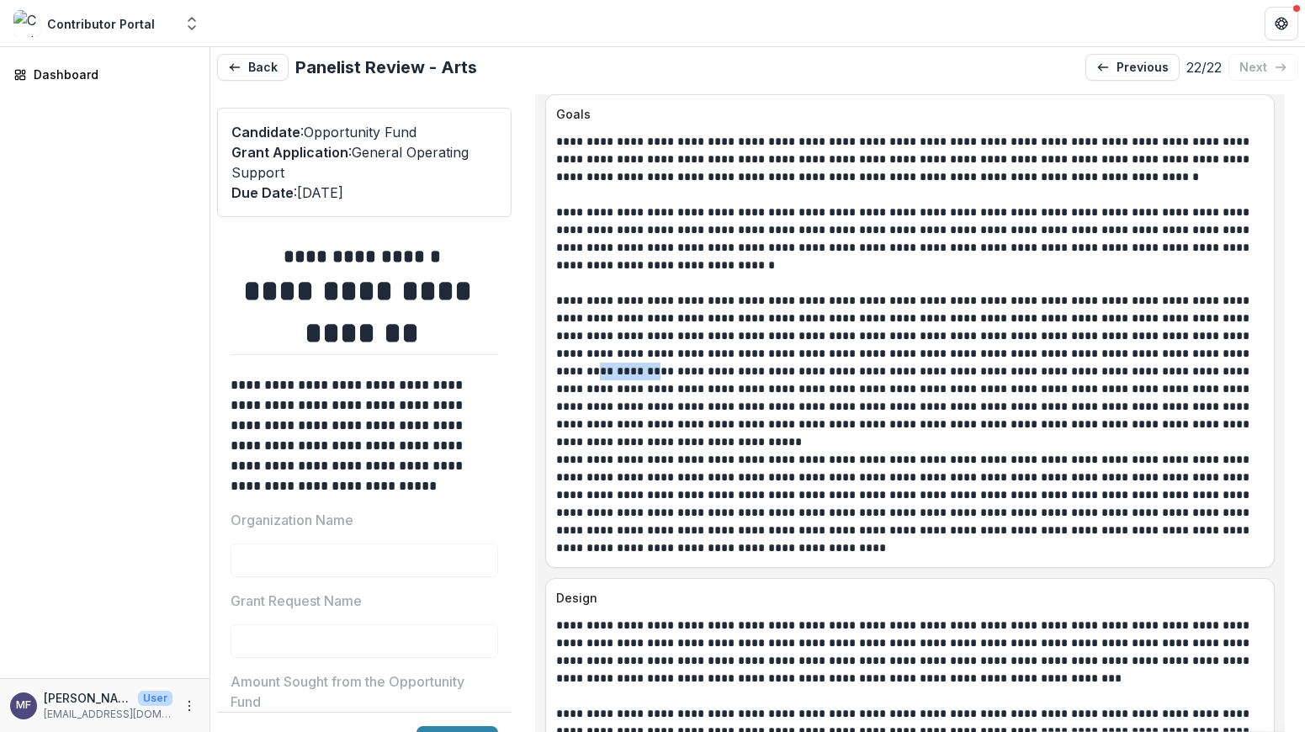
click at [1122, 341] on p "**********" at bounding box center [904, 362] width 697 height 141
click at [977, 337] on p "**********" at bounding box center [904, 362] width 697 height 141
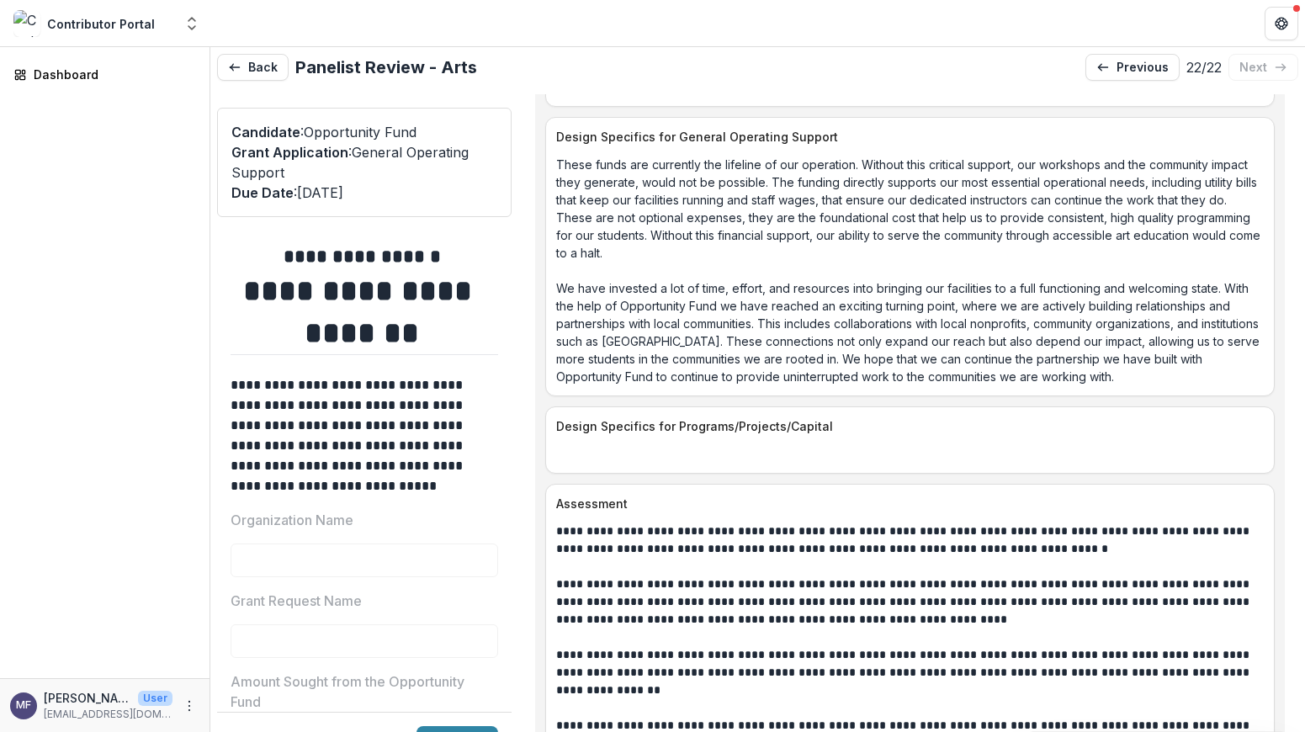
scroll to position [3594, 0]
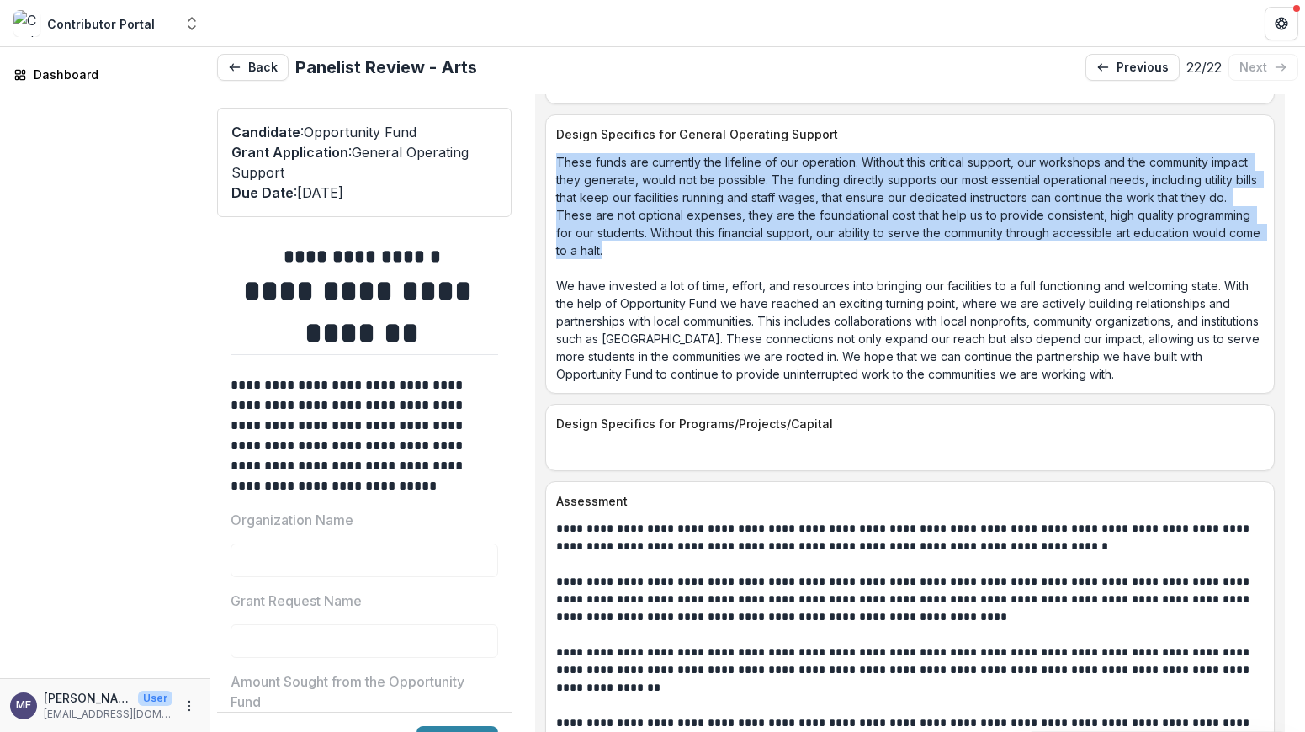
drag, startPoint x: 763, startPoint y: 227, endPoint x: 552, endPoint y: 142, distance: 227.6
click at [552, 153] on div "These funds are currently the lifeline of our operation. Without this critical …" at bounding box center [910, 268] width 728 height 230
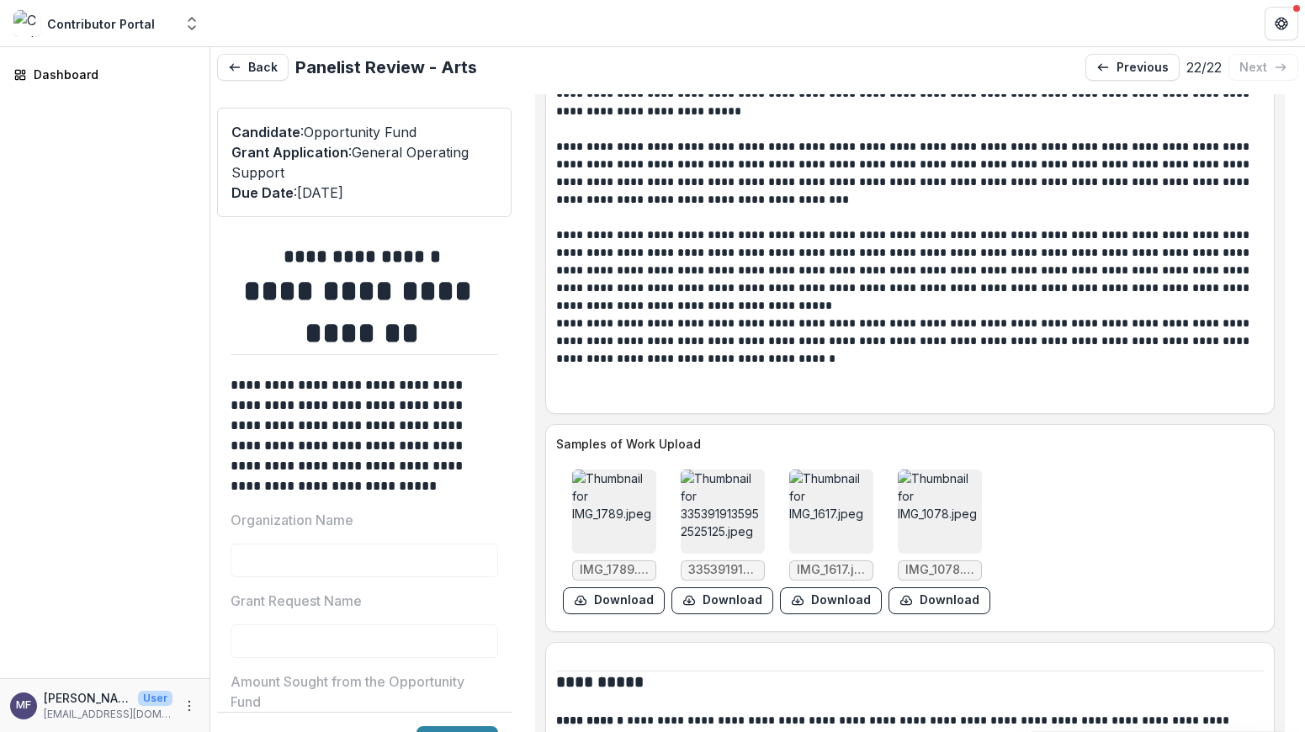
scroll to position [6586, 0]
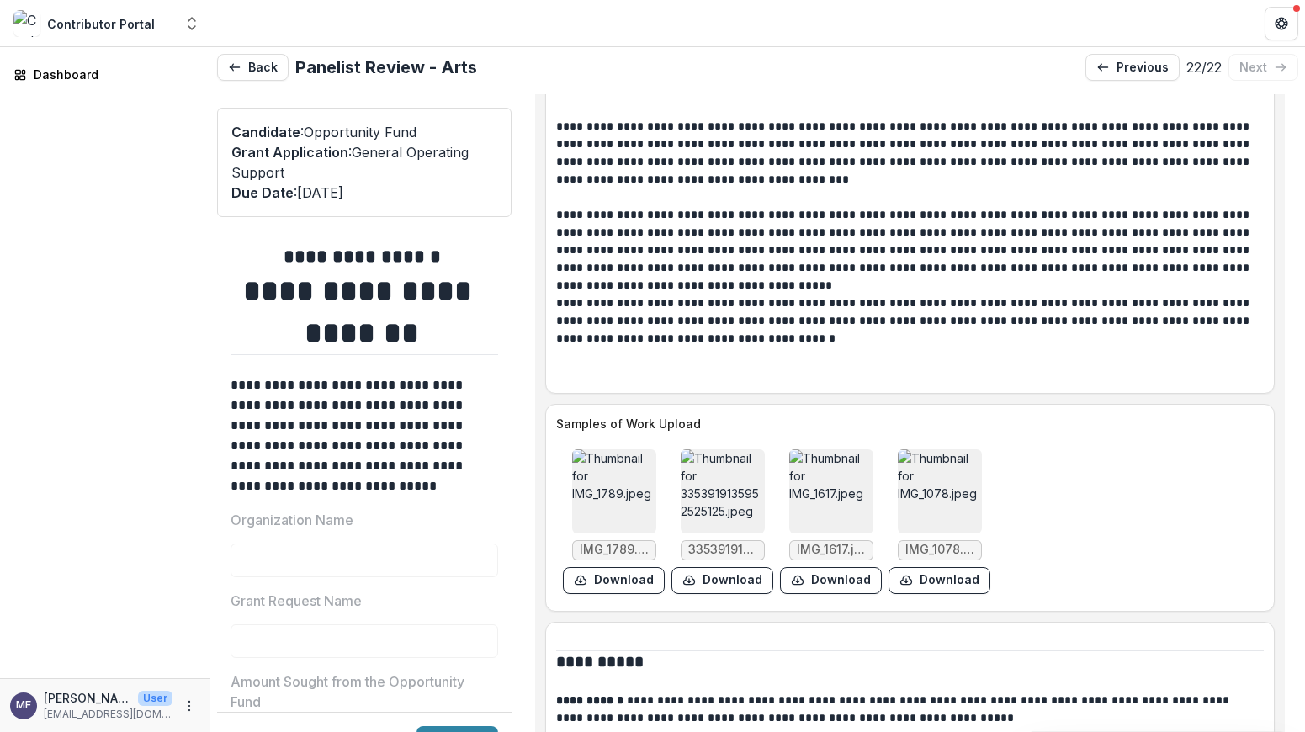
click at [608, 464] on img at bounding box center [614, 491] width 84 height 84
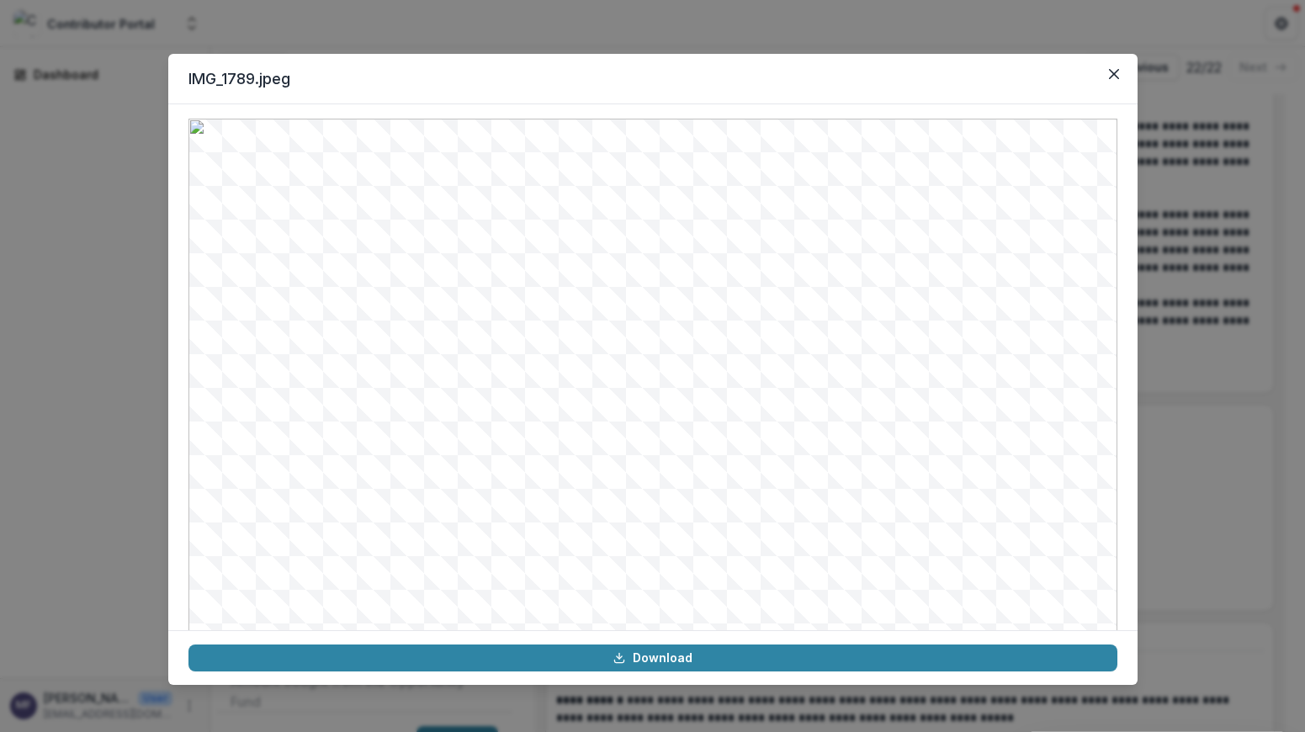
scroll to position [8, 0]
click at [1120, 70] on button "Close" at bounding box center [1113, 74] width 27 height 27
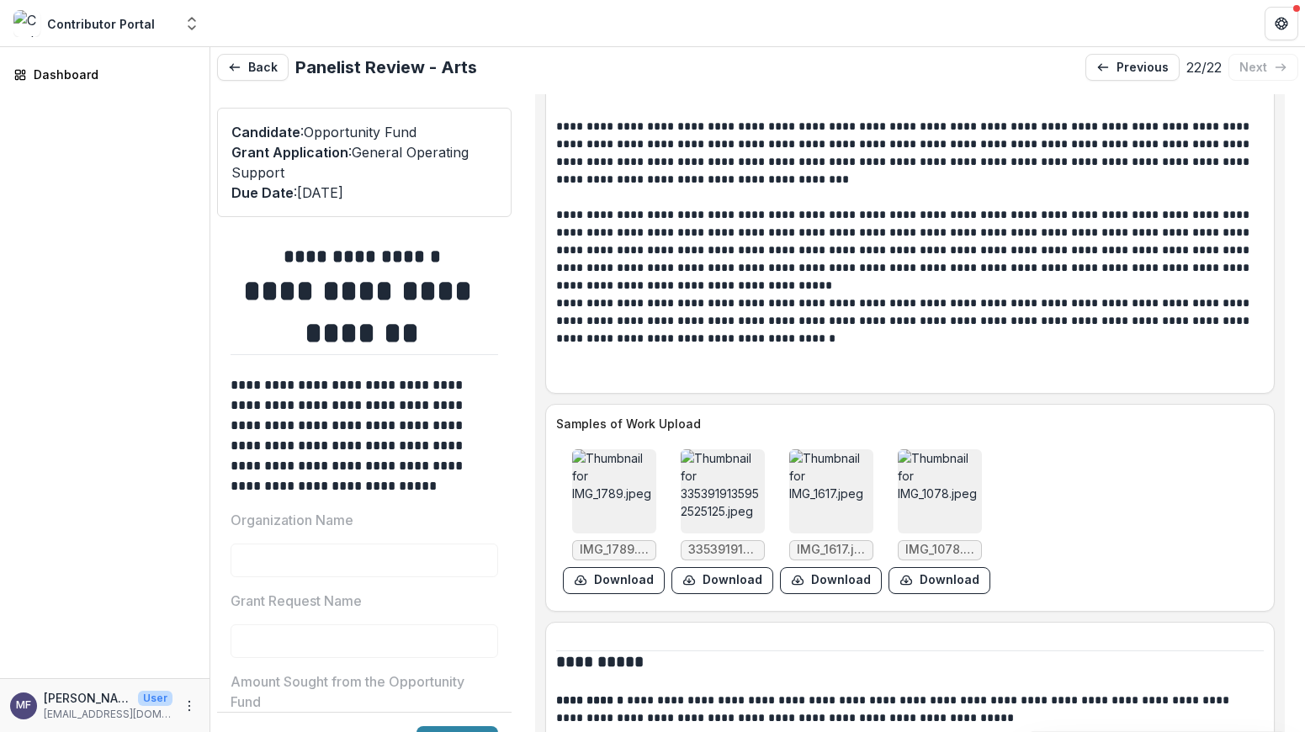
click at [718, 469] on img at bounding box center [723, 491] width 84 height 84
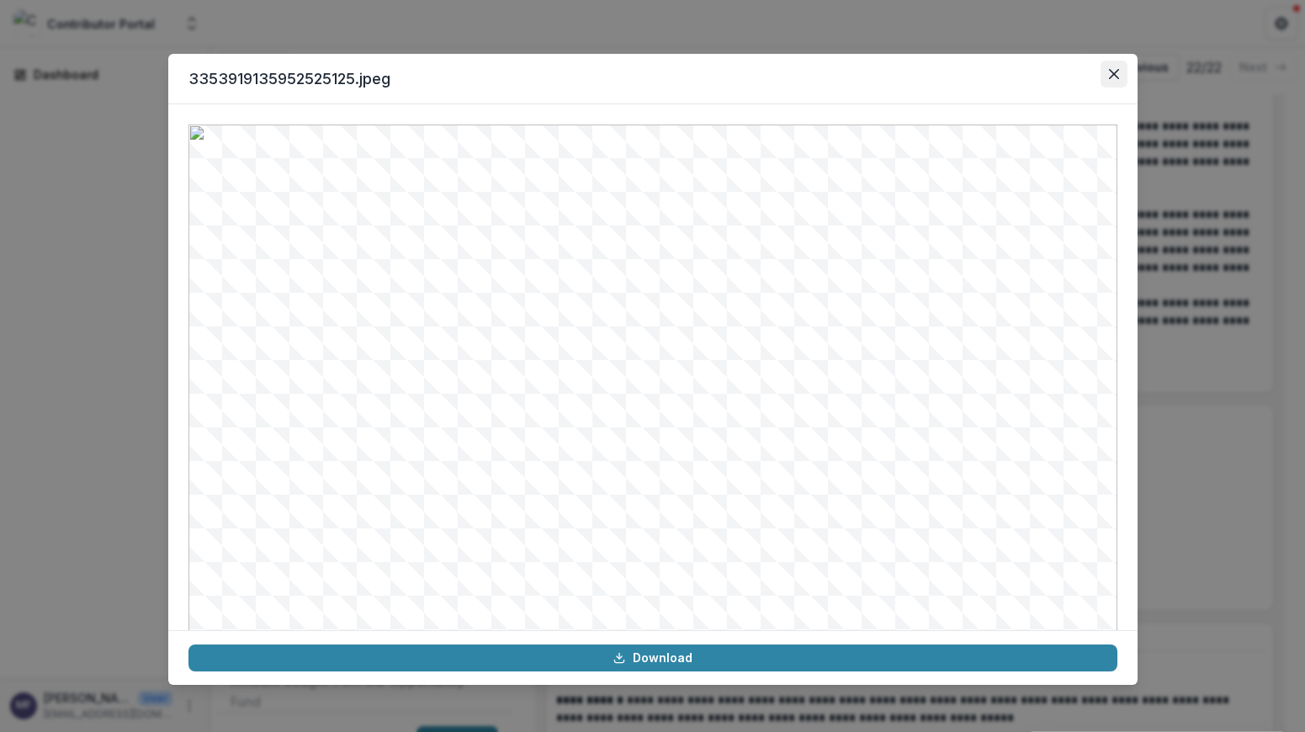
click at [1112, 72] on icon "Close" at bounding box center [1113, 74] width 10 height 10
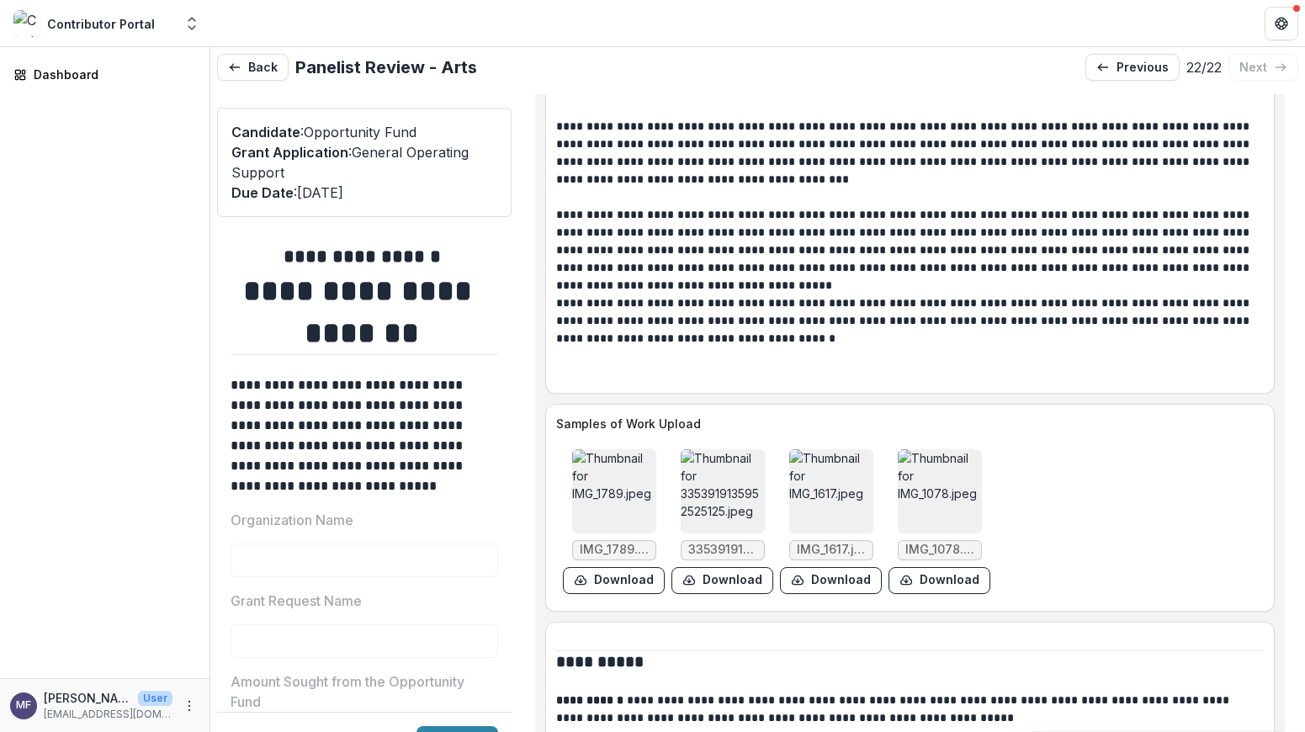
click at [806, 449] on img at bounding box center [831, 491] width 84 height 84
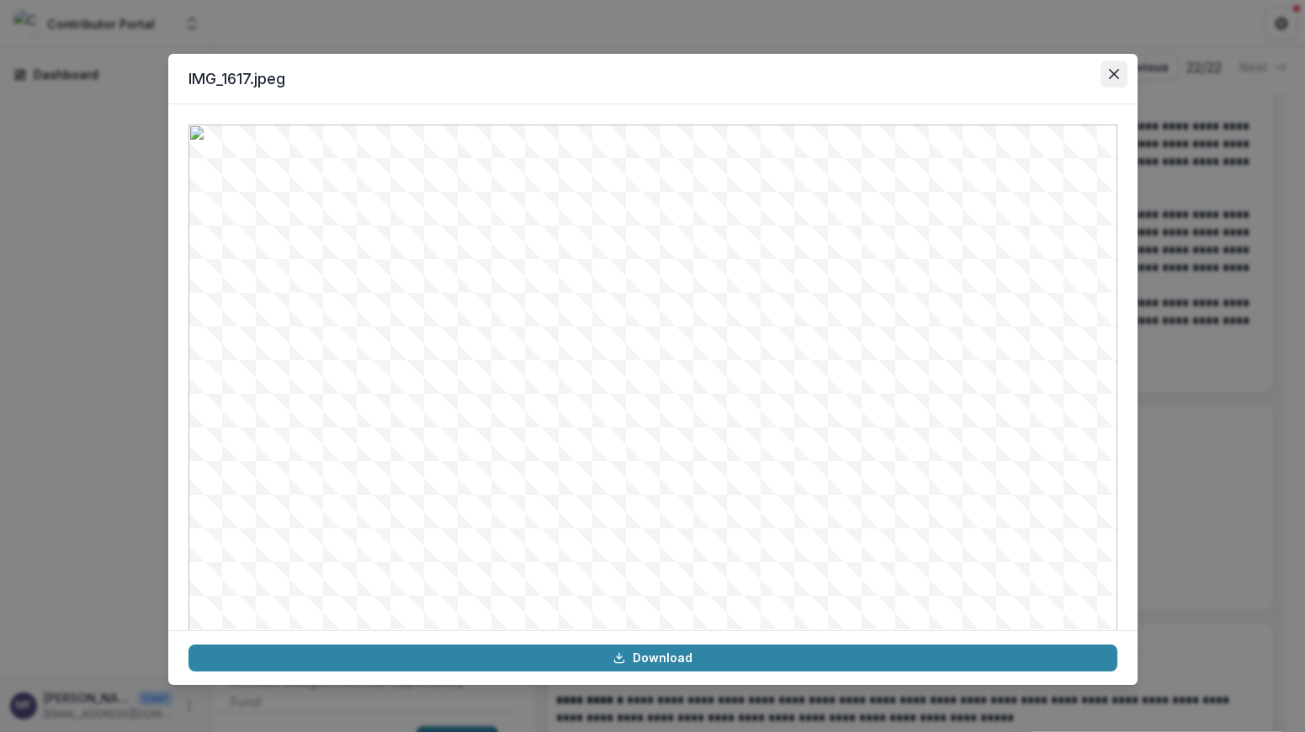
click at [1111, 77] on icon "Close" at bounding box center [1114, 74] width 10 height 10
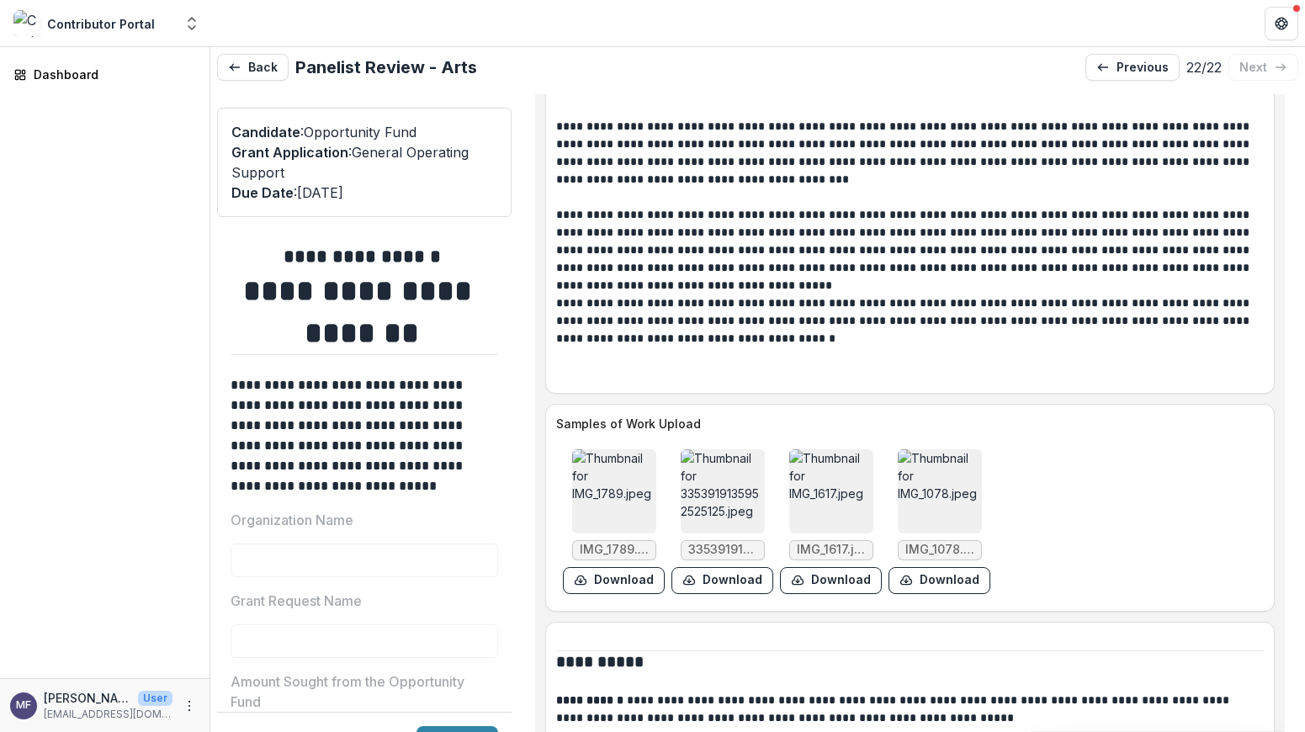
scroll to position [6593, 0]
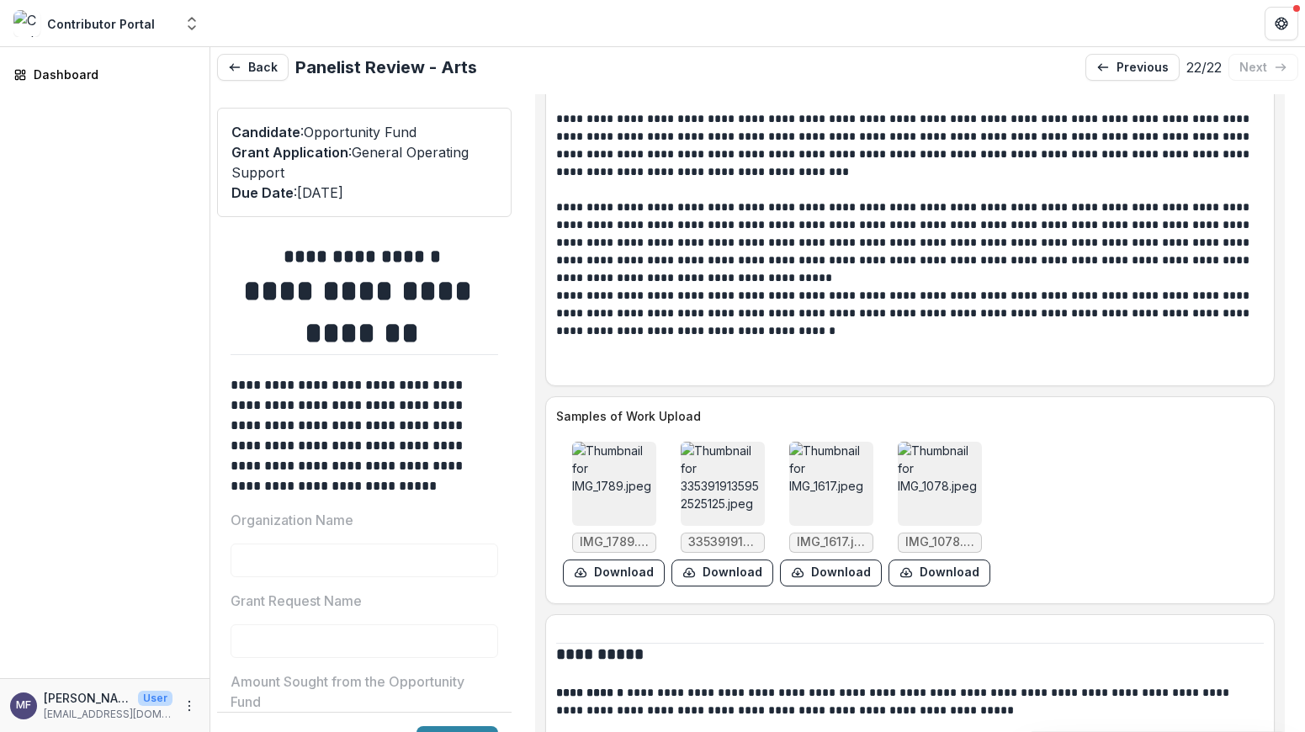
click at [948, 448] on img at bounding box center [940, 484] width 84 height 84
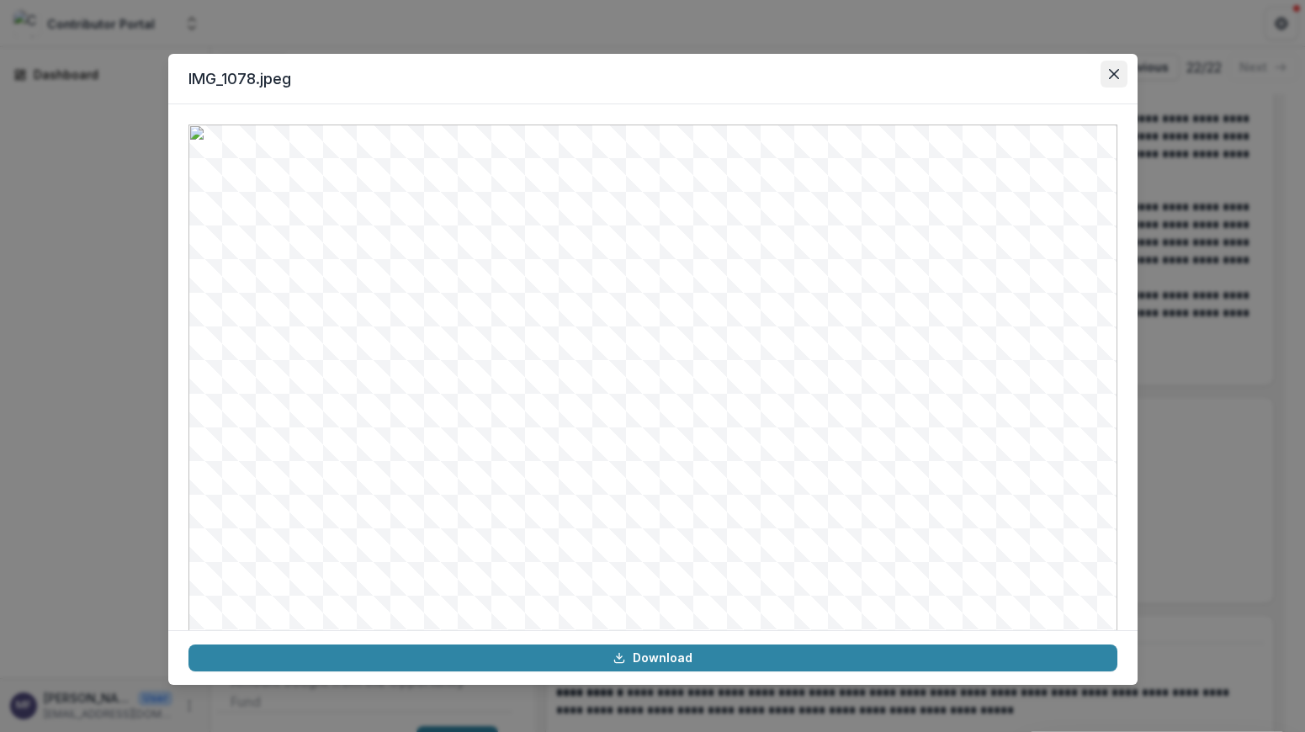
click at [1118, 71] on button "Close" at bounding box center [1113, 74] width 27 height 27
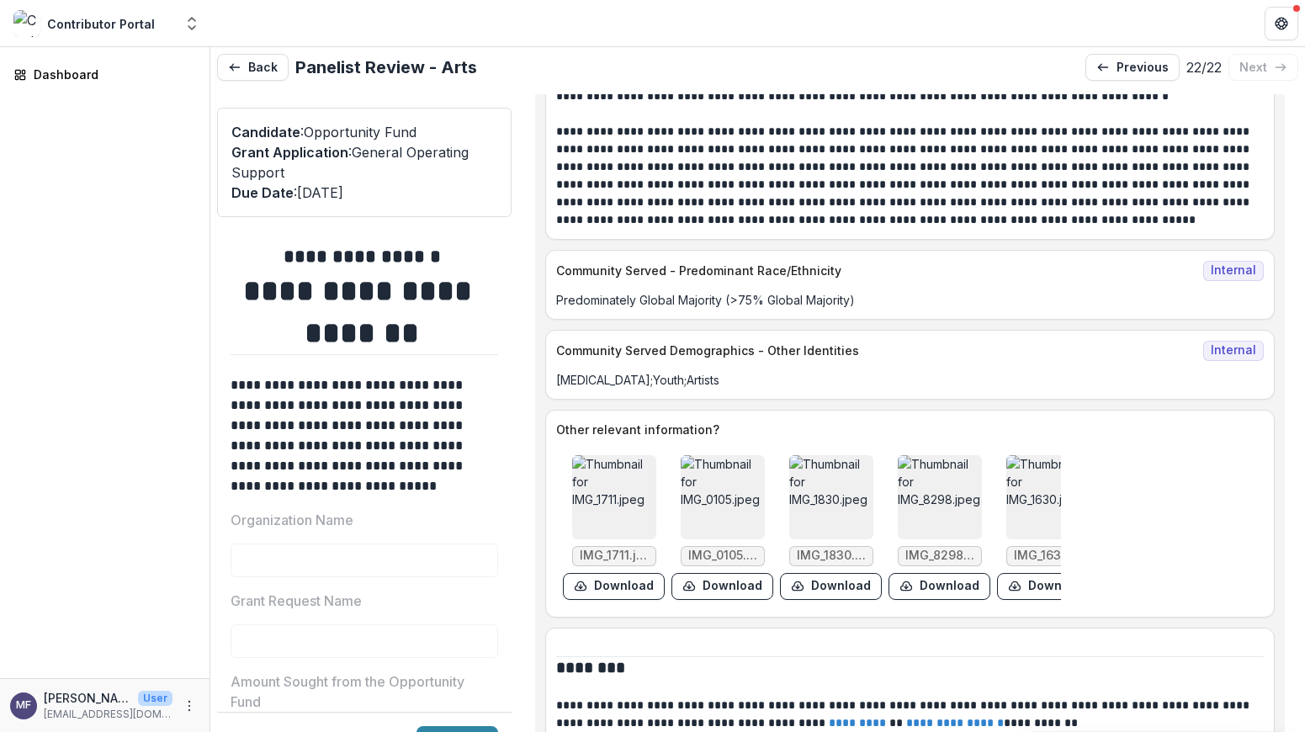
scroll to position [10436, 0]
click at [601, 486] on img at bounding box center [614, 496] width 84 height 84
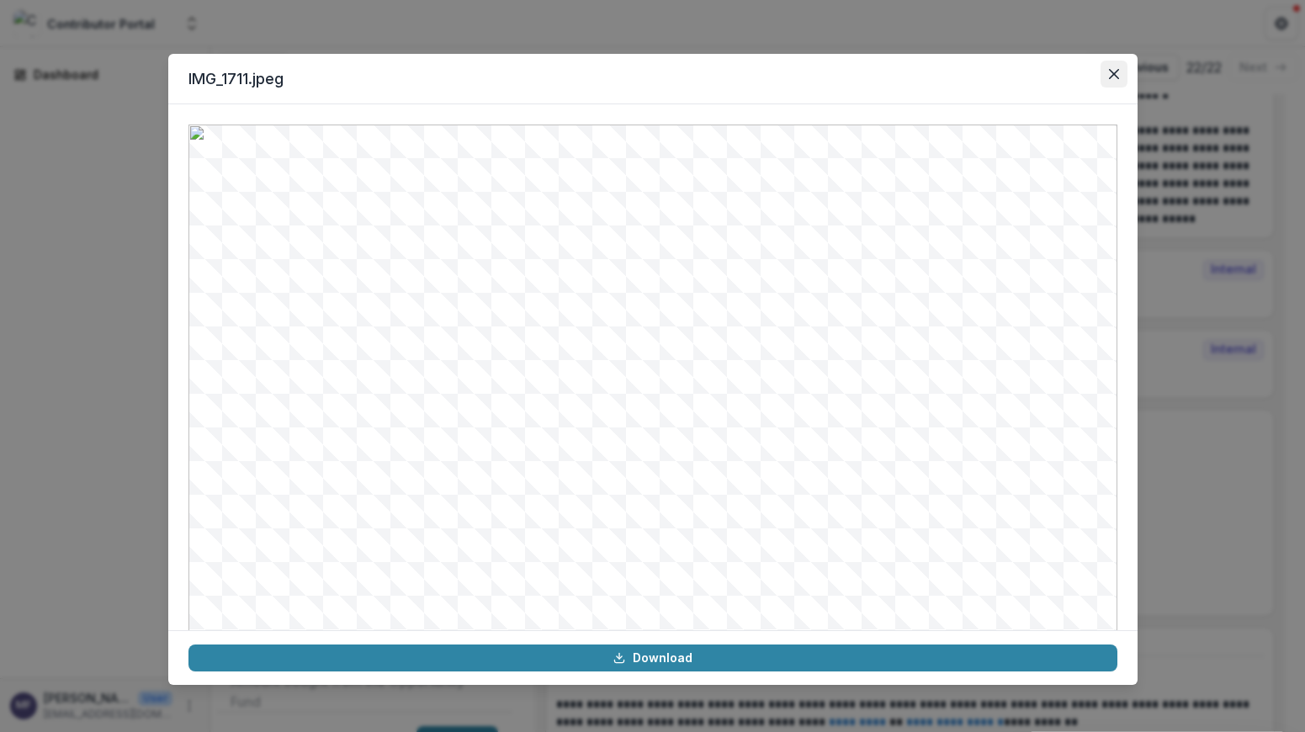
click at [1115, 76] on icon "Close" at bounding box center [1113, 74] width 10 height 10
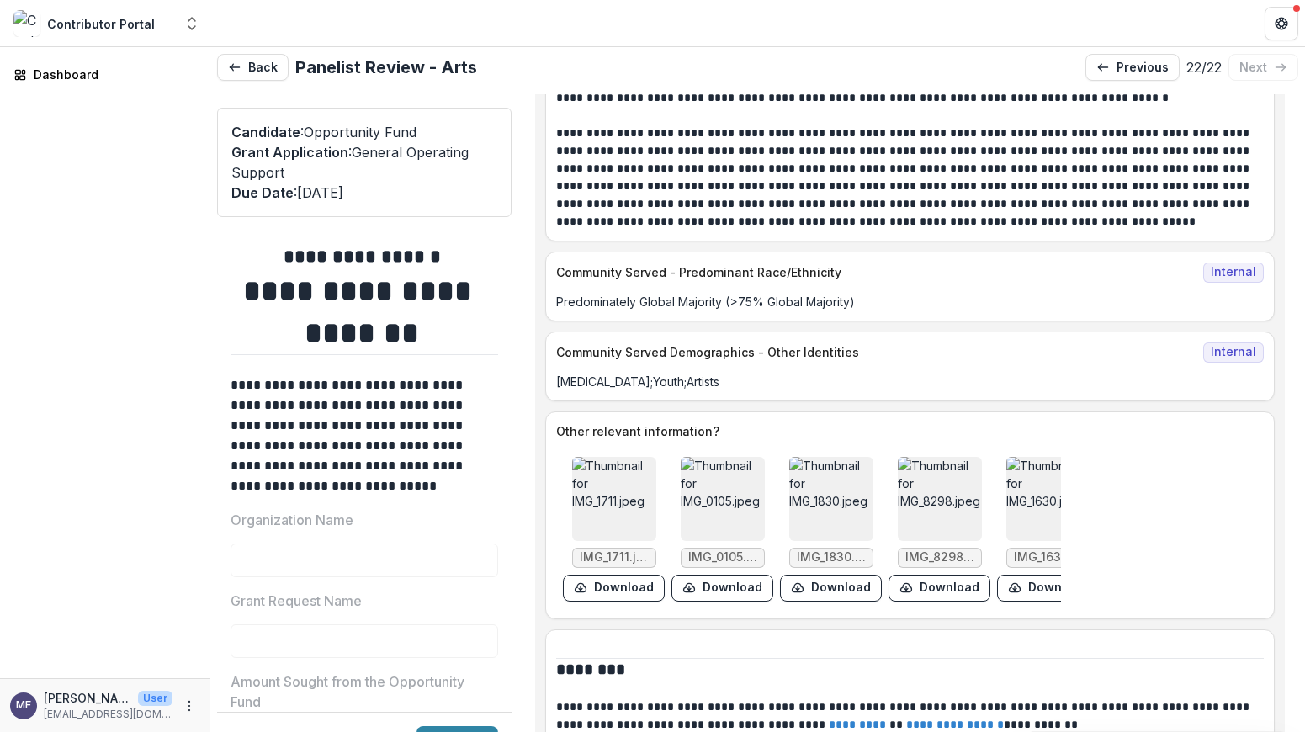
click at [723, 463] on img at bounding box center [723, 499] width 84 height 84
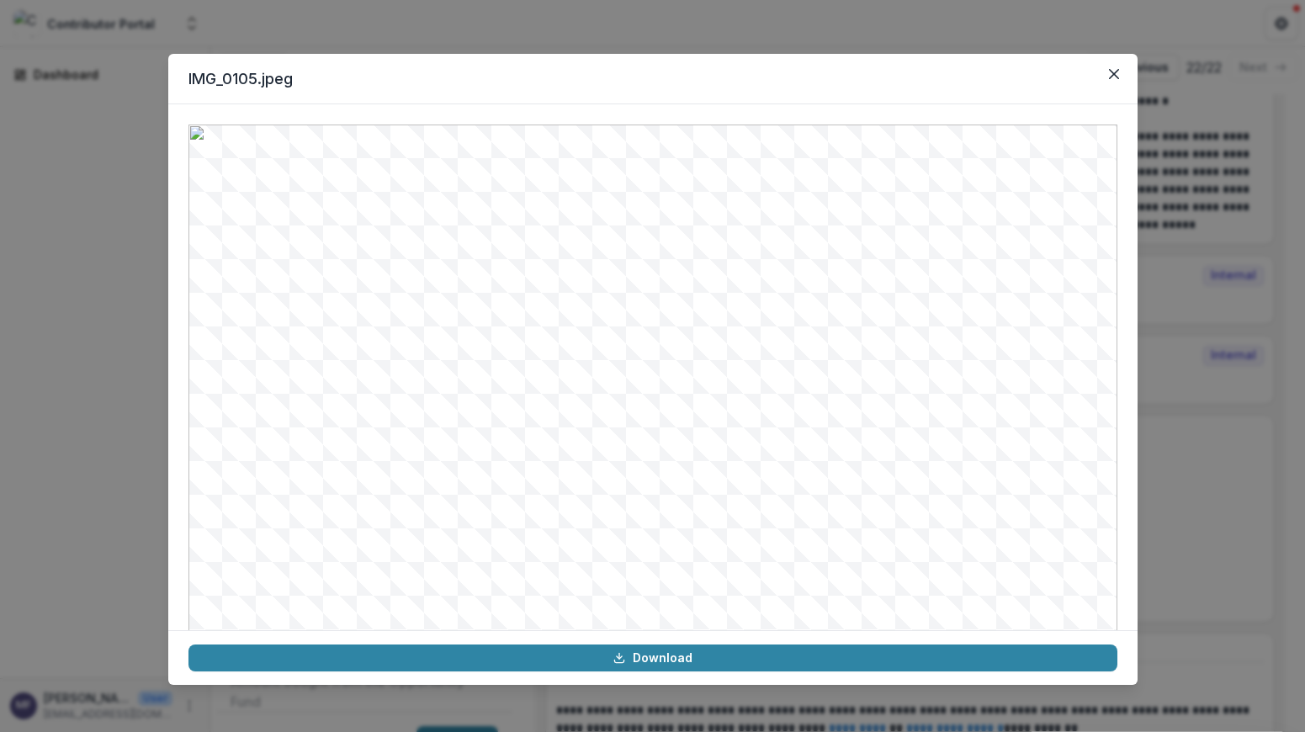
scroll to position [10435, 0]
click at [1112, 74] on icon "Close" at bounding box center [1113, 74] width 10 height 10
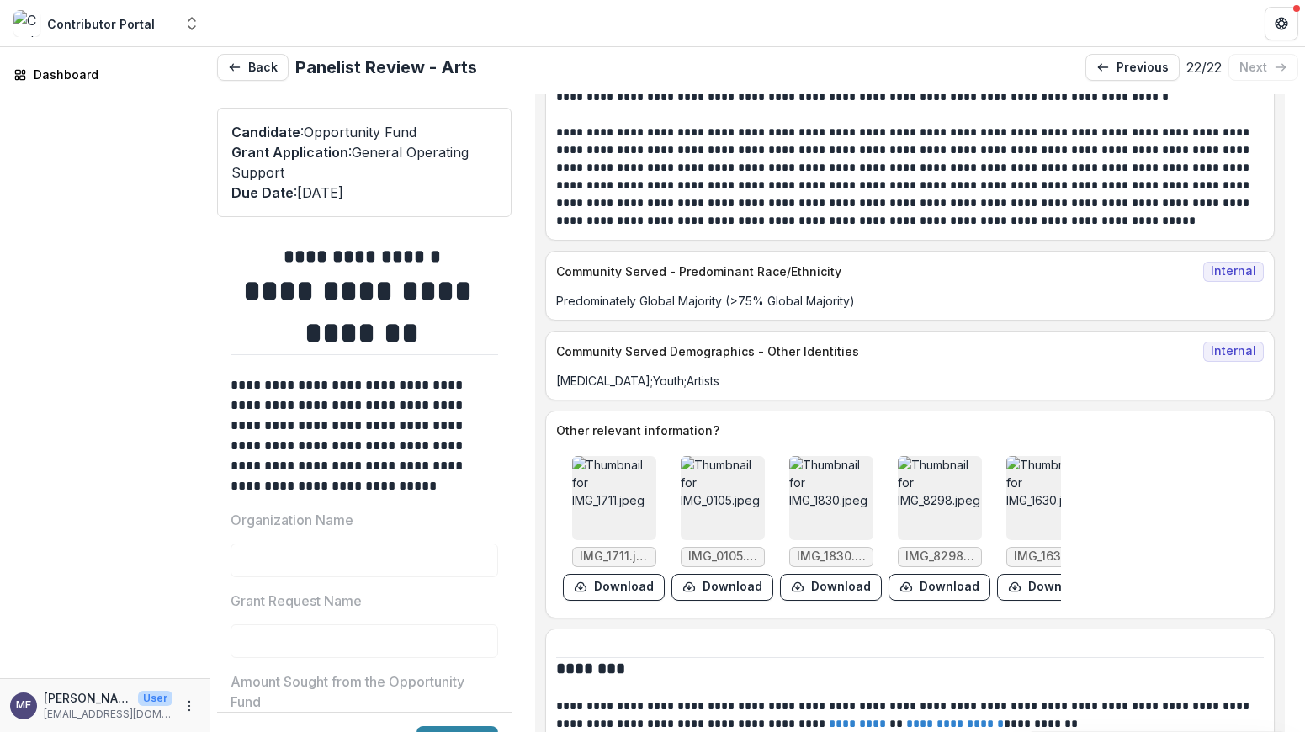
click at [830, 485] on img at bounding box center [831, 498] width 84 height 84
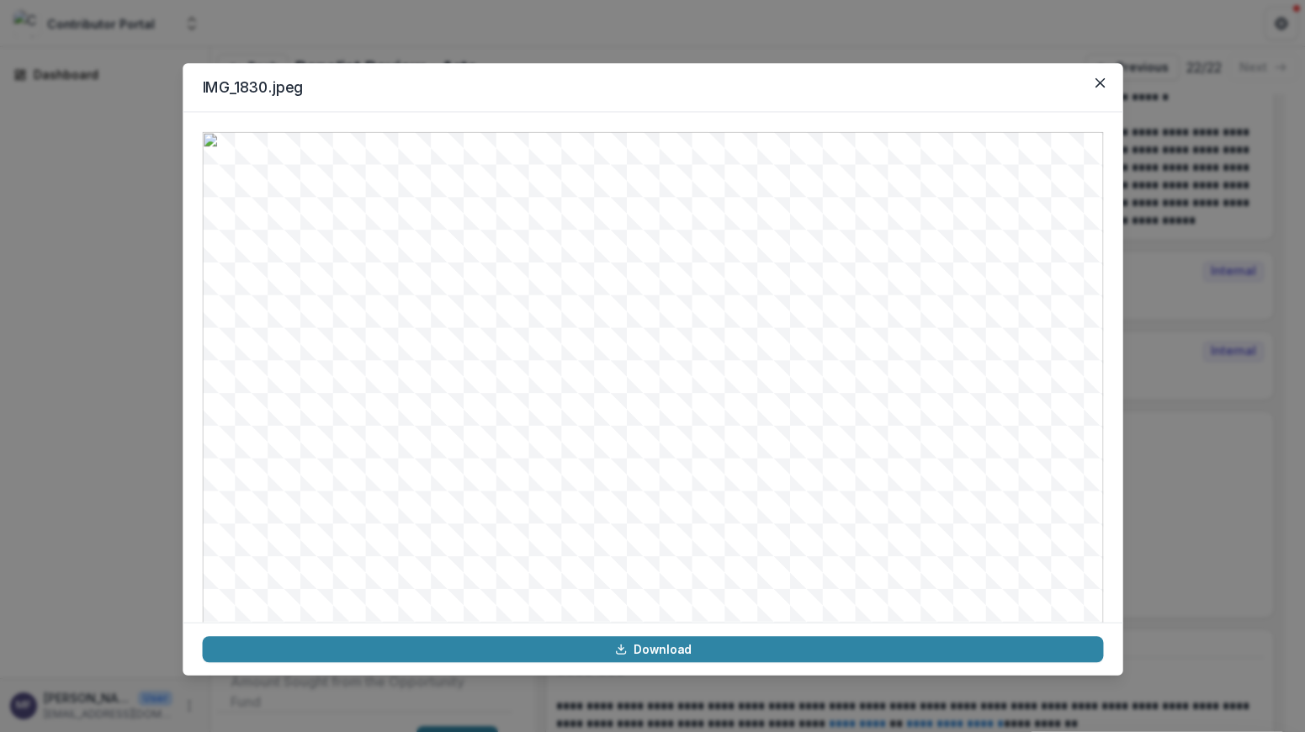
scroll to position [10432, 0]
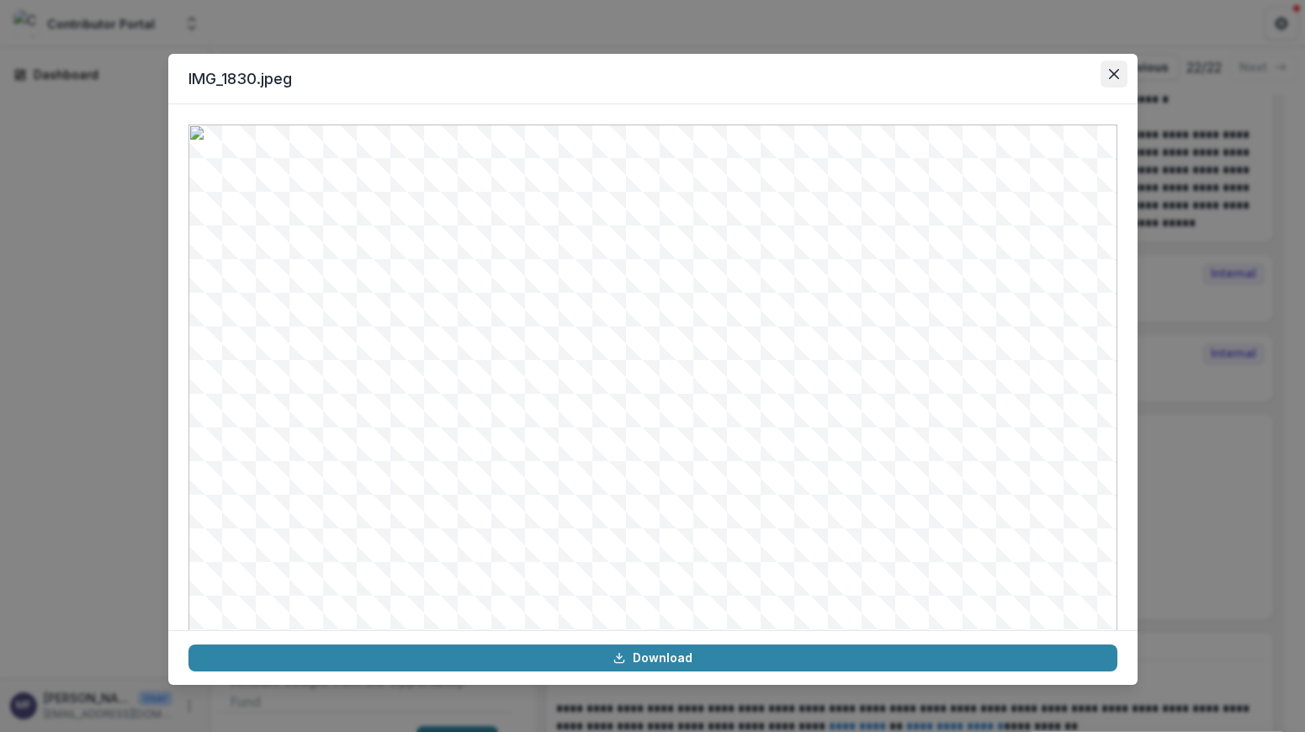
click at [1112, 72] on icon "Close" at bounding box center [1113, 74] width 10 height 10
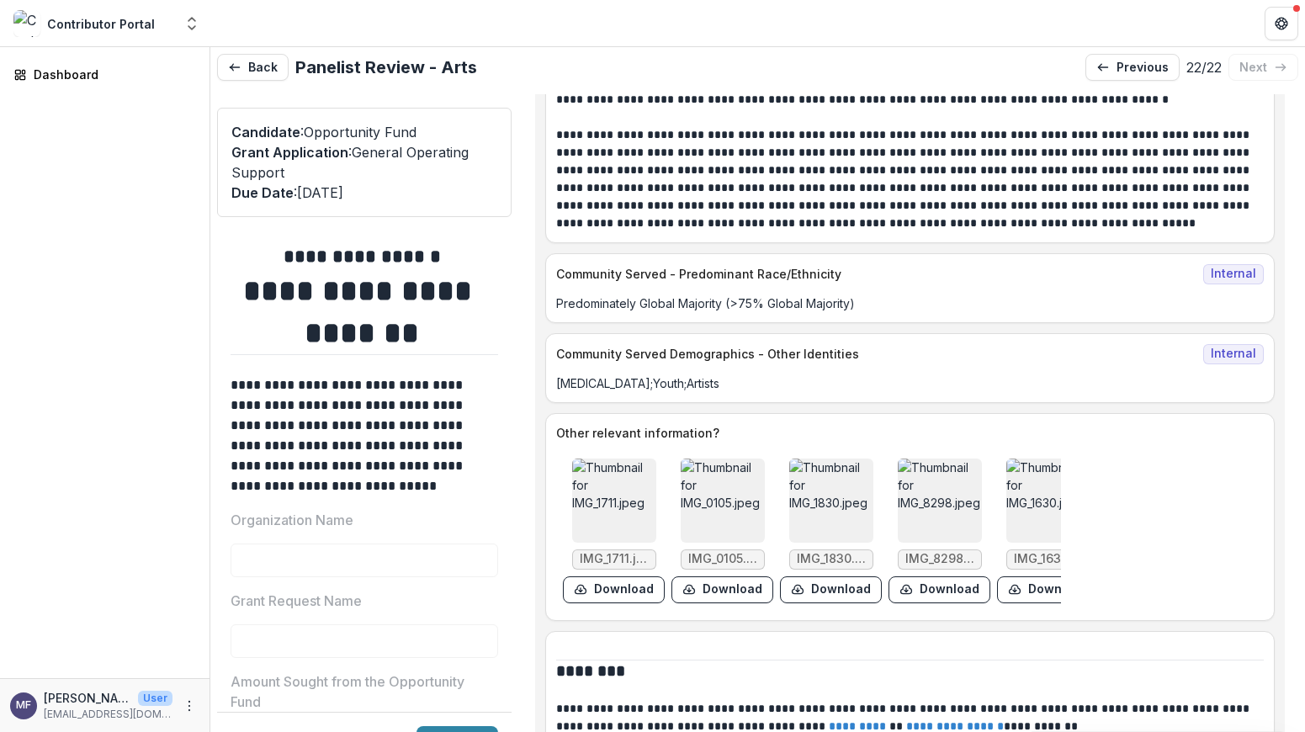
click at [940, 493] on img at bounding box center [940, 500] width 84 height 84
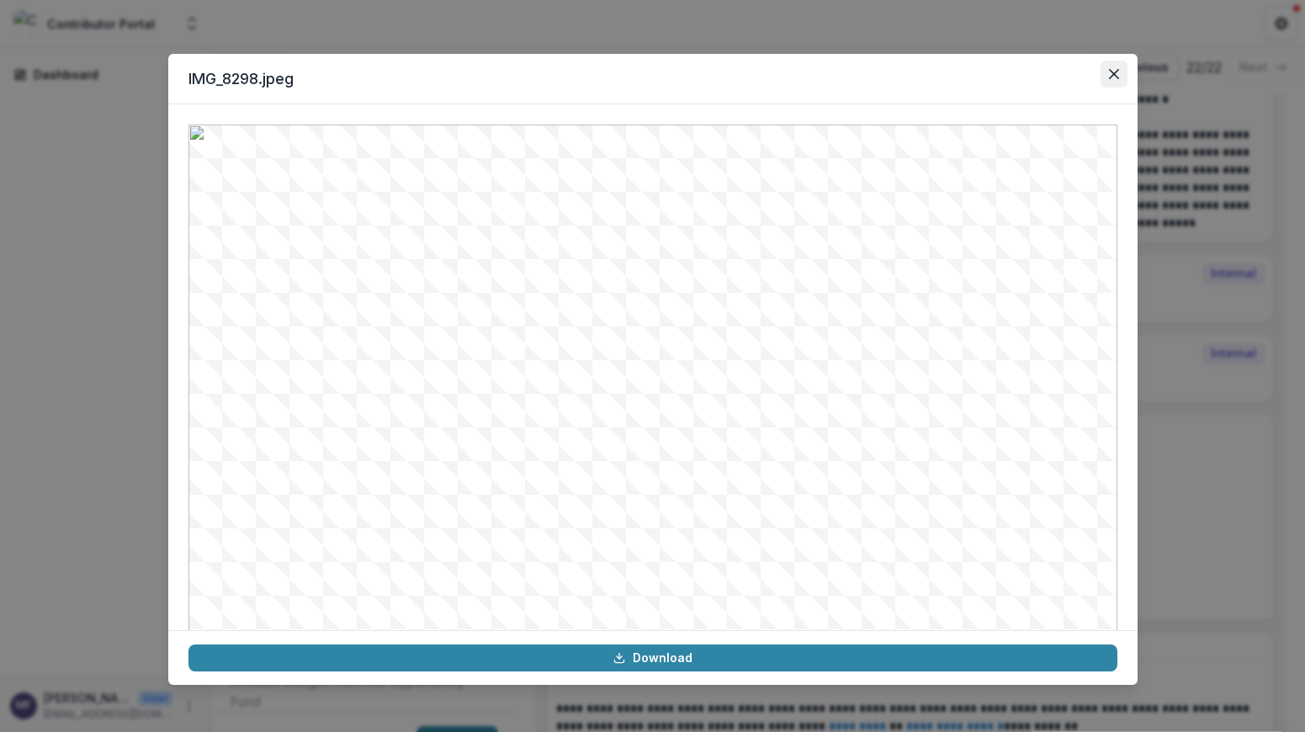
click at [1117, 71] on icon "Close" at bounding box center [1114, 74] width 10 height 10
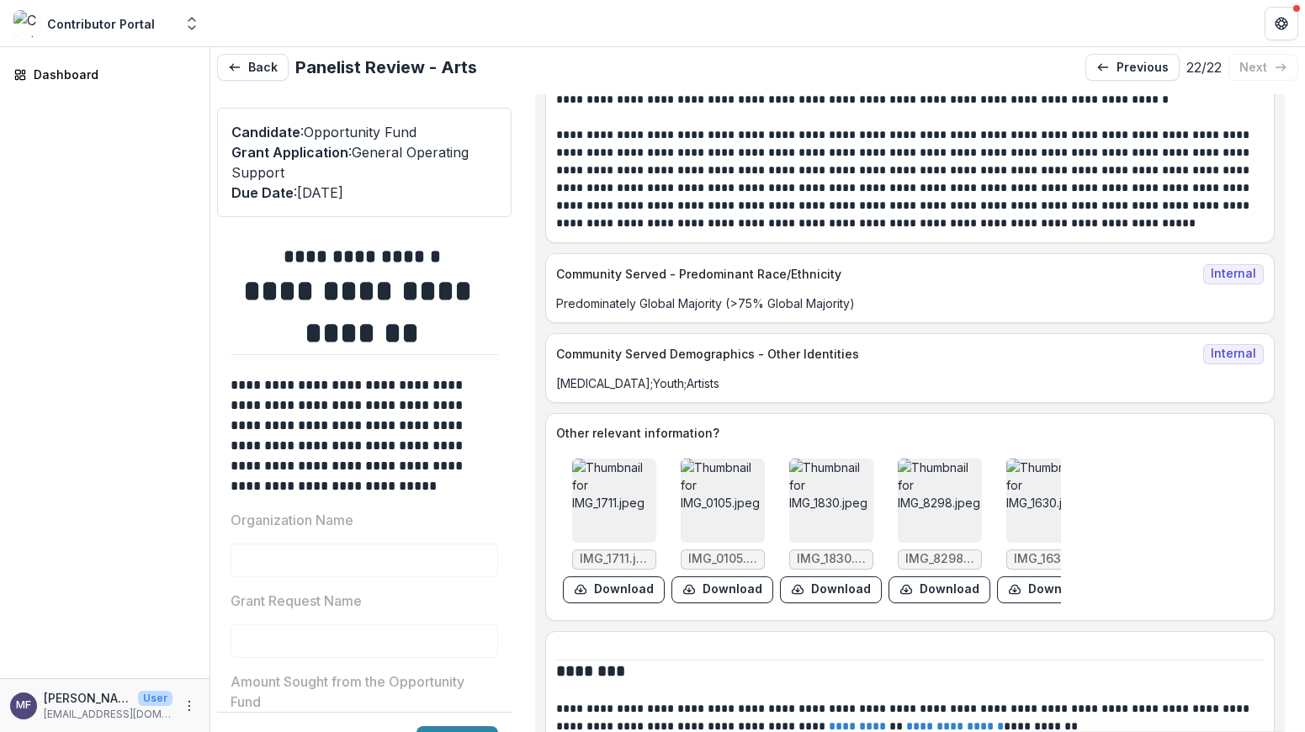
click at [1017, 494] on img at bounding box center [1048, 500] width 84 height 84
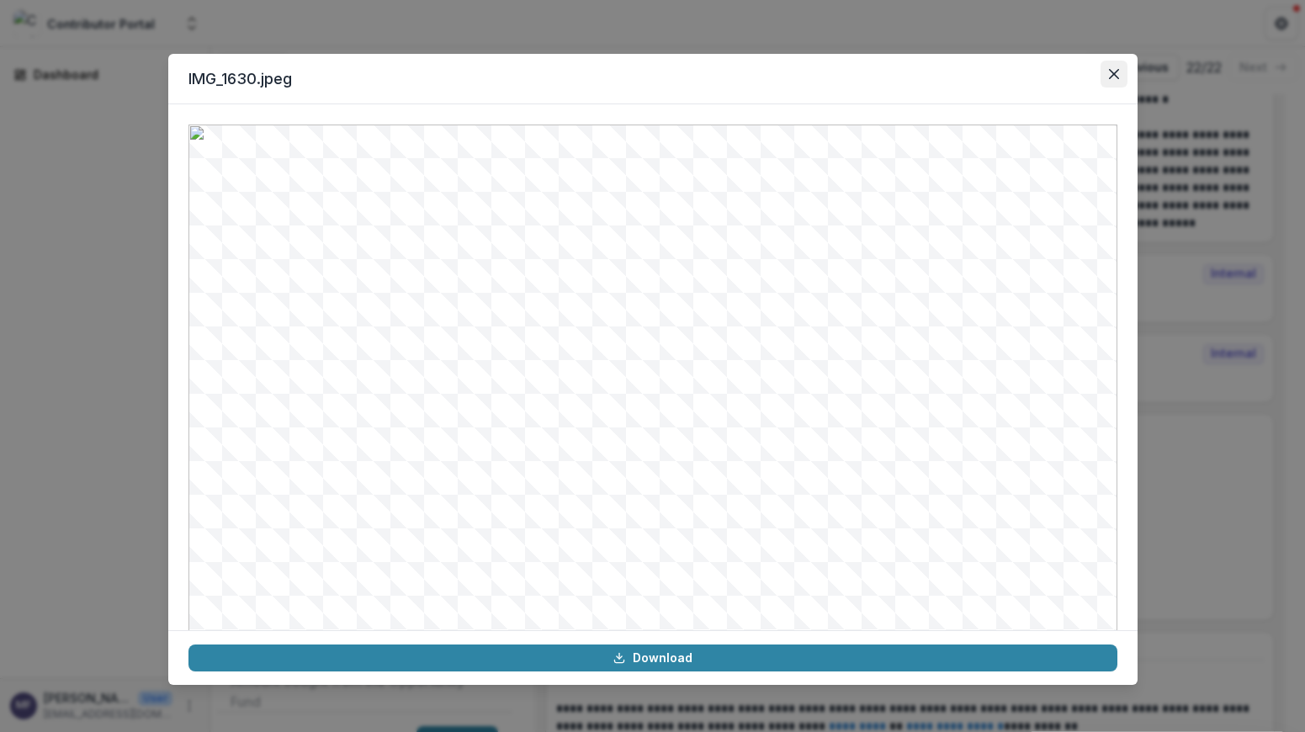
click at [1113, 66] on button "Close" at bounding box center [1113, 74] width 27 height 27
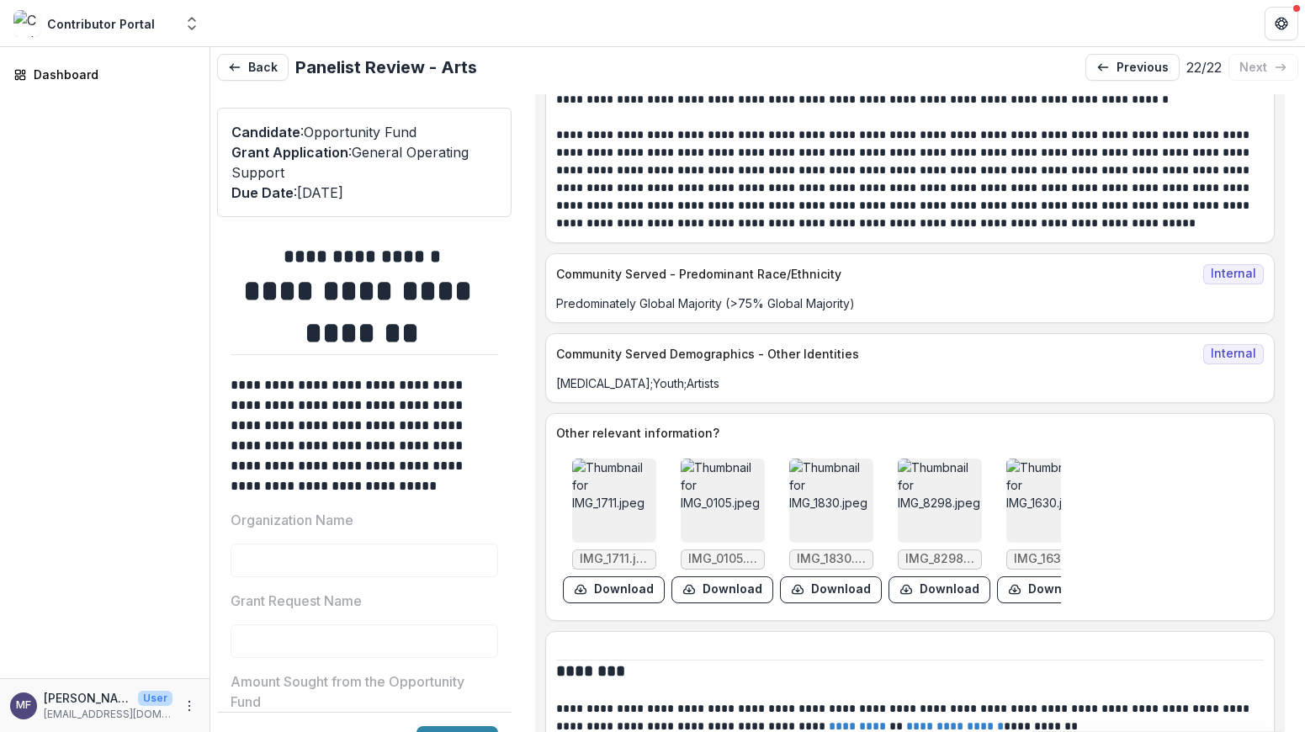
scroll to position [0, 137]
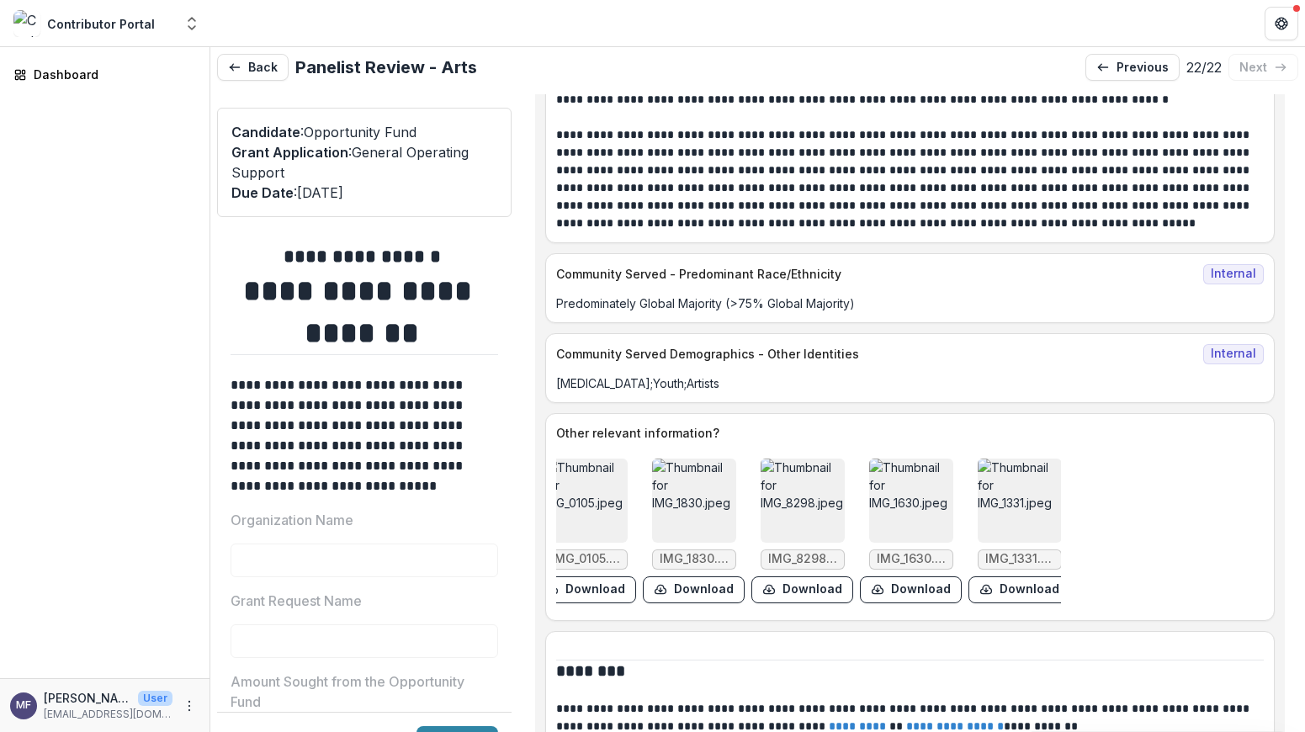
click at [1027, 482] on img at bounding box center [1019, 500] width 84 height 84
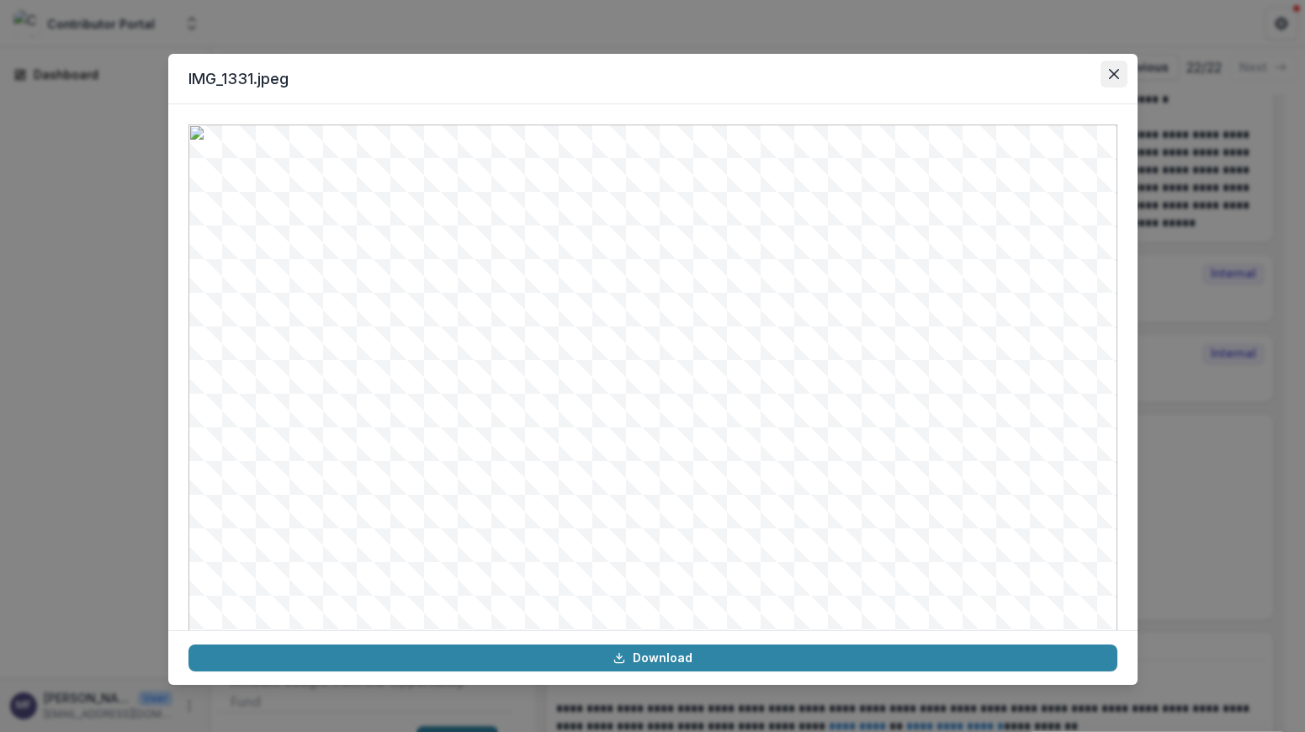
click at [1111, 76] on icon "Close" at bounding box center [1113, 74] width 10 height 10
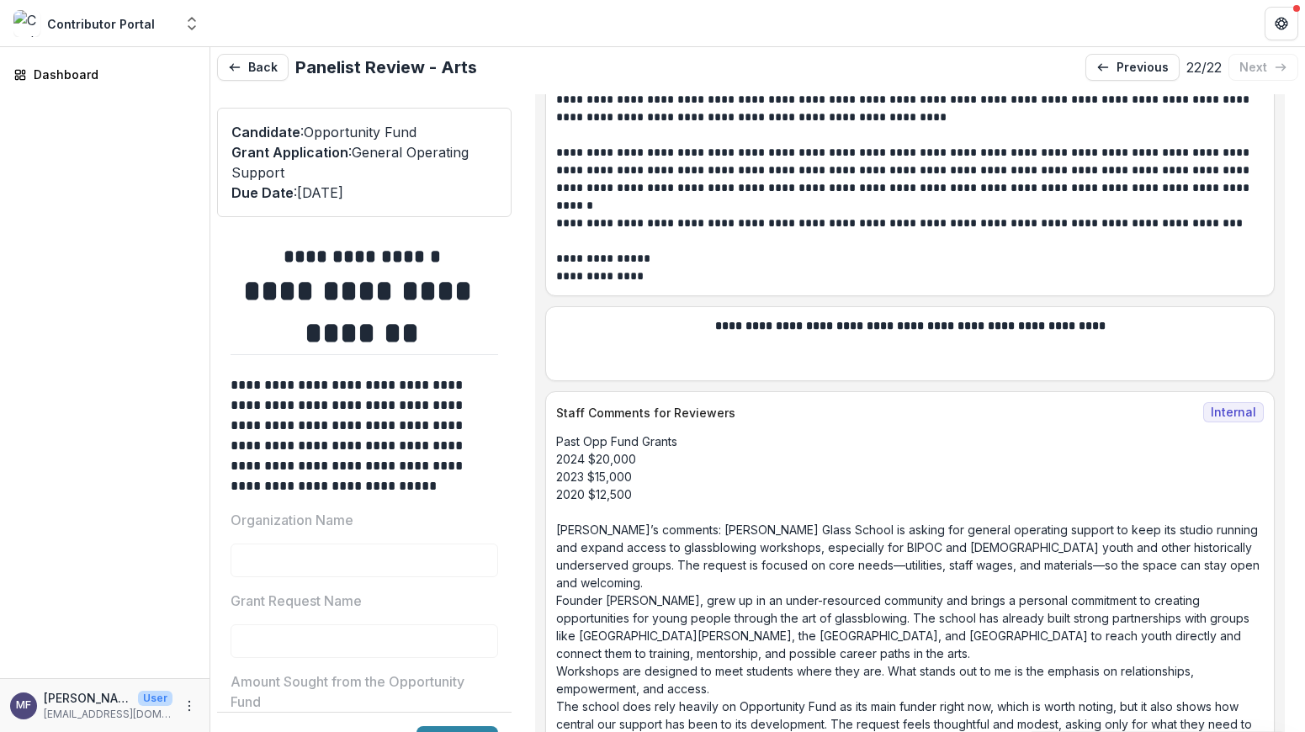
scroll to position [34, 0]
